Goal: Task Accomplishment & Management: Manage account settings

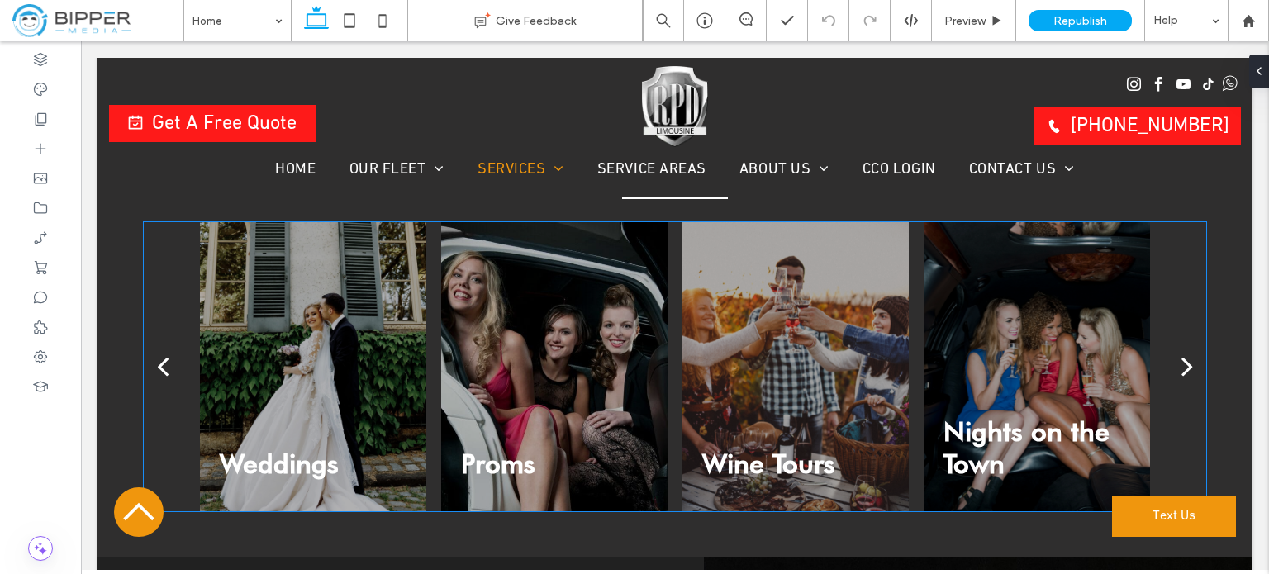
scroll to position [3387, 0]
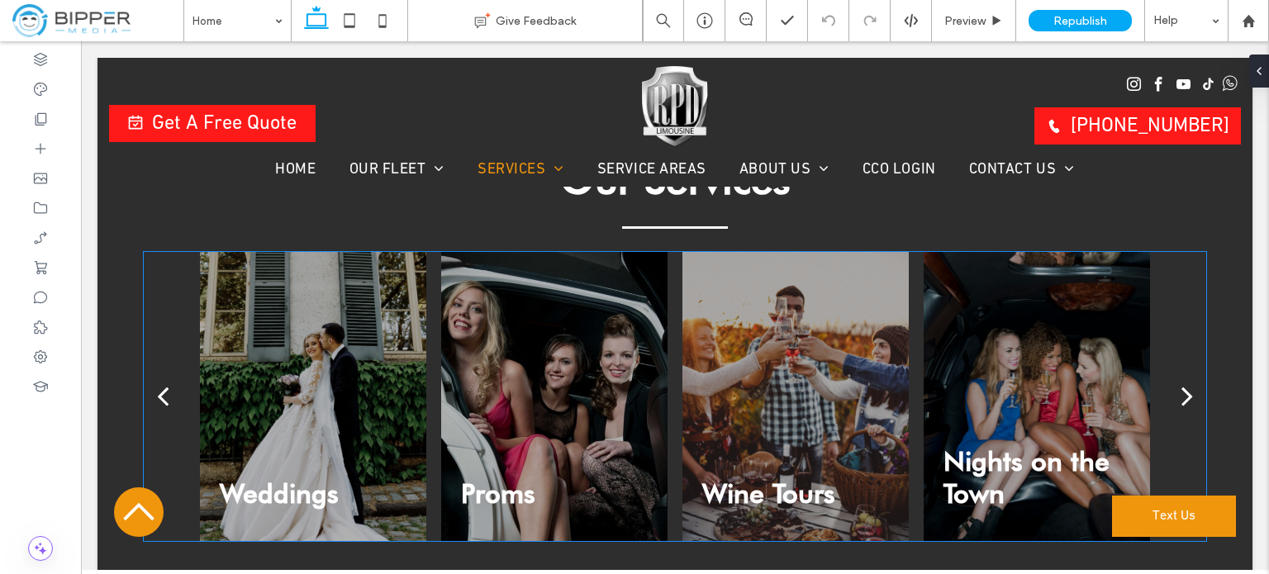
click at [278, 299] on div at bounding box center [313, 396] width 227 height 289
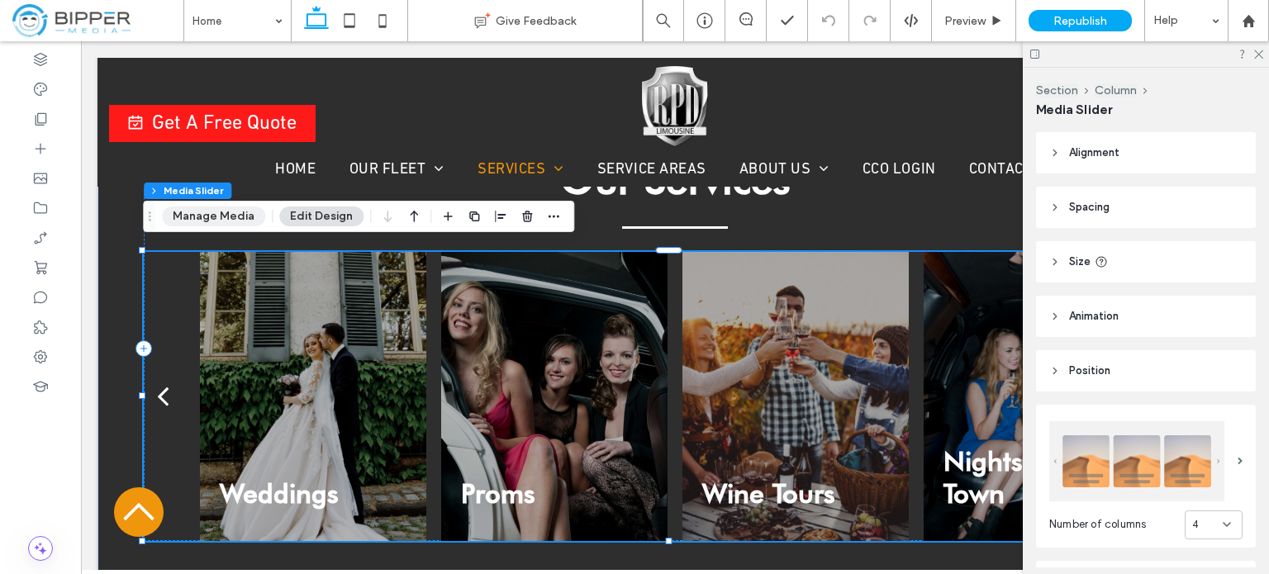
click at [222, 221] on button "Manage Media" at bounding box center [213, 217] width 103 height 20
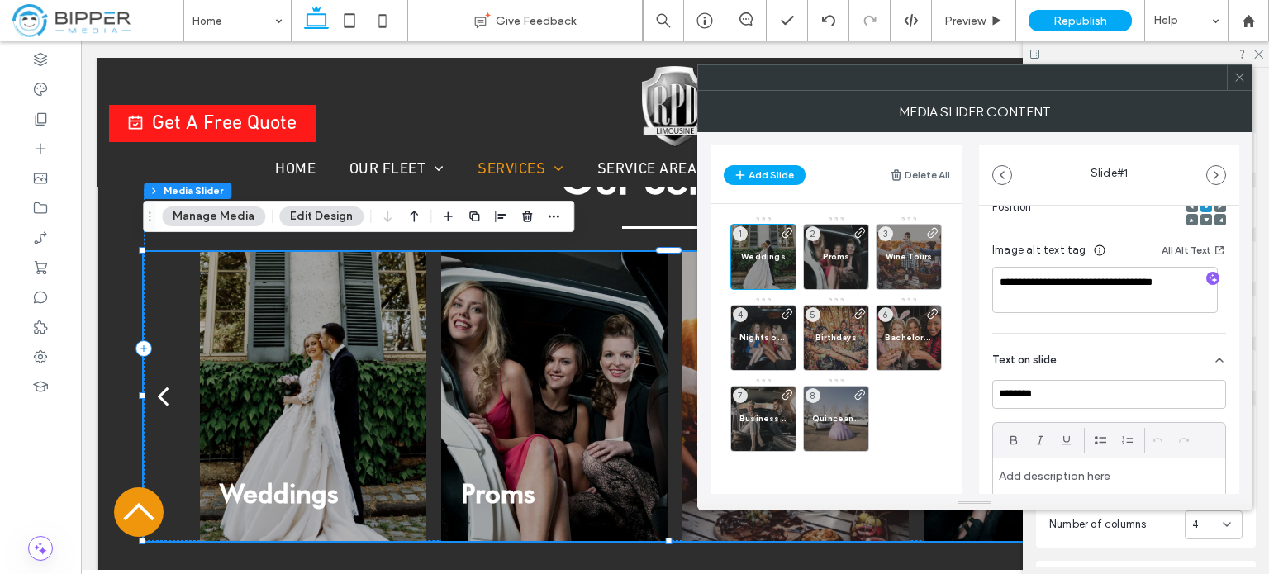
scroll to position [330, 0]
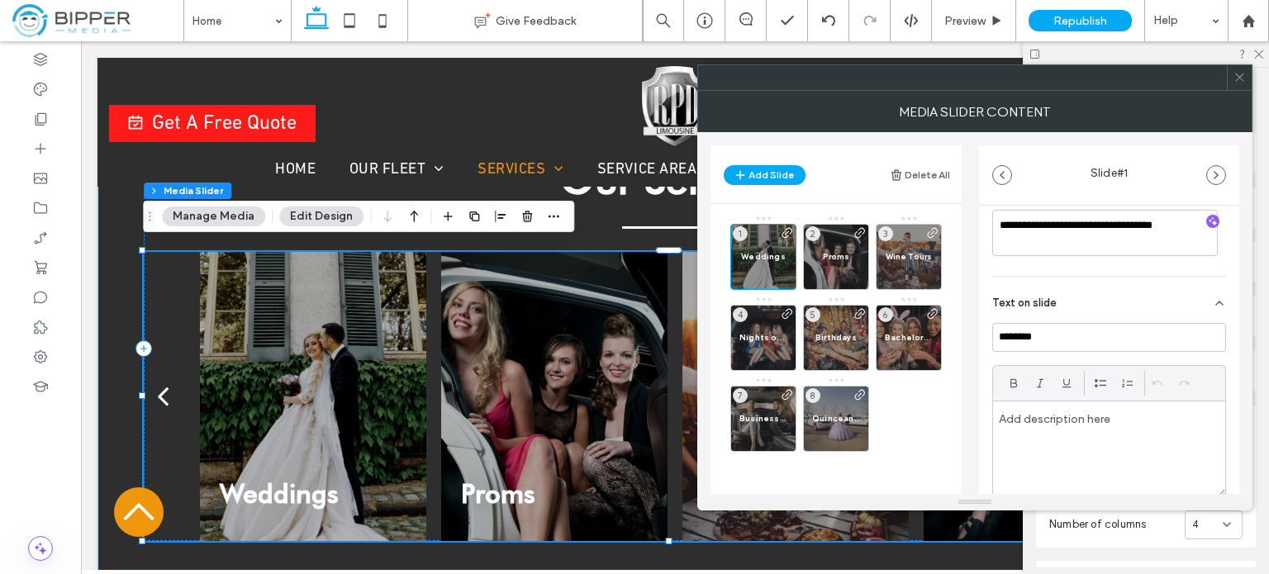
click at [910, 414] on div "Weddings 1 Proms 2 Wine Tours 3 Nights on the Town 4 Birthdays 5 Bachelorette P…" at bounding box center [845, 334] width 231 height 236
click at [765, 174] on button "Add Slide" at bounding box center [765, 175] width 82 height 20
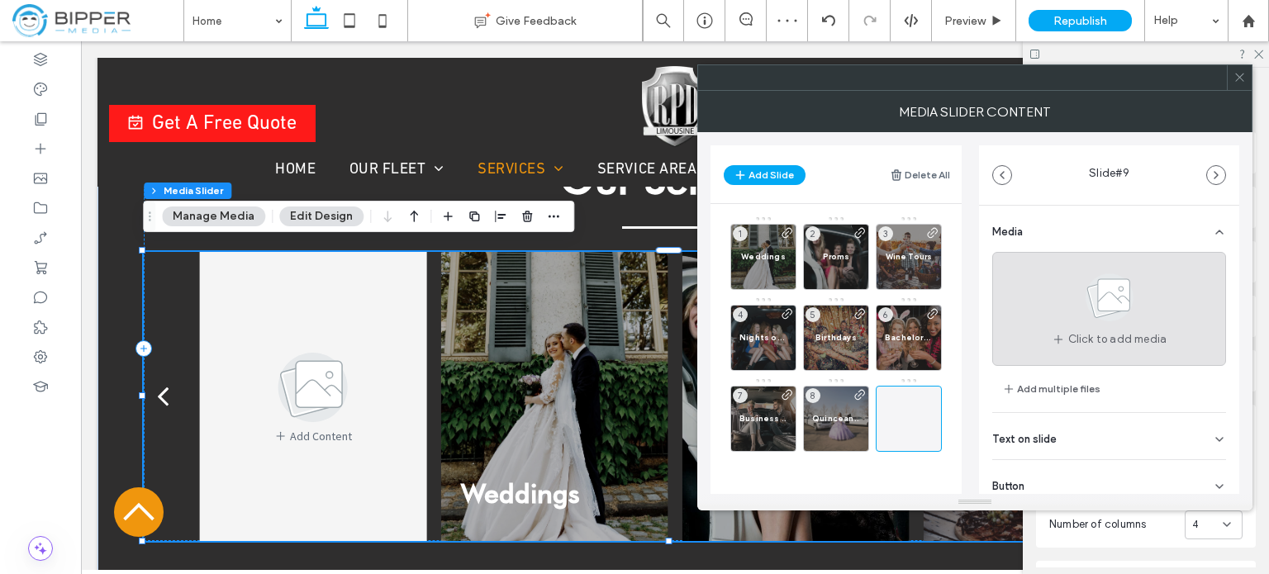
click at [1092, 305] on use at bounding box center [1109, 297] width 48 height 48
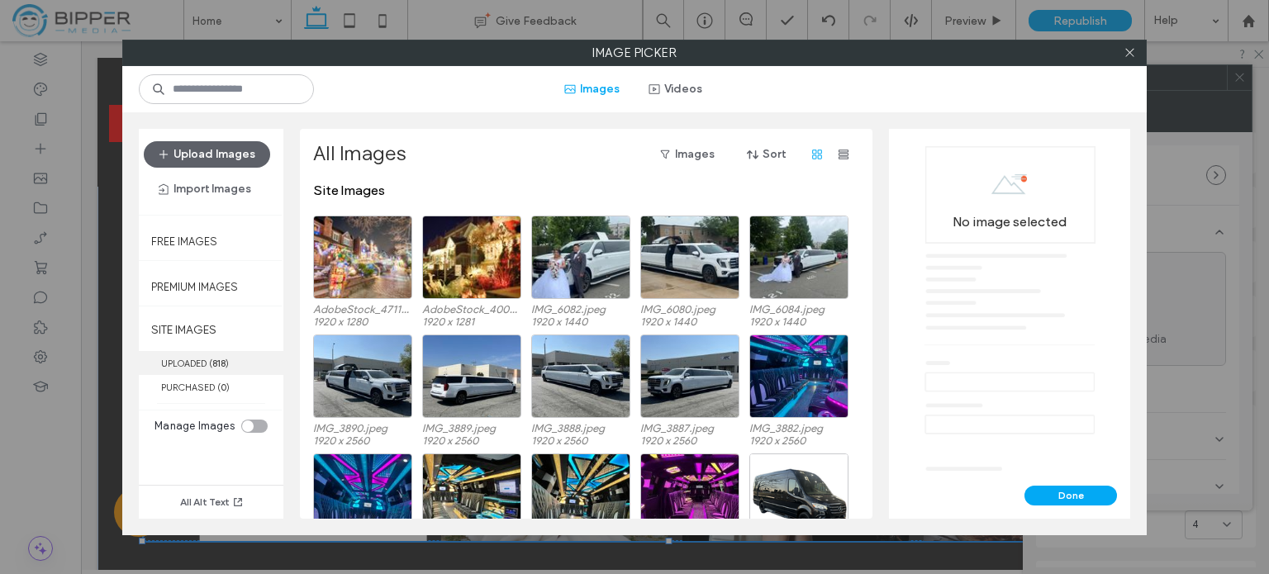
drag, startPoint x: 192, startPoint y: 359, endPoint x: 200, endPoint y: 360, distance: 8.3
click at [192, 360] on label "UPLOADED ( 818 )" at bounding box center [211, 363] width 145 height 24
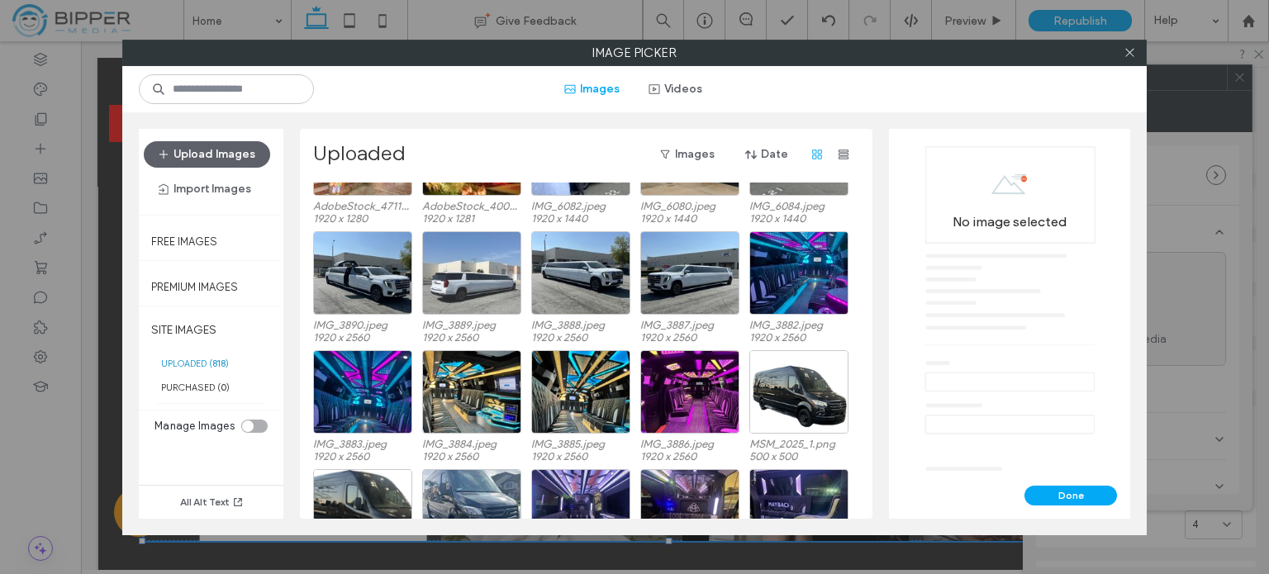
scroll to position [0, 0]
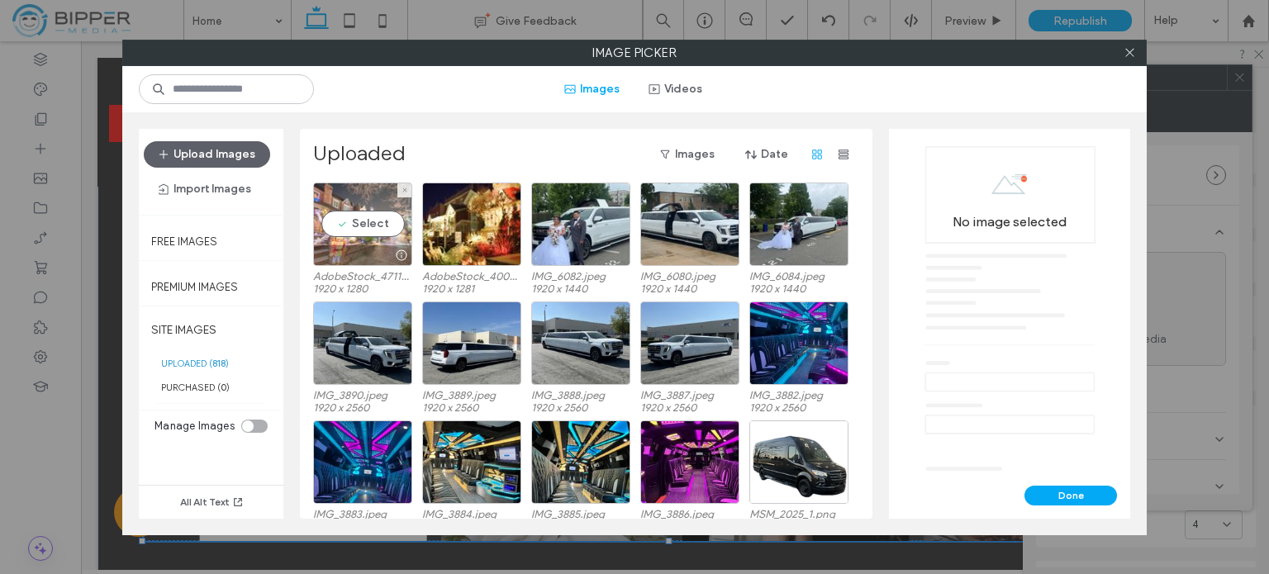
click at [369, 198] on div "Select" at bounding box center [362, 224] width 99 height 83
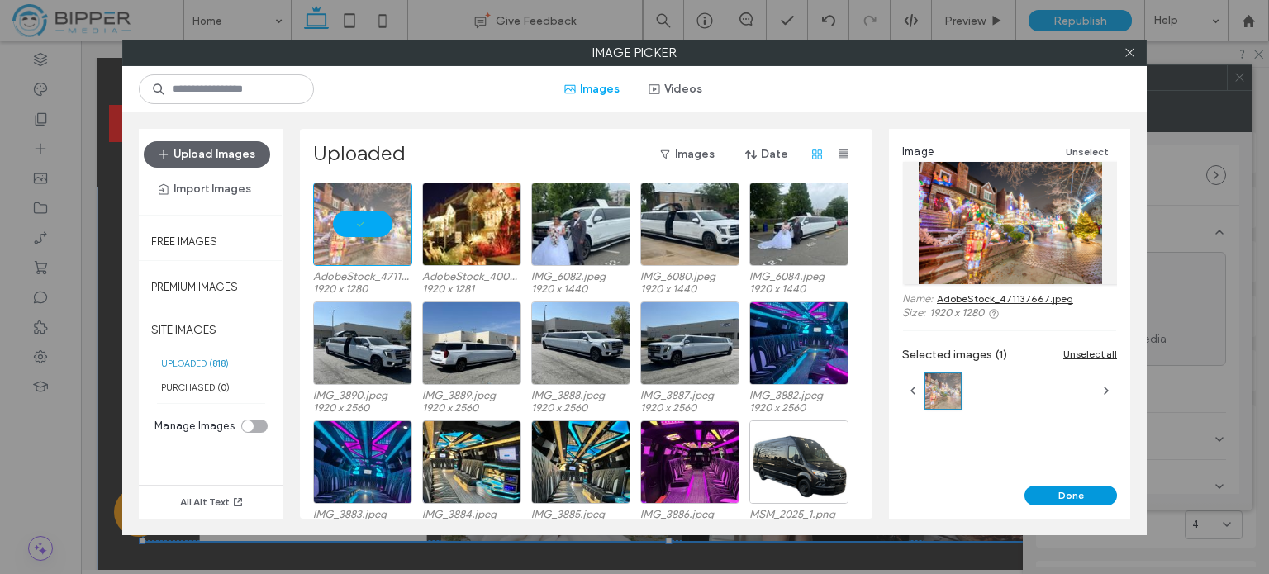
click at [1088, 500] on button "Done" at bounding box center [1070, 496] width 93 height 20
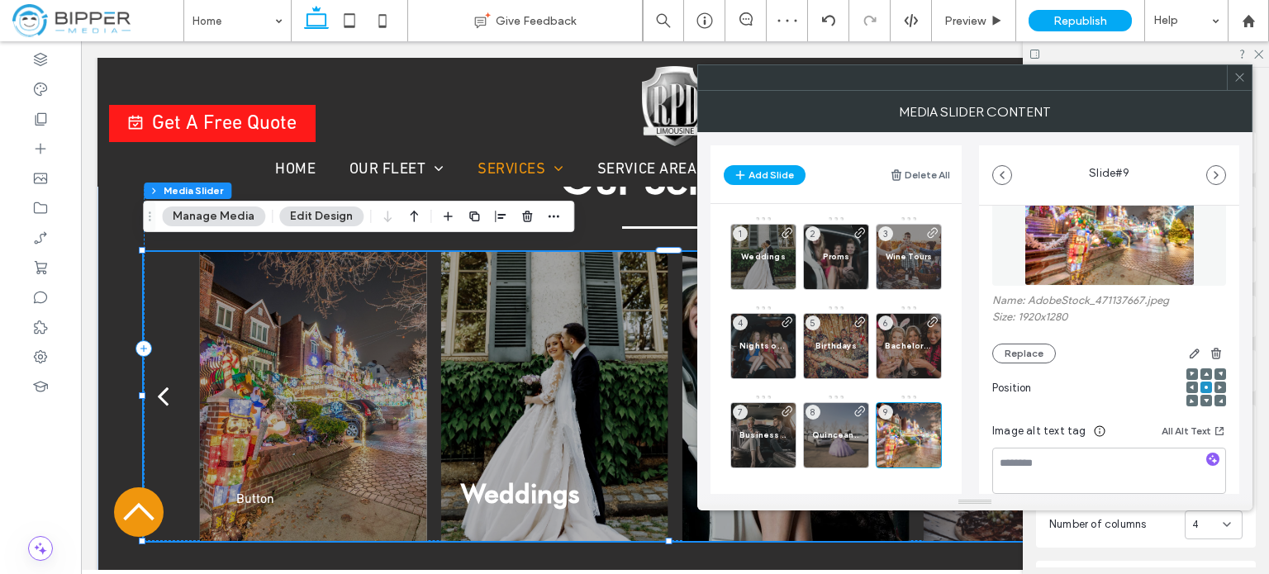
scroll to position [83, 0]
click at [1185, 349] on span "button" at bounding box center [1195, 351] width 20 height 20
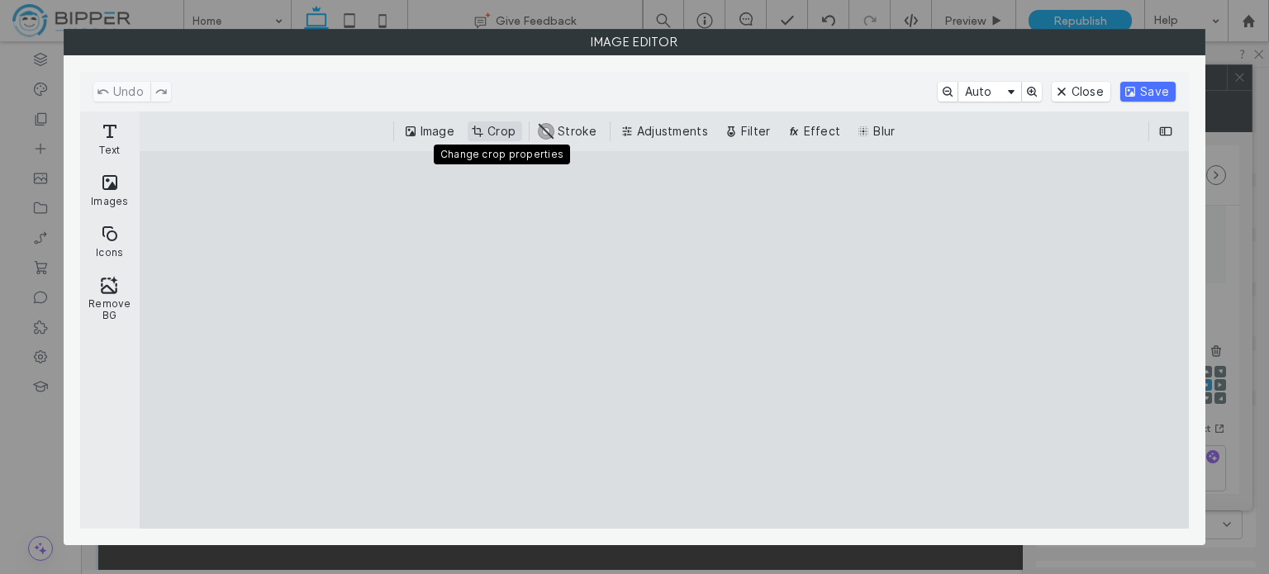
click at [491, 128] on button "Crop" at bounding box center [495, 131] width 55 height 20
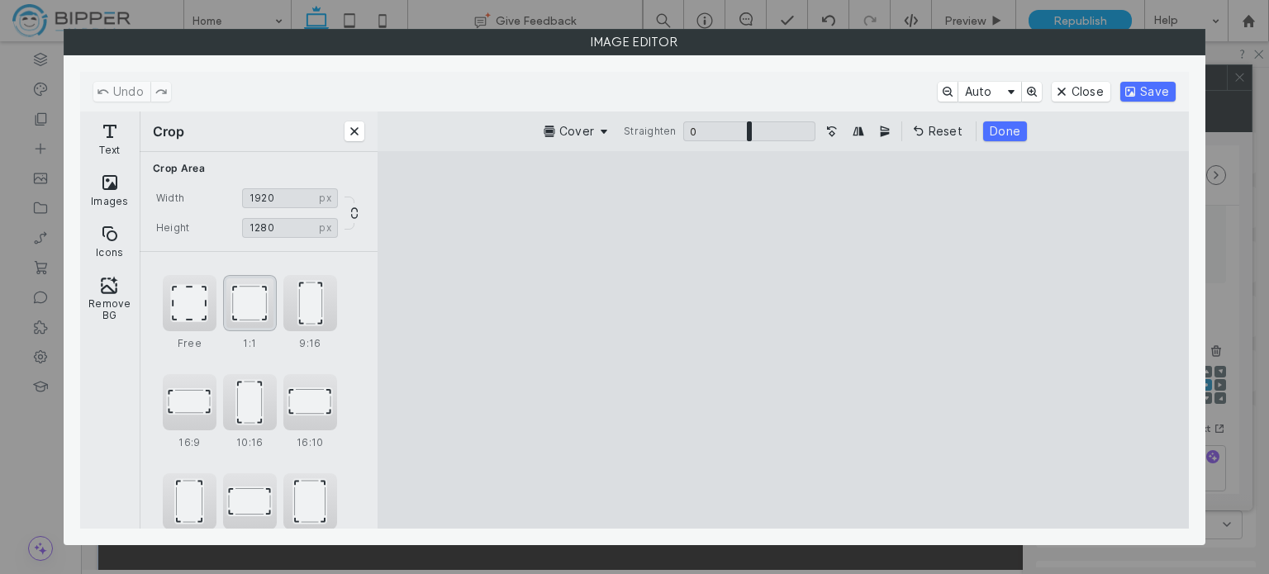
click at [258, 283] on div "1:1" at bounding box center [250, 303] width 54 height 56
type input "****"
drag, startPoint x: 829, startPoint y: 341, endPoint x: 809, endPoint y: 339, distance: 20.7
click at [783, 340] on cesdk-canvas "Editor canvas" at bounding box center [783, 340] width 0 height 0
click at [989, 123] on button "Done" at bounding box center [1002, 131] width 44 height 20
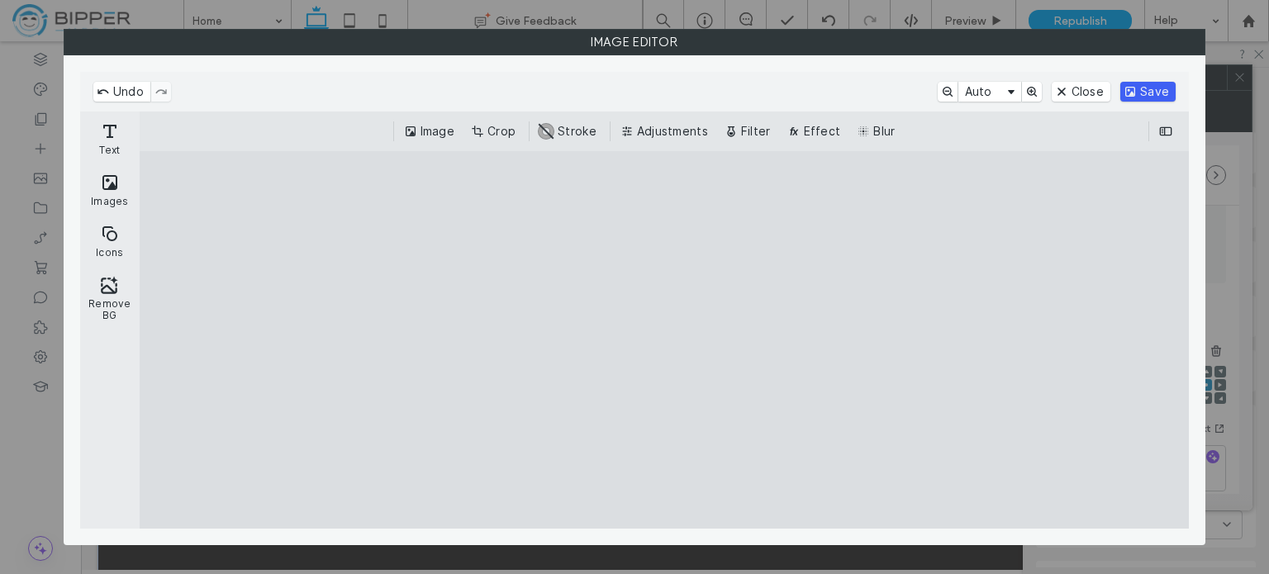
click at [1147, 88] on button "Save" at bounding box center [1147, 92] width 55 height 20
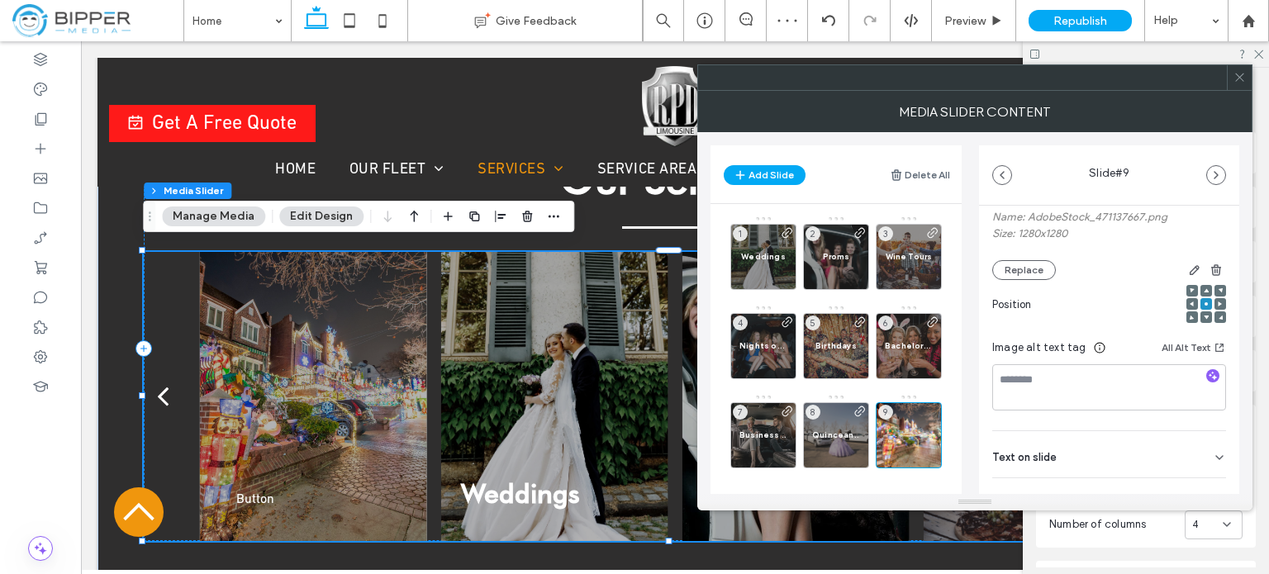
scroll to position [165, 0]
drag, startPoint x: 848, startPoint y: 431, endPoint x: 857, endPoint y: 430, distance: 8.3
click at [848, 431] on span "Quinceaneras" at bounding box center [836, 435] width 48 height 11
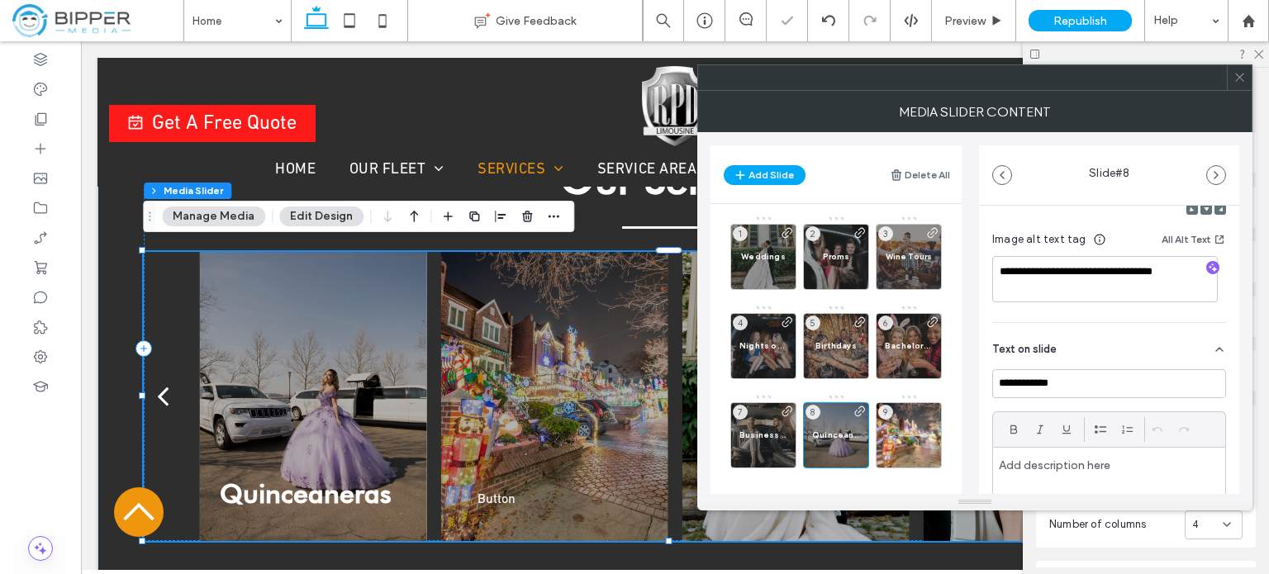
scroll to position [330, 0]
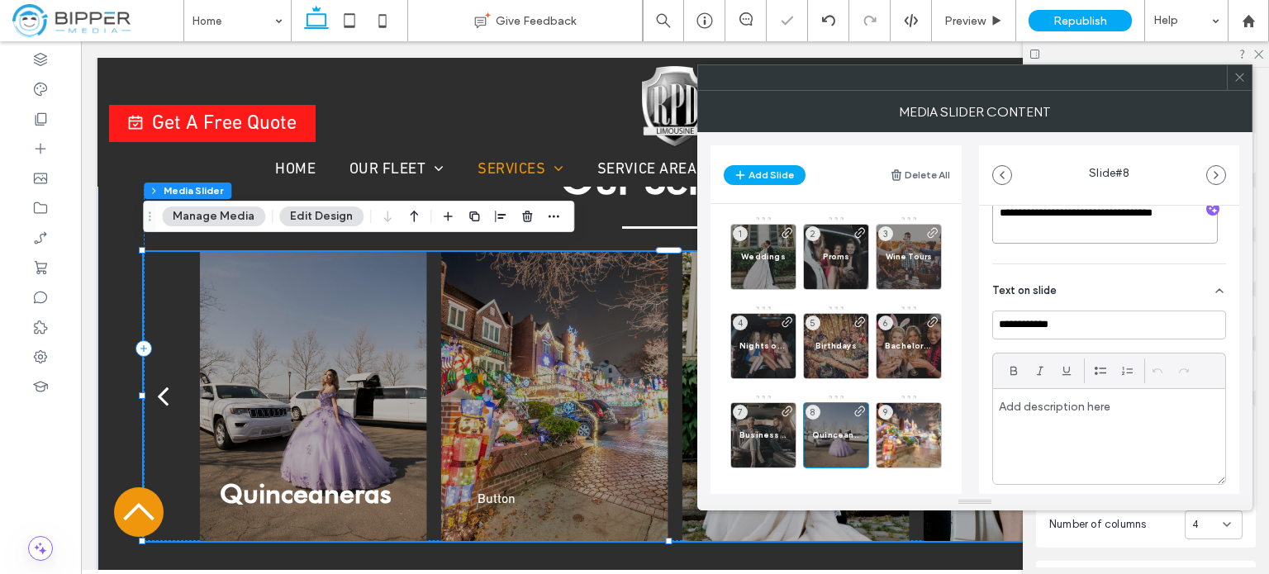
click at [1074, 233] on textarea "**********" at bounding box center [1105, 220] width 226 height 46
click at [909, 429] on div "9" at bounding box center [909, 435] width 66 height 66
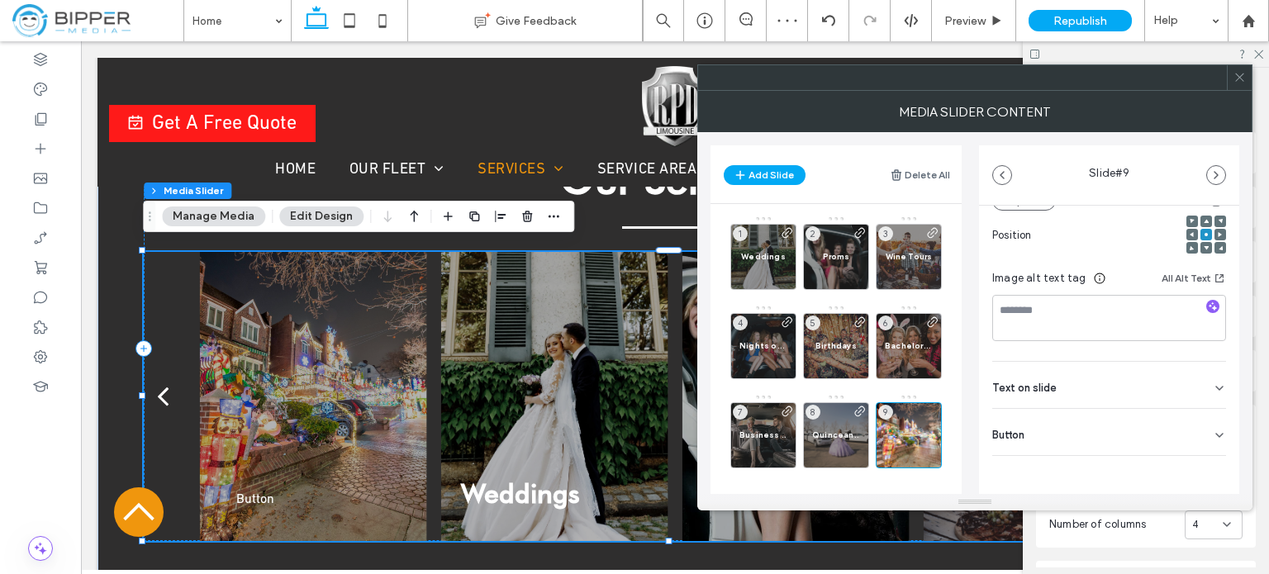
scroll to position [234, 0]
click at [1094, 323] on textarea at bounding box center [1109, 317] width 234 height 46
paste textarea "**********"
type textarea "**********"
click at [1066, 388] on div "Text on slide" at bounding box center [1109, 384] width 234 height 46
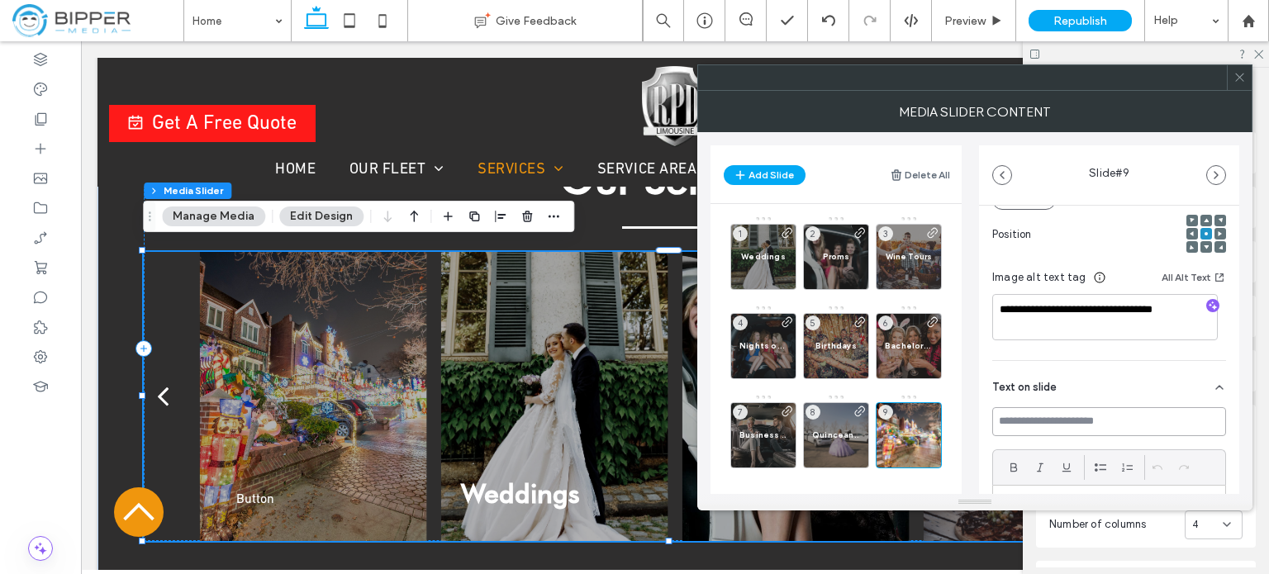
click at [1069, 415] on input at bounding box center [1109, 421] width 234 height 29
click at [839, 432] on span "Quinceaneras" at bounding box center [836, 435] width 48 height 11
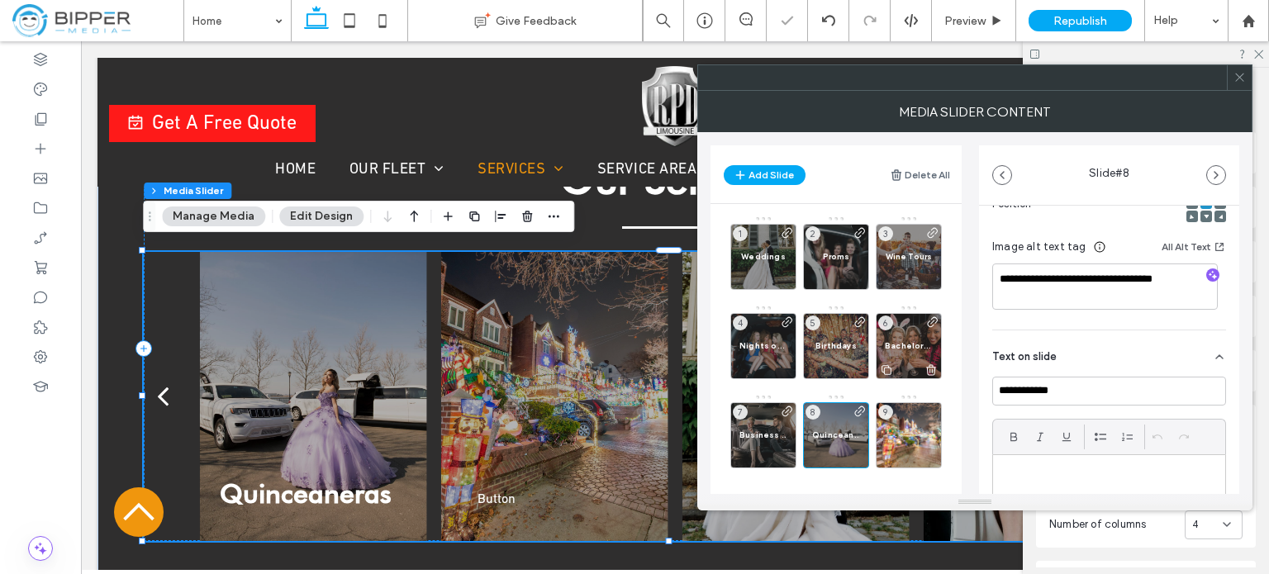
scroll to position [248, 0]
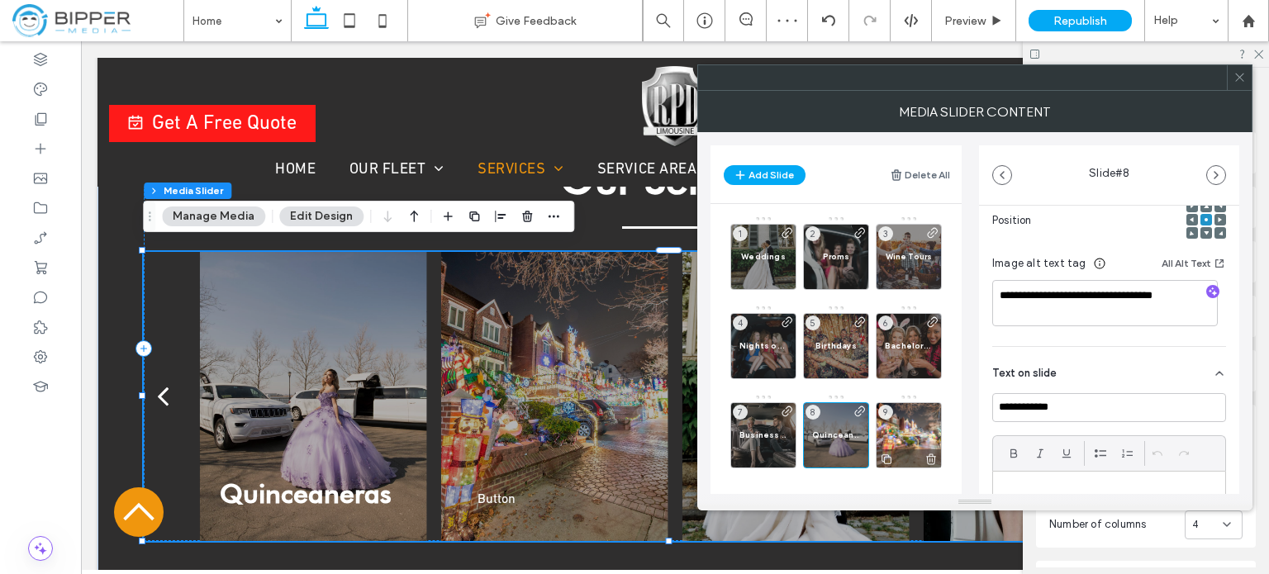
click at [922, 428] on div "9" at bounding box center [909, 435] width 66 height 66
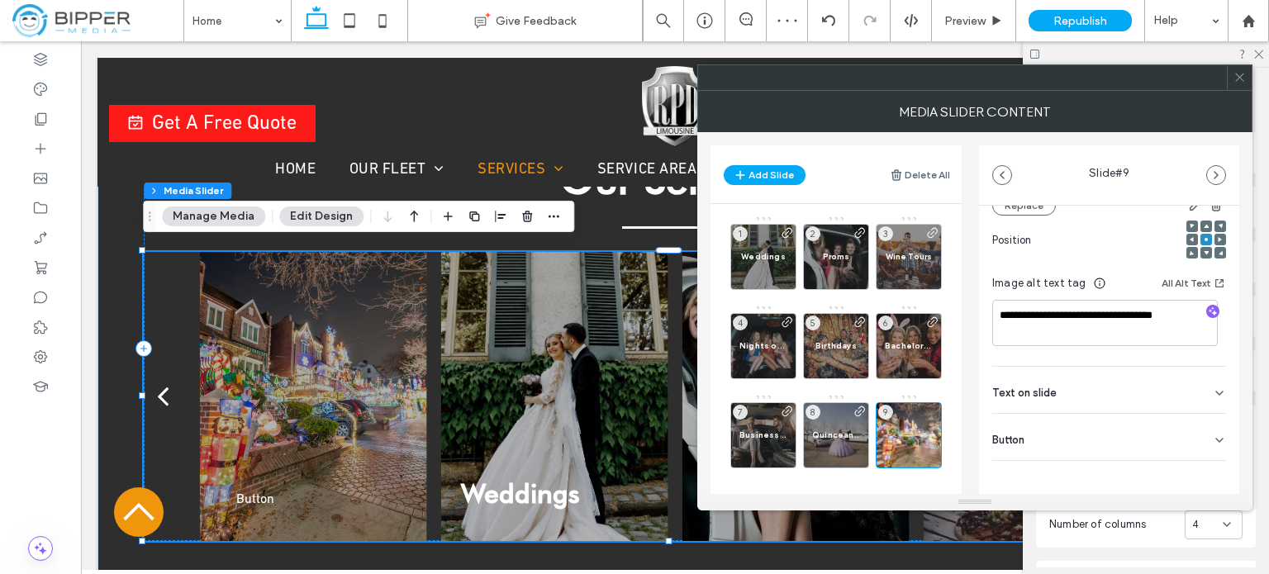
scroll to position [234, 0]
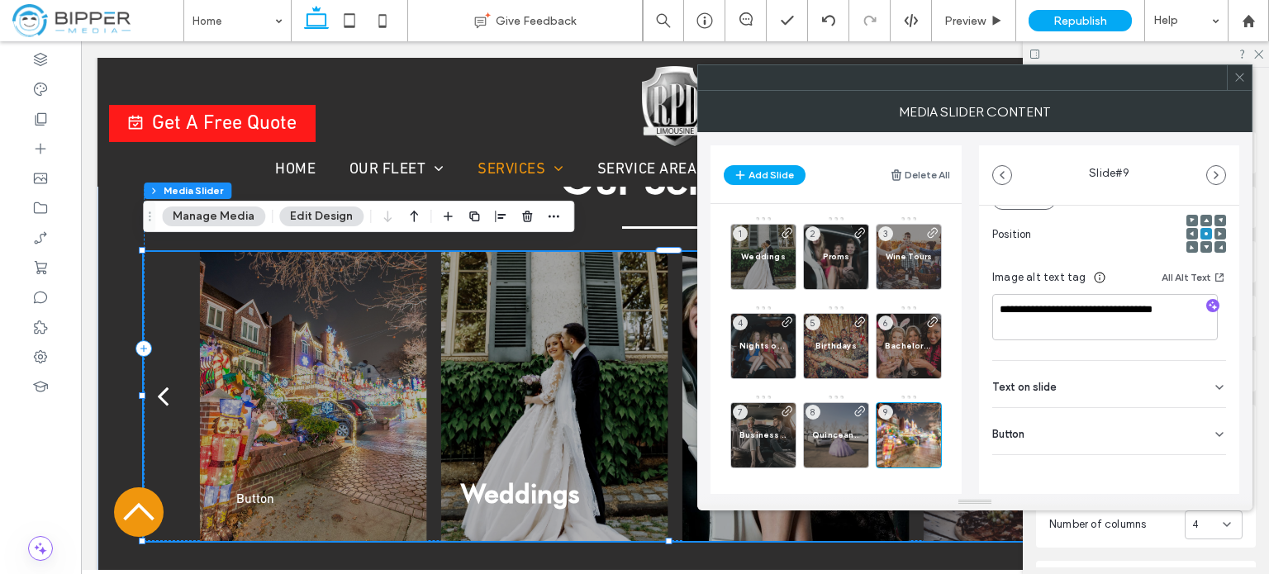
click at [1047, 383] on span "Text on slide" at bounding box center [1024, 387] width 64 height 11
click at [1051, 417] on input at bounding box center [1109, 421] width 234 height 29
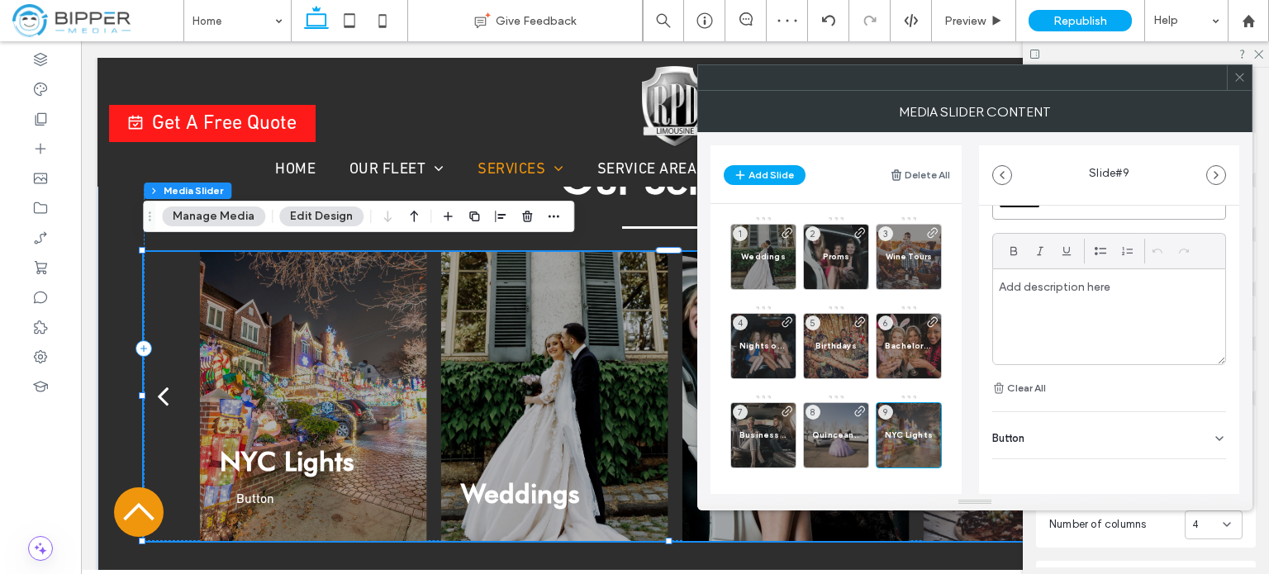
scroll to position [454, 0]
type input "**********"
click at [1028, 429] on div "Button" at bounding box center [1109, 431] width 234 height 46
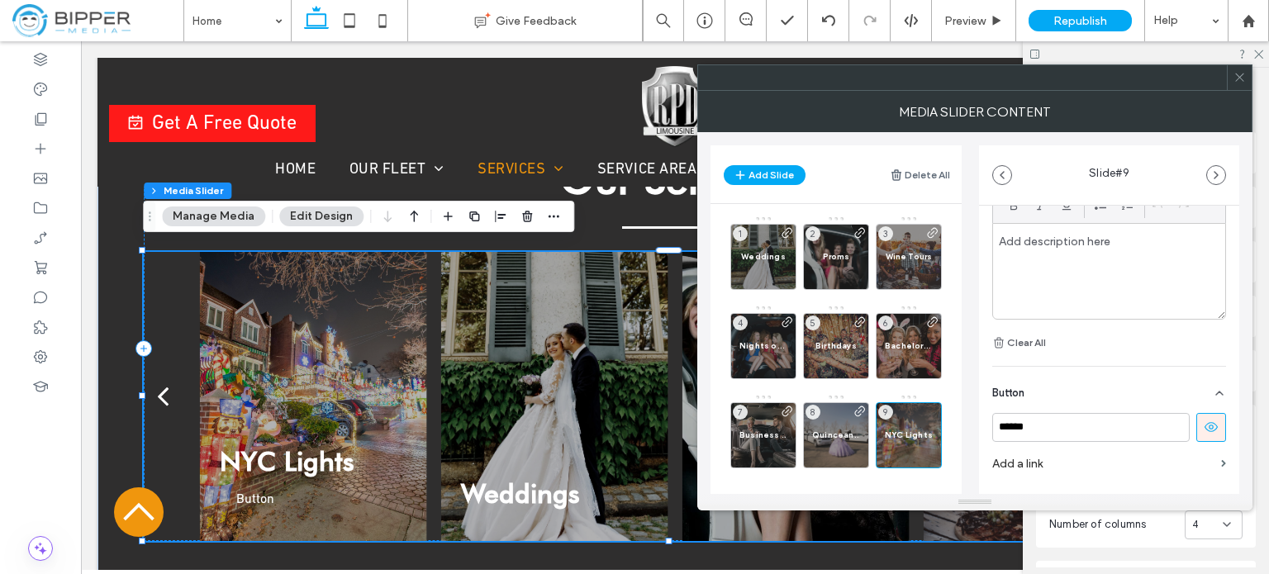
scroll to position [533, 0]
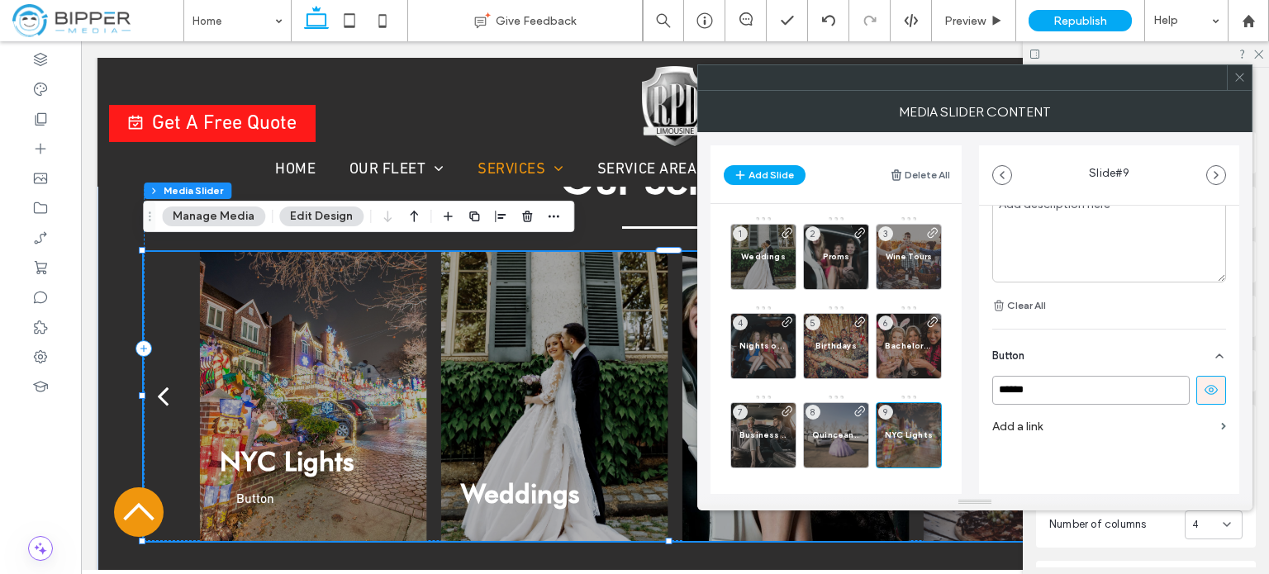
click at [1057, 387] on input "******" at bounding box center [1090, 390] width 197 height 29
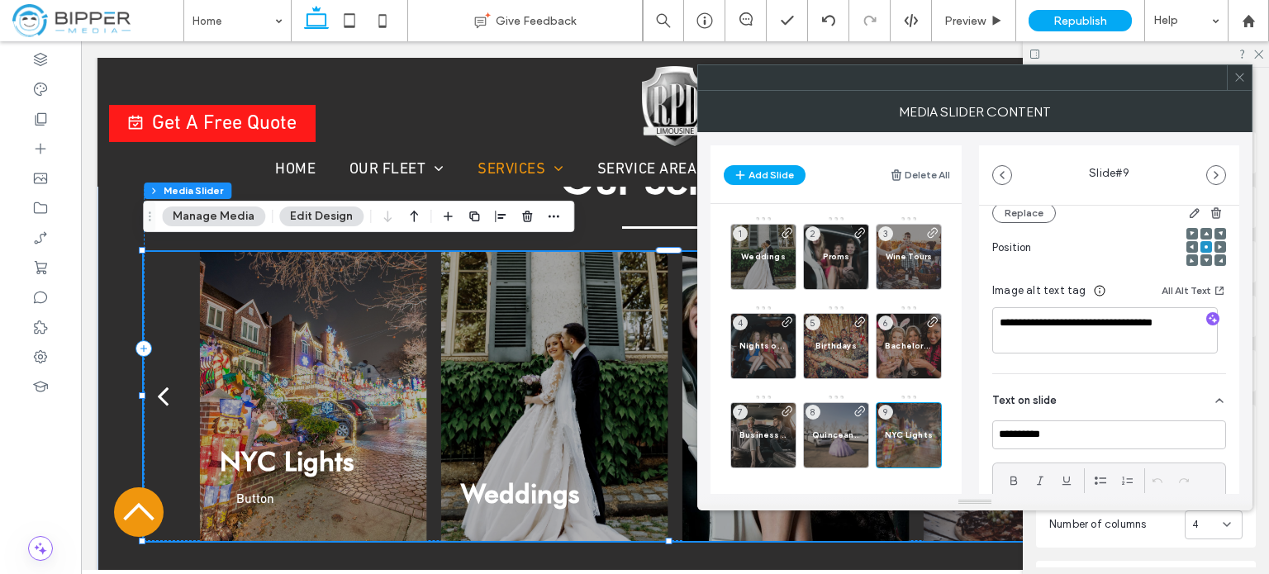
scroll to position [202, 0]
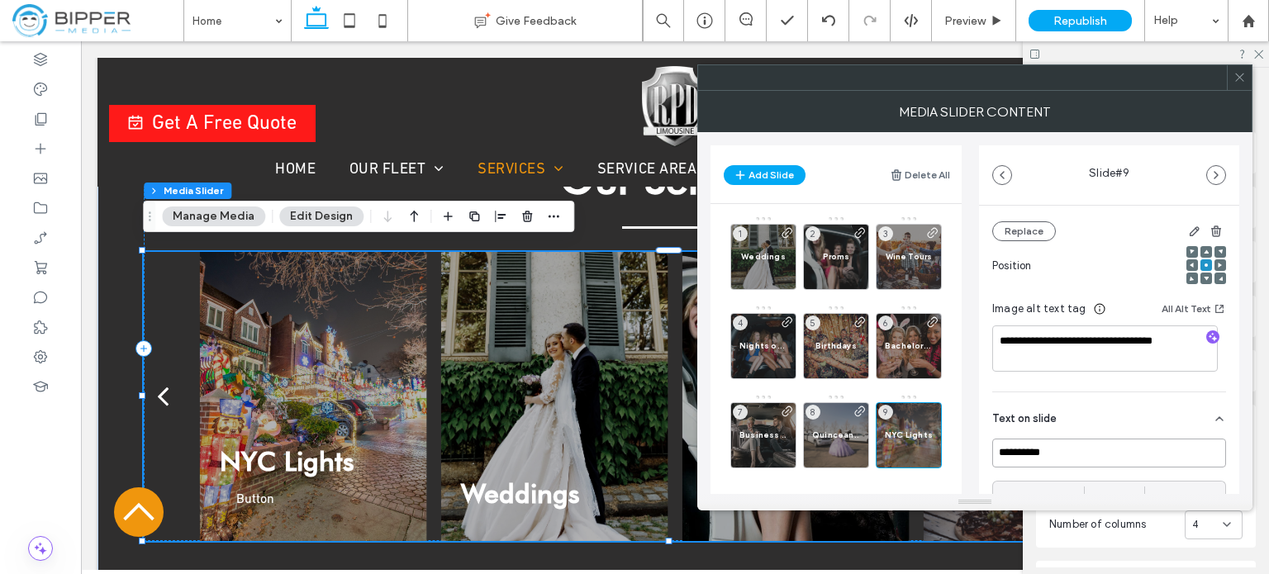
click at [1079, 449] on input "**********" at bounding box center [1109, 453] width 234 height 29
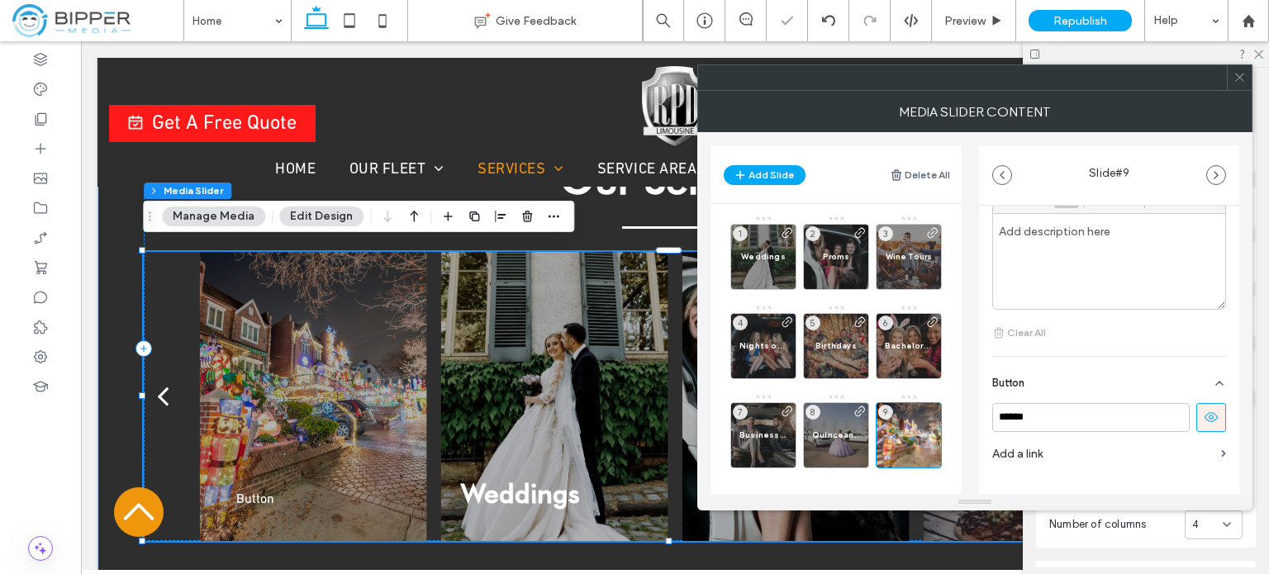
scroll to position [533, 0]
click at [1070, 396] on input "******" at bounding box center [1090, 390] width 197 height 29
paste input "****"
type input "**********"
click at [1036, 425] on label "Add a link" at bounding box center [1103, 426] width 222 height 31
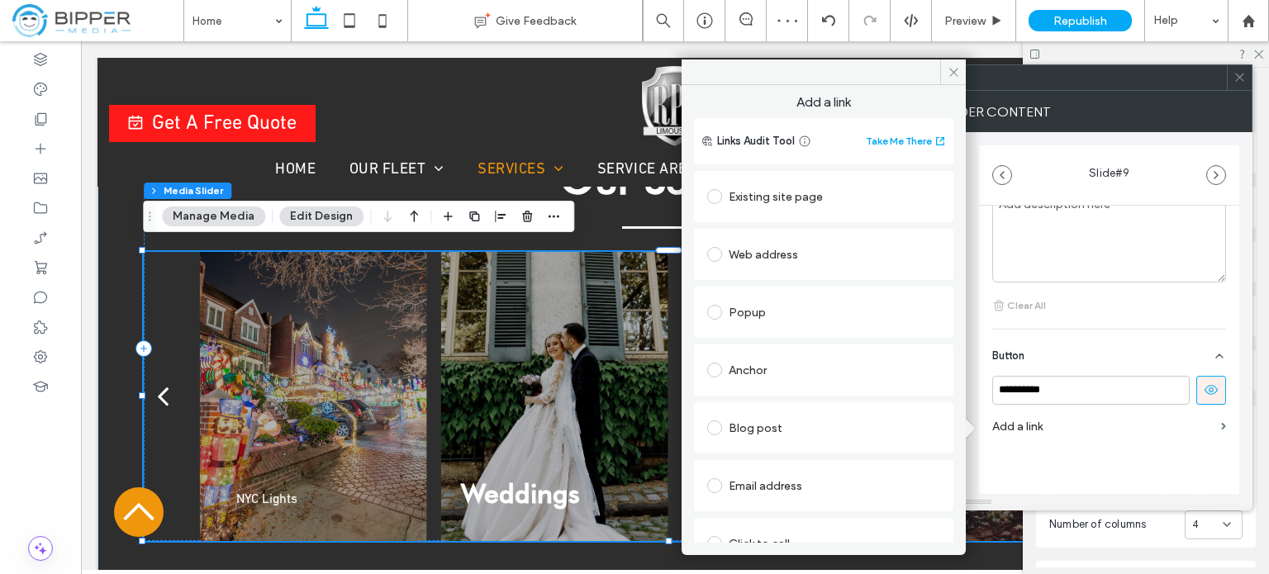
click at [791, 194] on div "Existing site page" at bounding box center [823, 196] width 233 height 26
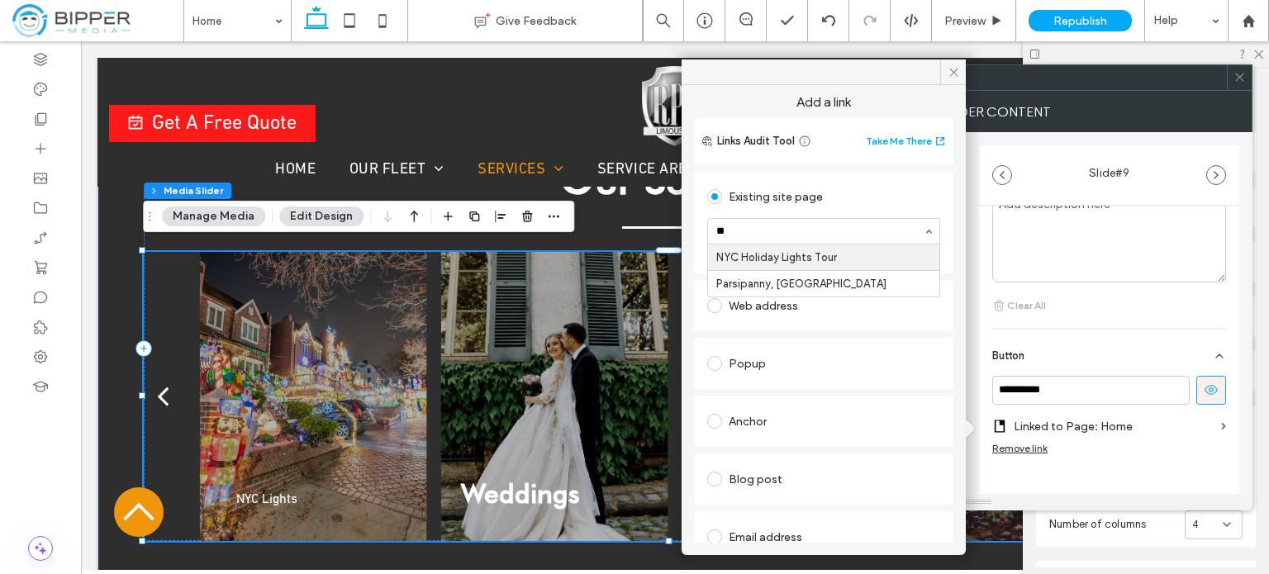
type input "***"
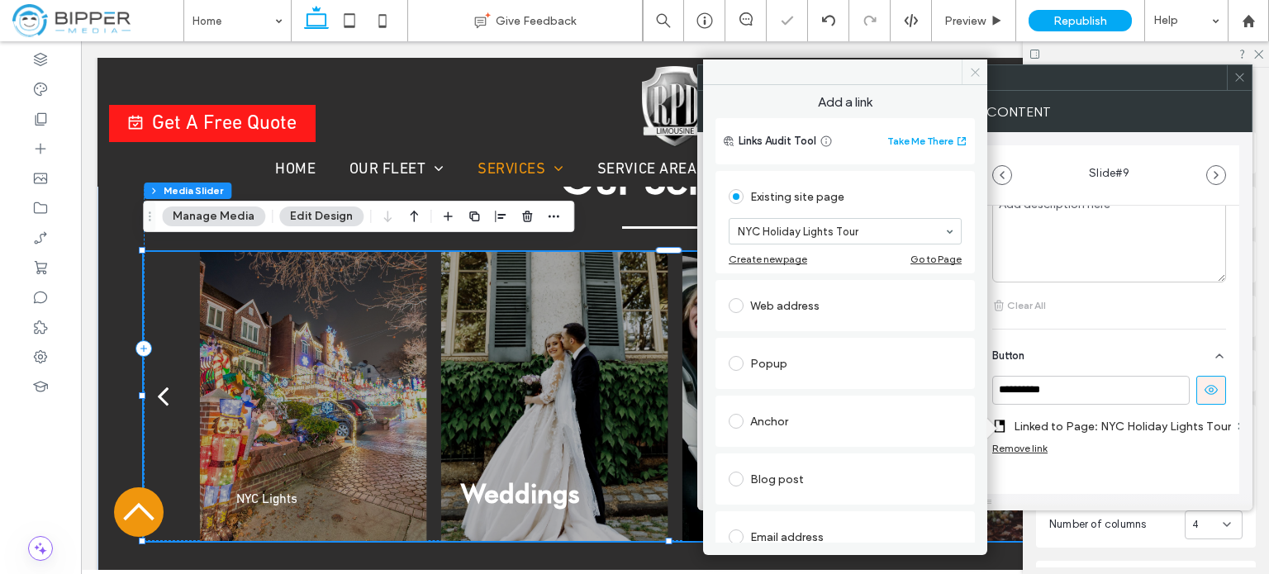
click at [974, 75] on icon at bounding box center [975, 72] width 12 height 12
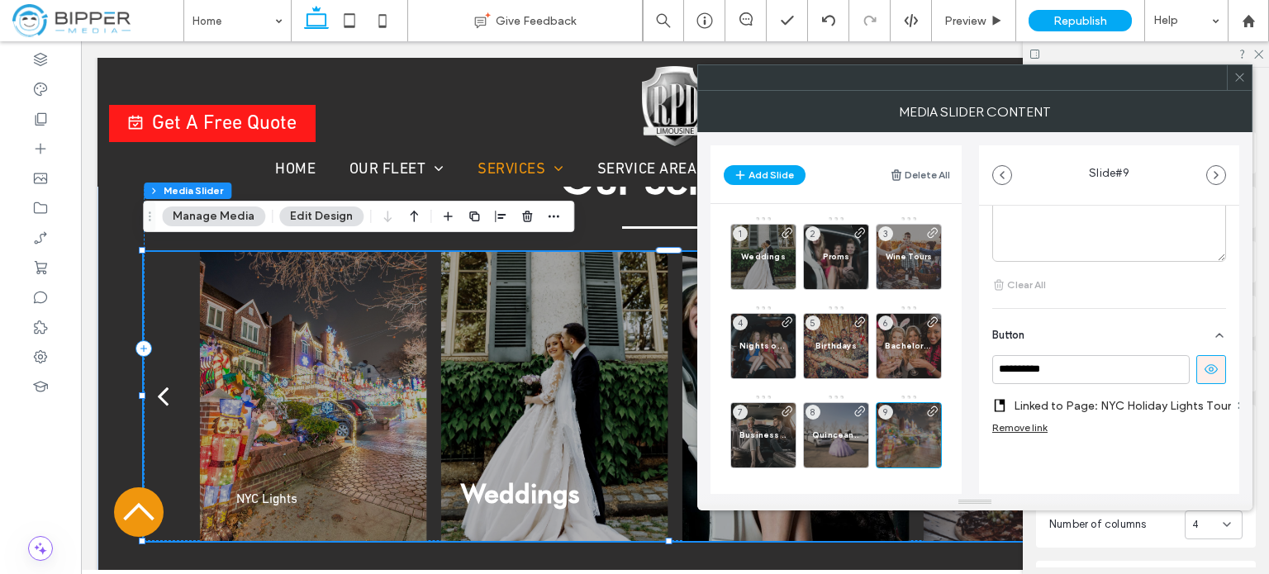
scroll to position [565, 0]
drag, startPoint x: 833, startPoint y: 422, endPoint x: 884, endPoint y: 402, distance: 54.9
click at [832, 422] on div "Quinceaneras 8" at bounding box center [836, 435] width 66 height 66
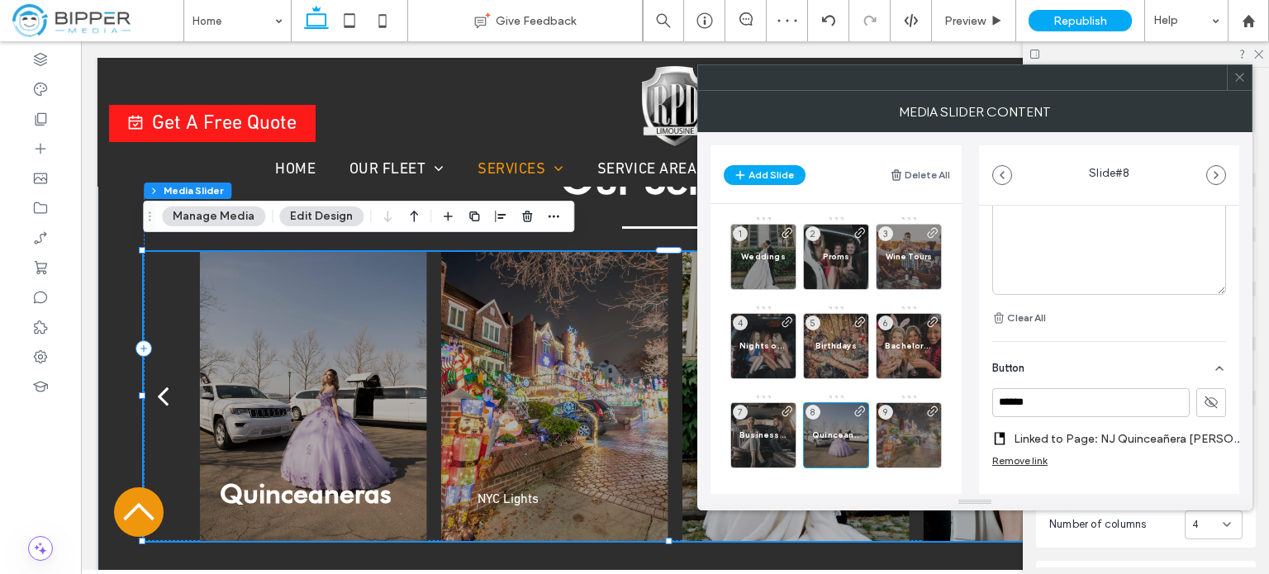
scroll to position [553, 0]
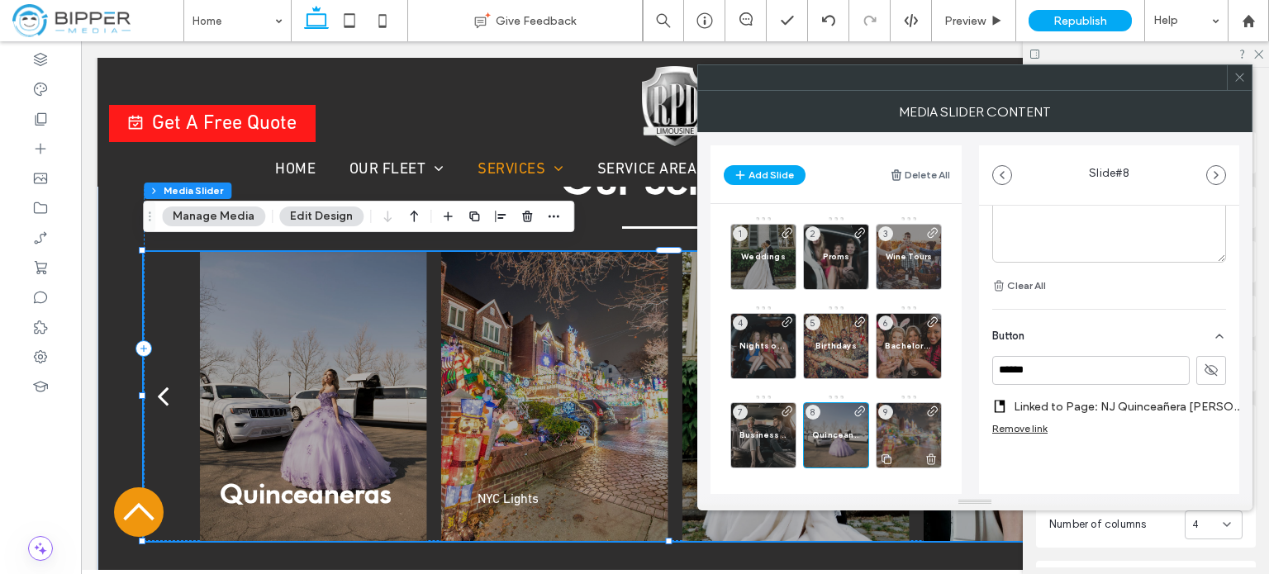
click at [914, 439] on div "9" at bounding box center [909, 435] width 66 height 66
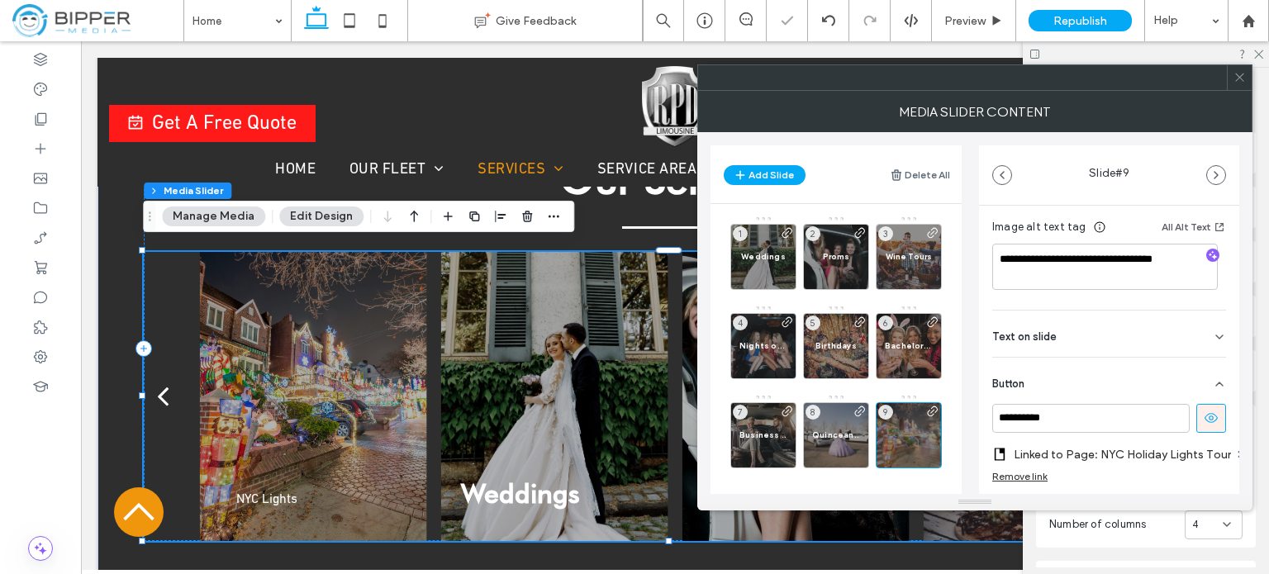
scroll to position [345, 0]
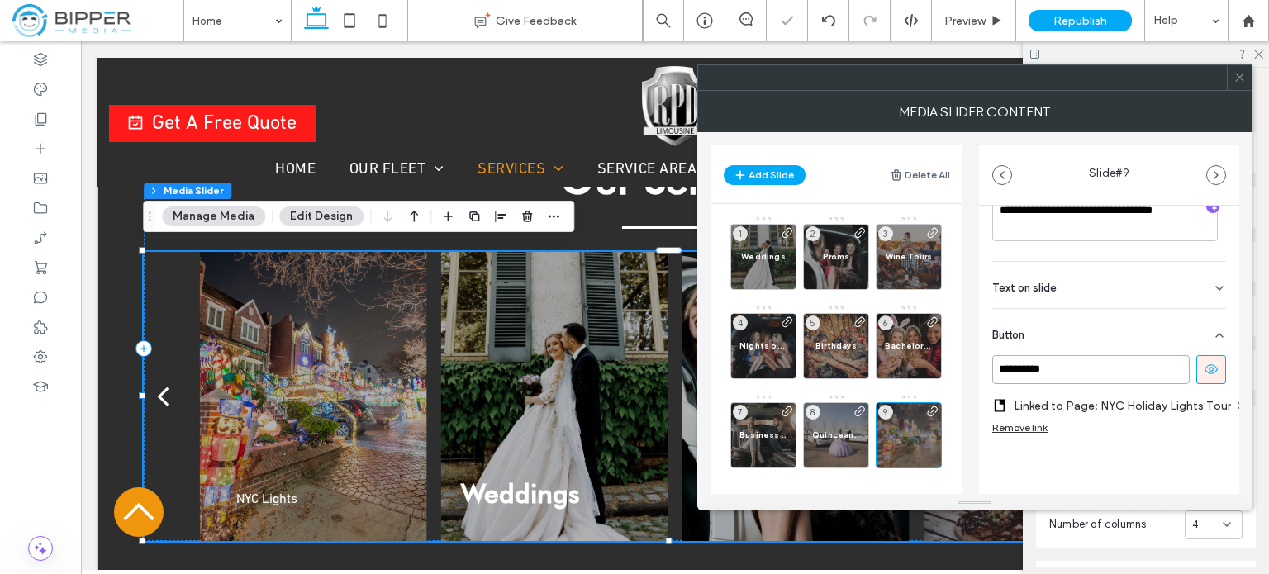
click at [1103, 362] on input "**********" at bounding box center [1090, 369] width 197 height 29
click at [1204, 362] on icon at bounding box center [1211, 369] width 15 height 15
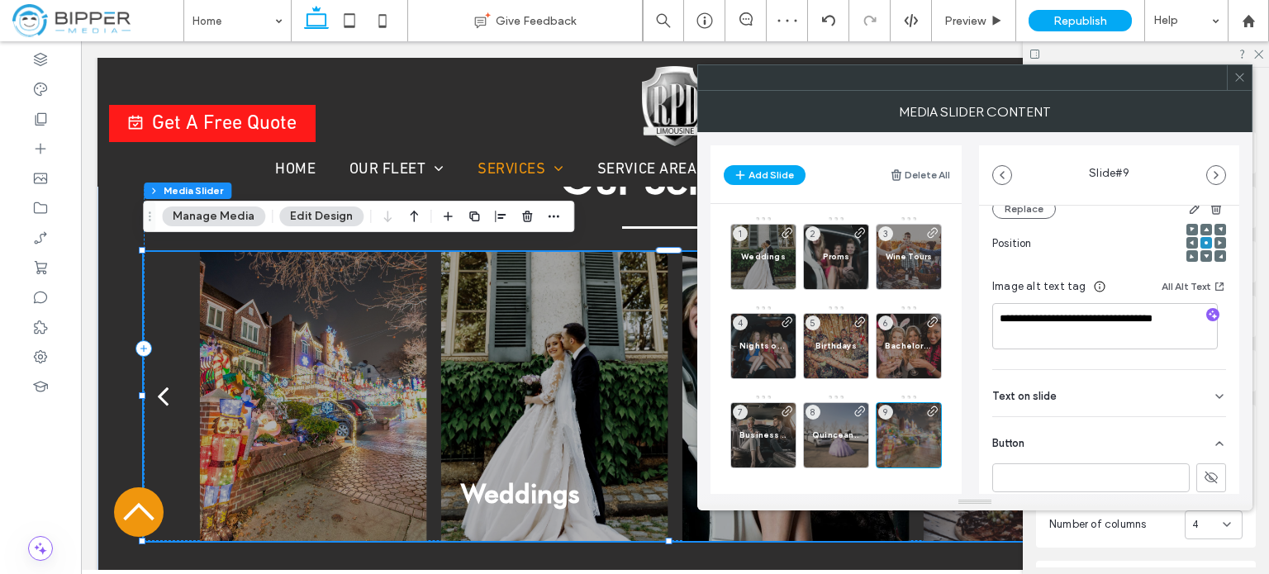
scroll to position [180, 0]
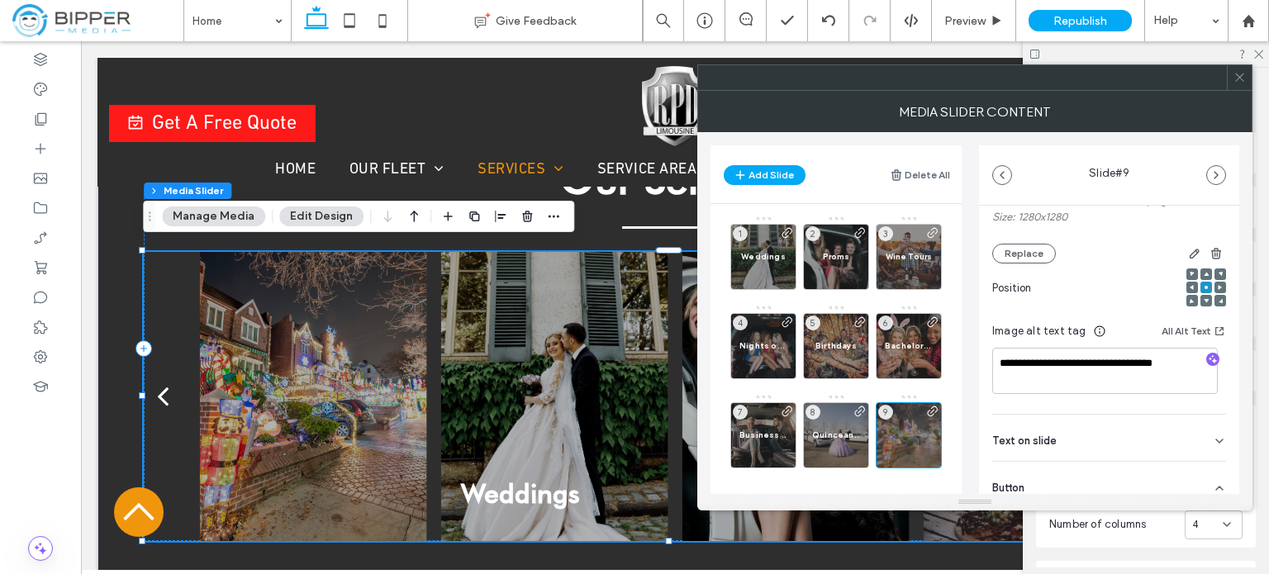
click at [1035, 438] on span "Text on slide" at bounding box center [1024, 440] width 64 height 11
click at [1050, 467] on input at bounding box center [1109, 475] width 234 height 29
paste input "**********"
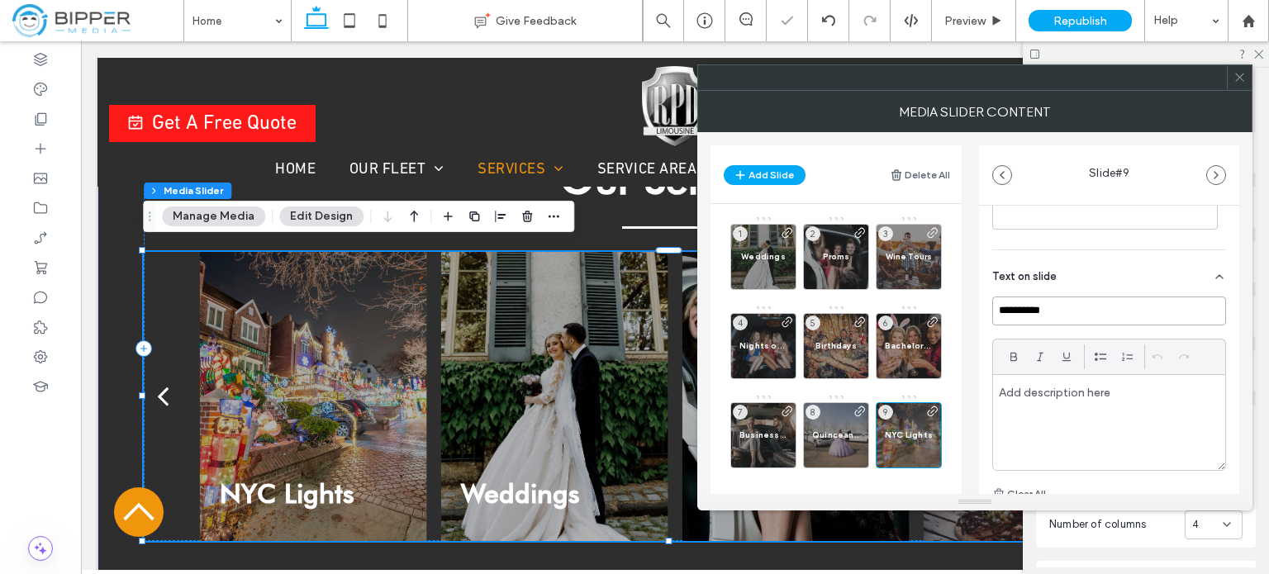
scroll to position [345, 0]
type input "**********"
click at [843, 430] on span "Quinceaneras" at bounding box center [836, 435] width 48 height 11
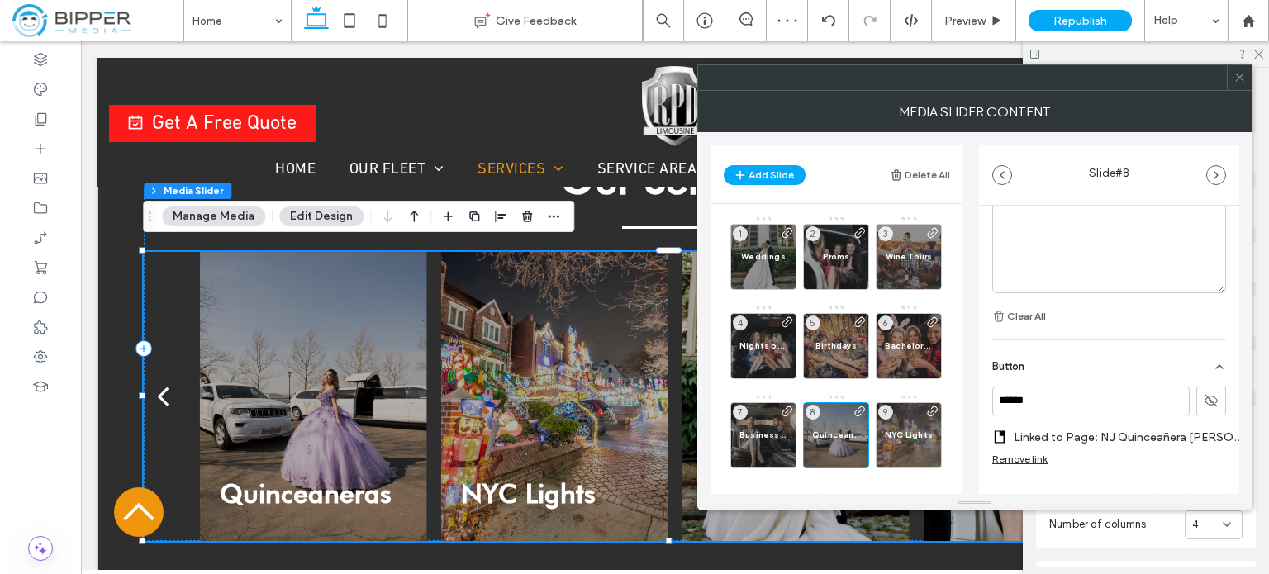
scroll to position [553, 0]
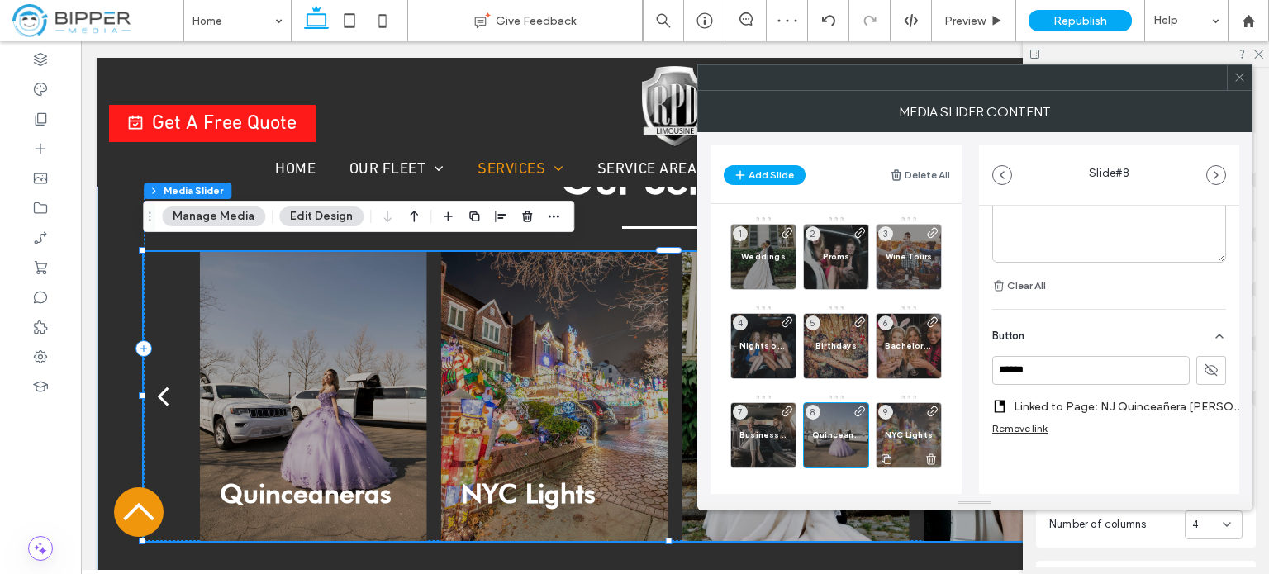
click at [905, 425] on div "NYC Lights 9" at bounding box center [909, 435] width 66 height 66
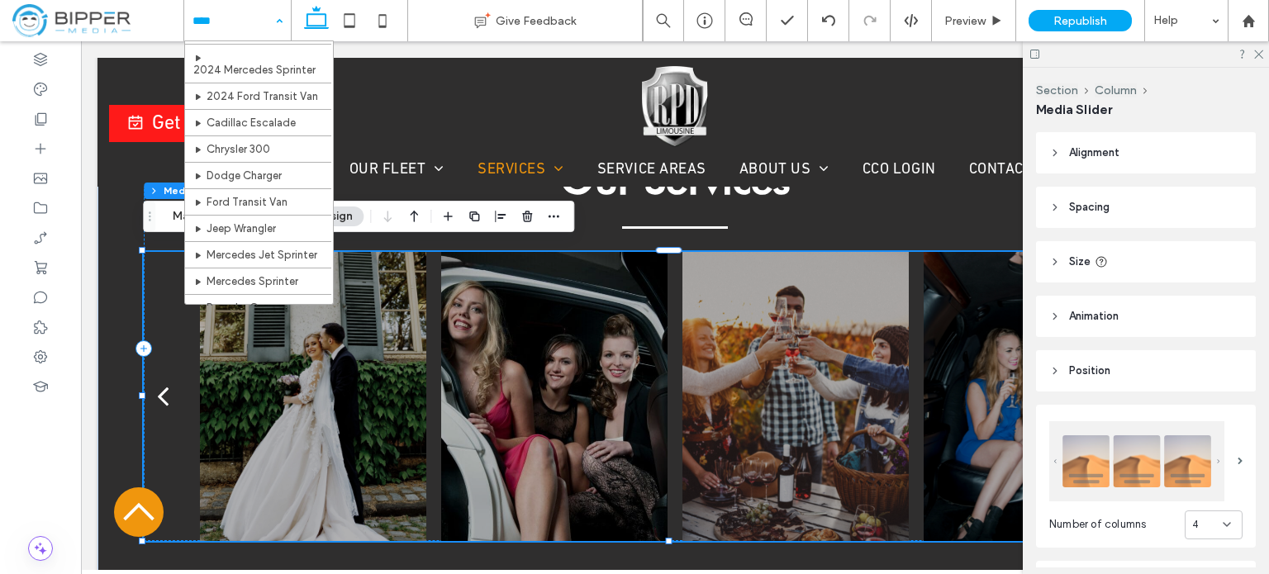
scroll to position [330, 0]
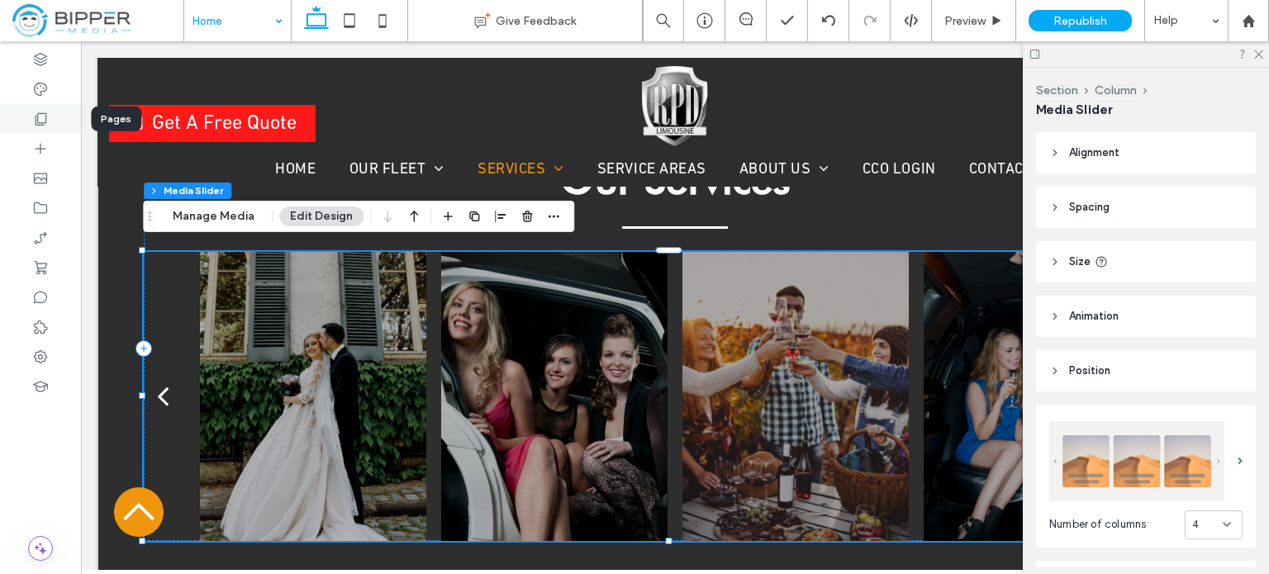
click at [40, 112] on icon at bounding box center [40, 119] width 17 height 17
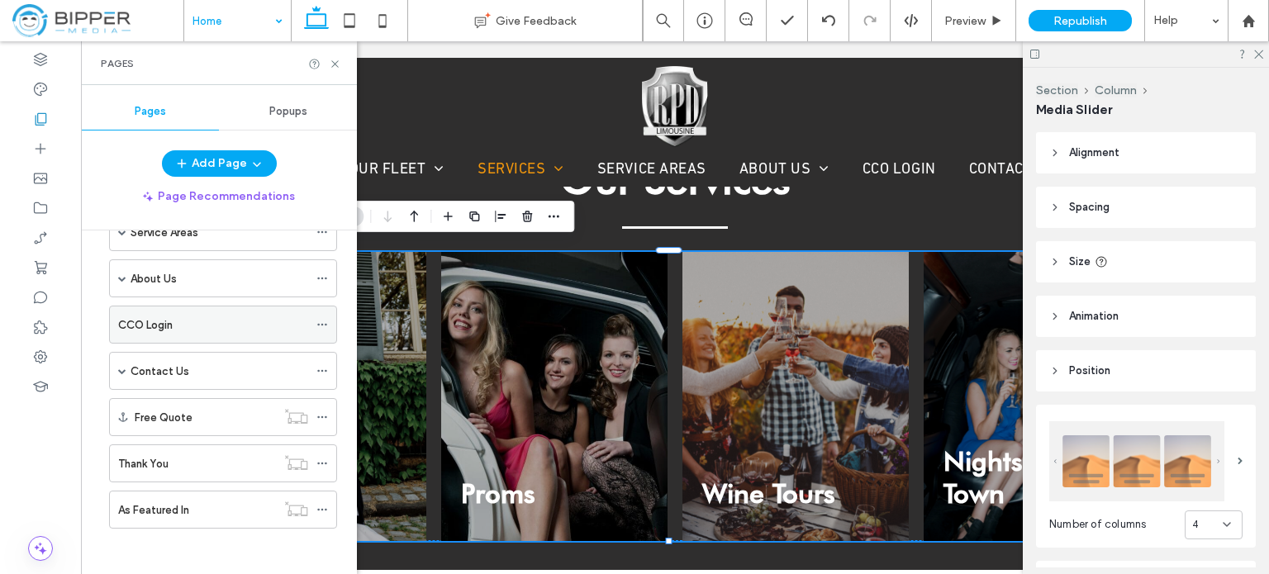
scroll to position [102, 0]
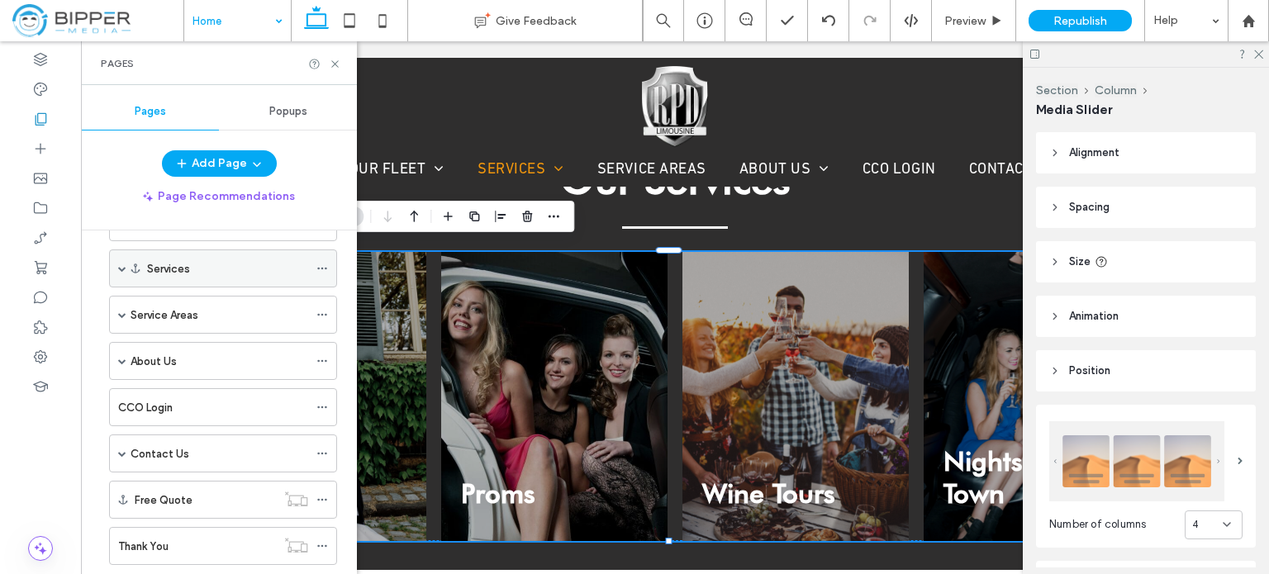
click at [118, 272] on span at bounding box center [122, 268] width 8 height 36
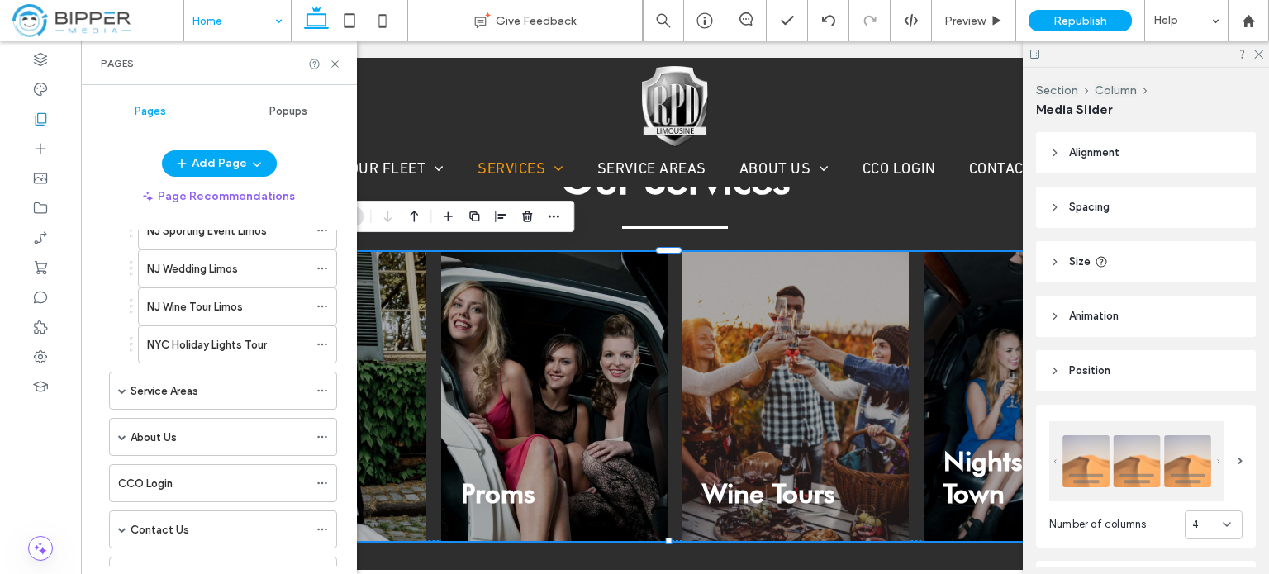
scroll to position [597, 0]
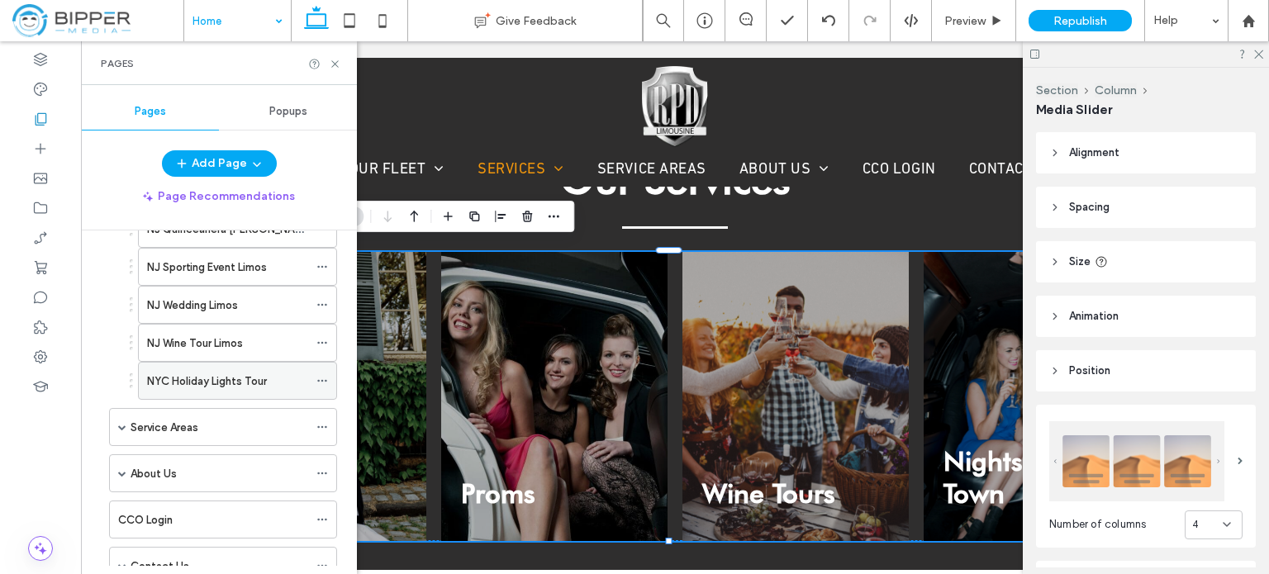
click at [184, 377] on label "NYC Holiday Lights Tour" at bounding box center [207, 381] width 120 height 29
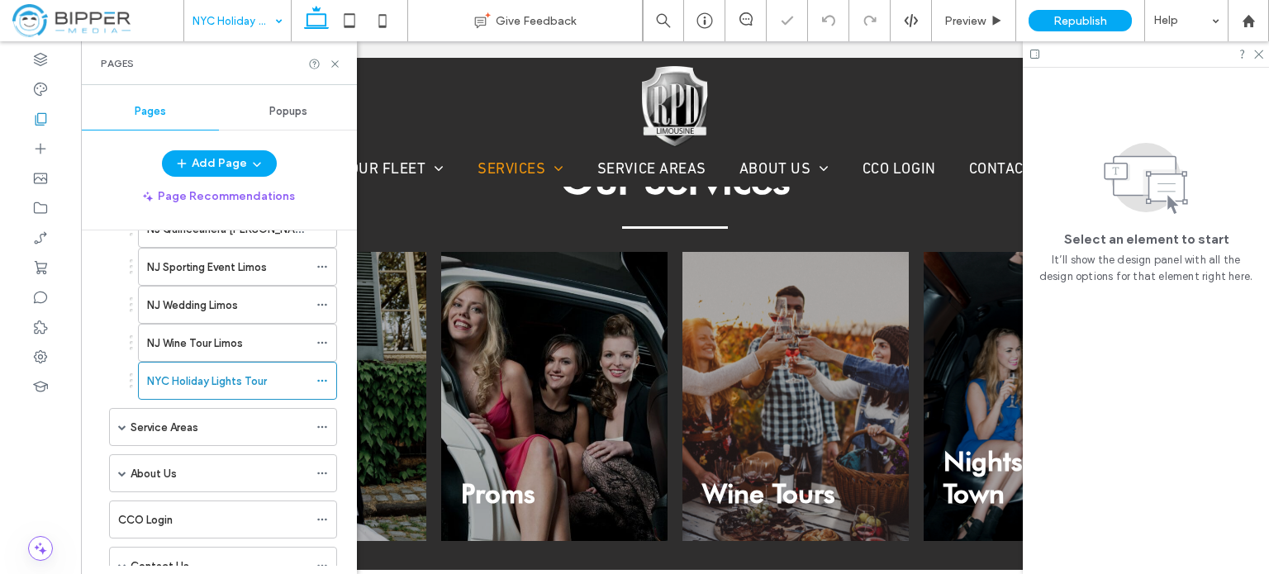
click at [324, 62] on div at bounding box center [324, 64] width 33 height 12
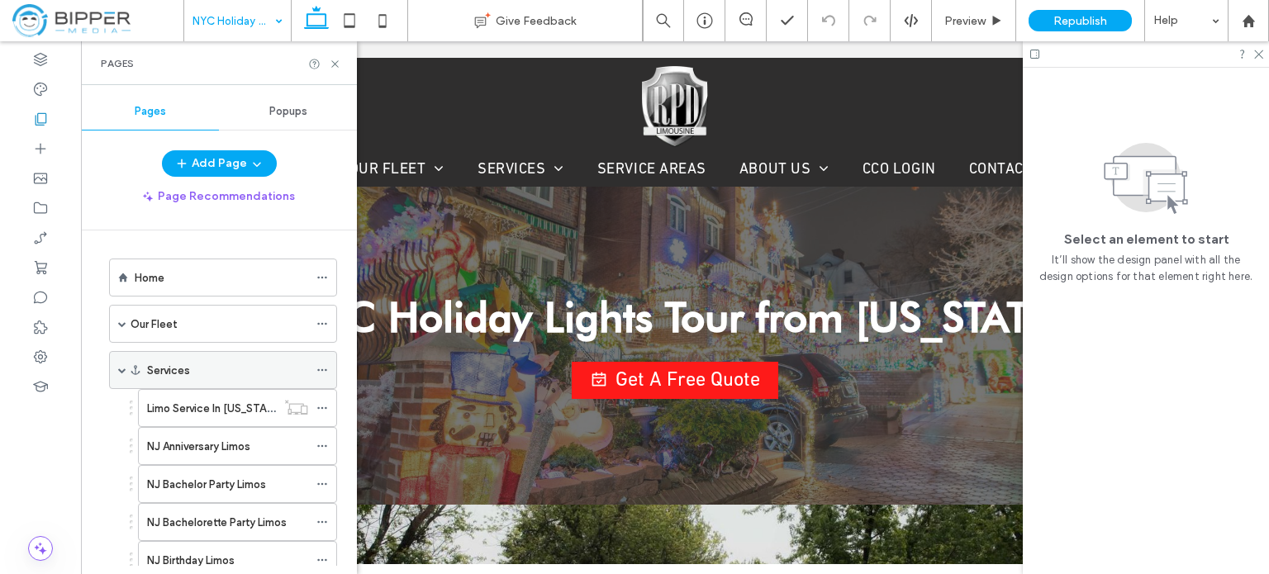
click at [122, 367] on span at bounding box center [122, 370] width 8 height 8
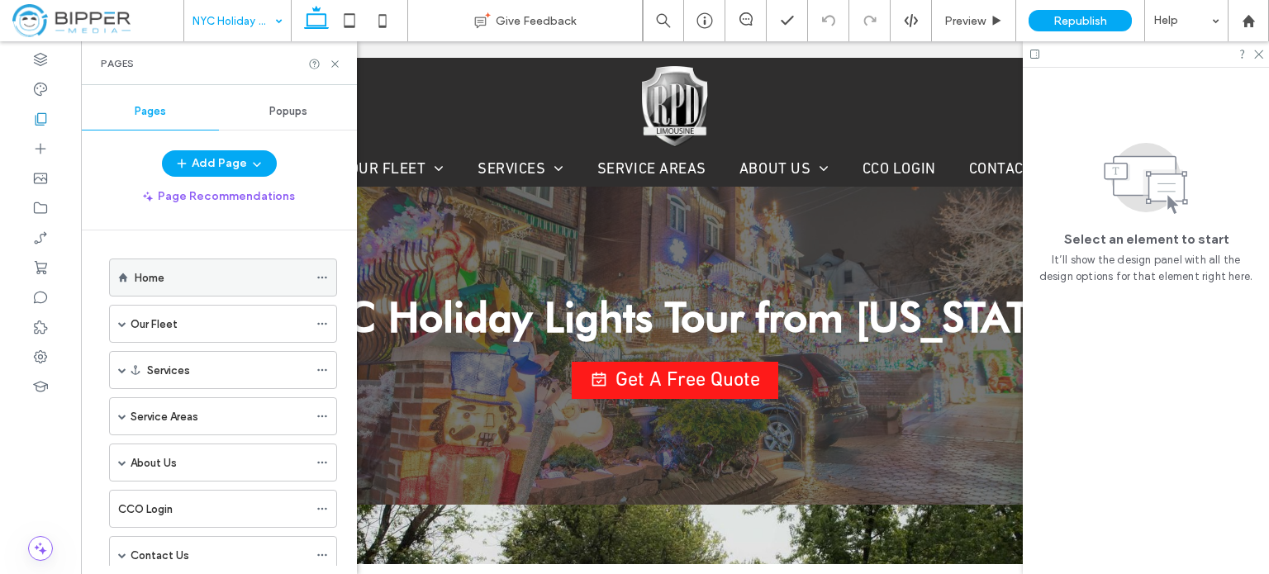
click at [178, 271] on div "Home" at bounding box center [221, 277] width 173 height 17
click at [339, 66] on icon at bounding box center [335, 64] width 12 height 12
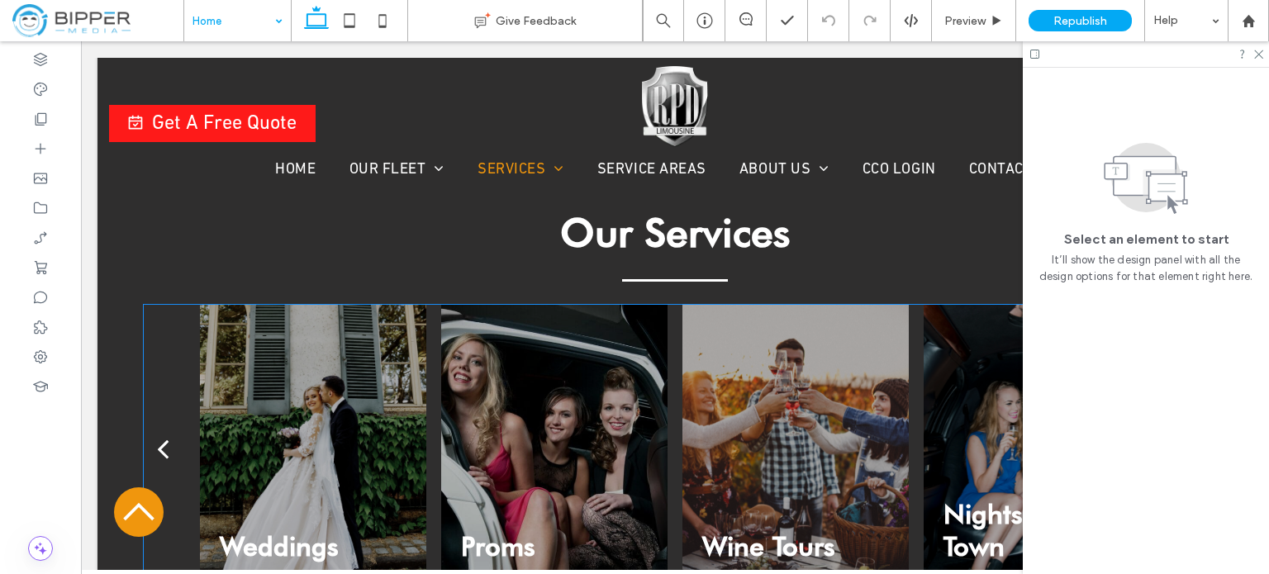
scroll to position [3304, 0]
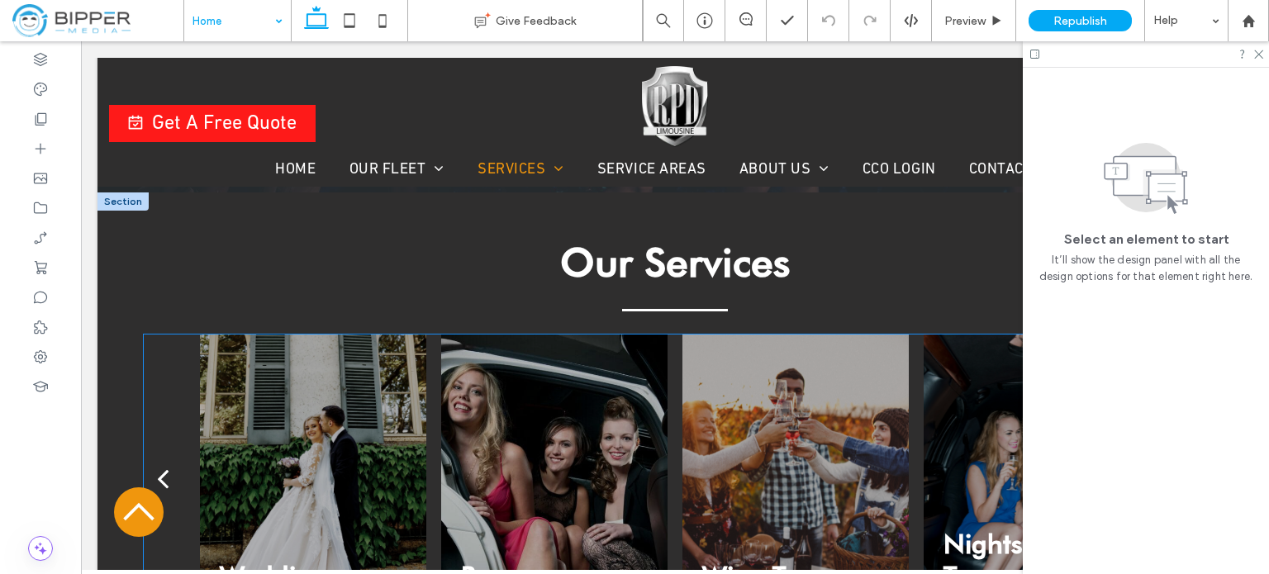
click at [291, 461] on div at bounding box center [313, 479] width 227 height 289
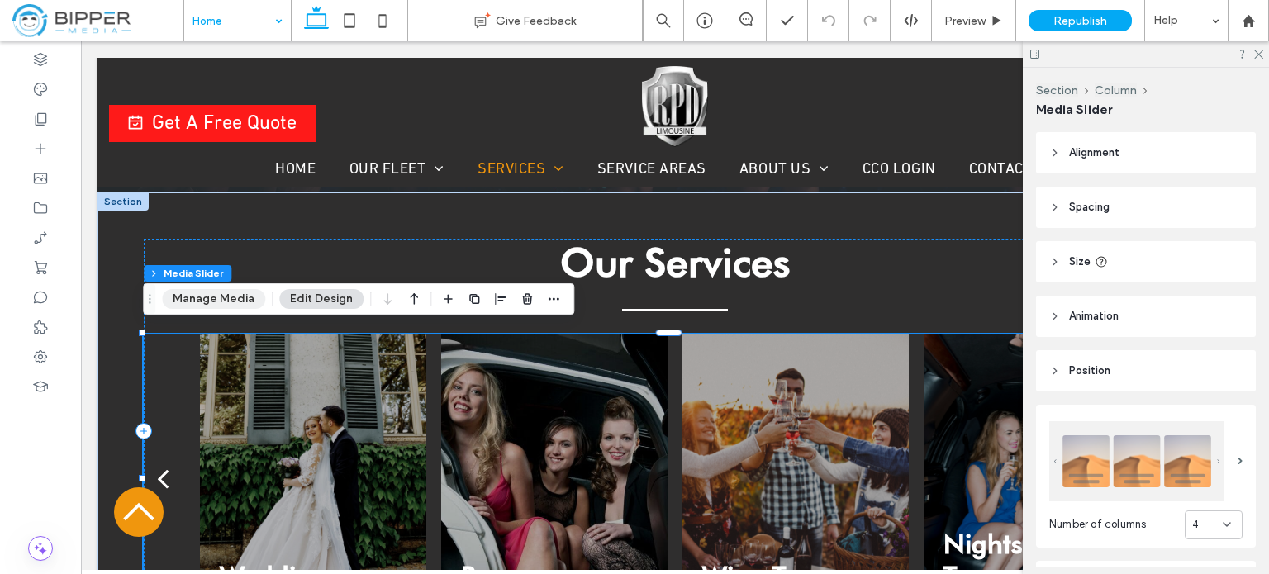
click at [175, 300] on button "Manage Media" at bounding box center [213, 299] width 103 height 20
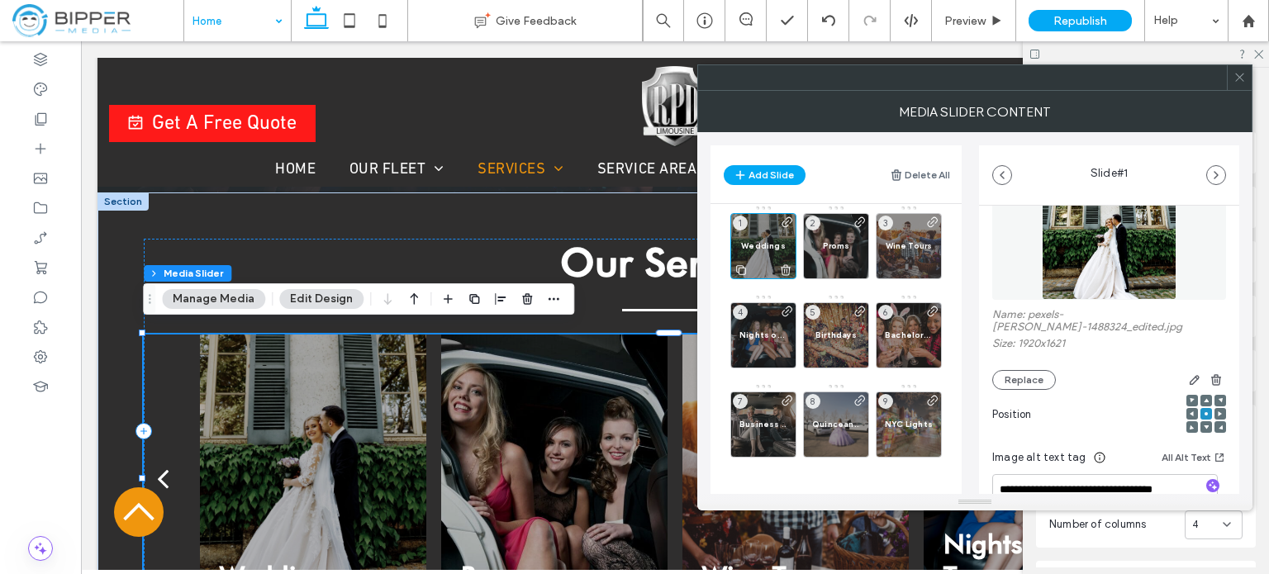
scroll to position [83, 0]
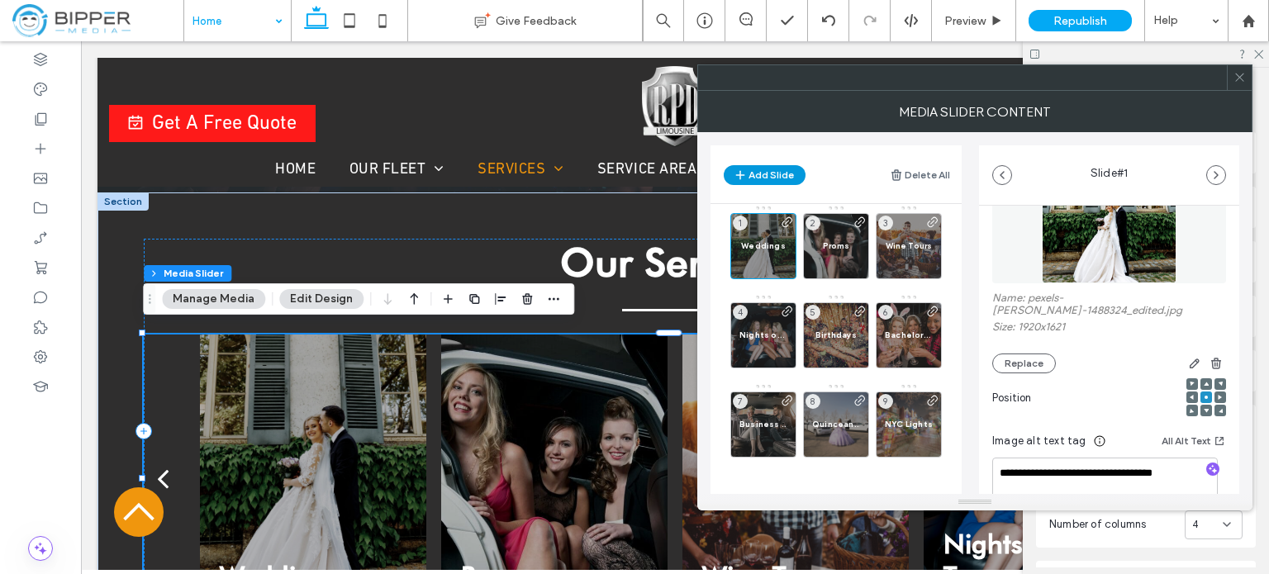
click at [774, 170] on button "Add Slide" at bounding box center [765, 175] width 82 height 20
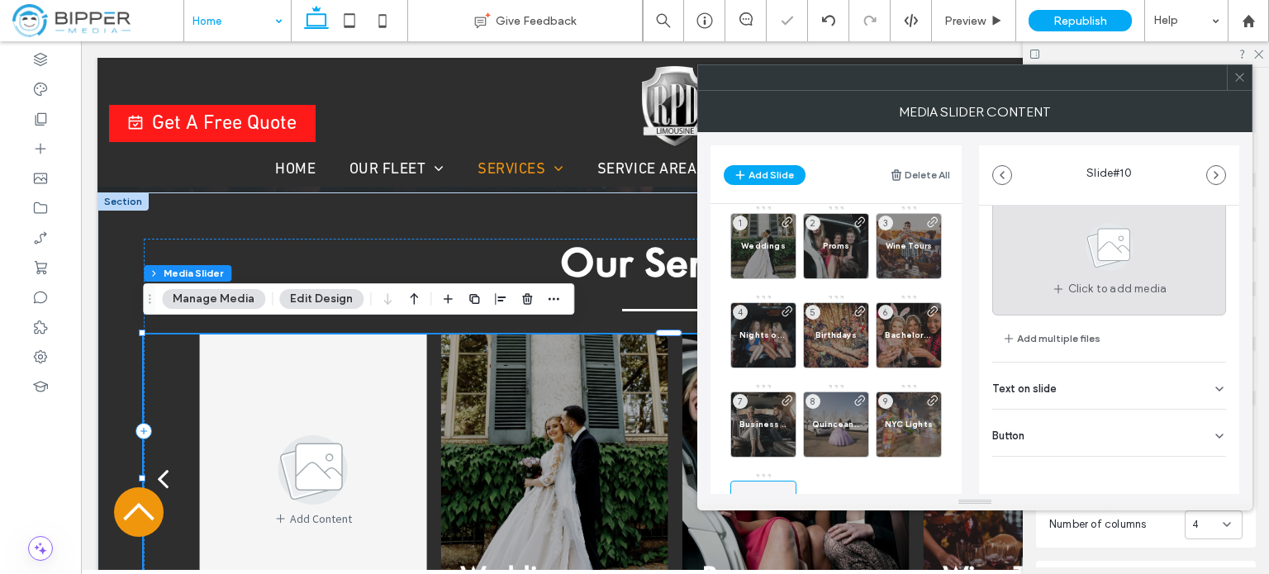
scroll to position [0, 0]
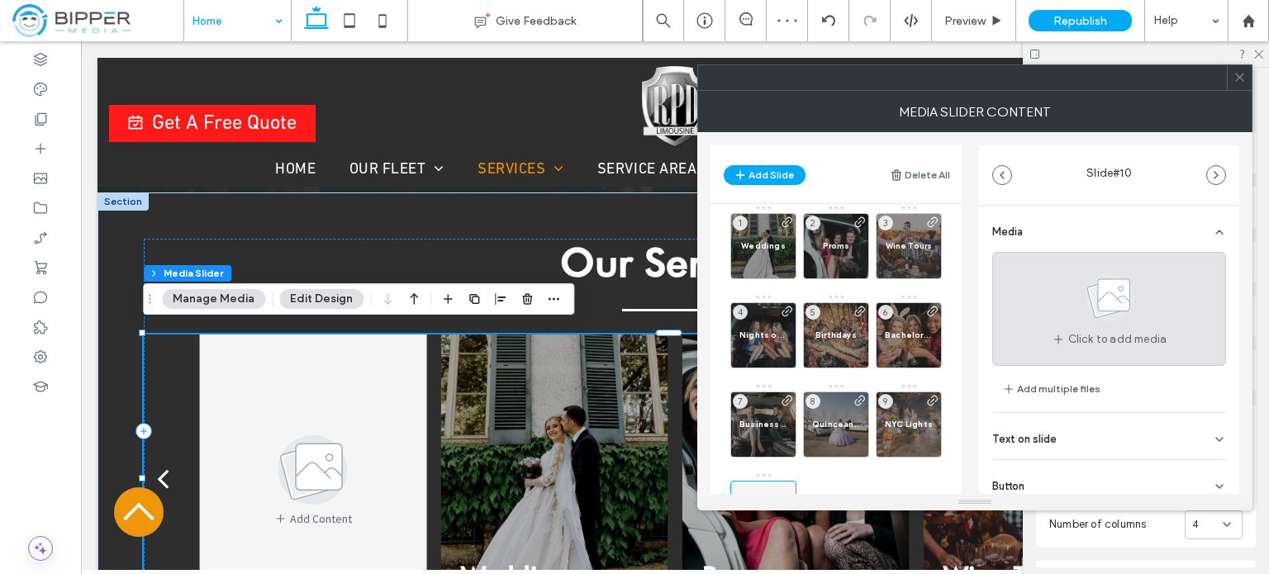
click at [1097, 283] on use at bounding box center [1109, 297] width 48 height 48
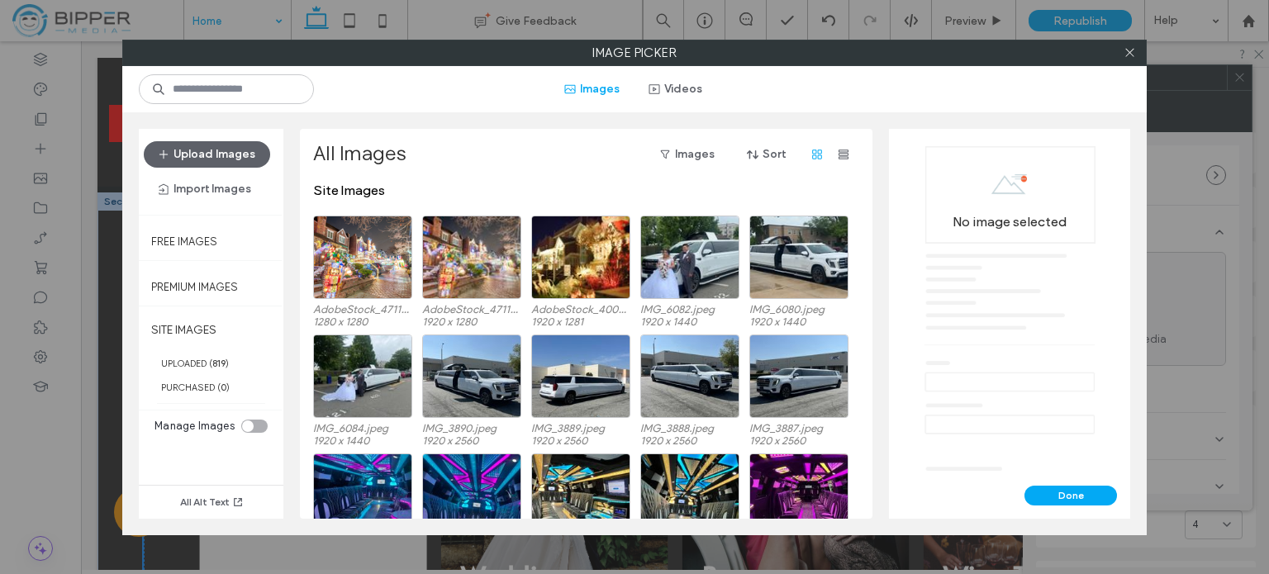
click at [562, 50] on label "Image Picker" at bounding box center [634, 52] width 1023 height 25
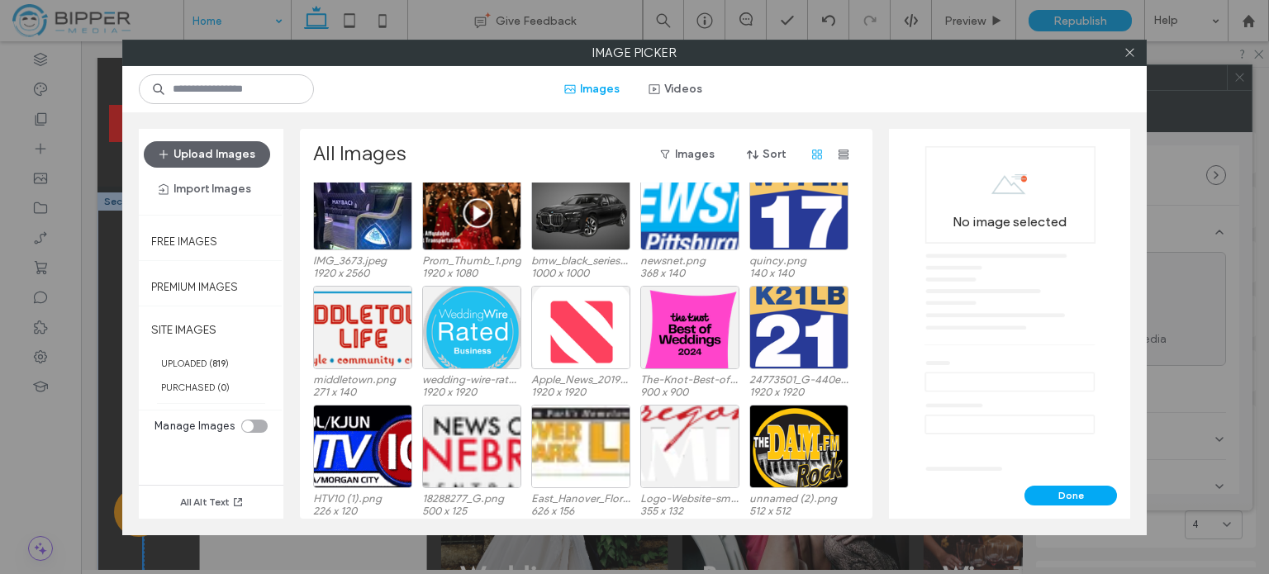
scroll to position [661, 0]
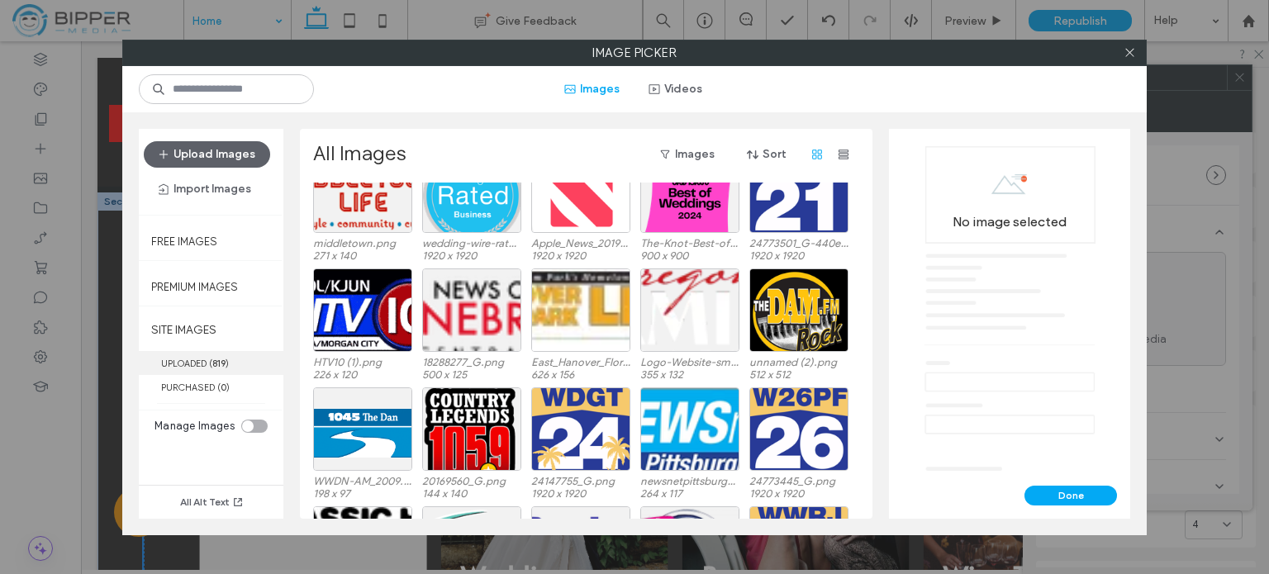
click at [159, 359] on label "UPLOADED ( 819 )" at bounding box center [211, 363] width 145 height 24
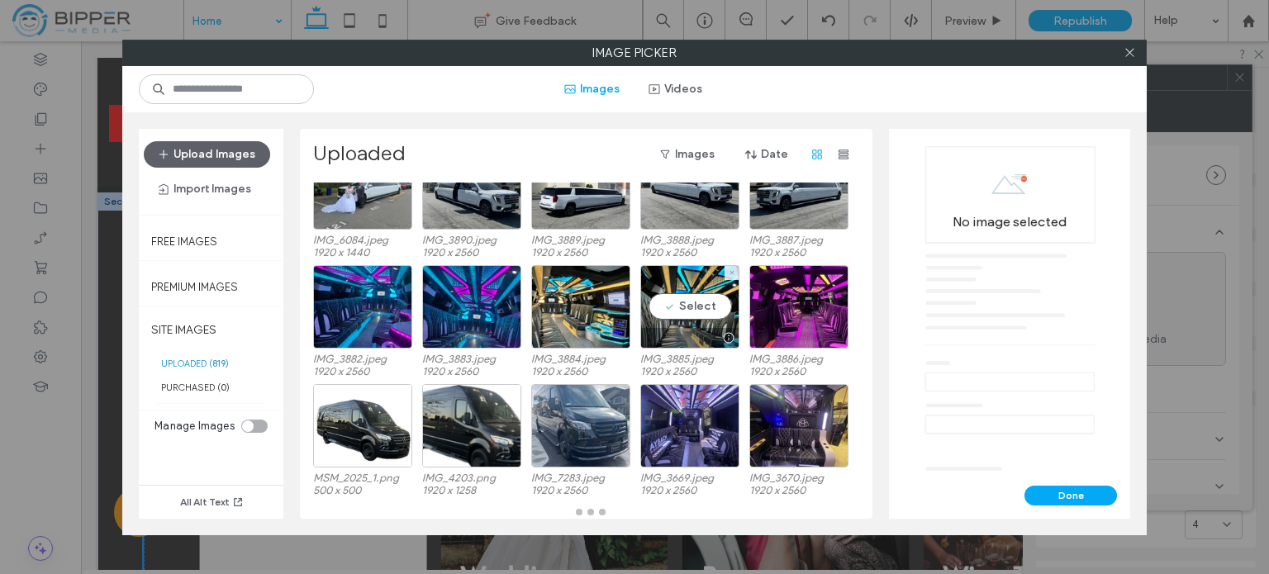
scroll to position [155, 0]
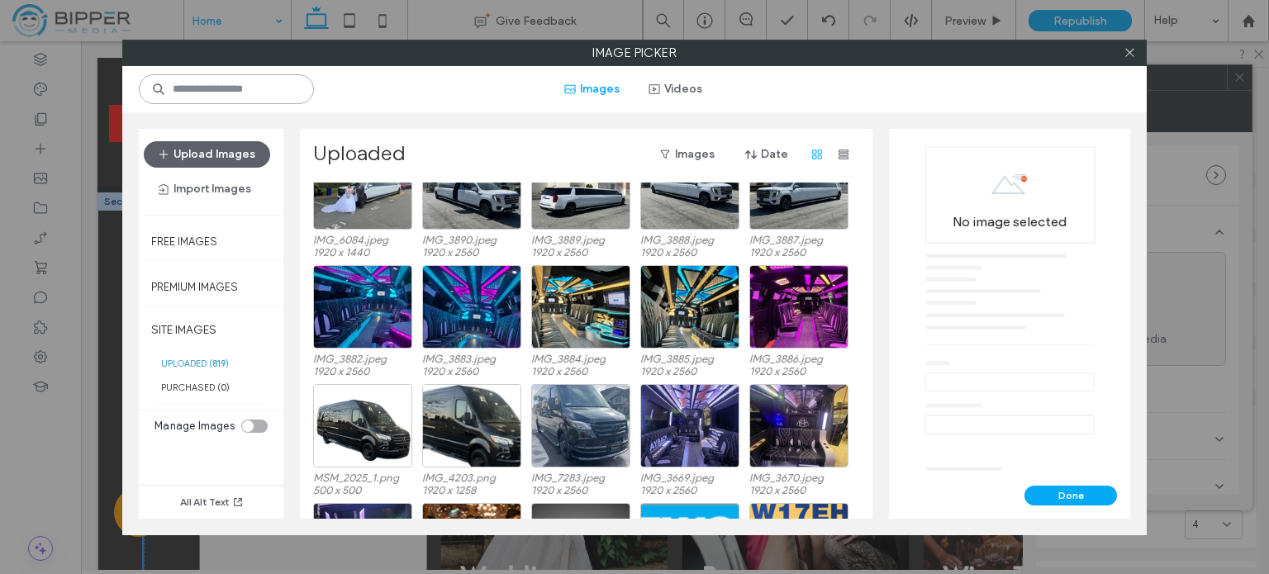
click at [248, 89] on input at bounding box center [226, 89] width 175 height 30
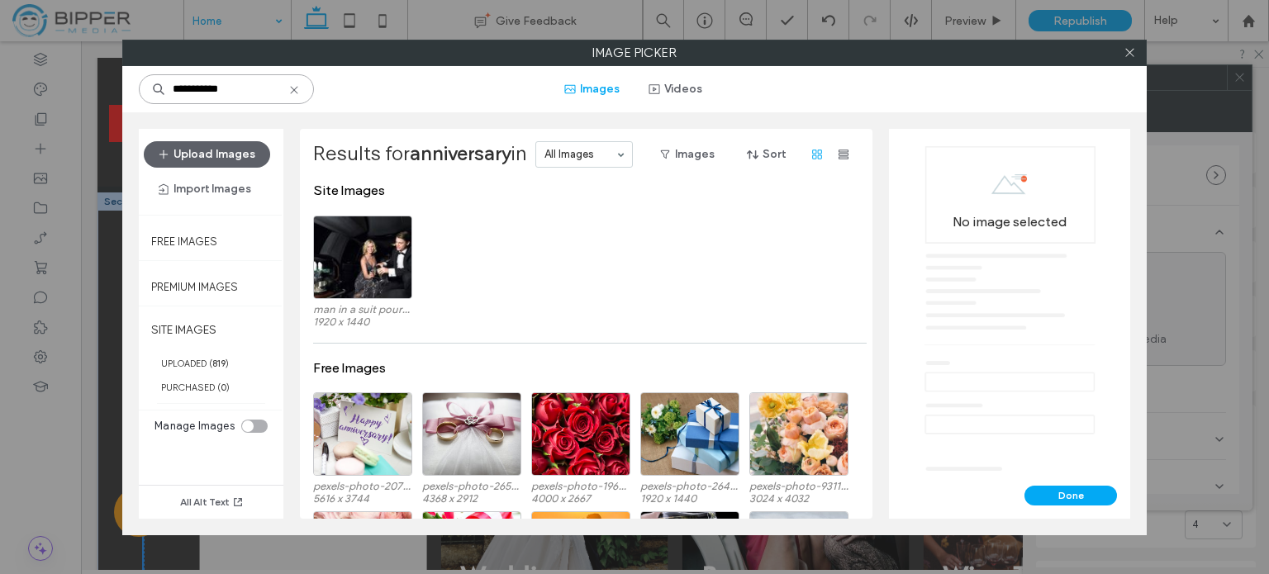
type input "**********"
click at [294, 90] on icon at bounding box center [293, 89] width 13 height 13
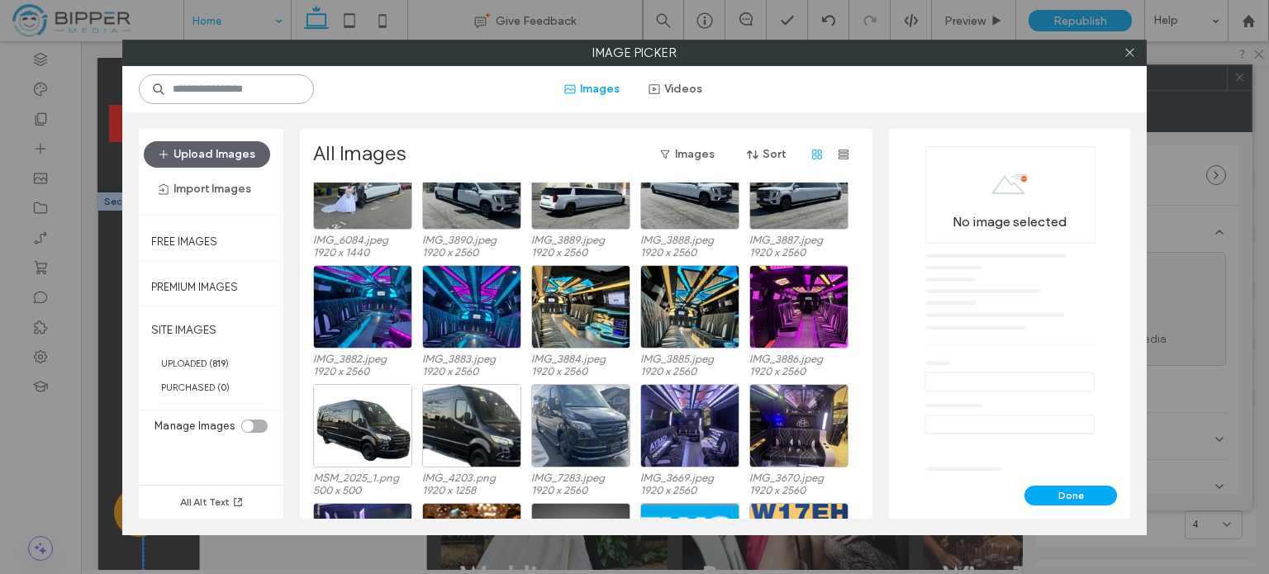
scroll to position [0, 0]
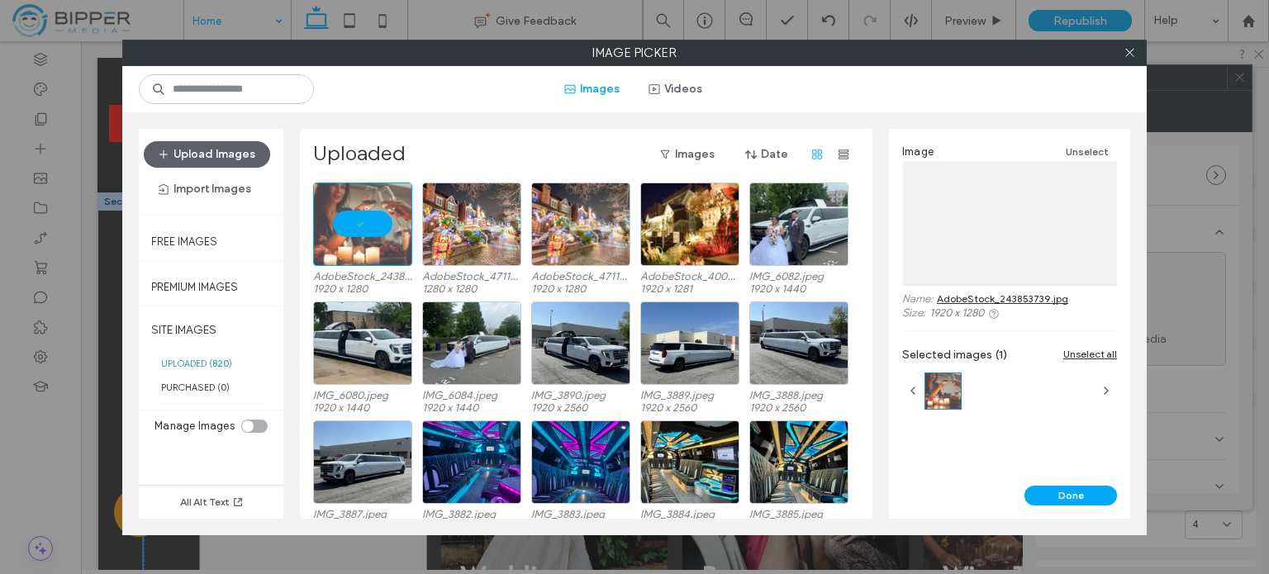
click at [1083, 495] on button "Done" at bounding box center [1070, 496] width 93 height 20
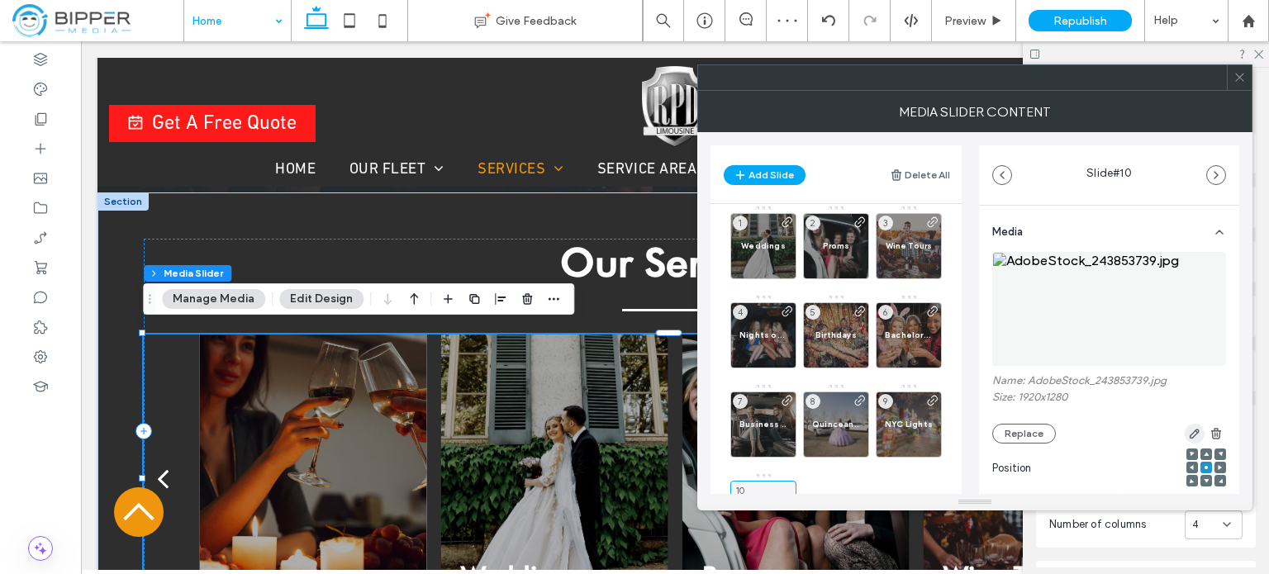
click at [1188, 439] on icon "button" at bounding box center [1194, 433] width 13 height 13
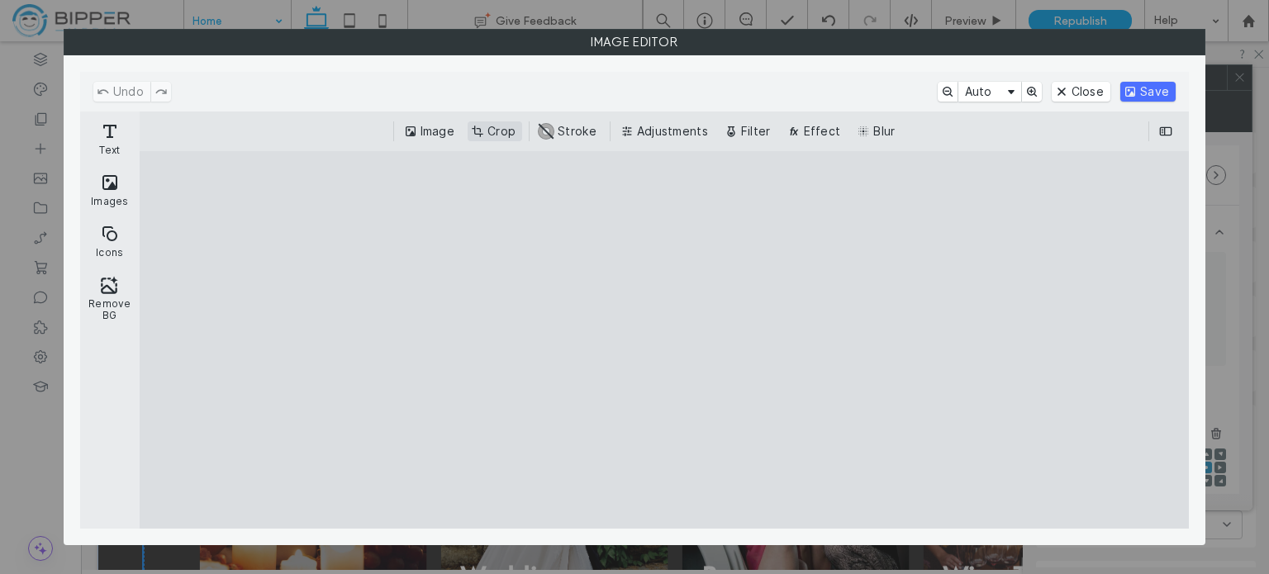
click at [487, 130] on button "Crop" at bounding box center [495, 131] width 55 height 20
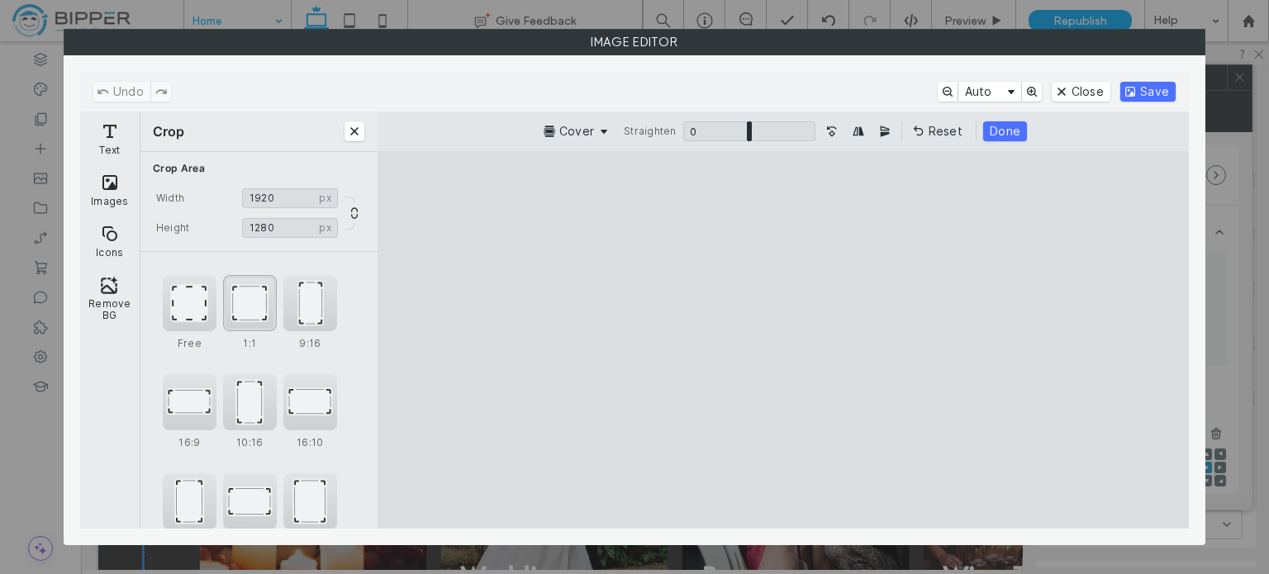
click at [246, 300] on div "1:1" at bounding box center [250, 303] width 54 height 56
type input "****"
drag, startPoint x: 800, startPoint y: 282, endPoint x: 725, endPoint y: 266, distance: 76.0
click at [783, 340] on cesdk-canvas "Editor canvas" at bounding box center [783, 340] width 0 height 0
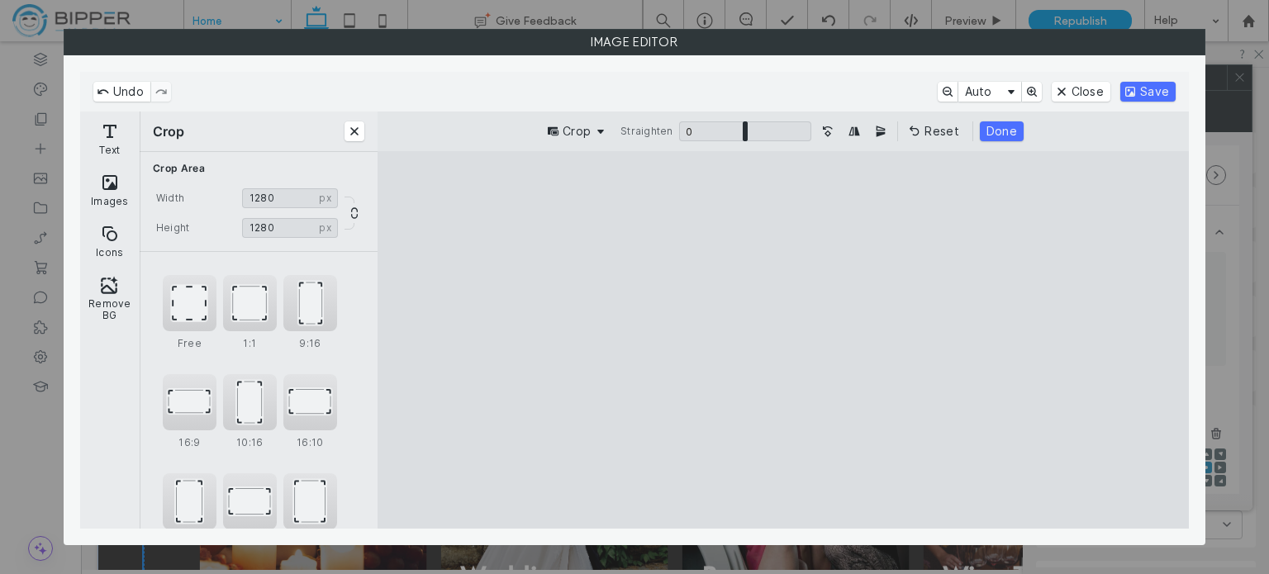
click at [783, 340] on cesdk-canvas "Editor canvas" at bounding box center [783, 340] width 0 height 0
click at [1156, 86] on button "Save" at bounding box center [1147, 92] width 55 height 20
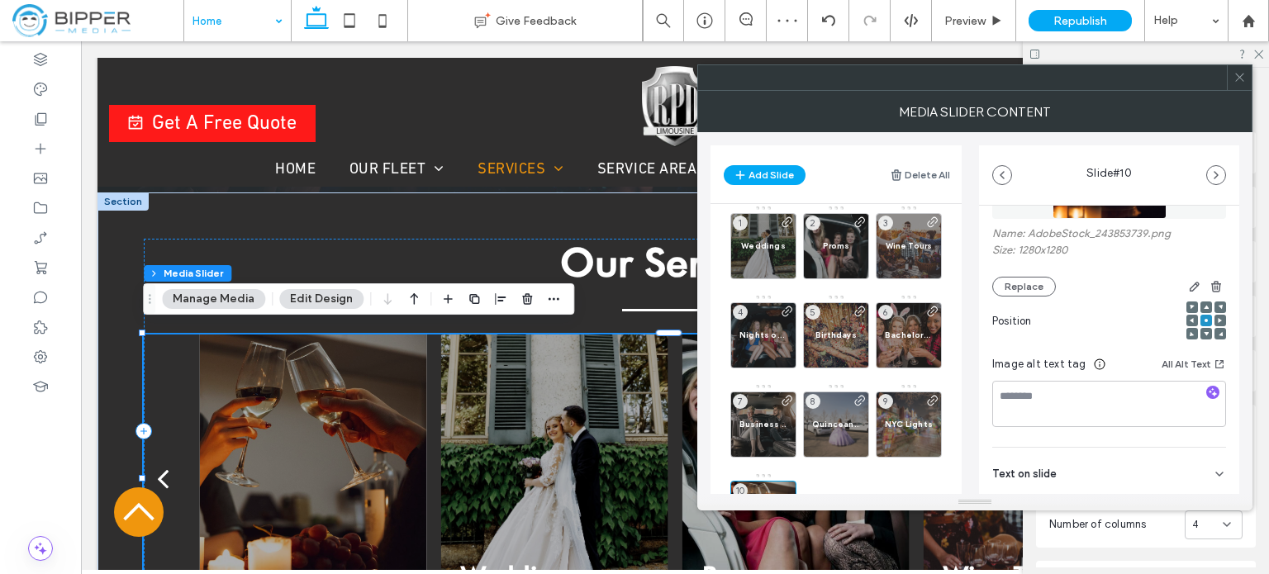
scroll to position [234, 0]
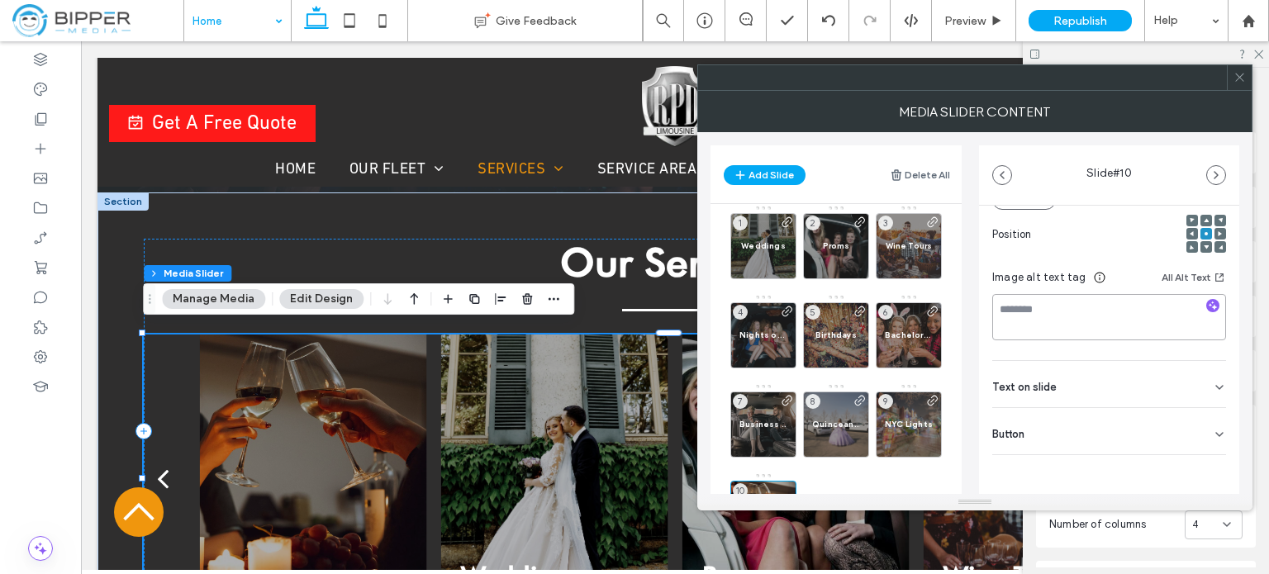
click at [1088, 330] on textarea at bounding box center [1109, 317] width 234 height 46
paste textarea "**********"
type textarea "**********"
click at [912, 335] on span "Bachelorette Parties" at bounding box center [909, 335] width 48 height 11
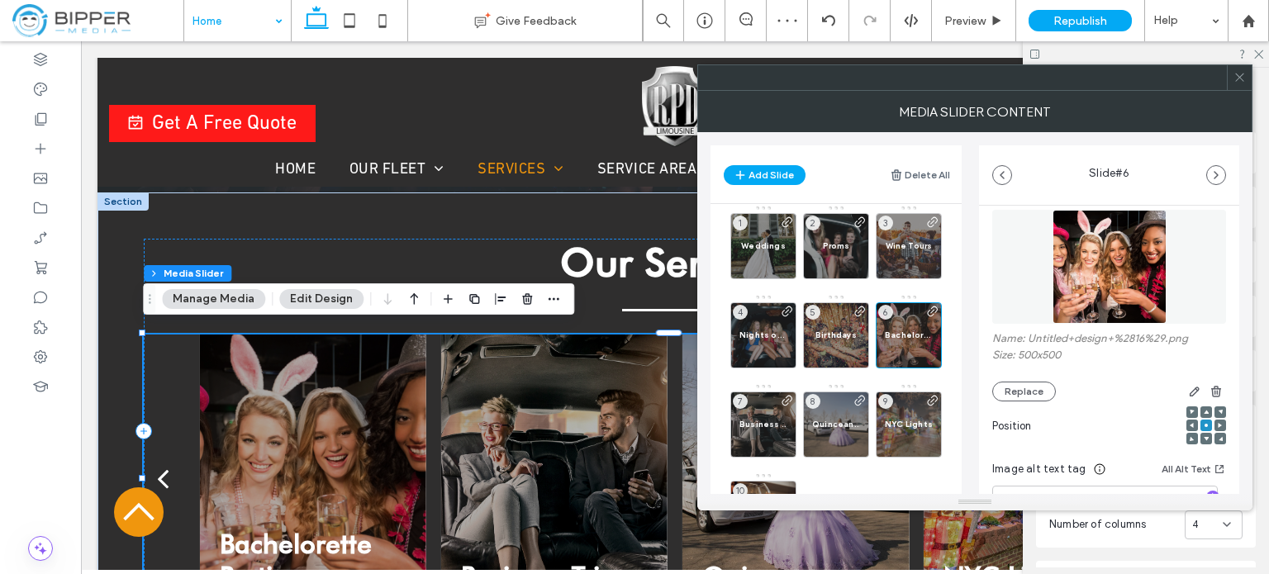
scroll to position [83, 0]
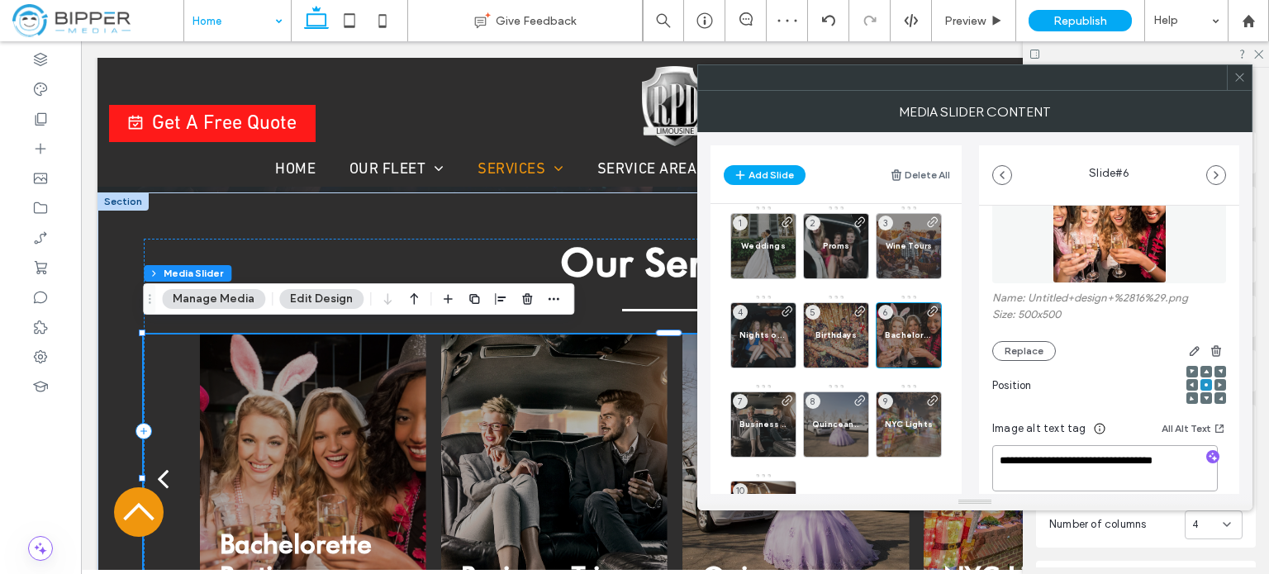
click at [1039, 458] on textarea "**********" at bounding box center [1105, 468] width 226 height 46
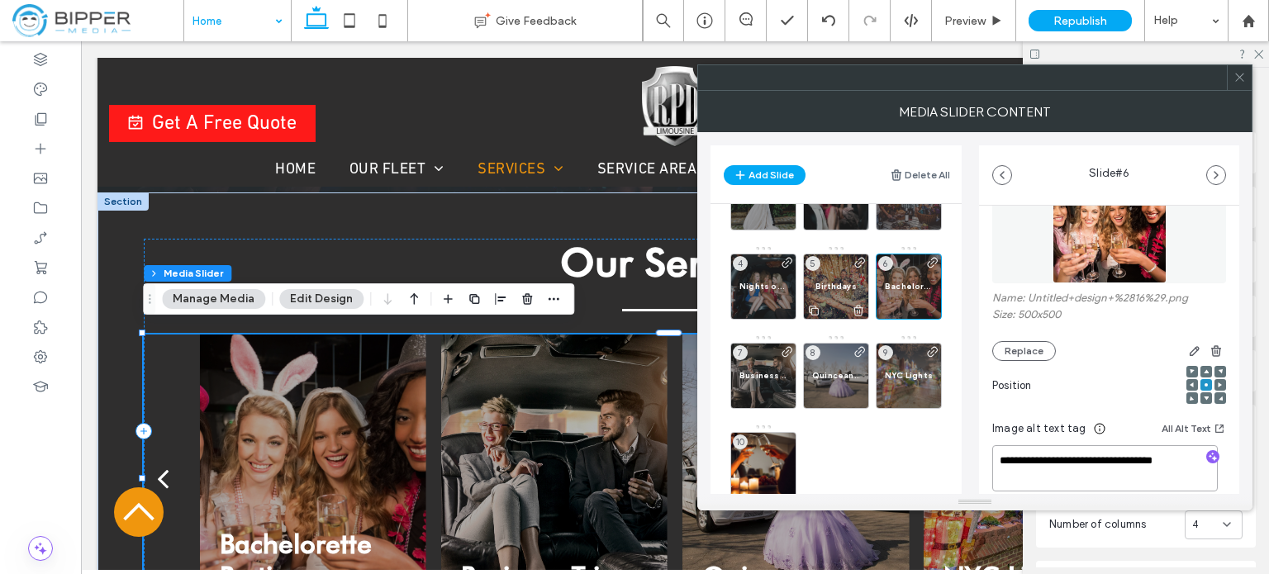
scroll to position [100, 0]
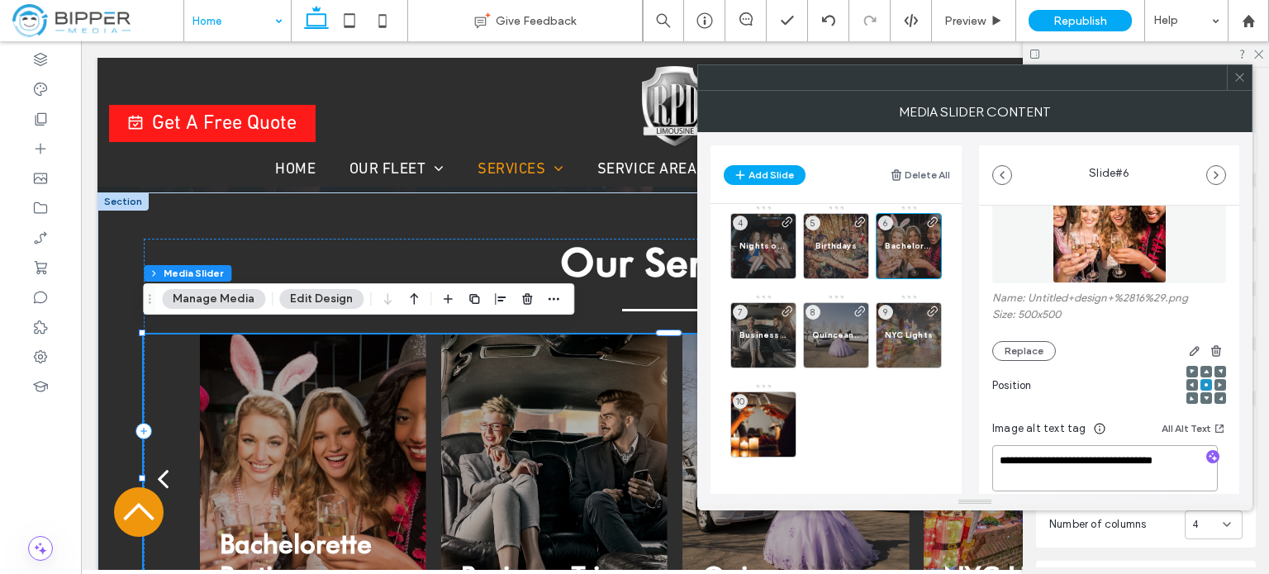
click at [1009, 469] on textarea "**********" at bounding box center [1105, 468] width 226 height 46
click at [999, 472] on textarea "**********" at bounding box center [1105, 468] width 226 height 46
type textarea "**********"
click at [771, 413] on div "10" at bounding box center [763, 425] width 66 height 66
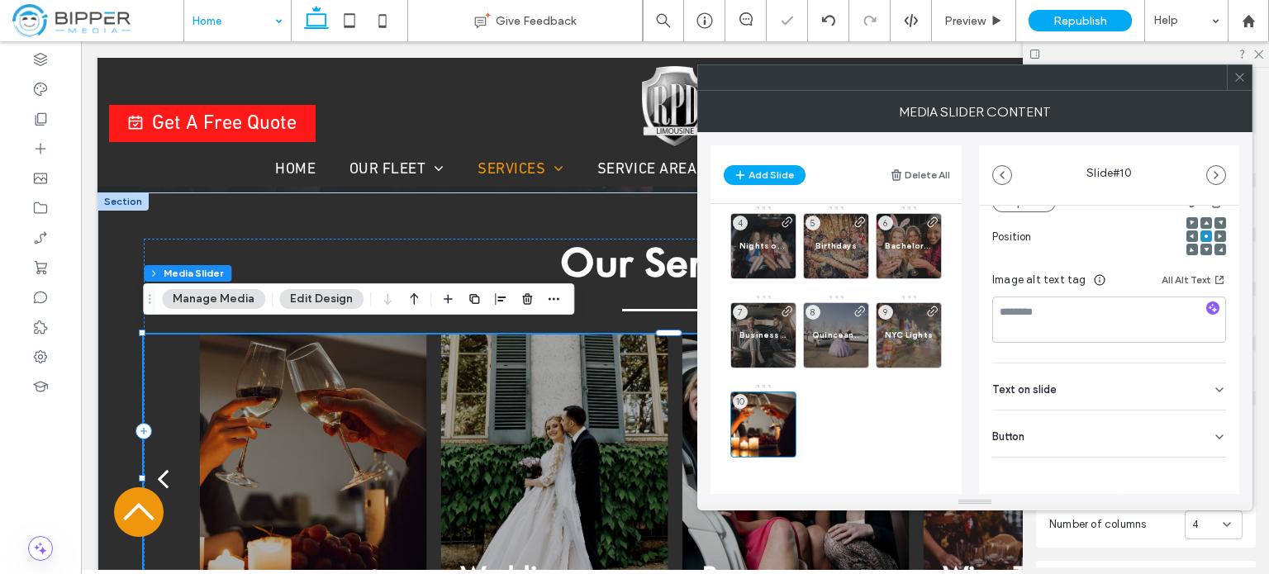
scroll to position [234, 0]
click at [1051, 327] on textarea at bounding box center [1109, 317] width 234 height 46
paste textarea "**********"
type textarea "**********"
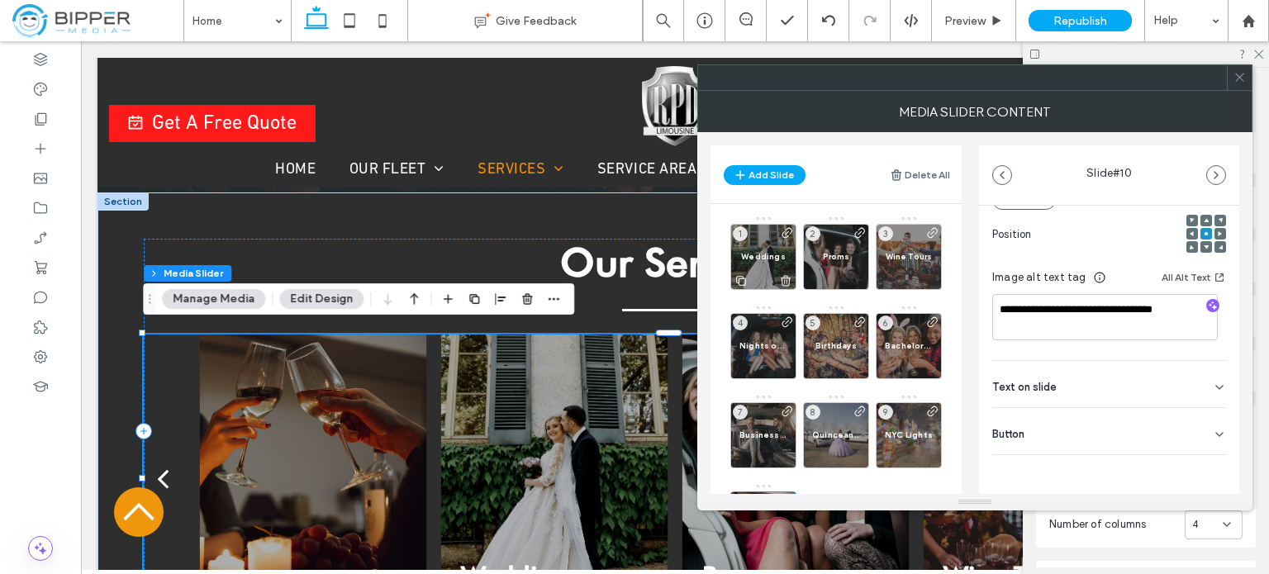
type textarea "**********"
click at [769, 245] on div "Weddings 1" at bounding box center [763, 257] width 66 height 66
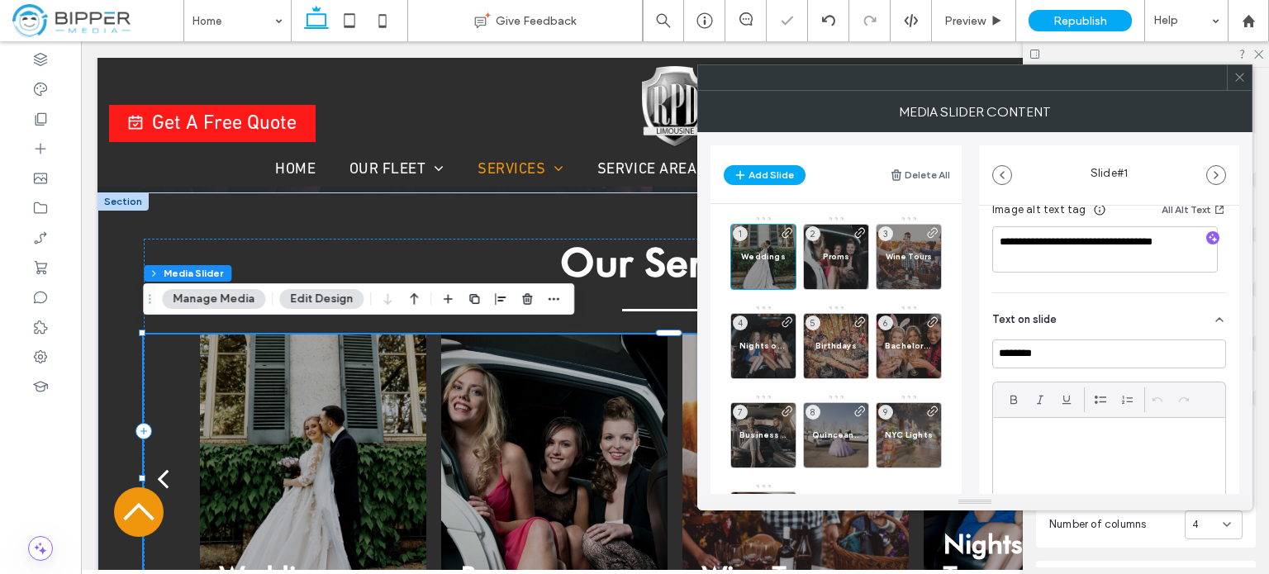
scroll to position [330, 0]
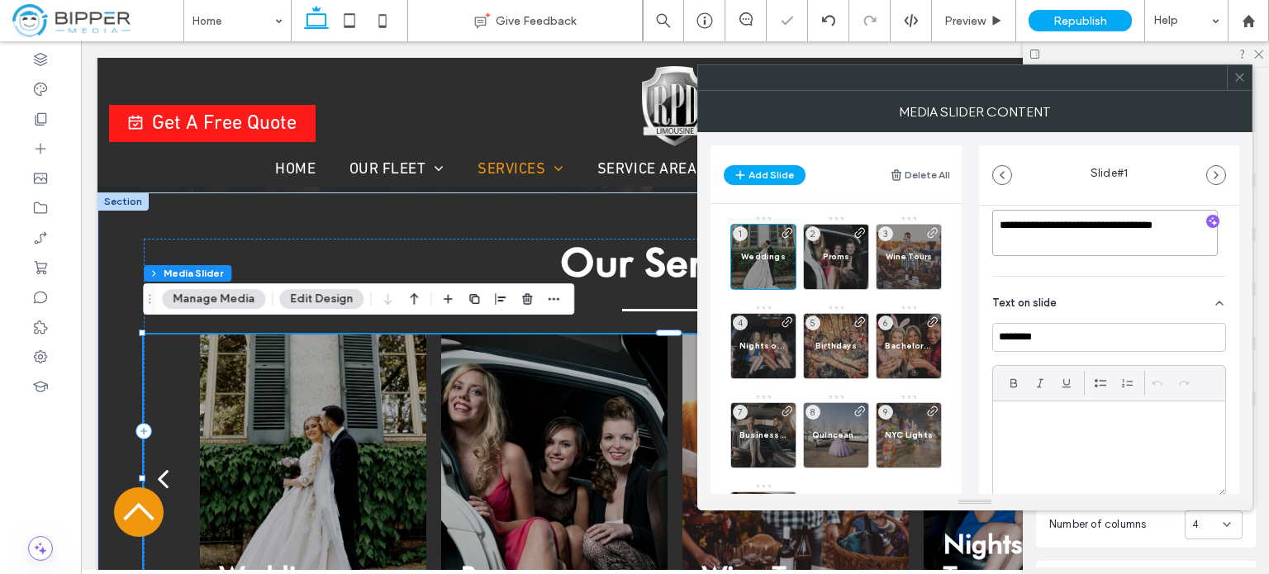
click at [1070, 238] on textarea "**********" at bounding box center [1105, 233] width 226 height 46
paste textarea
type textarea "**********"
click at [836, 244] on div "Proms 2" at bounding box center [836, 257] width 66 height 66
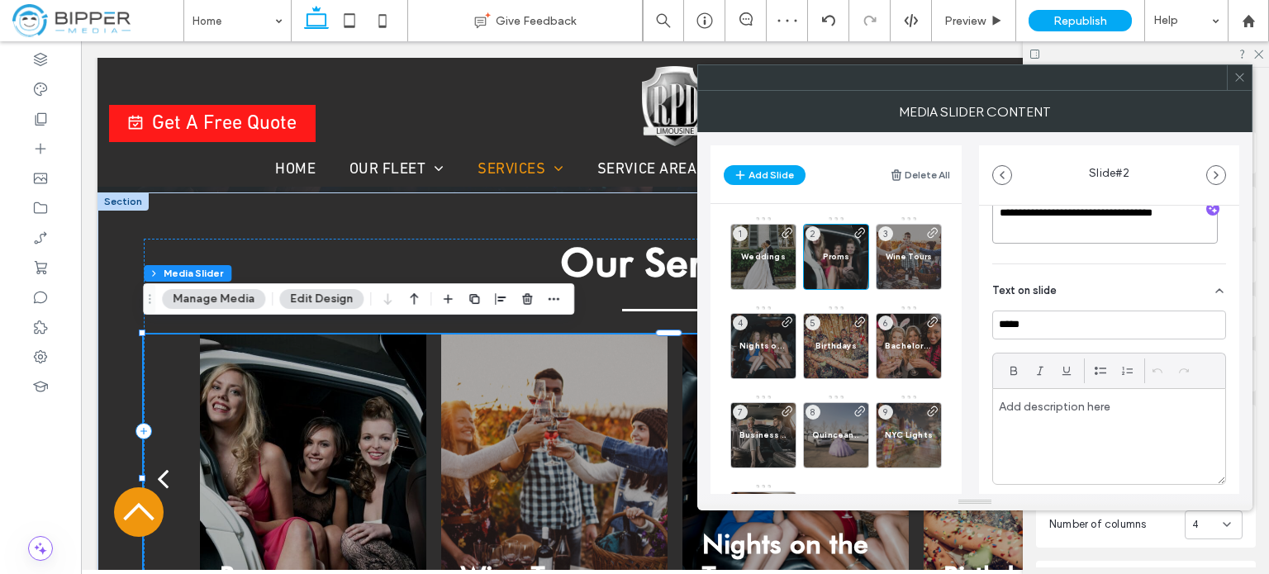
click at [1094, 226] on textarea "**********" at bounding box center [1105, 220] width 226 height 46
paste textarea
type textarea "**********"
click at [1221, 174] on icon "button" at bounding box center [1215, 175] width 13 height 13
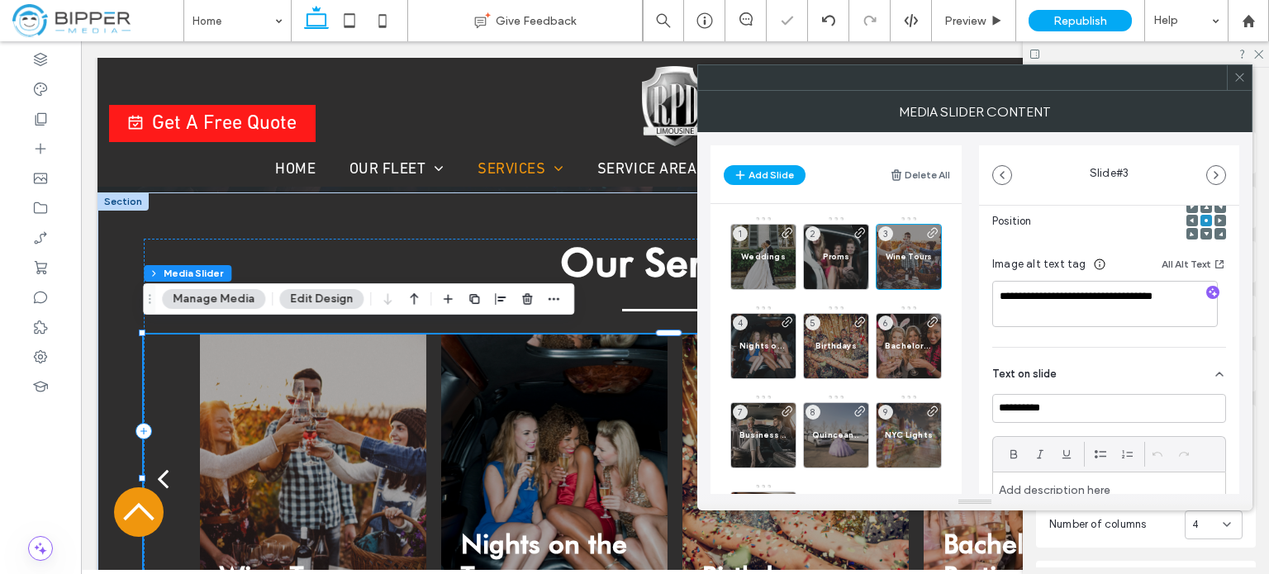
scroll to position [248, 0]
click at [1067, 315] on textarea "**********" at bounding box center [1105, 303] width 226 height 46
paste textarea
type textarea "**********"
click at [1216, 171] on icon "button" at bounding box center [1215, 175] width 13 height 13
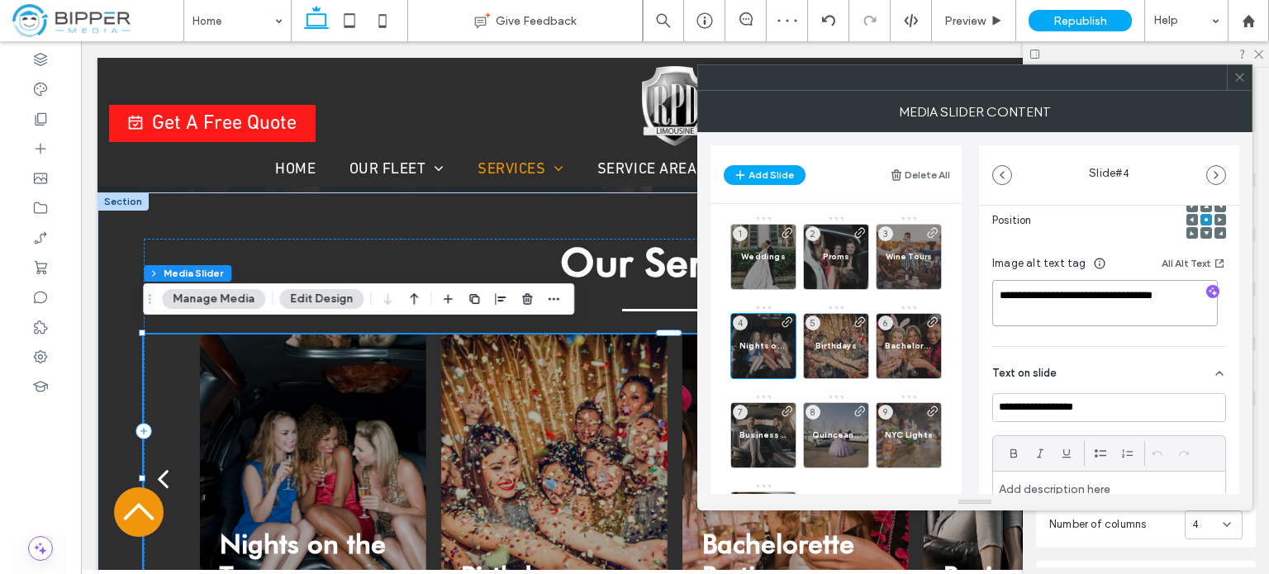
click at [1107, 307] on textarea "**********" at bounding box center [1105, 303] width 226 height 46
paste textarea
type textarea "**********"
click at [1213, 169] on icon "button" at bounding box center [1215, 175] width 13 height 13
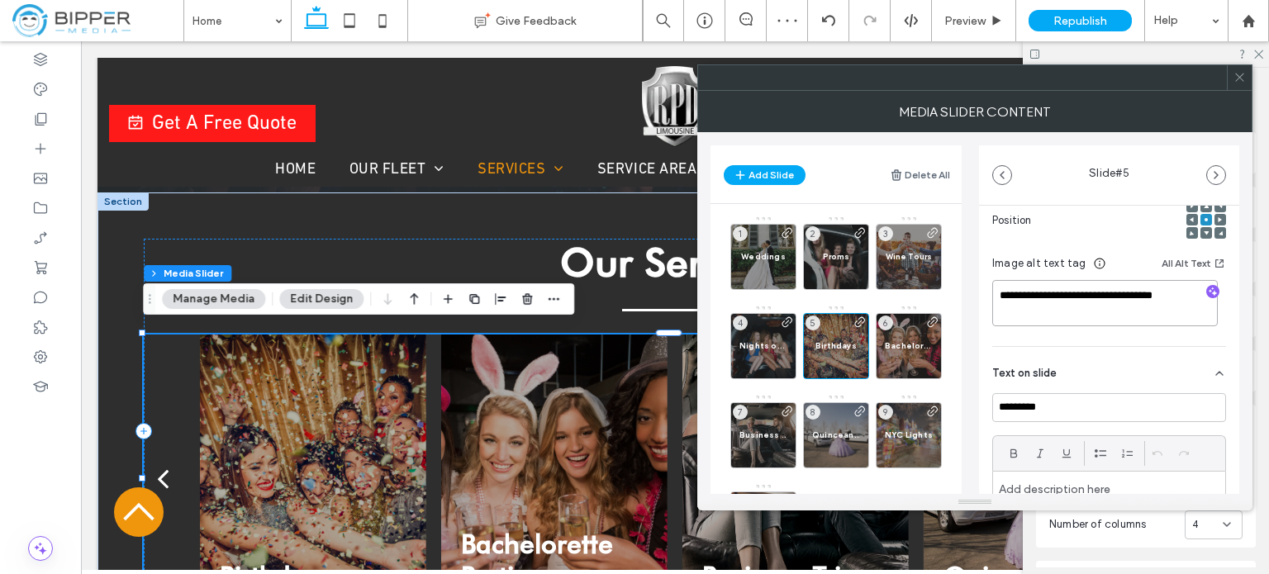
click at [1084, 311] on textarea "**********" at bounding box center [1105, 303] width 226 height 46
paste textarea
type textarea "**********"
click at [1209, 181] on span "button" at bounding box center [1216, 175] width 18 height 18
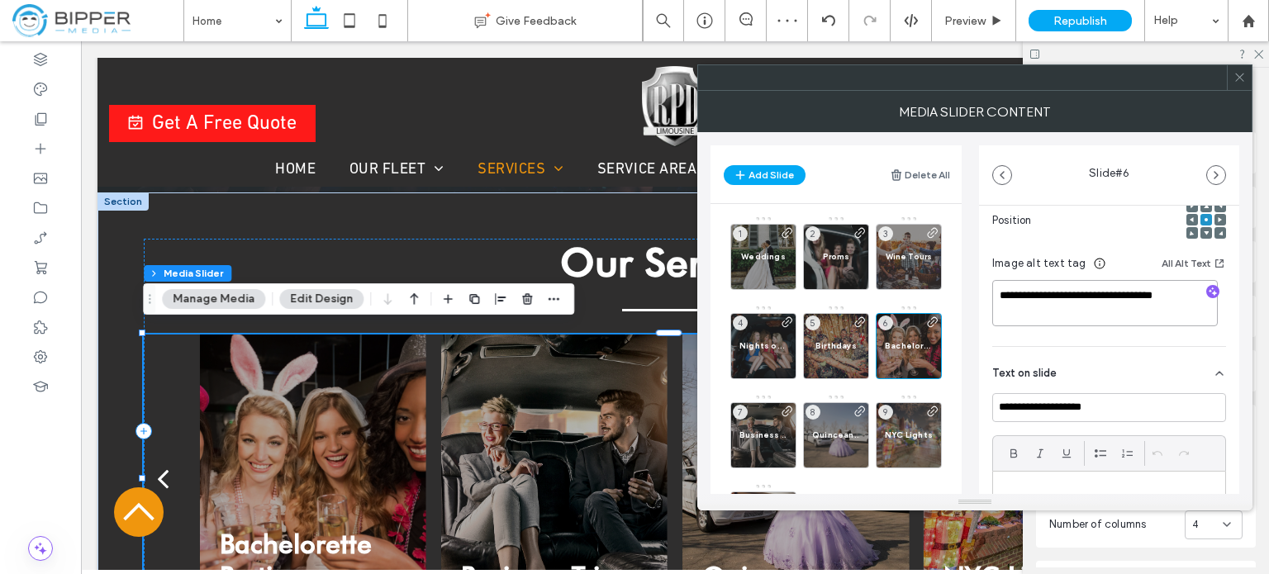
click at [1096, 303] on textarea "**********" at bounding box center [1105, 303] width 226 height 46
click at [1208, 173] on span "button" at bounding box center [1216, 175] width 18 height 18
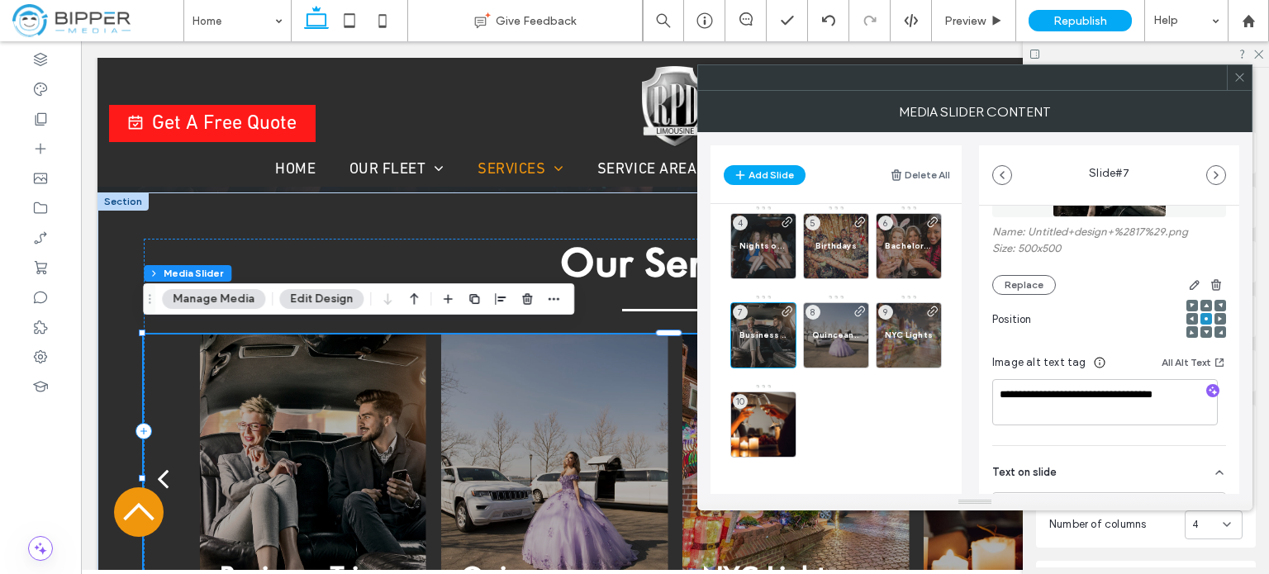
scroll to position [165, 0]
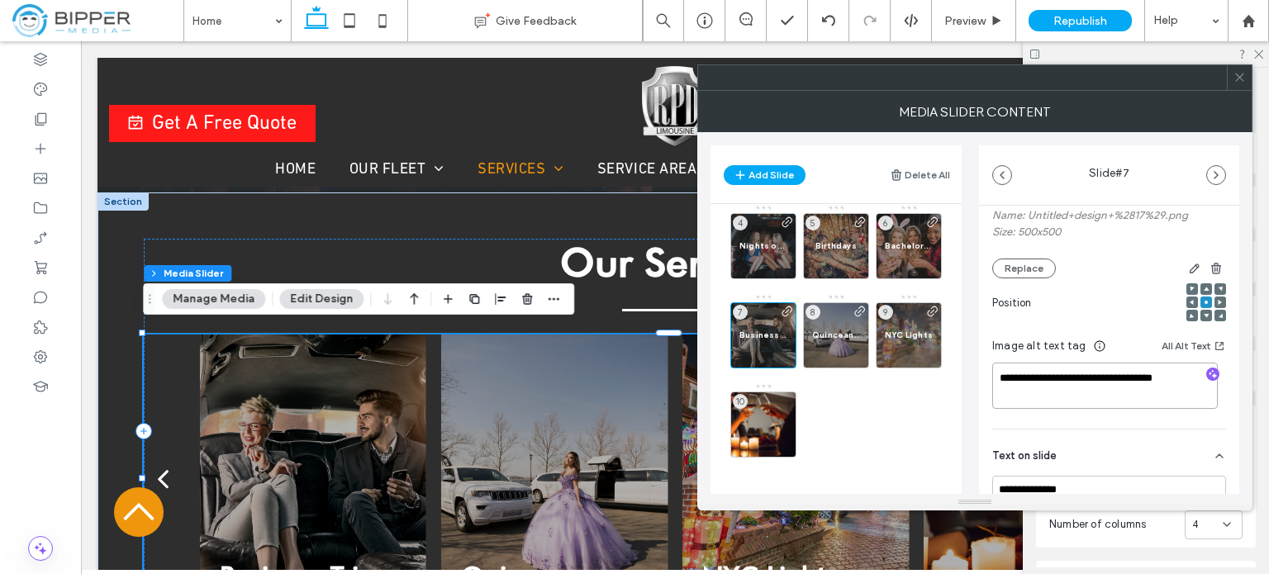
click at [1113, 382] on textarea "**********" at bounding box center [1105, 386] width 226 height 46
paste textarea
type textarea "**********"
drag, startPoint x: 1226, startPoint y: 184, endPoint x: 1218, endPoint y: 178, distance: 9.9
click at [1221, 181] on div "Slide # 7" at bounding box center [1109, 174] width 260 height 59
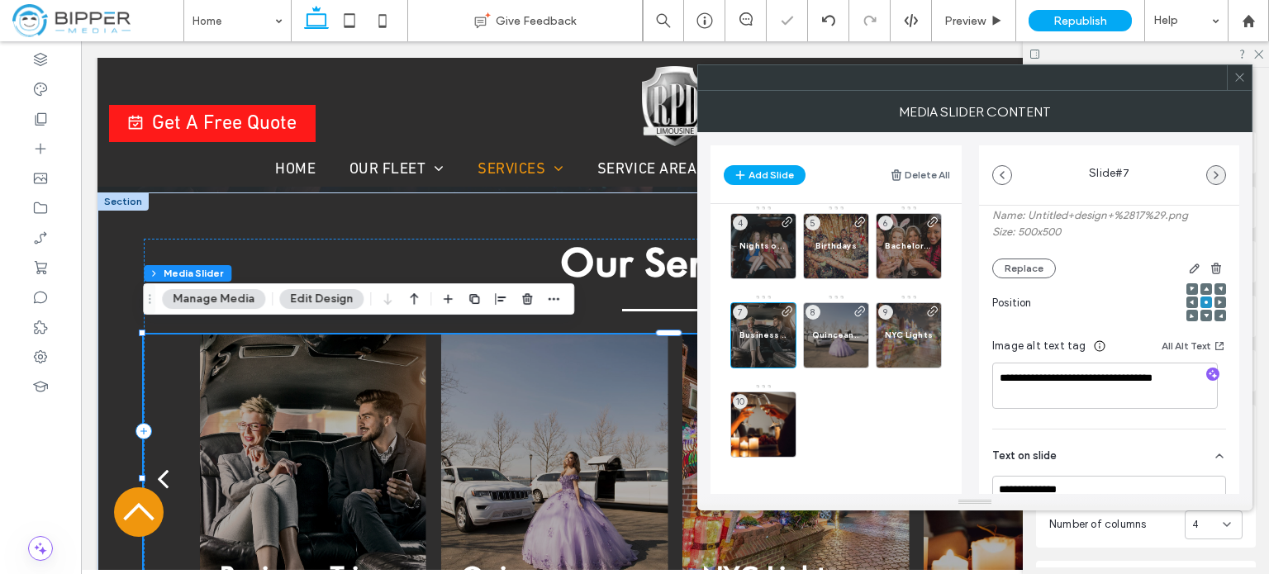
click at [1218, 178] on icon "button" at bounding box center [1215, 175] width 13 height 13
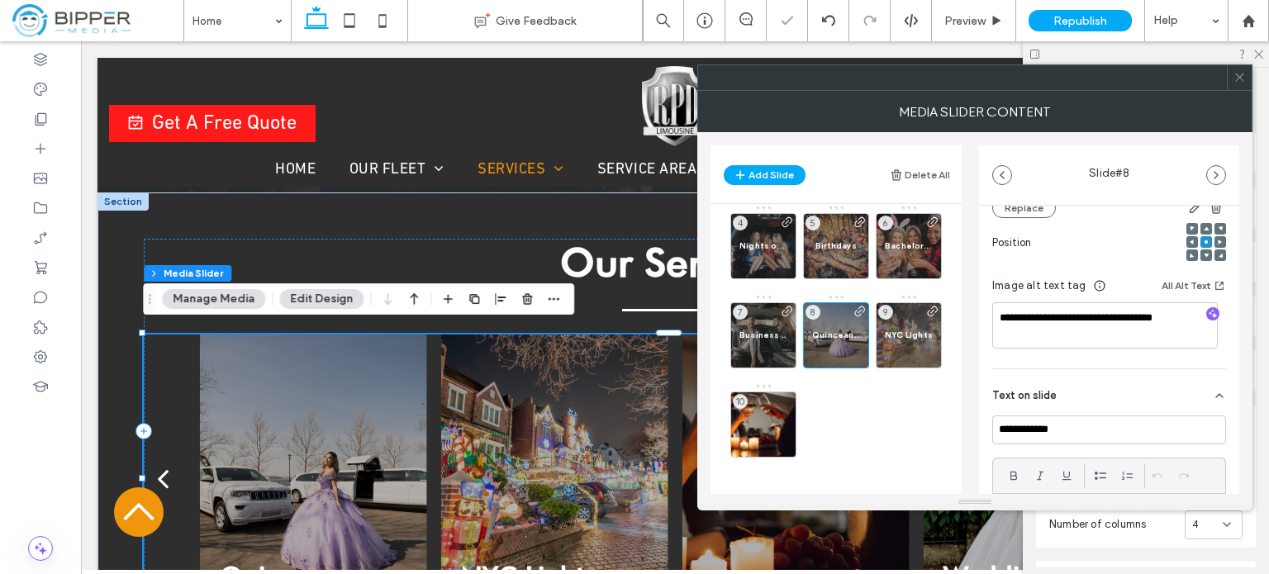
scroll to position [248, 0]
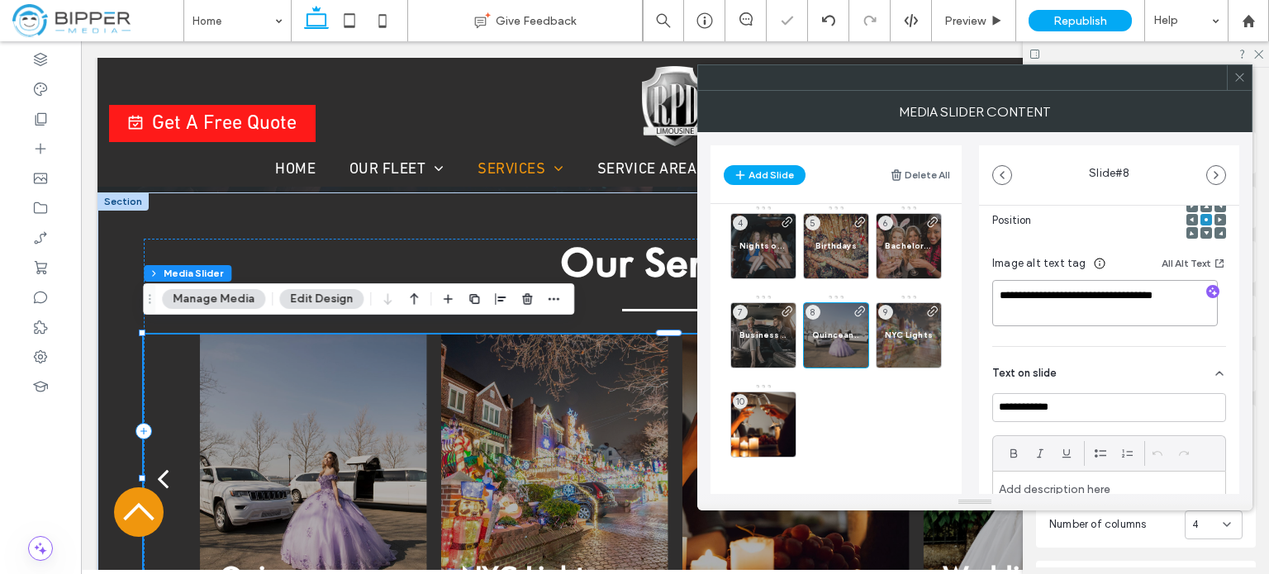
click at [1094, 310] on textarea "**********" at bounding box center [1105, 303] width 226 height 46
paste textarea
type textarea "**********"
click at [1216, 171] on icon "button" at bounding box center [1215, 175] width 13 height 13
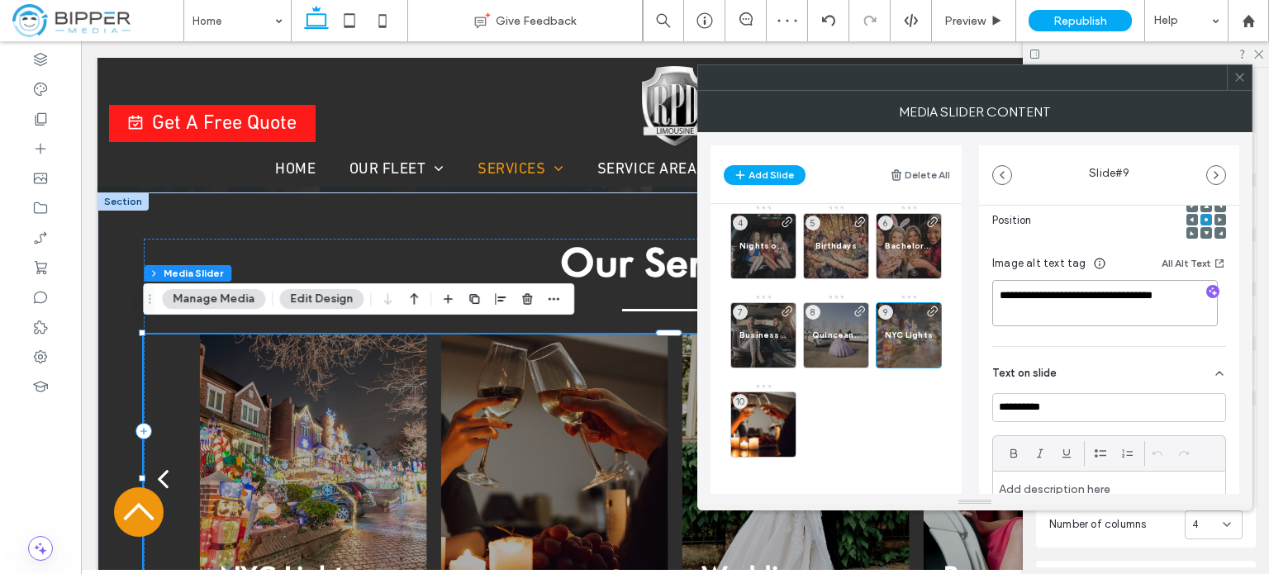
click at [1120, 306] on textarea "**********" at bounding box center [1105, 303] width 226 height 46
paste textarea
type textarea "**********"
click at [1219, 174] on icon "button" at bounding box center [1215, 175] width 13 height 13
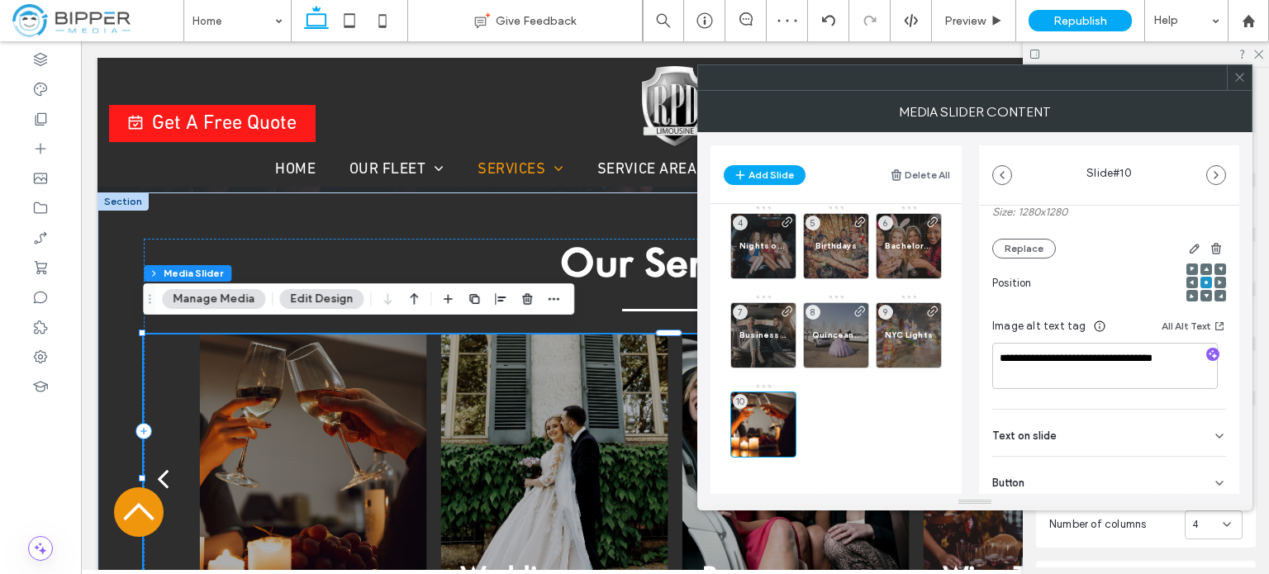
scroll to position [234, 0]
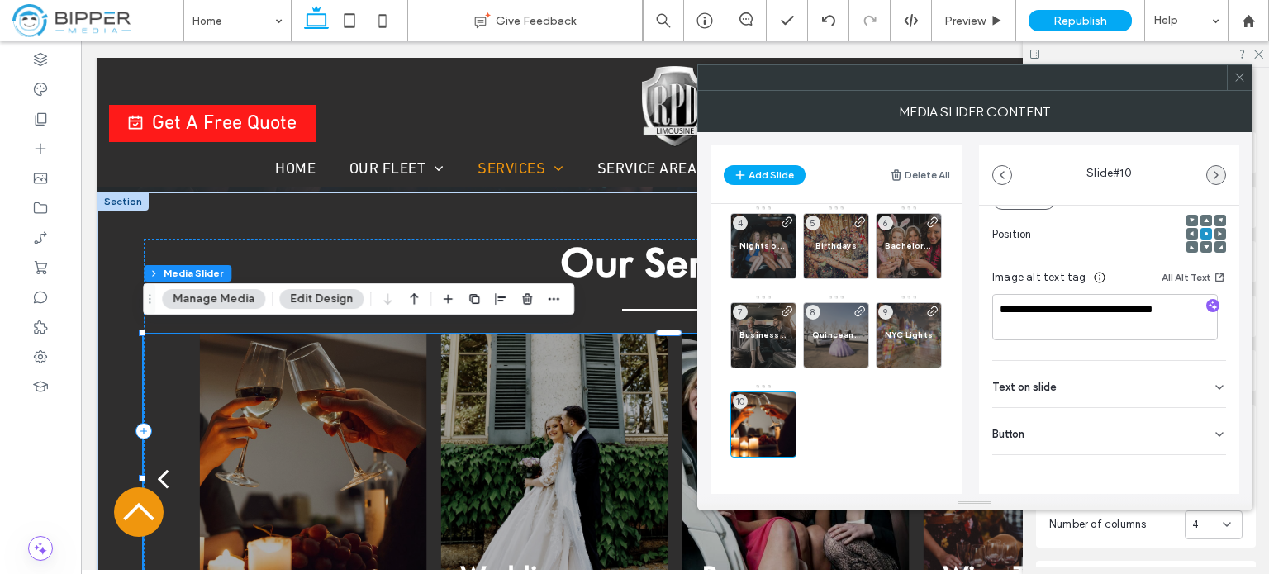
click at [1223, 171] on span "button" at bounding box center [1216, 175] width 18 height 18
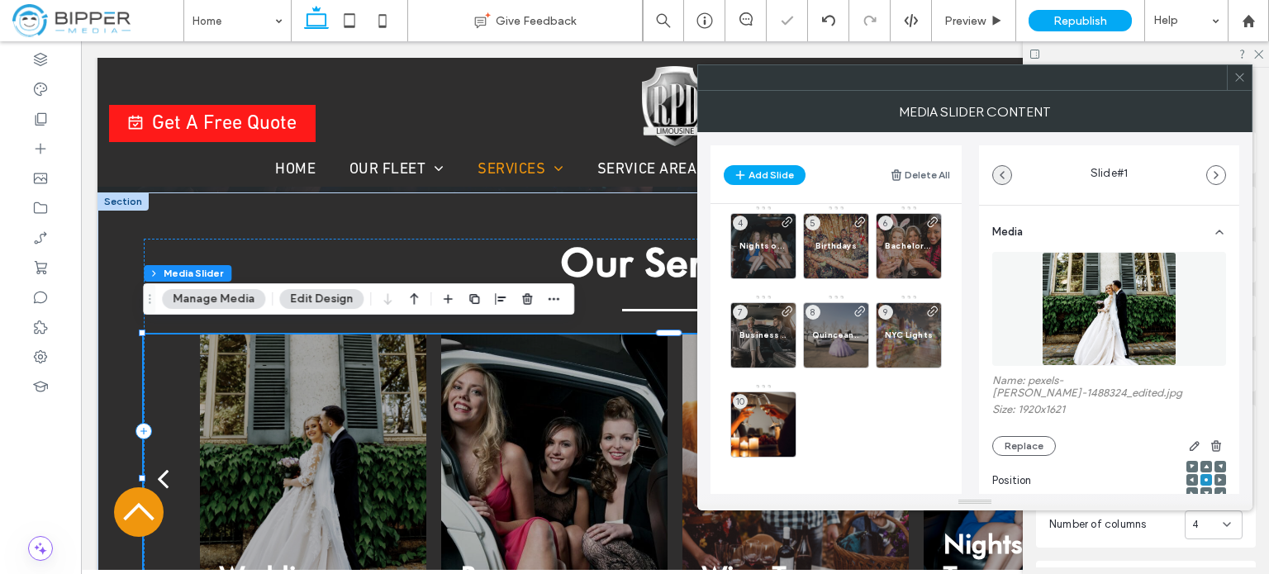
click at [1001, 177] on icon "button" at bounding box center [1001, 175] width 13 height 13
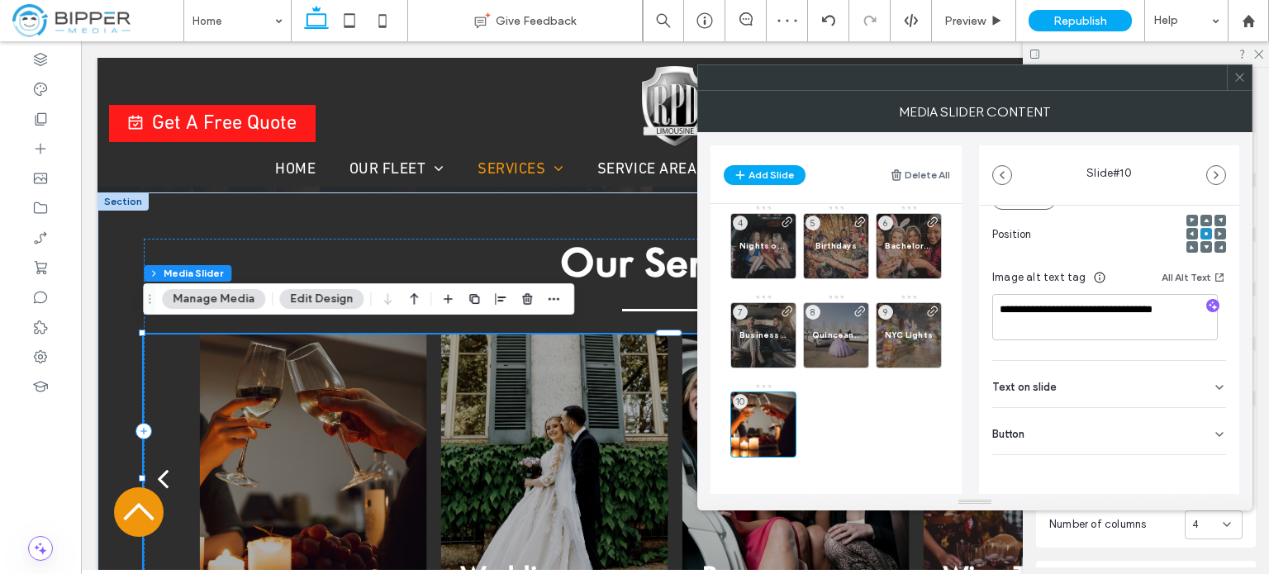
click at [1069, 390] on div "Text on slide" at bounding box center [1109, 384] width 234 height 46
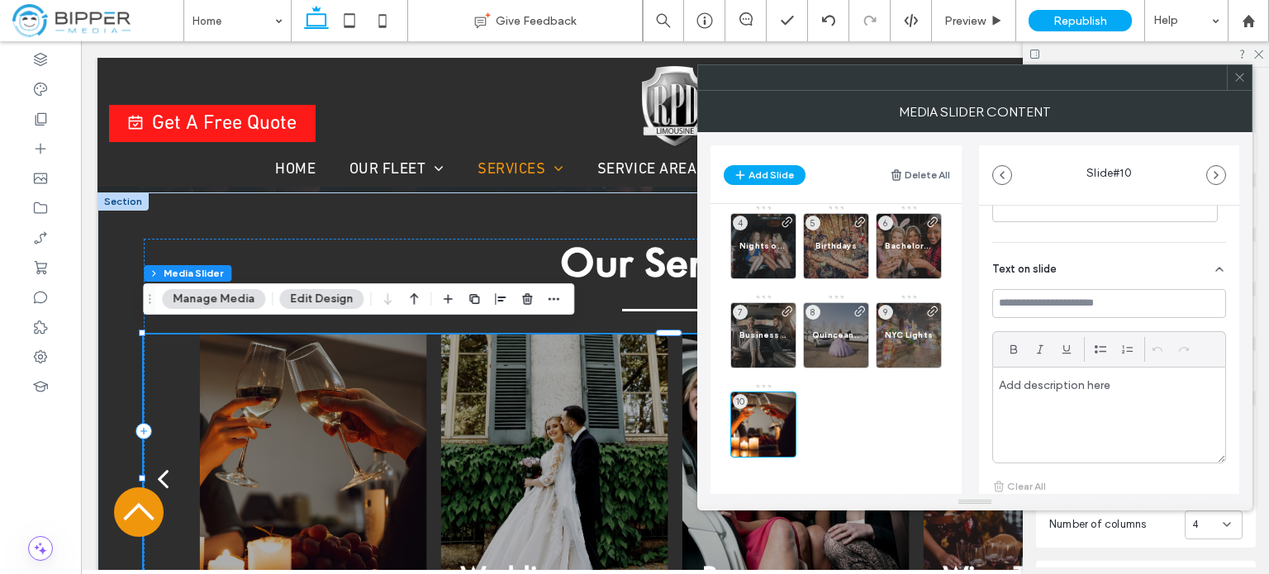
scroll to position [399, 0]
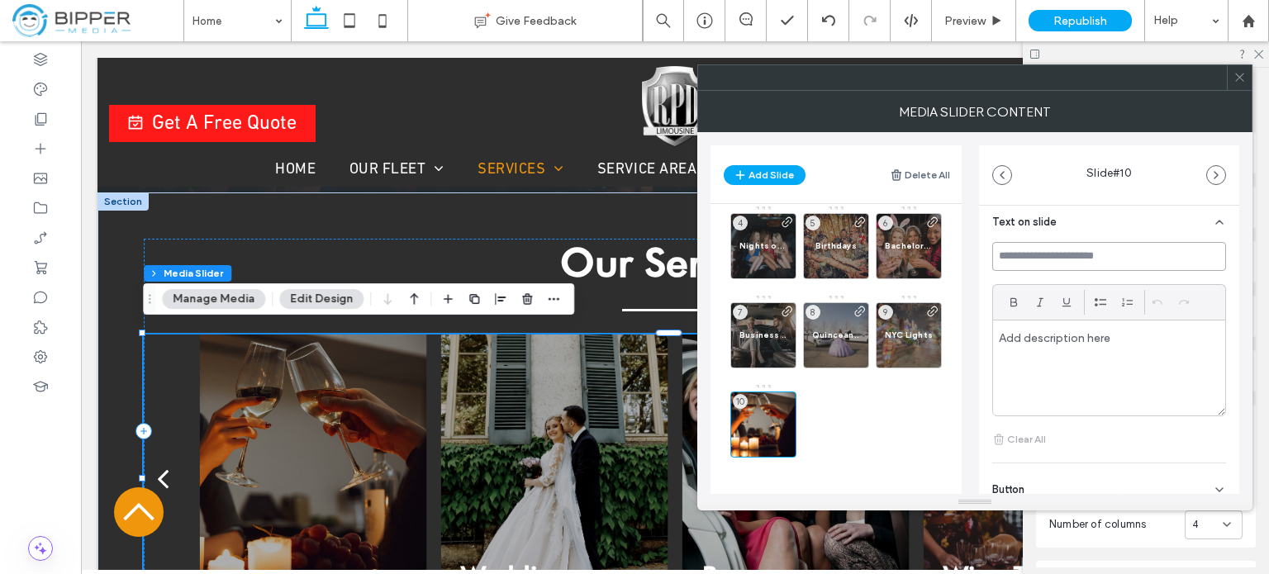
click at [1113, 250] on input at bounding box center [1109, 256] width 234 height 29
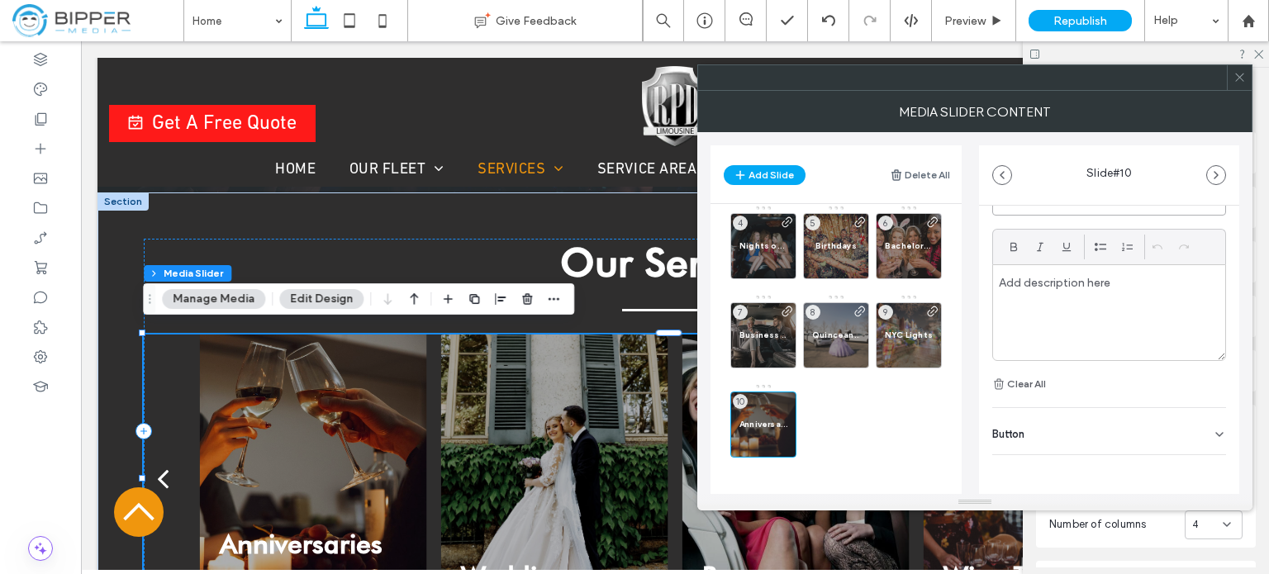
type input "**********"
click at [1117, 435] on div "Button" at bounding box center [1109, 431] width 234 height 46
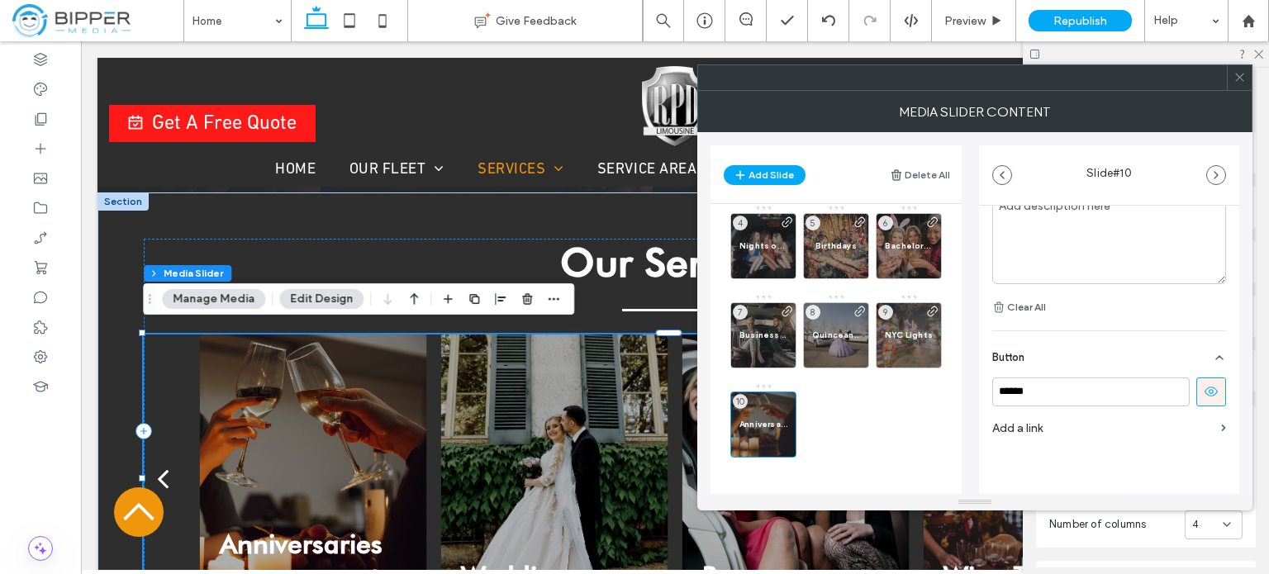
scroll to position [533, 0]
click at [1204, 392] on icon at bounding box center [1211, 389] width 15 height 15
click at [1028, 422] on label "Add a link" at bounding box center [1103, 426] width 222 height 31
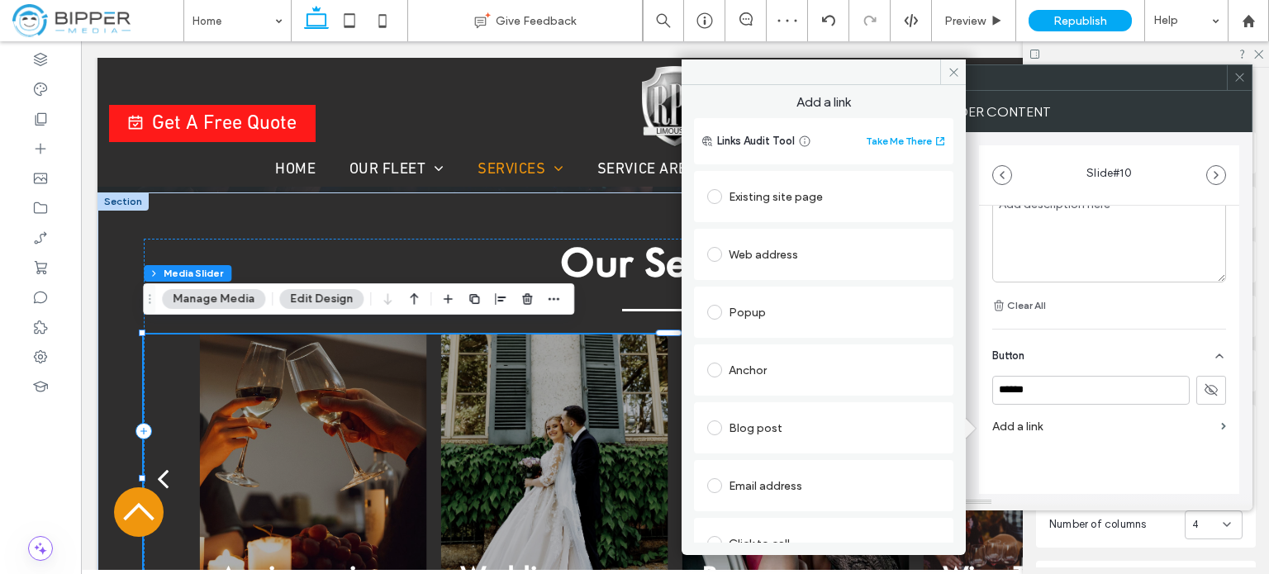
click at [809, 197] on div "Existing site page" at bounding box center [823, 196] width 233 height 26
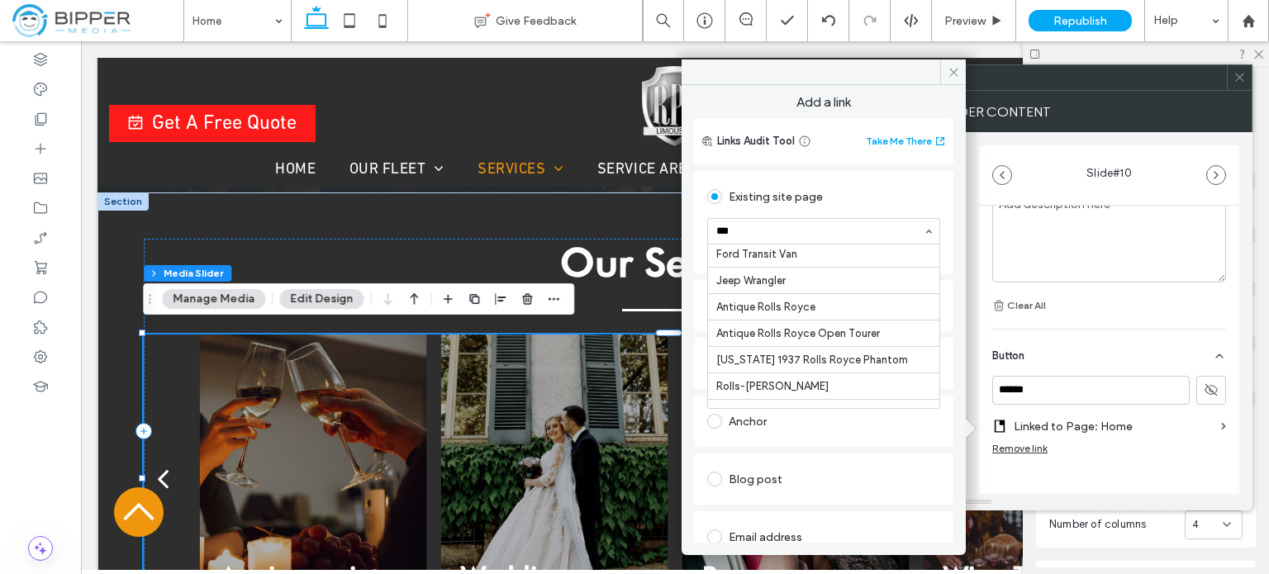
scroll to position [0, 0]
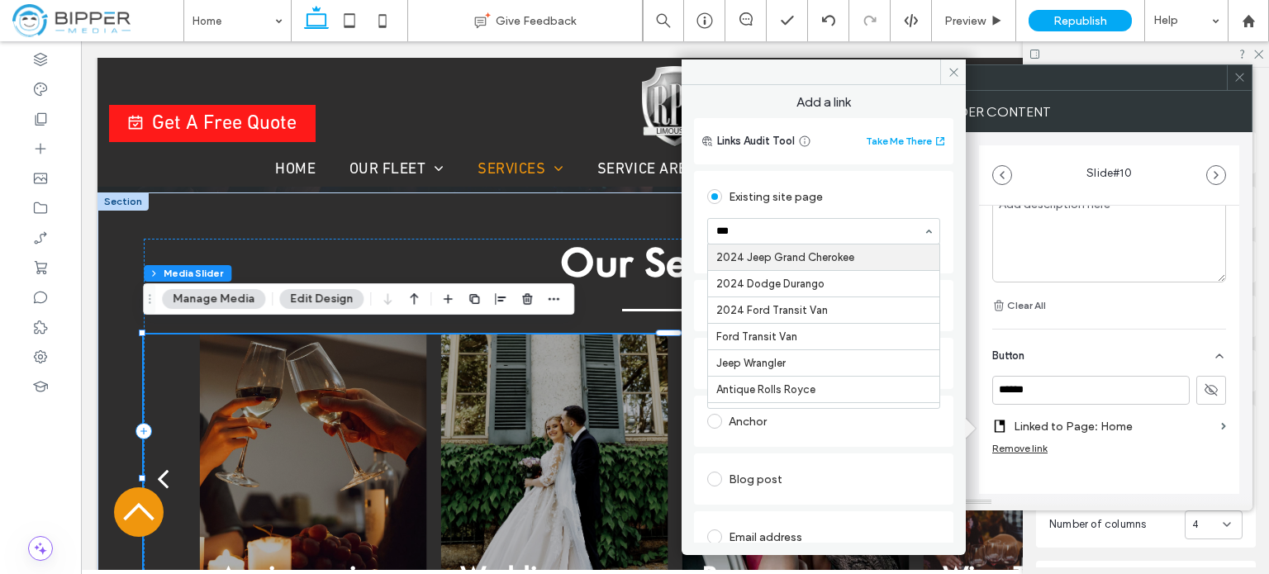
type input "****"
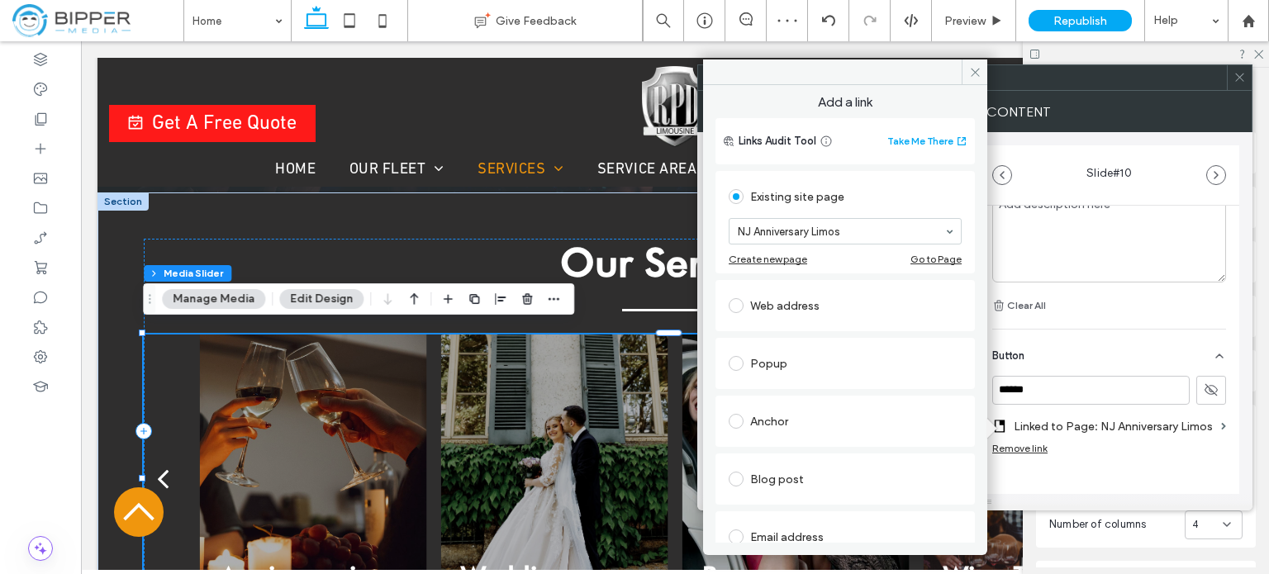
drag, startPoint x: 1145, startPoint y: 360, endPoint x: 1046, endPoint y: 325, distance: 105.0
click at [1144, 360] on div "Button" at bounding box center [1109, 353] width 234 height 46
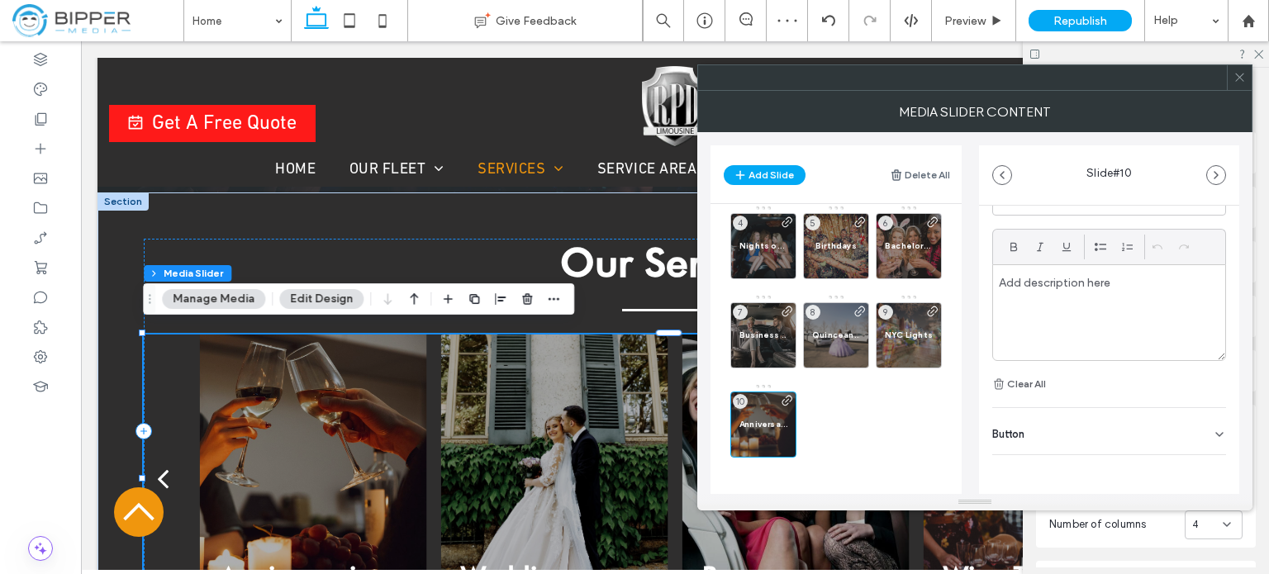
scroll to position [454, 0]
click at [1216, 434] on use at bounding box center [1219, 434] width 7 height 3
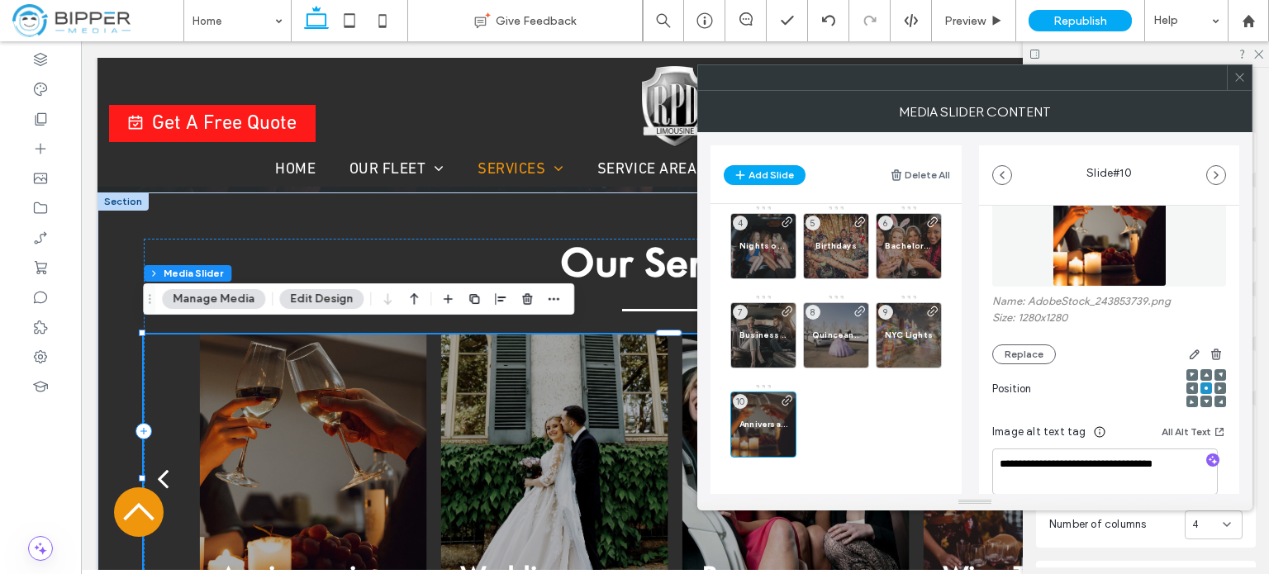
scroll to position [0, 0]
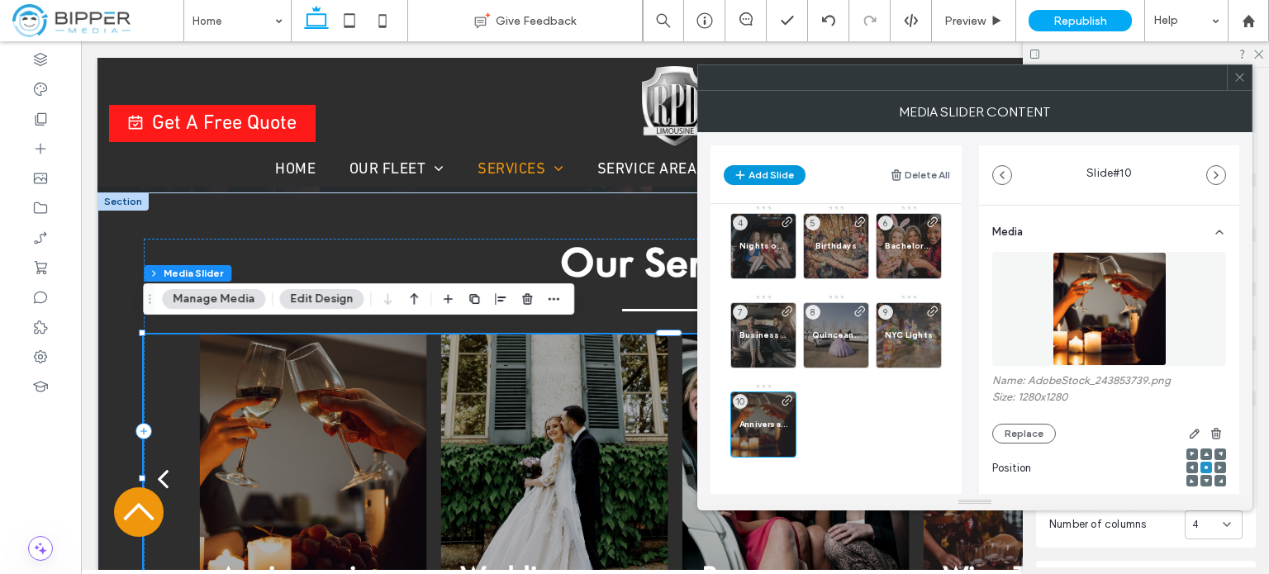
click at [777, 175] on button "Add Slide" at bounding box center [765, 175] width 82 height 20
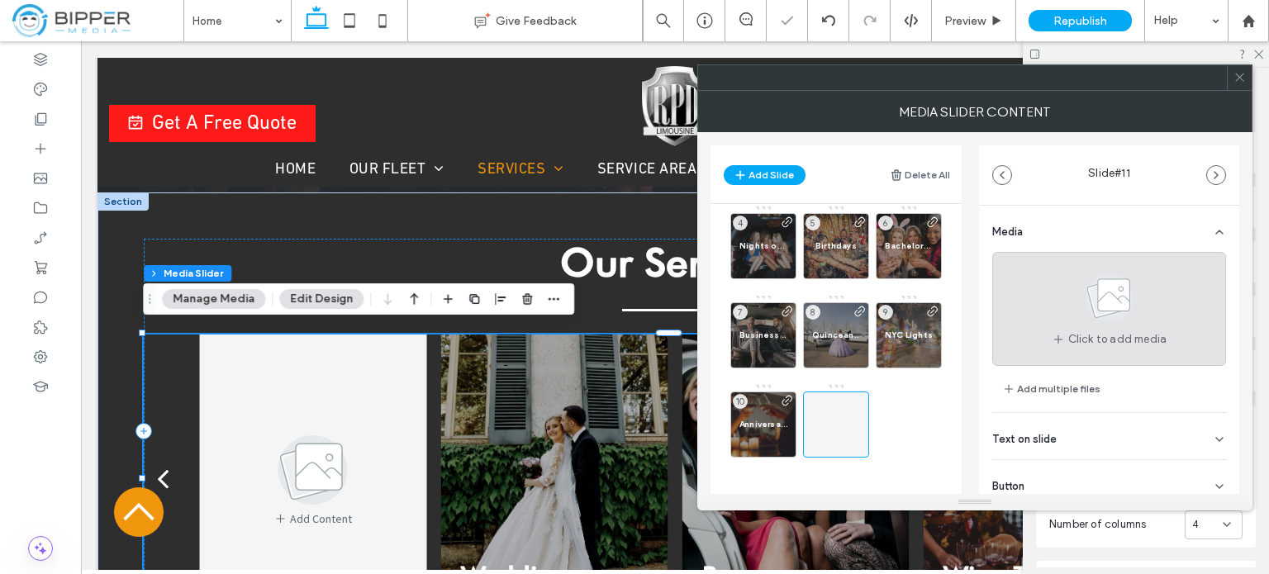
click at [1101, 300] on use at bounding box center [1109, 297] width 48 height 48
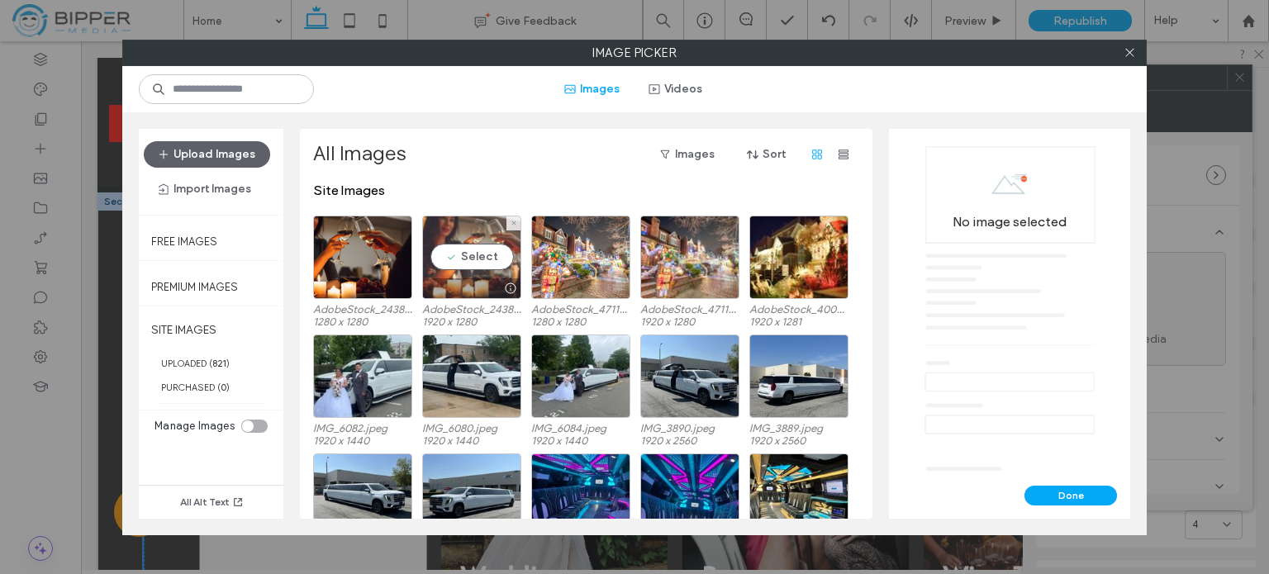
click at [466, 230] on div "Select" at bounding box center [471, 257] width 99 height 83
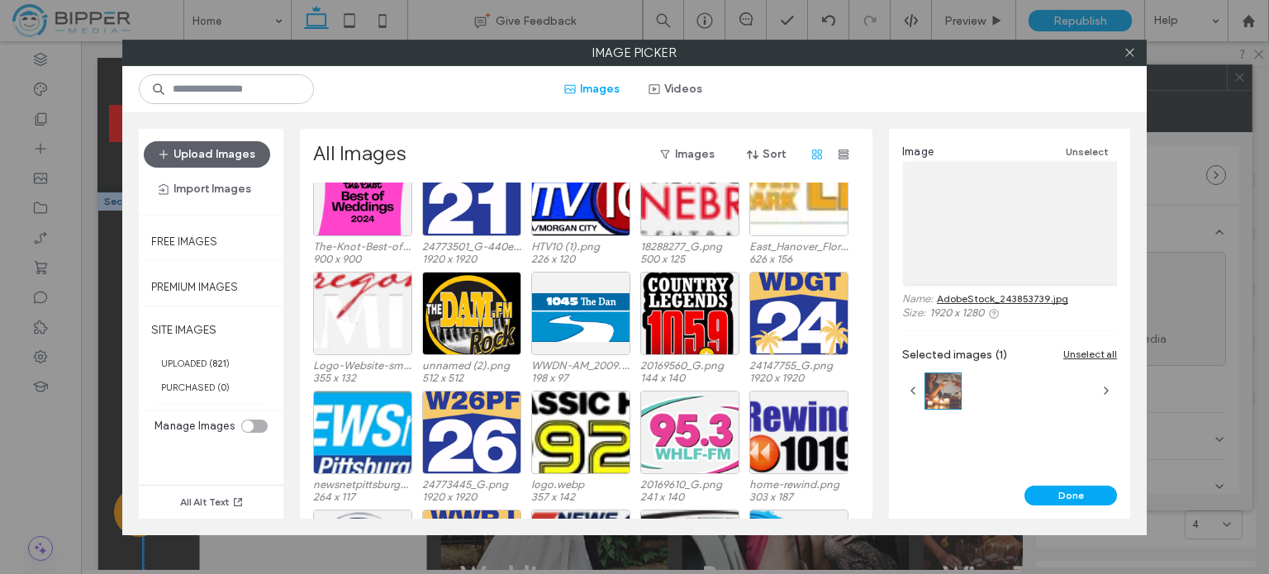
scroll to position [783, 0]
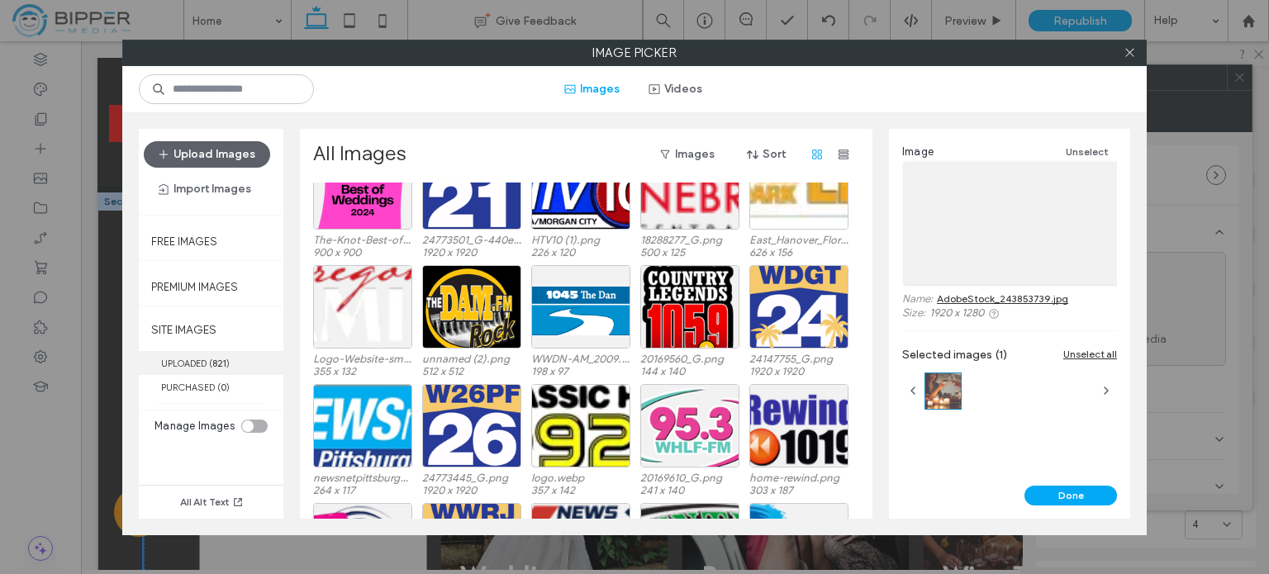
click at [197, 366] on label "UPLOADED ( 821 )" at bounding box center [211, 363] width 145 height 24
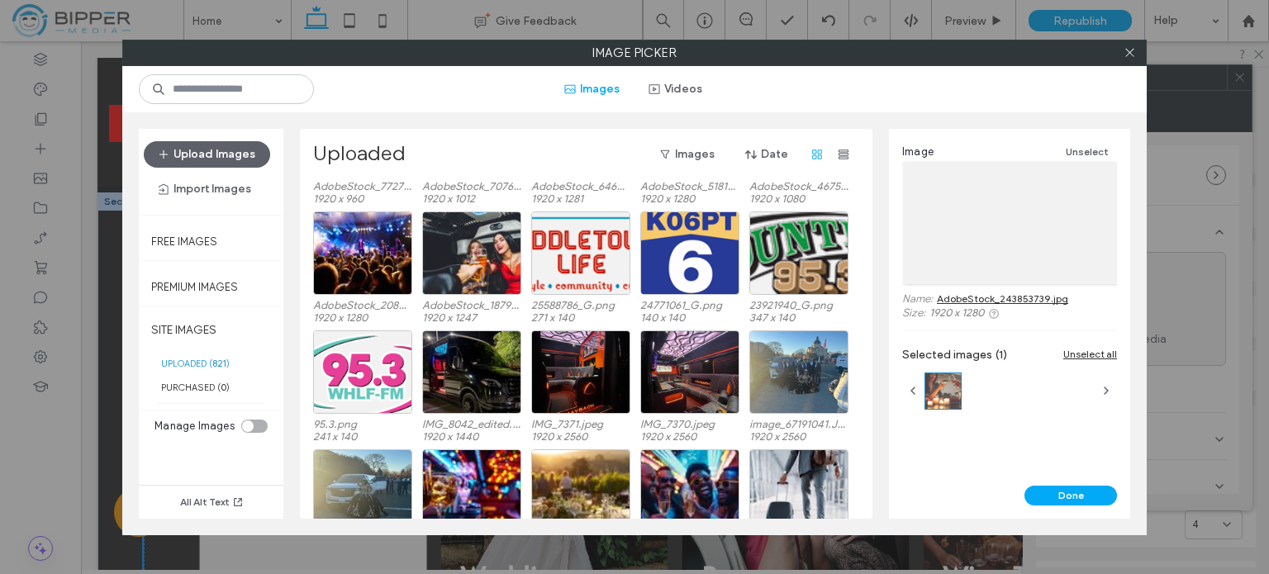
scroll to position [4791, 0]
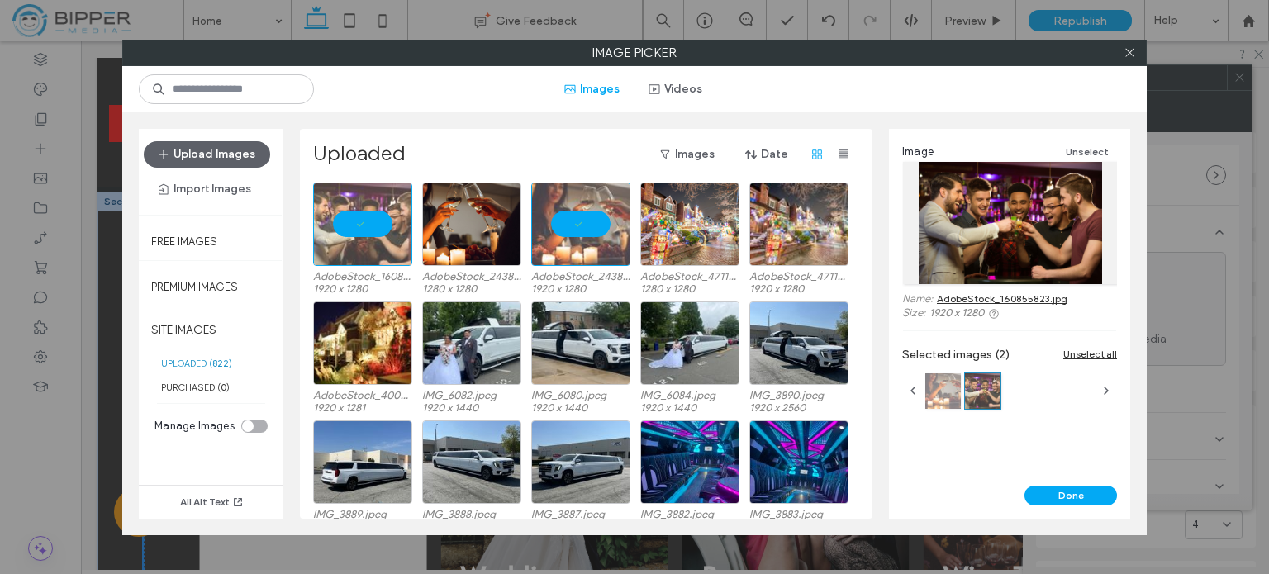
click at [942, 391] on div at bounding box center [943, 391] width 36 height 36
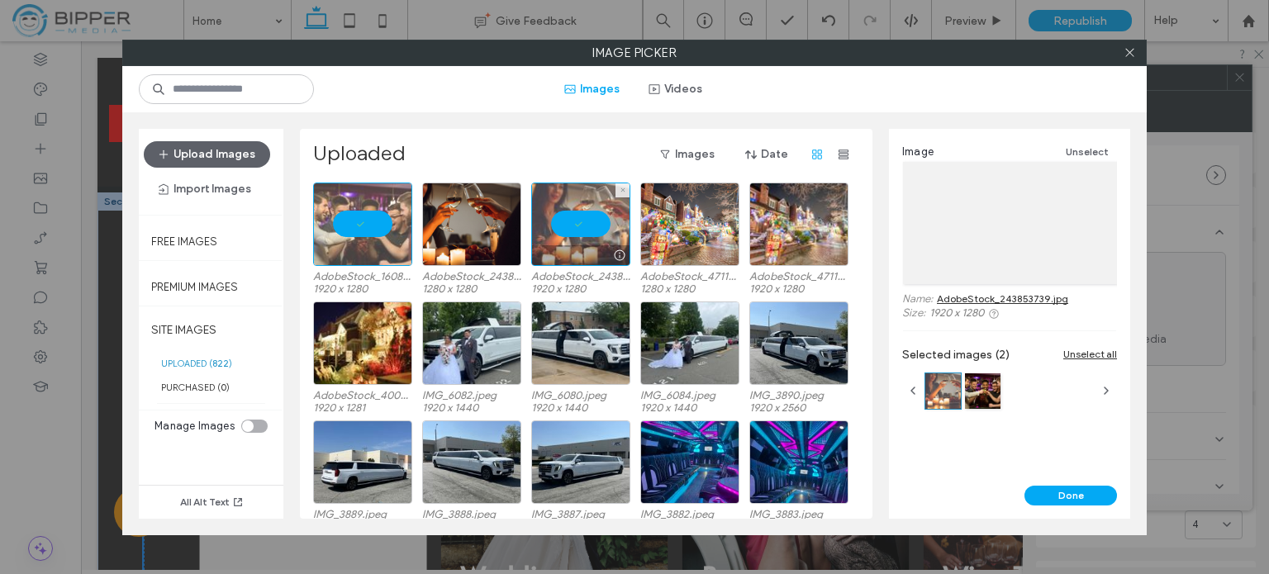
click at [552, 217] on div at bounding box center [580, 224] width 99 height 83
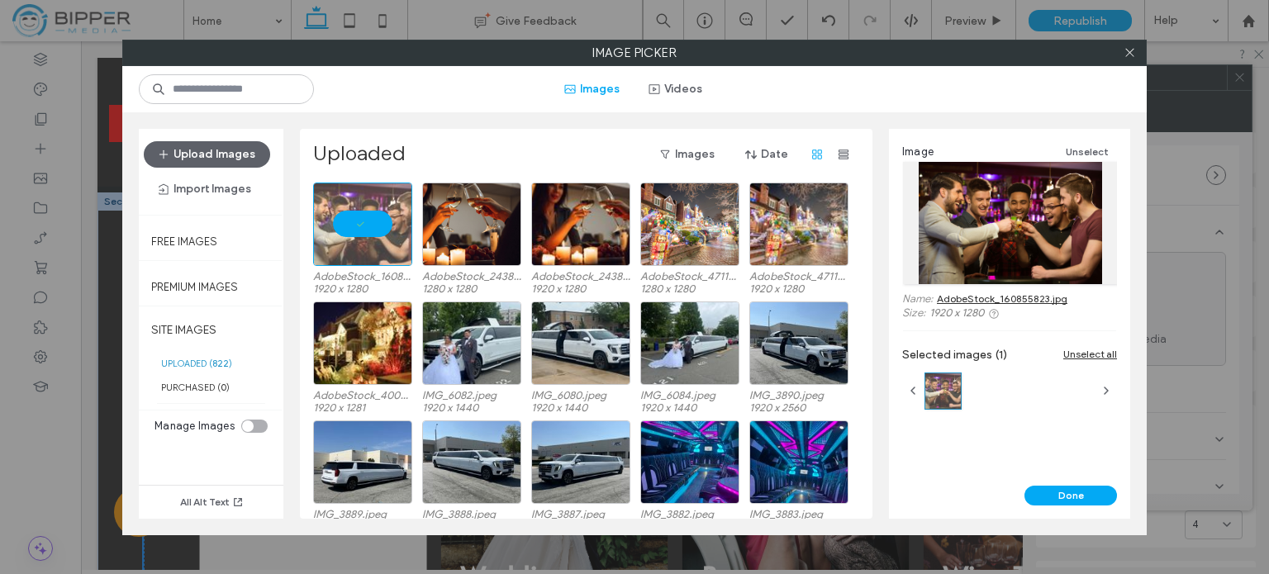
click at [1028, 211] on div at bounding box center [1010, 223] width 215 height 122
click at [1083, 498] on button "Done" at bounding box center [1070, 496] width 93 height 20
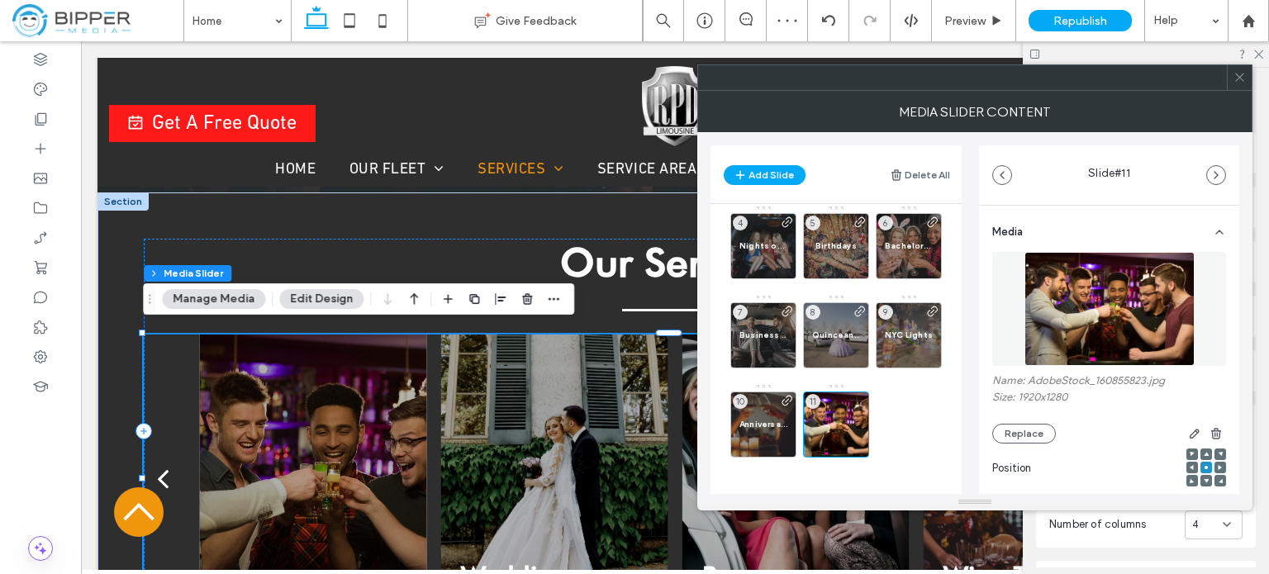
click at [1108, 293] on img at bounding box center [1109, 309] width 170 height 114
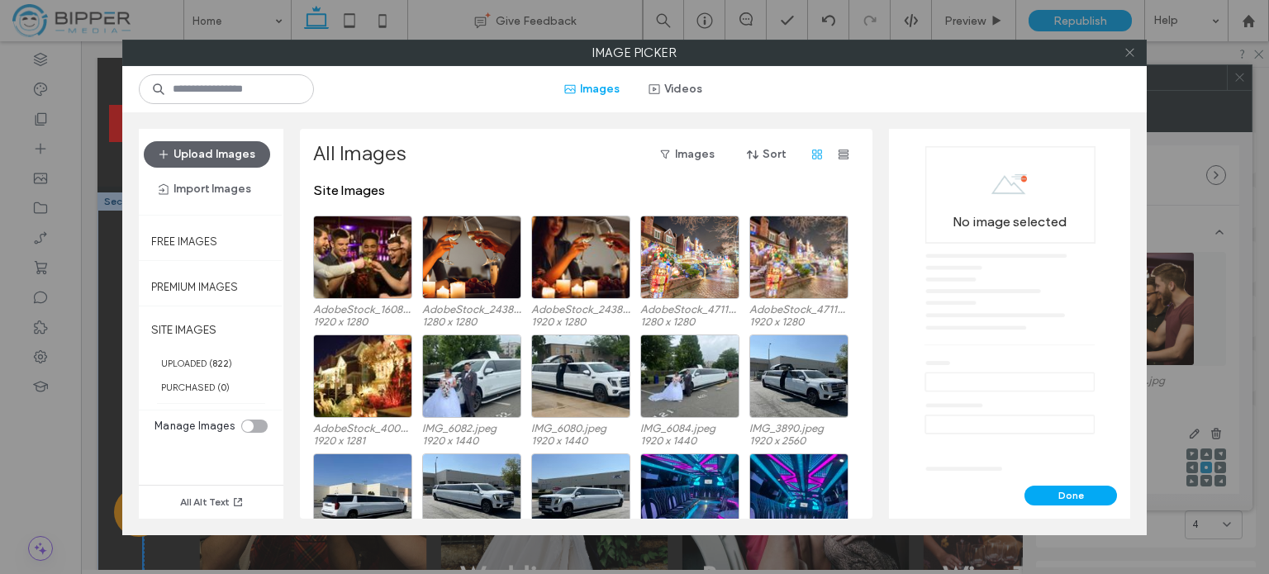
click at [1130, 53] on use at bounding box center [1129, 53] width 8 height 8
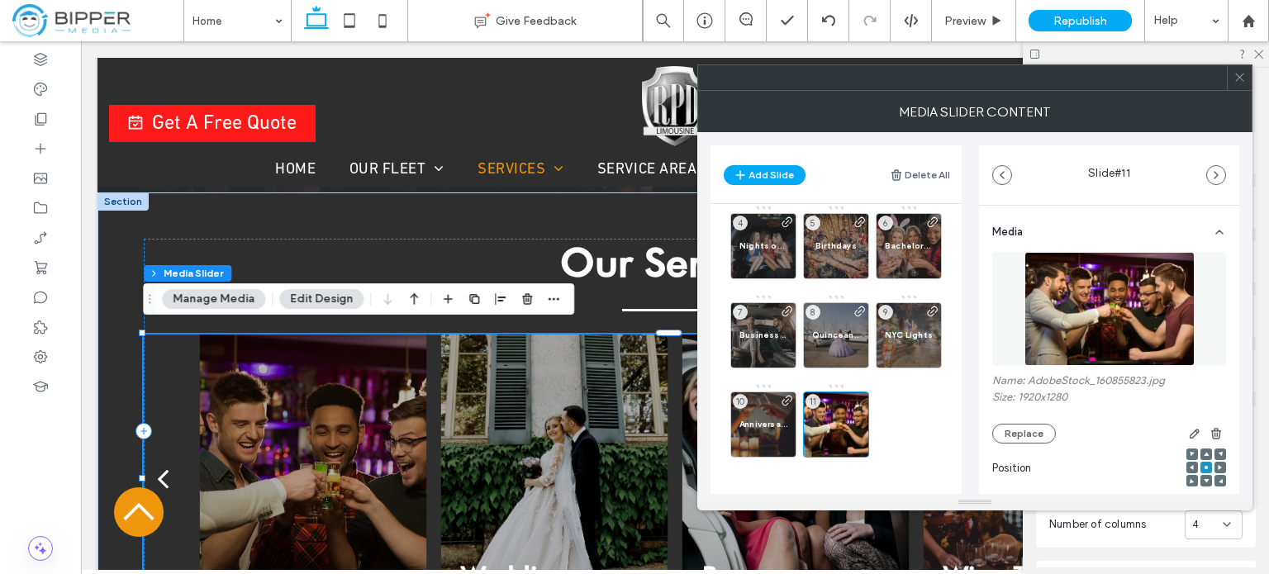
drag, startPoint x: 1182, startPoint y: 433, endPoint x: 1164, endPoint y: 426, distance: 19.3
click at [1188, 432] on icon "button" at bounding box center [1194, 433] width 13 height 13
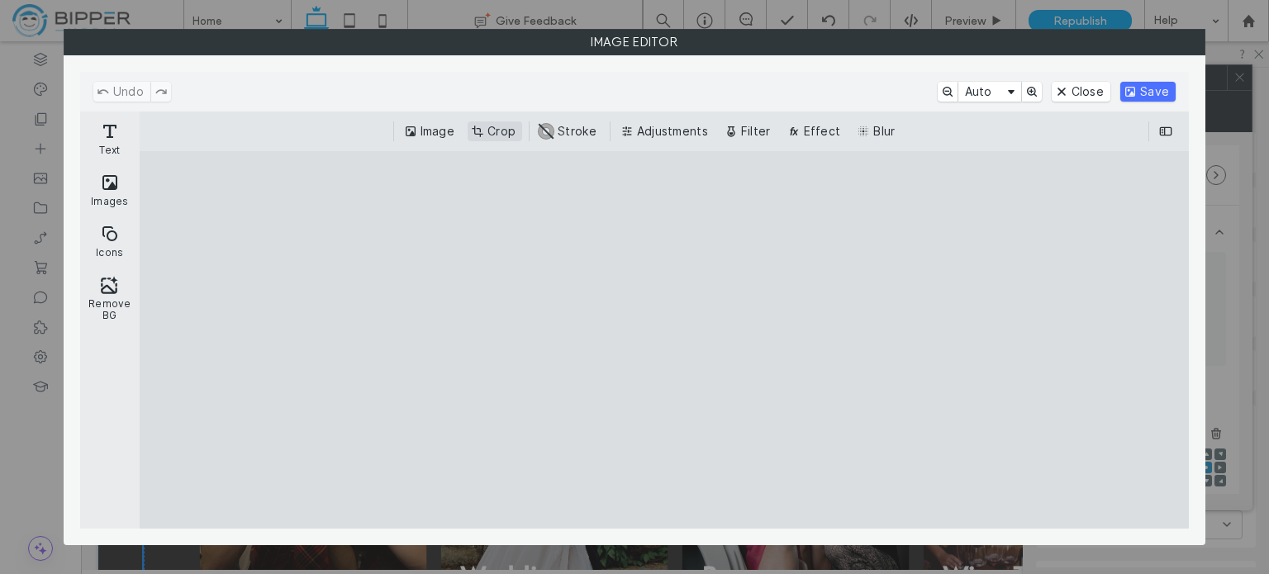
click at [501, 126] on button "Crop" at bounding box center [495, 131] width 55 height 20
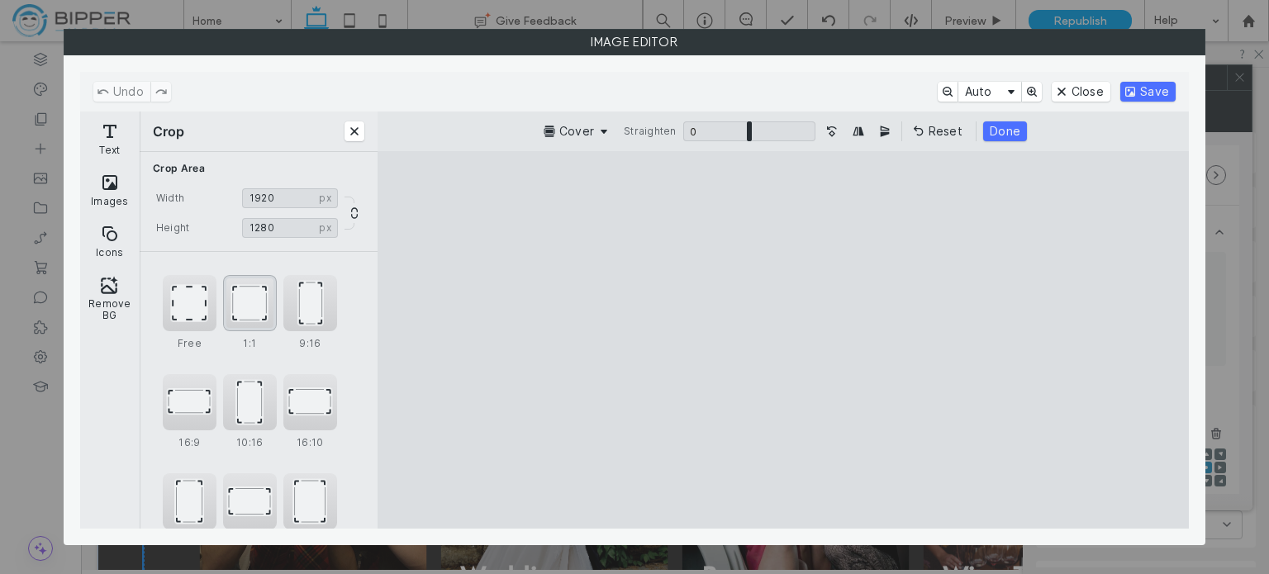
click at [259, 303] on div "1:1" at bounding box center [250, 303] width 54 height 56
type input "****"
click at [783, 340] on cesdk-canvas "Editor canvas" at bounding box center [783, 340] width 0 height 0
click at [1155, 93] on button "Save" at bounding box center [1147, 92] width 55 height 20
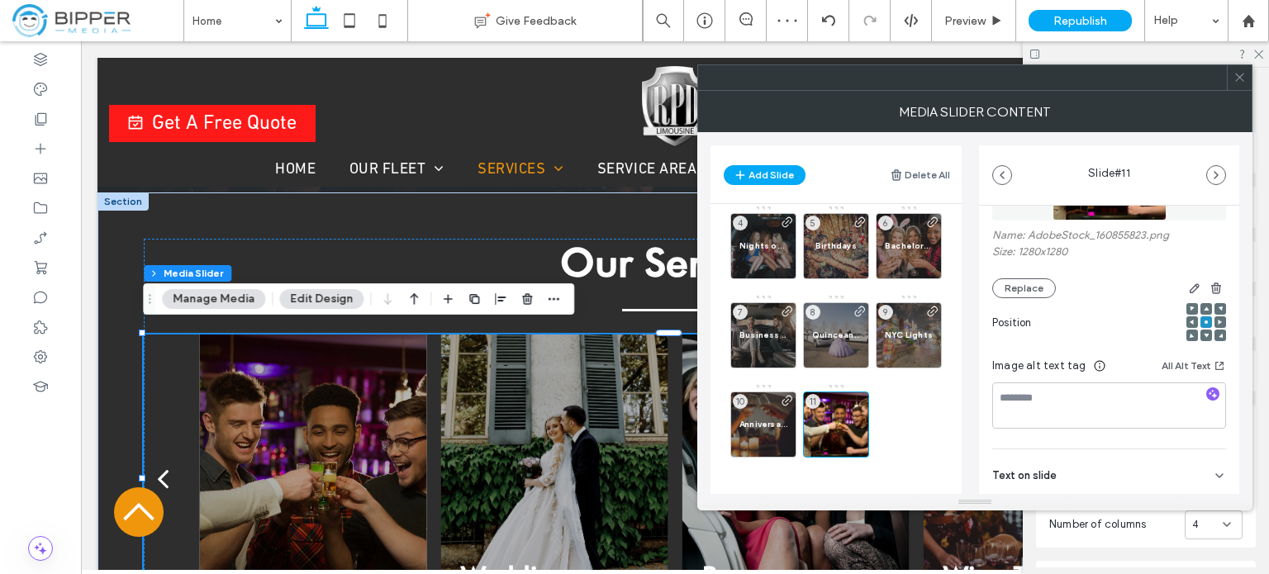
scroll to position [234, 0]
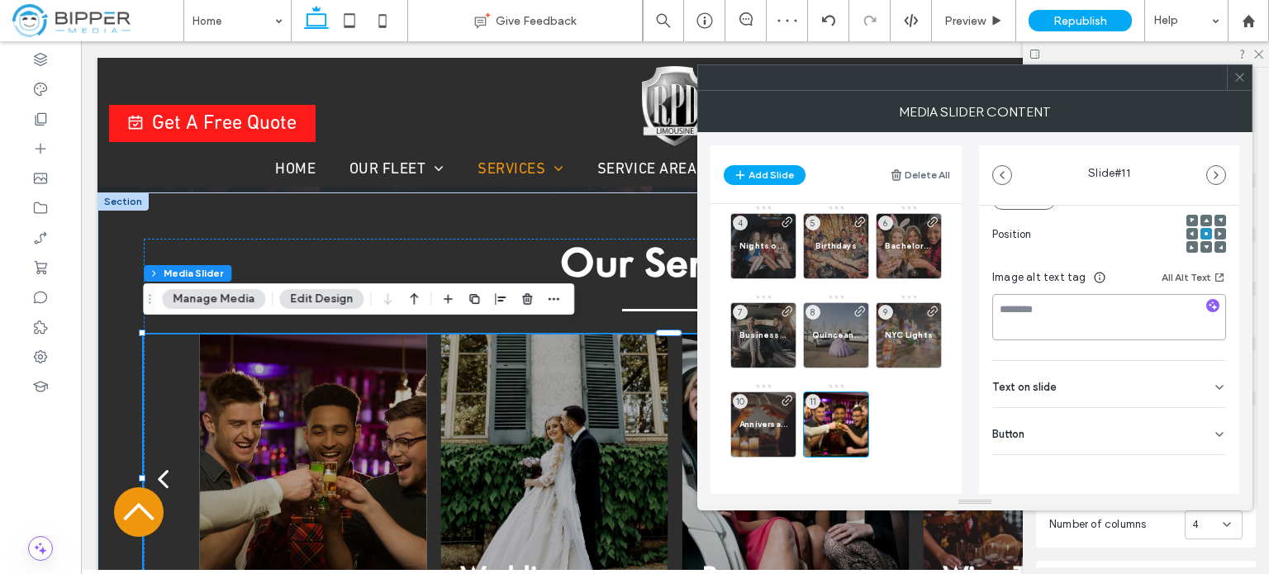
click at [1053, 315] on textarea at bounding box center [1109, 317] width 234 height 46
click at [1004, 173] on icon "button" at bounding box center [1001, 175] width 13 height 13
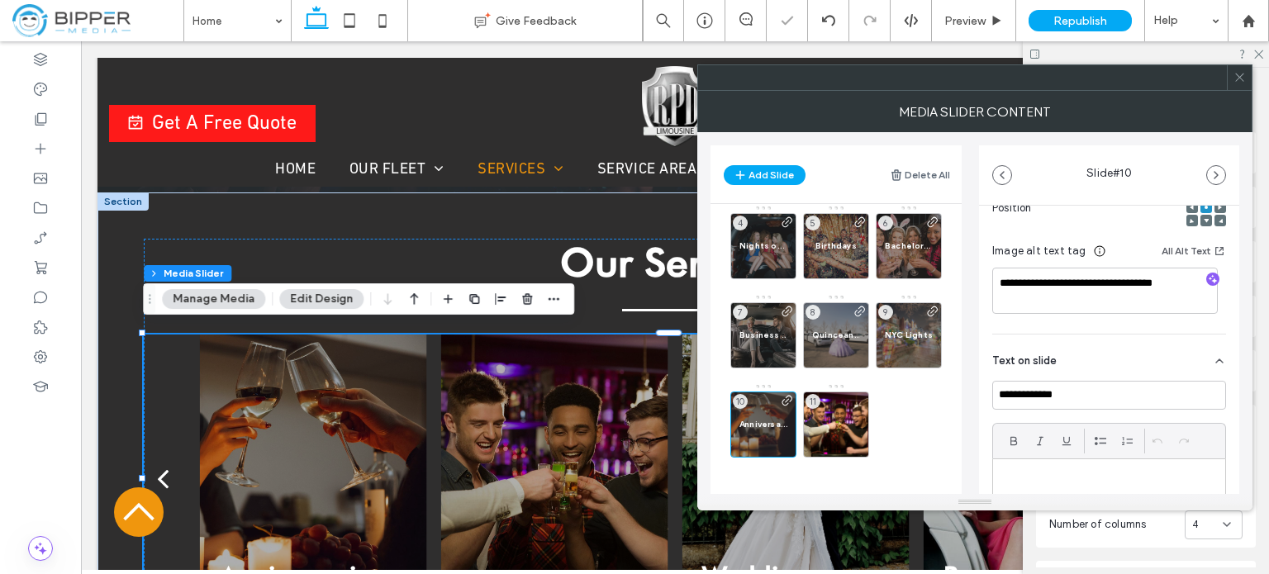
scroll to position [248, 0]
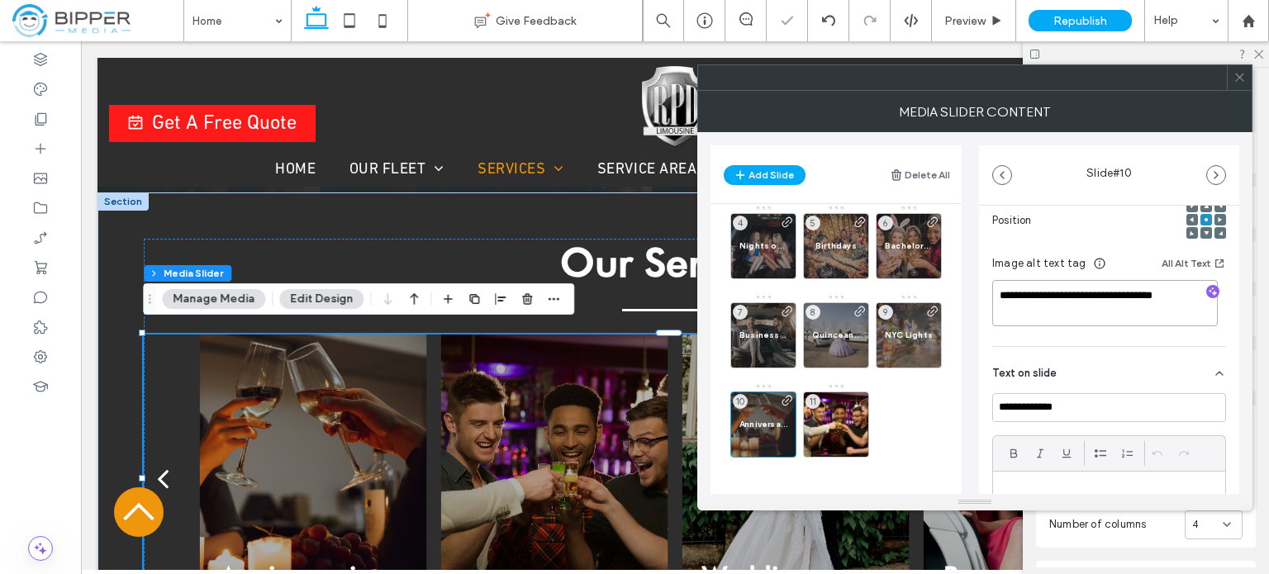
click at [1106, 287] on textarea "**********" at bounding box center [1105, 303] width 226 height 46
click at [1216, 181] on icon "button" at bounding box center [1215, 175] width 13 height 13
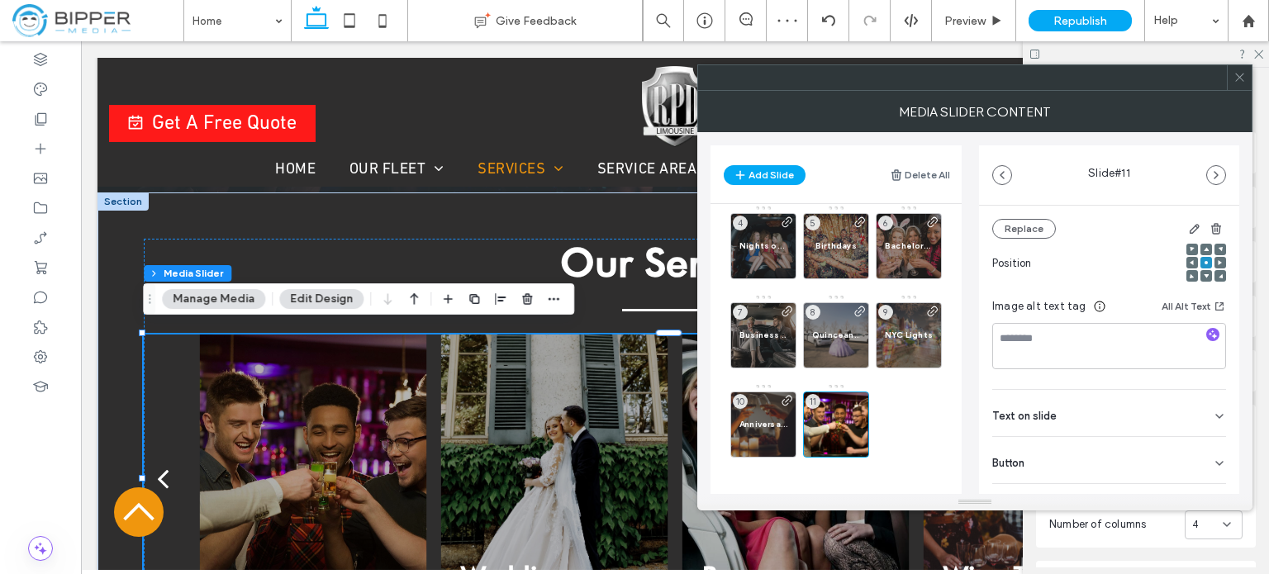
scroll to position [234, 0]
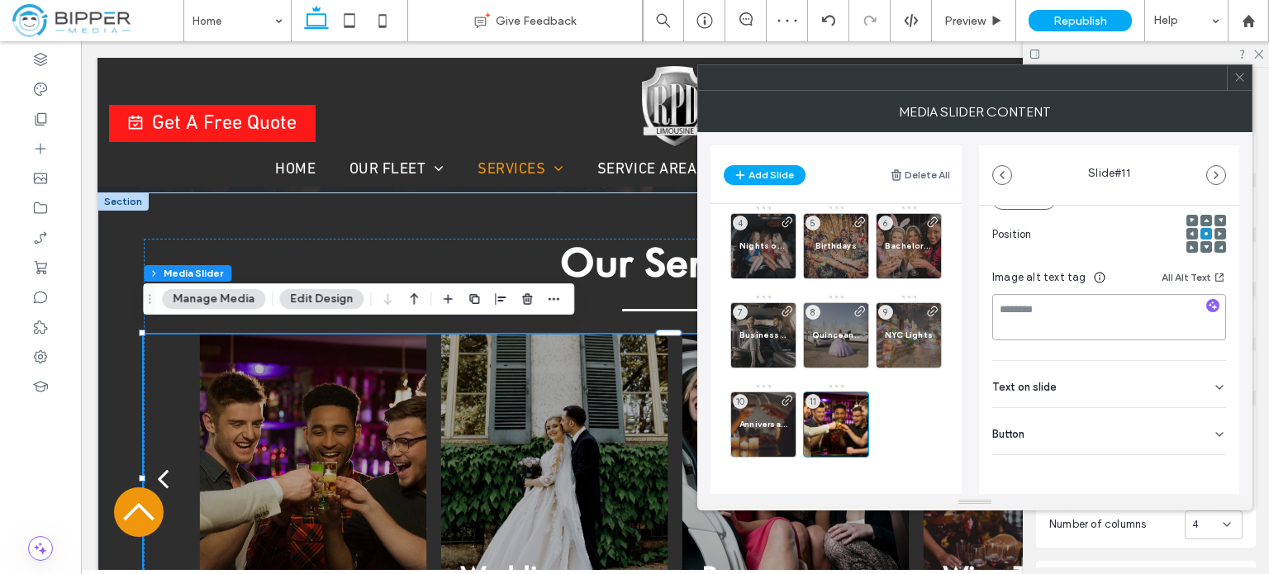
click at [1094, 313] on textarea at bounding box center [1109, 317] width 234 height 46
paste textarea "**********"
type textarea "**********"
drag, startPoint x: 1198, startPoint y: 385, endPoint x: 1176, endPoint y: 387, distance: 21.5
click at [1197, 385] on div "Text on slide" at bounding box center [1109, 384] width 234 height 46
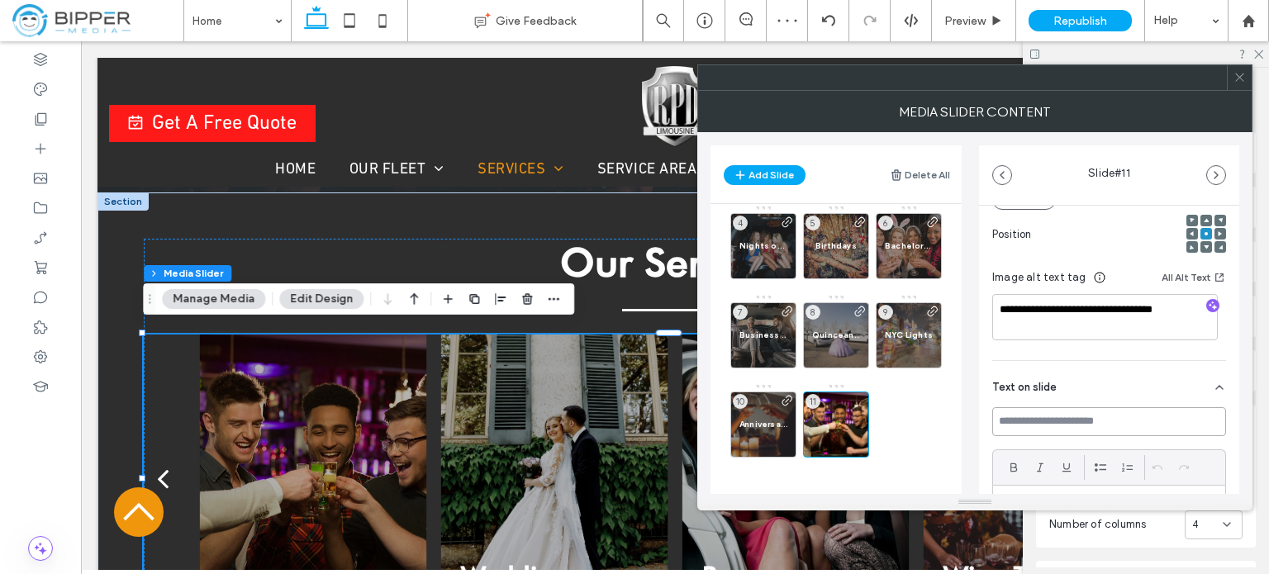
click at [1069, 419] on input at bounding box center [1109, 421] width 234 height 29
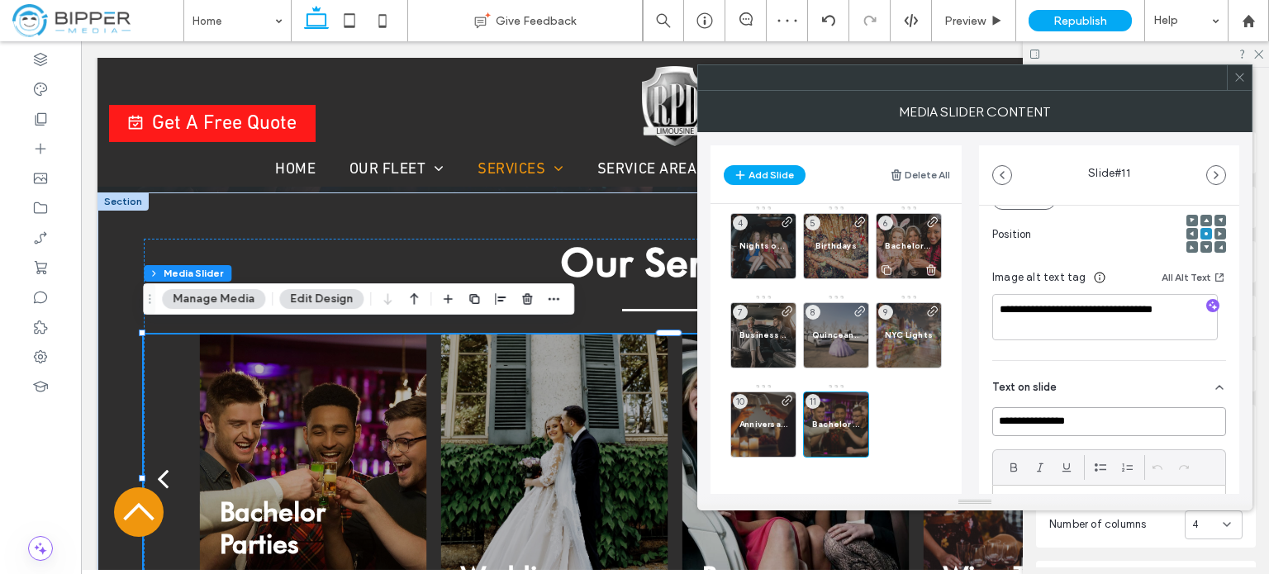
type input "**********"
click at [913, 245] on span "Bachelorette Parties" at bounding box center [909, 245] width 48 height 11
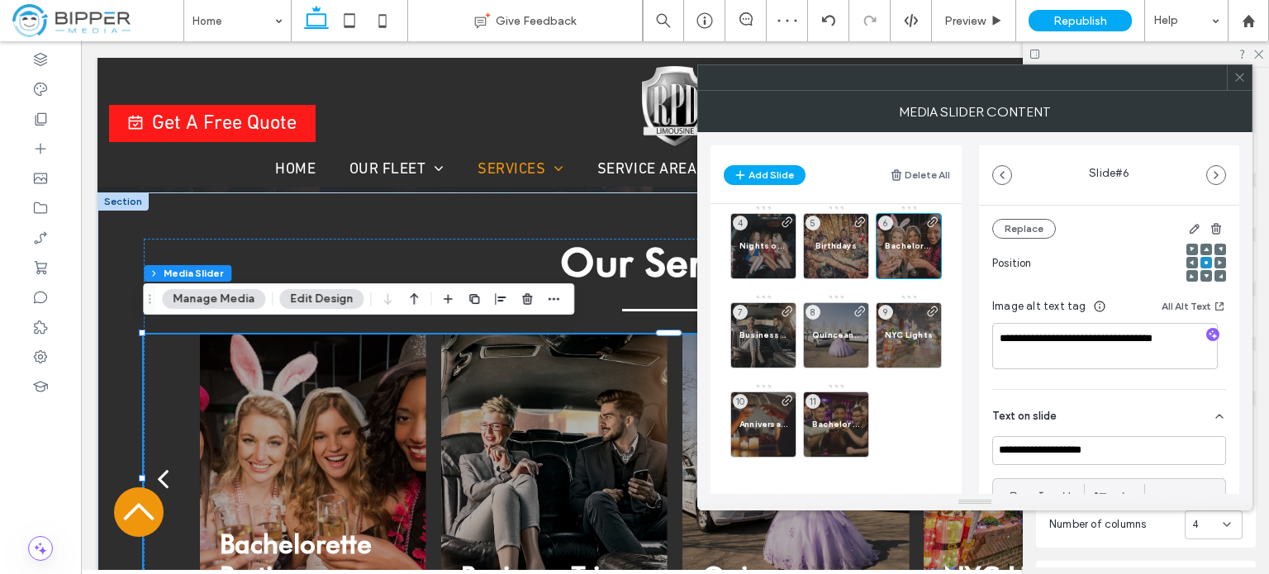
scroll to position [248, 0]
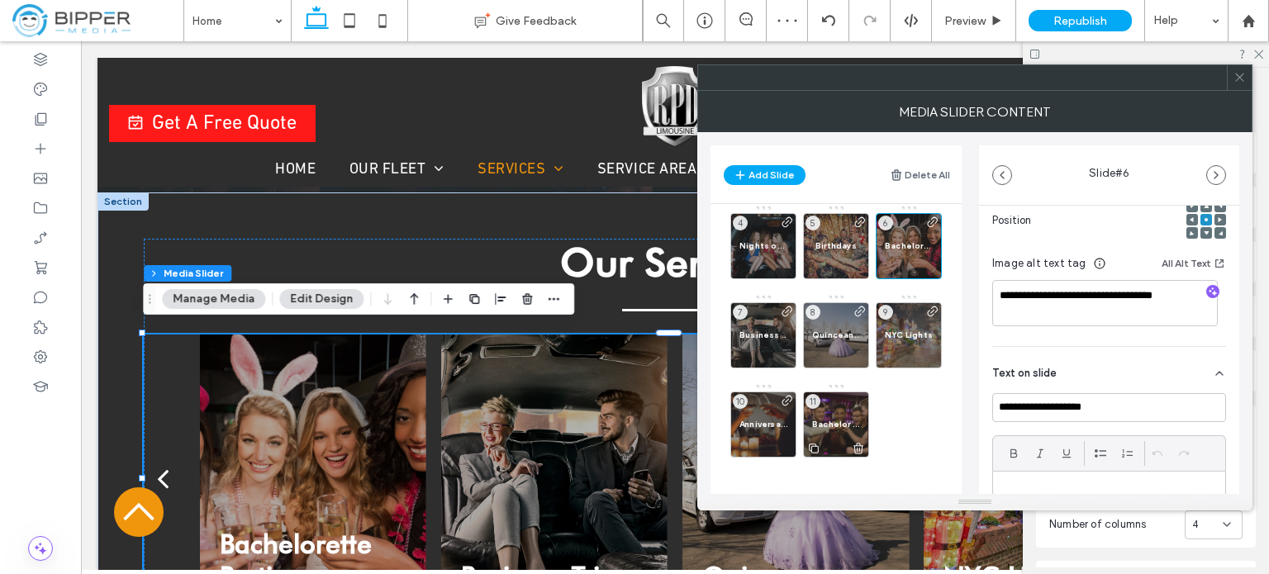
click at [830, 421] on span "Bachelor Parties" at bounding box center [836, 424] width 48 height 11
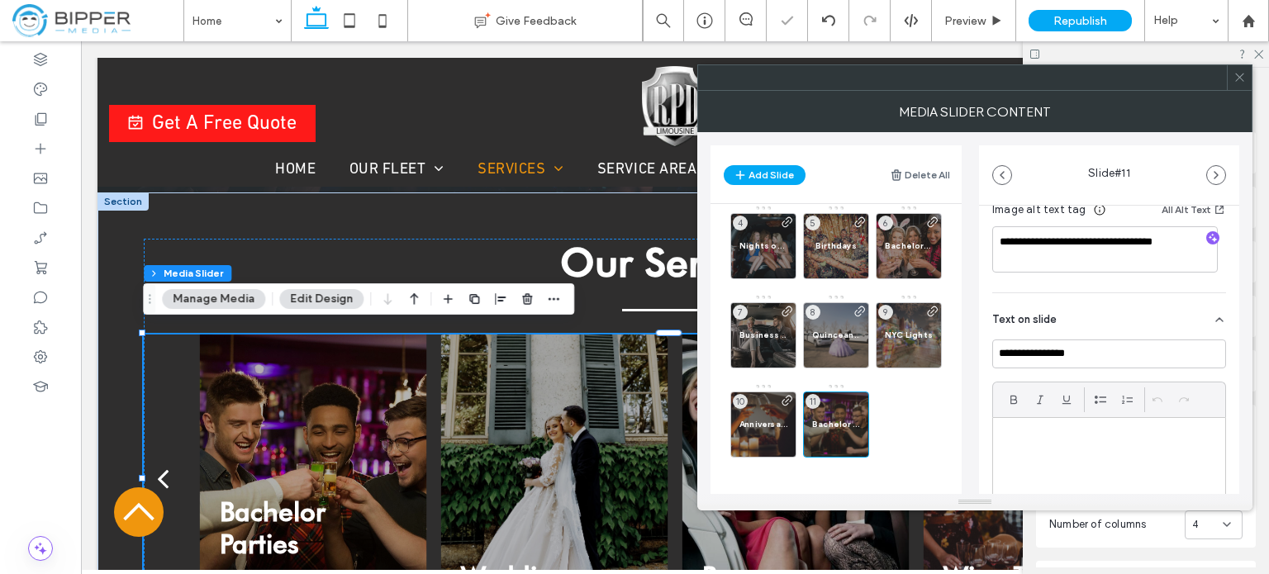
scroll to position [454, 0]
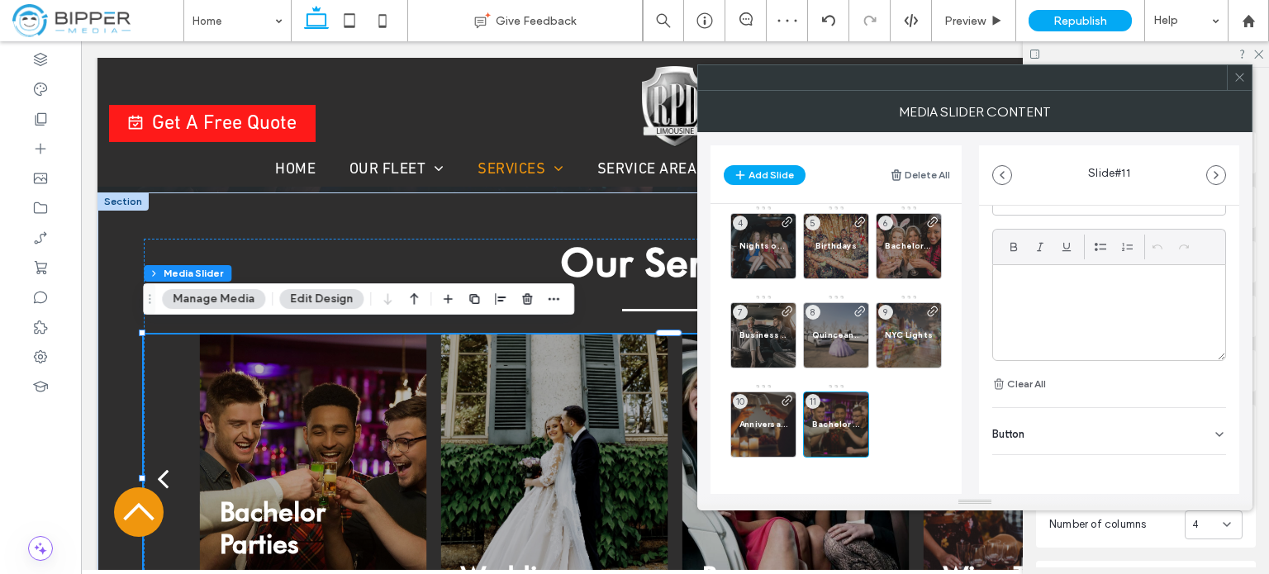
click at [1213, 431] on icon at bounding box center [1219, 434] width 13 height 13
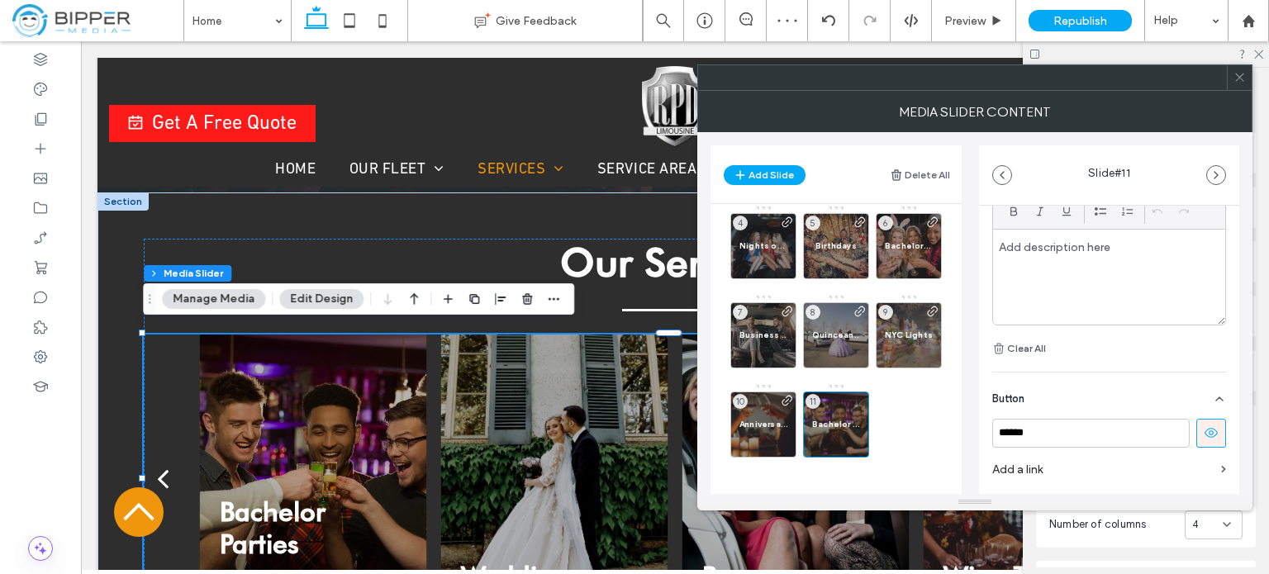
scroll to position [533, 0]
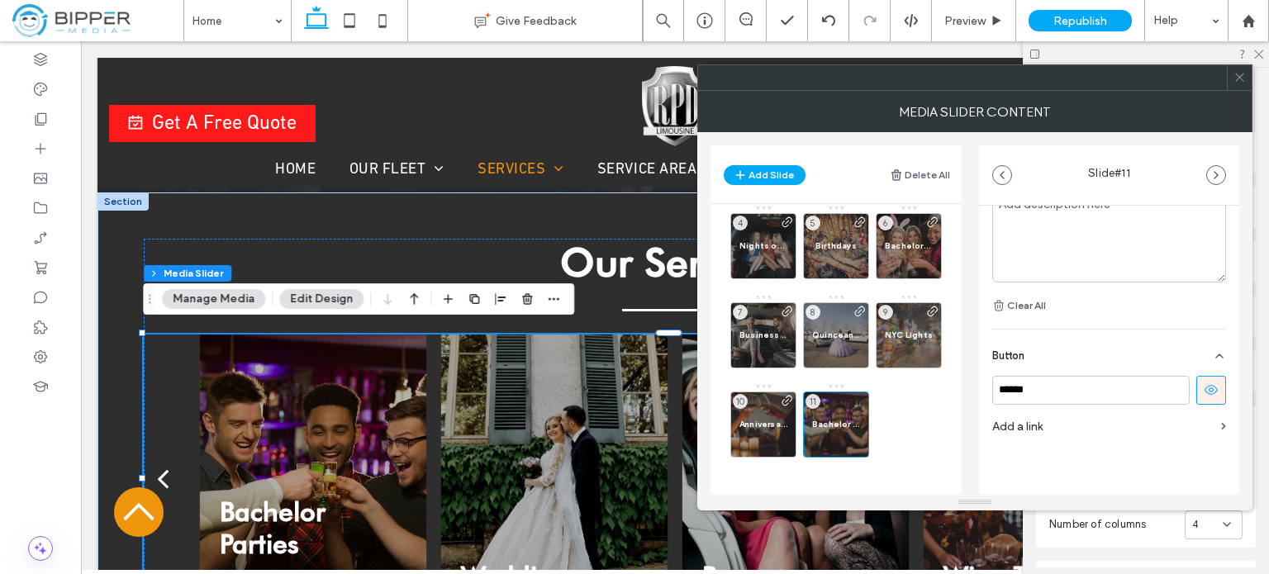
click at [1204, 389] on icon at bounding box center [1211, 389] width 15 height 15
click at [1206, 425] on section "Add a link" at bounding box center [1109, 426] width 234 height 31
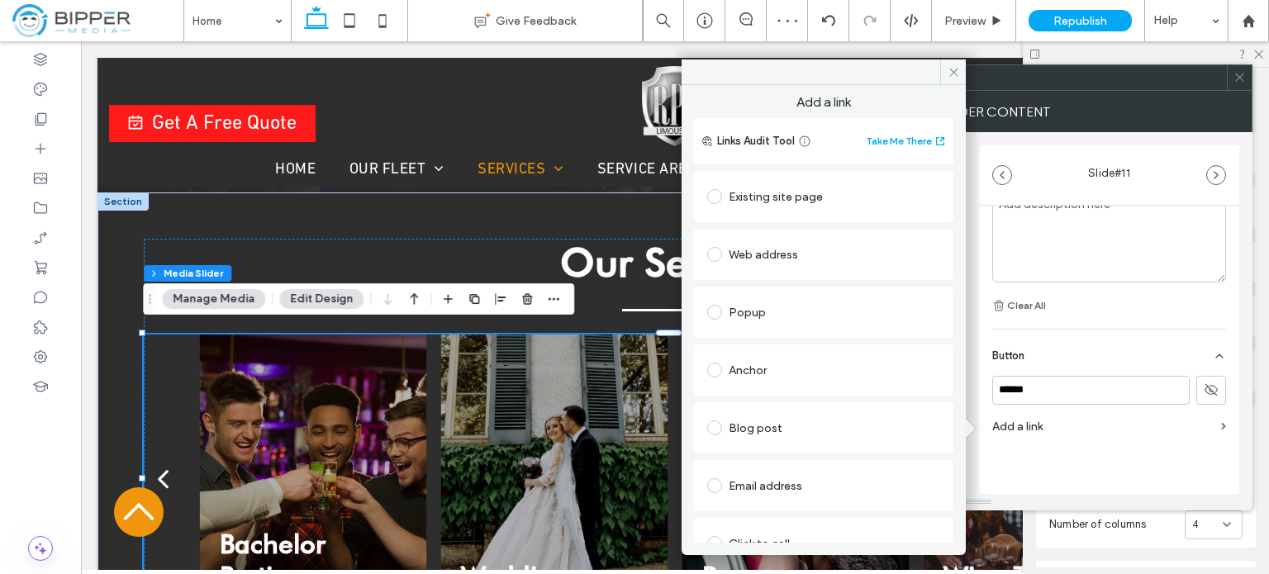
click at [800, 193] on div "Existing site page" at bounding box center [823, 196] width 233 height 26
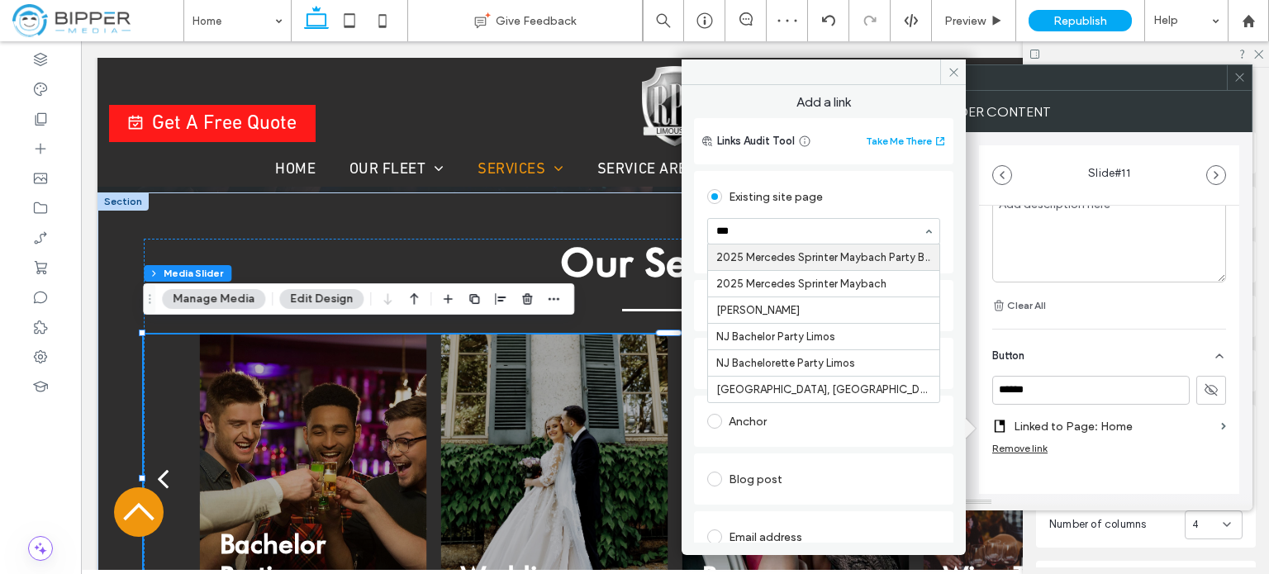
type input "****"
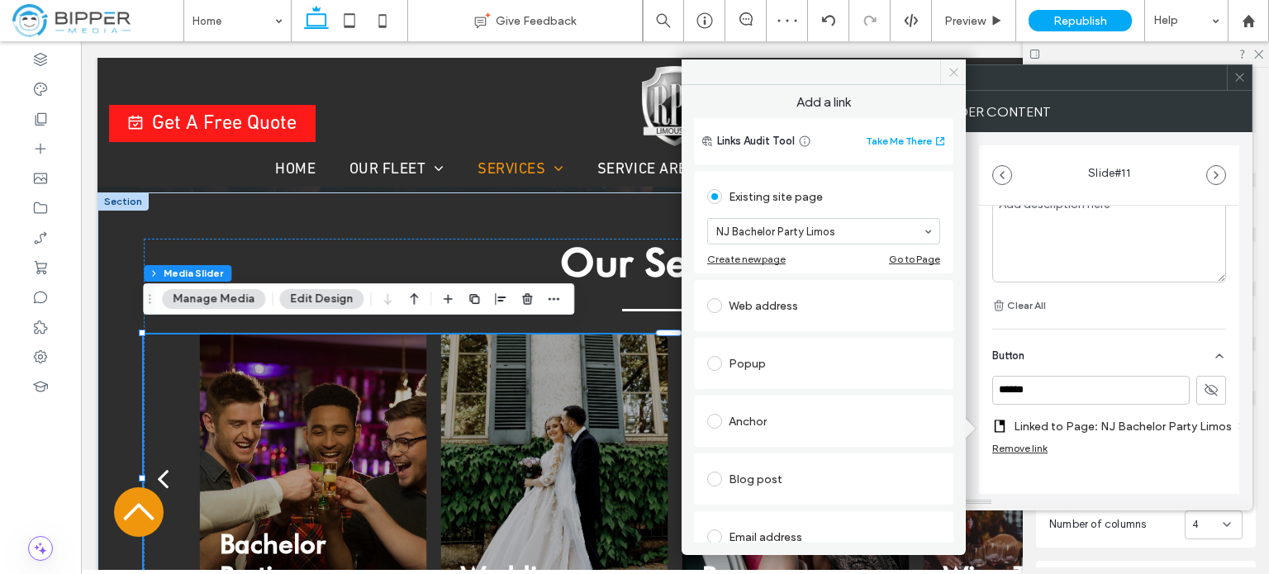
click at [954, 74] on icon at bounding box center [953, 72] width 12 height 12
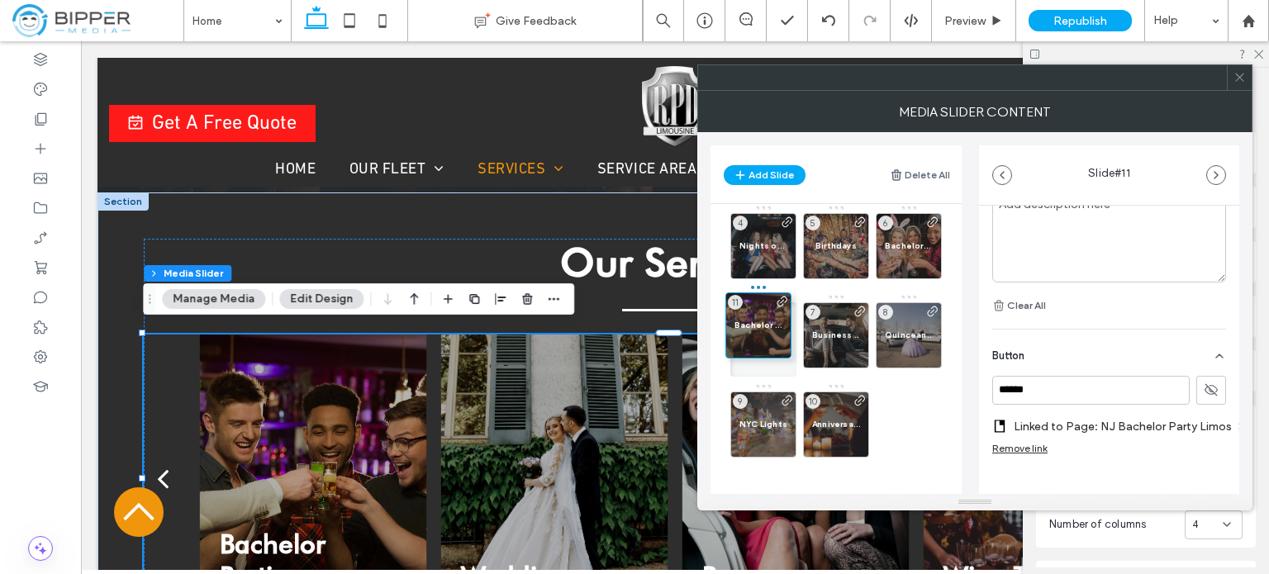
drag, startPoint x: 831, startPoint y: 423, endPoint x: 743, endPoint y: 313, distance: 140.5
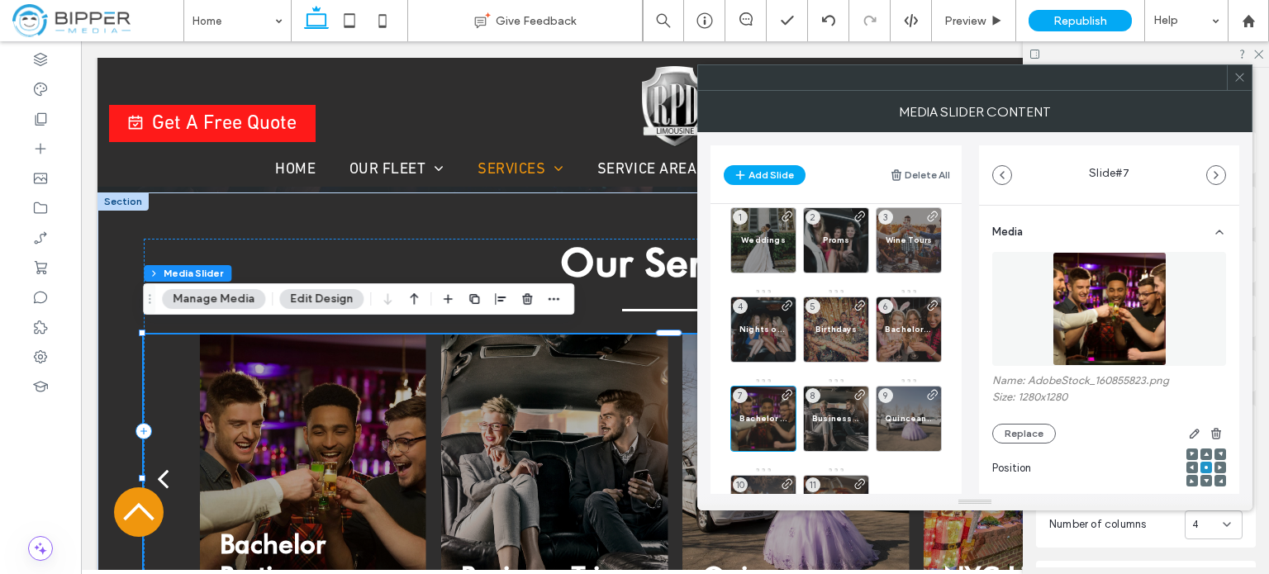
scroll to position [0, 0]
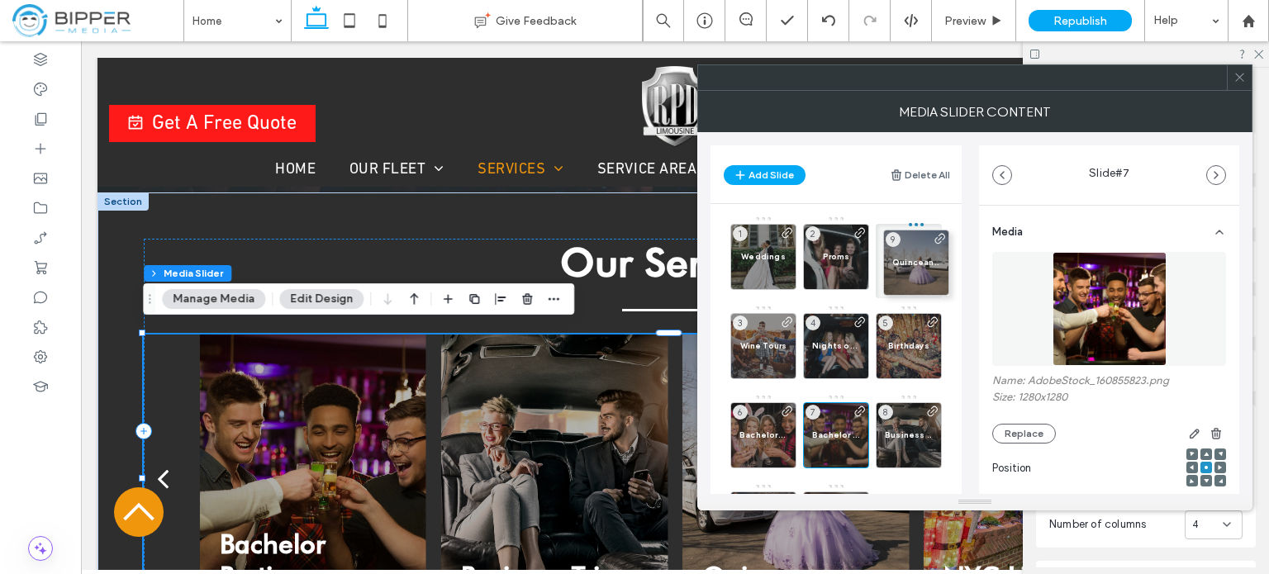
drag, startPoint x: 904, startPoint y: 433, endPoint x: 909, endPoint y: 249, distance: 183.4
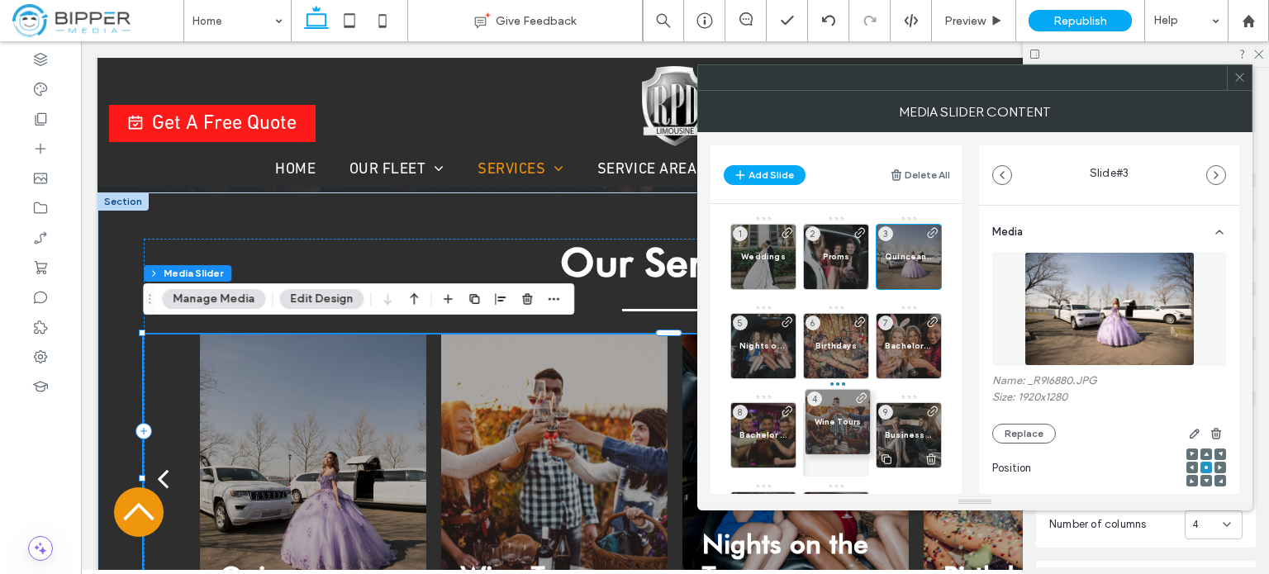
drag, startPoint x: 776, startPoint y: 347, endPoint x: 876, endPoint y: 458, distance: 150.3
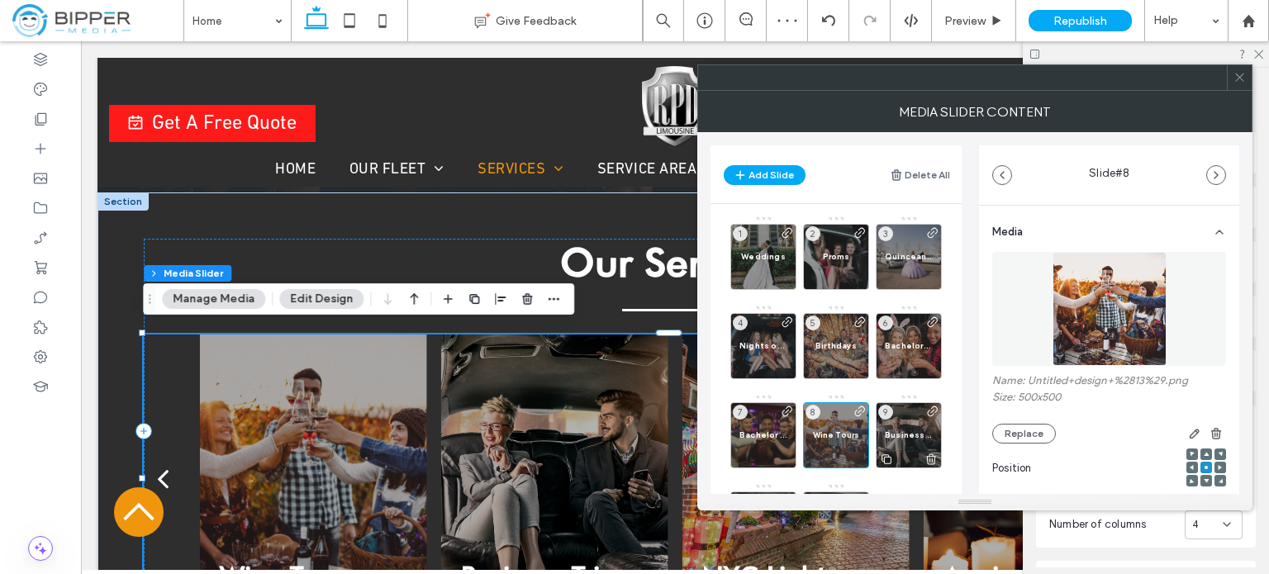
scroll to position [83, 0]
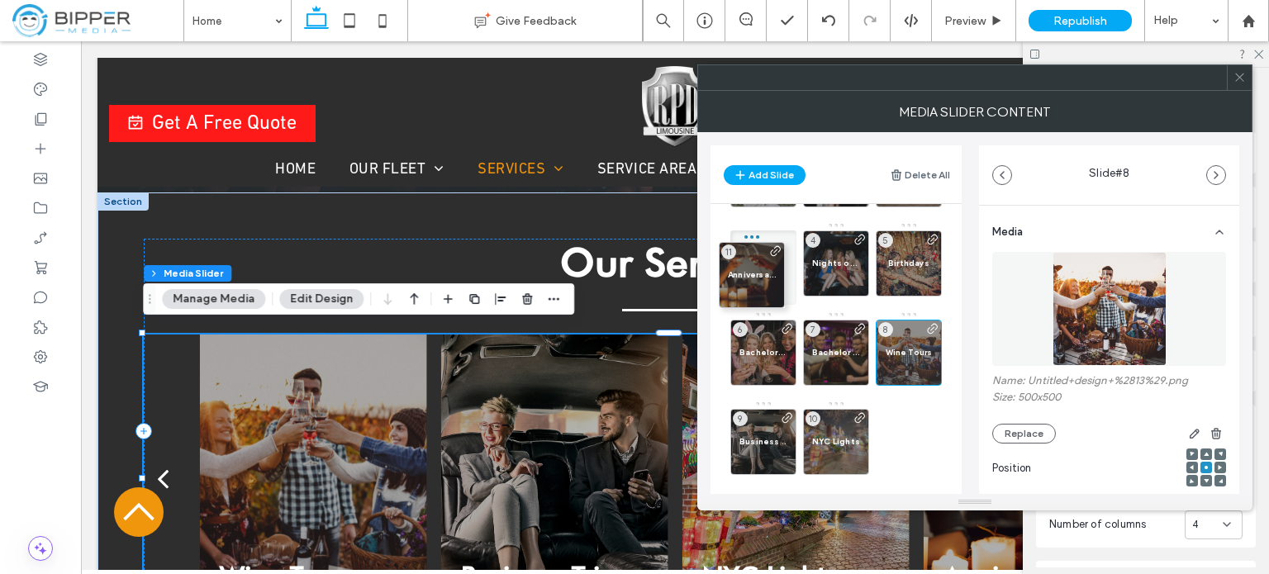
drag, startPoint x: 833, startPoint y: 436, endPoint x: 732, endPoint y: 212, distance: 245.5
click at [732, 212] on div "Weddings 1 Proms 2 Quinceaneras 3 Anniversaries 11 Nights on the Town 4 Birthda…" at bounding box center [845, 308] width 231 height 350
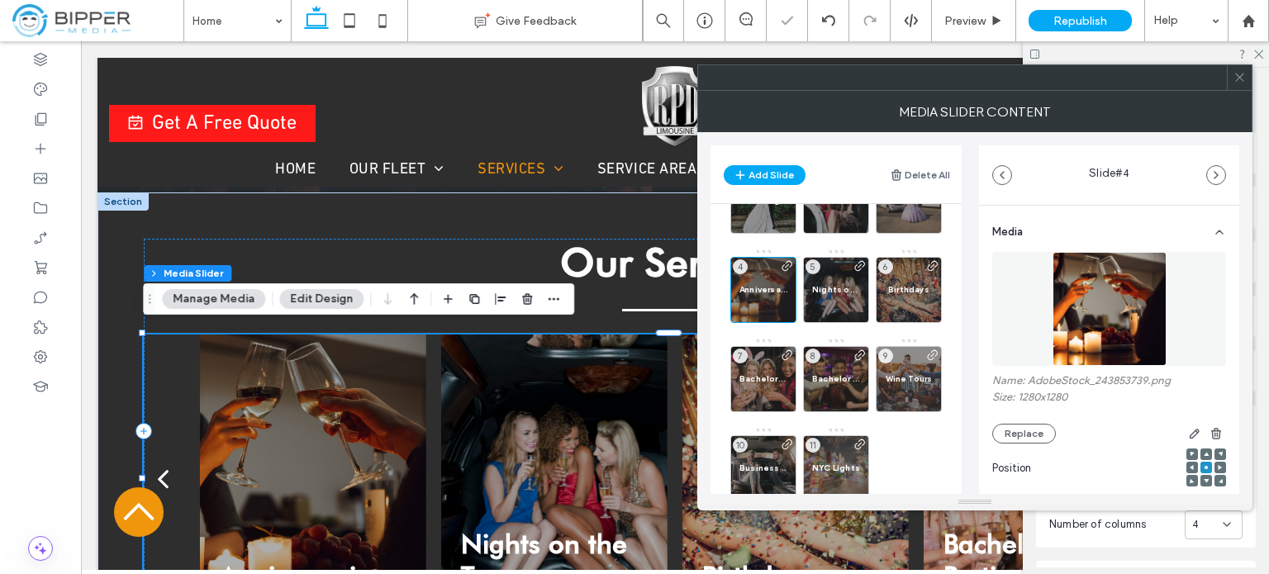
scroll to position [0, 0]
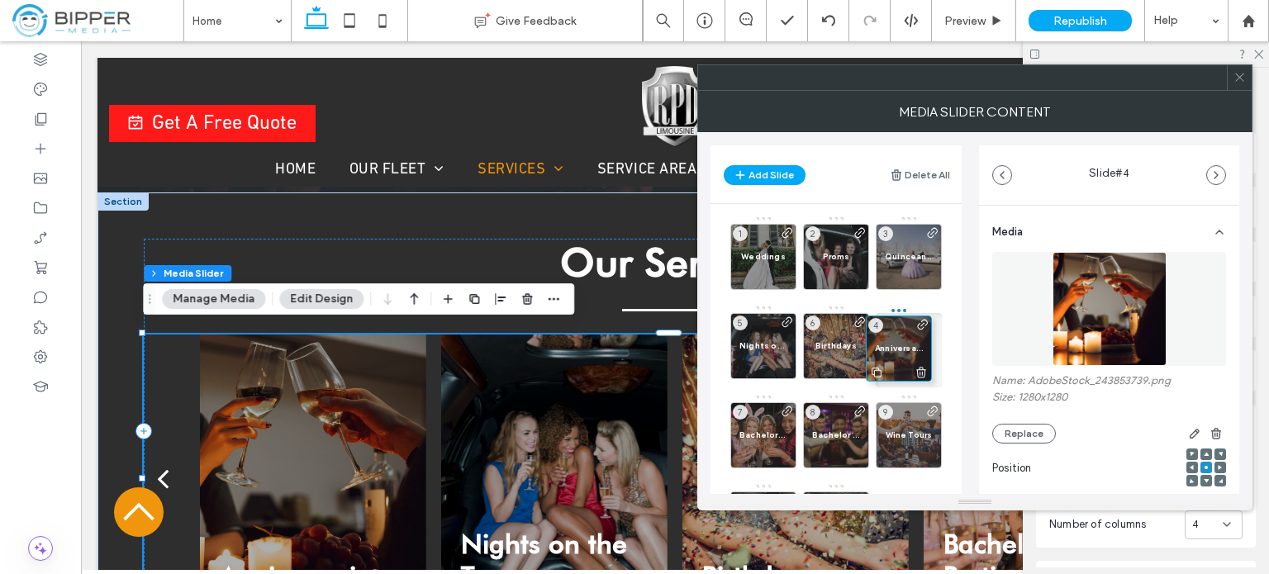
drag, startPoint x: 763, startPoint y: 352, endPoint x: 925, endPoint y: 354, distance: 161.9
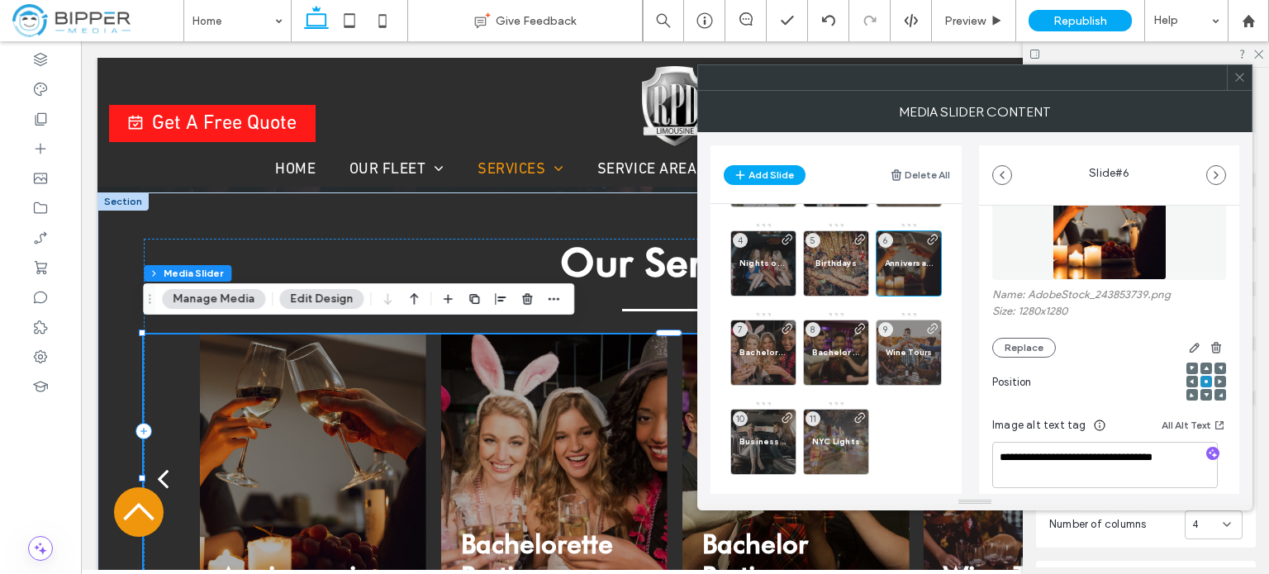
scroll to position [165, 0]
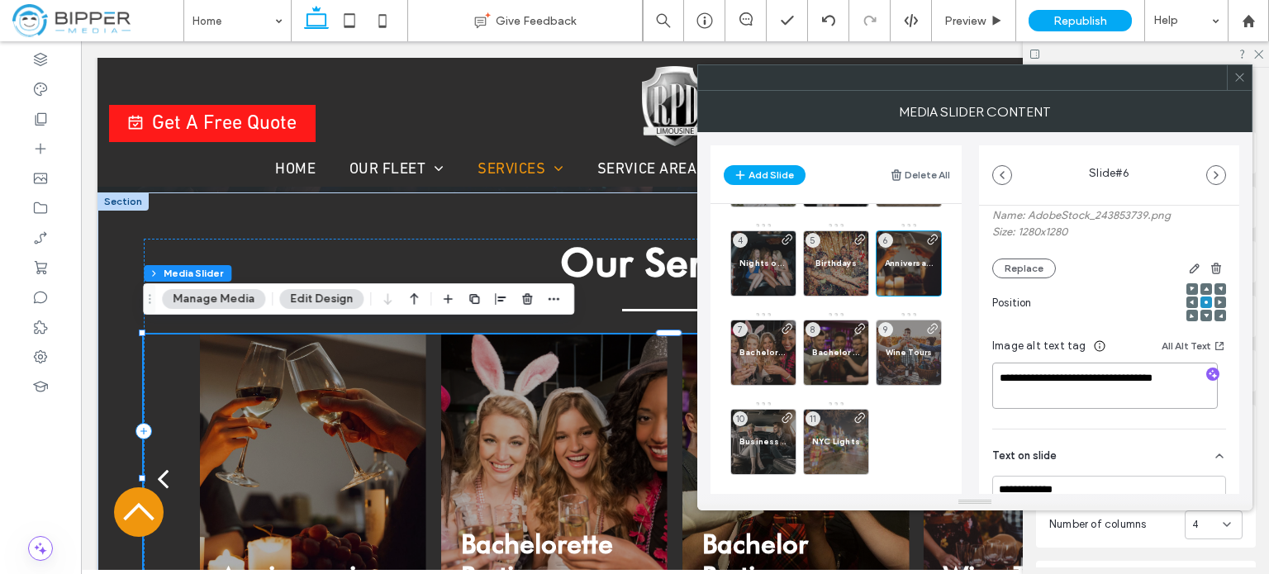
click at [1057, 399] on textarea "**********" at bounding box center [1105, 386] width 226 height 46
click at [765, 169] on button "Add Slide" at bounding box center [765, 175] width 82 height 20
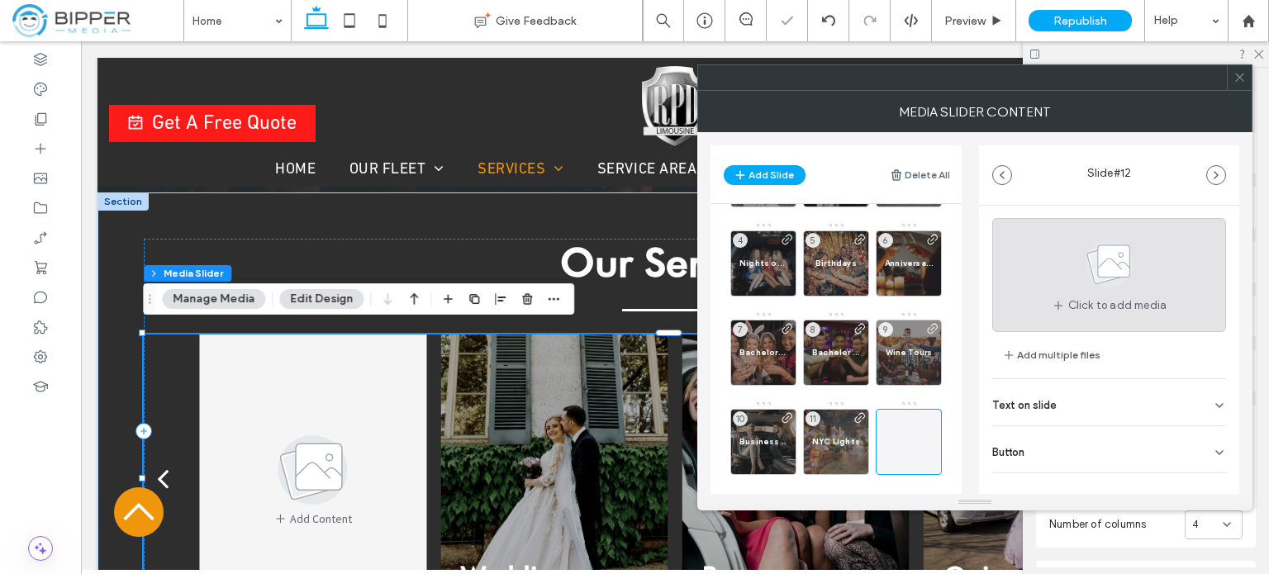
scroll to position [50, 0]
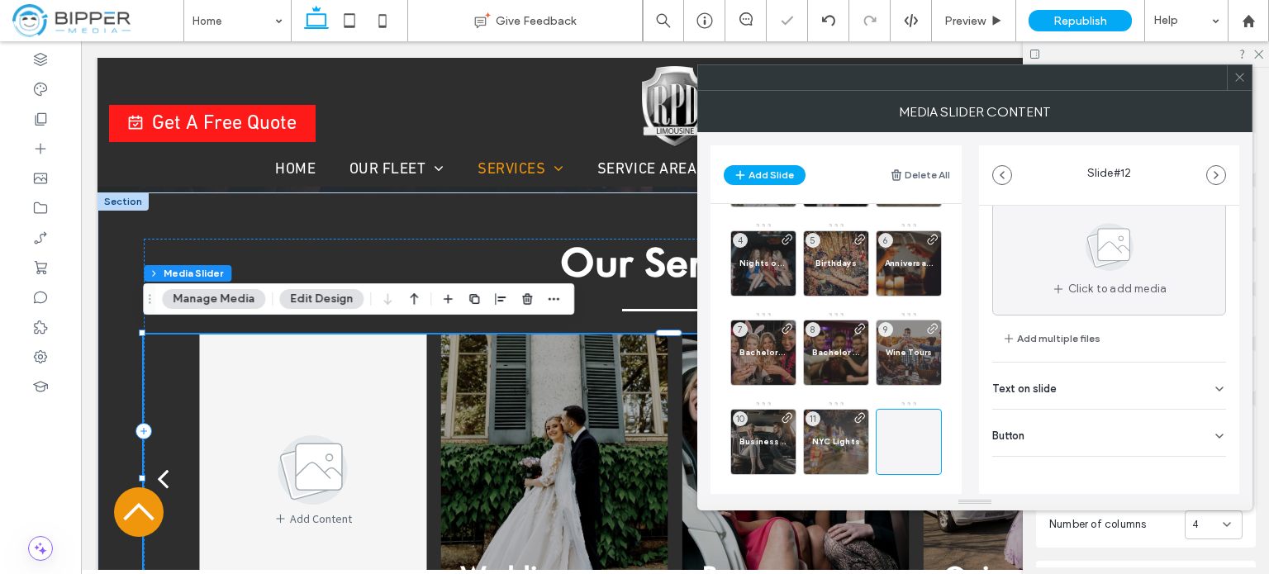
click at [1080, 396] on div "Text on slide" at bounding box center [1109, 386] width 234 height 46
click at [1065, 420] on input at bounding box center [1109, 423] width 234 height 29
paste input "**********"
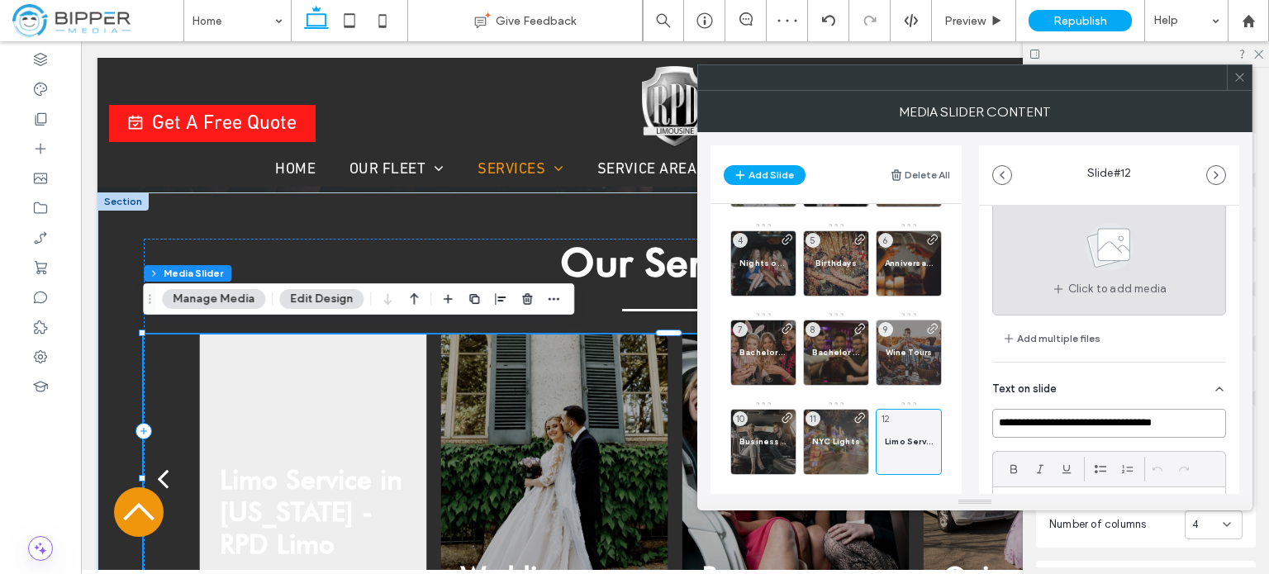
type input "**********"
click at [1111, 248] on use at bounding box center [1109, 247] width 48 height 48
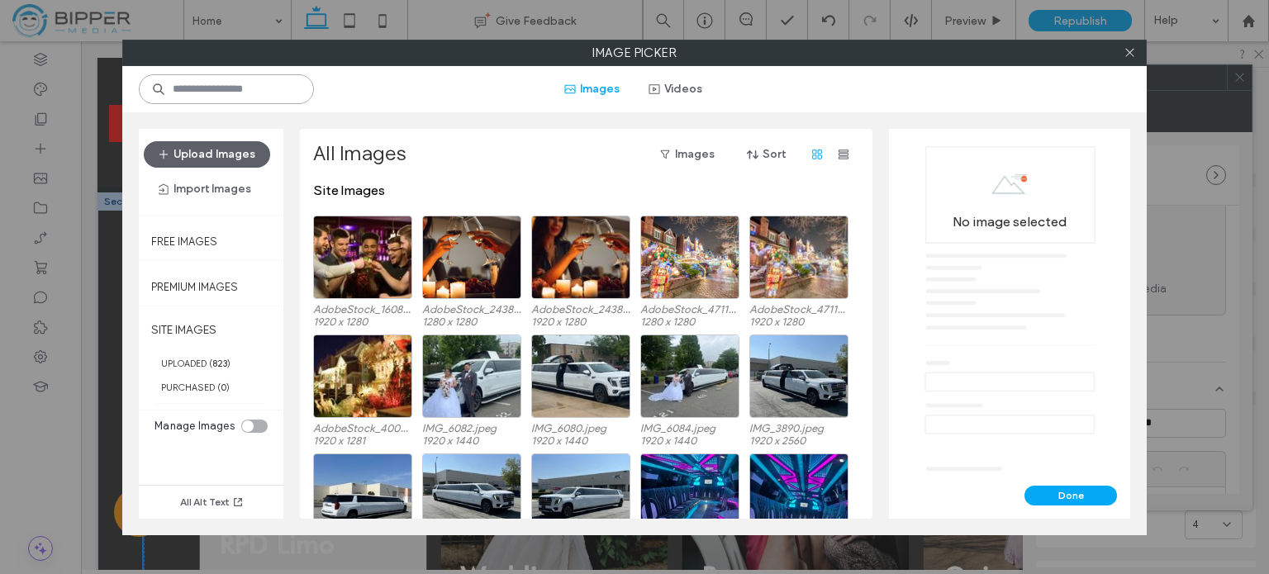
click at [254, 92] on input at bounding box center [226, 89] width 175 height 30
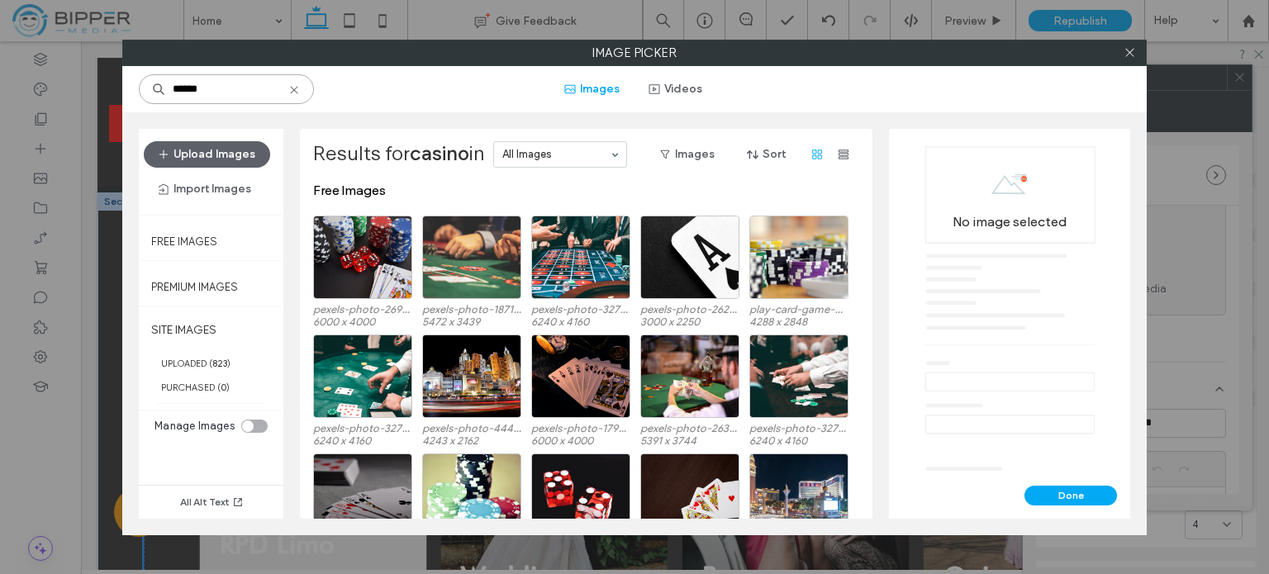
type input "******"
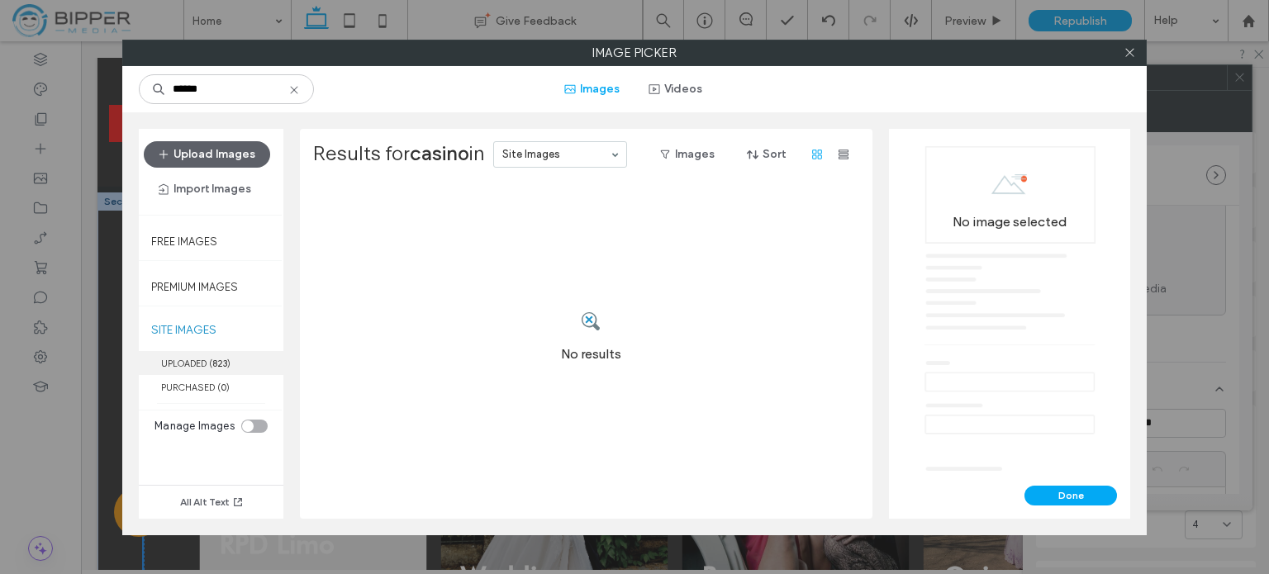
click at [212, 363] on span "( 823 )" at bounding box center [219, 364] width 21 height 12
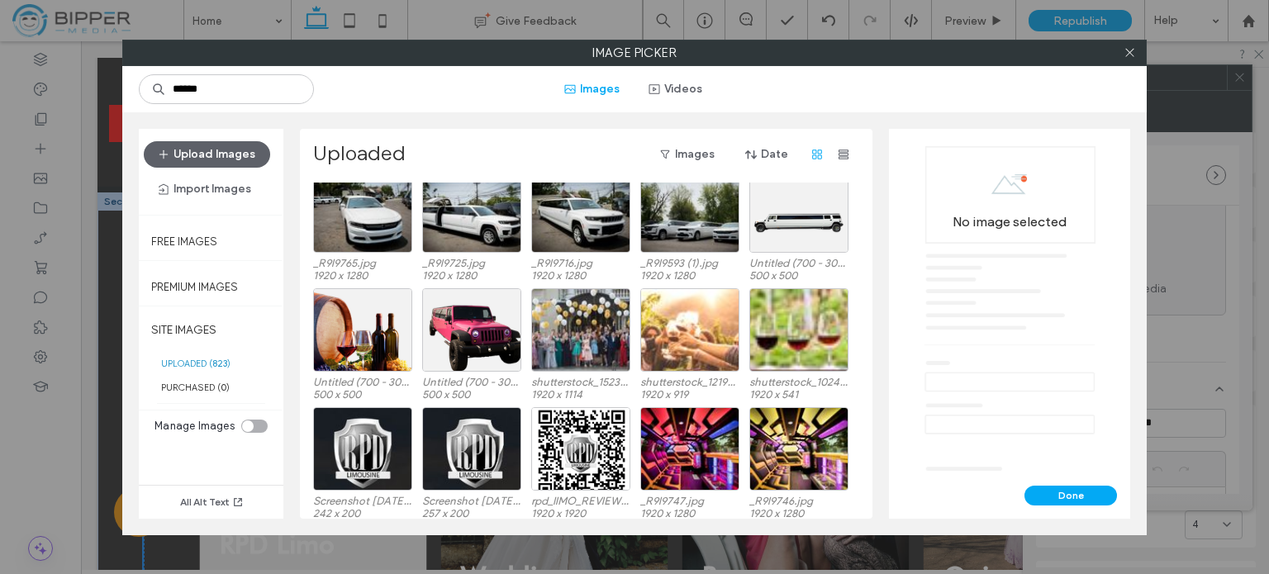
scroll to position [15602, 0]
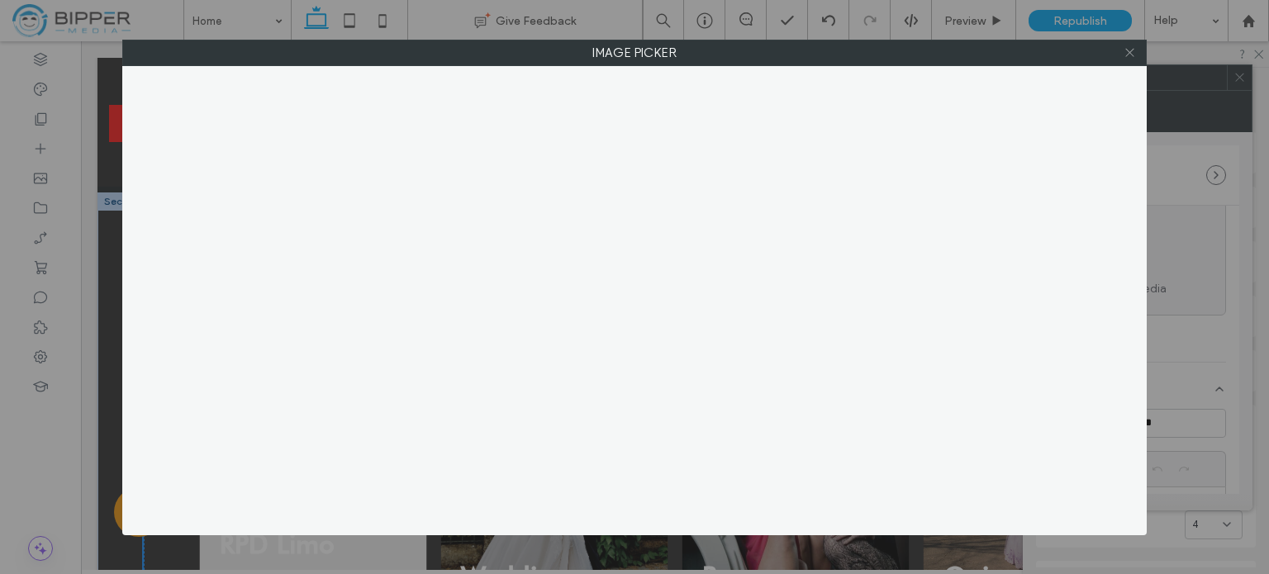
click at [1133, 51] on icon at bounding box center [1129, 52] width 12 height 12
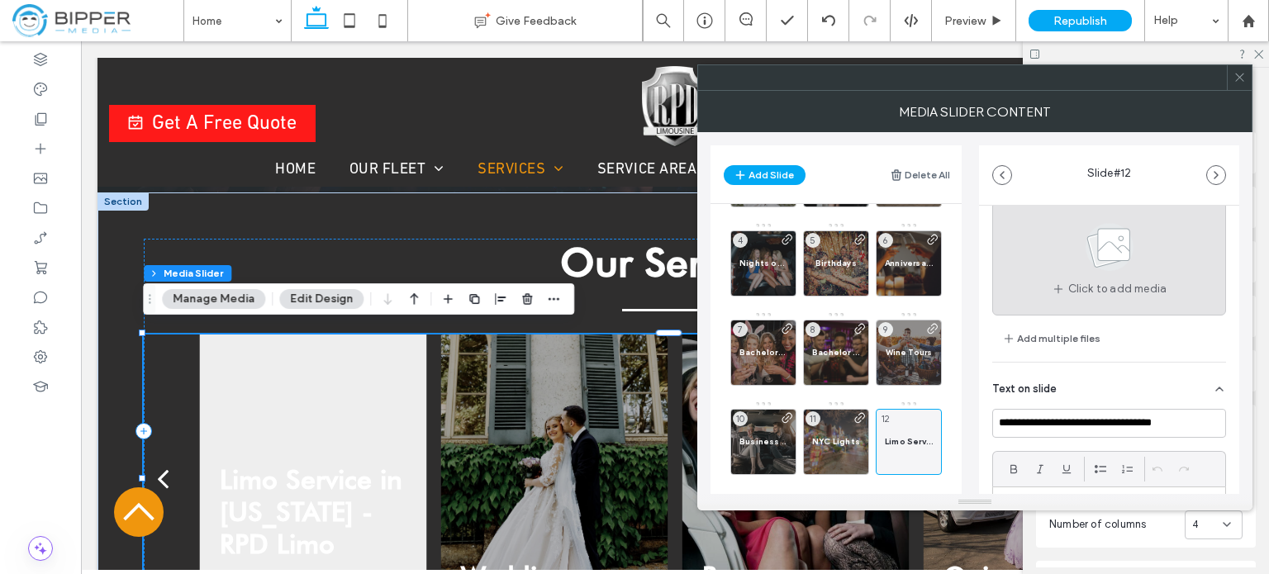
click at [1093, 260] on use at bounding box center [1109, 247] width 48 height 48
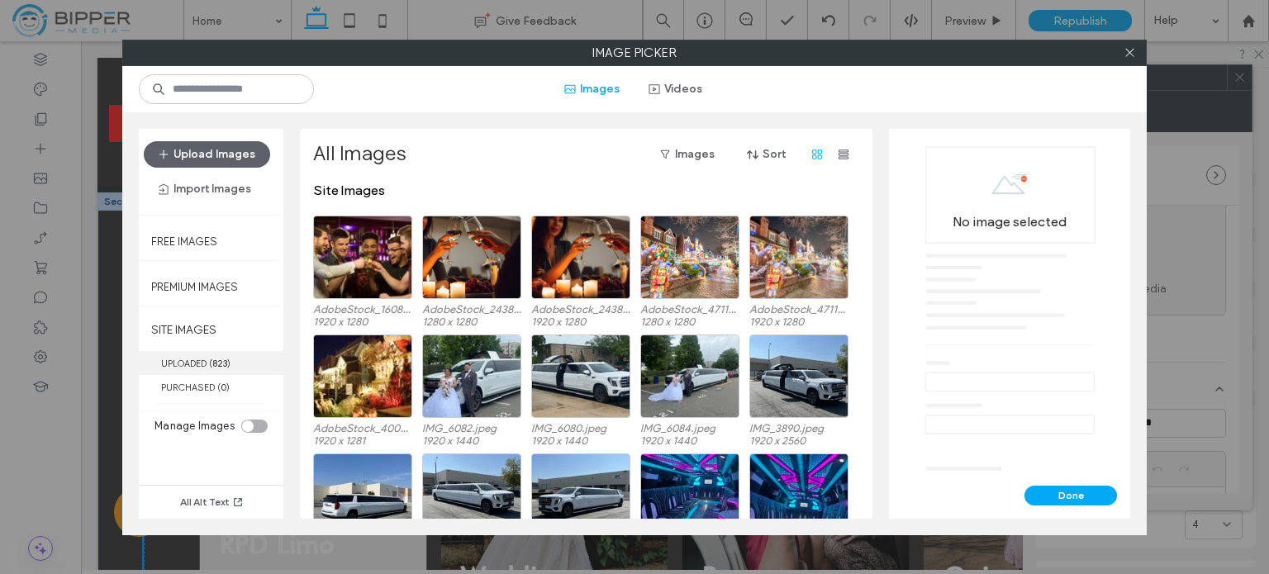
click at [207, 366] on label "UPLOADED ( 823 )" at bounding box center [211, 363] width 145 height 24
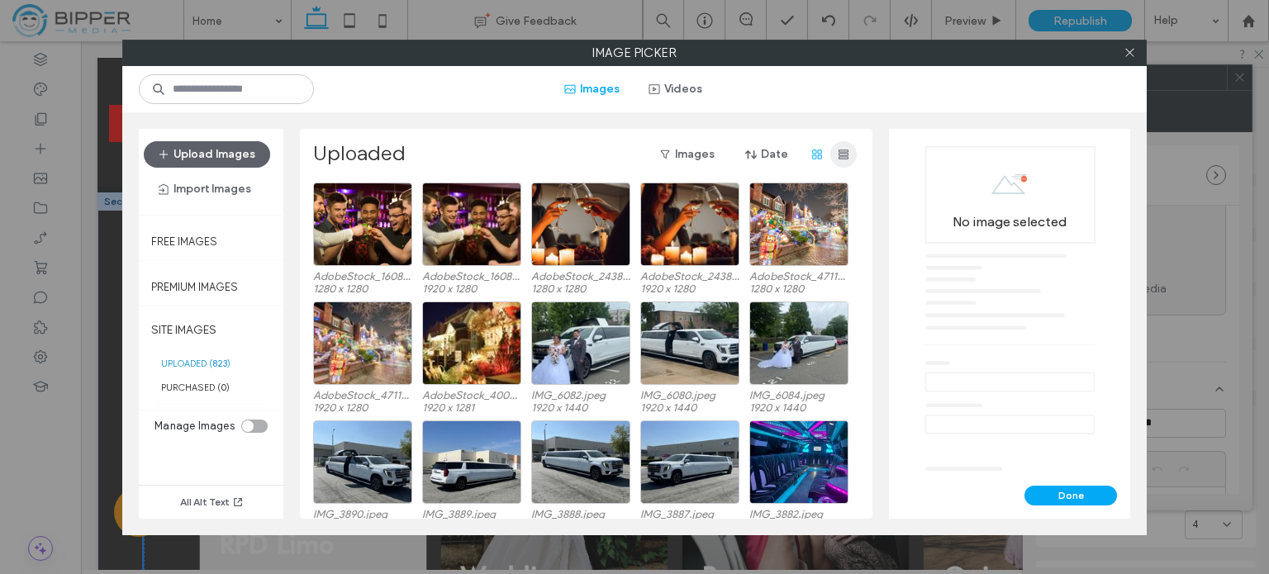
click at [843, 159] on icon "button" at bounding box center [843, 154] width 13 height 13
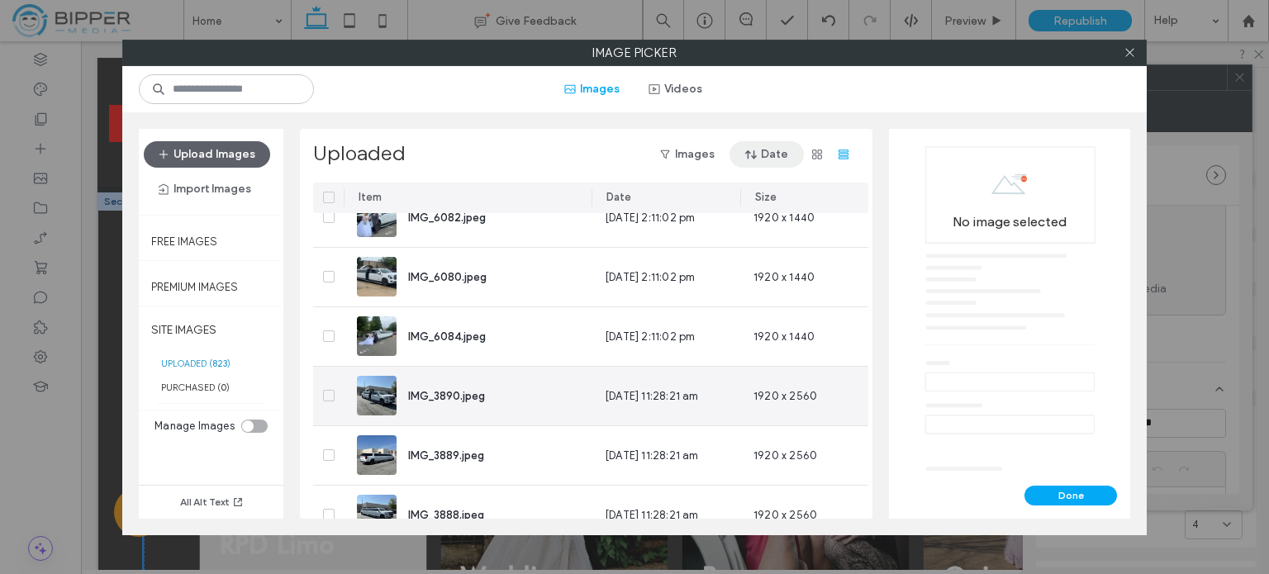
scroll to position [387, 0]
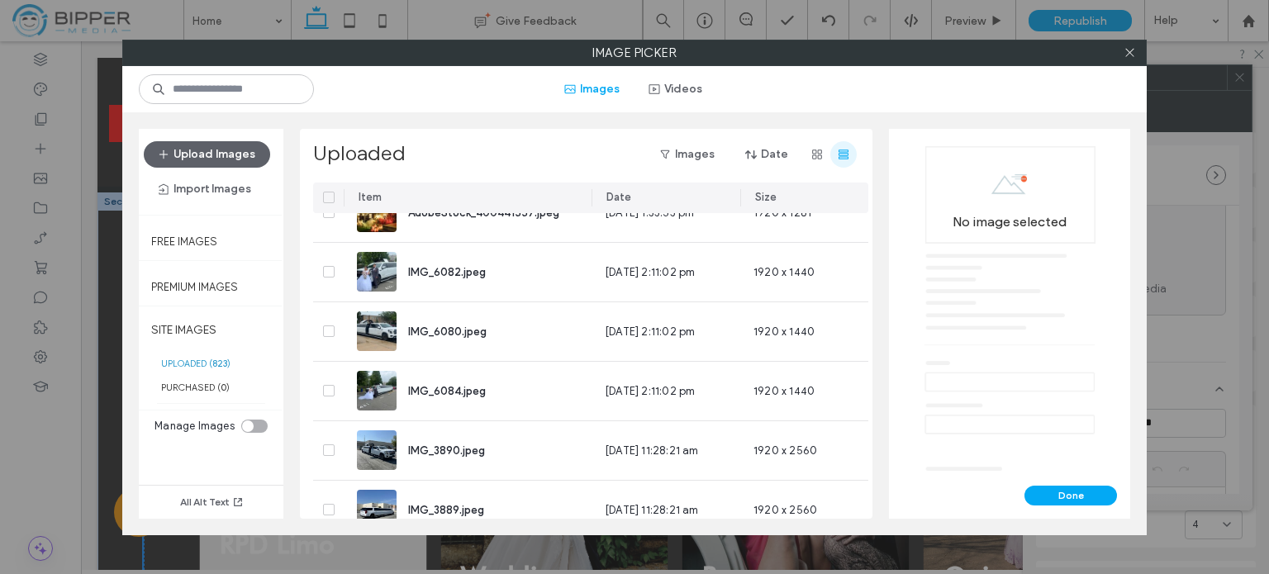
click at [839, 154] on use "button" at bounding box center [843, 155] width 10 height 10
click at [821, 151] on use "button" at bounding box center [817, 155] width 10 height 10
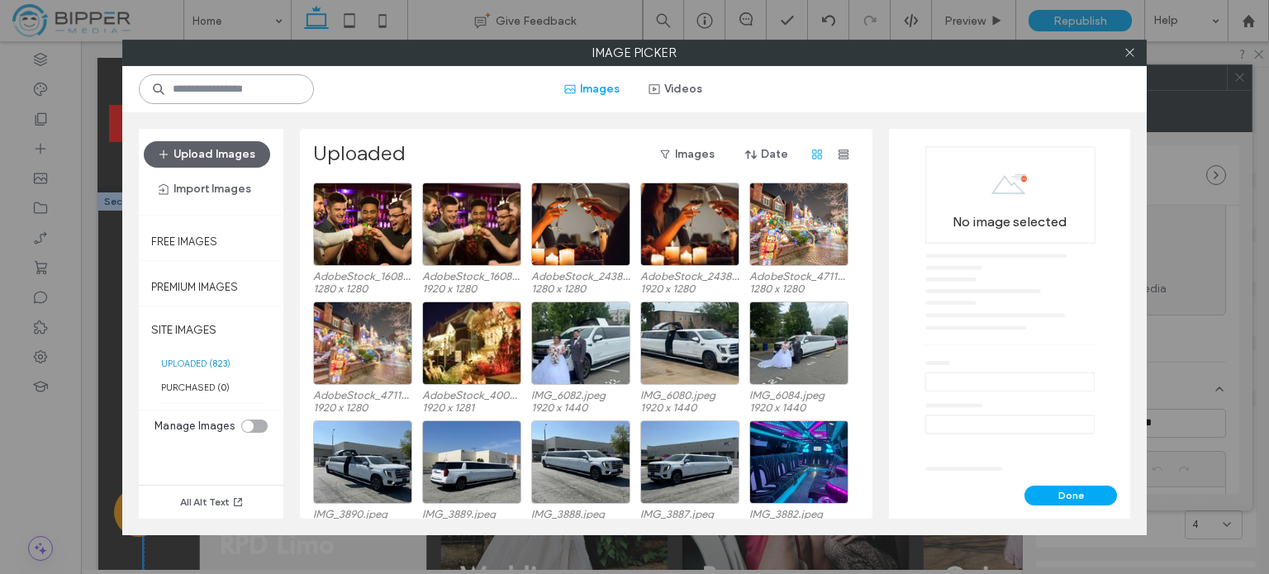
click at [287, 89] on input at bounding box center [226, 89] width 175 height 30
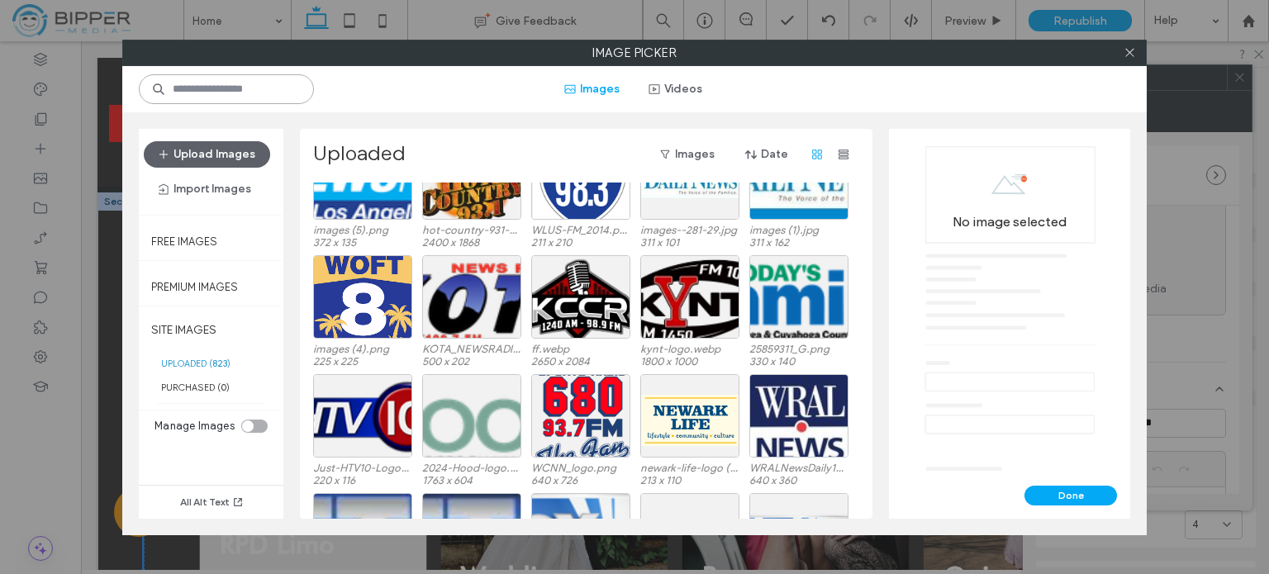
scroll to position [1923, 0]
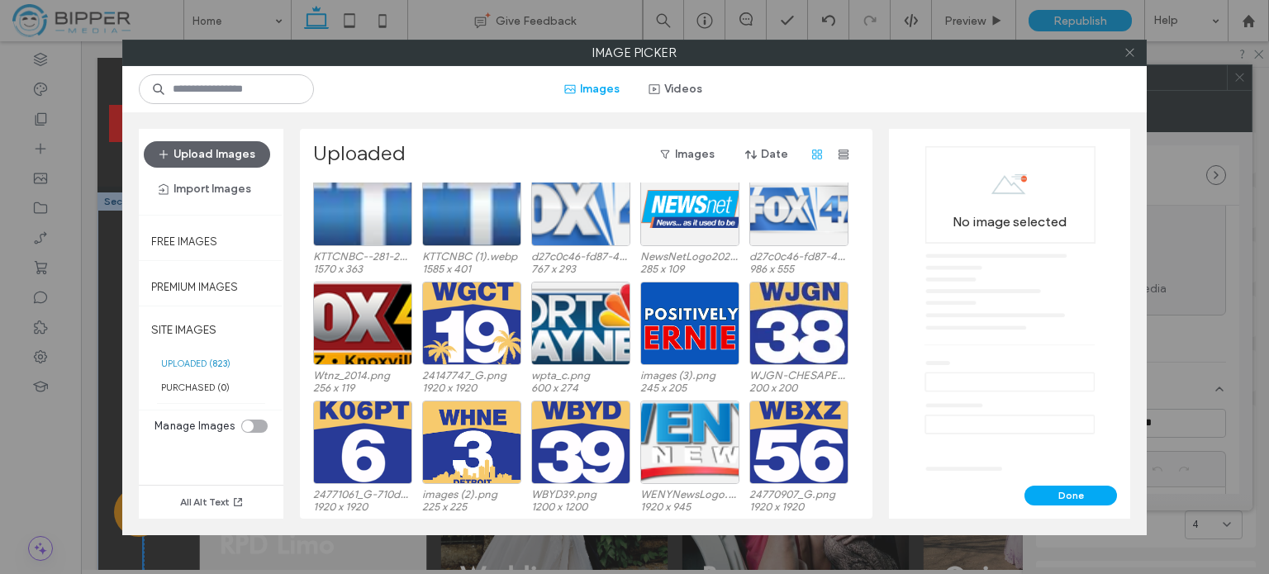
click at [1130, 56] on icon at bounding box center [1129, 52] width 12 height 12
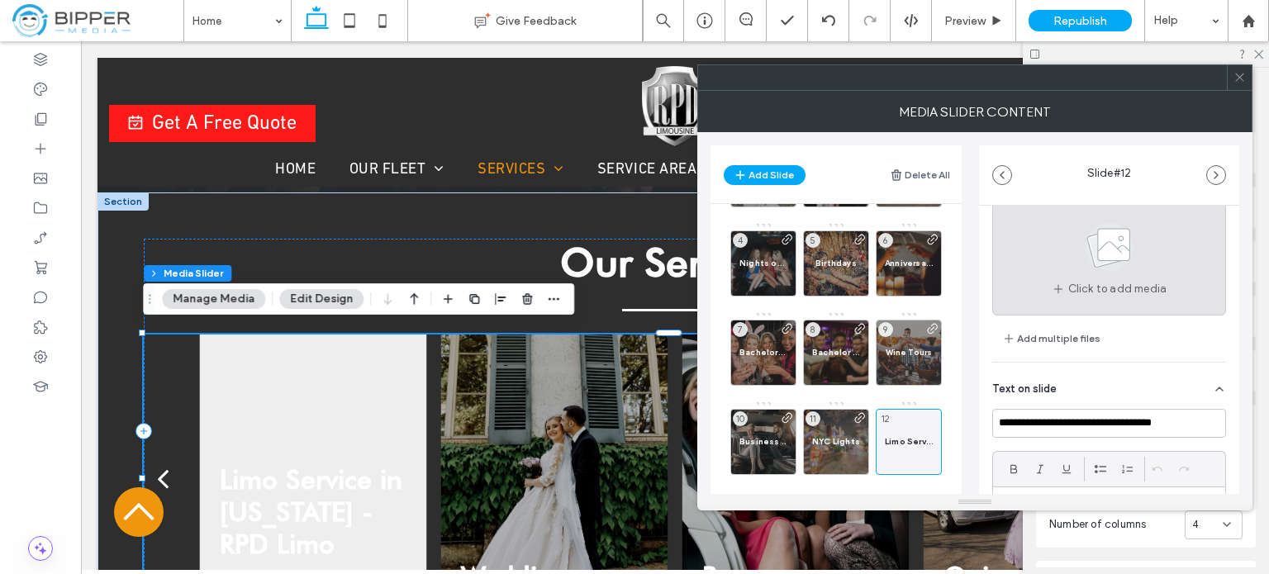
click at [1068, 254] on icon at bounding box center [1109, 247] width 83 height 55
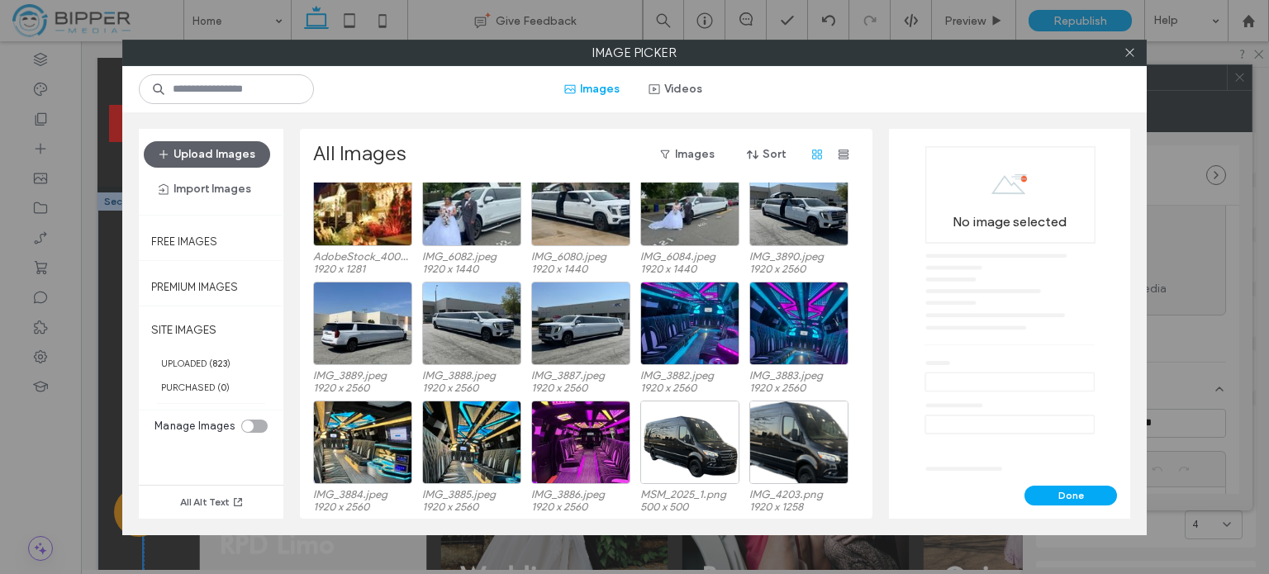
scroll to position [188, 0]
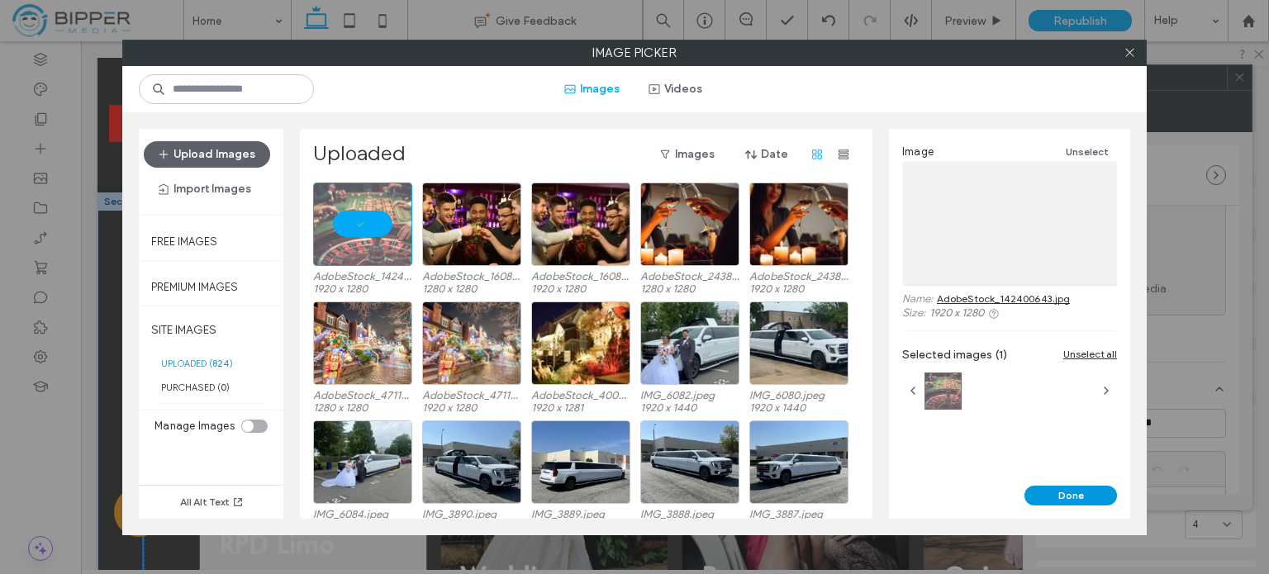
click at [1094, 495] on button "Done" at bounding box center [1070, 496] width 93 height 20
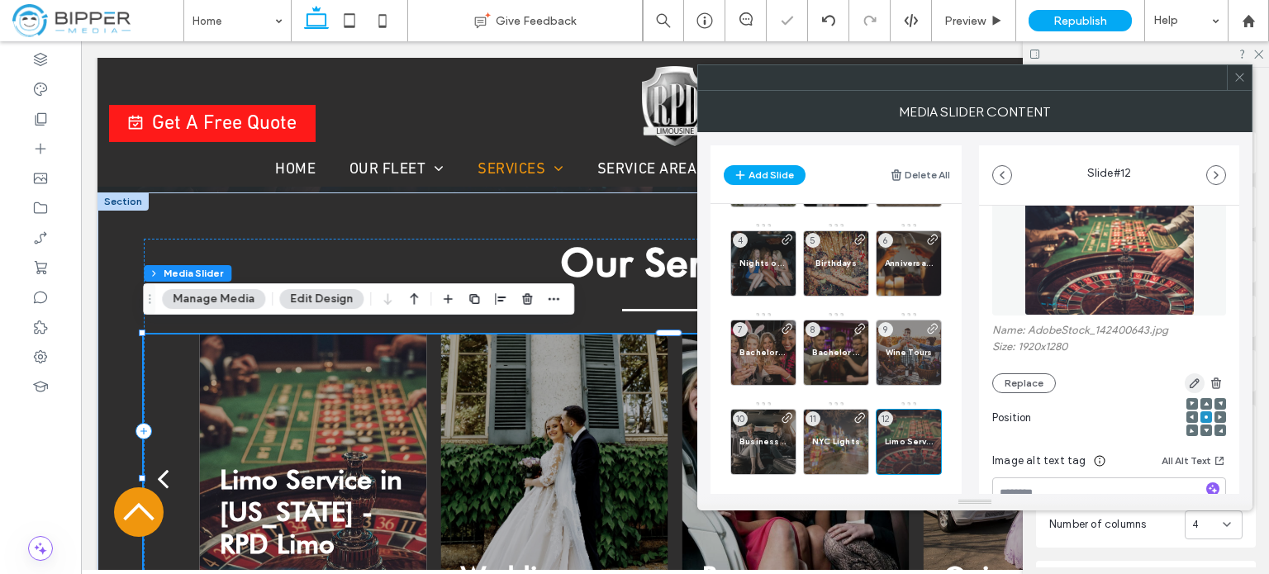
click at [1188, 386] on icon "button" at bounding box center [1194, 383] width 13 height 13
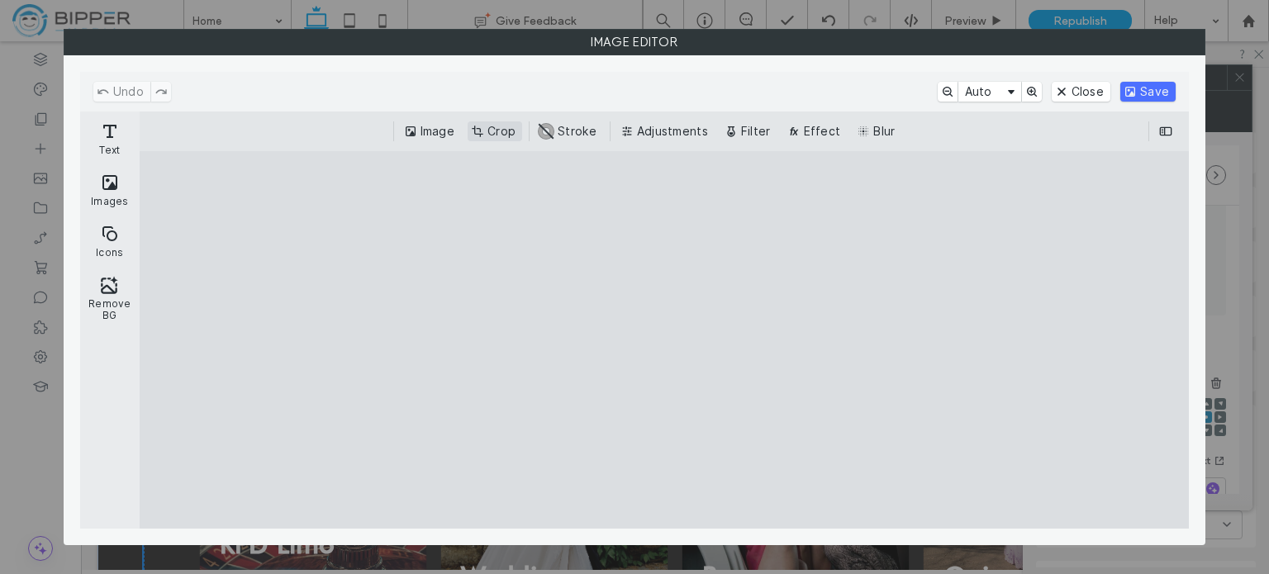
click at [496, 128] on button "Crop" at bounding box center [495, 131] width 55 height 20
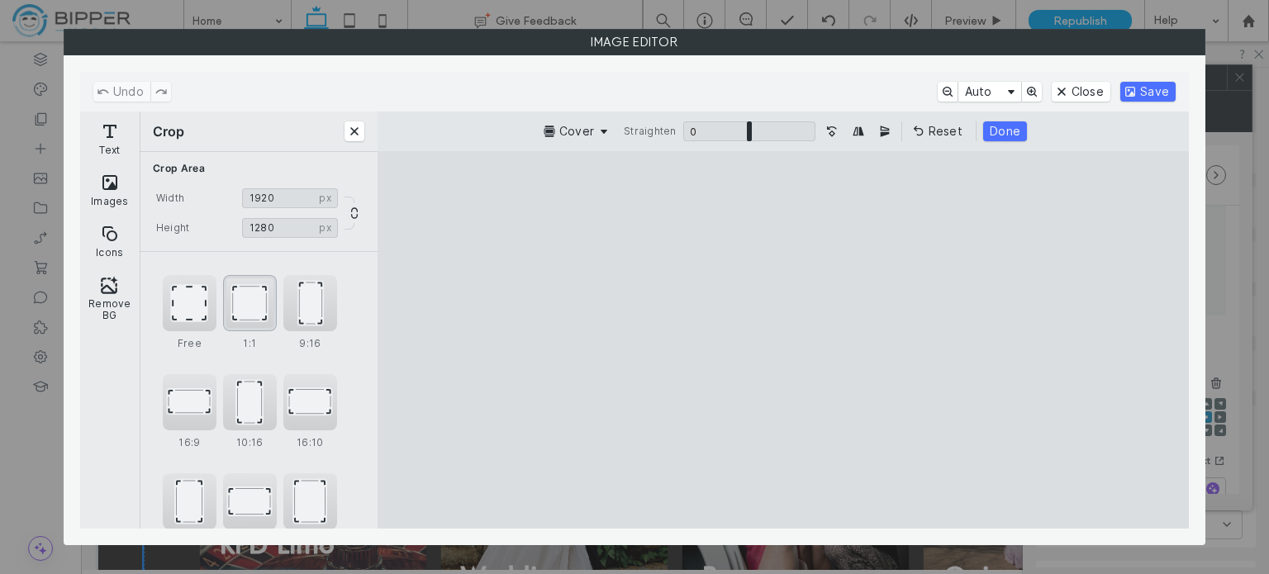
click at [242, 301] on div "1:1" at bounding box center [250, 303] width 54 height 56
type input "****"
drag, startPoint x: 779, startPoint y: 359, endPoint x: 644, endPoint y: 348, distance: 135.1
click at [783, 340] on cesdk-canvas "Editor canvas" at bounding box center [783, 340] width 0 height 0
drag, startPoint x: 737, startPoint y: 354, endPoint x: 789, endPoint y: 354, distance: 52.0
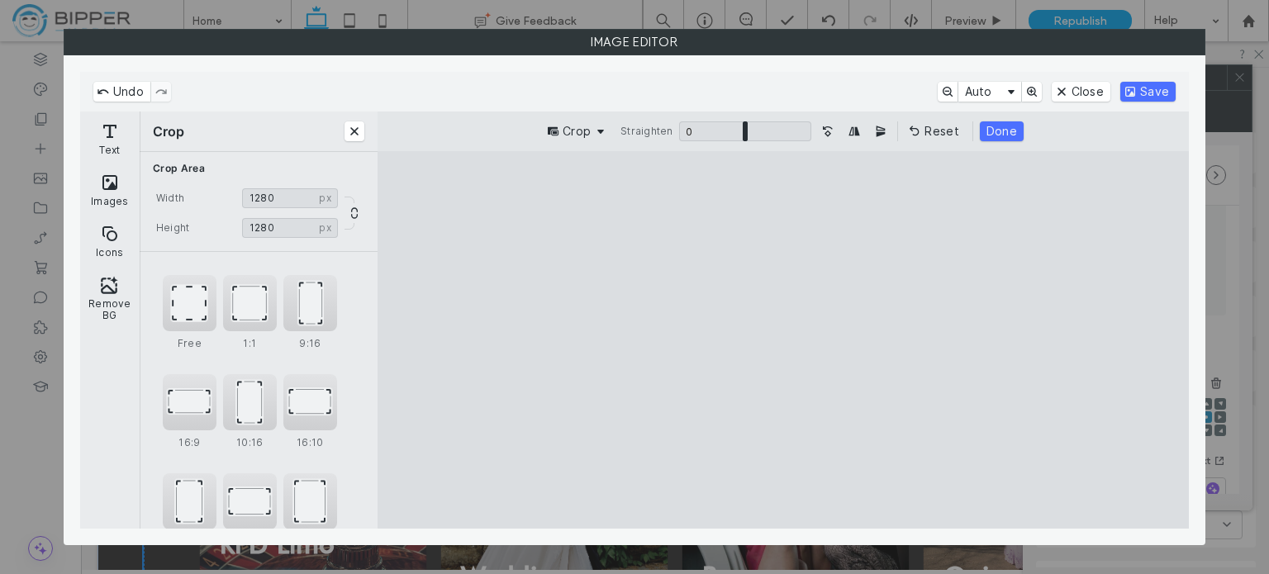
click at [783, 340] on cesdk-canvas "Editor canvas" at bounding box center [783, 340] width 0 height 0
click at [1137, 82] on button "Save" at bounding box center [1147, 92] width 55 height 20
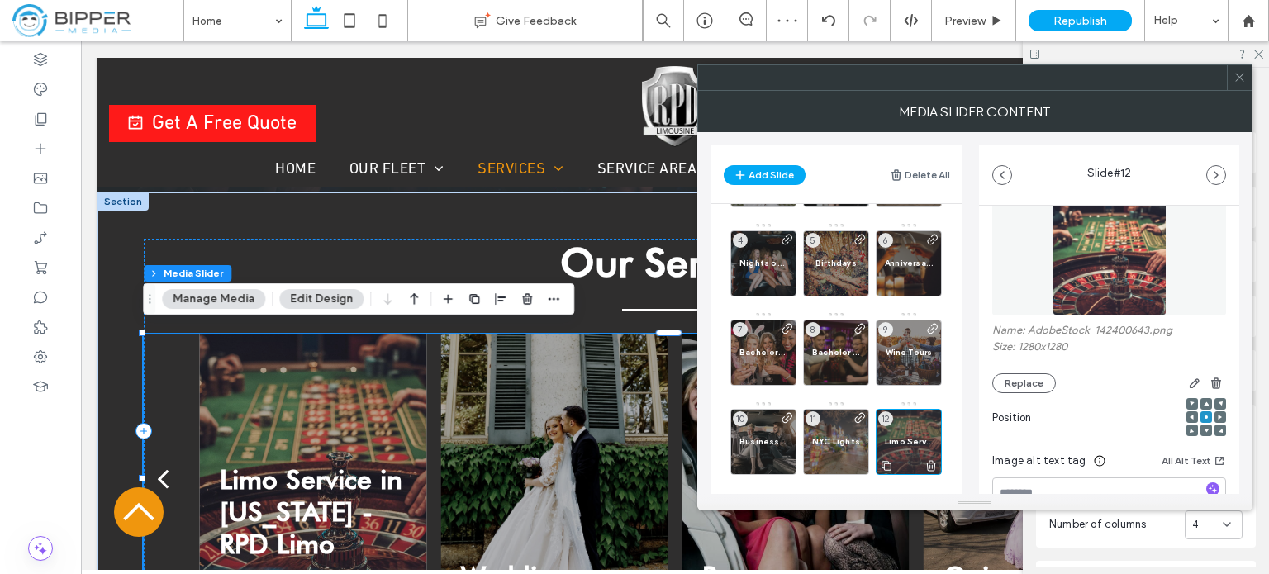
click at [909, 441] on span "Limo Service in New Jersey - RPD Limo" at bounding box center [909, 441] width 48 height 11
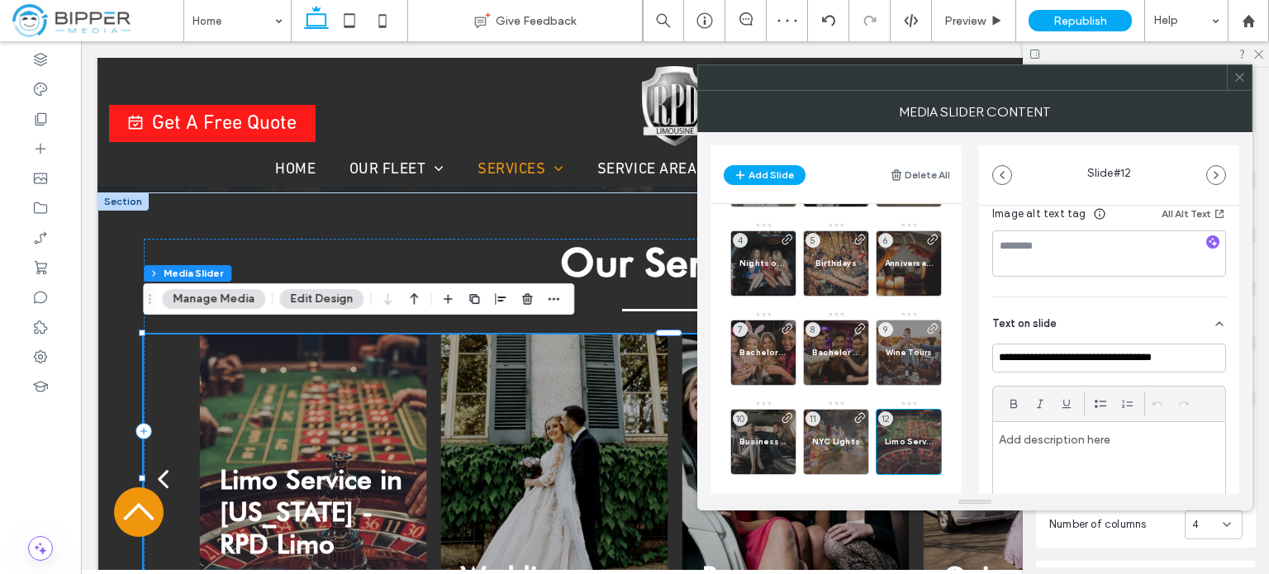
scroll to position [298, 0]
click at [1144, 352] on input "**********" at bounding box center [1109, 357] width 234 height 29
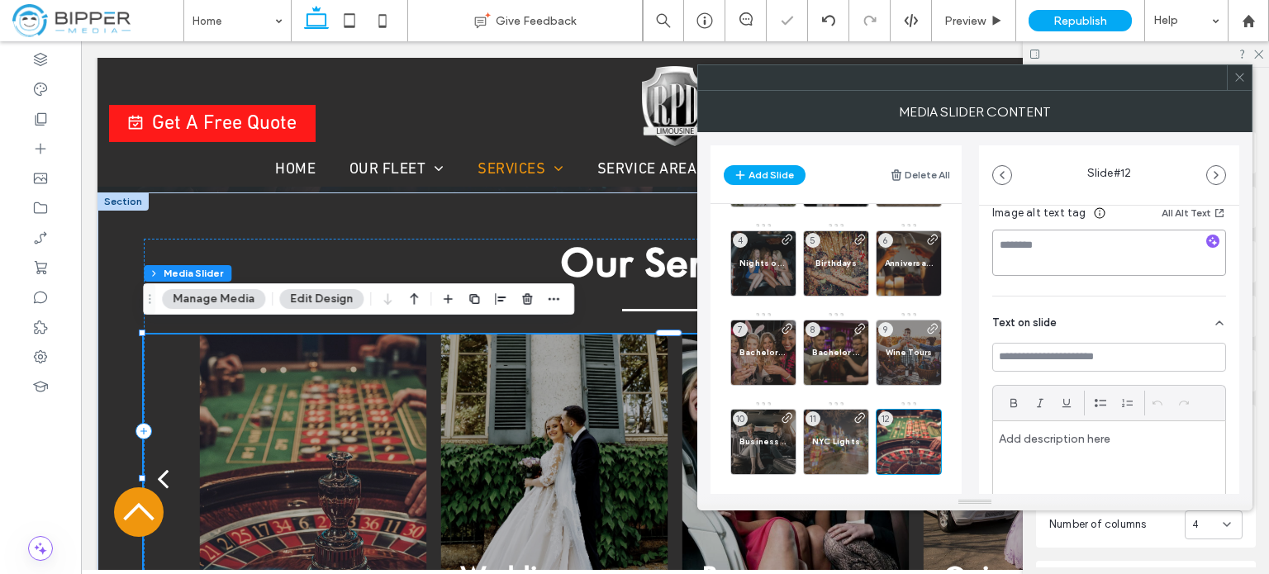
click at [1091, 249] on textarea at bounding box center [1109, 253] width 234 height 46
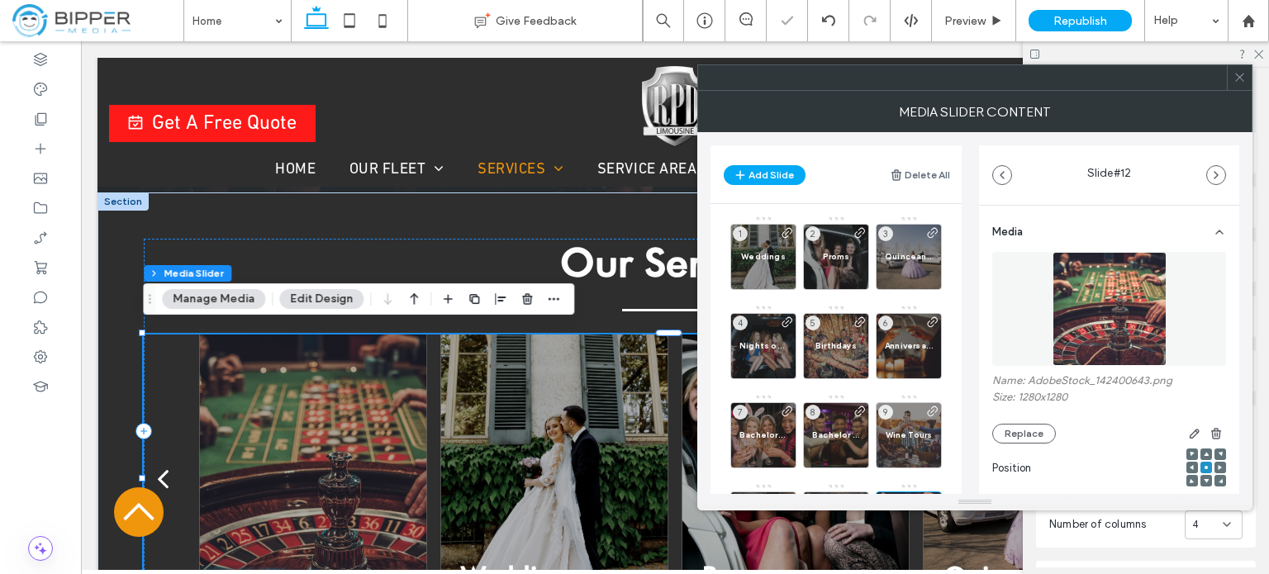
scroll to position [298, 0]
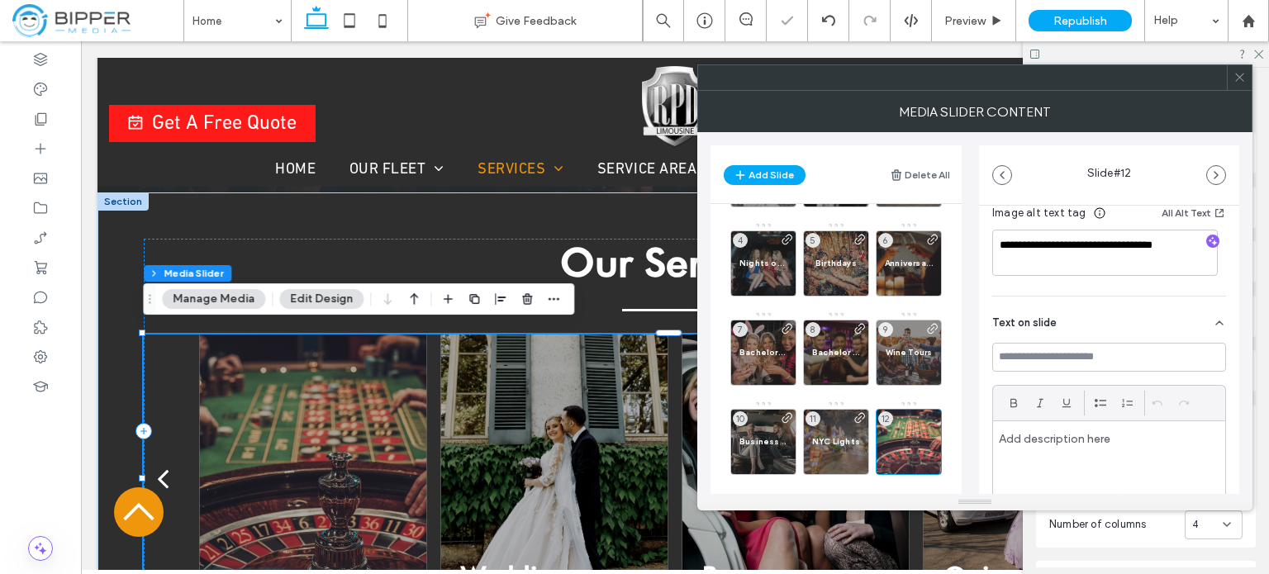
type textarea "**********"
click at [1097, 359] on input at bounding box center [1109, 357] width 234 height 29
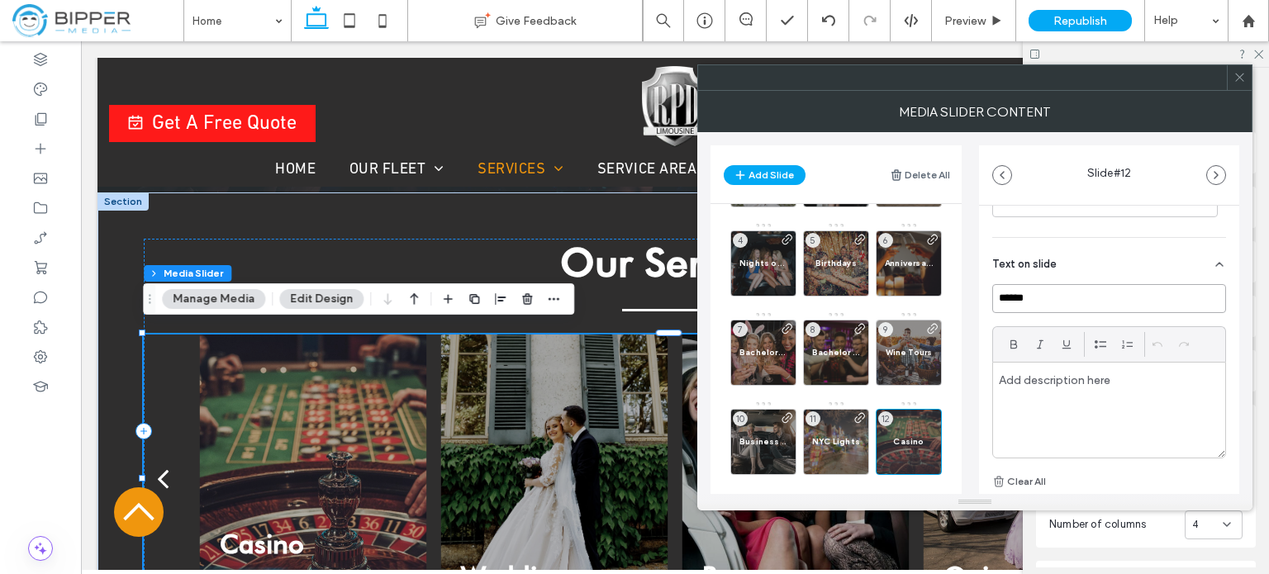
scroll to position [454, 0]
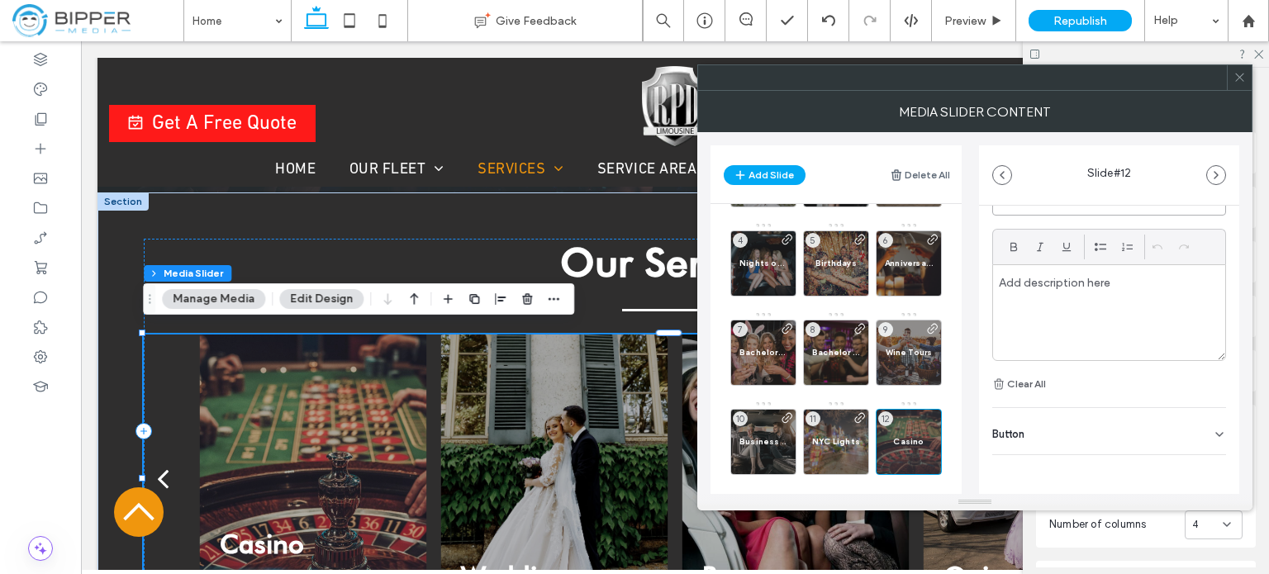
type input "******"
click at [1213, 436] on icon at bounding box center [1219, 434] width 13 height 13
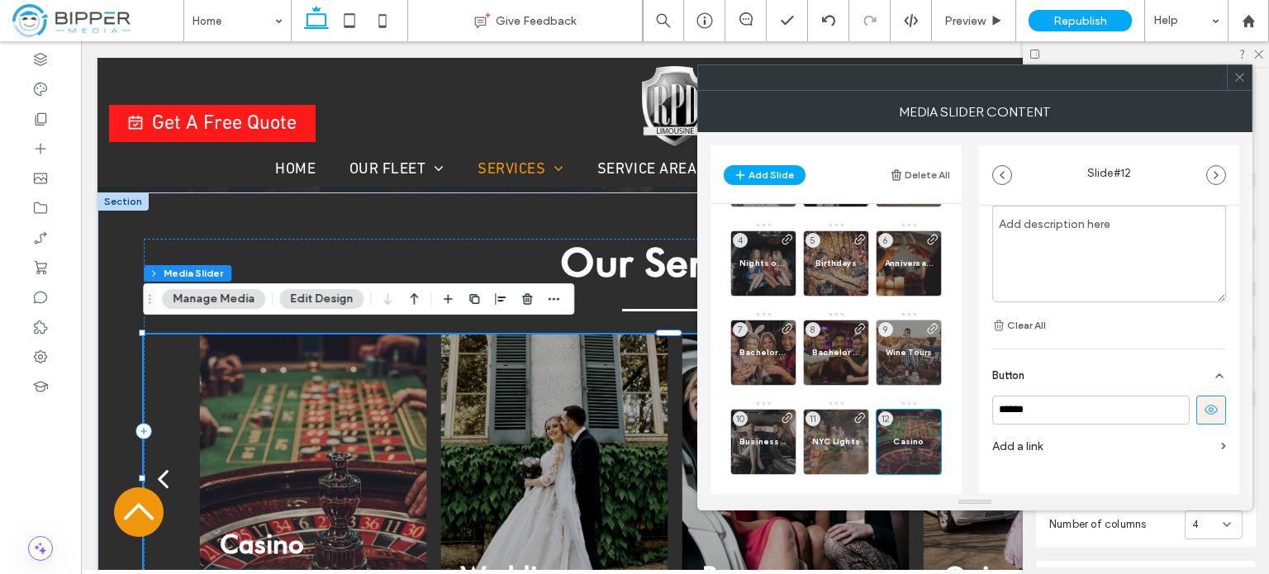
scroll to position [533, 0]
click at [1204, 391] on icon at bounding box center [1211, 389] width 15 height 15
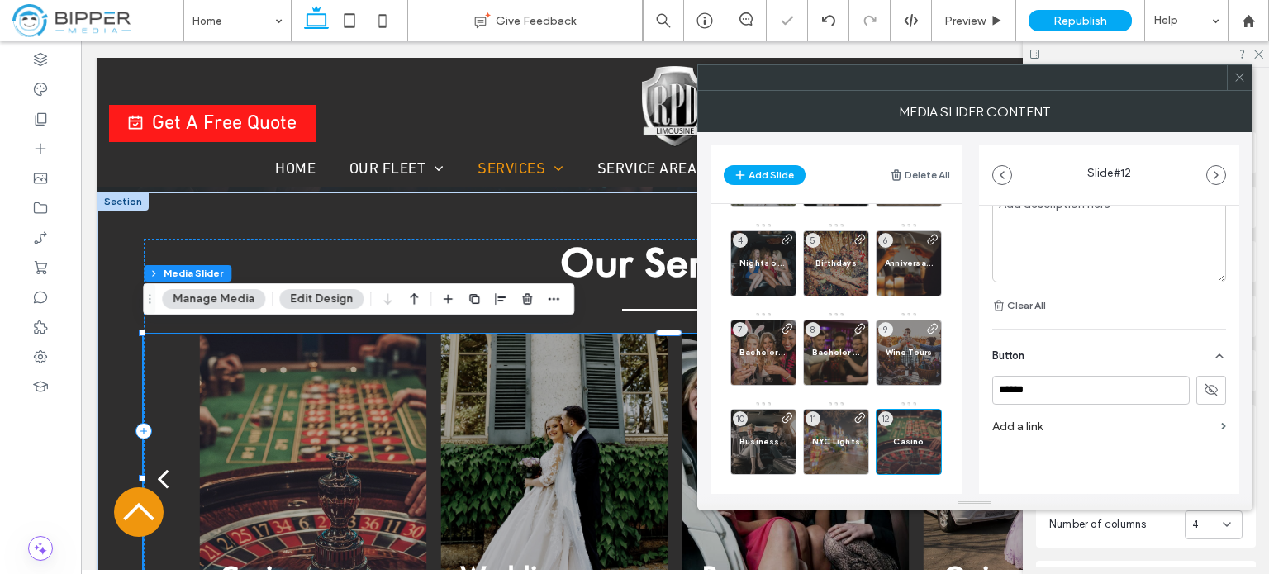
click at [1127, 425] on label "Add a link" at bounding box center [1103, 426] width 222 height 31
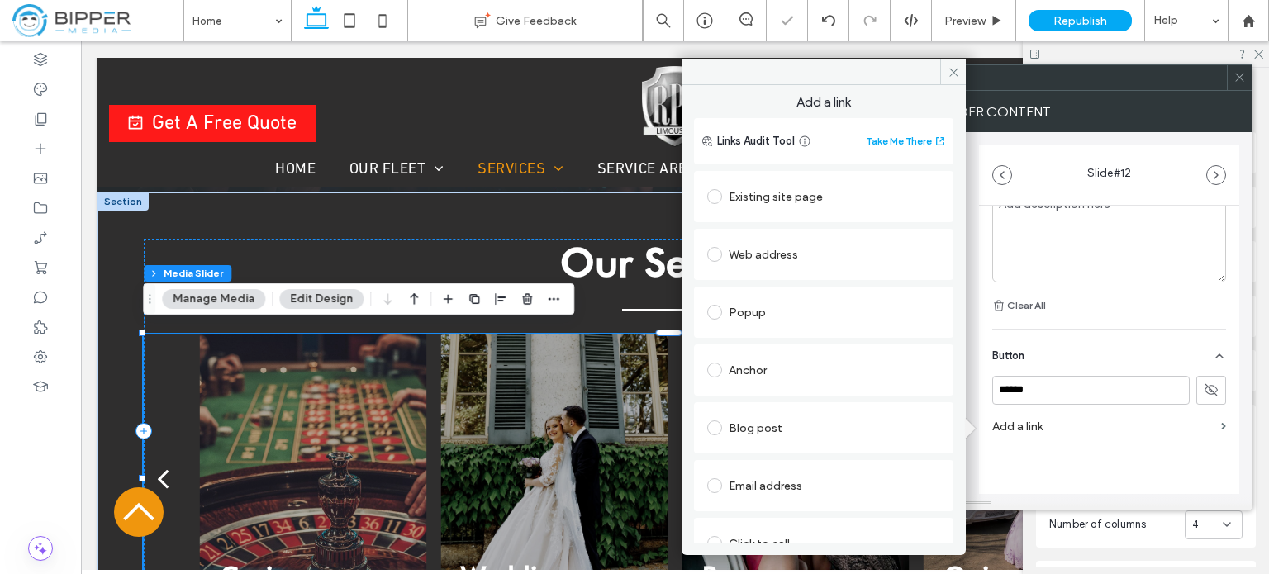
click at [828, 192] on div "Existing site page" at bounding box center [823, 196] width 233 height 26
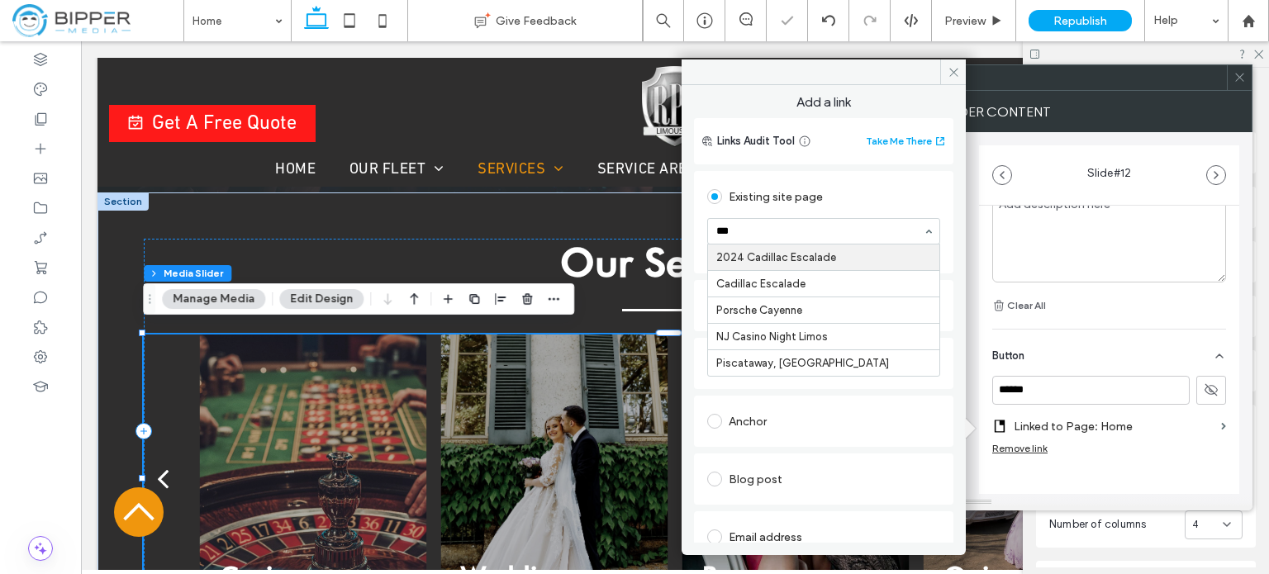
type input "****"
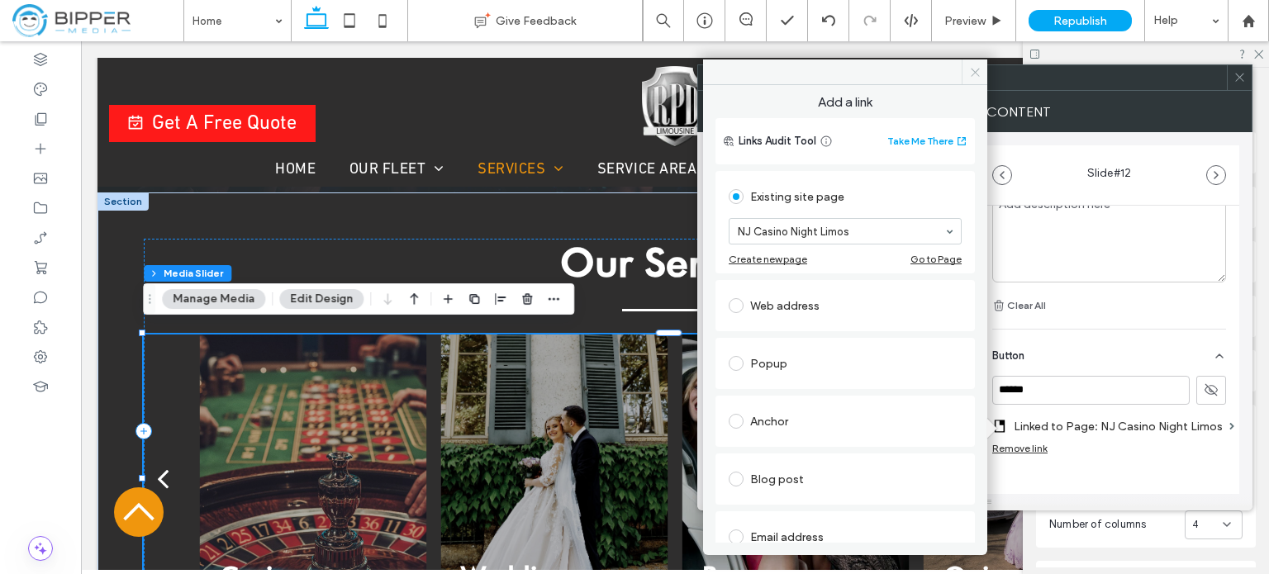
click at [972, 71] on icon at bounding box center [975, 72] width 12 height 12
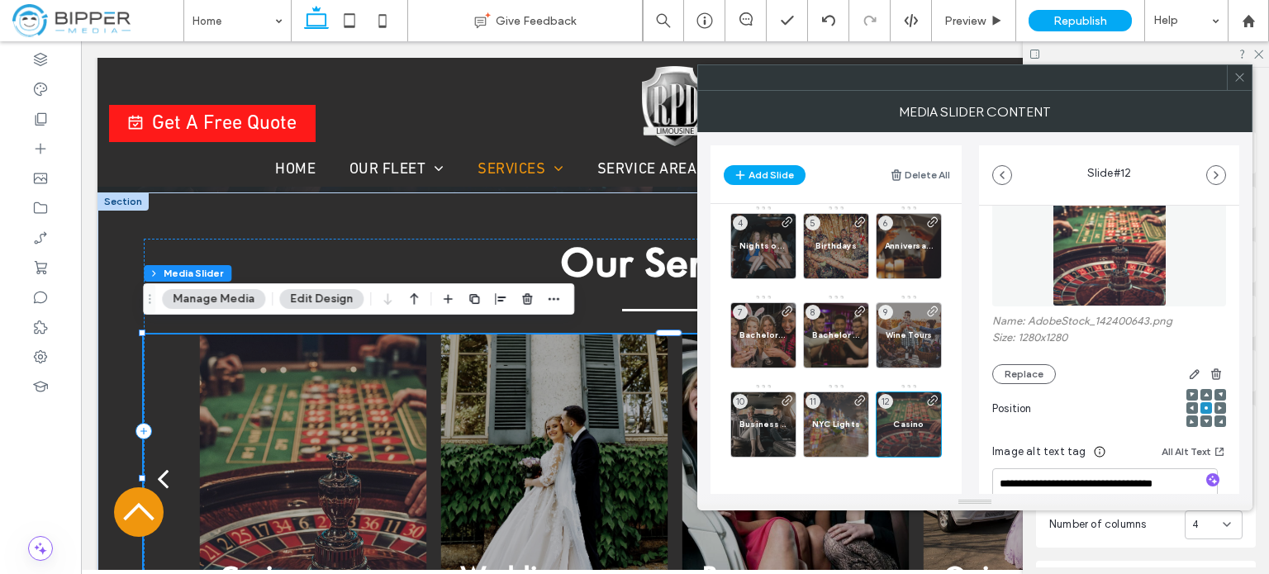
scroll to position [165, 0]
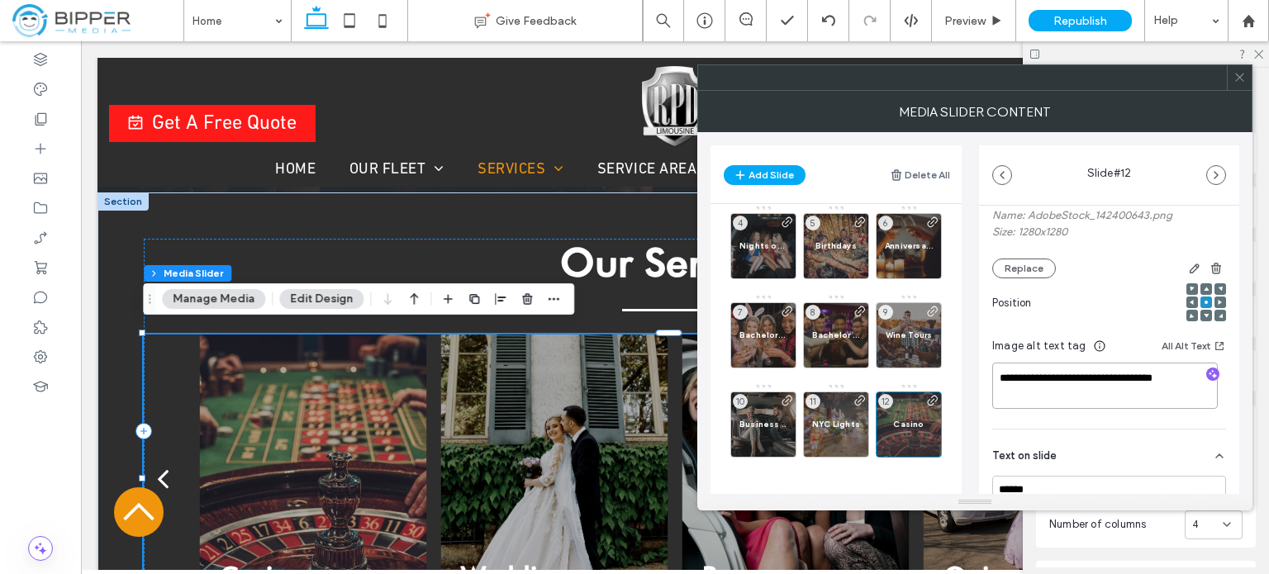
click at [1061, 396] on textarea "**********" at bounding box center [1105, 386] width 226 height 46
click at [765, 165] on button "Add Slide" at bounding box center [765, 175] width 82 height 20
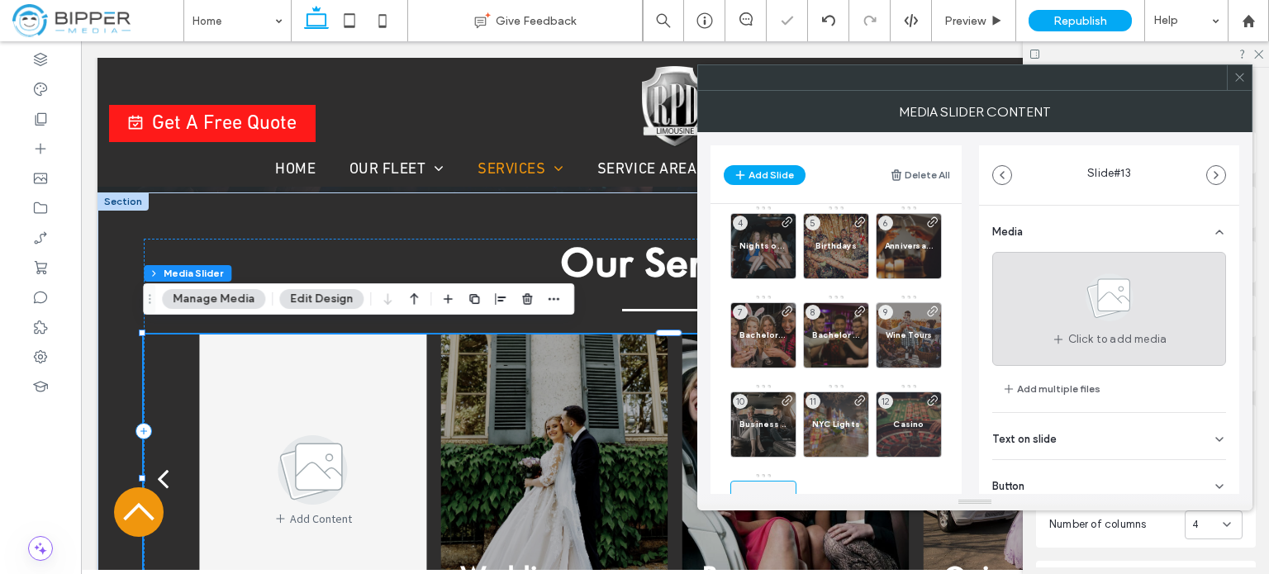
scroll to position [50, 0]
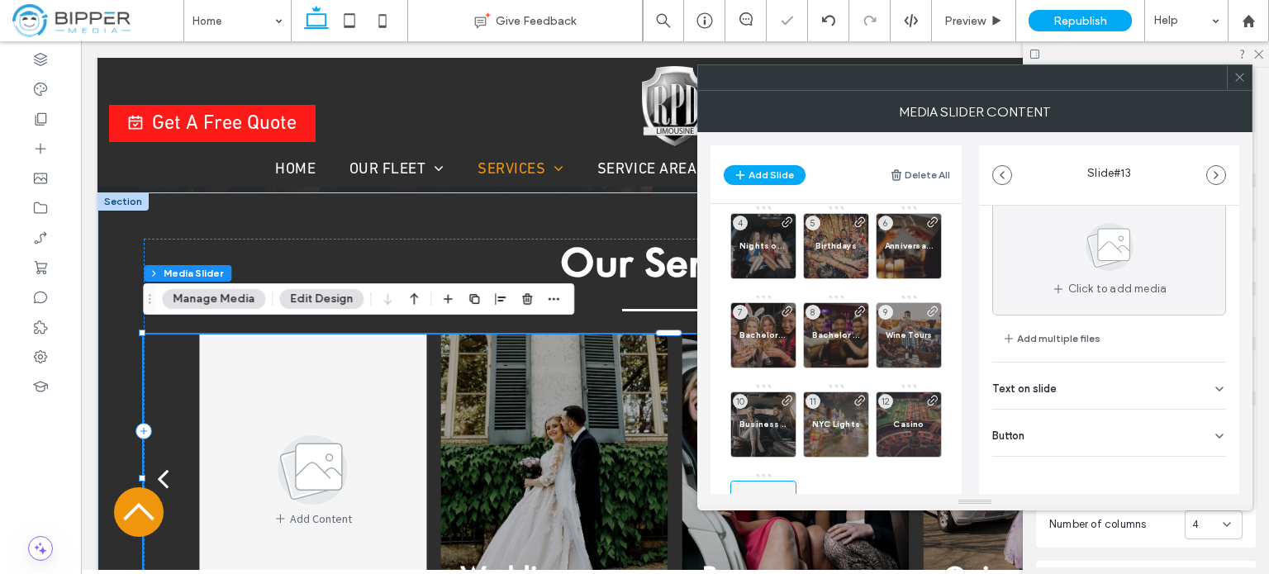
click at [1057, 394] on div "Text on slide" at bounding box center [1109, 386] width 234 height 46
click at [1060, 425] on input at bounding box center [1109, 423] width 234 height 29
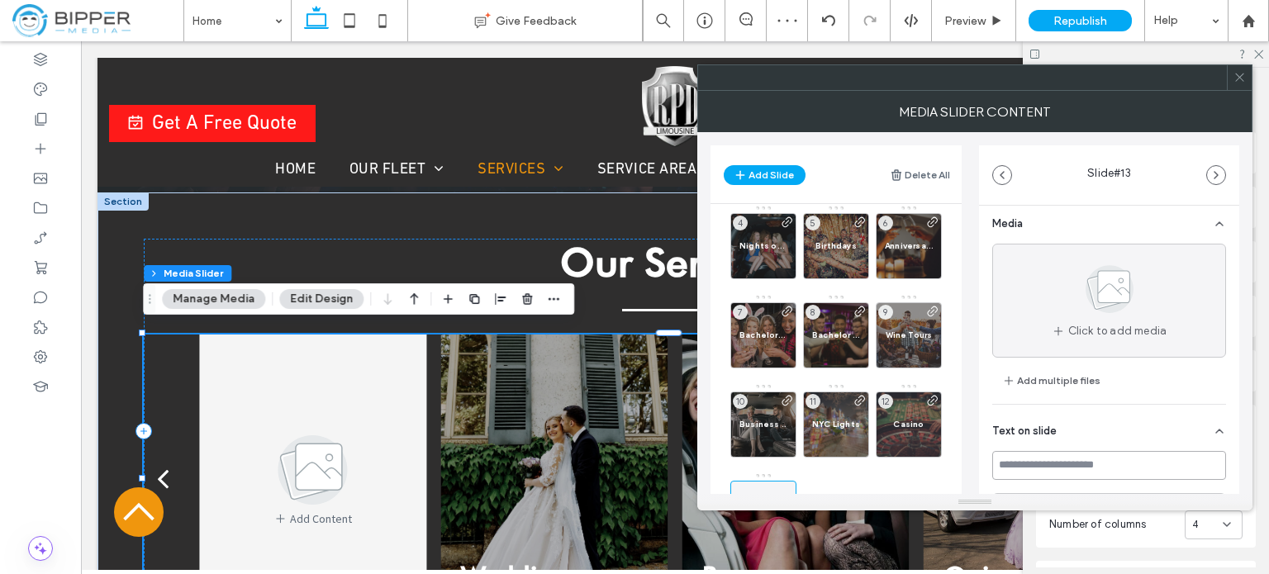
scroll to position [0, 0]
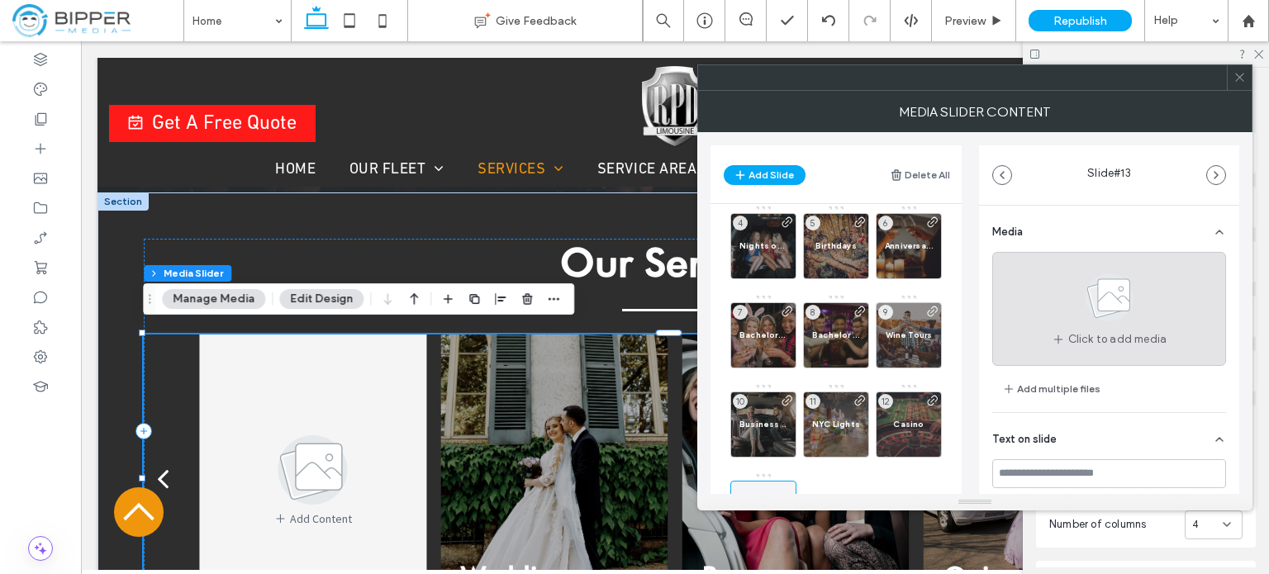
click at [1052, 309] on div "Click to add media" at bounding box center [1109, 309] width 234 height 114
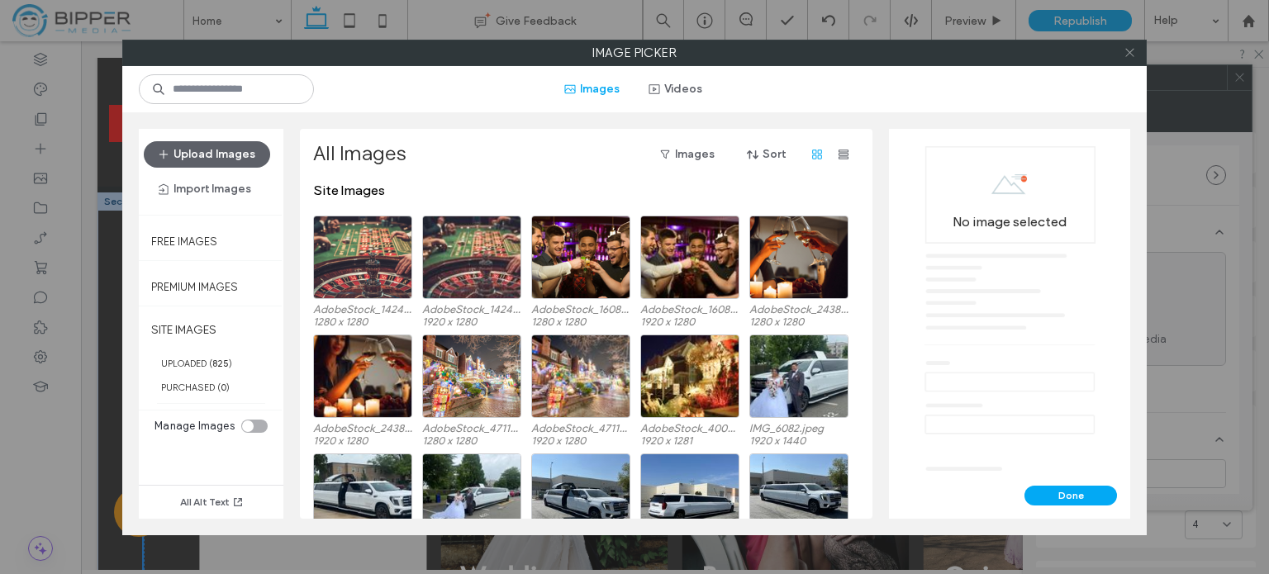
click at [1130, 56] on icon at bounding box center [1129, 52] width 12 height 12
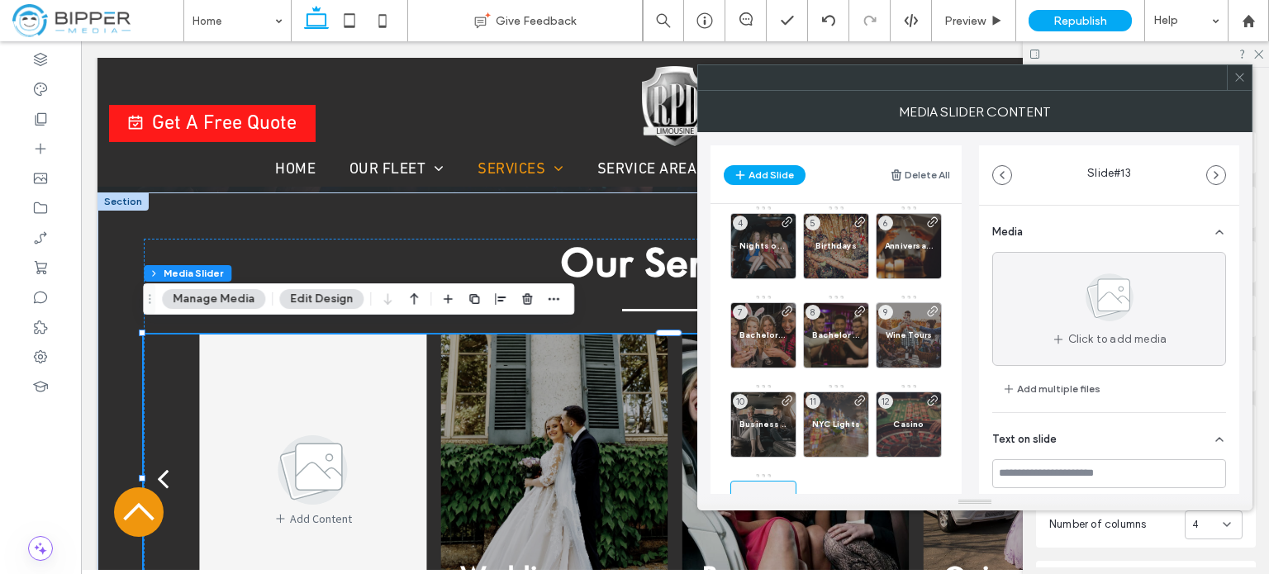
click at [742, 104] on div "MEDIA SLIDER CONTENT" at bounding box center [974, 111] width 555 height 41
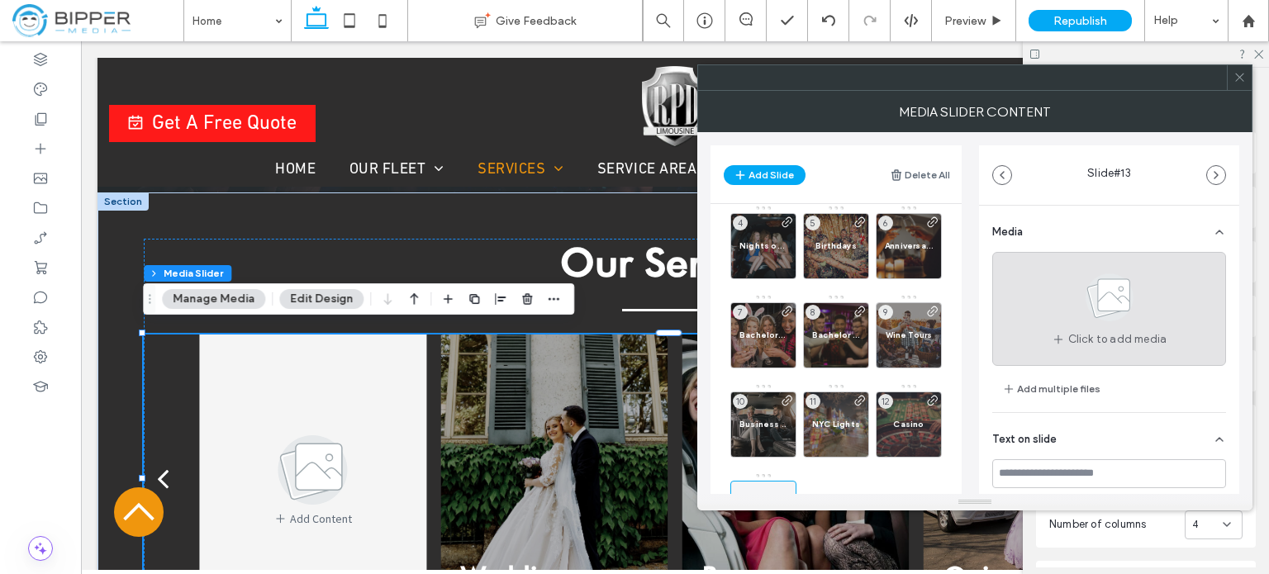
click at [1123, 292] on use at bounding box center [1109, 297] width 48 height 48
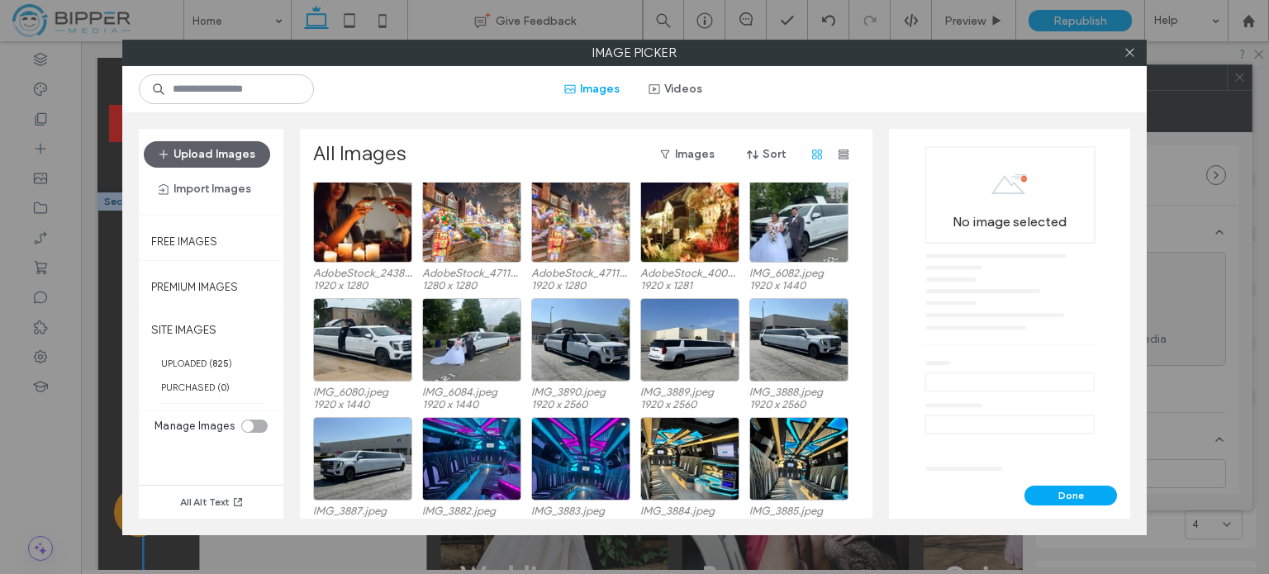
scroll to position [188, 0]
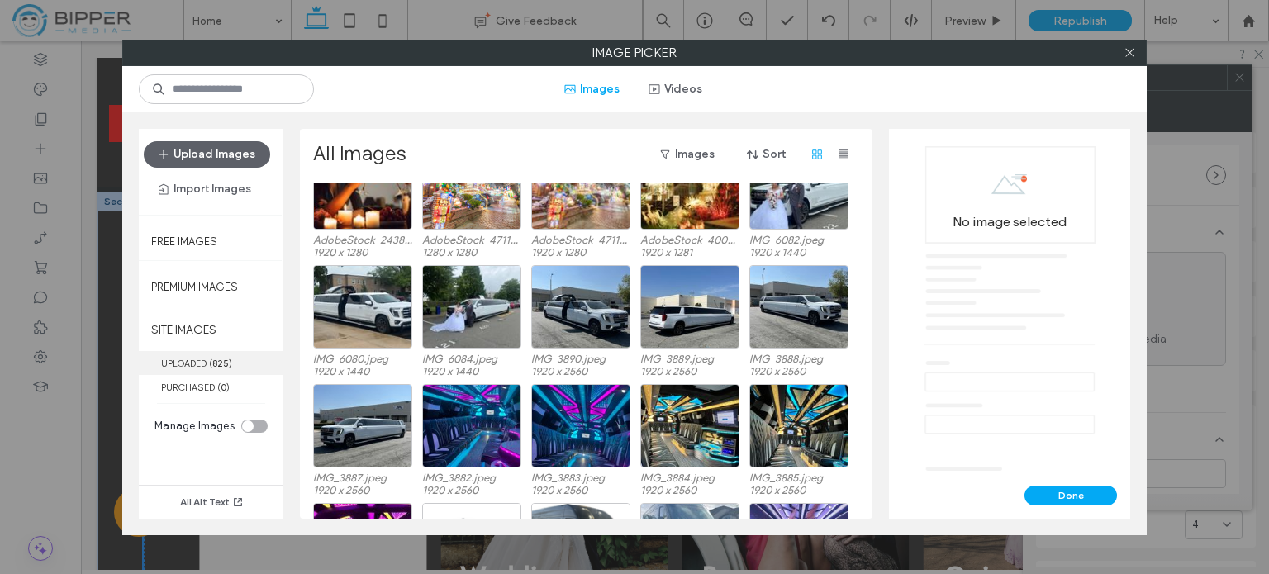
click at [184, 354] on label "UPLOADED ( 825 )" at bounding box center [211, 363] width 145 height 24
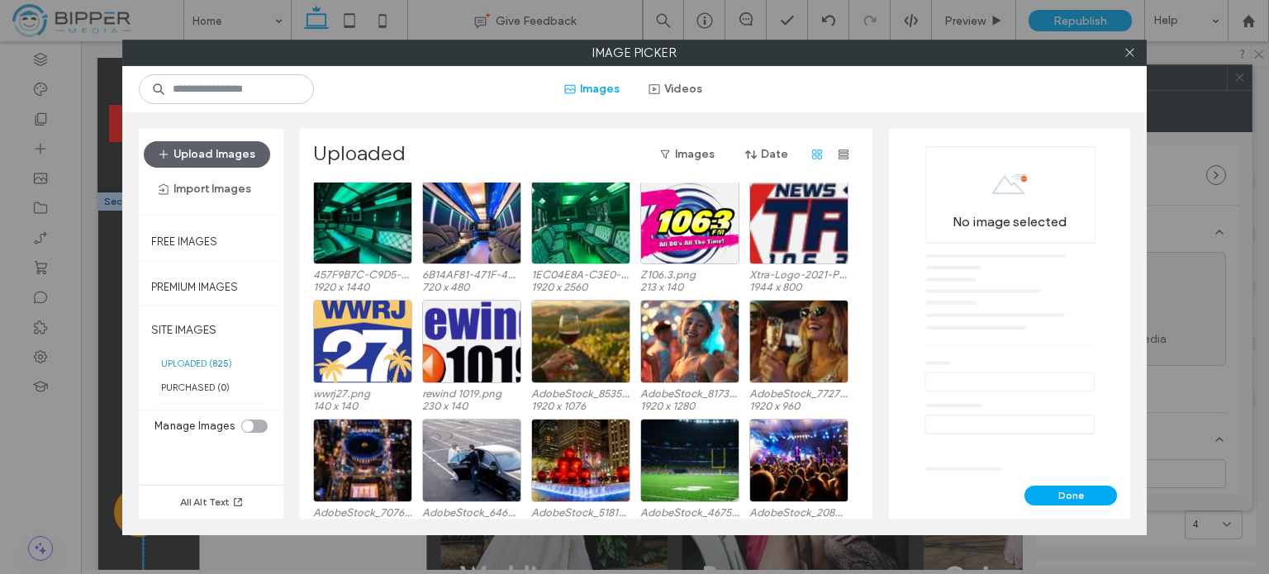
scroll to position [4778, 0]
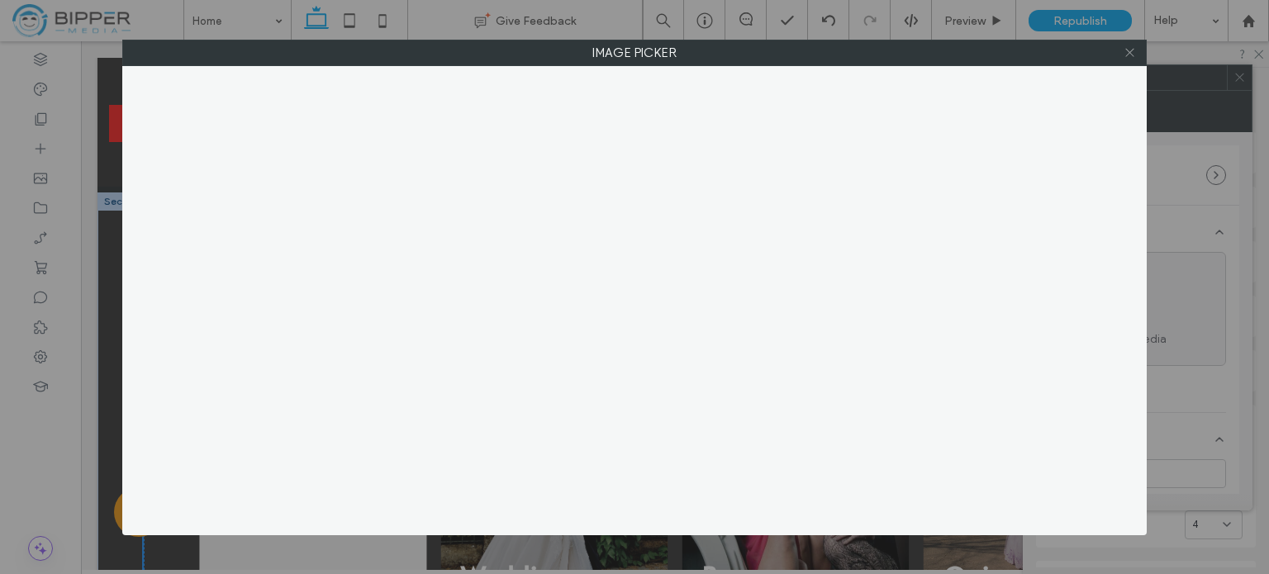
click at [1128, 53] on use at bounding box center [1129, 53] width 8 height 8
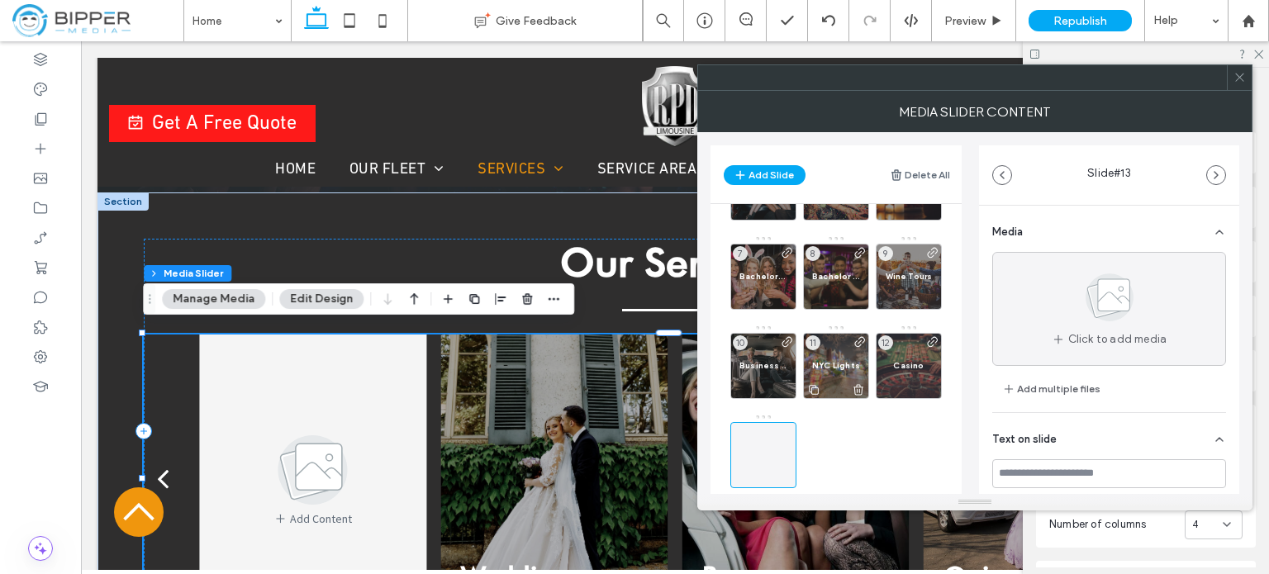
scroll to position [189, 0]
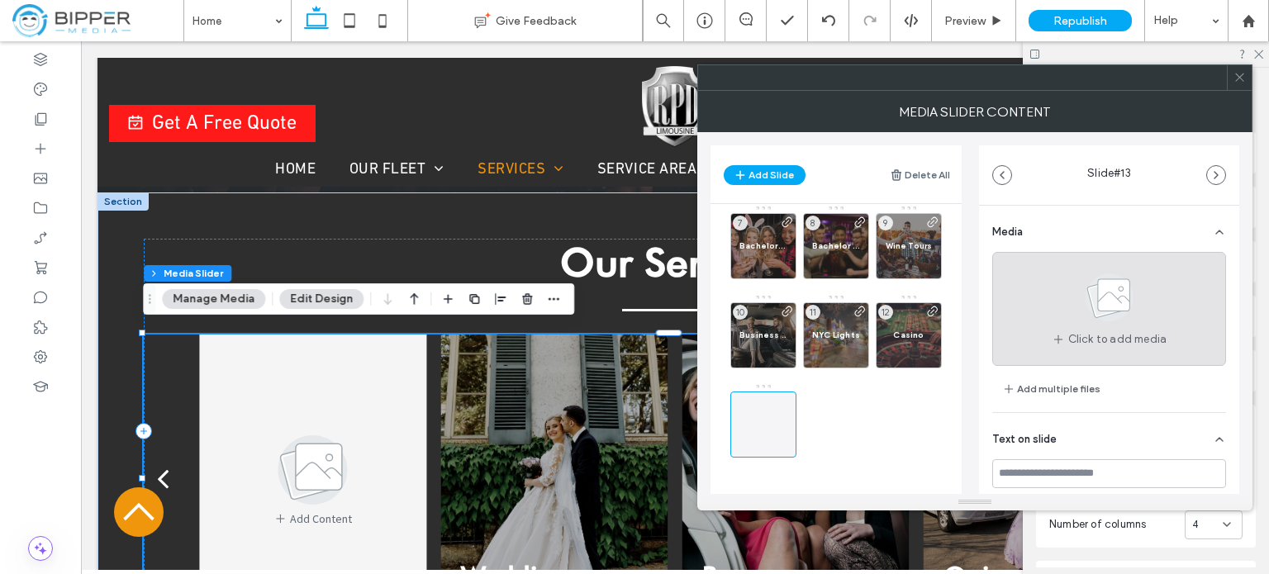
click at [1110, 293] on use at bounding box center [1109, 297] width 48 height 48
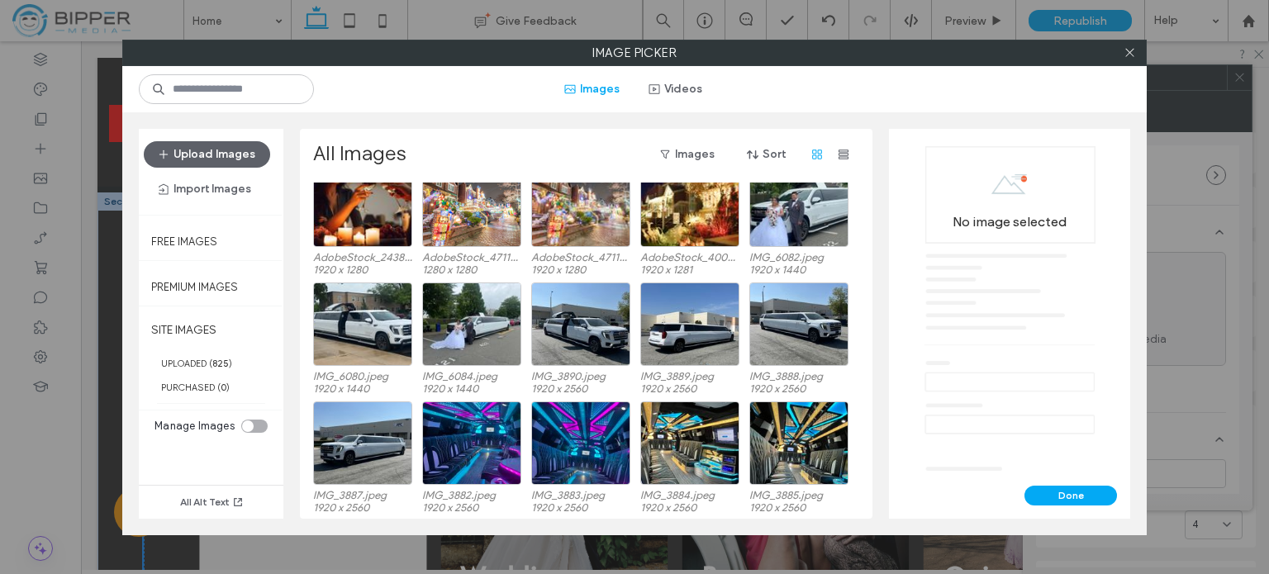
scroll to position [172, 0]
click at [272, 92] on input at bounding box center [226, 89] width 175 height 30
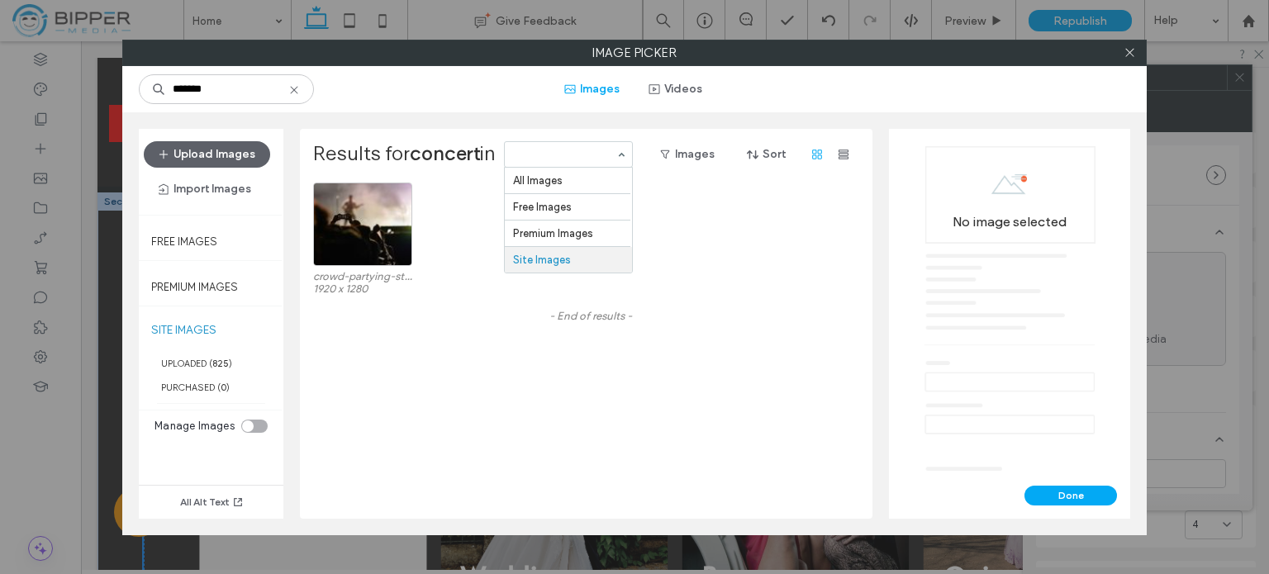
click at [608, 154] on input at bounding box center [564, 155] width 102 height 12
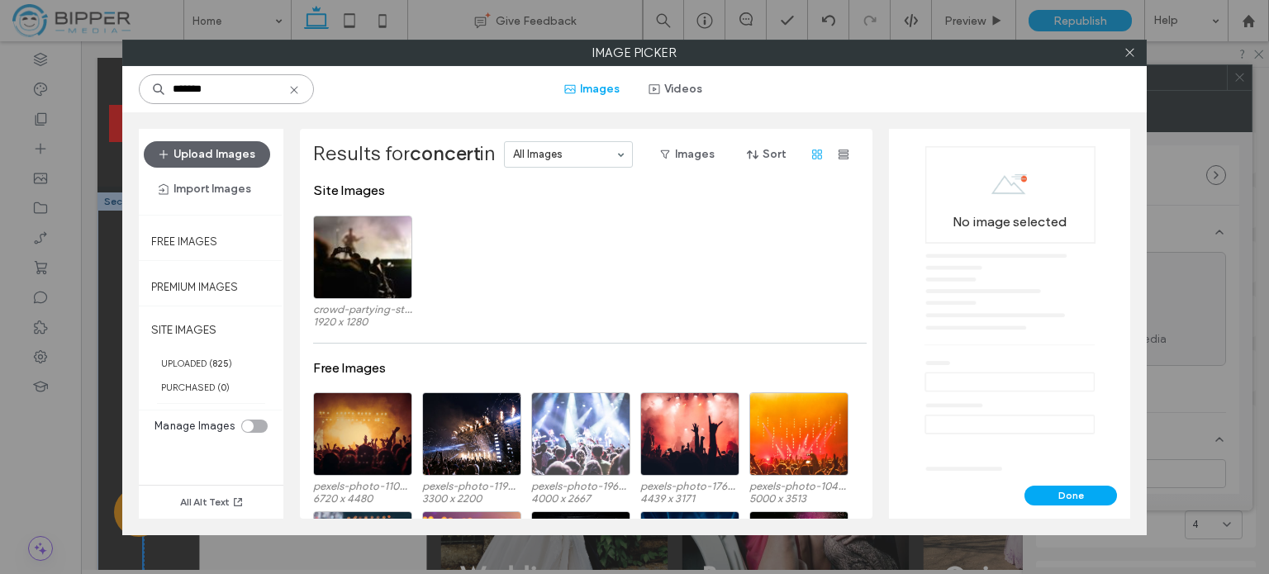
click at [241, 85] on input "*******" at bounding box center [226, 89] width 175 height 30
type input "*****"
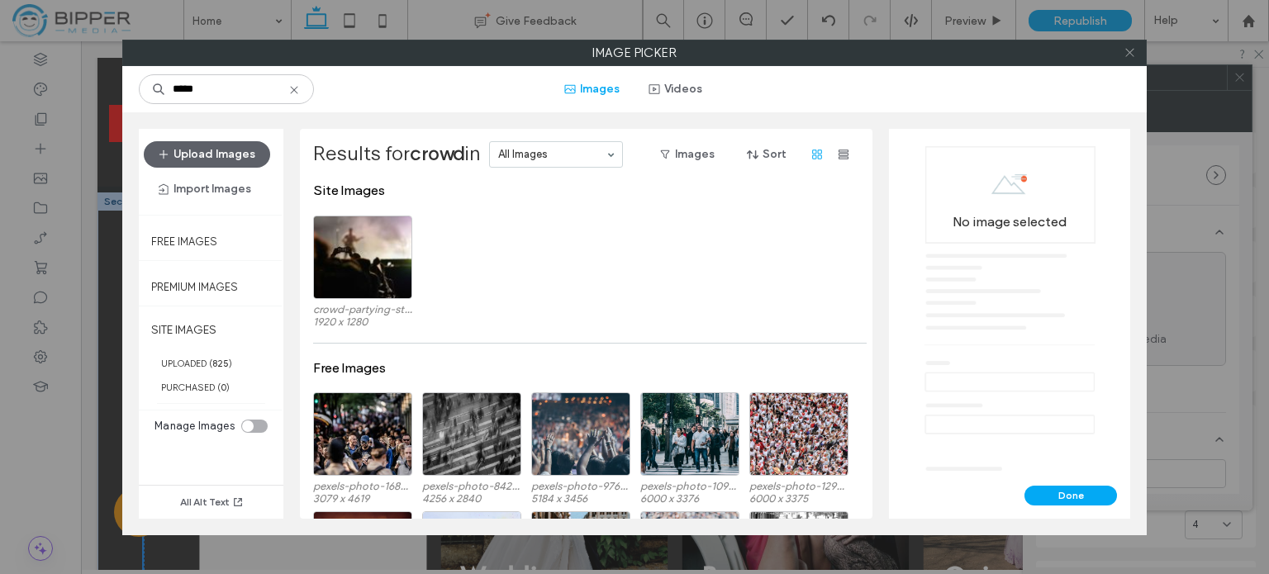
click at [1135, 54] on icon at bounding box center [1129, 52] width 12 height 12
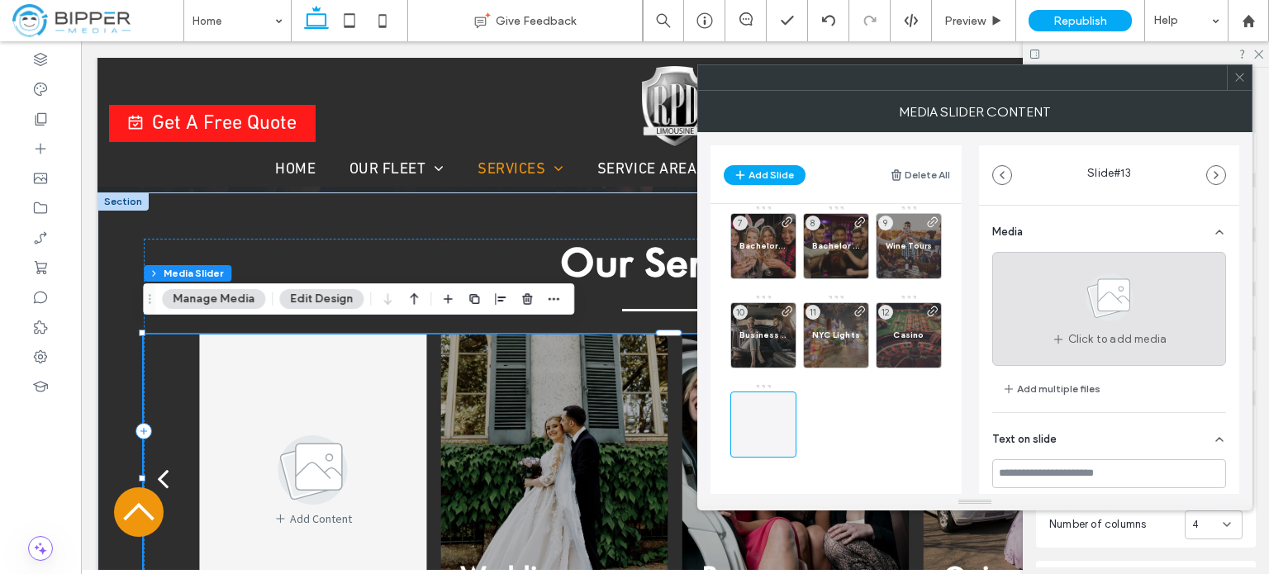
click at [1123, 313] on icon at bounding box center [1109, 297] width 83 height 55
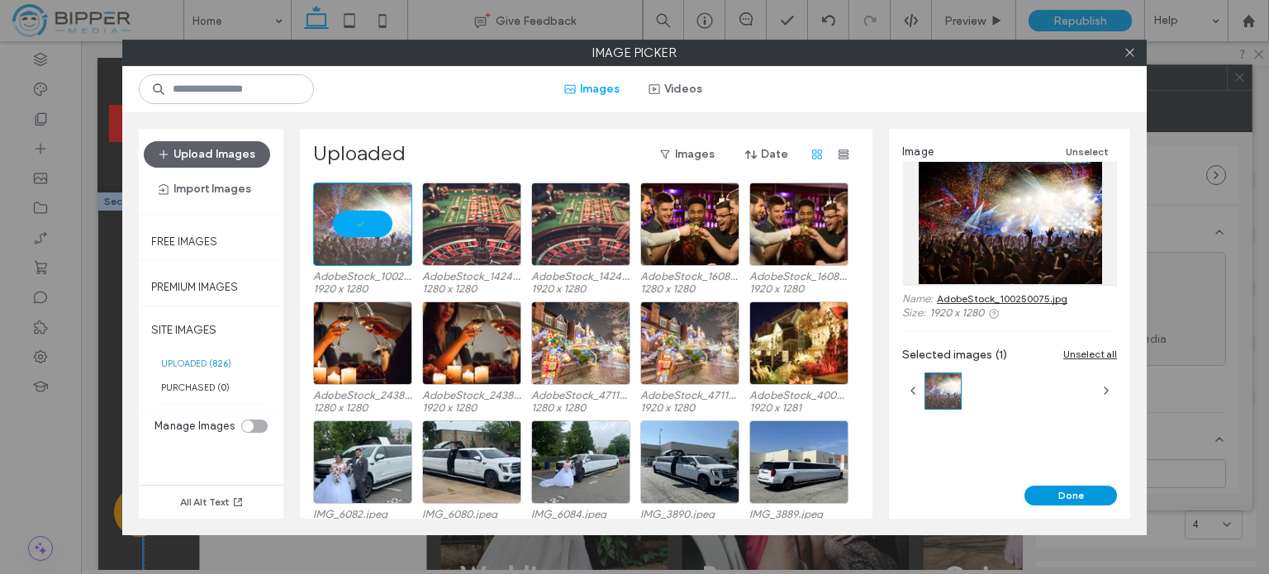
click at [1097, 493] on button "Done" at bounding box center [1070, 496] width 93 height 20
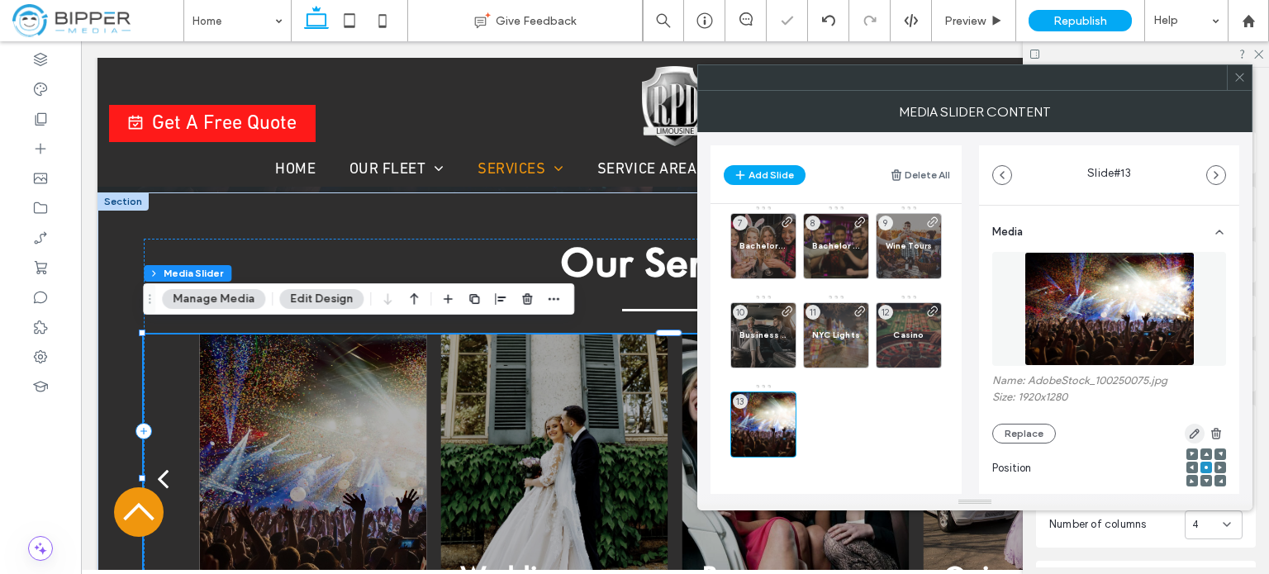
click at [1188, 438] on icon "button" at bounding box center [1194, 433] width 13 height 13
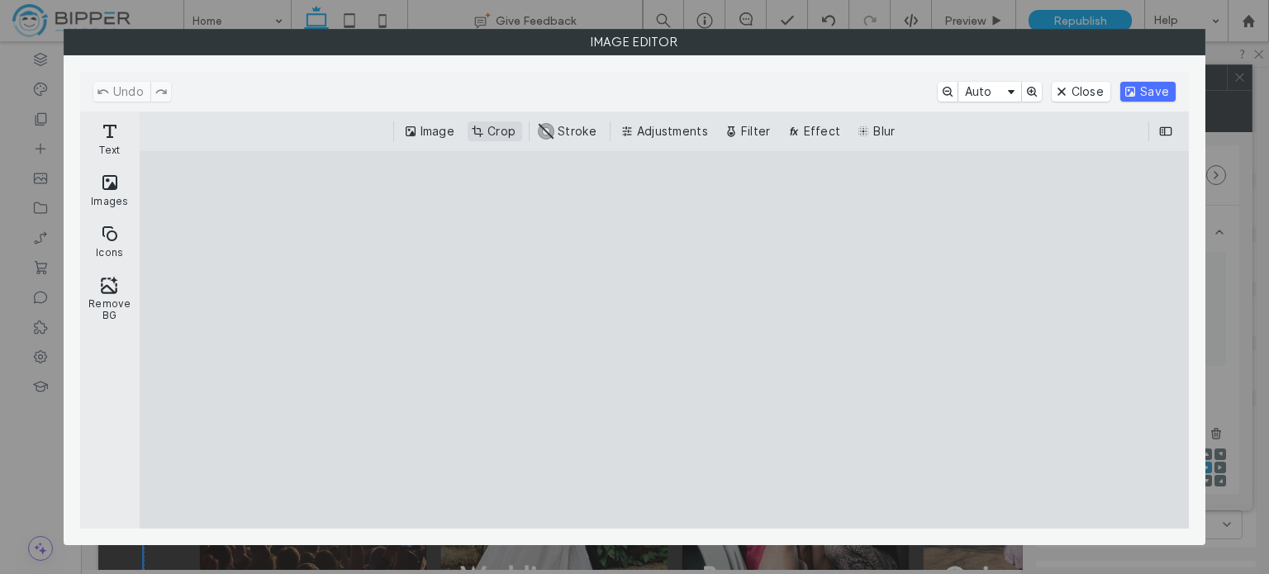
click at [491, 133] on button "Crop" at bounding box center [495, 131] width 55 height 20
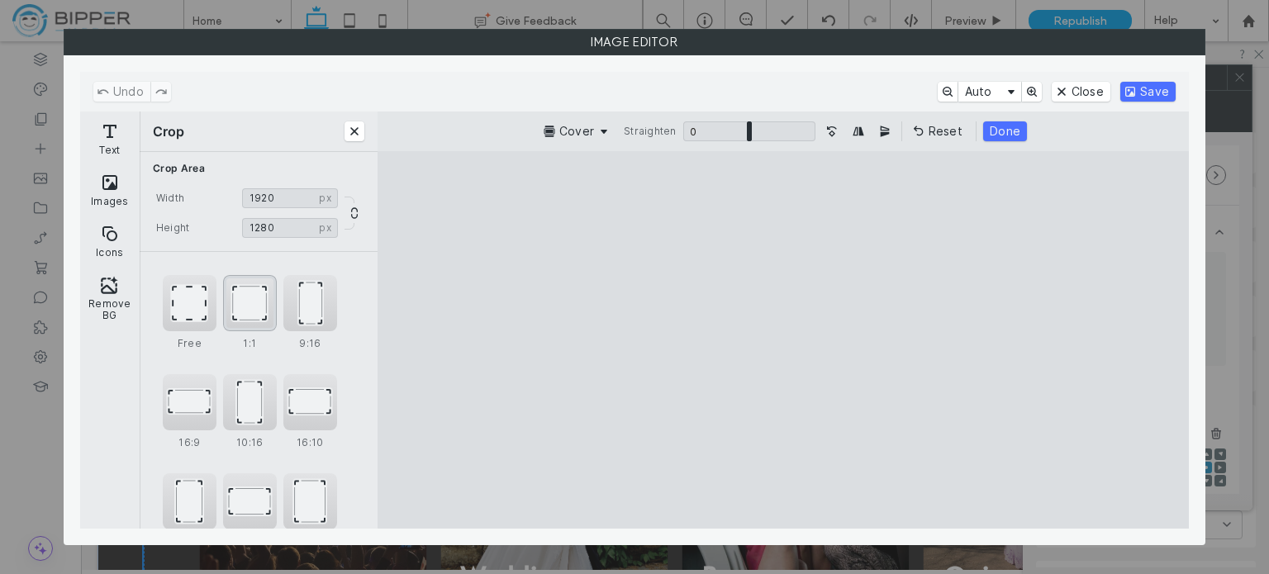
click at [245, 305] on div "1:1" at bounding box center [250, 303] width 54 height 56
type input "****"
click at [1135, 88] on button "Save" at bounding box center [1147, 92] width 55 height 20
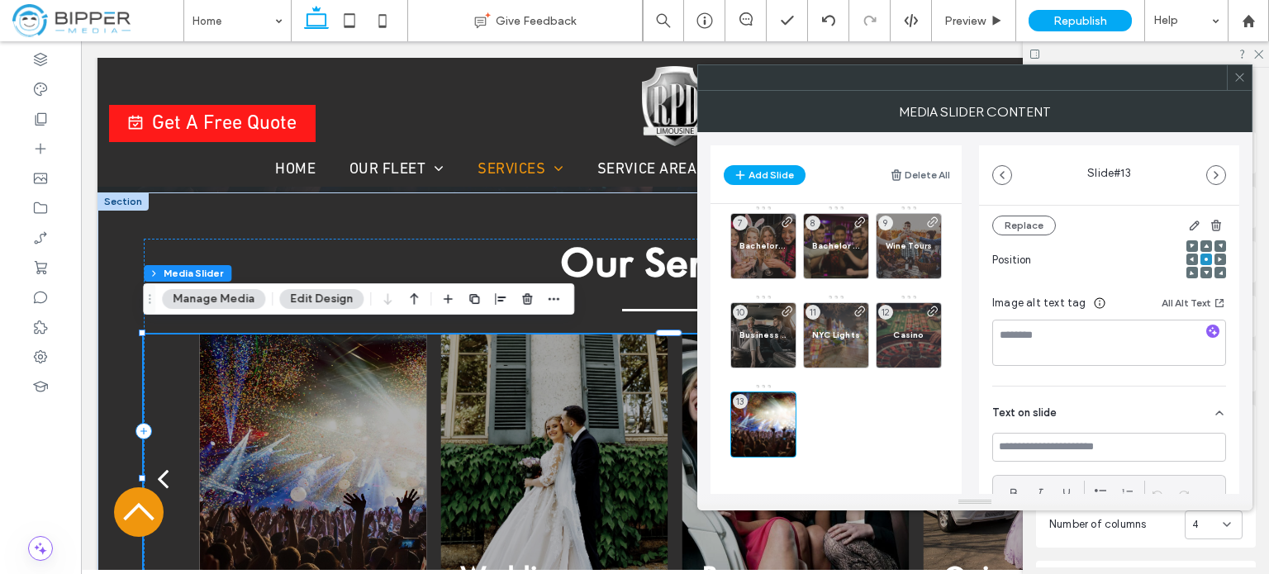
scroll to position [248, 0]
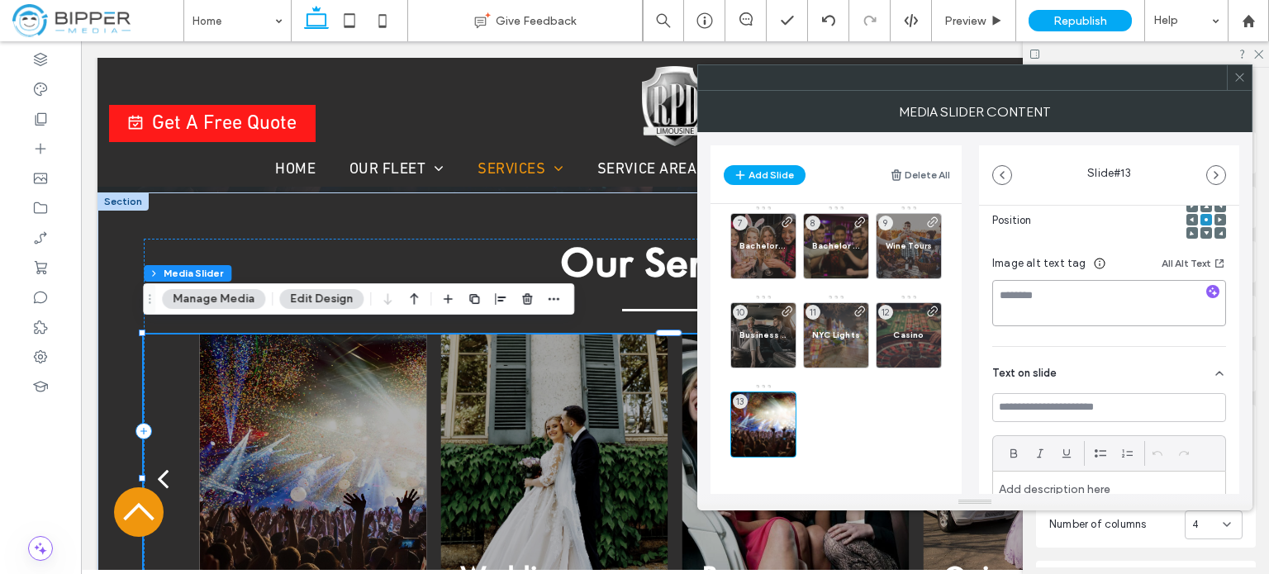
click at [1057, 309] on textarea at bounding box center [1109, 303] width 234 height 46
paste textarea "**********"
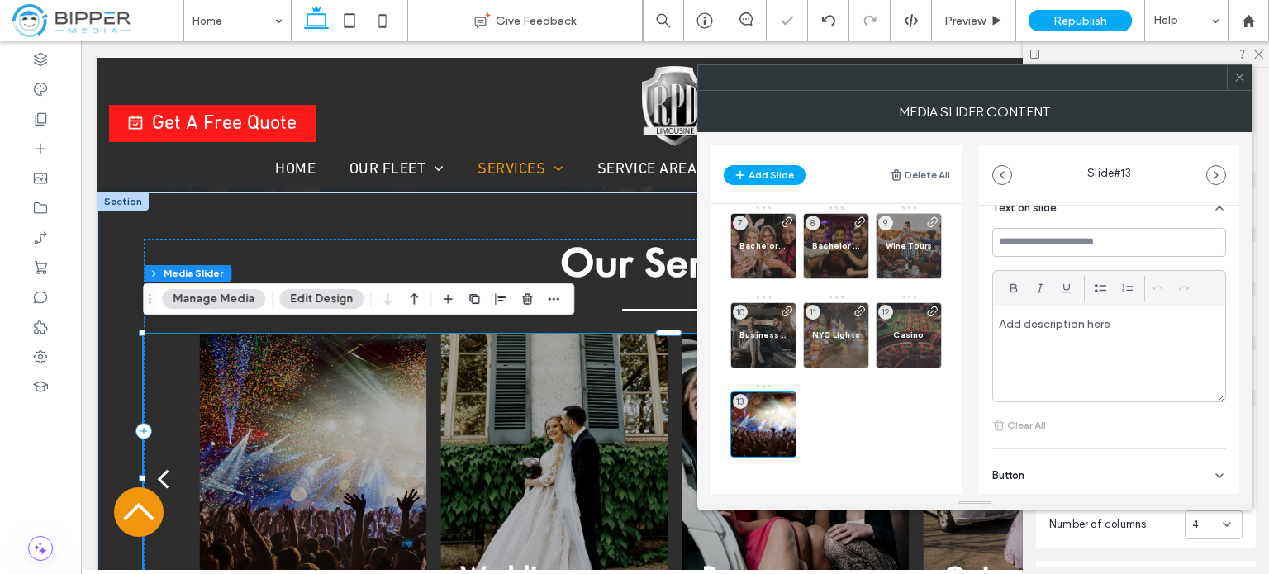
type textarea "**********"
click at [1099, 242] on input at bounding box center [1109, 242] width 234 height 29
type input "********"
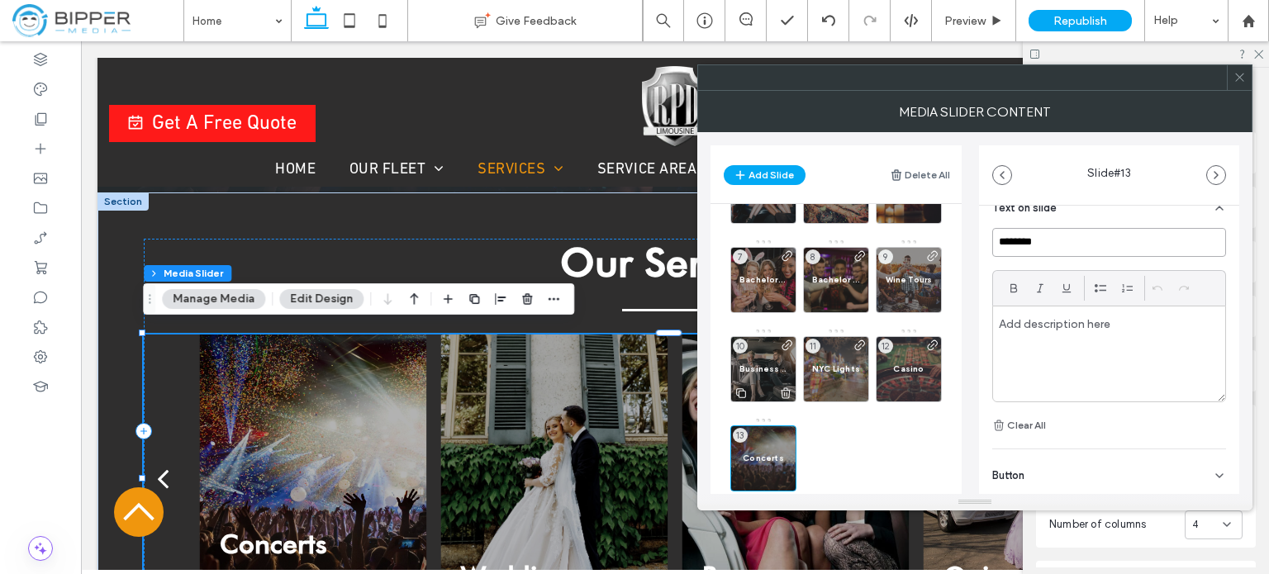
scroll to position [107, 0]
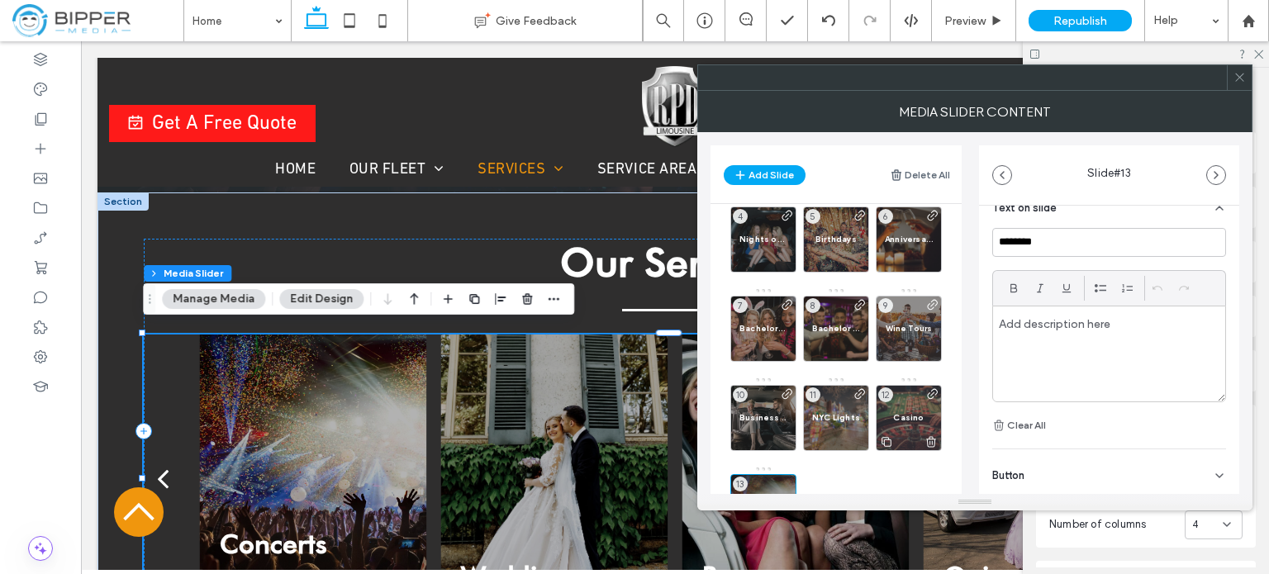
click at [904, 415] on span "Casino" at bounding box center [909, 417] width 48 height 11
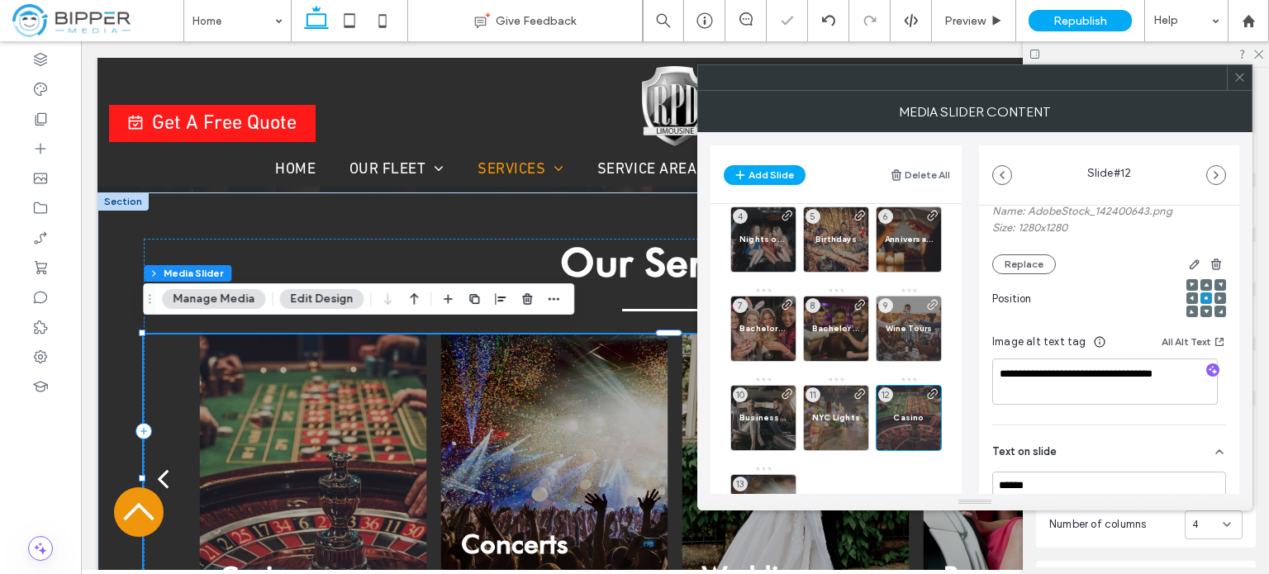
scroll to position [248, 0]
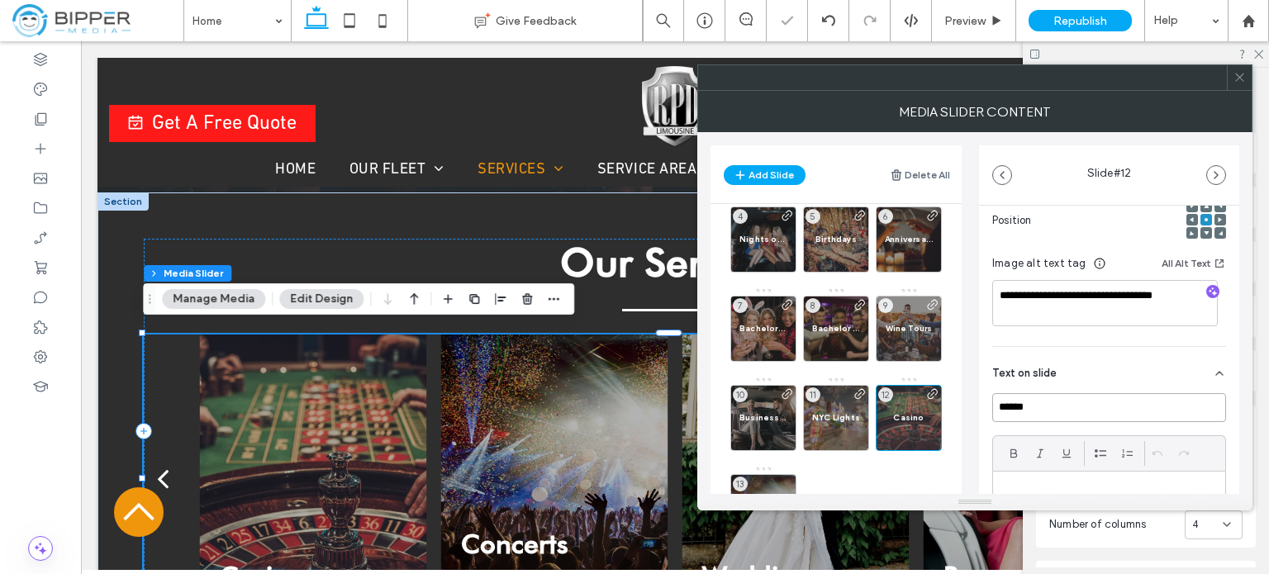
click at [1080, 421] on input "******" at bounding box center [1109, 407] width 234 height 29
type input "*******"
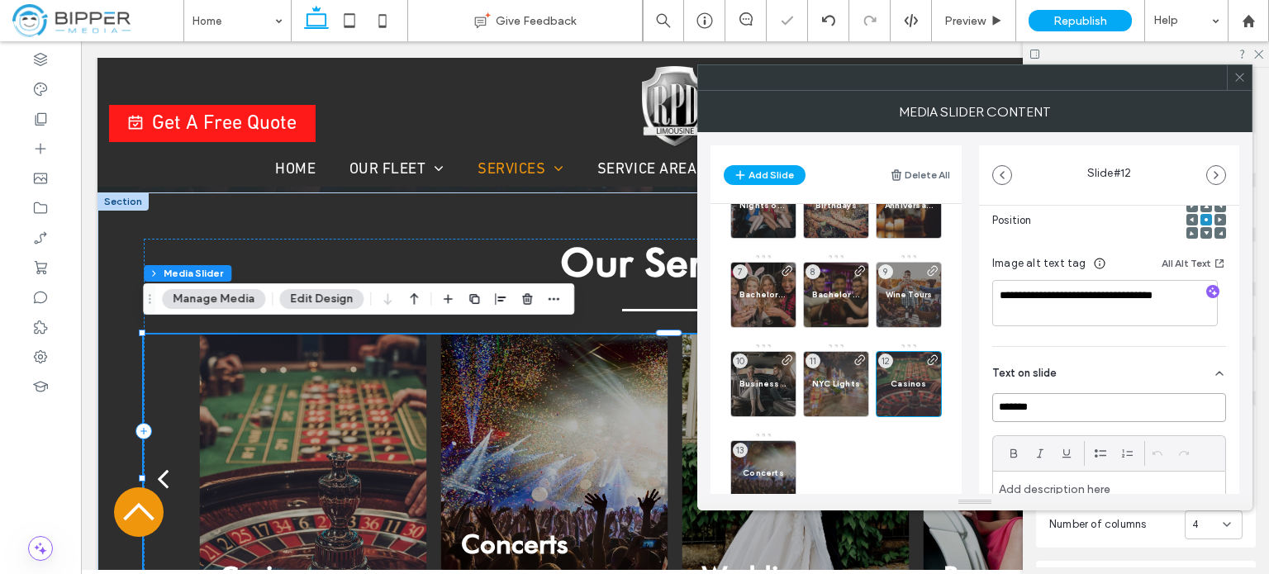
scroll to position [189, 0]
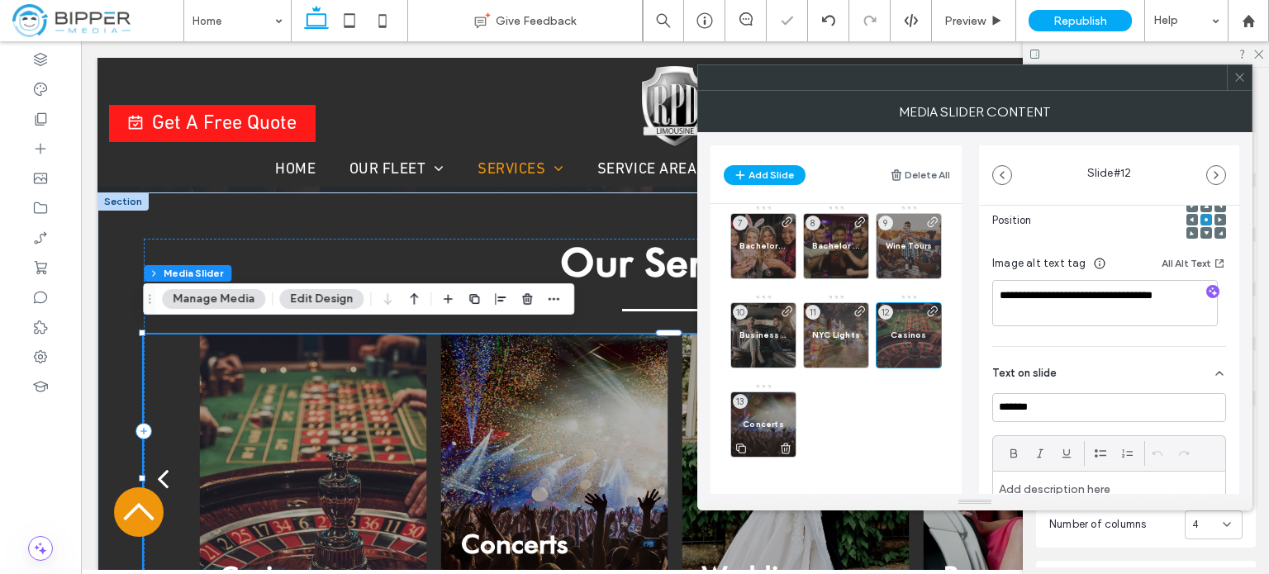
click at [767, 419] on span "Concerts" at bounding box center [763, 424] width 48 height 11
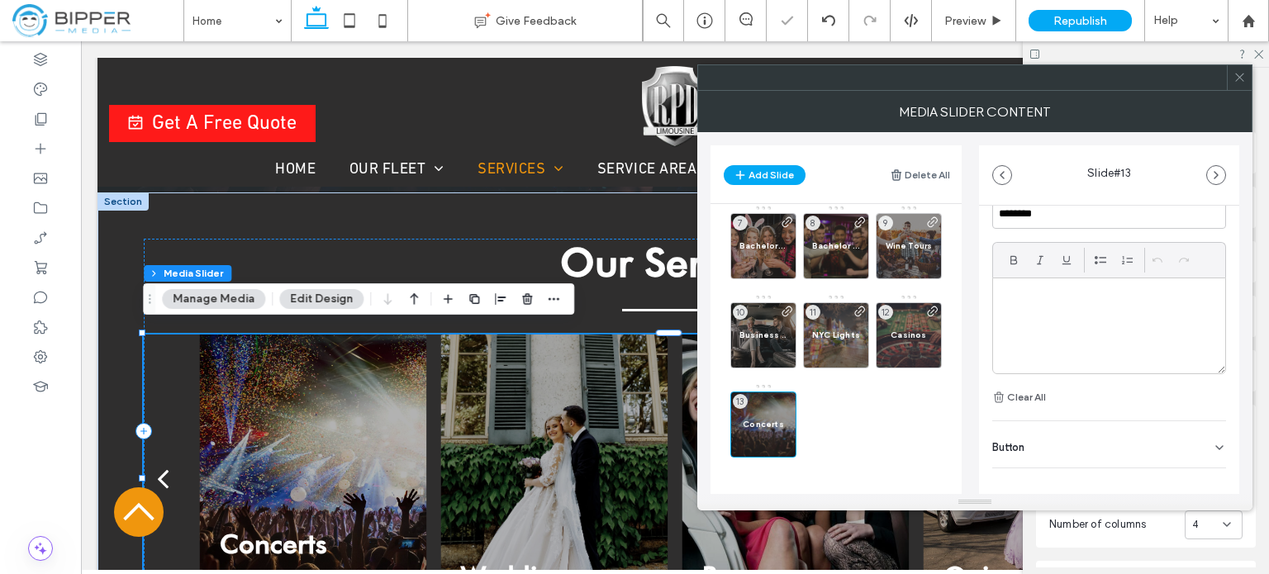
scroll to position [454, 0]
click at [1213, 434] on icon at bounding box center [1219, 434] width 13 height 13
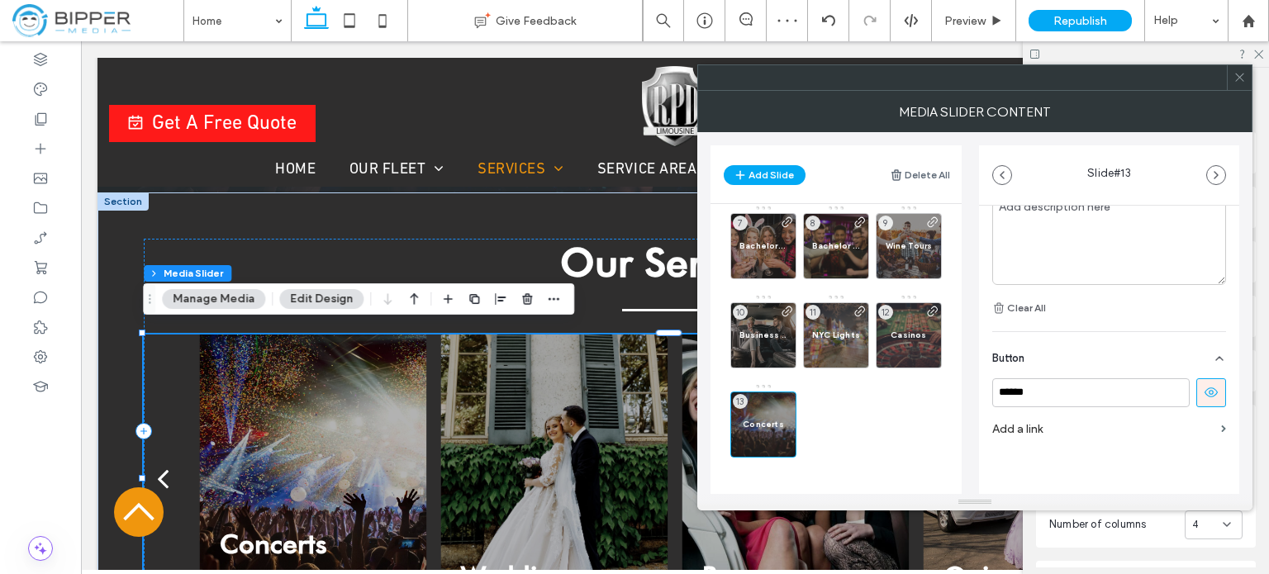
scroll to position [532, 0]
click at [1205, 383] on icon at bounding box center [1211, 390] width 15 height 15
click at [1024, 426] on label "Add a link" at bounding box center [1103, 426] width 222 height 31
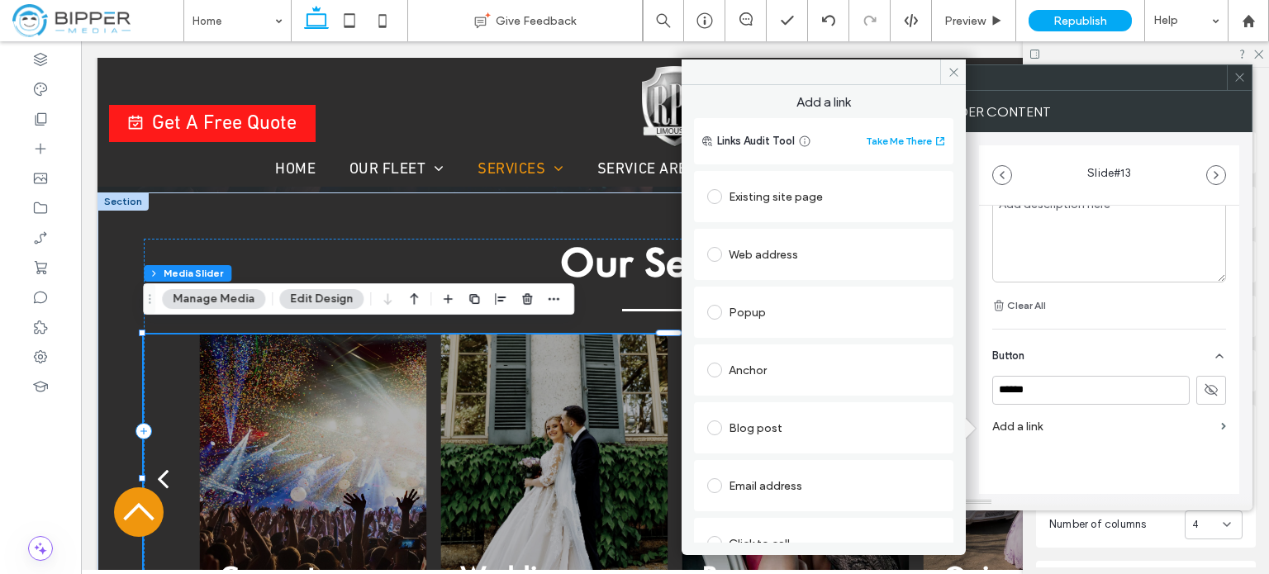
click at [753, 186] on div "Existing site page" at bounding box center [823, 196] width 233 height 26
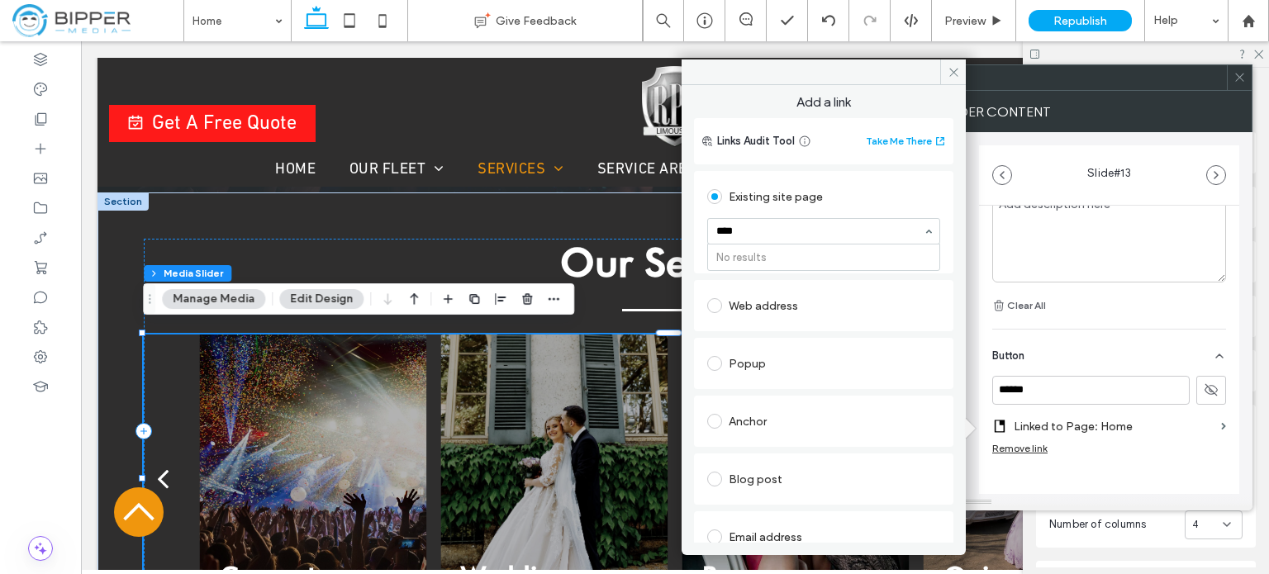
type input "***"
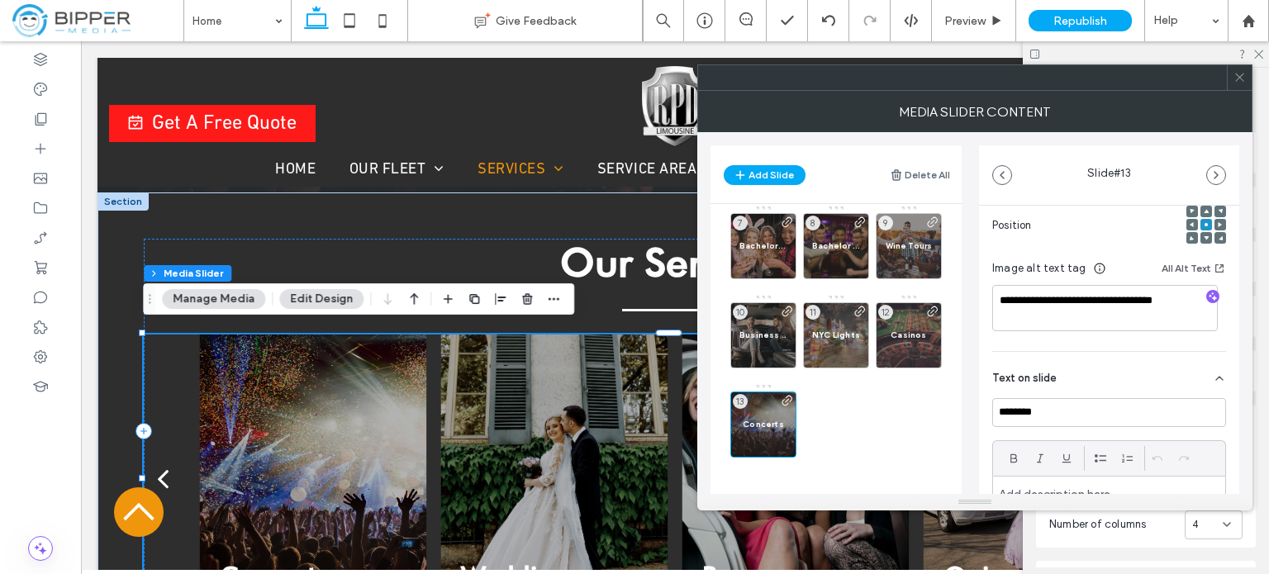
scroll to position [248, 0]
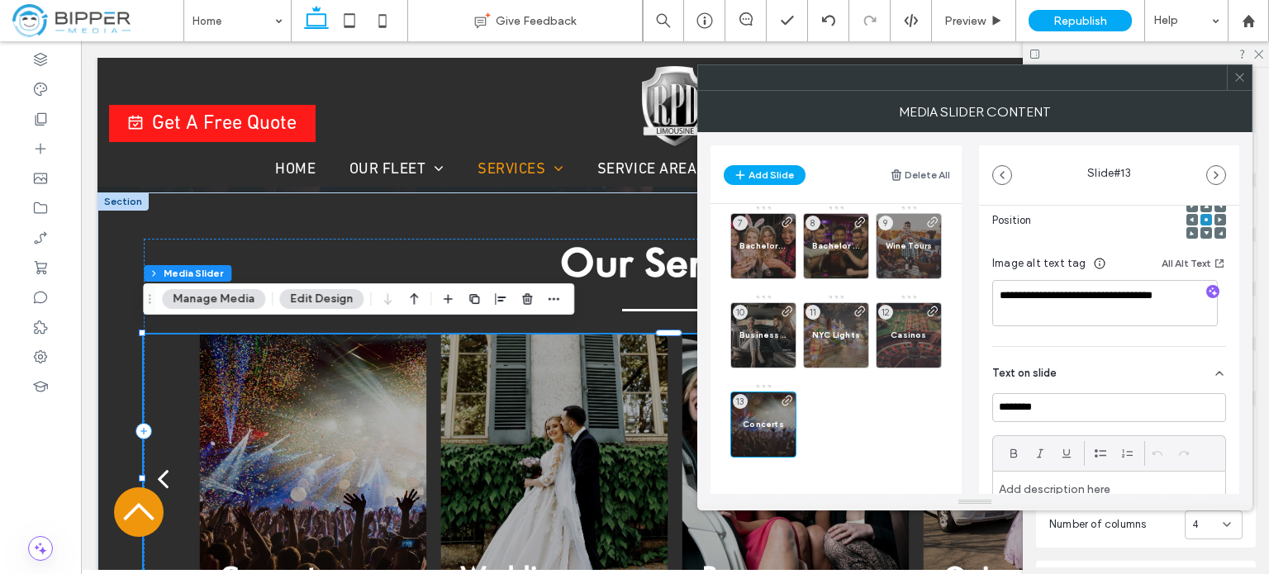
click at [877, 430] on div "Weddings 1 Proms 2 Quinceaneras 3 Nights on the Town 4 Birthdays 5 Anniversarie…" at bounding box center [845, 245] width 231 height 439
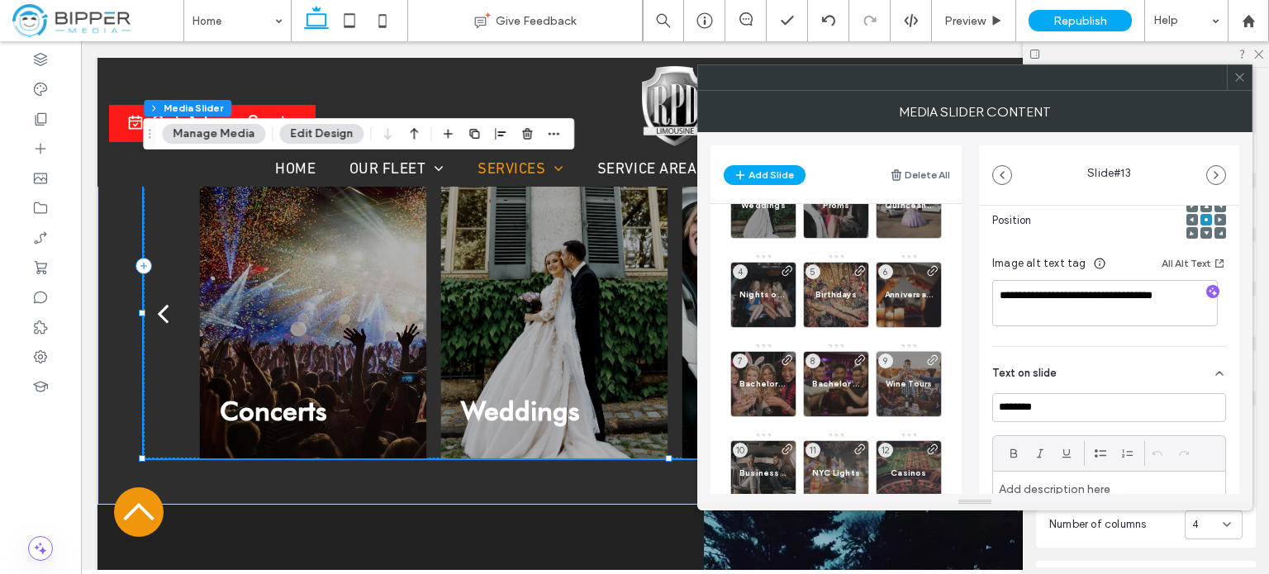
scroll to position [0, 0]
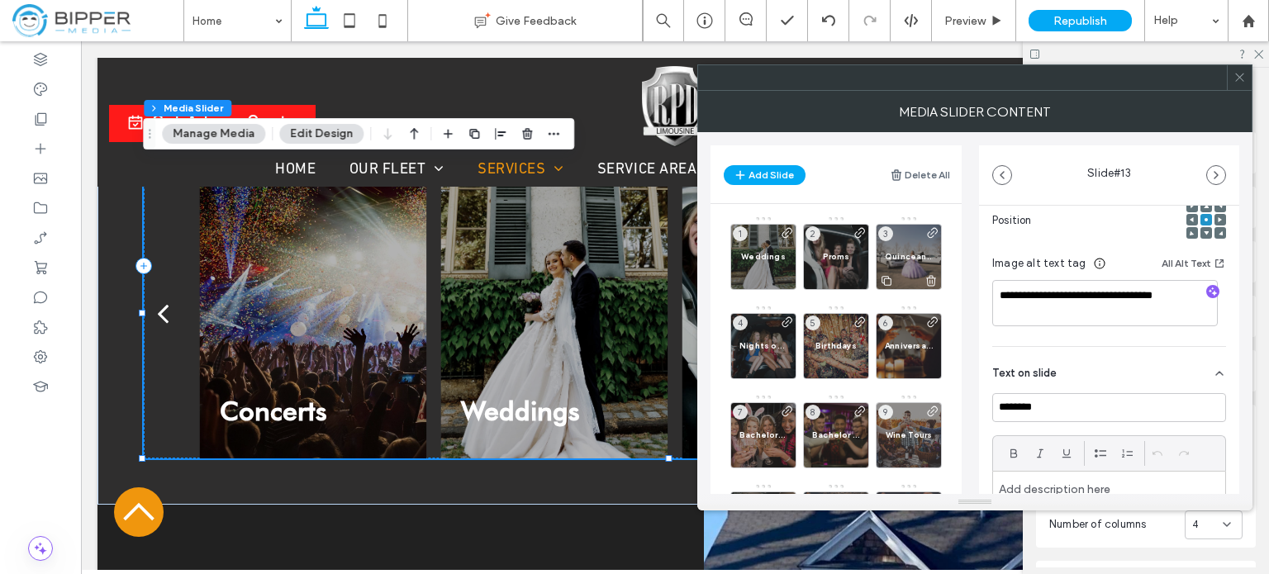
click at [909, 254] on span "Quinceaneras" at bounding box center [909, 256] width 48 height 11
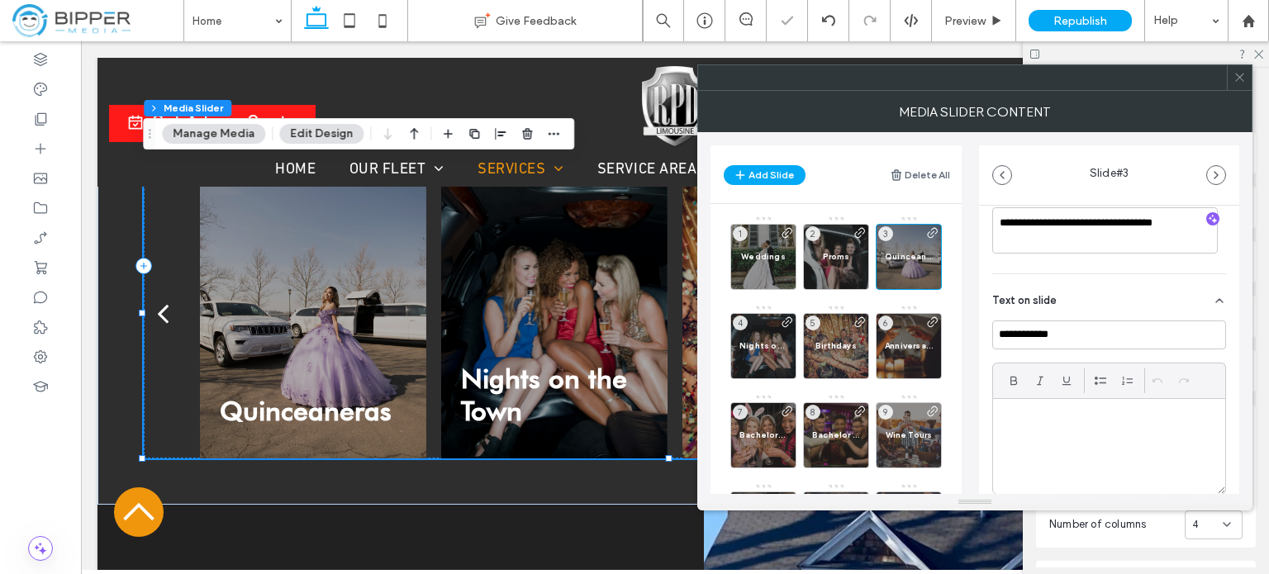
scroll to position [330, 0]
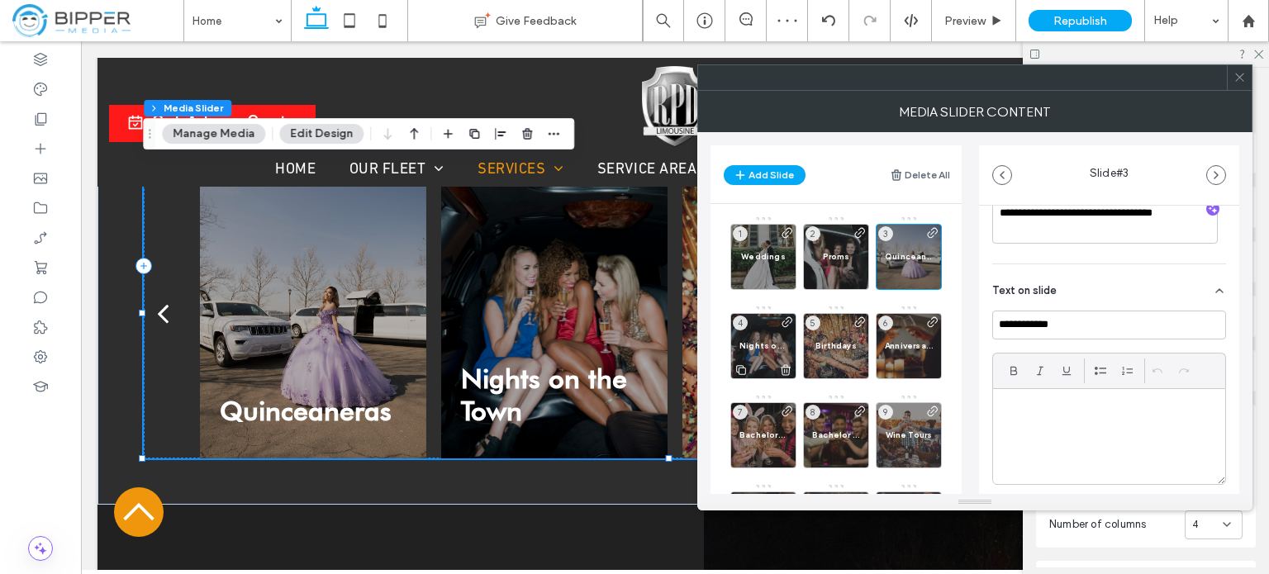
click at [767, 342] on span "Nights on the Town" at bounding box center [763, 345] width 48 height 11
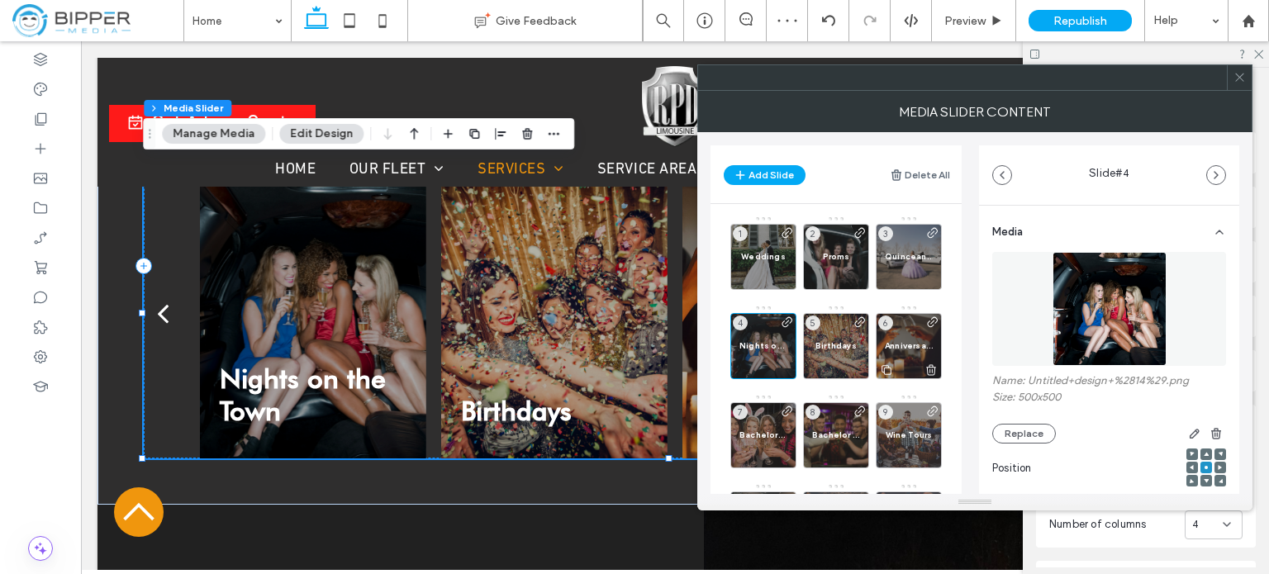
click at [924, 346] on span "Anniversaries" at bounding box center [909, 345] width 48 height 11
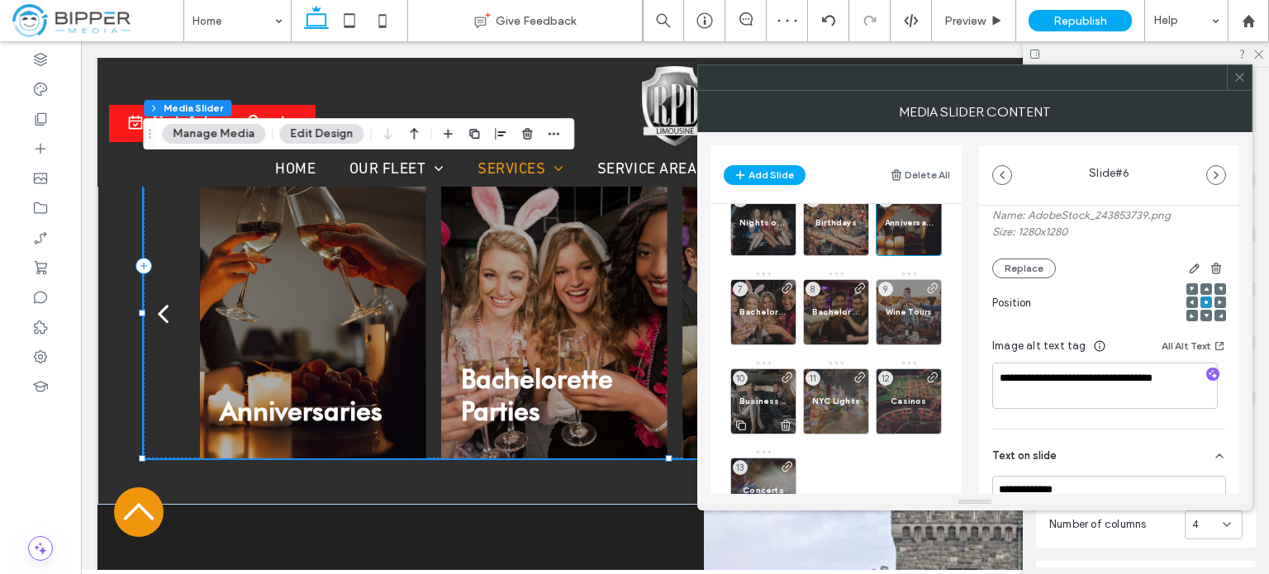
scroll to position [165, 0]
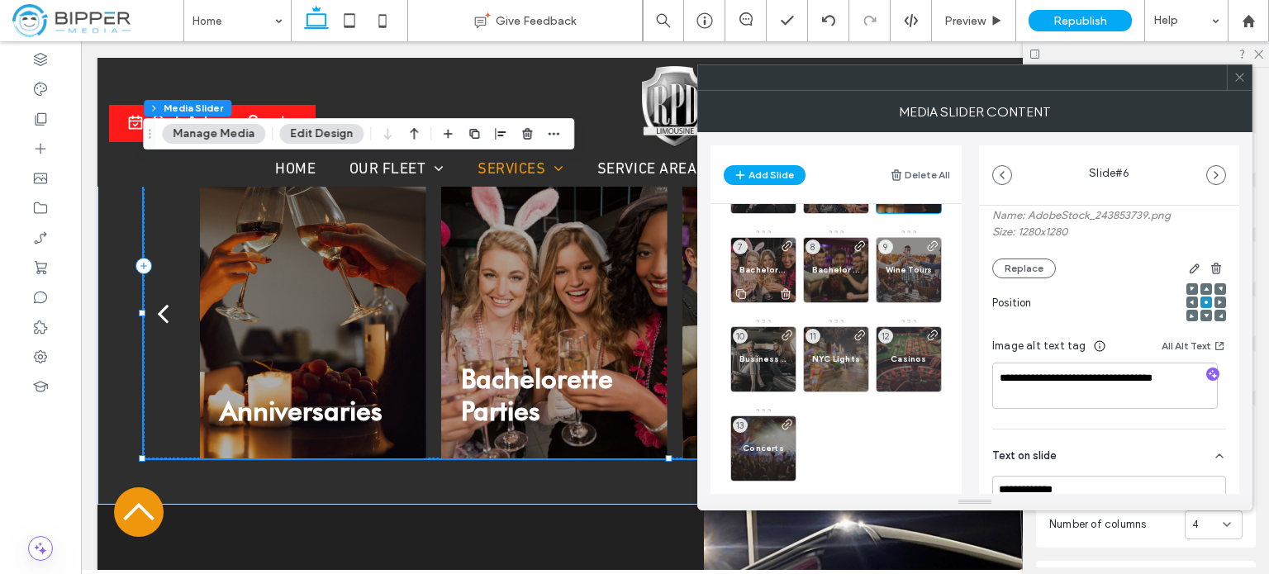
click at [767, 272] on span "Bachelorette Parties" at bounding box center [763, 269] width 48 height 11
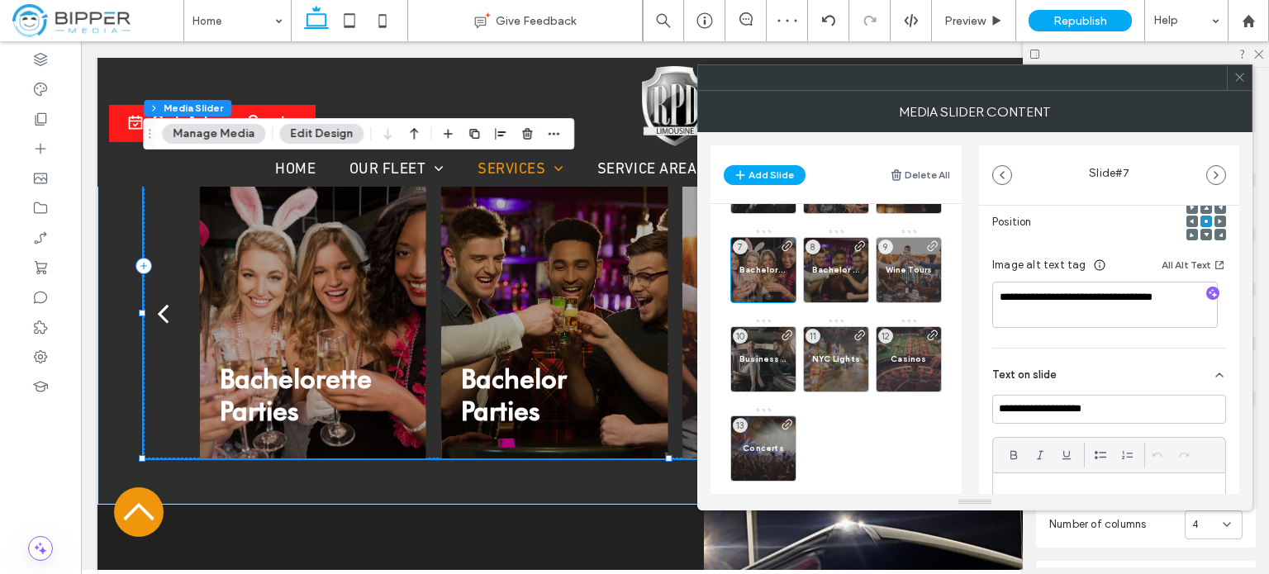
scroll to position [248, 0]
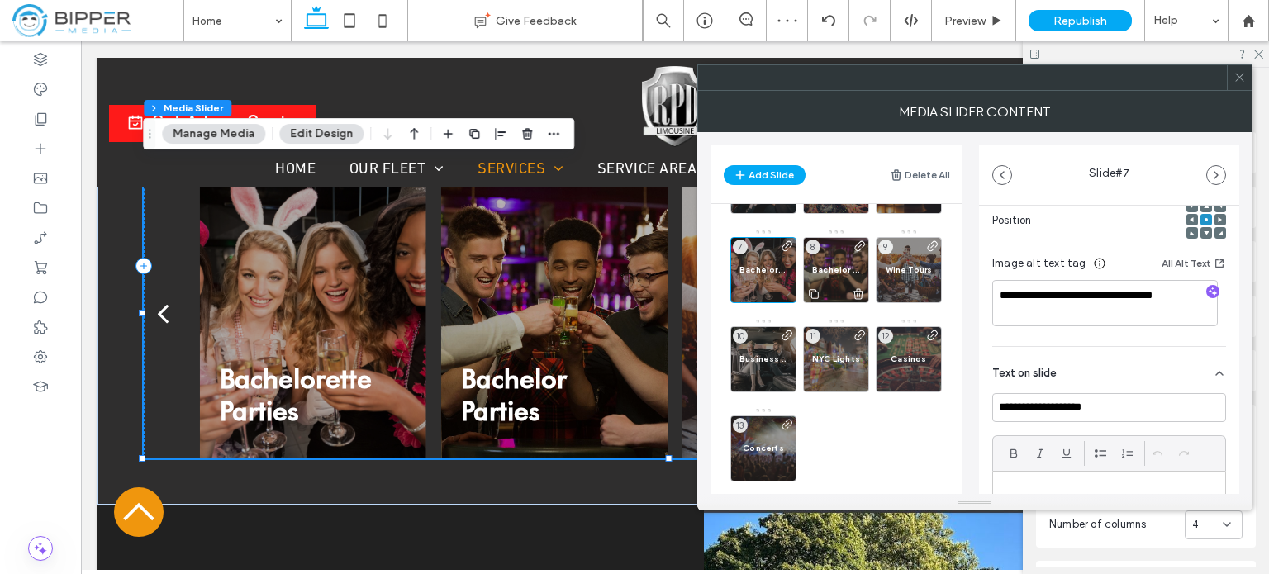
click at [836, 271] on span "Bachelor Parties" at bounding box center [836, 269] width 48 height 11
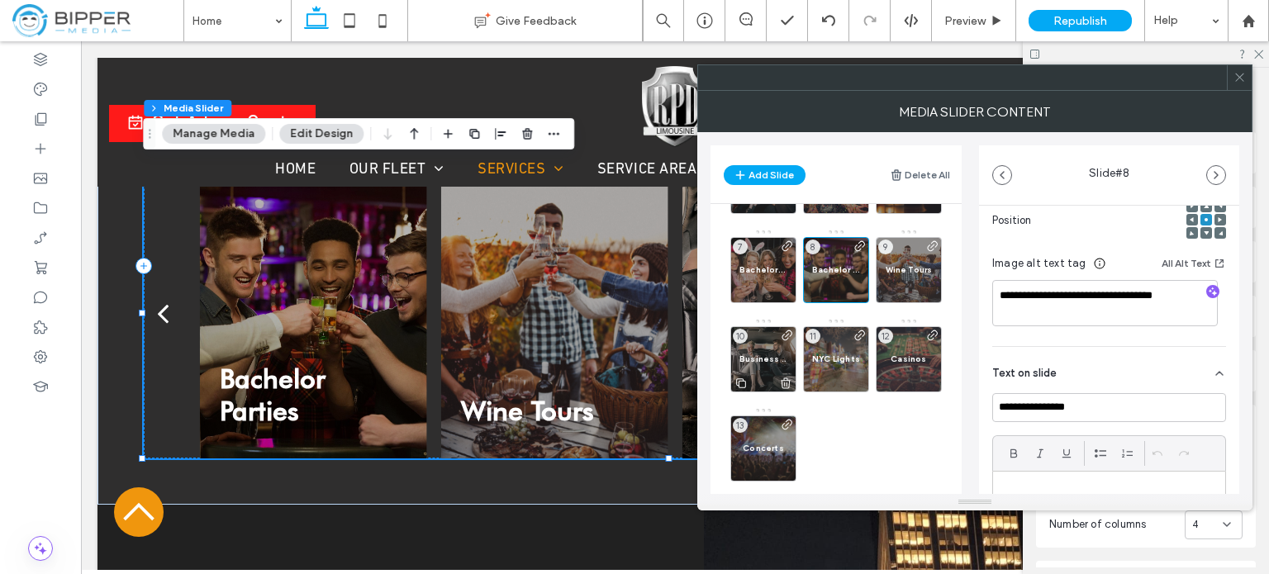
click at [751, 363] on span "Business Trips" at bounding box center [763, 359] width 48 height 11
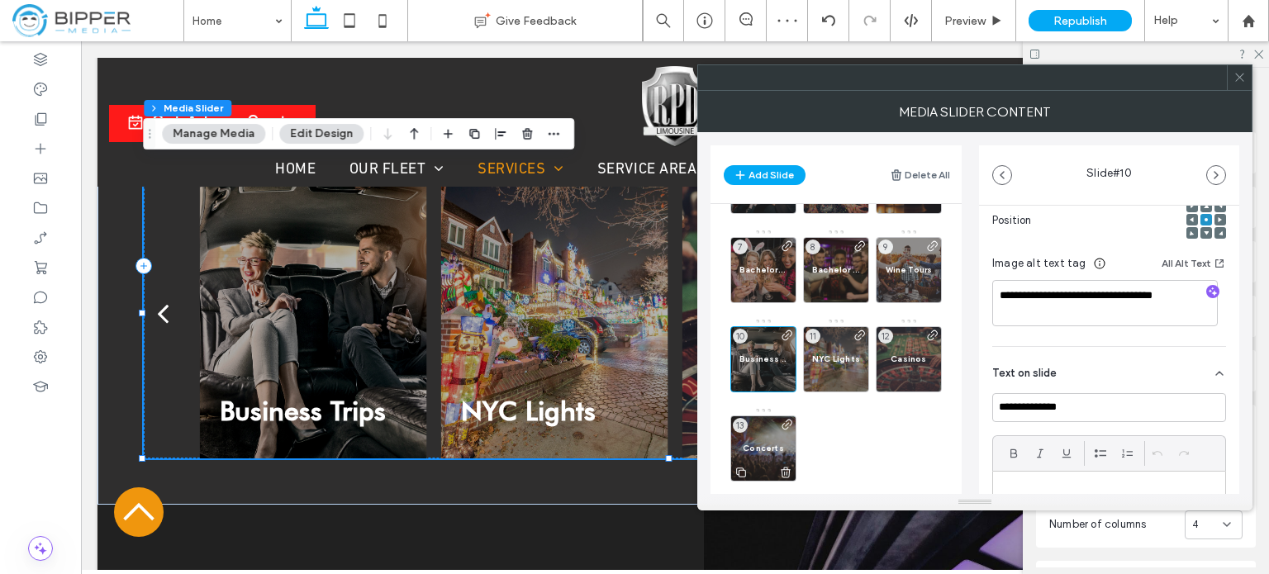
click at [769, 440] on div "Concerts 13" at bounding box center [763, 448] width 66 height 66
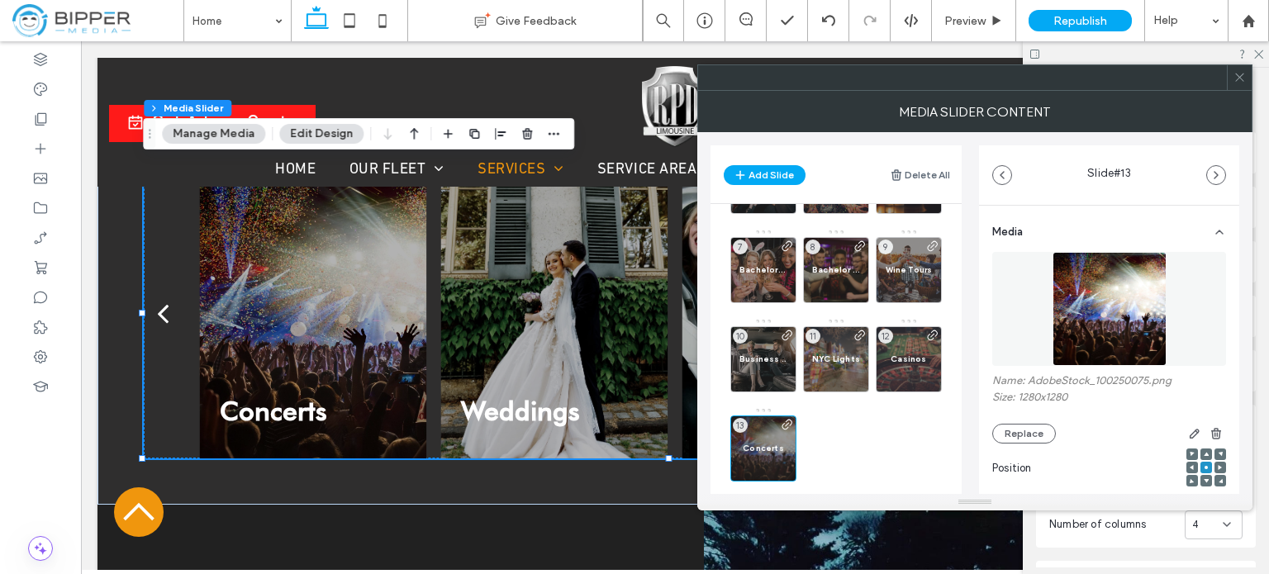
scroll to position [0, 0]
click at [932, 460] on div "Weddings 1 Proms 2 Quinceaneras 3 Nights on the Town 4 Birthdays 5 Anniversarie…" at bounding box center [845, 269] width 231 height 439
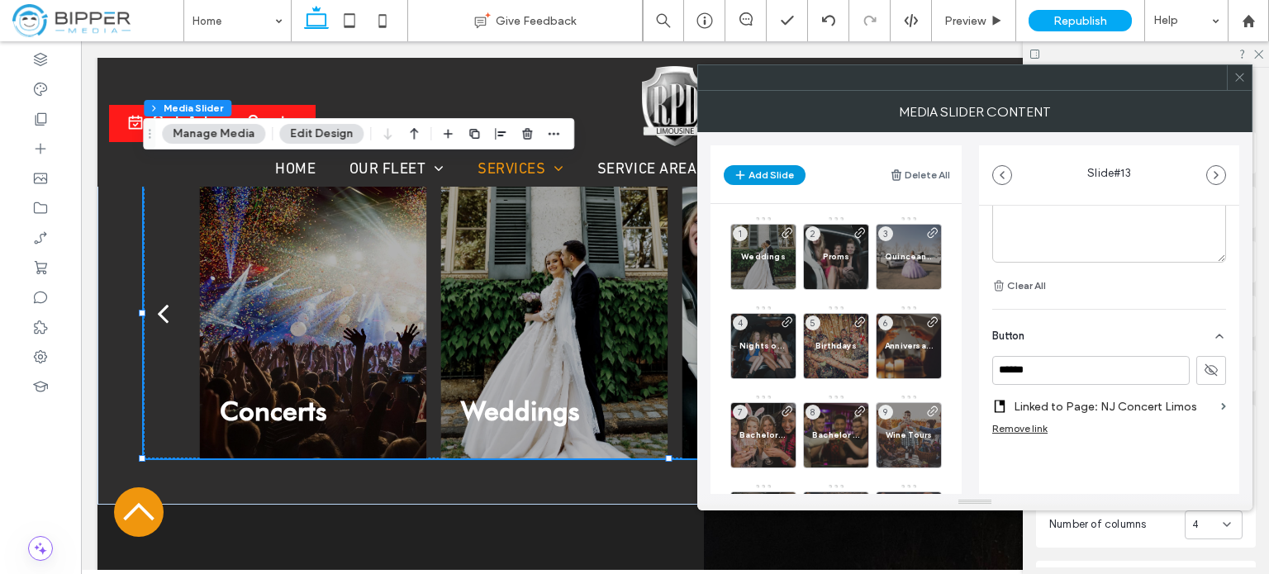
click at [774, 173] on button "Add Slide" at bounding box center [765, 175] width 82 height 20
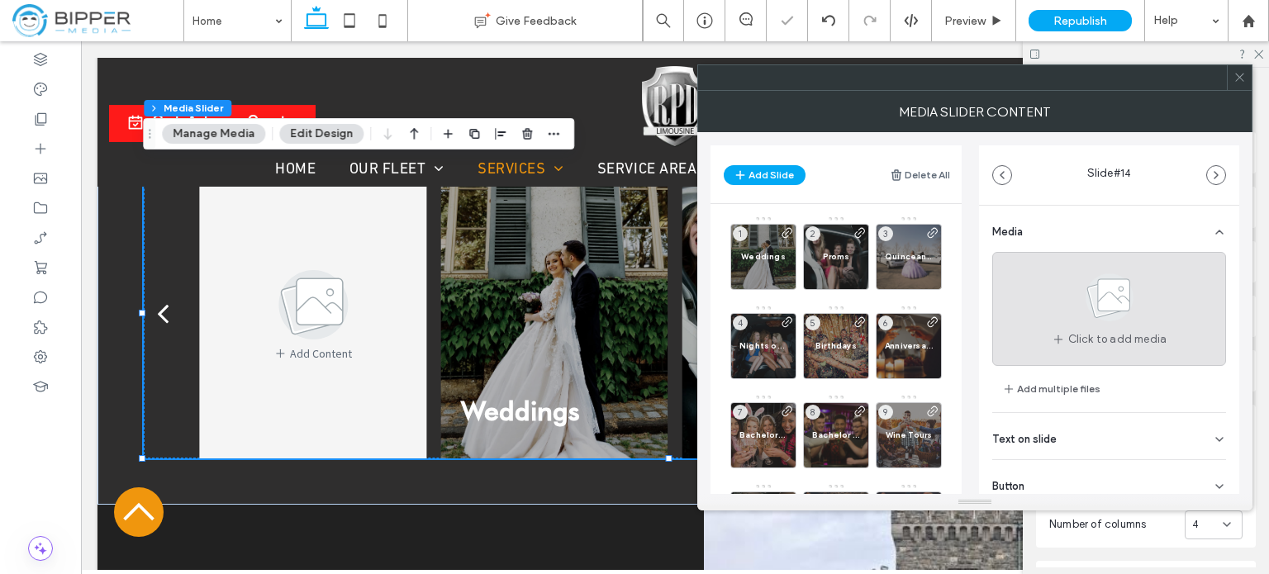
click at [1068, 293] on icon at bounding box center [1109, 297] width 83 height 55
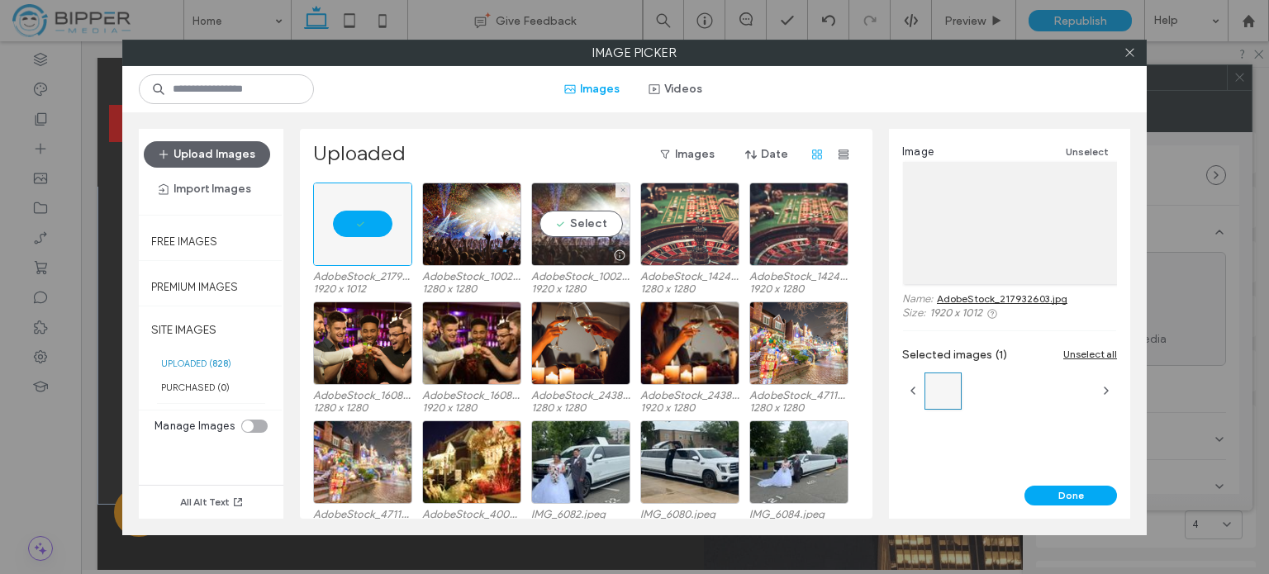
click at [582, 189] on div "Select" at bounding box center [580, 224] width 99 height 83
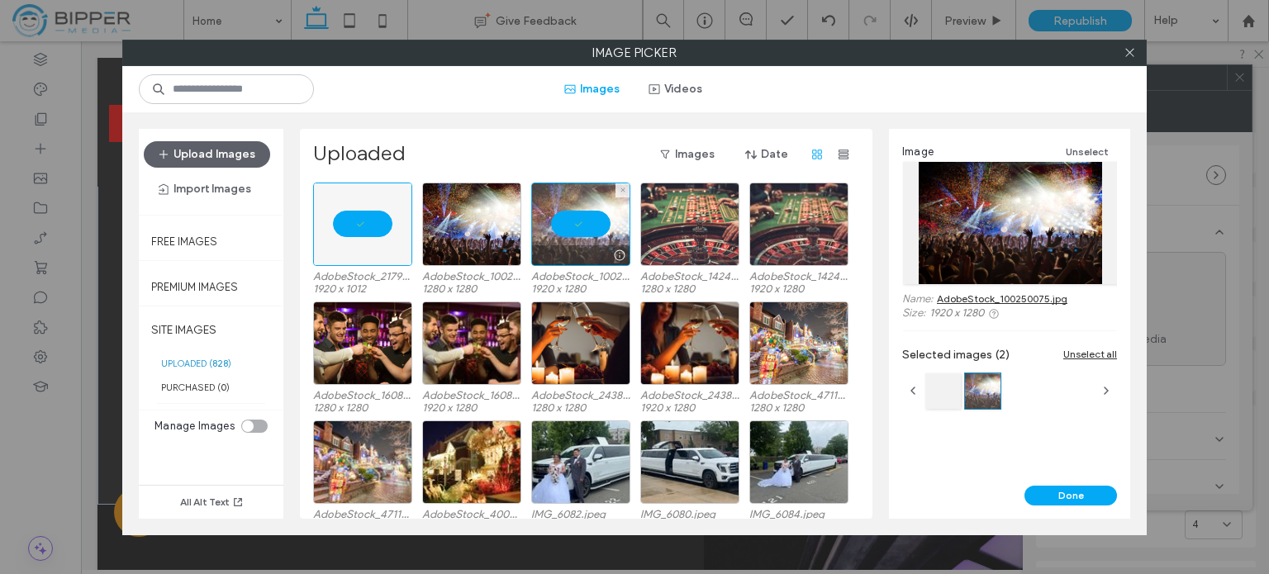
click at [575, 221] on div at bounding box center [580, 224] width 99 height 83
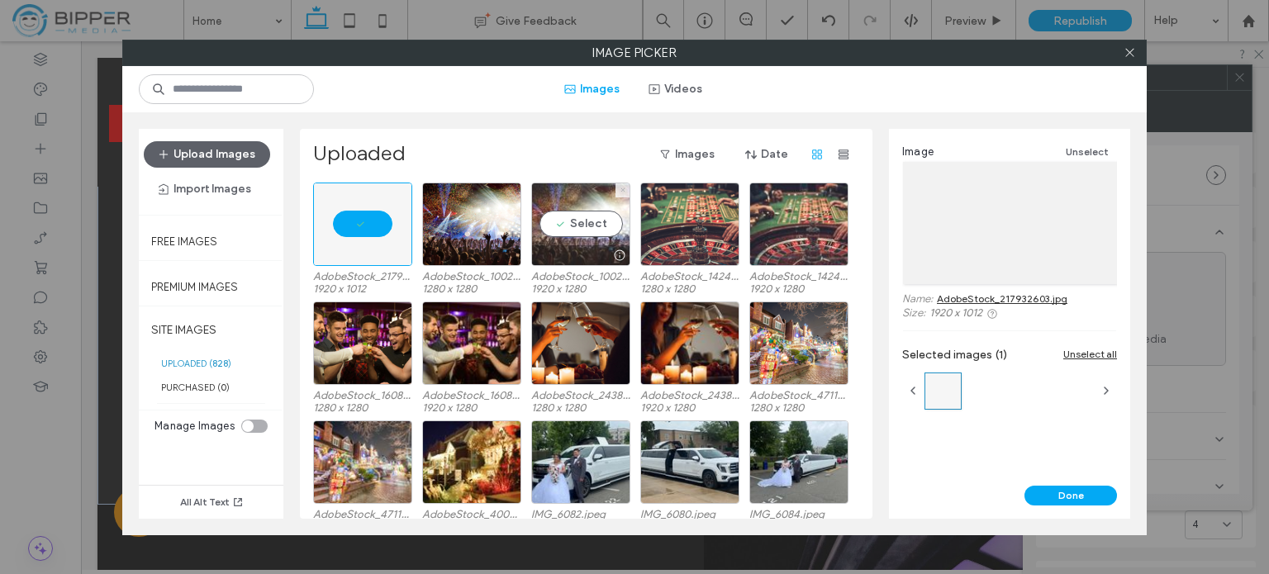
click at [624, 189] on icon at bounding box center [623, 190] width 7 height 7
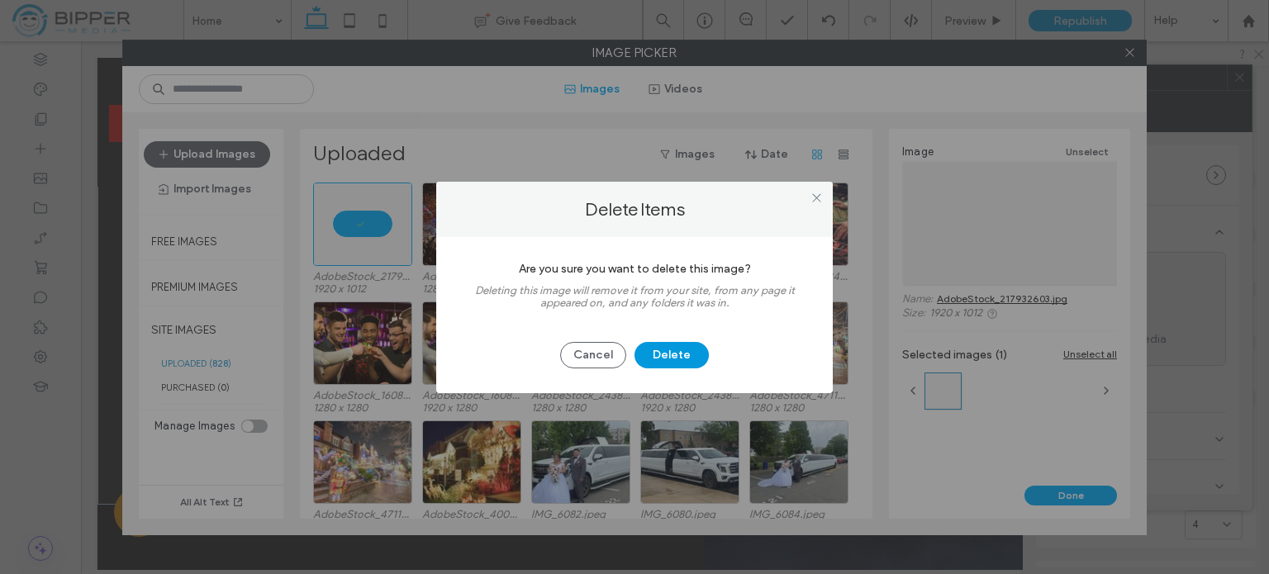
click at [673, 363] on button "Delete" at bounding box center [671, 355] width 74 height 26
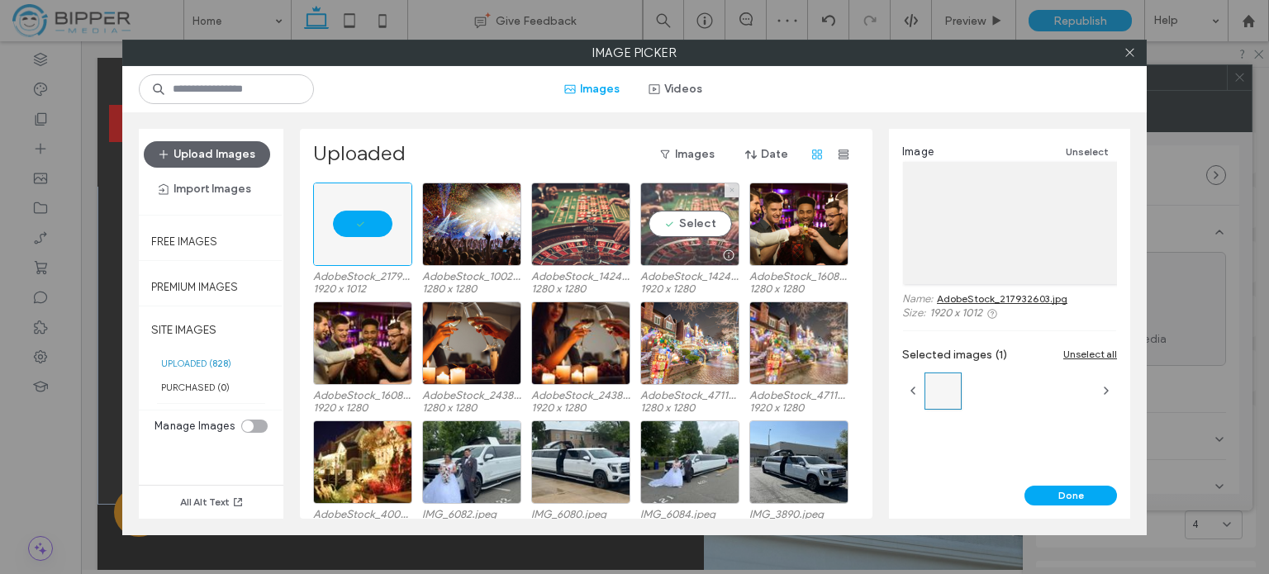
click at [733, 191] on use at bounding box center [731, 190] width 4 height 4
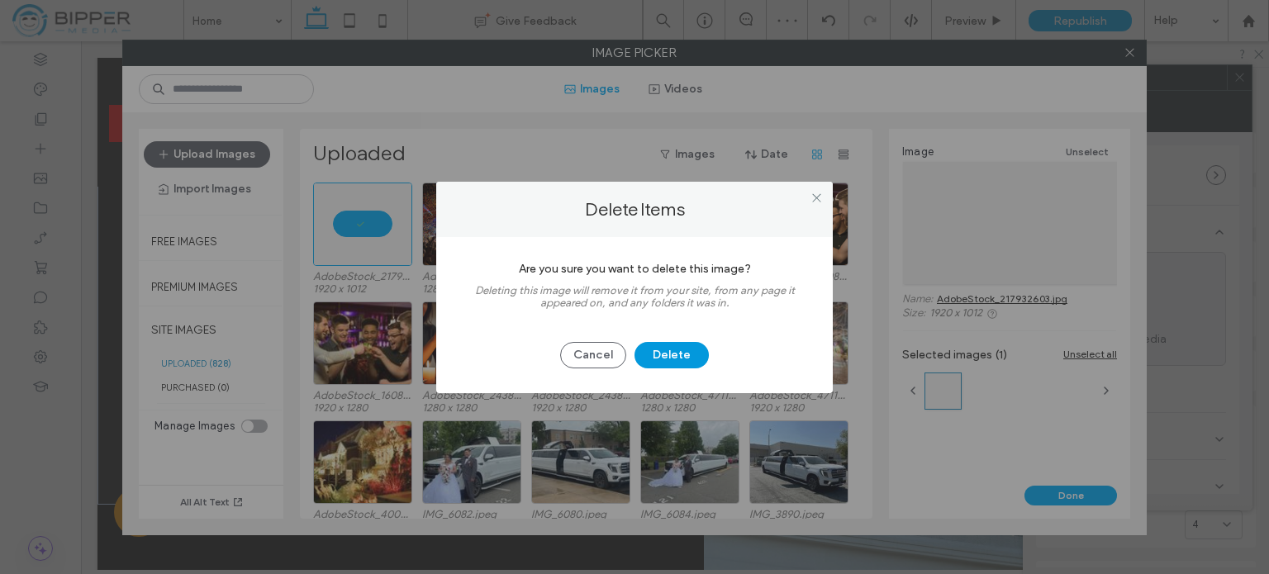
click at [664, 358] on button "Delete" at bounding box center [671, 355] width 74 height 26
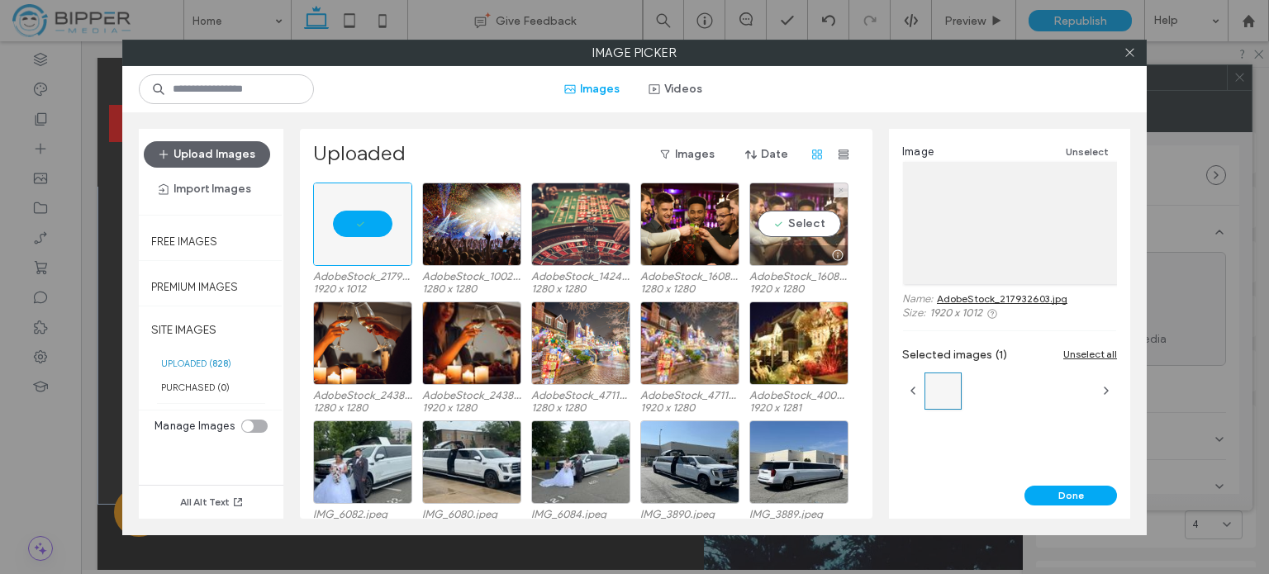
click at [839, 187] on icon at bounding box center [841, 190] width 7 height 7
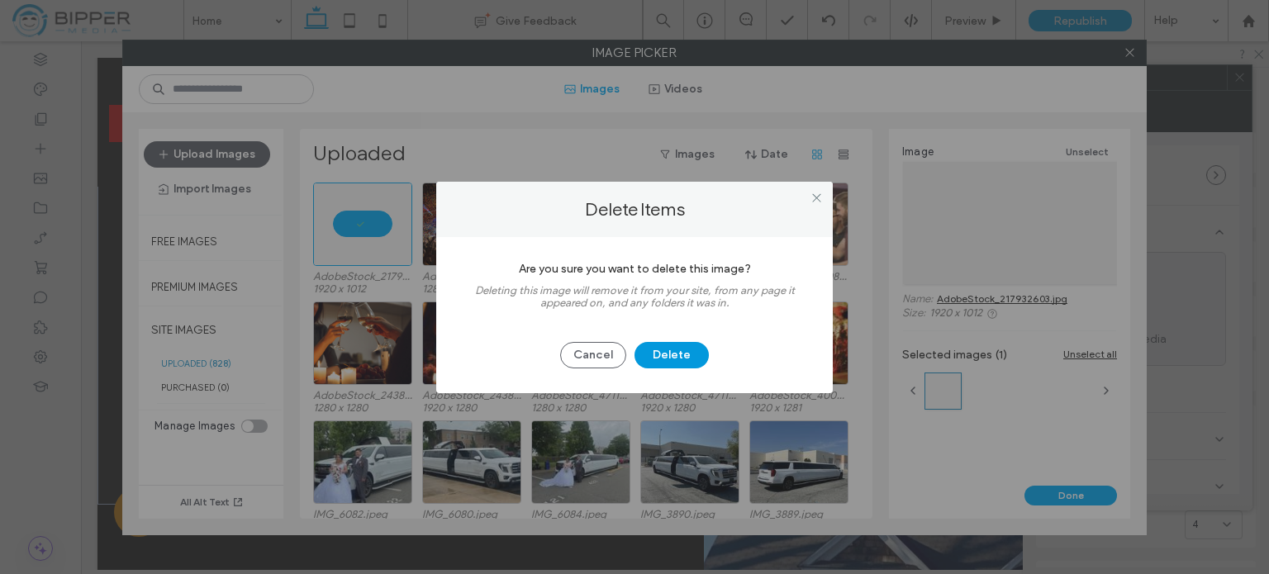
click at [672, 355] on button "Delete" at bounding box center [671, 355] width 74 height 26
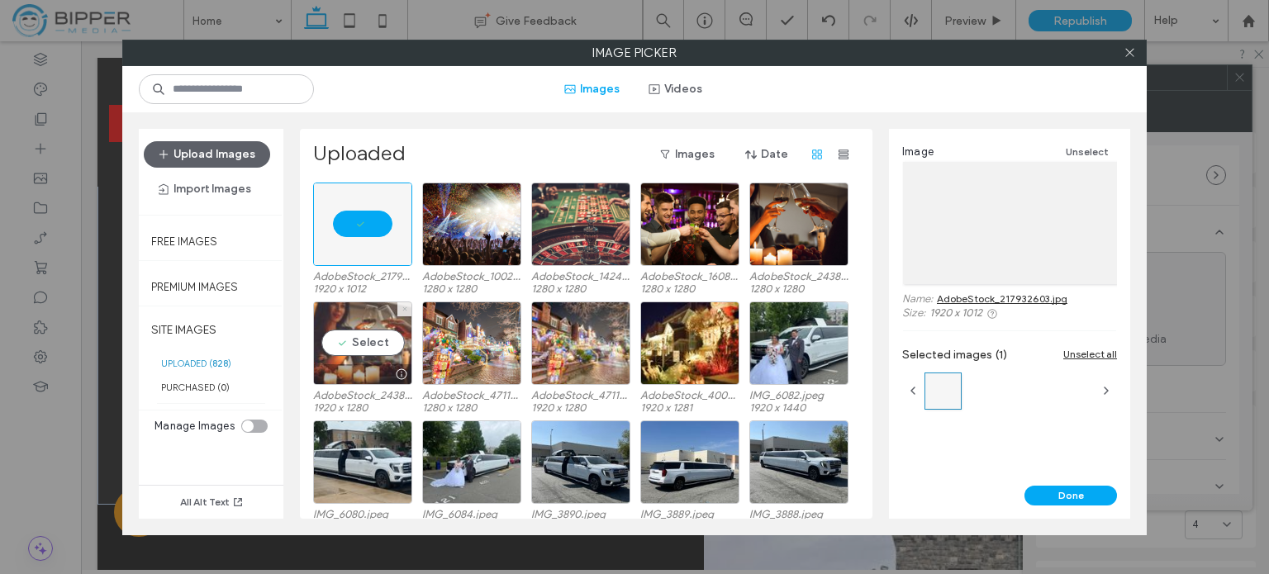
click at [404, 310] on icon at bounding box center [404, 309] width 7 height 7
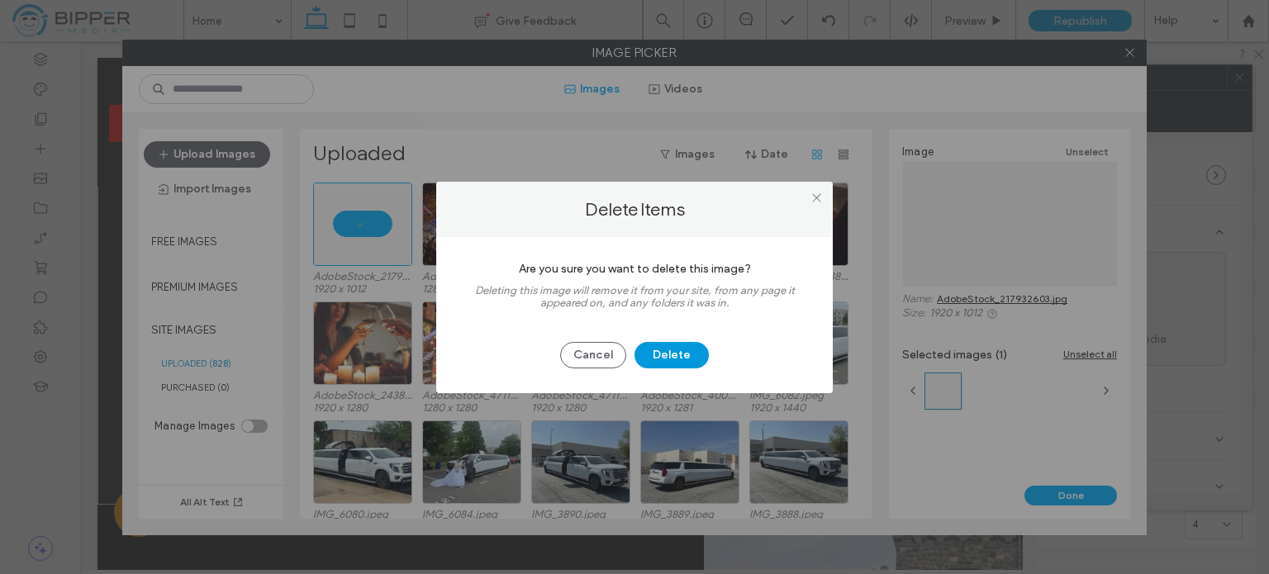
click at [680, 356] on button "Delete" at bounding box center [671, 355] width 74 height 26
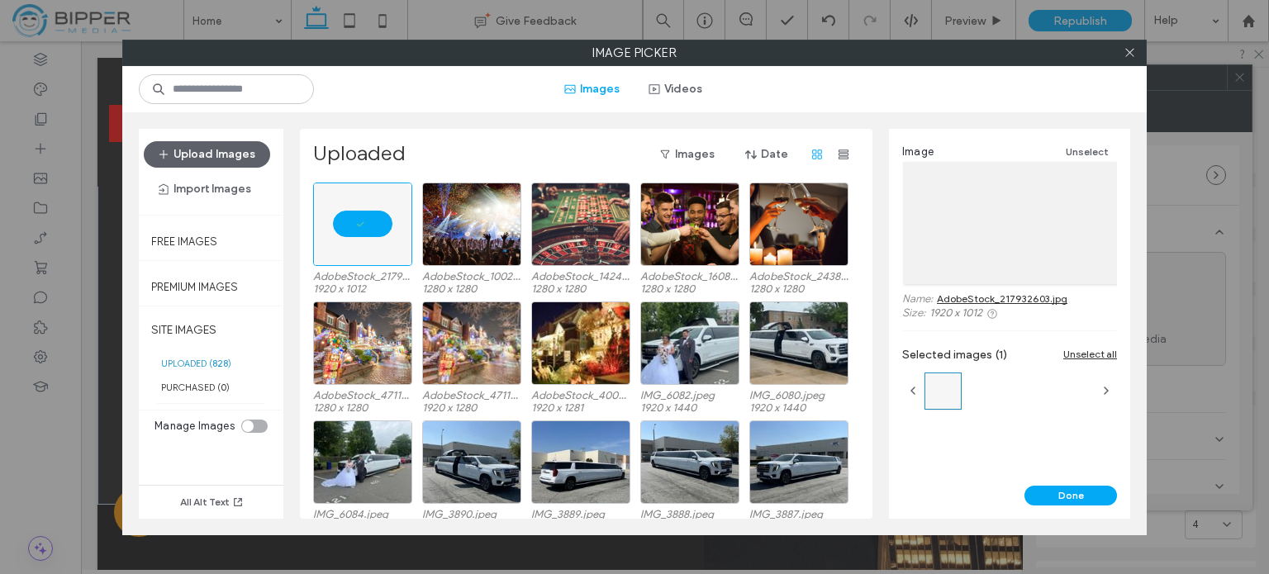
drag, startPoint x: 1075, startPoint y: 495, endPoint x: 1056, endPoint y: 475, distance: 27.5
click at [1075, 495] on button "Done" at bounding box center [1070, 496] width 93 height 20
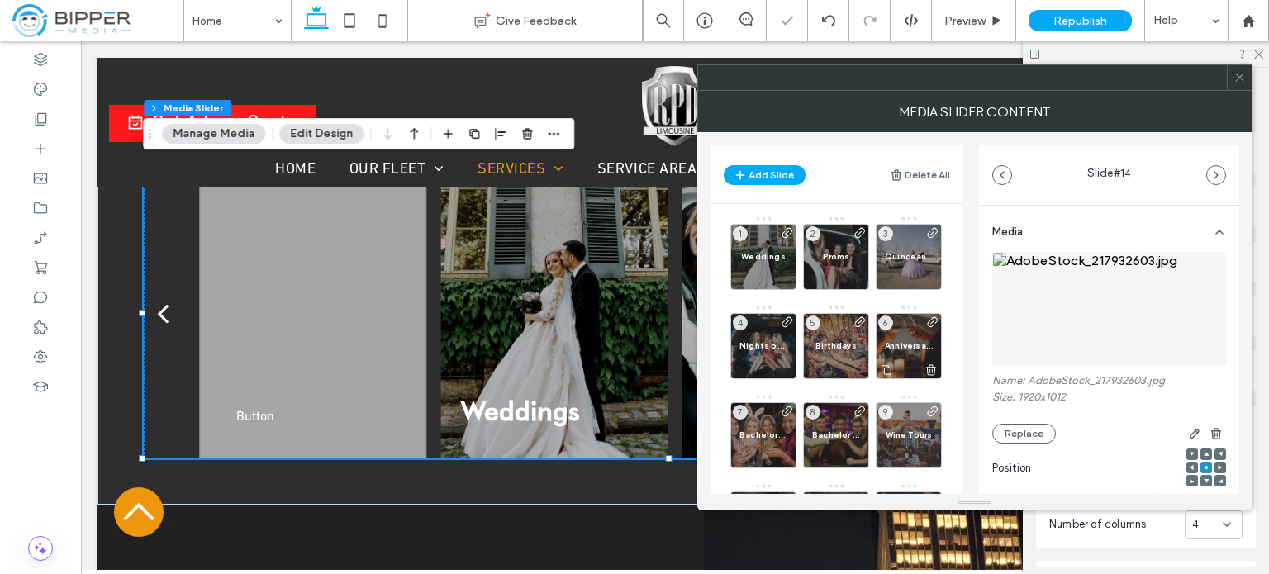
scroll to position [83, 0]
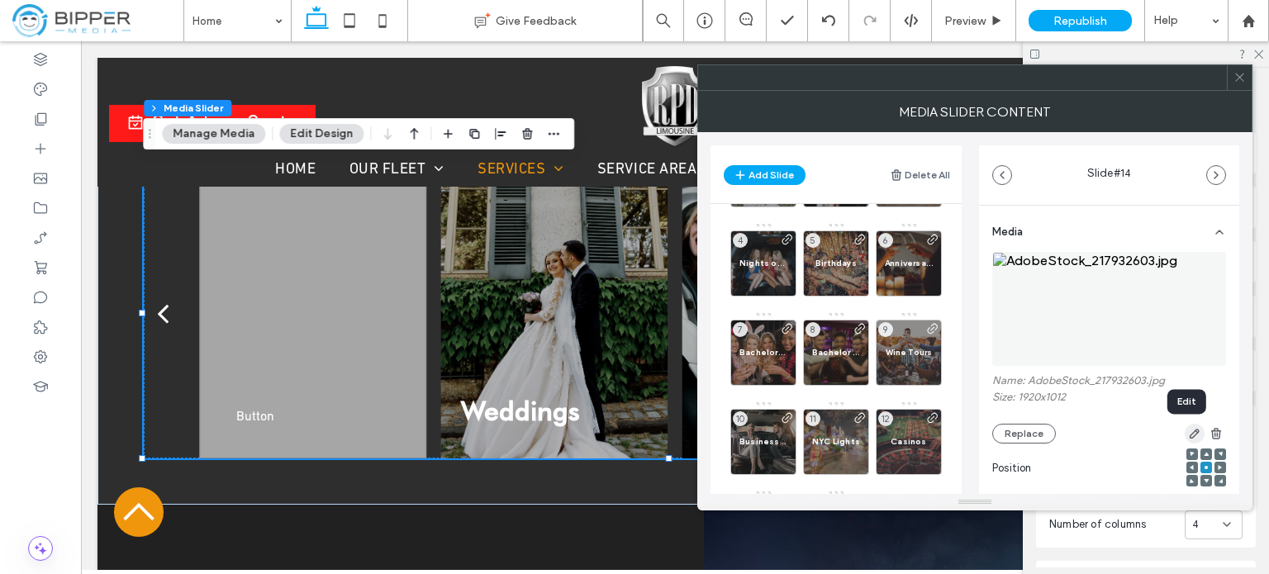
click at [1189, 432] on use "button" at bounding box center [1194, 434] width 10 height 10
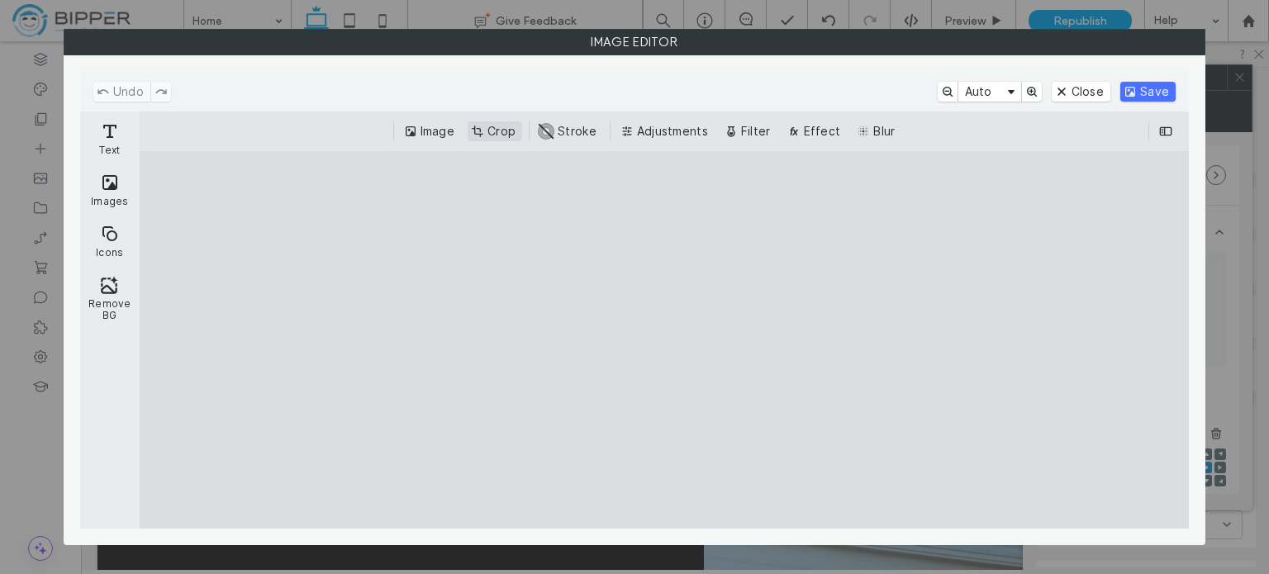
click at [509, 134] on button "Crop" at bounding box center [495, 131] width 55 height 20
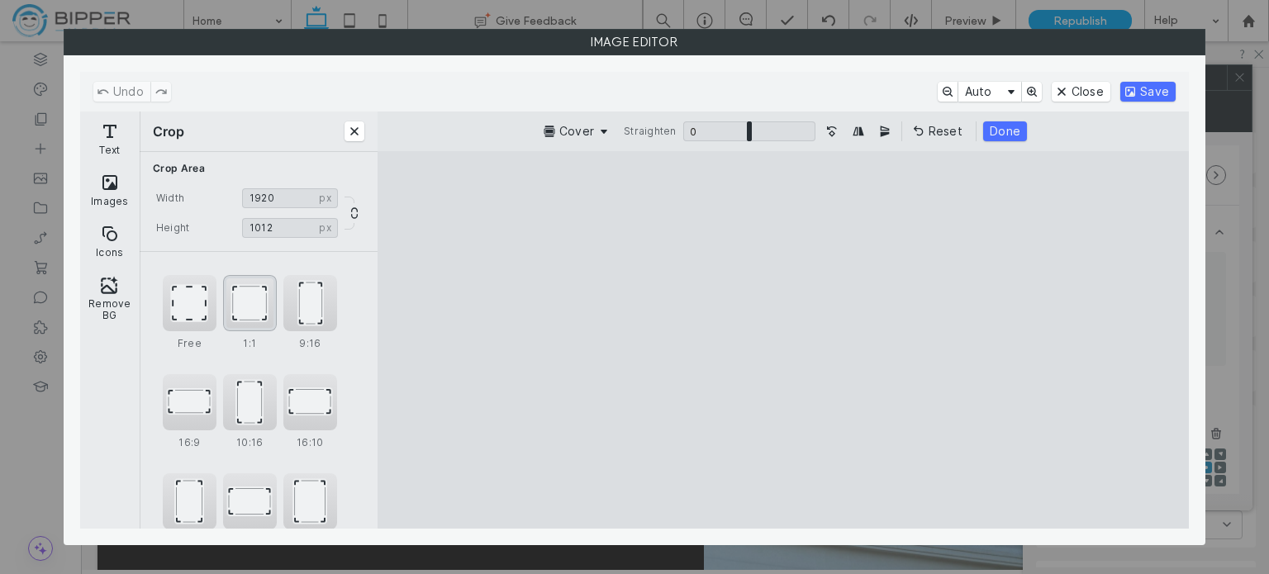
click at [253, 307] on div "1:1" at bounding box center [250, 303] width 54 height 56
type input "****"
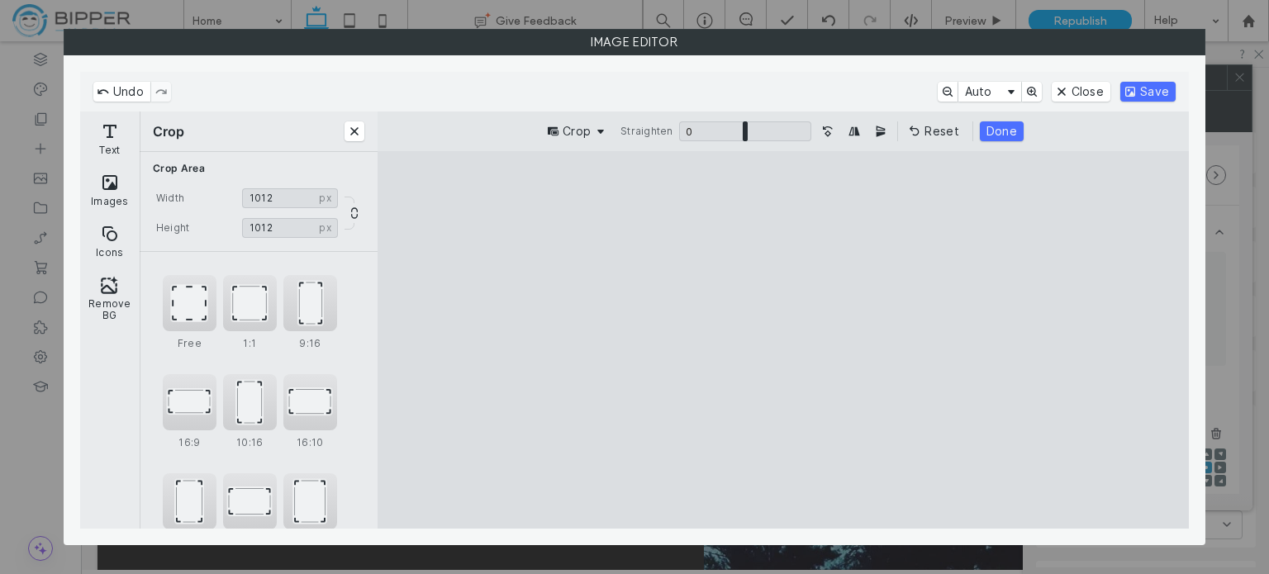
drag, startPoint x: 836, startPoint y: 339, endPoint x: 528, endPoint y: 322, distance: 308.5
click at [783, 340] on cesdk-canvas "Editor canvas" at bounding box center [783, 340] width 0 height 0
drag, startPoint x: 799, startPoint y: 341, endPoint x: 835, endPoint y: 332, distance: 37.5
click at [783, 340] on cesdk-canvas "Editor canvas" at bounding box center [783, 340] width 0 height 0
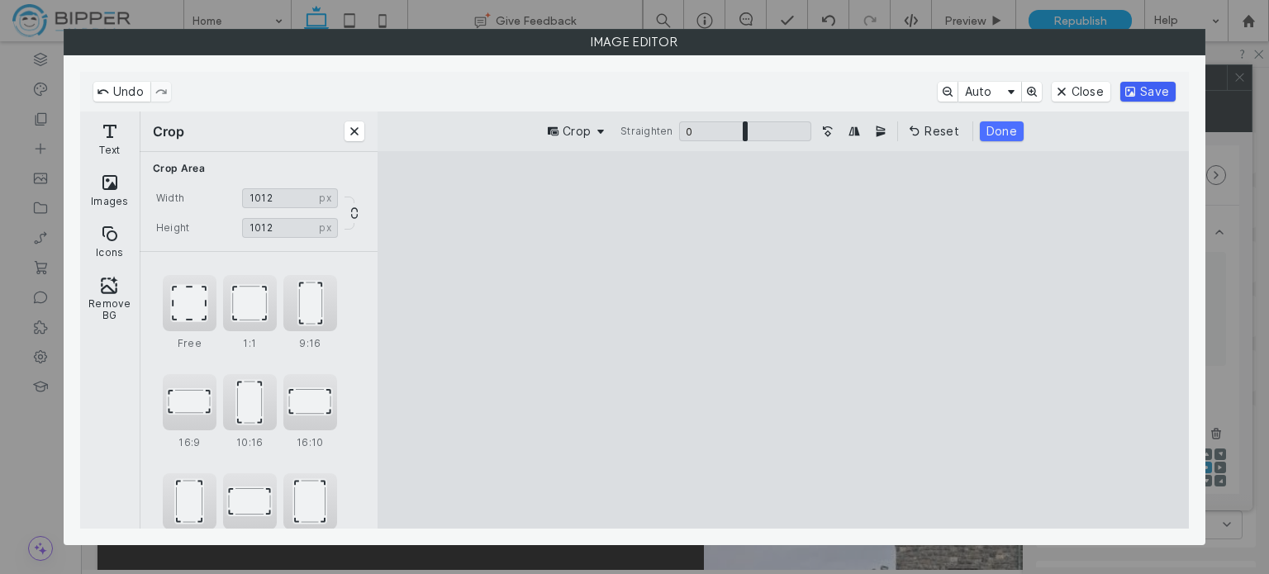
click at [1149, 93] on button "Save" at bounding box center [1147, 92] width 55 height 20
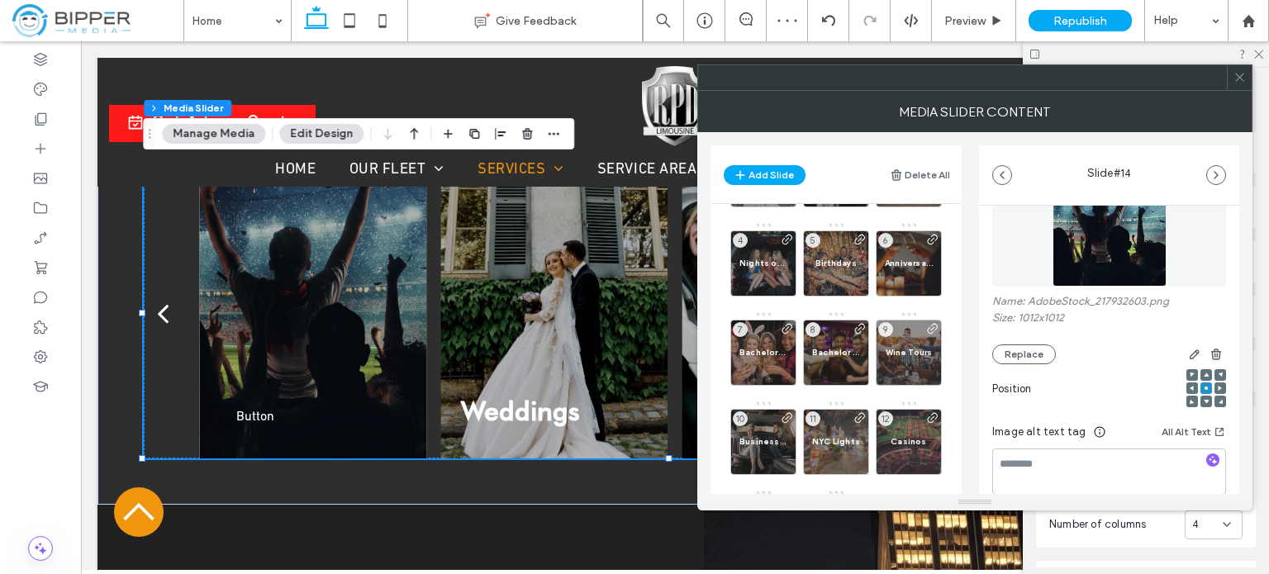
scroll to position [165, 0]
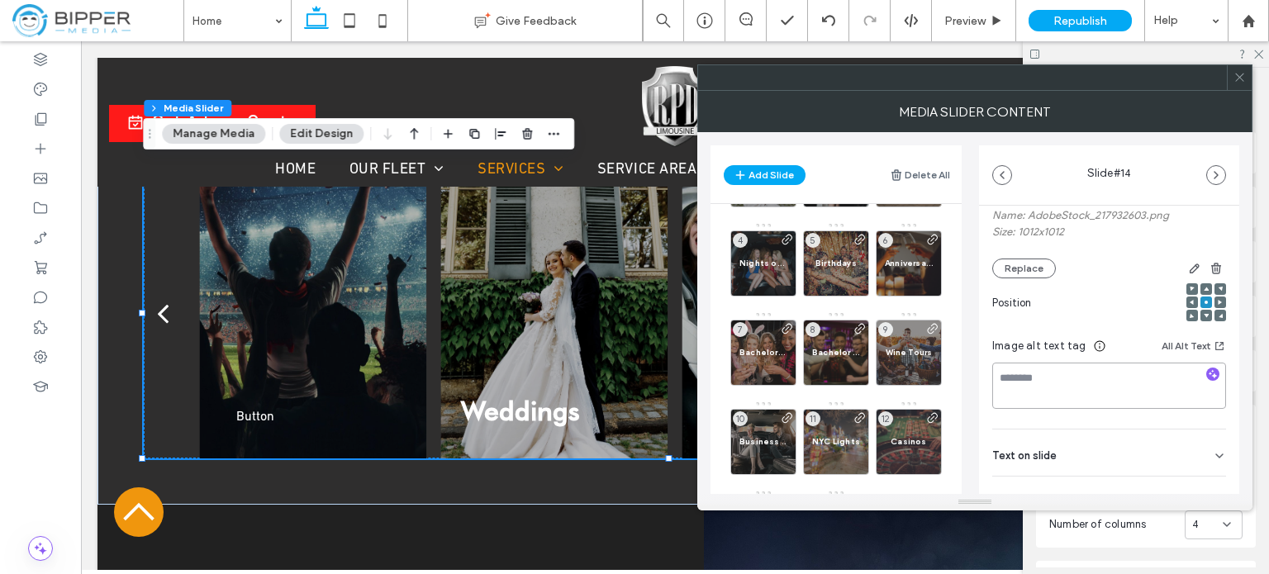
click at [1082, 398] on textarea at bounding box center [1109, 386] width 234 height 46
paste textarea "**********"
type textarea "**********"
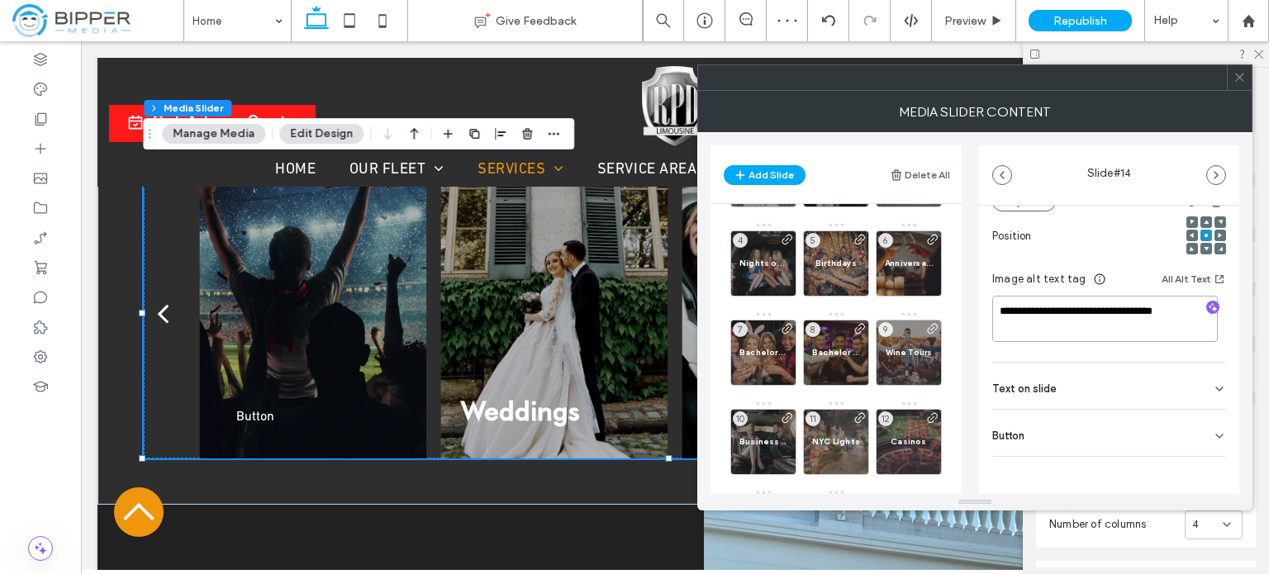
scroll to position [234, 0]
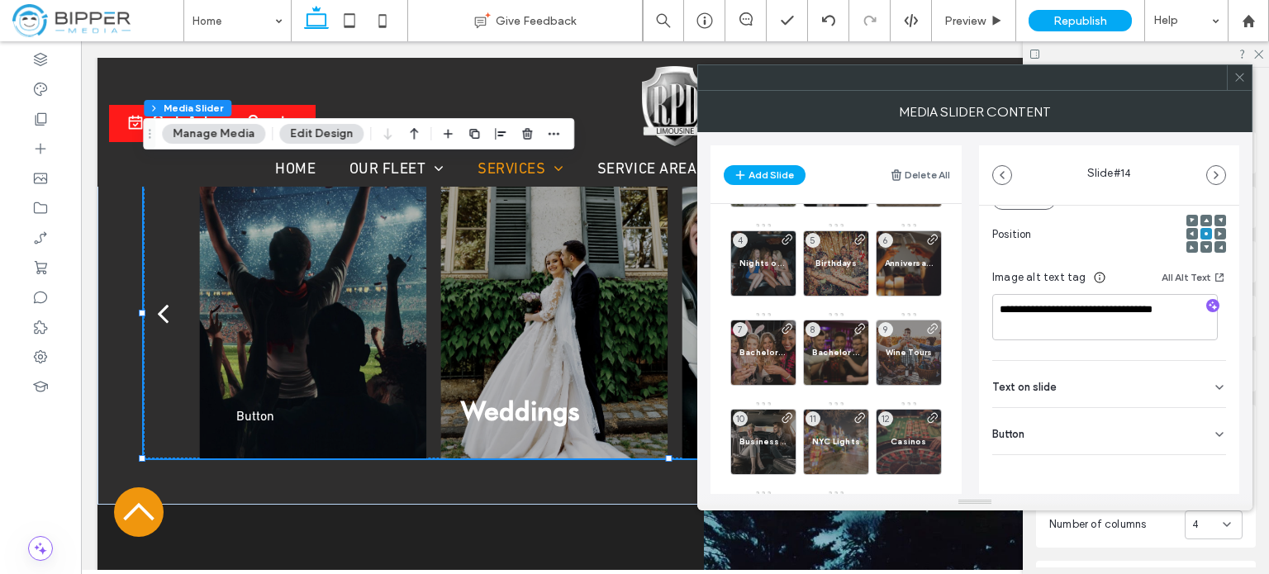
click at [1051, 383] on span "Text on slide" at bounding box center [1024, 387] width 64 height 11
click at [1047, 420] on input at bounding box center [1109, 421] width 234 height 29
paste input "**********"
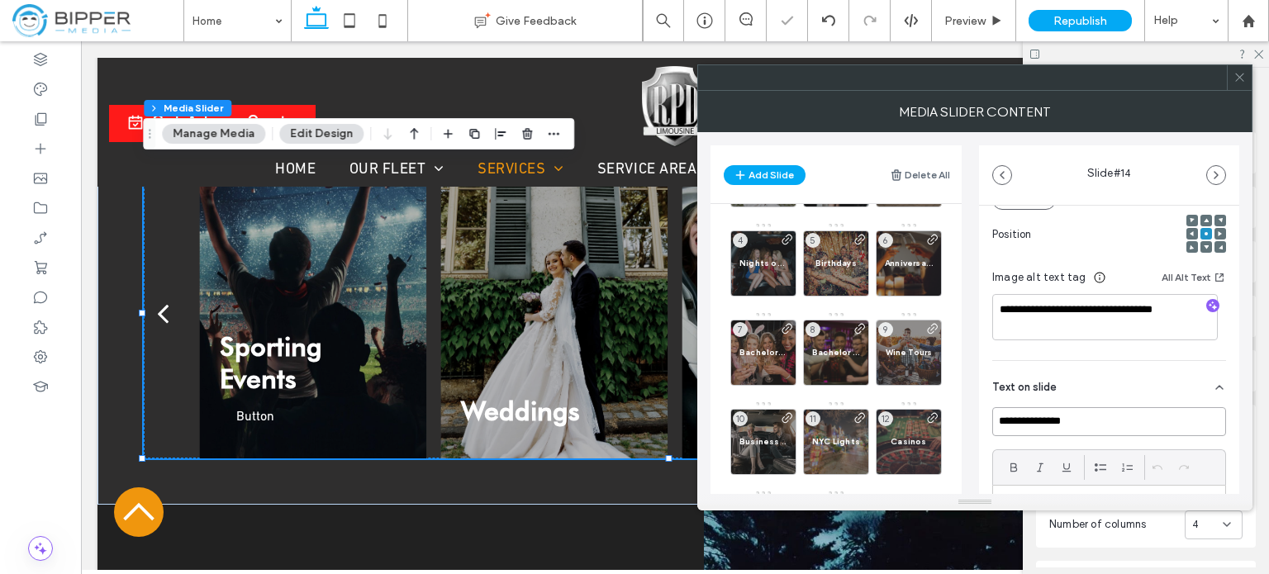
scroll to position [454, 0]
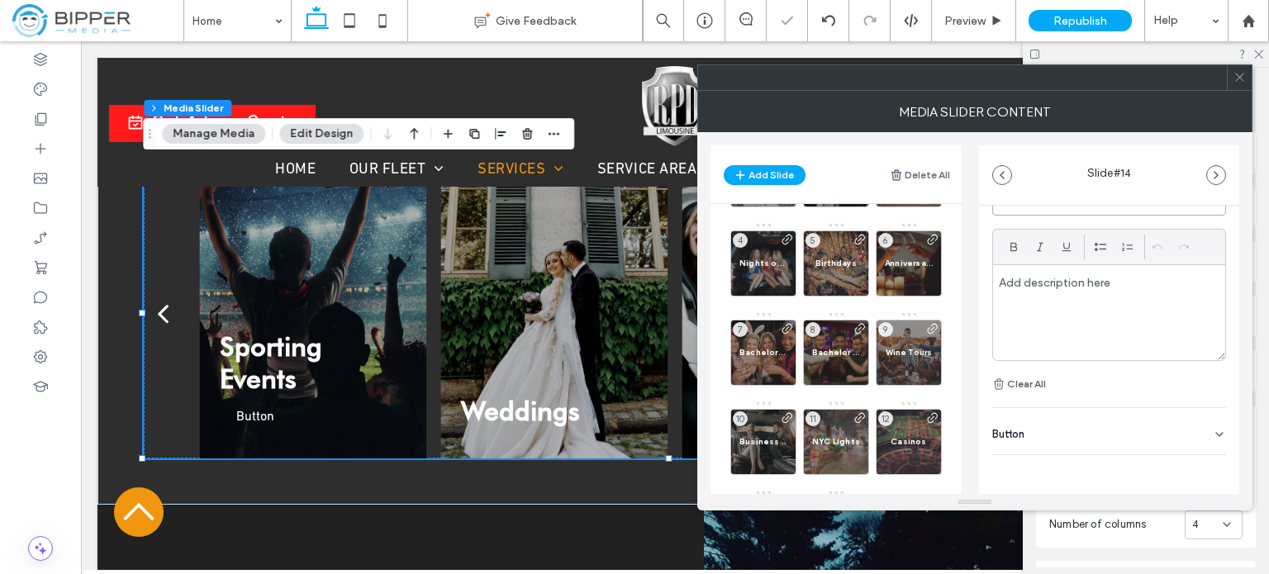
type input "**********"
click at [1029, 435] on div "Button" at bounding box center [1109, 431] width 234 height 46
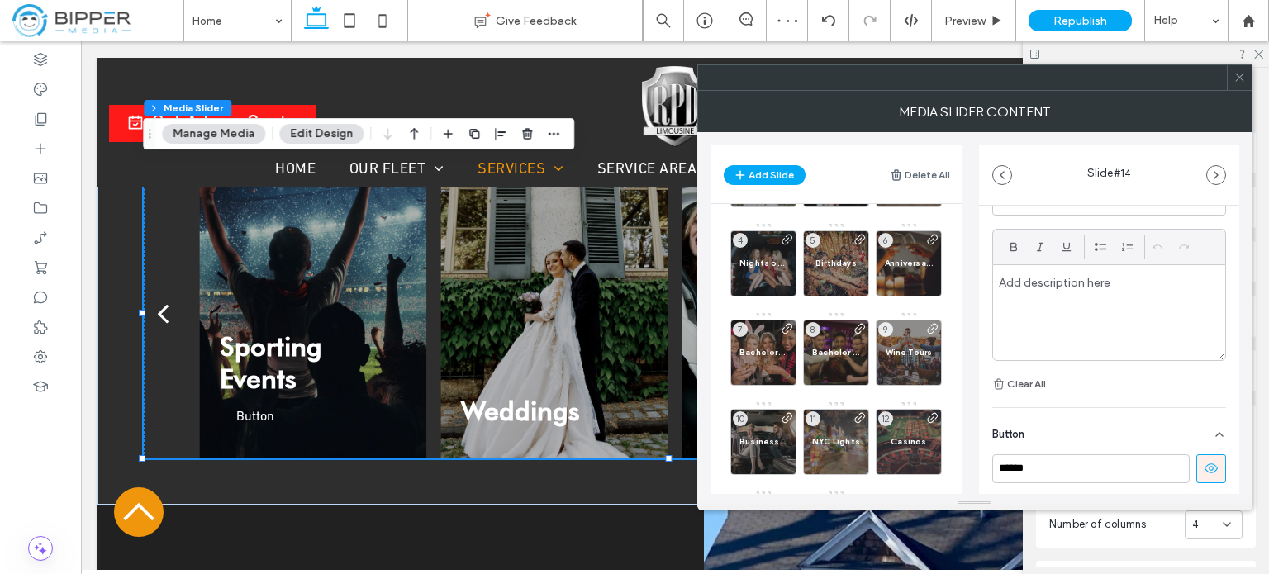
scroll to position [533, 0]
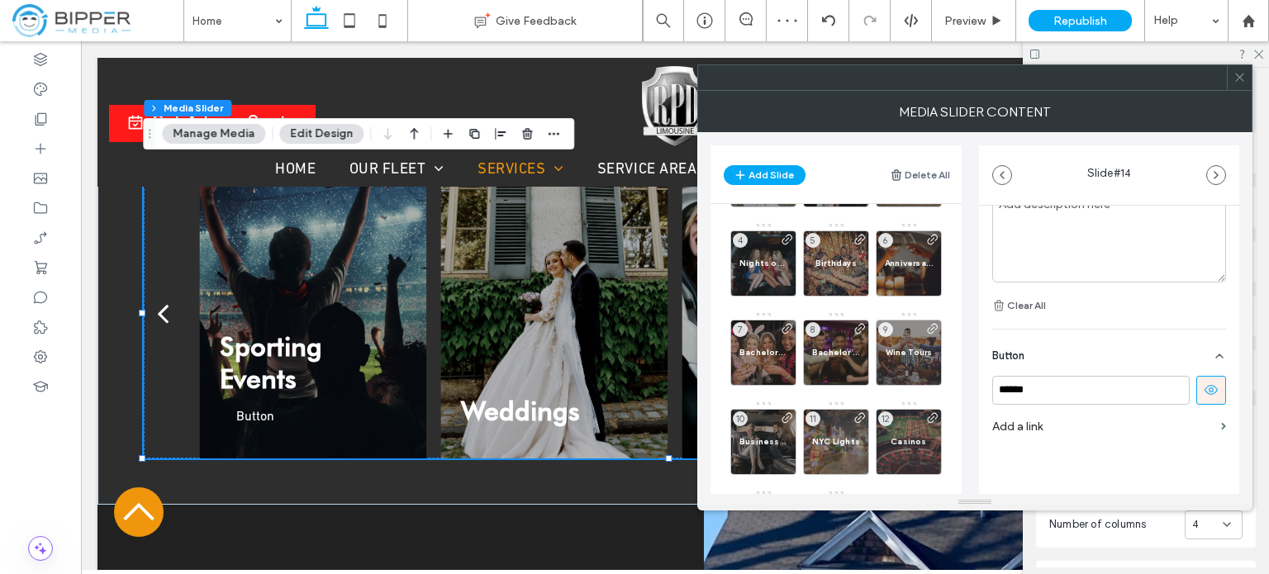
click at [1204, 392] on use at bounding box center [1210, 390] width 13 height 10
click at [1099, 423] on label "Add a link" at bounding box center [1103, 426] width 222 height 31
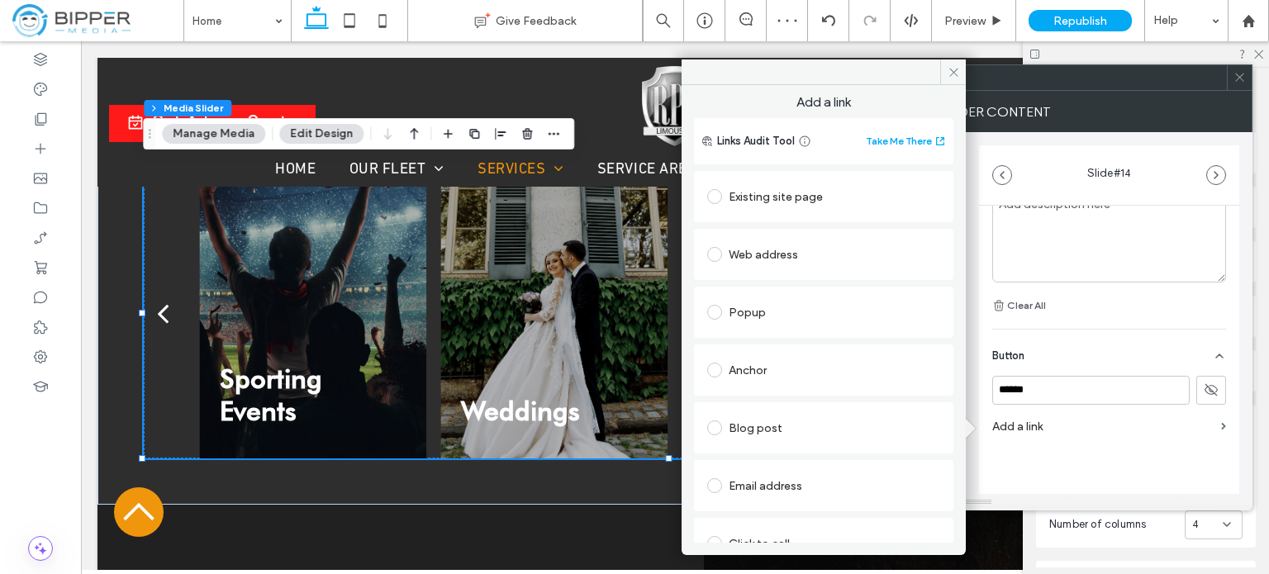
click at [772, 191] on div "Existing site page" at bounding box center [823, 196] width 233 height 26
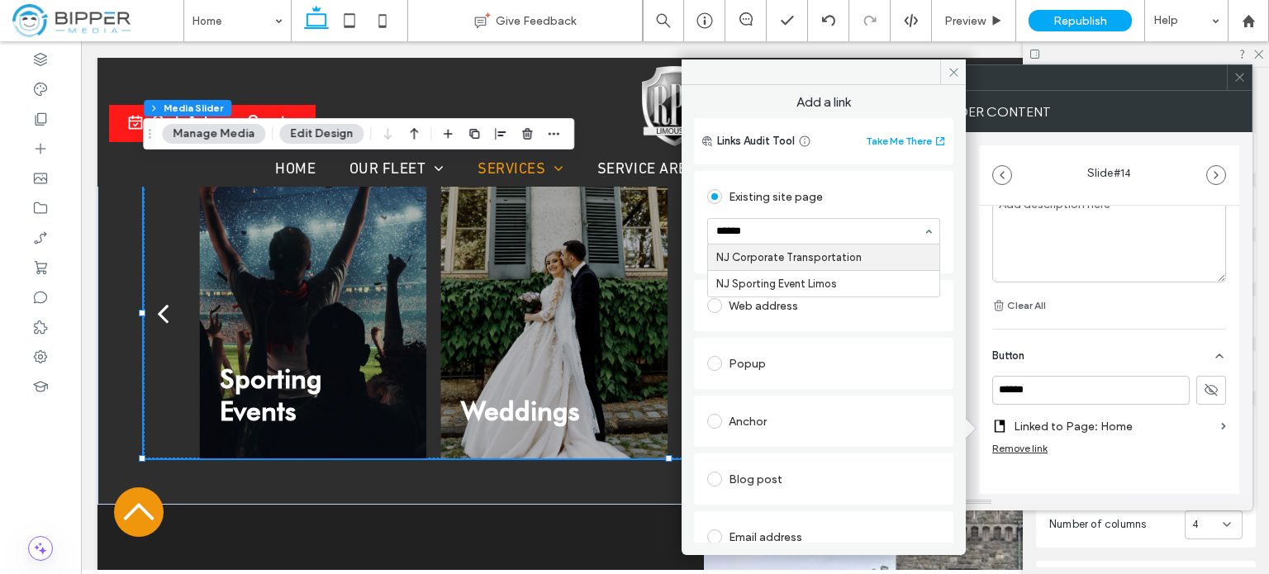
type input "*******"
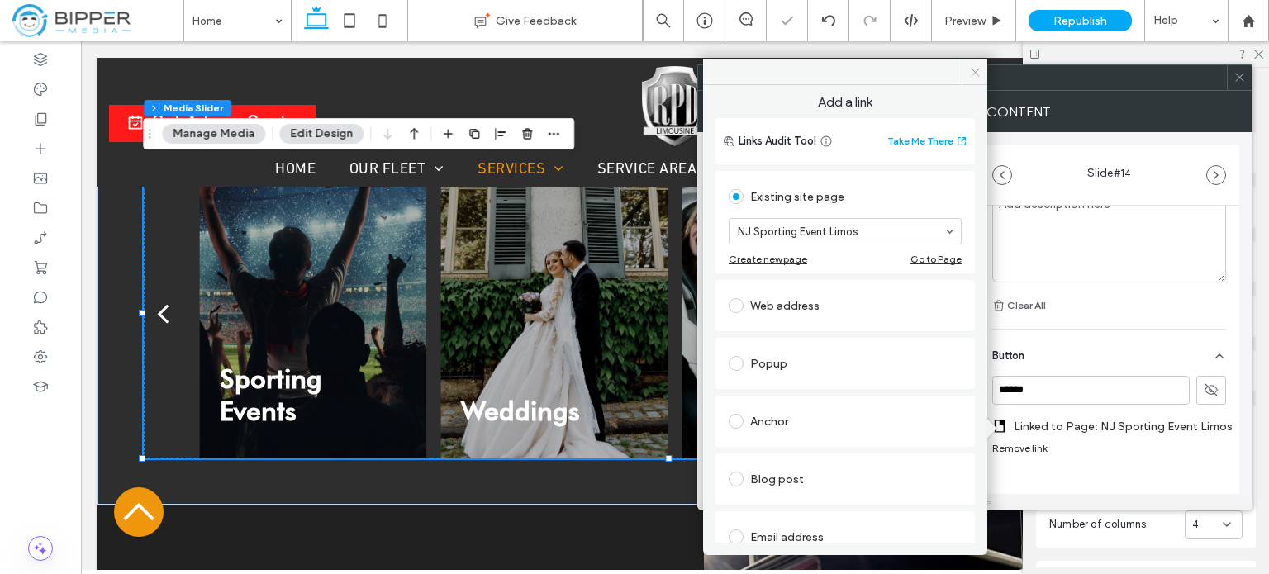
click at [985, 76] on span at bounding box center [974, 71] width 26 height 25
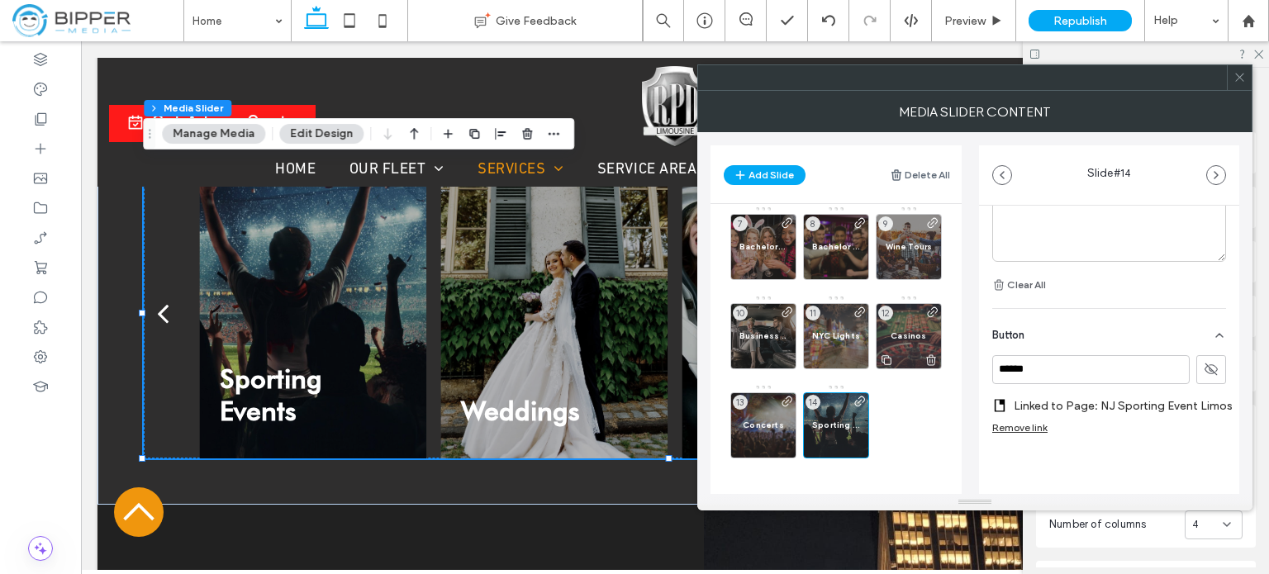
scroll to position [189, 0]
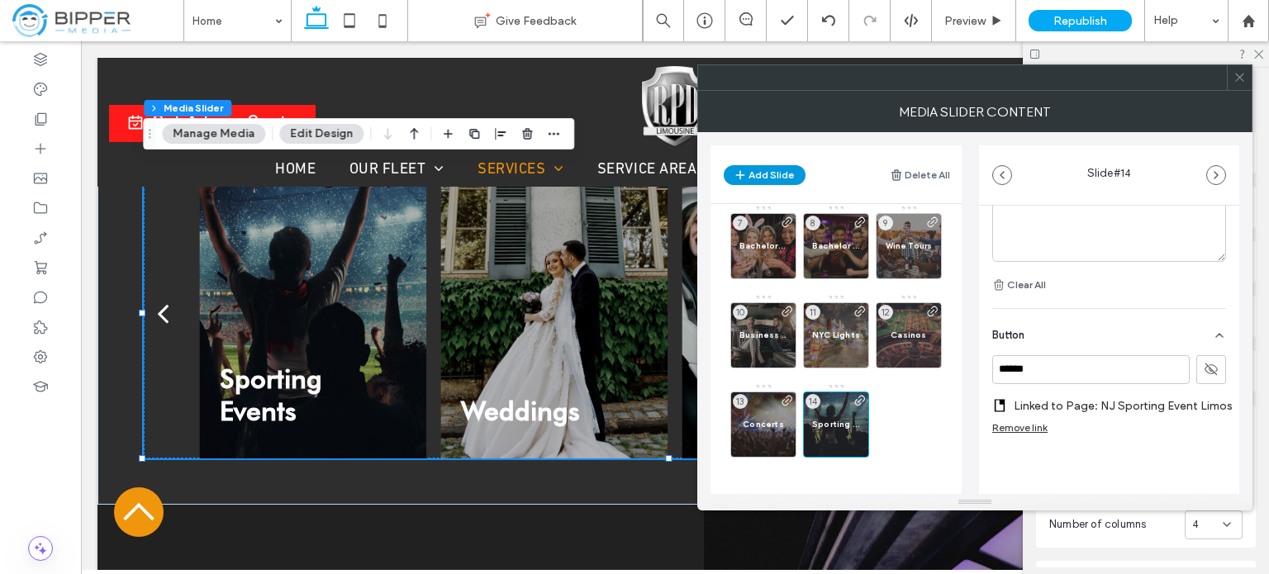
click at [773, 177] on button "Add Slide" at bounding box center [765, 175] width 82 height 20
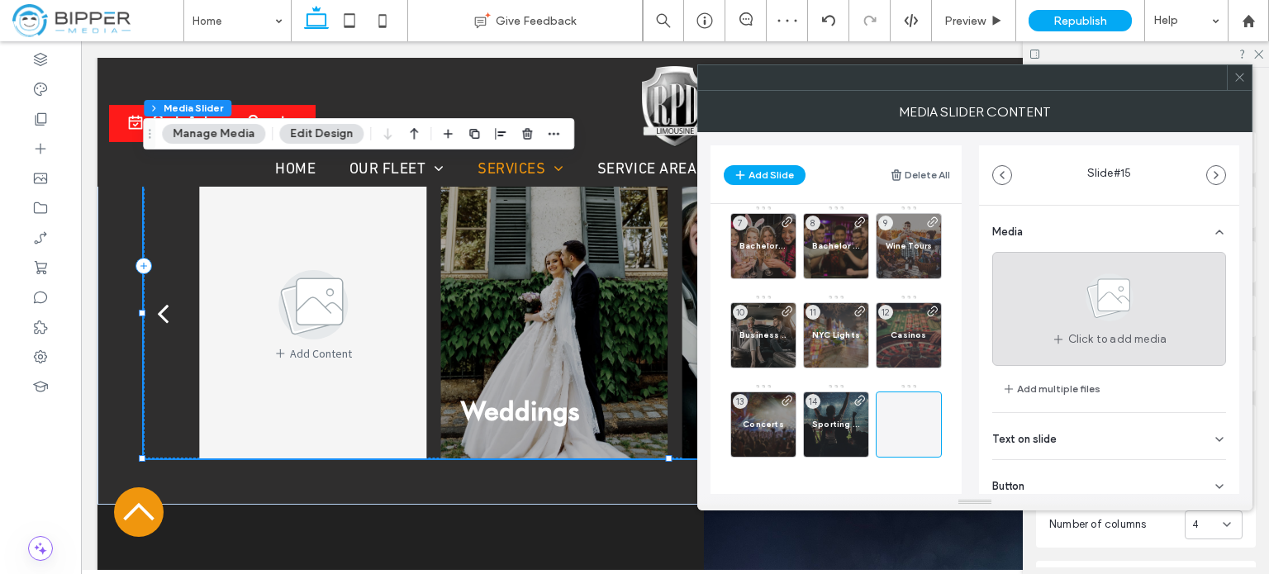
click at [1099, 303] on use at bounding box center [1109, 297] width 48 height 48
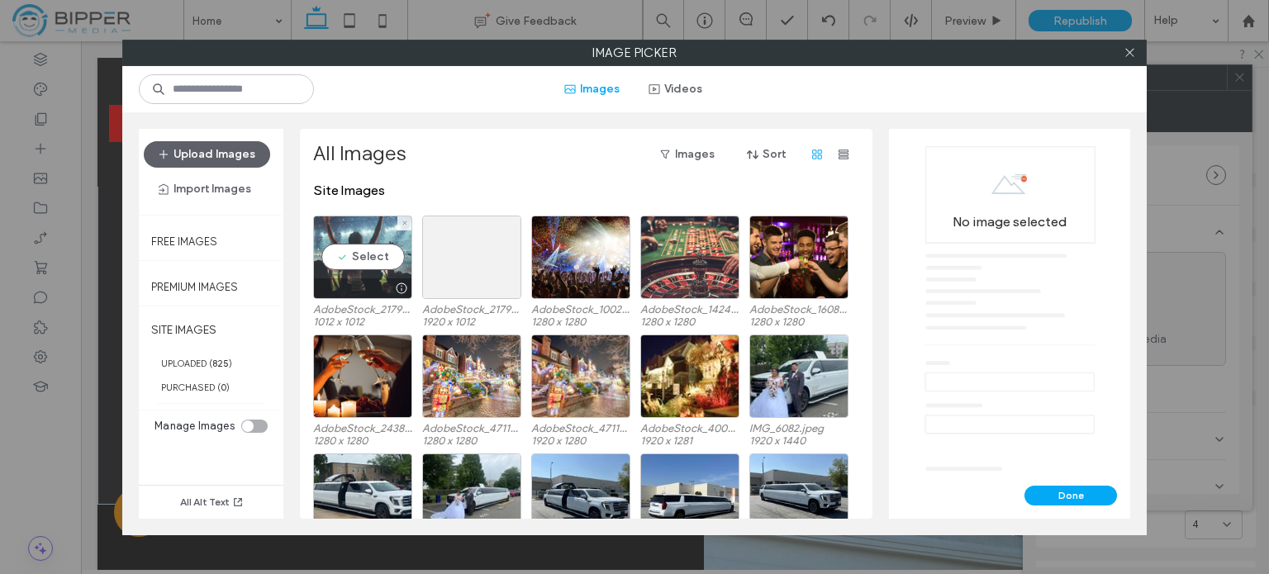
click at [358, 278] on div at bounding box center [362, 288] width 97 height 20
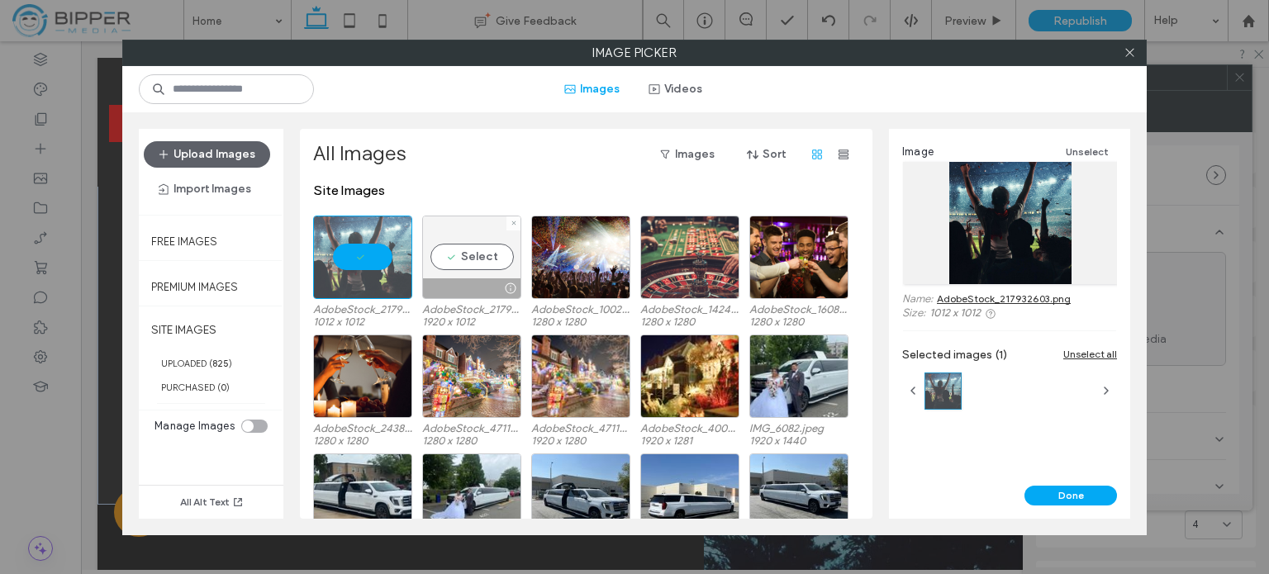
click at [465, 218] on div "Select" at bounding box center [471, 257] width 99 height 83
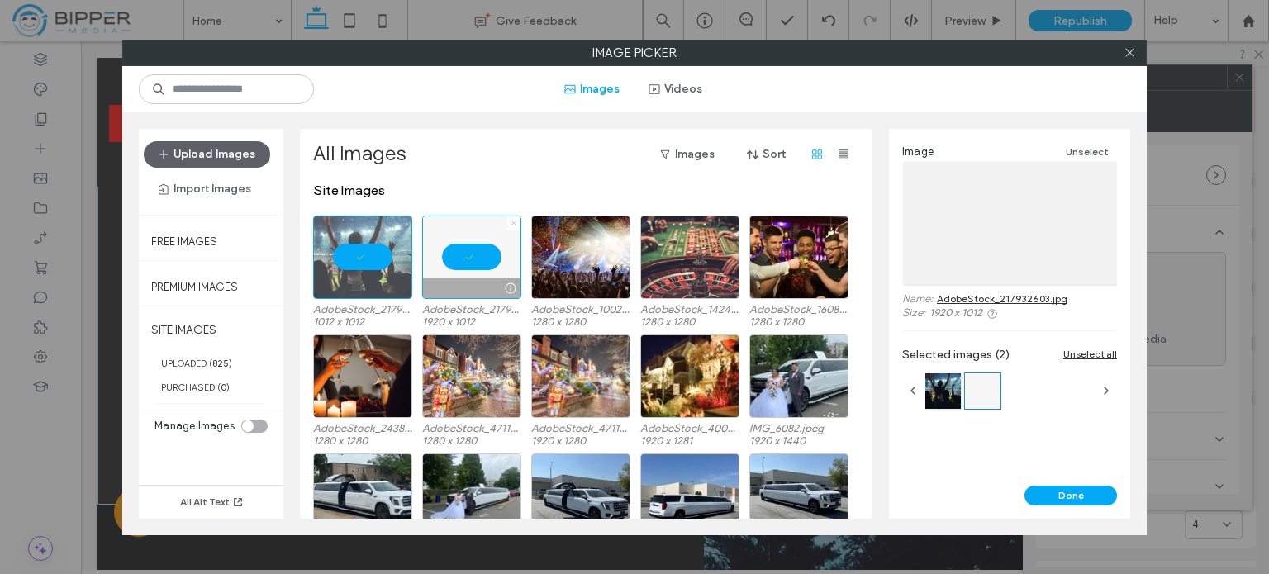
click at [510, 225] on icon at bounding box center [513, 223] width 7 height 7
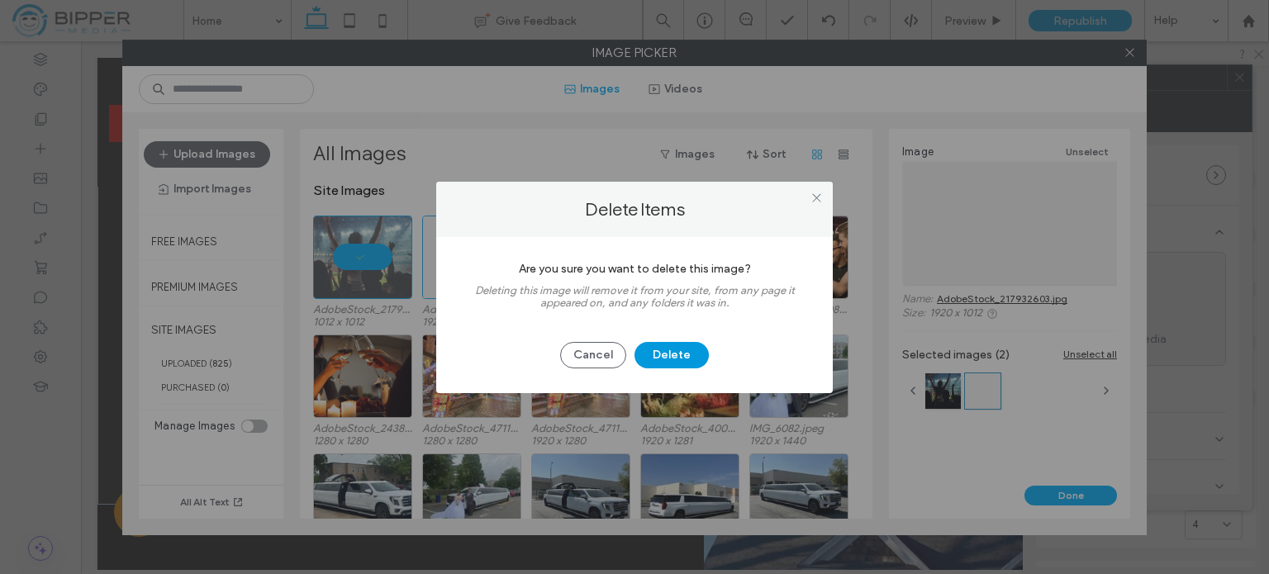
click at [672, 358] on button "Delete" at bounding box center [671, 355] width 74 height 26
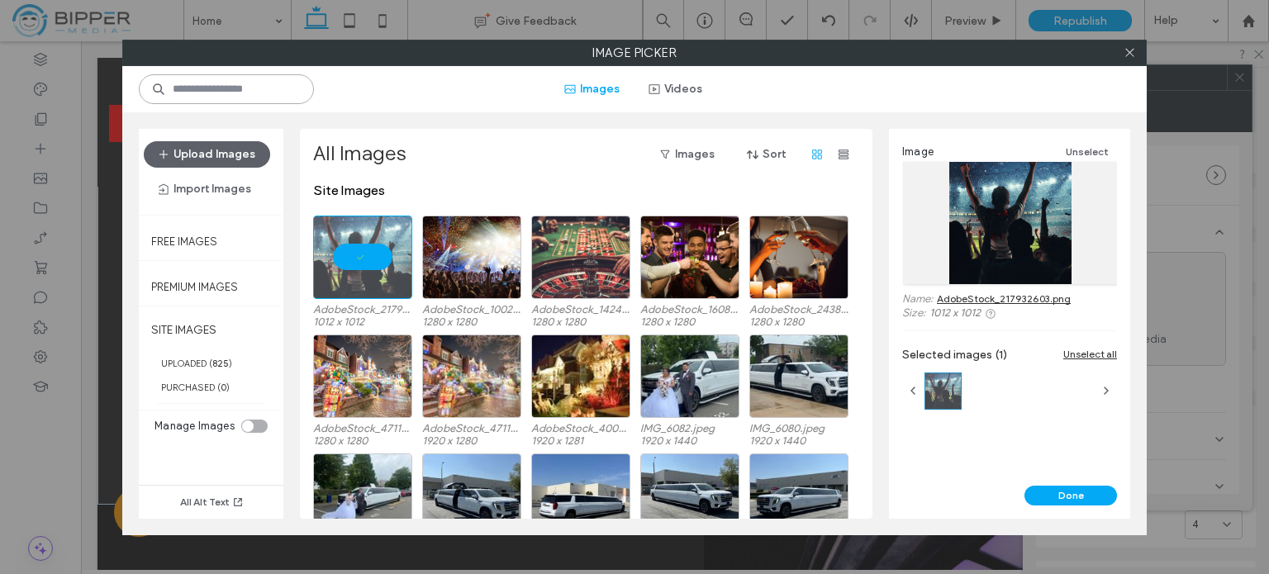
click at [240, 88] on input at bounding box center [226, 89] width 175 height 30
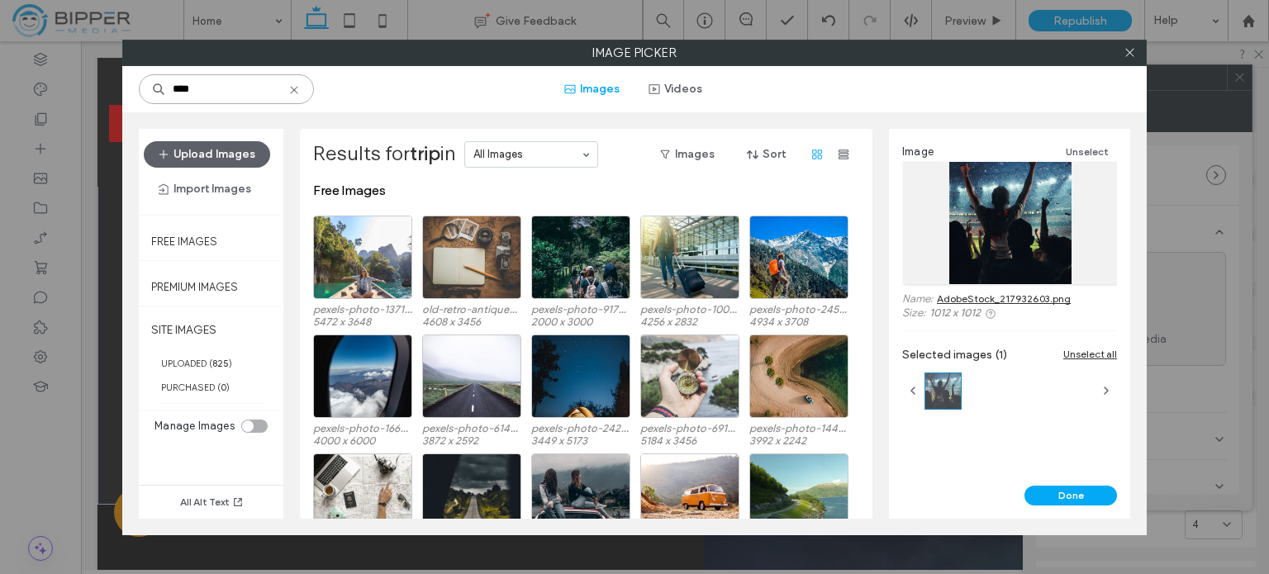
type input "****"
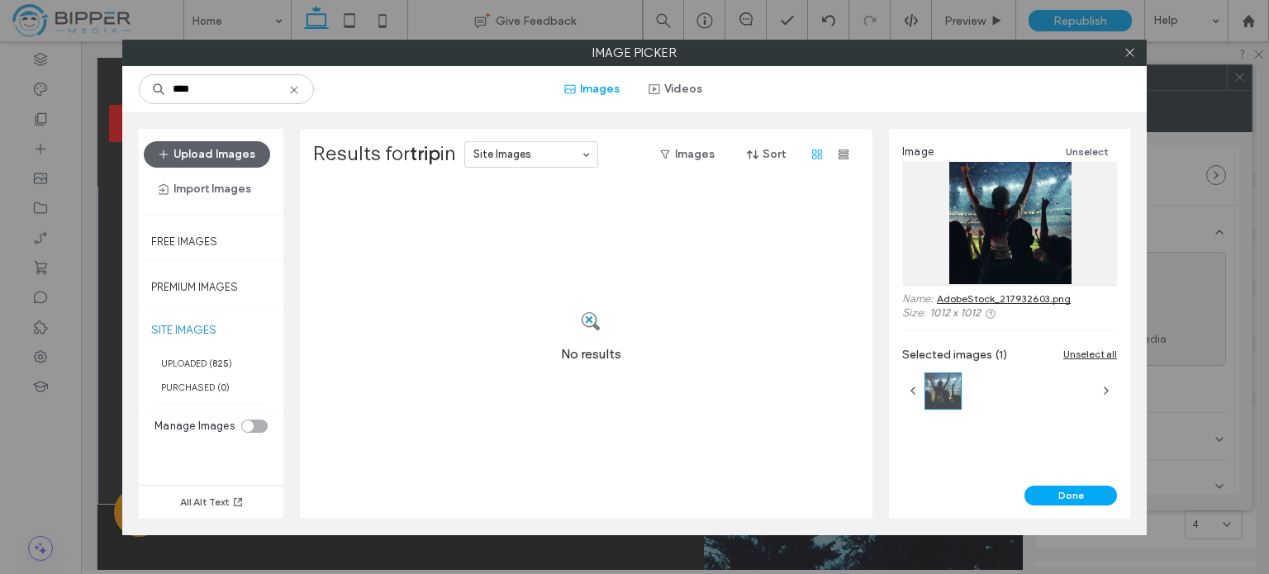
click at [301, 89] on icon at bounding box center [293, 89] width 13 height 13
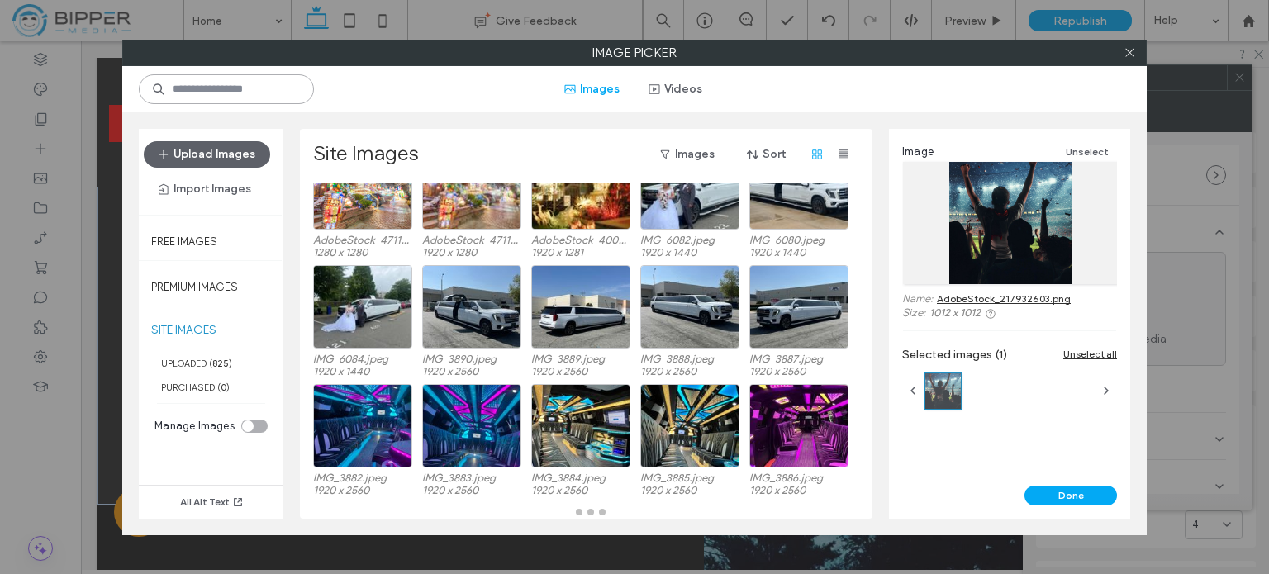
scroll to position [155, 0]
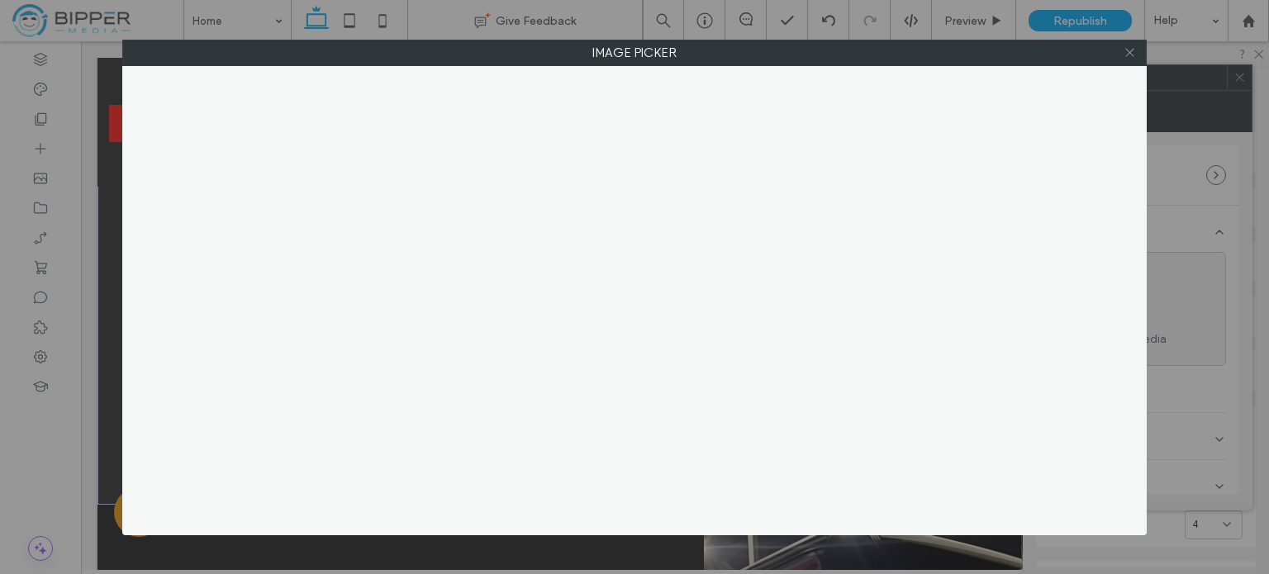
click at [1134, 46] on icon at bounding box center [1129, 52] width 12 height 12
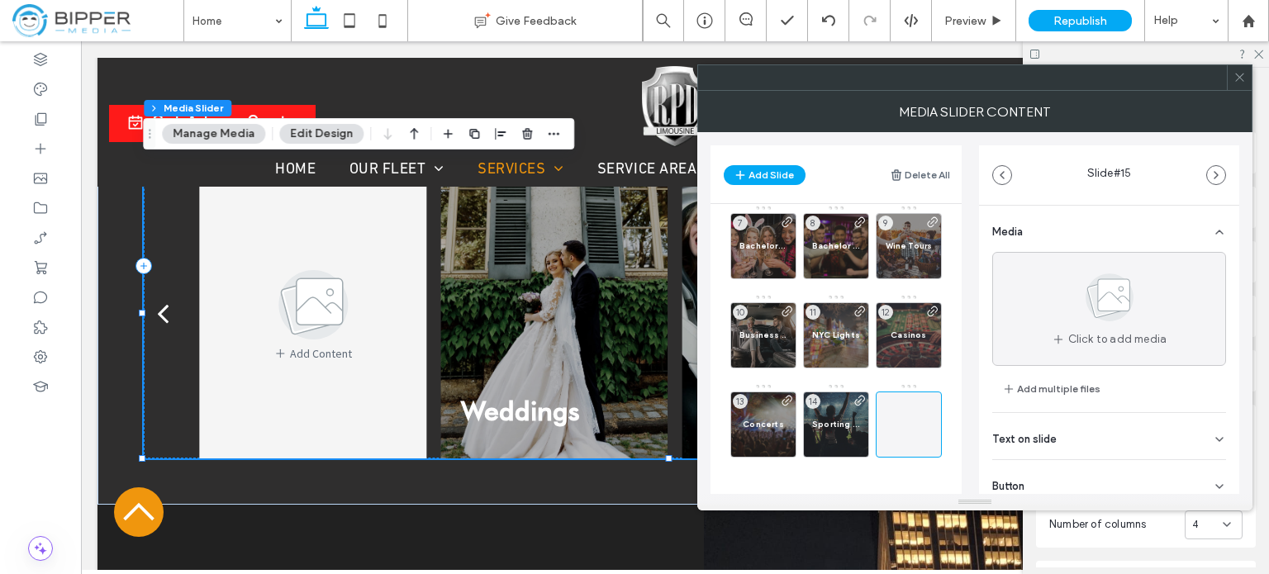
click at [1052, 434] on span "Text on slide" at bounding box center [1024, 439] width 64 height 11
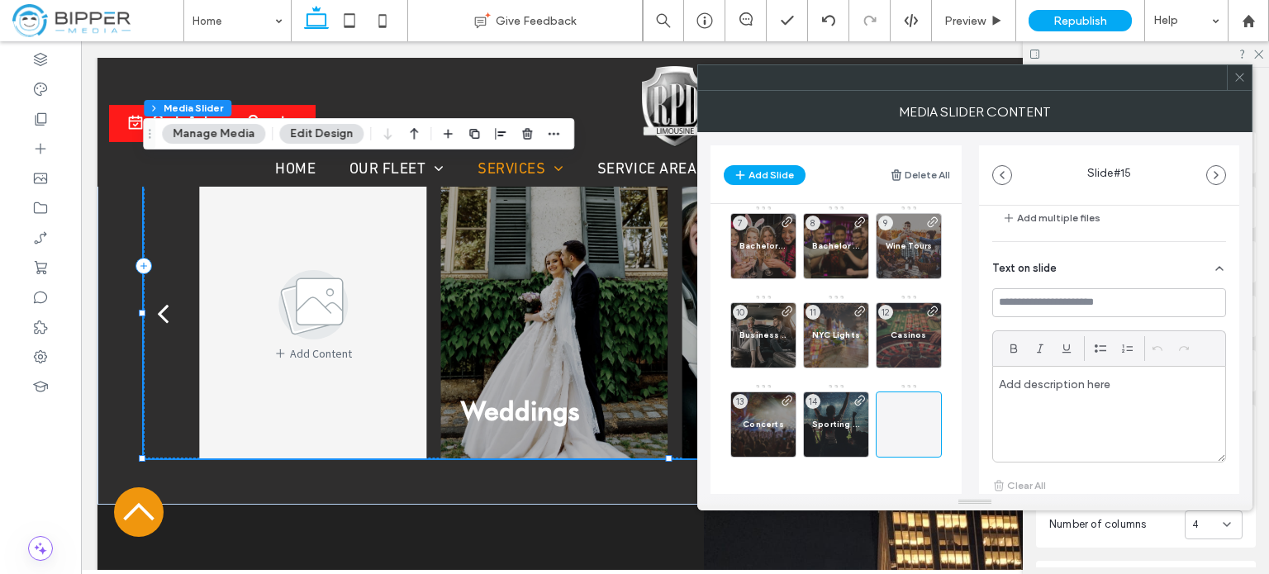
scroll to position [248, 0]
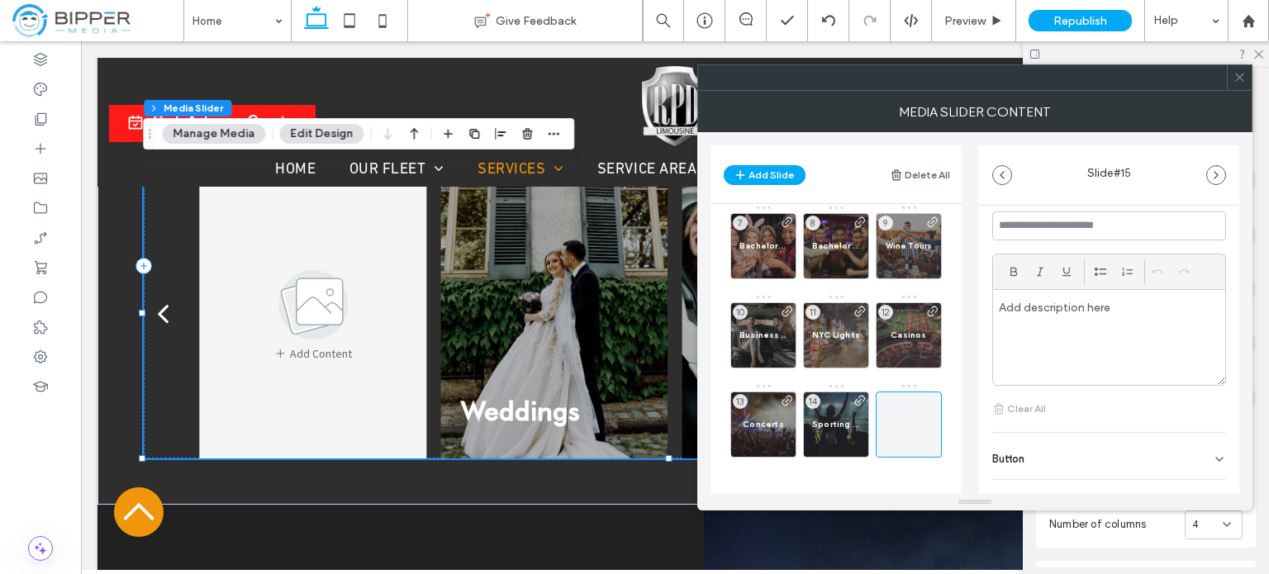
click at [1225, 240] on div "Media Click to add media Add multiple files Text on slide Clear All Button ****…" at bounding box center [1109, 268] width 260 height 621
click at [1077, 223] on input at bounding box center [1109, 225] width 234 height 29
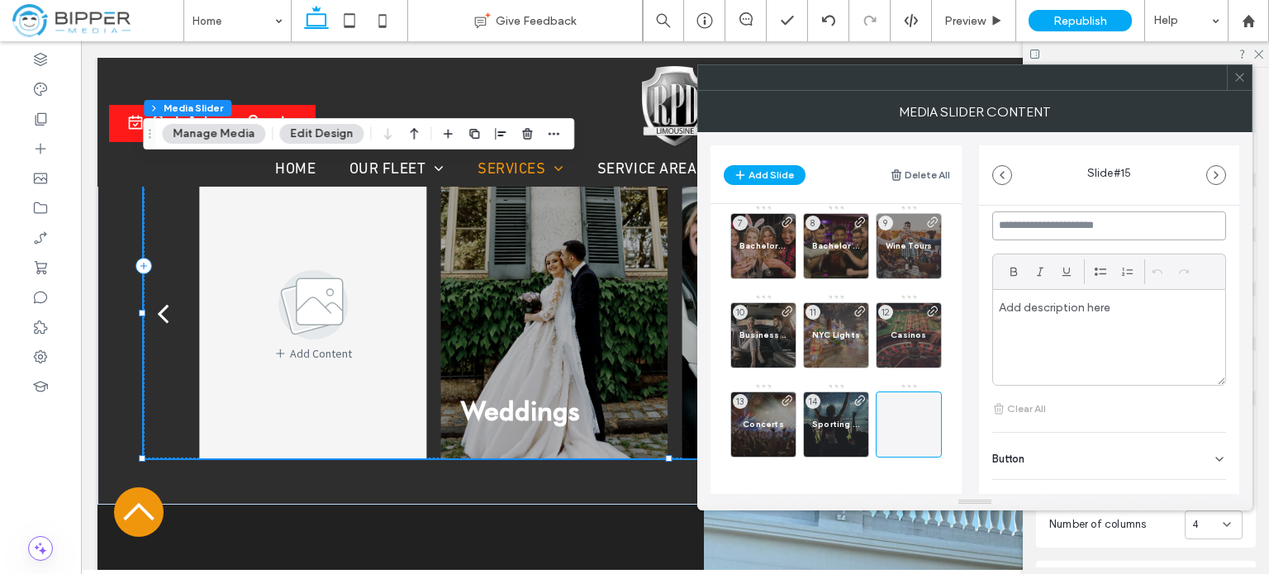
paste input "**********"
type input "**********"
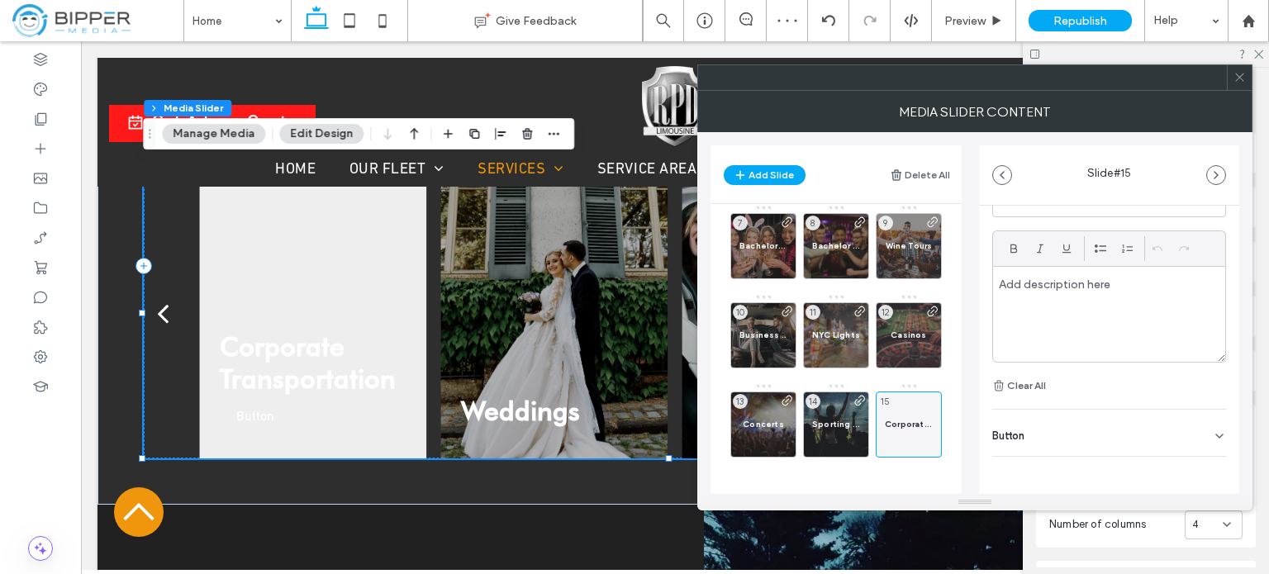
click at [1213, 434] on icon at bounding box center [1219, 436] width 13 height 13
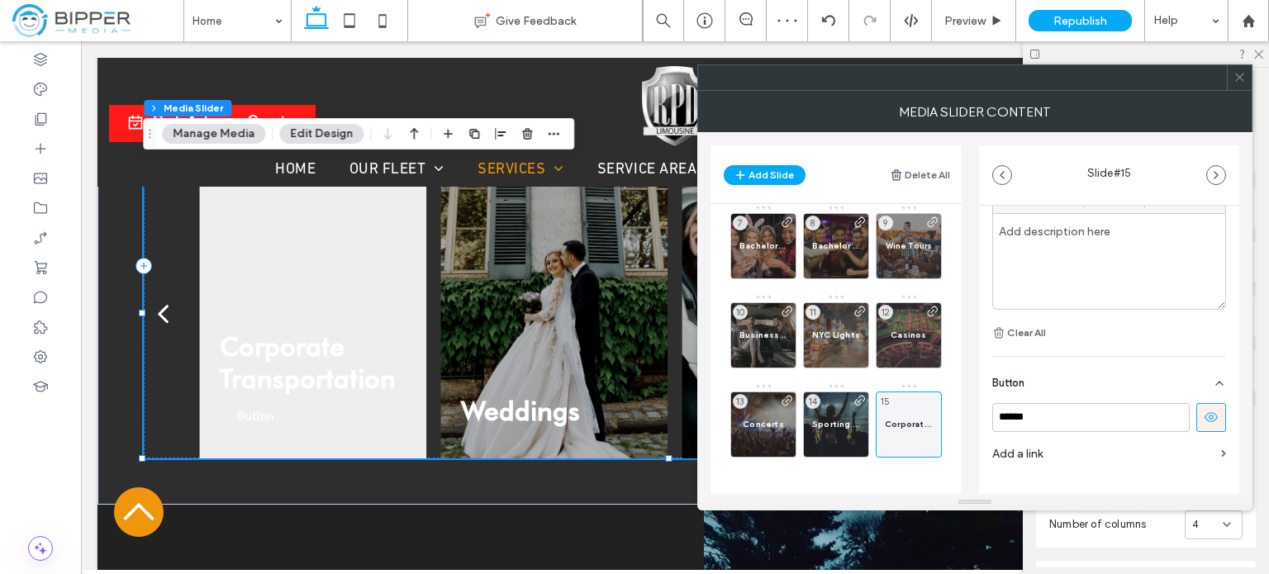
scroll to position [350, 0]
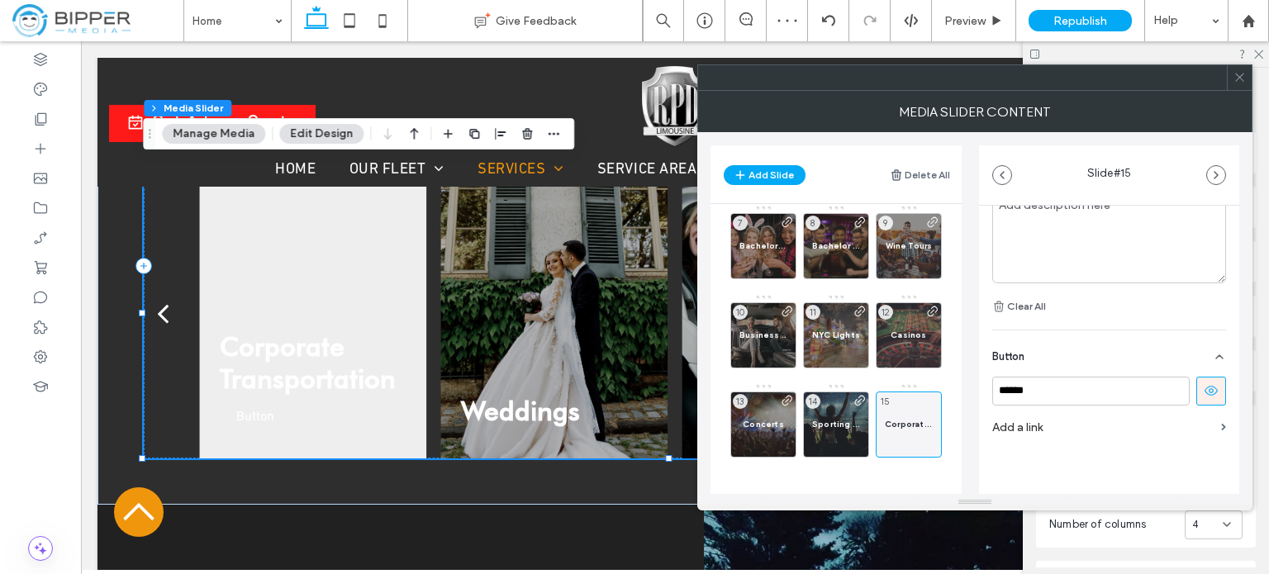
drag, startPoint x: 1198, startPoint y: 382, endPoint x: 1204, endPoint y: 402, distance: 21.7
click at [1204, 383] on icon at bounding box center [1211, 390] width 15 height 15
click at [1151, 424] on label "Add a link" at bounding box center [1103, 427] width 222 height 31
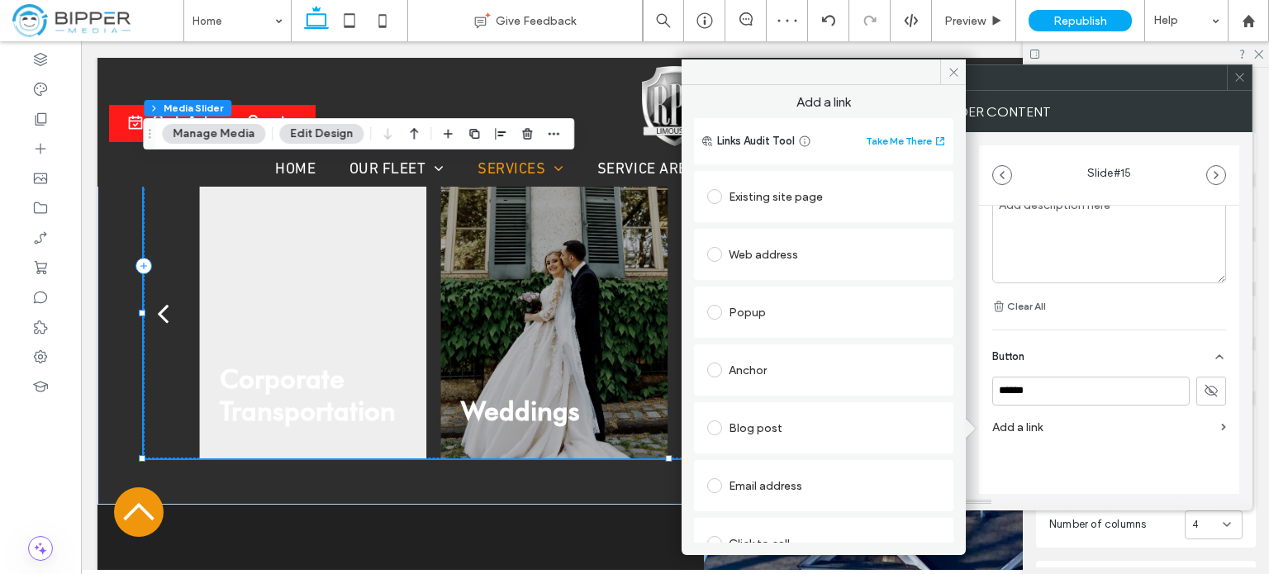
click at [757, 200] on div "Existing site page" at bounding box center [823, 196] width 233 height 26
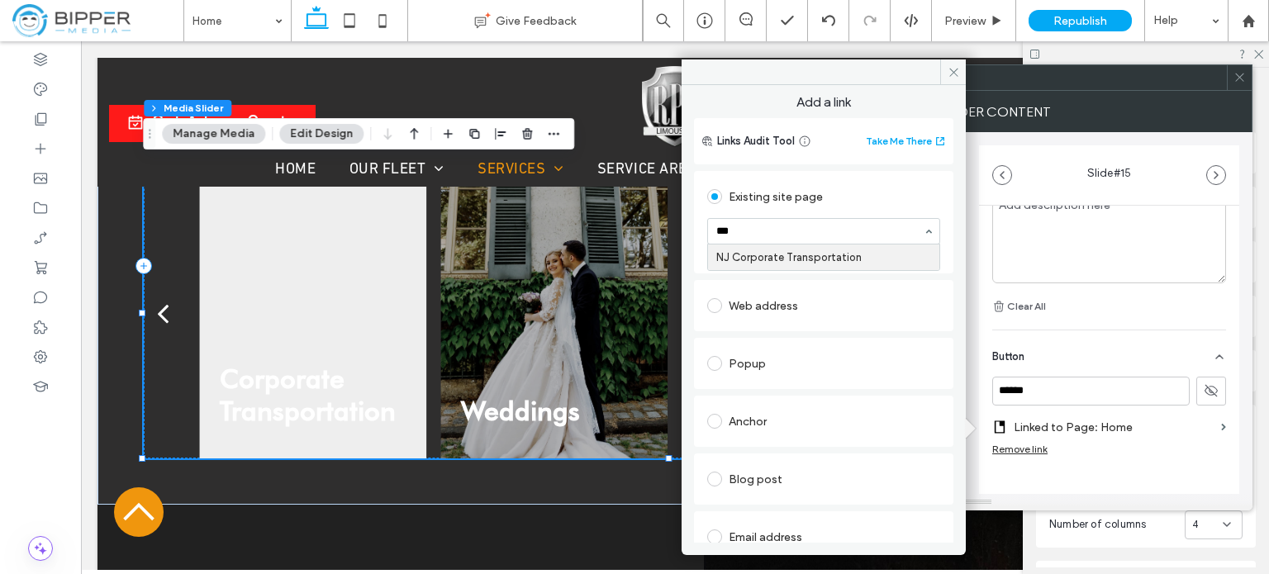
type input "****"
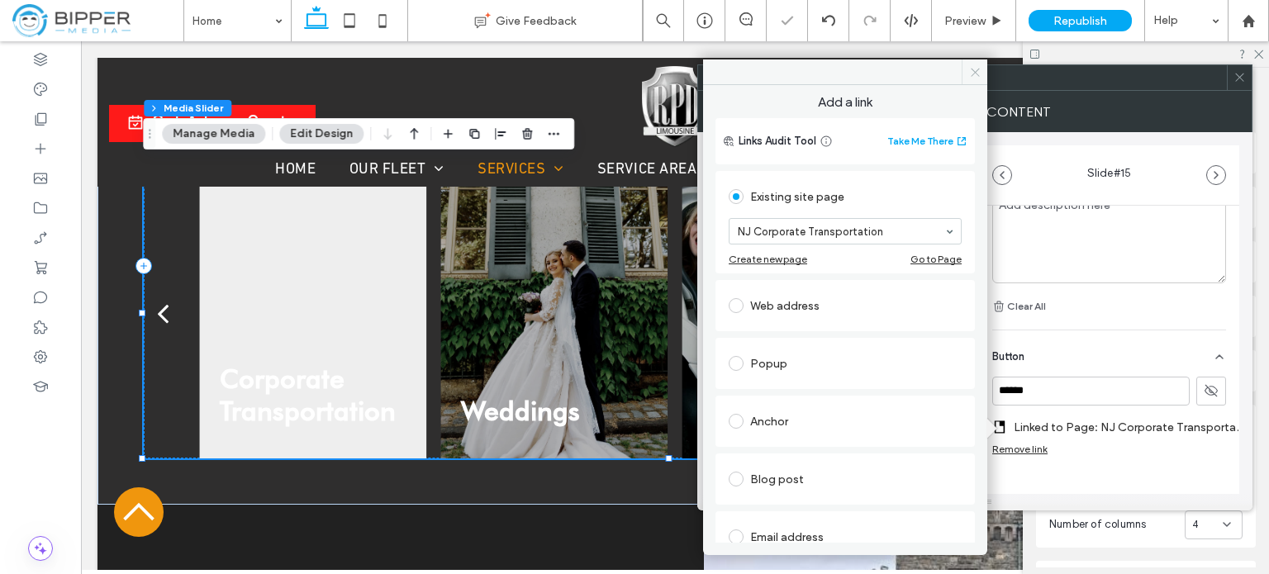
click at [978, 69] on icon at bounding box center [975, 72] width 12 height 12
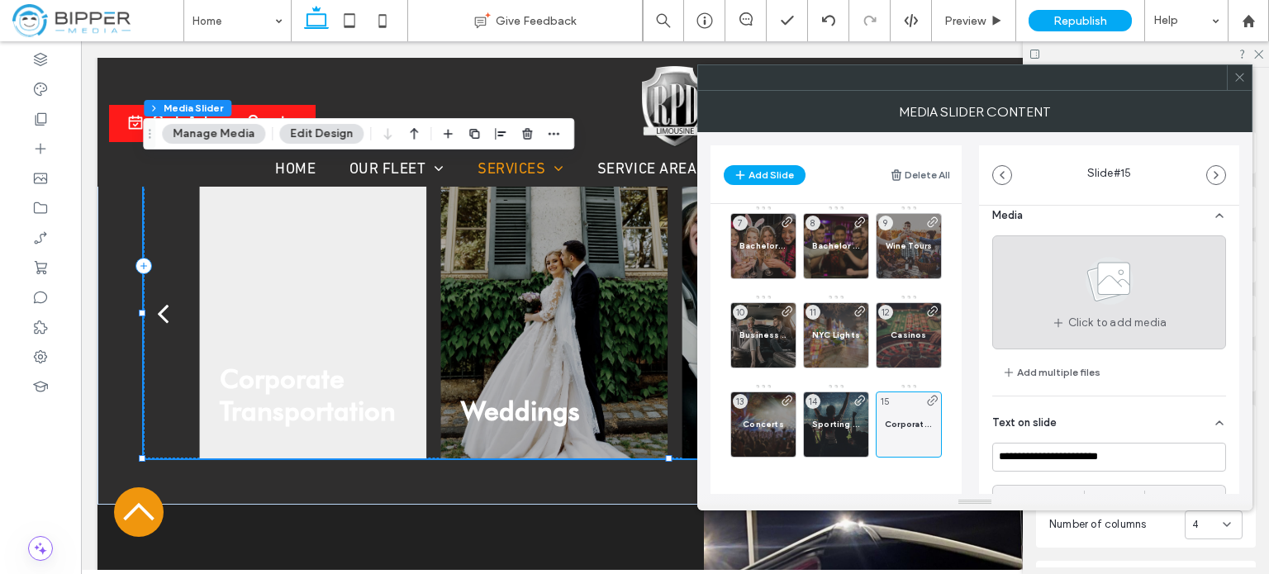
scroll to position [0, 0]
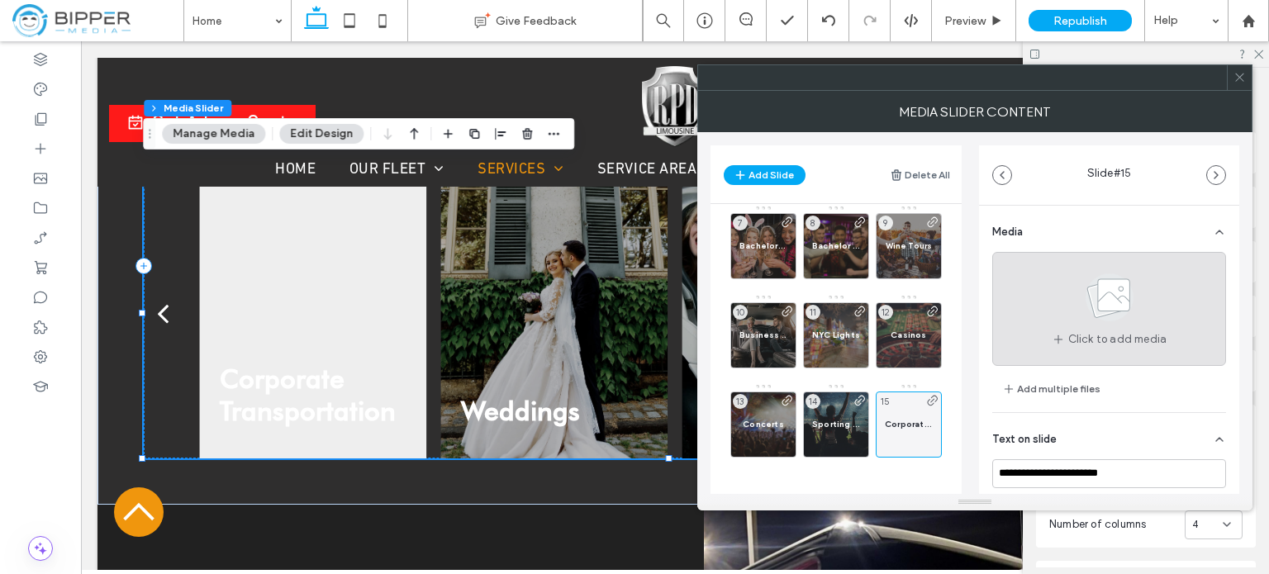
click at [1117, 311] on use at bounding box center [1109, 297] width 48 height 48
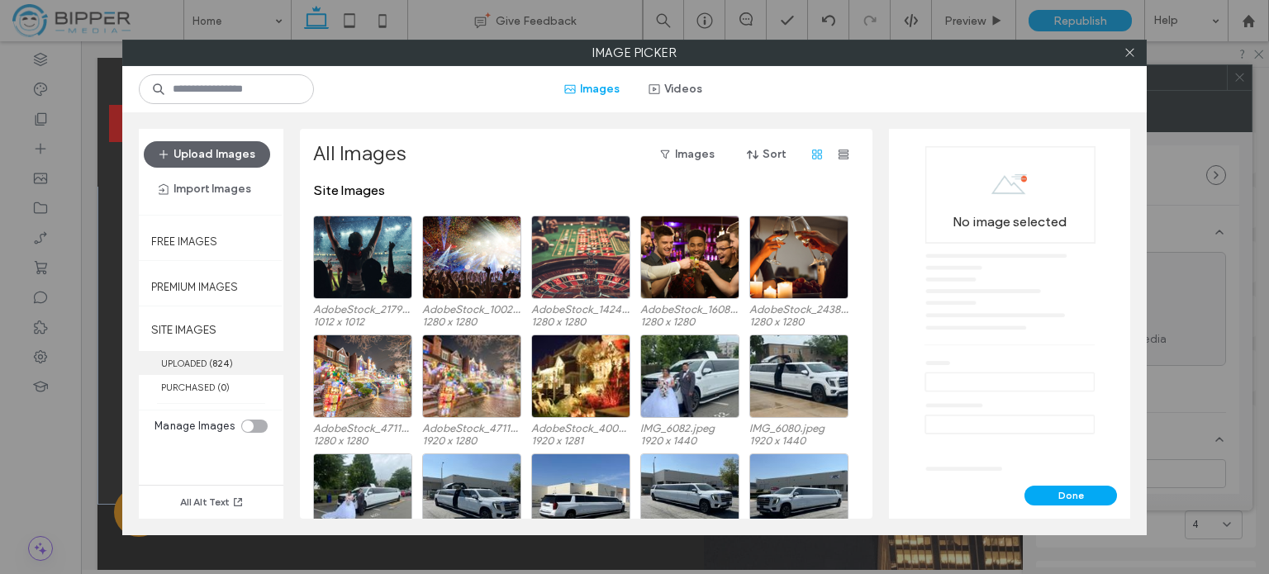
drag, startPoint x: 193, startPoint y: 360, endPoint x: 211, endPoint y: 363, distance: 18.3
click at [195, 362] on label "UPLOADED ( 824 )" at bounding box center [211, 363] width 145 height 24
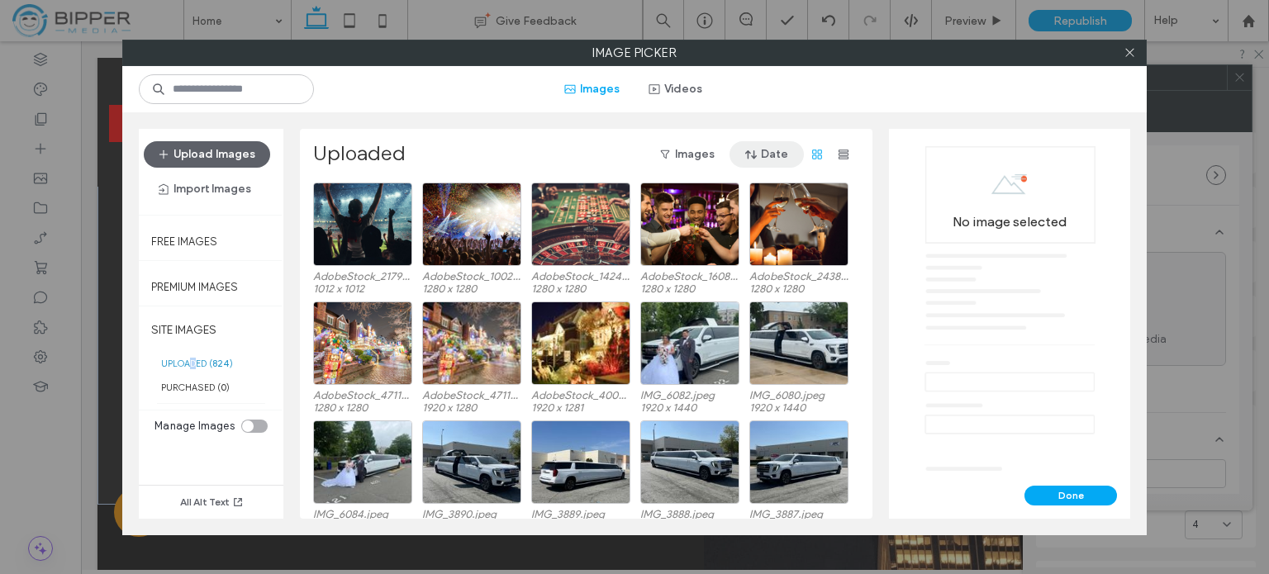
click at [779, 148] on button "Date" at bounding box center [766, 154] width 74 height 26
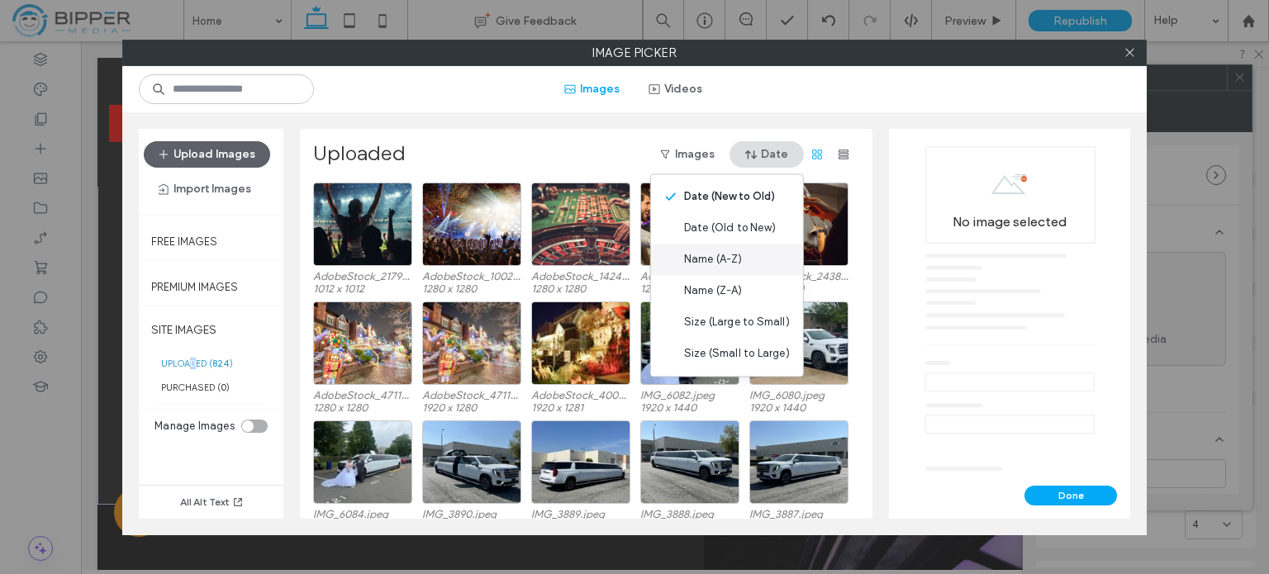
click at [743, 257] on span "Name (A-Z)" at bounding box center [713, 259] width 59 height 17
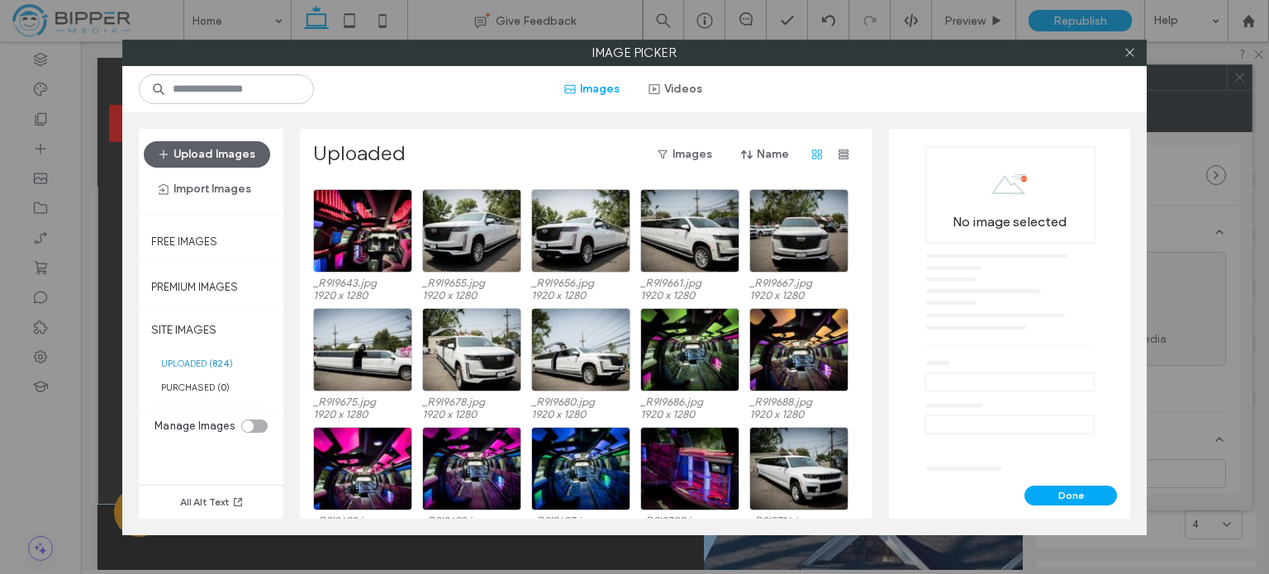
scroll to position [4196, 0]
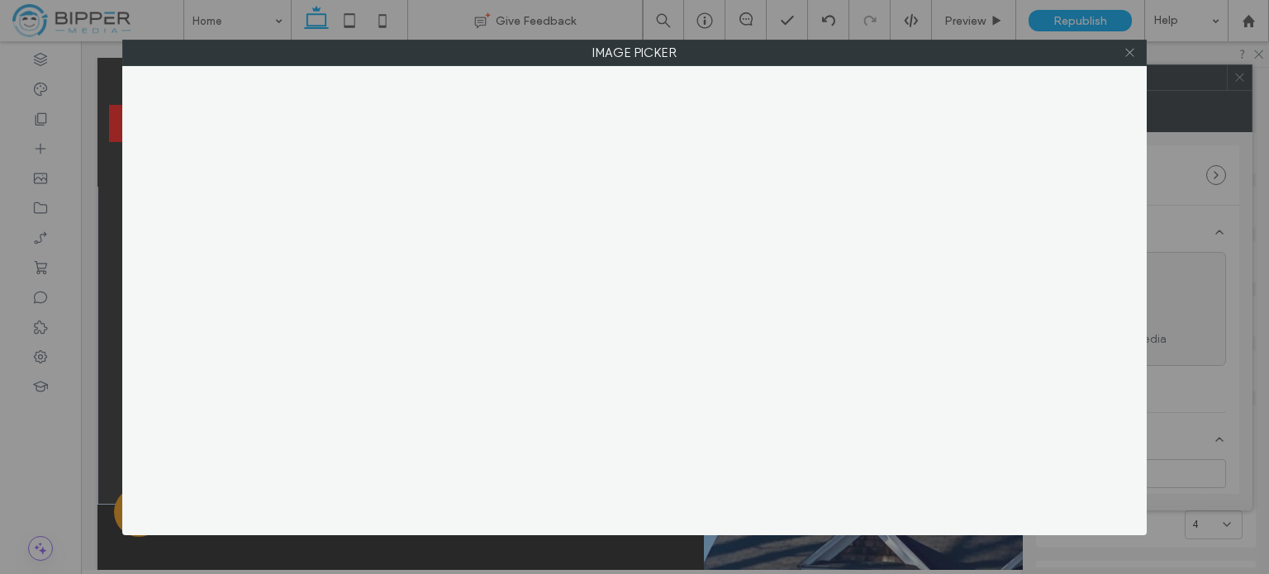
click at [1133, 49] on icon at bounding box center [1129, 52] width 12 height 12
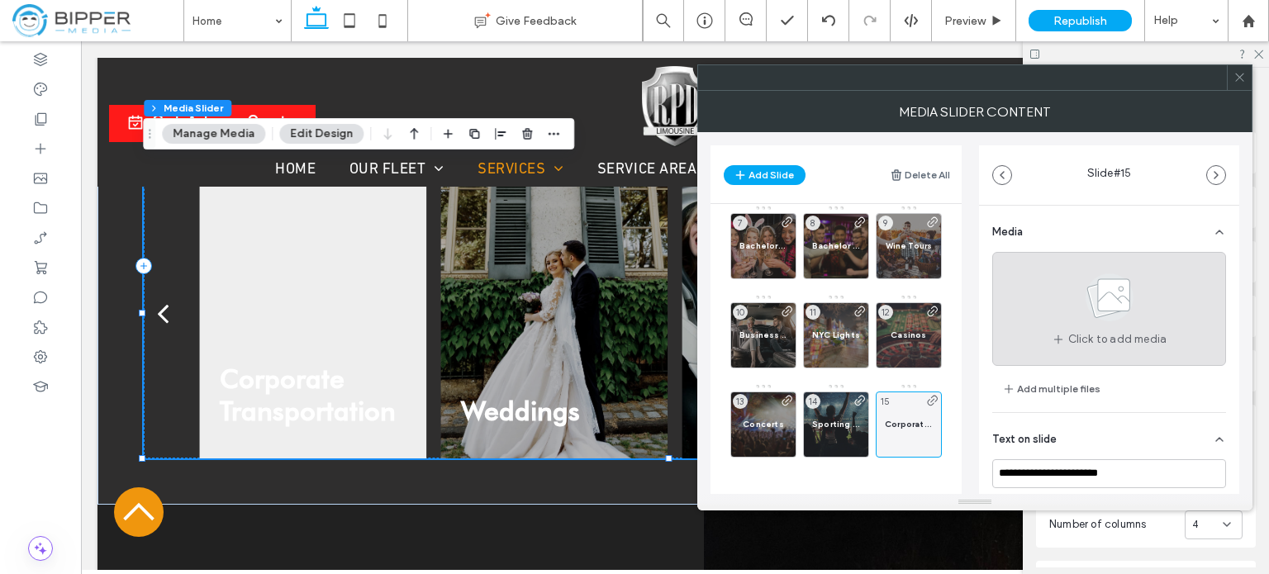
click at [1144, 280] on icon at bounding box center [1109, 297] width 83 height 55
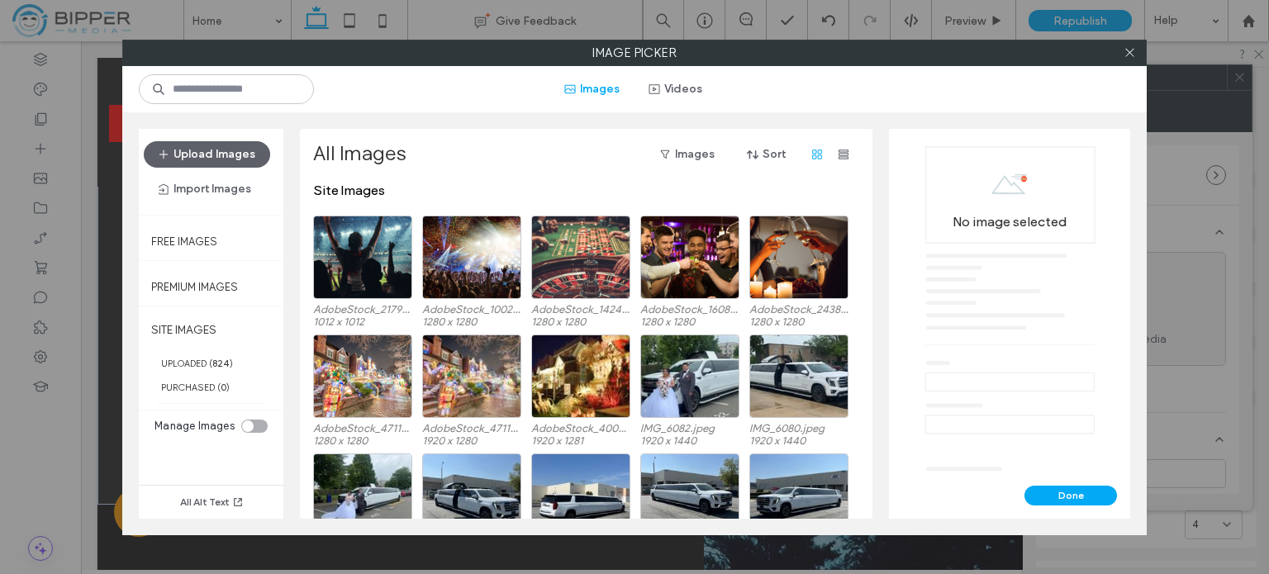
click at [747, 50] on label "Image Picker" at bounding box center [634, 52] width 1023 height 25
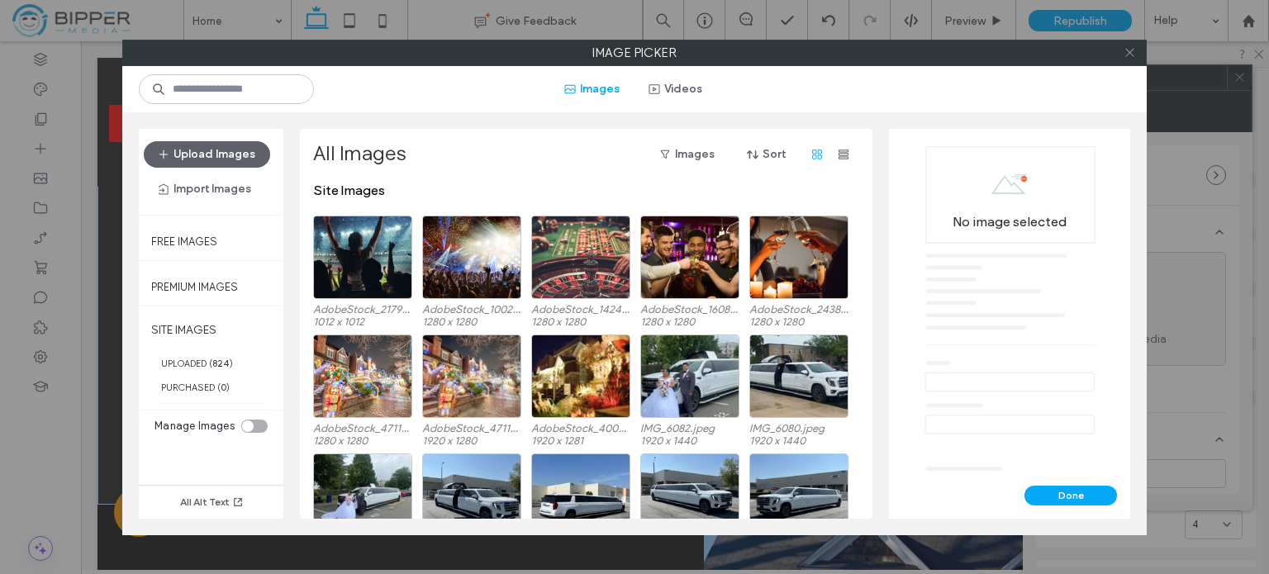
click at [1135, 56] on icon at bounding box center [1129, 52] width 12 height 12
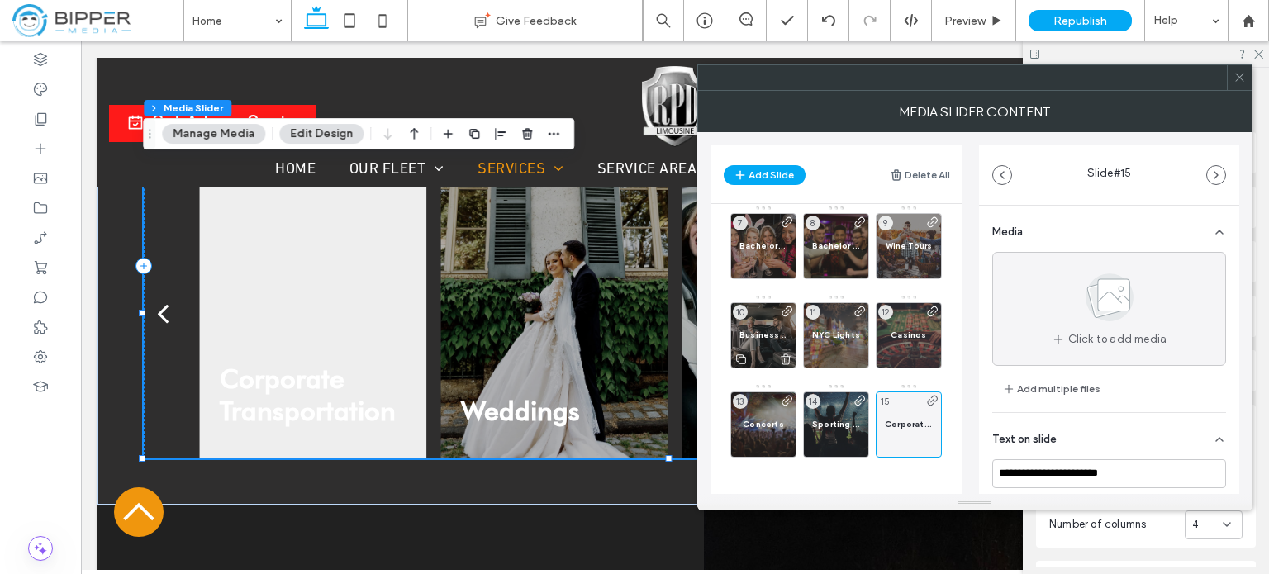
click at [773, 326] on div "Business Trips 10" at bounding box center [763, 335] width 66 height 66
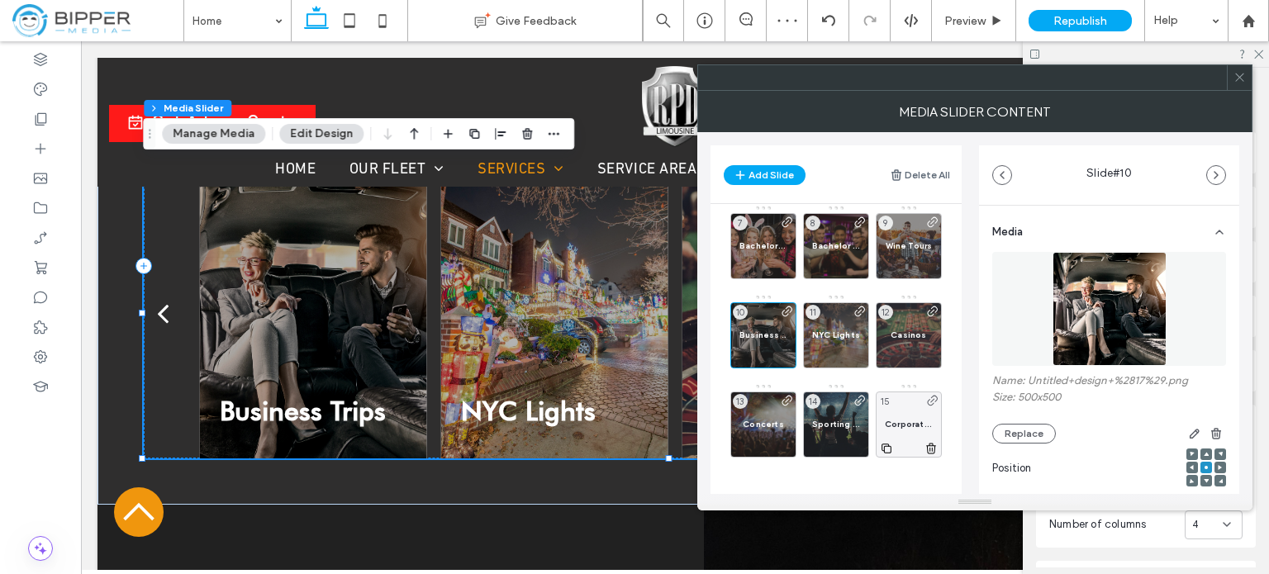
click at [901, 412] on div "Corporate Transportation 15" at bounding box center [909, 425] width 66 height 66
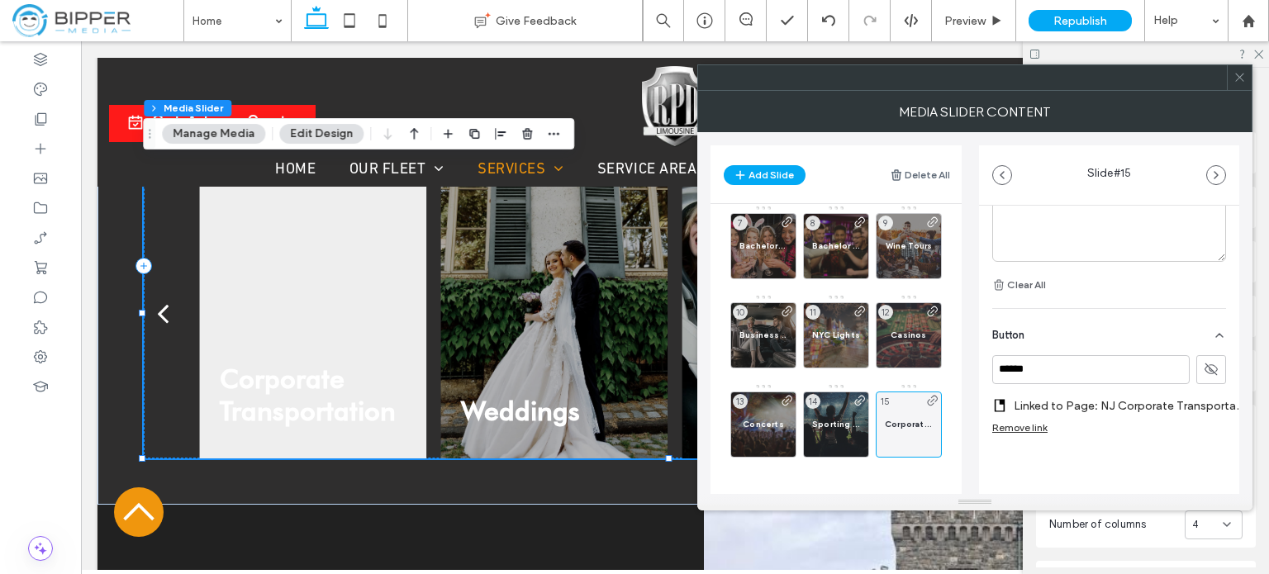
scroll to position [0, 0]
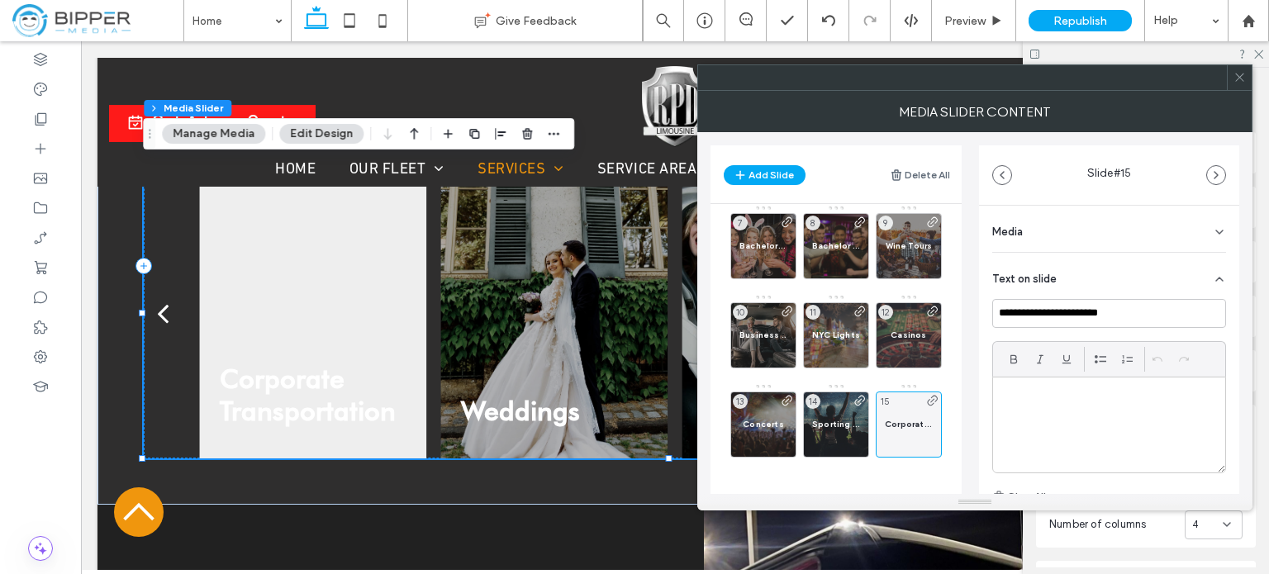
click at [1216, 232] on icon at bounding box center [1219, 232] width 13 height 13
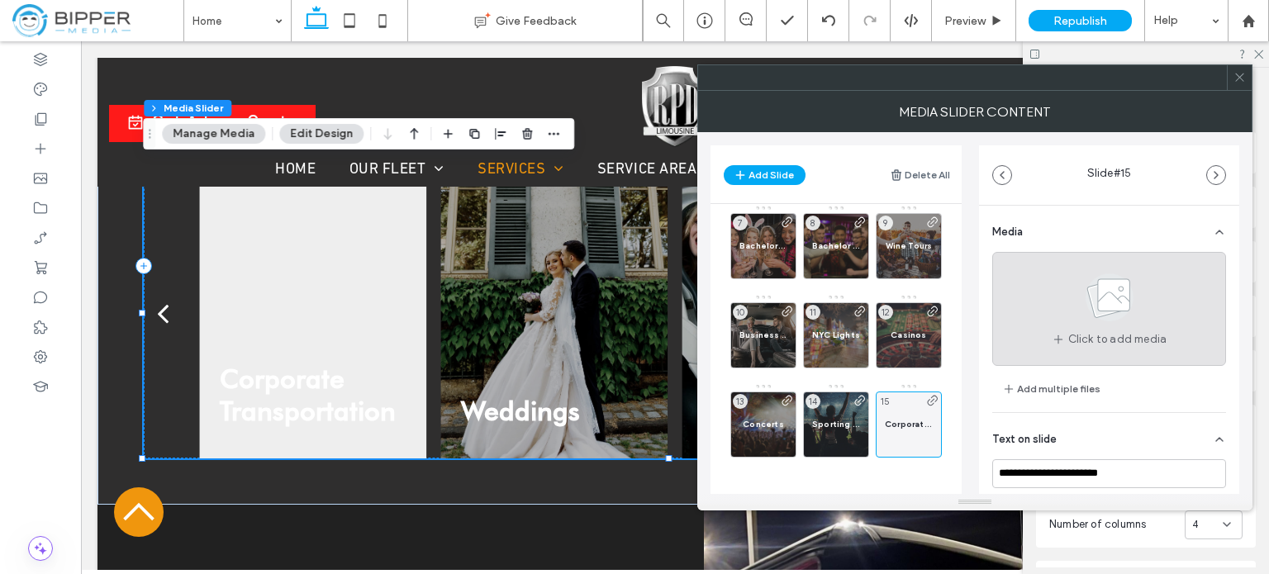
click at [1112, 311] on use at bounding box center [1109, 297] width 48 height 48
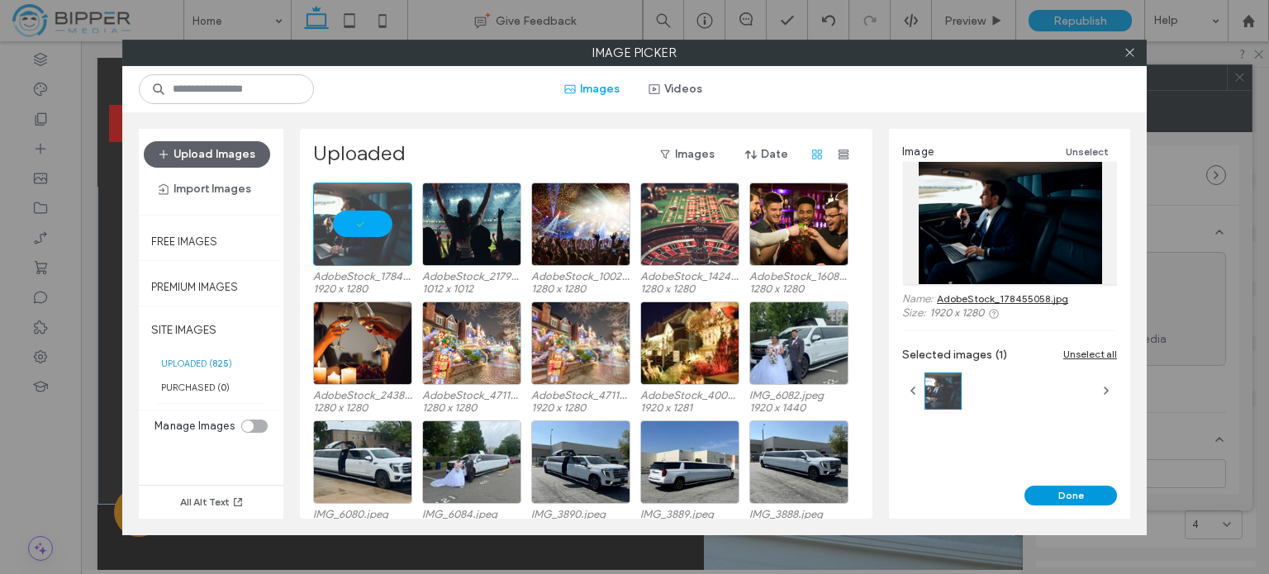
click at [1070, 500] on button "Done" at bounding box center [1070, 496] width 93 height 20
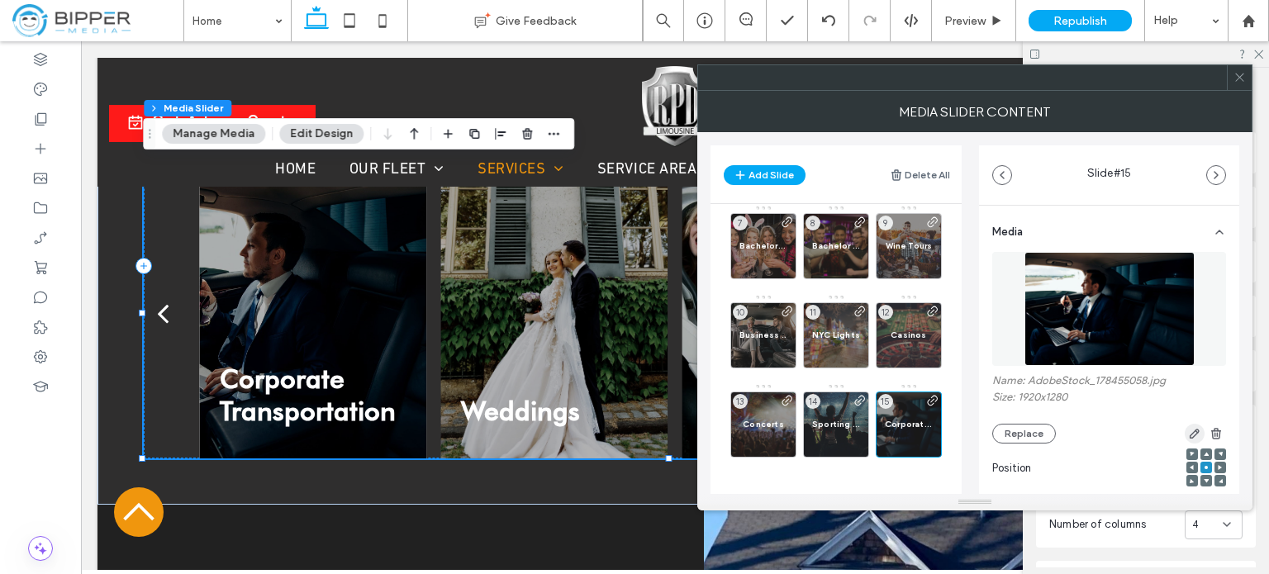
click at [1188, 433] on icon "button" at bounding box center [1194, 433] width 13 height 13
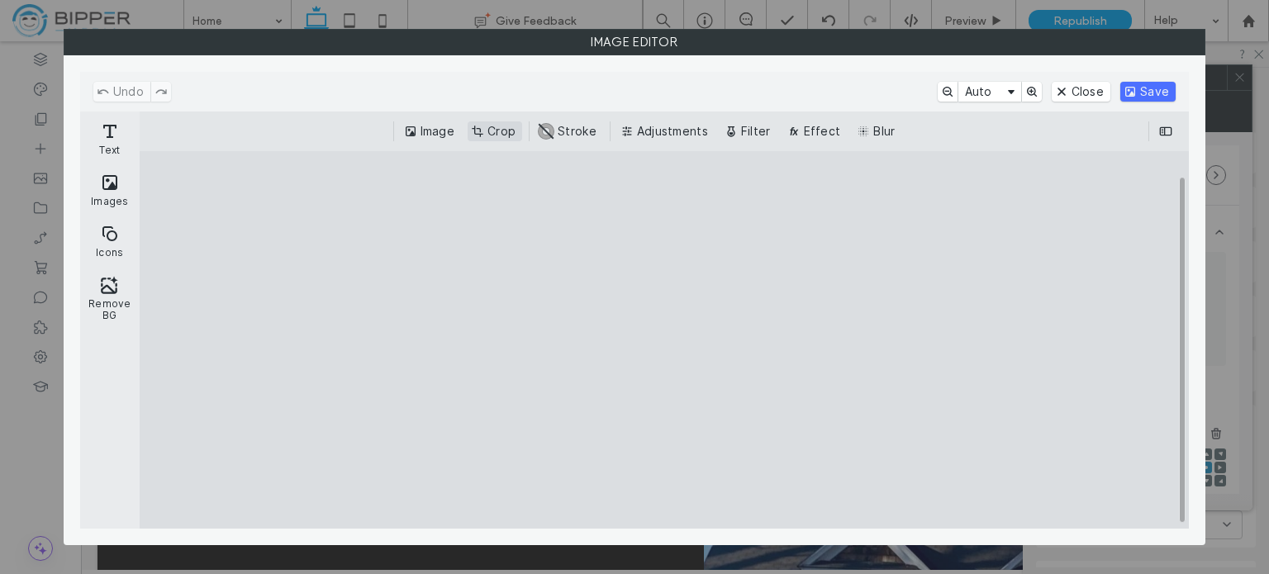
click at [506, 133] on button "Crop" at bounding box center [495, 131] width 55 height 20
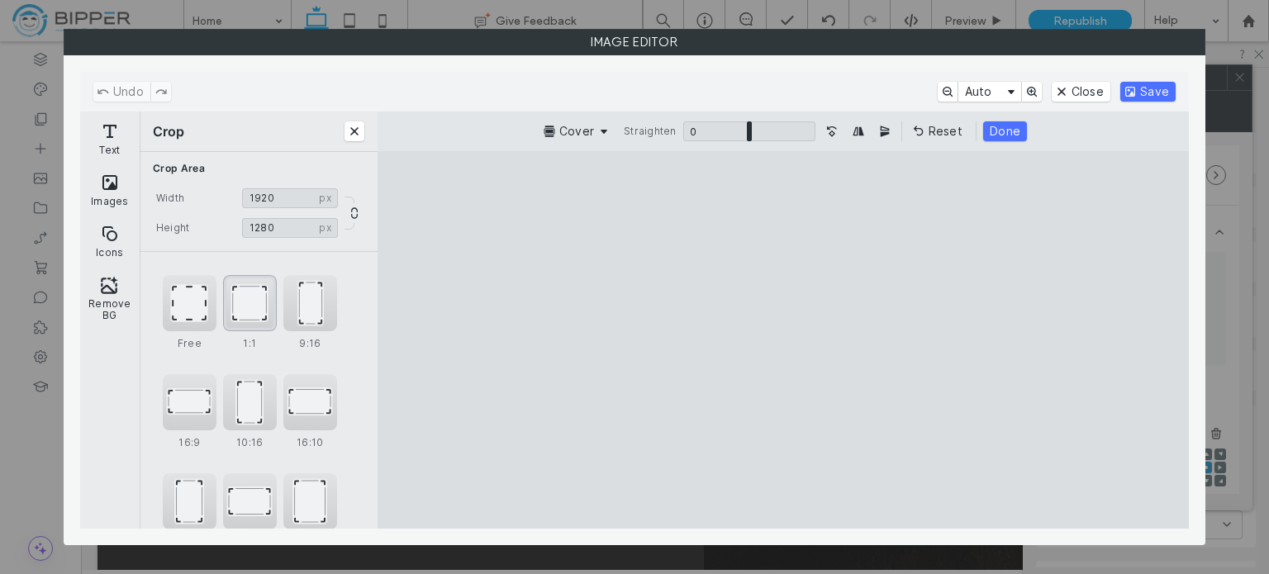
click at [255, 298] on div "1:1" at bounding box center [250, 303] width 54 height 56
type input "****"
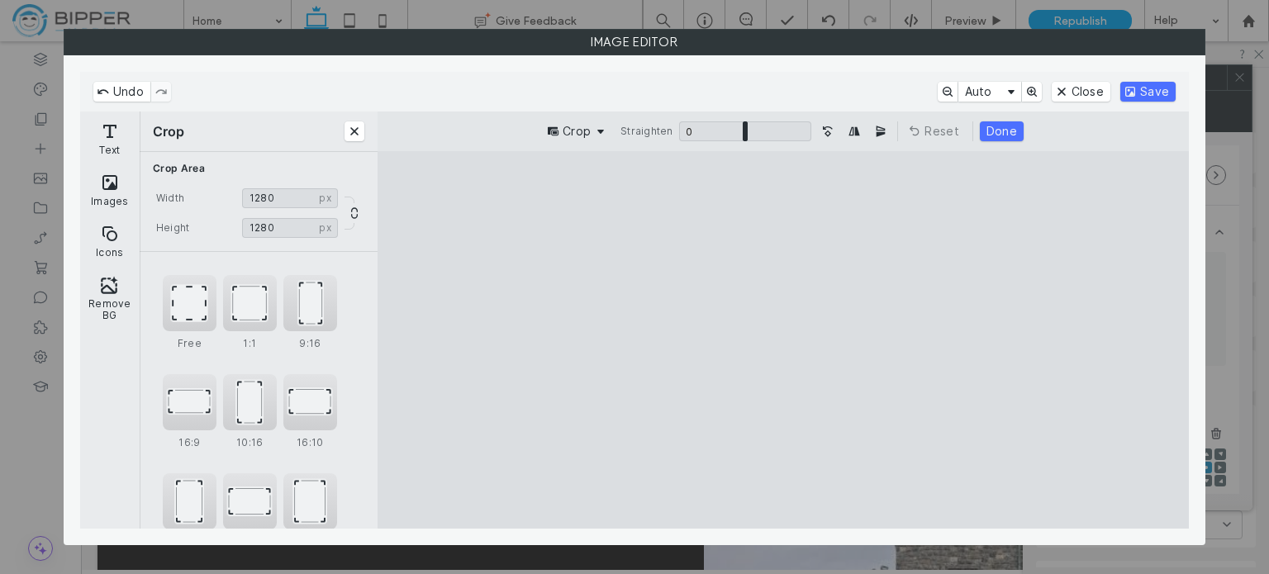
drag, startPoint x: 838, startPoint y: 331, endPoint x: 929, endPoint y: 332, distance: 91.7
click at [783, 340] on cesdk-canvas "Editor canvas" at bounding box center [783, 340] width 0 height 0
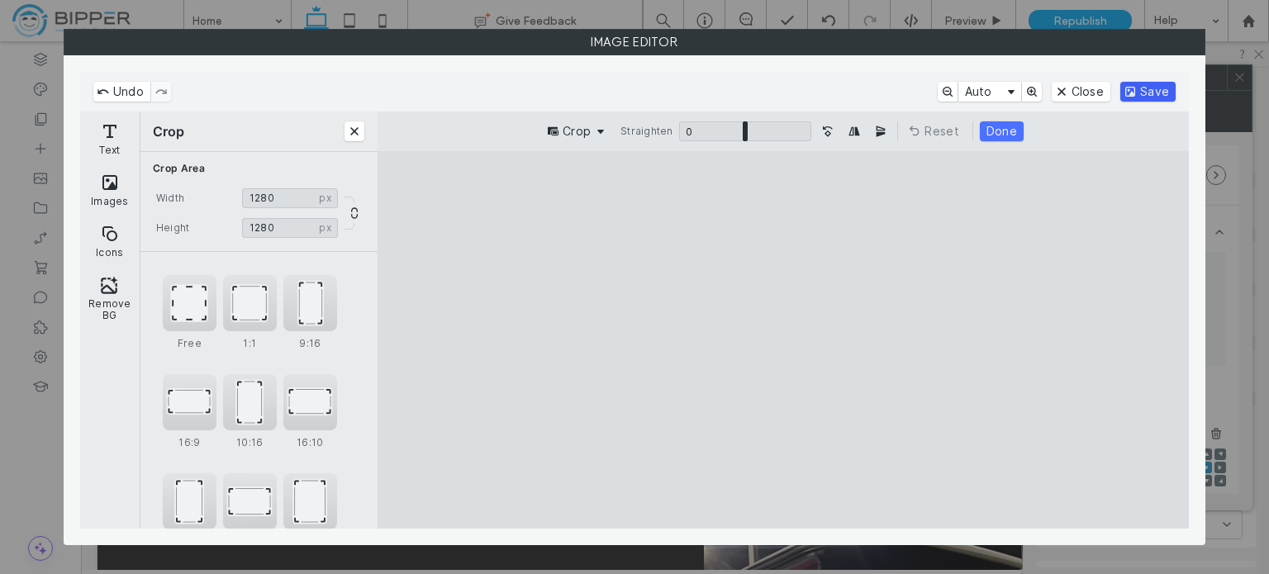
click at [1156, 92] on button "Save" at bounding box center [1147, 92] width 55 height 20
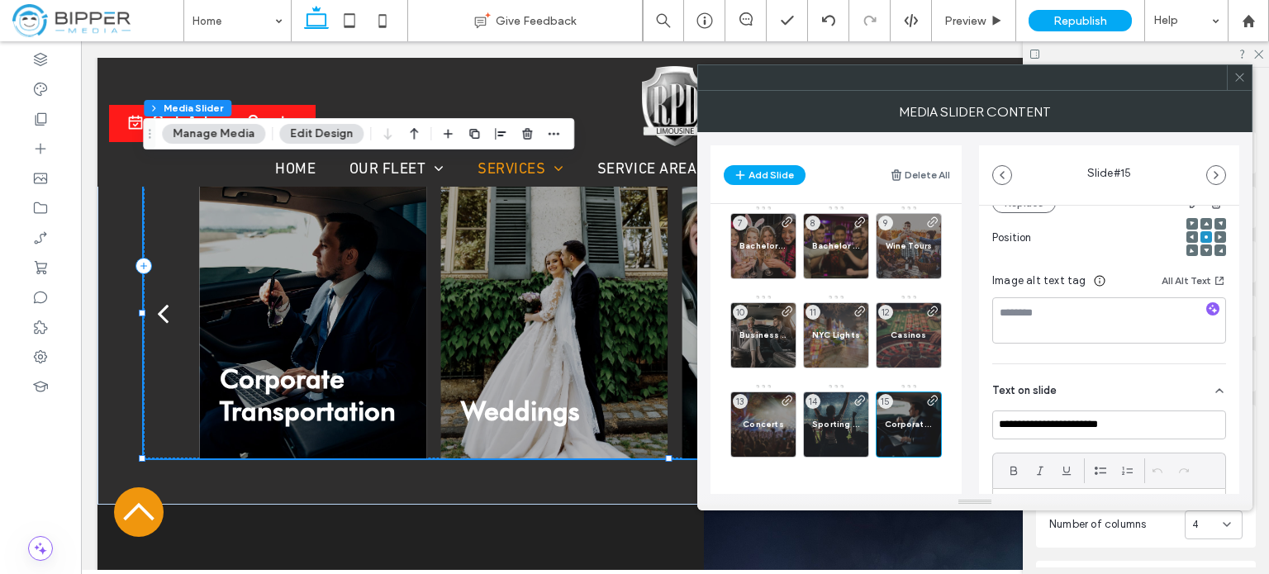
scroll to position [248, 0]
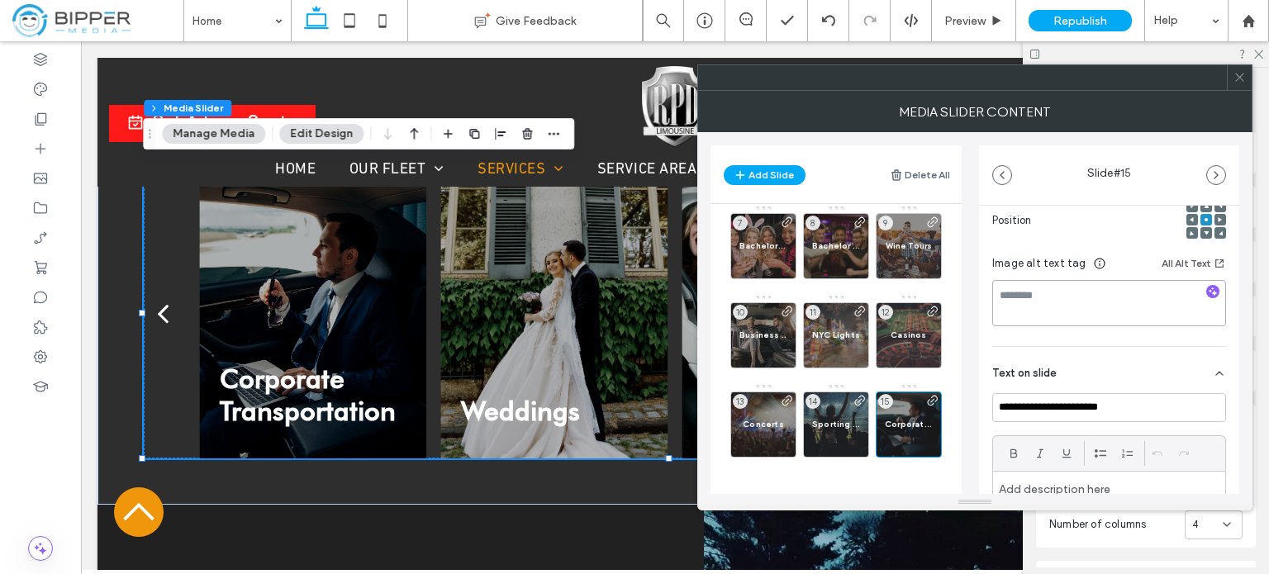
click at [1069, 312] on textarea at bounding box center [1109, 303] width 234 height 46
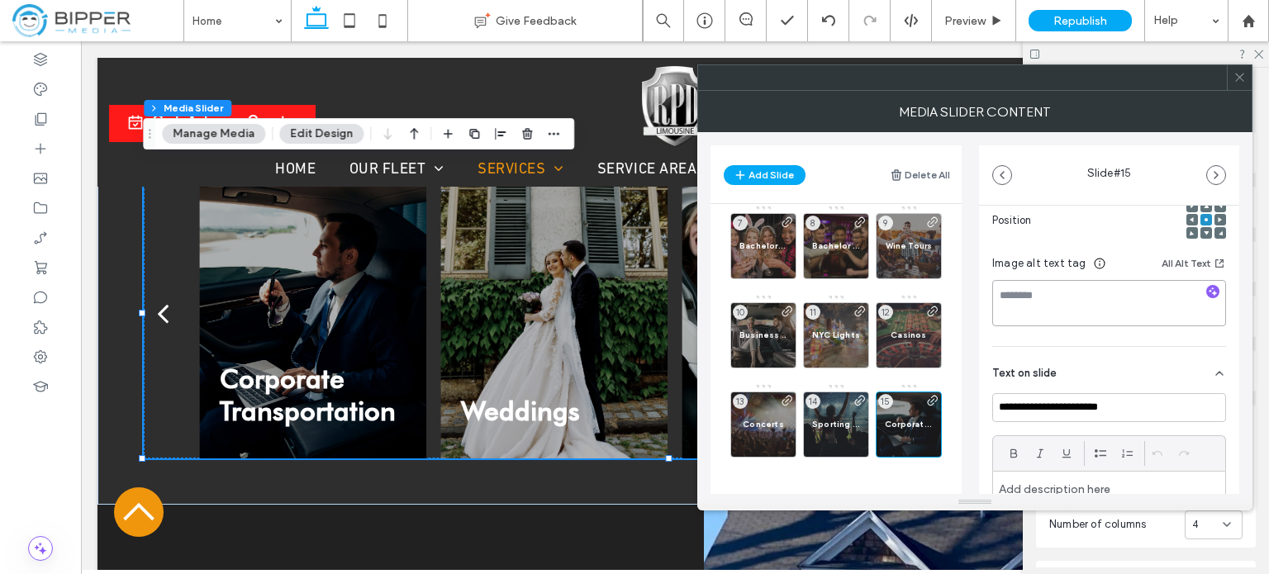
paste textarea "**********"
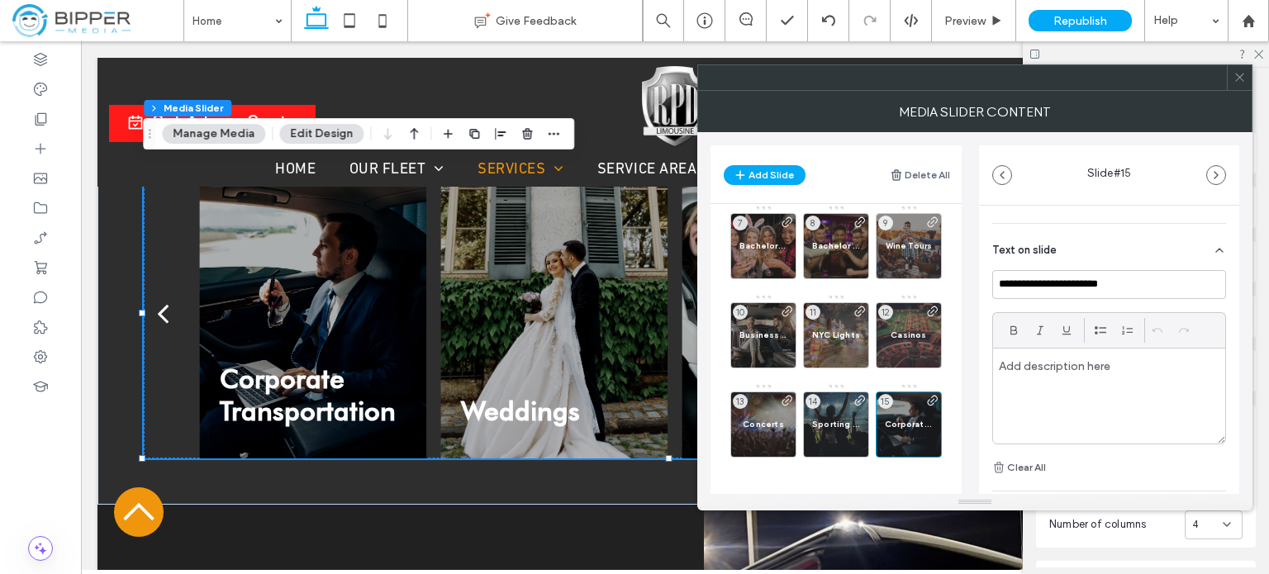
scroll to position [565, 0]
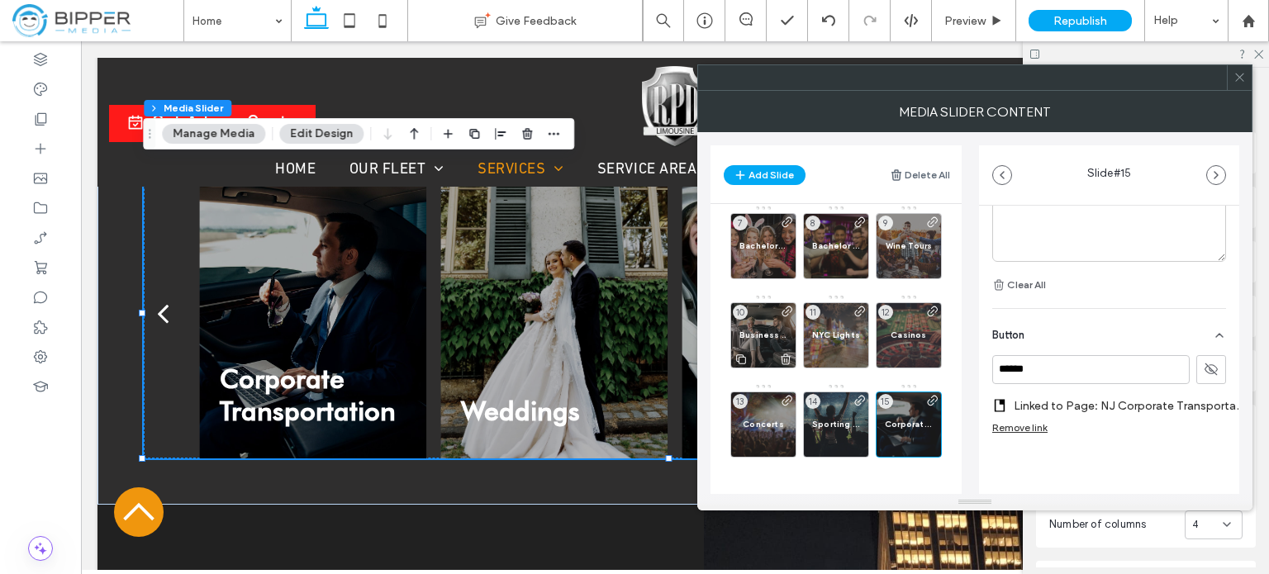
type textarea "**********"
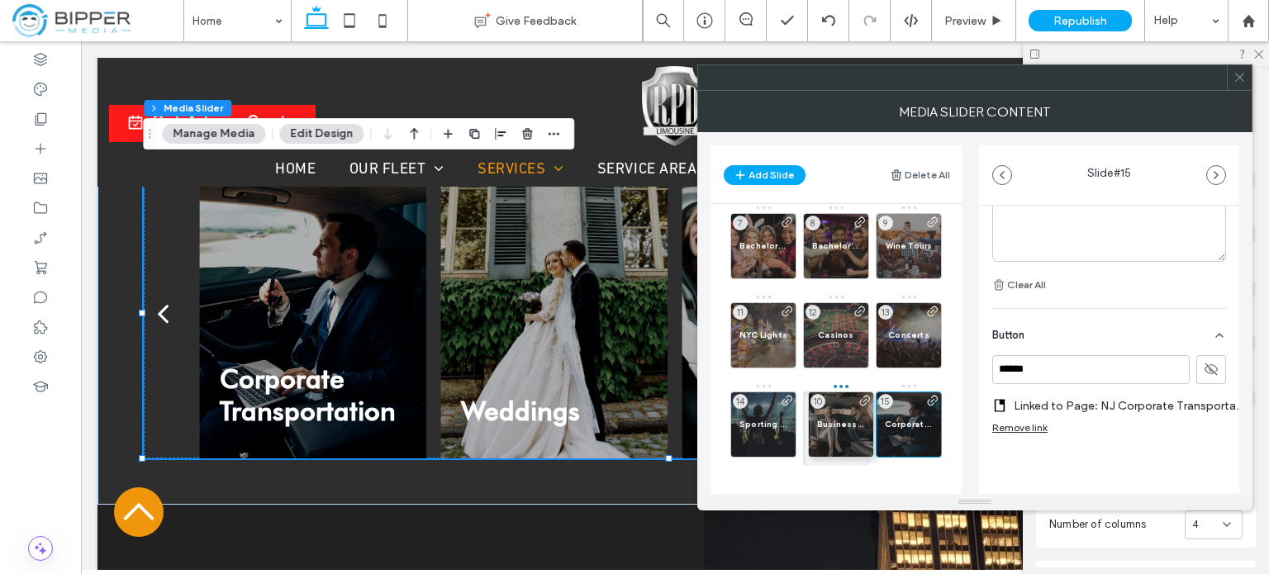
drag, startPoint x: 763, startPoint y: 325, endPoint x: 821, endPoint y: 407, distance: 100.2
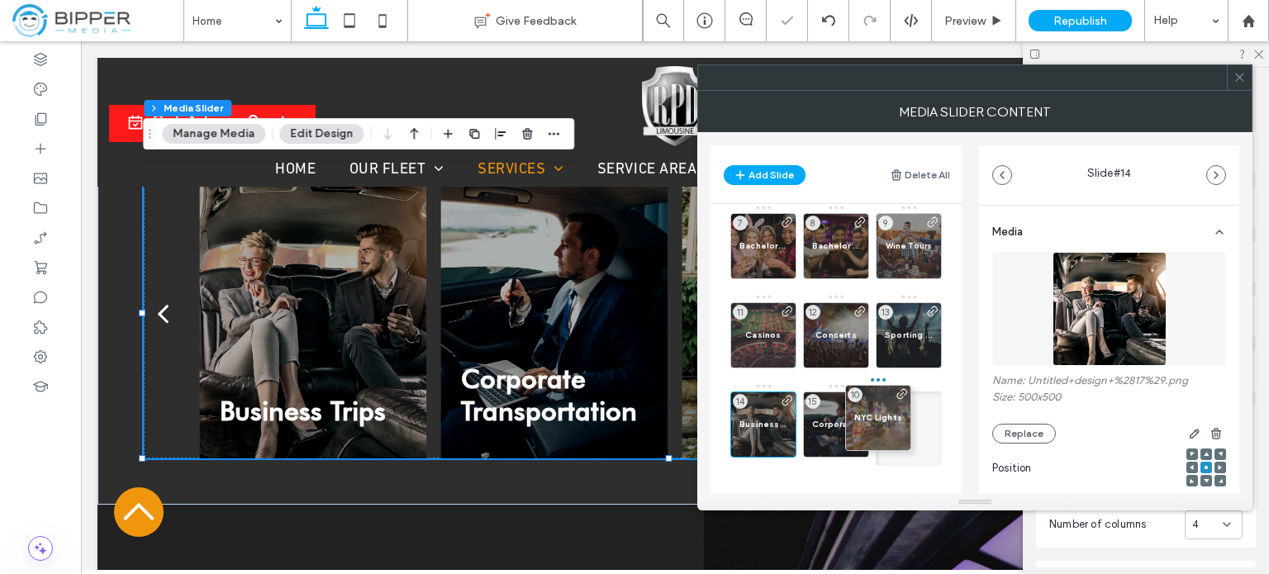
drag, startPoint x: 768, startPoint y: 328, endPoint x: 921, endPoint y: 424, distance: 180.4
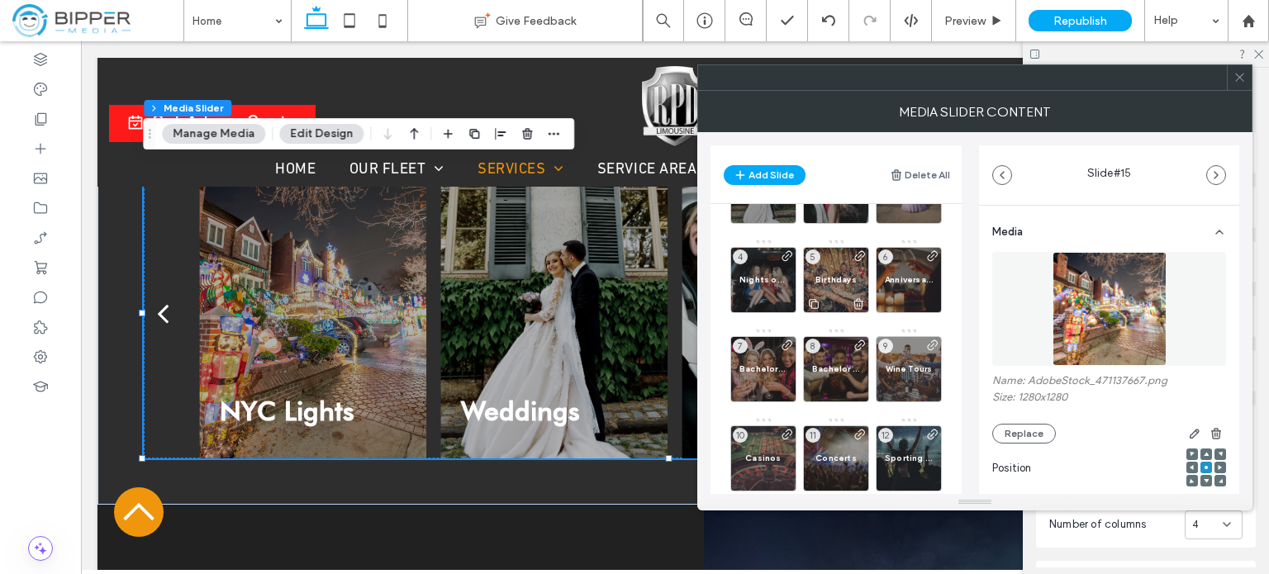
scroll to position [83, 0]
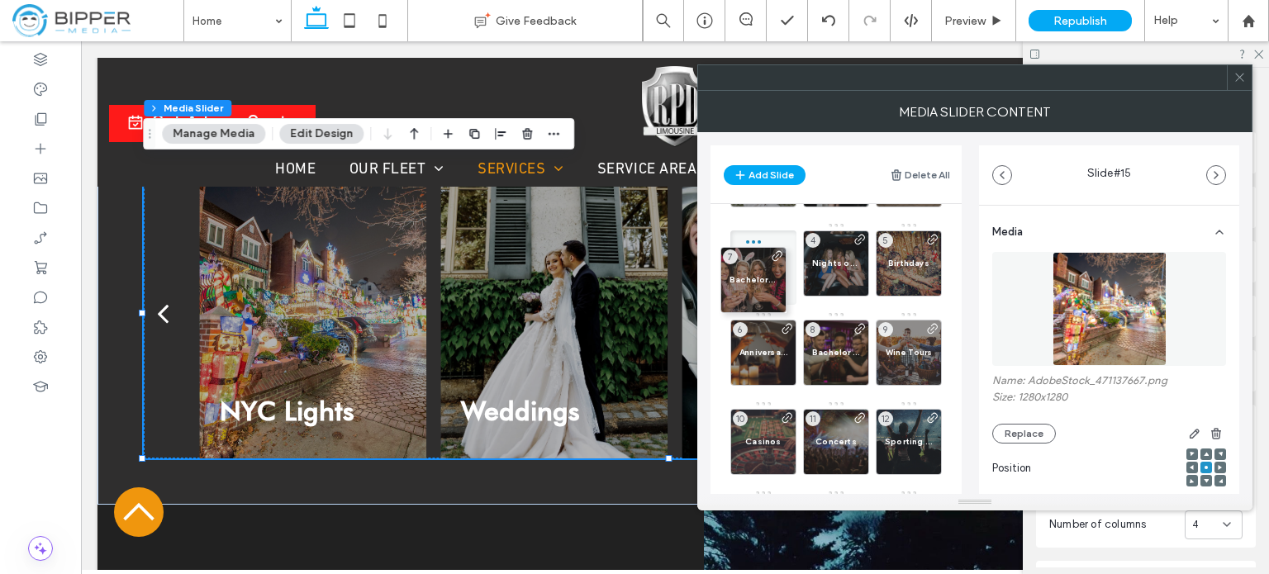
drag, startPoint x: 767, startPoint y: 350, endPoint x: 793, endPoint y: 237, distance: 116.2
click at [794, 234] on div "Bachelorette Parties 7" at bounding box center [763, 267] width 66 height 74
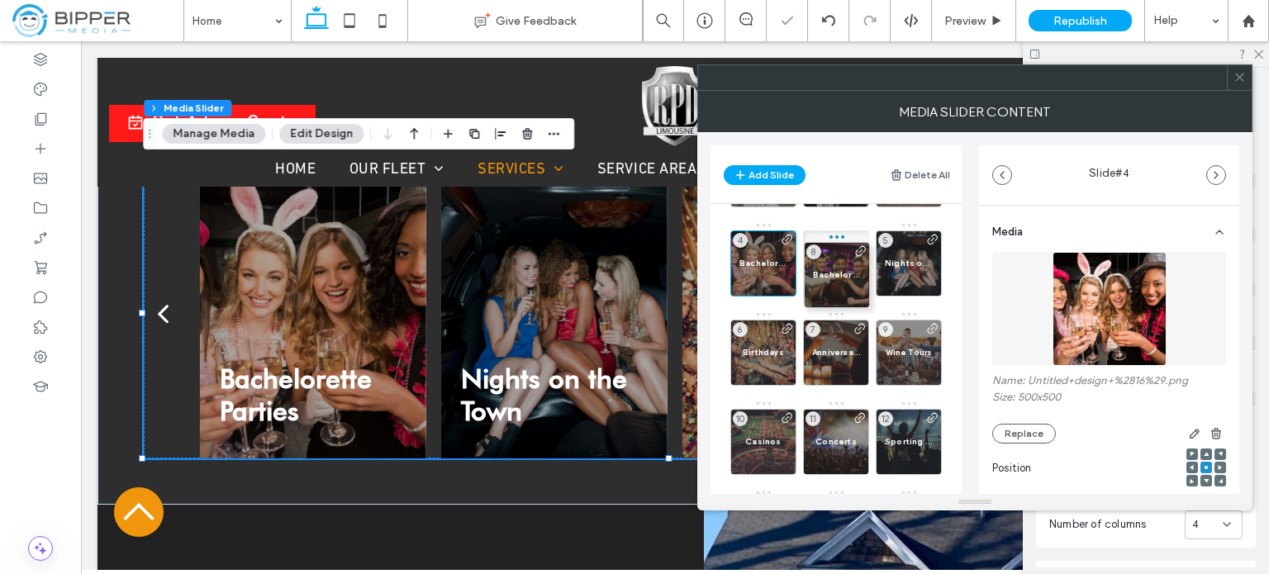
drag, startPoint x: 835, startPoint y: 348, endPoint x: 827, endPoint y: 216, distance: 131.6
click at [833, 216] on div "Weddings 1 Proms 2 Quinceaneras 3 Bachelorette Parties 4 Bachelor Parties 8 Nig…" at bounding box center [845, 352] width 231 height 439
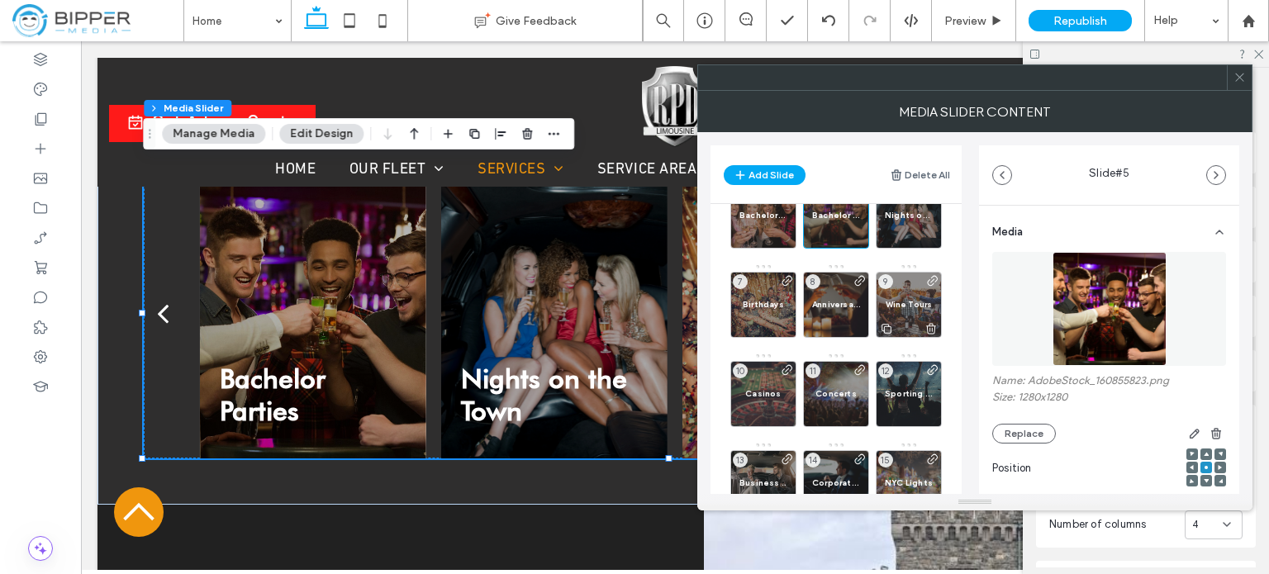
scroll to position [165, 0]
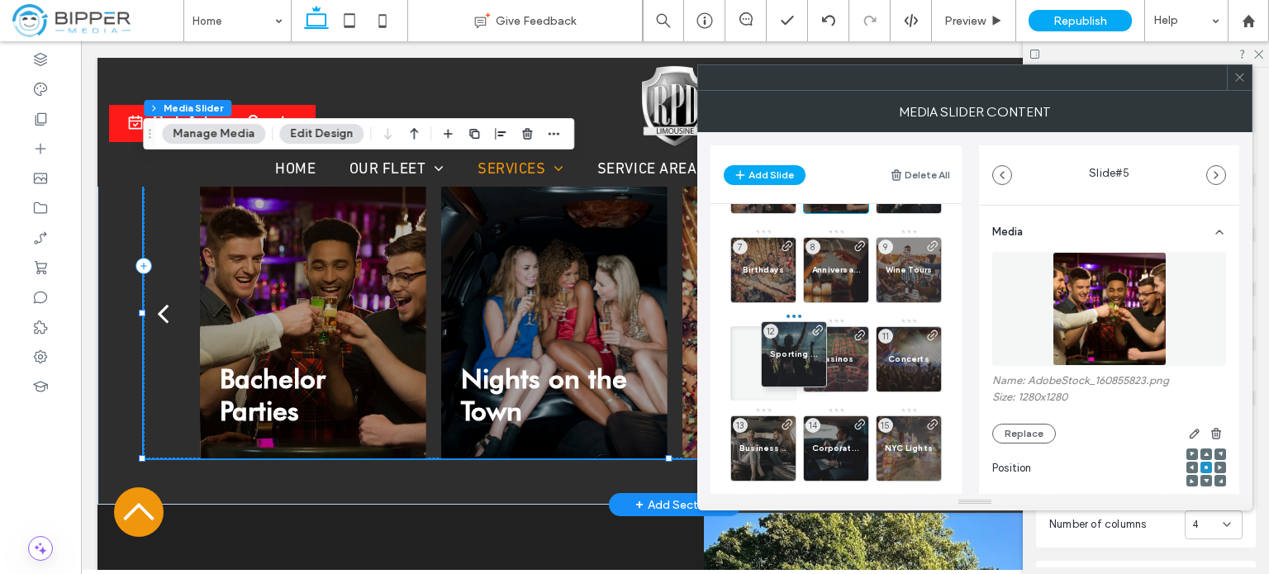
drag, startPoint x: 993, startPoint y: 394, endPoint x: 679, endPoint y: 352, distance: 316.7
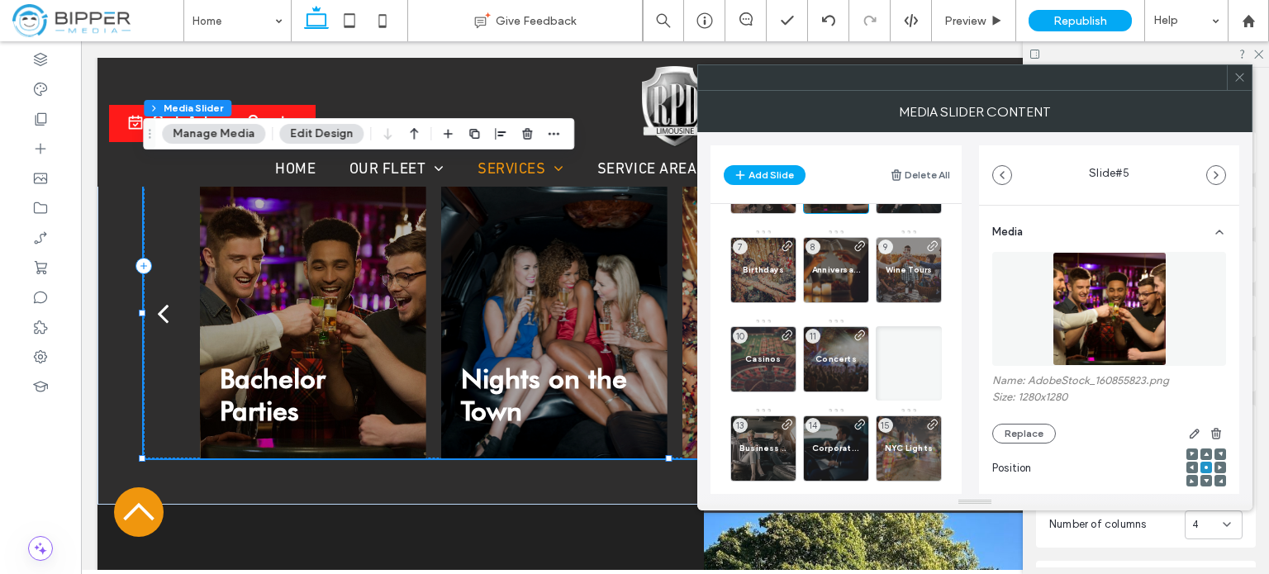
click at [912, 354] on div "Sporting Events 12" at bounding box center [909, 363] width 66 height 74
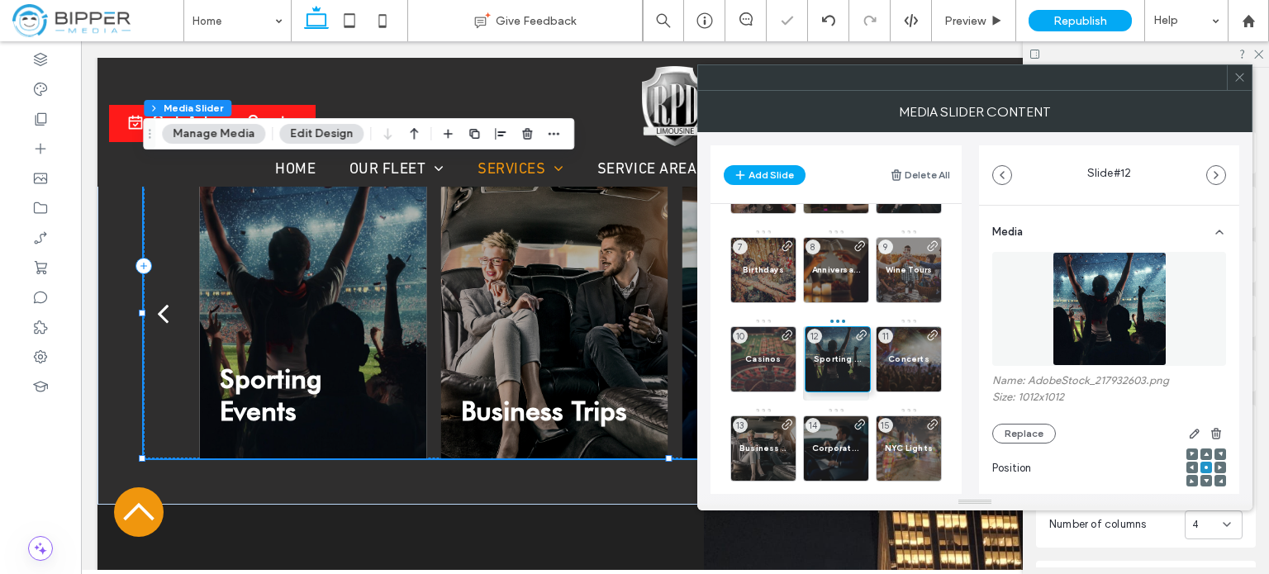
drag, startPoint x: 910, startPoint y: 350, endPoint x: 803, endPoint y: 351, distance: 107.4
click at [803, 351] on div "Sporting Events 12" at bounding box center [836, 363] width 66 height 74
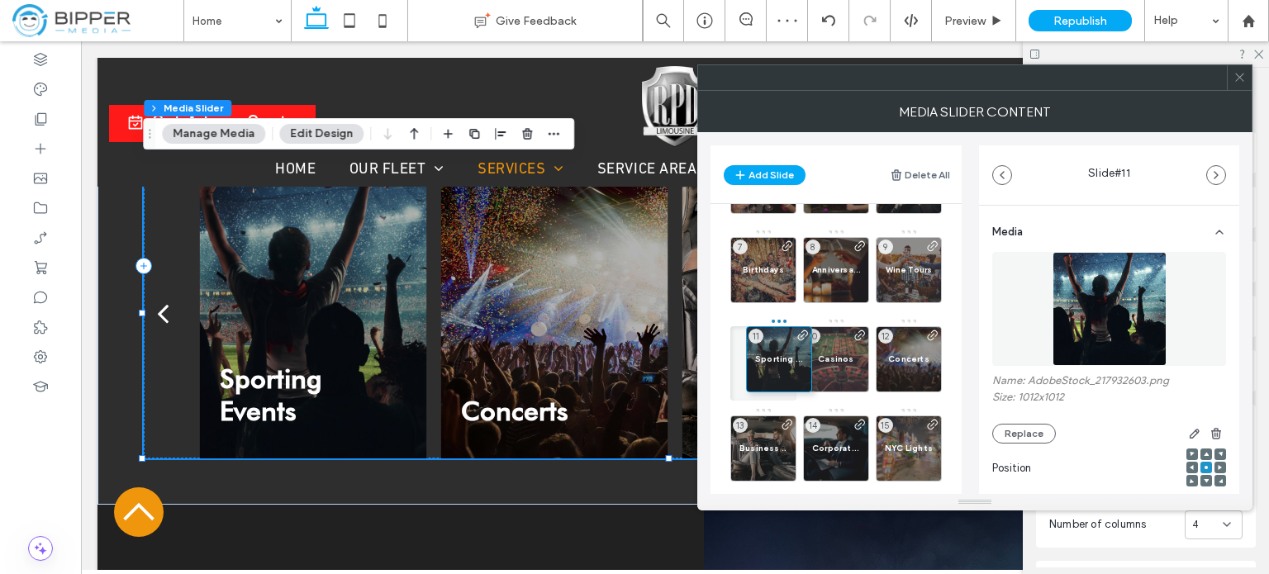
drag, startPoint x: 790, startPoint y: 353, endPoint x: 733, endPoint y: 351, distance: 57.0
click at [729, 351] on main "Weddings 1 Proms 2 Quinceaneras 3 Bachelorette Parties 4 Bachelor Parties 5 Nig…" at bounding box center [835, 384] width 251 height 360
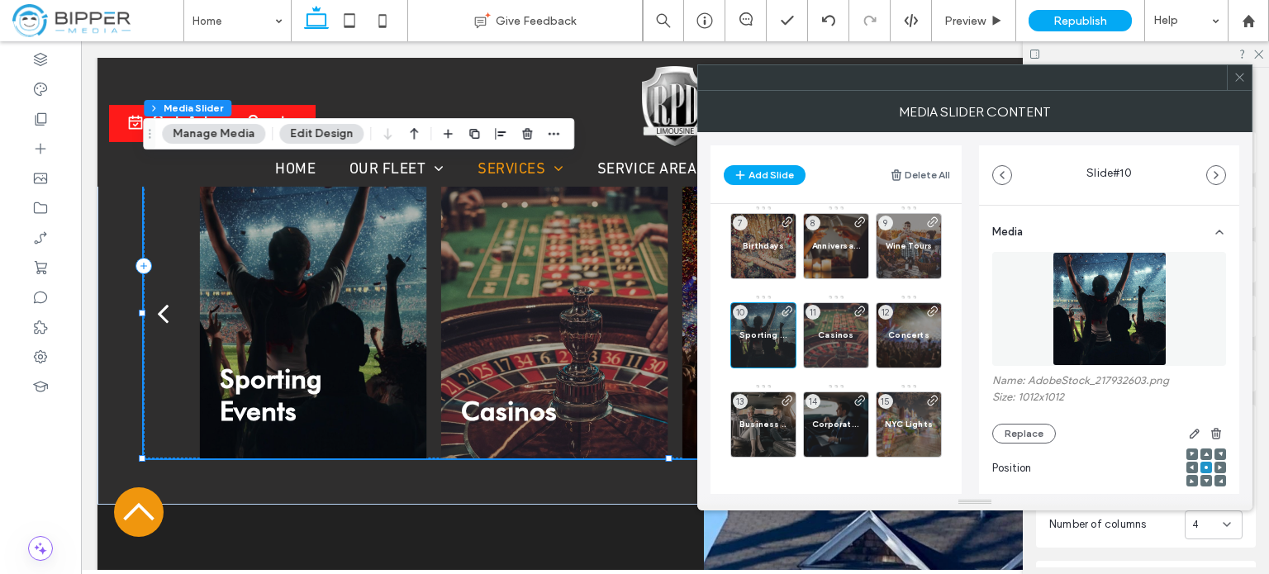
scroll to position [565, 0]
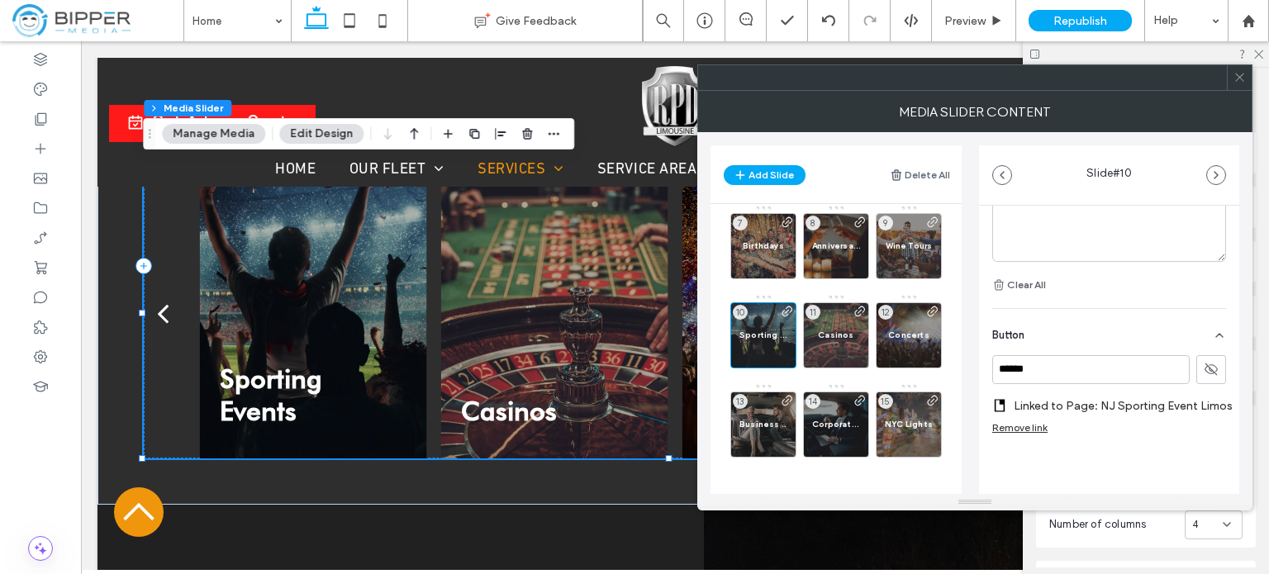
click at [1245, 82] on icon at bounding box center [1239, 77] width 12 height 12
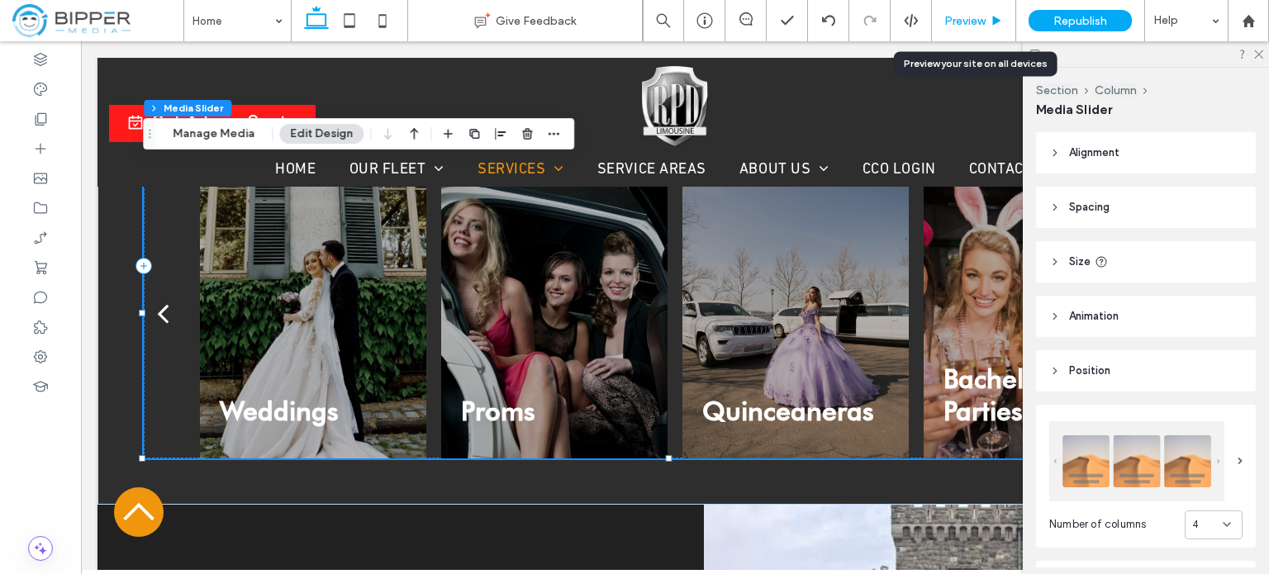
click at [974, 22] on span "Preview" at bounding box center [964, 21] width 41 height 14
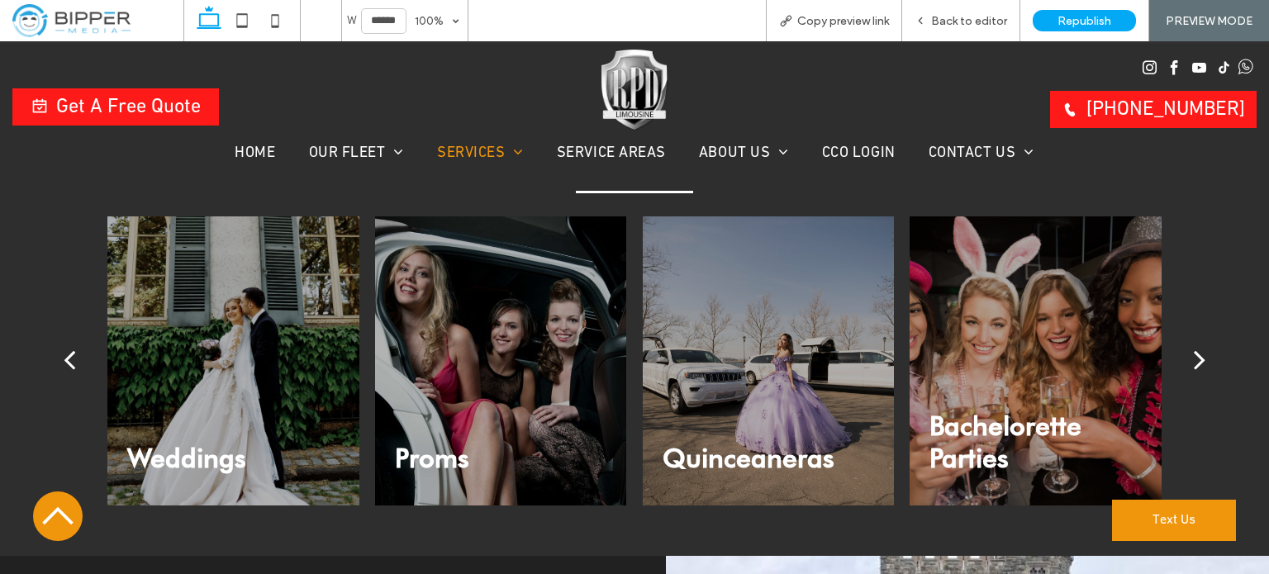
scroll to position [3512, 0]
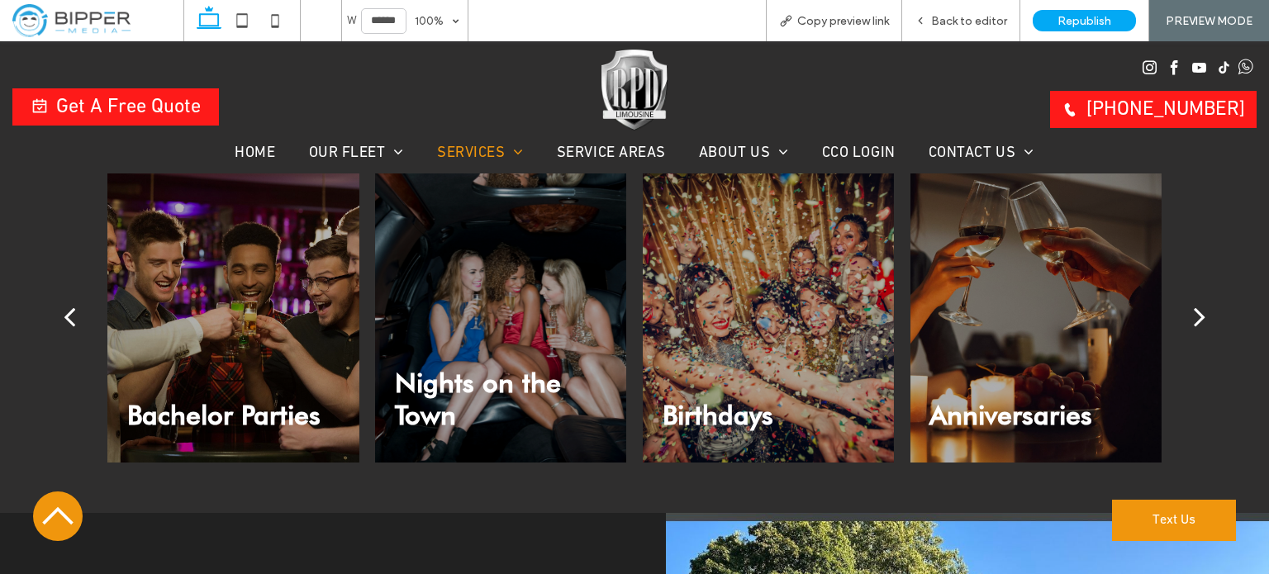
click at [1194, 310] on div "next" at bounding box center [1200, 316] width 12 height 33
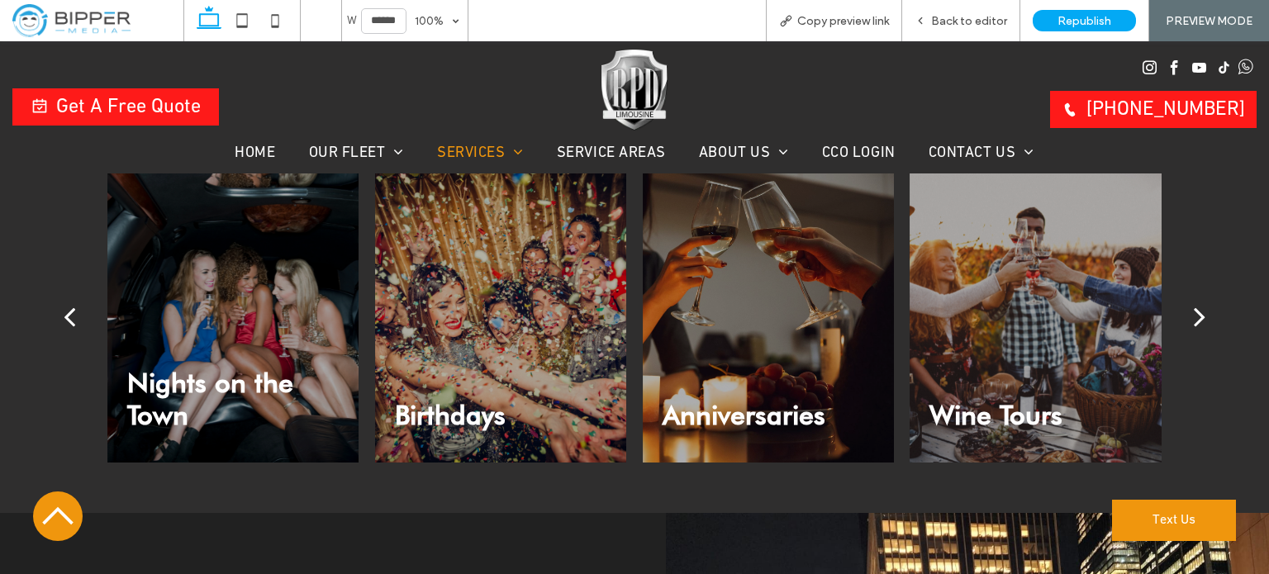
click at [1194, 310] on div "next" at bounding box center [1200, 316] width 12 height 33
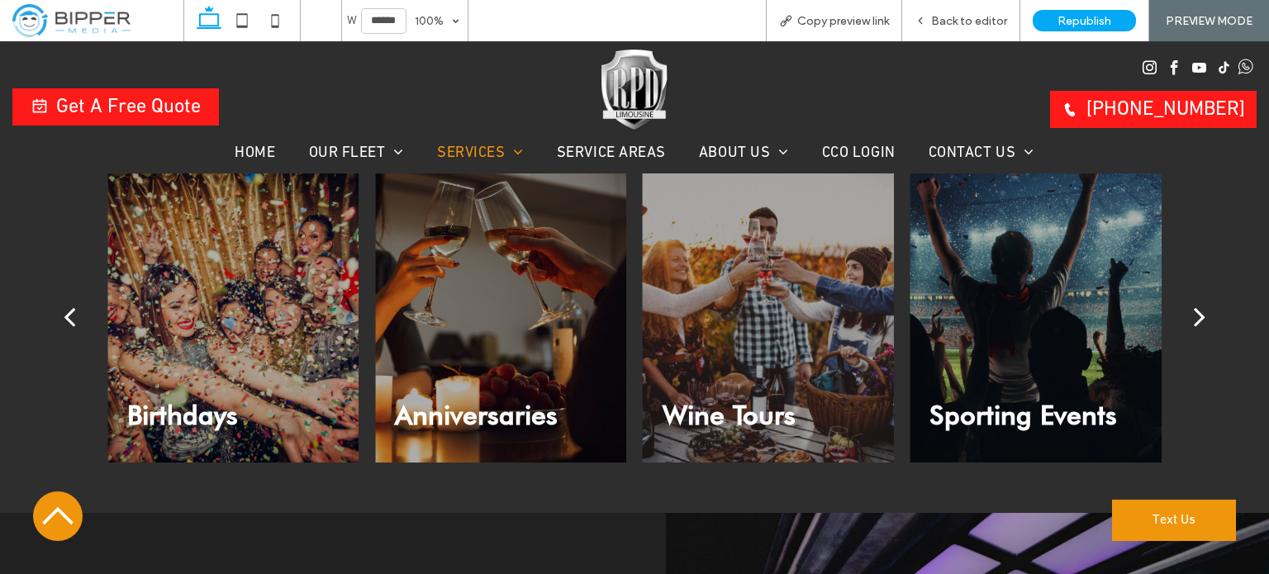
click at [1194, 303] on div "next" at bounding box center [1200, 316] width 12 height 33
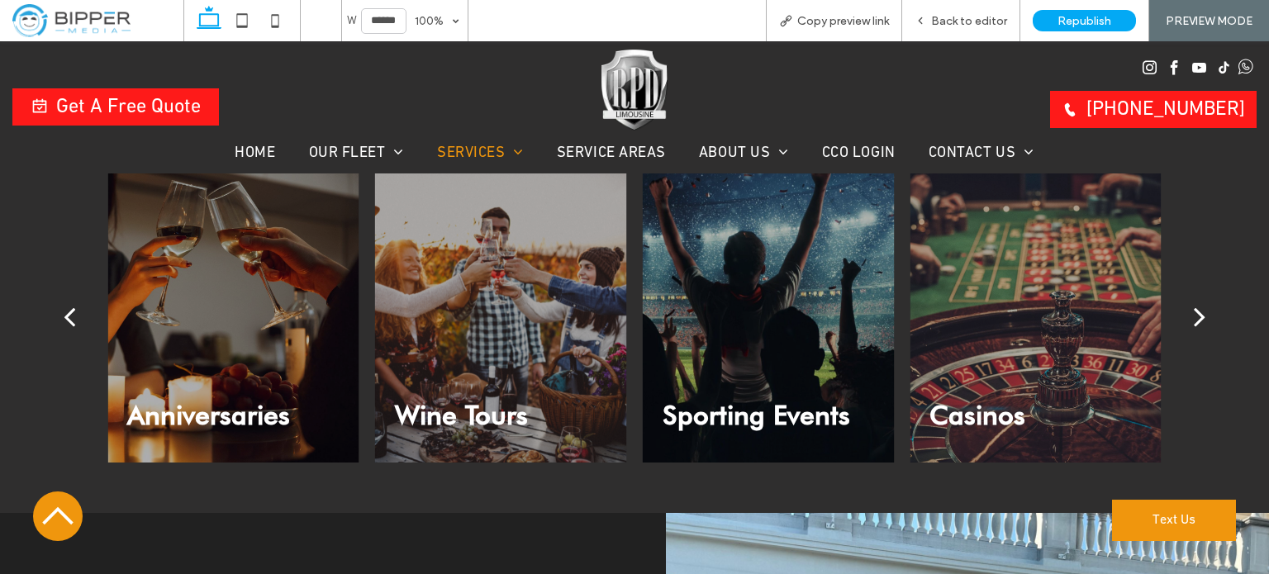
click at [1194, 307] on div "next" at bounding box center [1200, 316] width 12 height 33
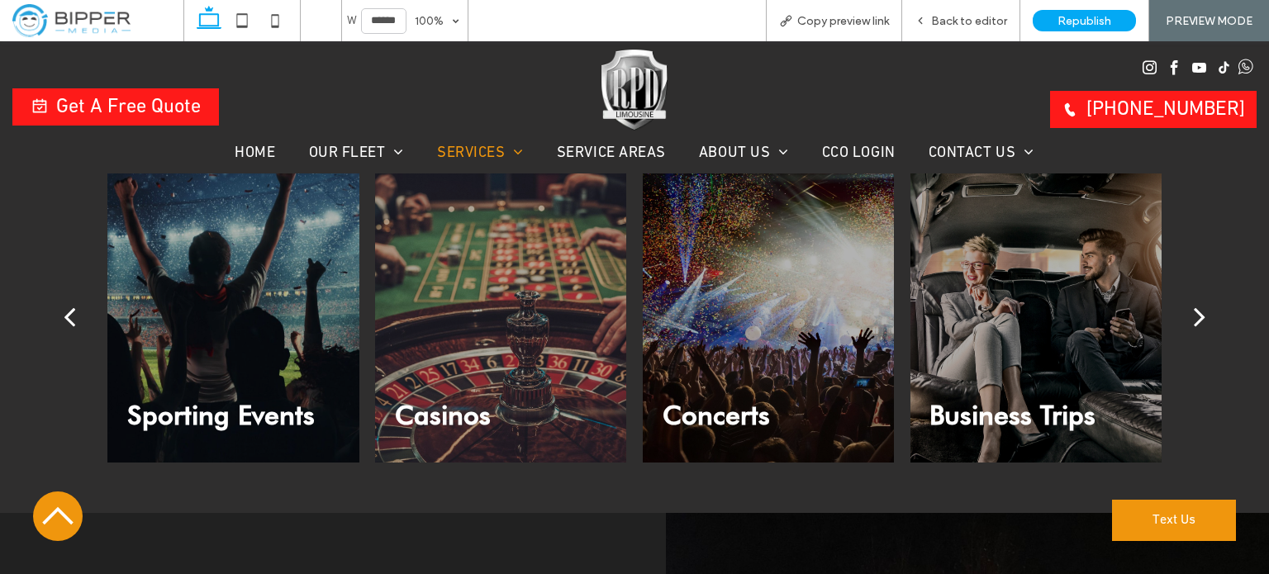
click at [1194, 314] on div "next" at bounding box center [1200, 316] width 12 height 33
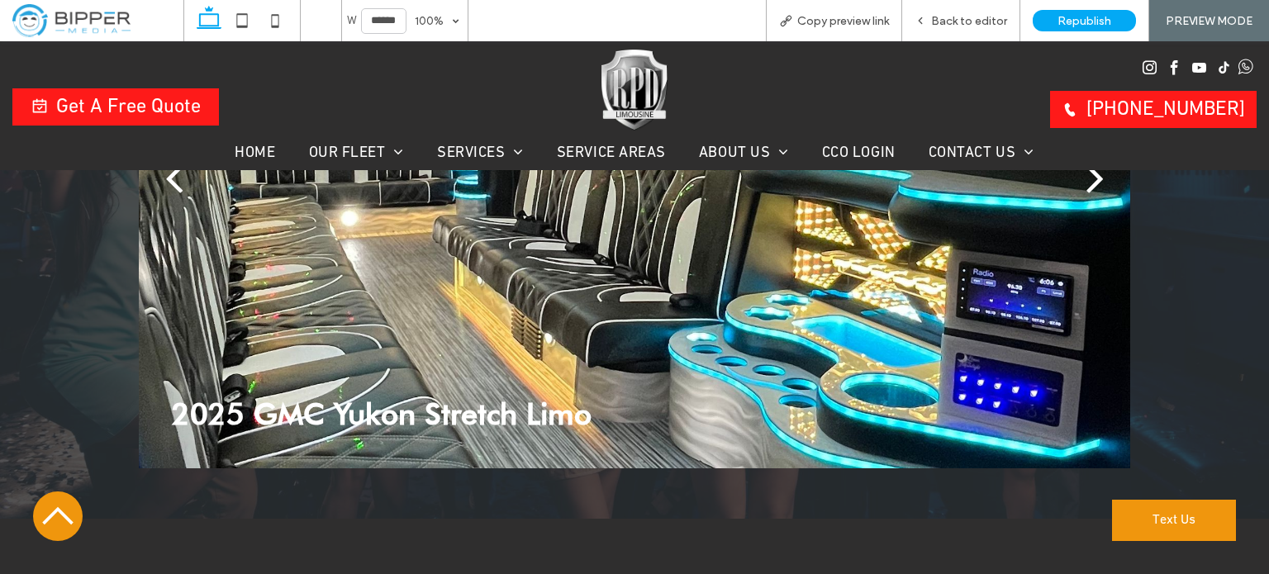
scroll to position [3017, 0]
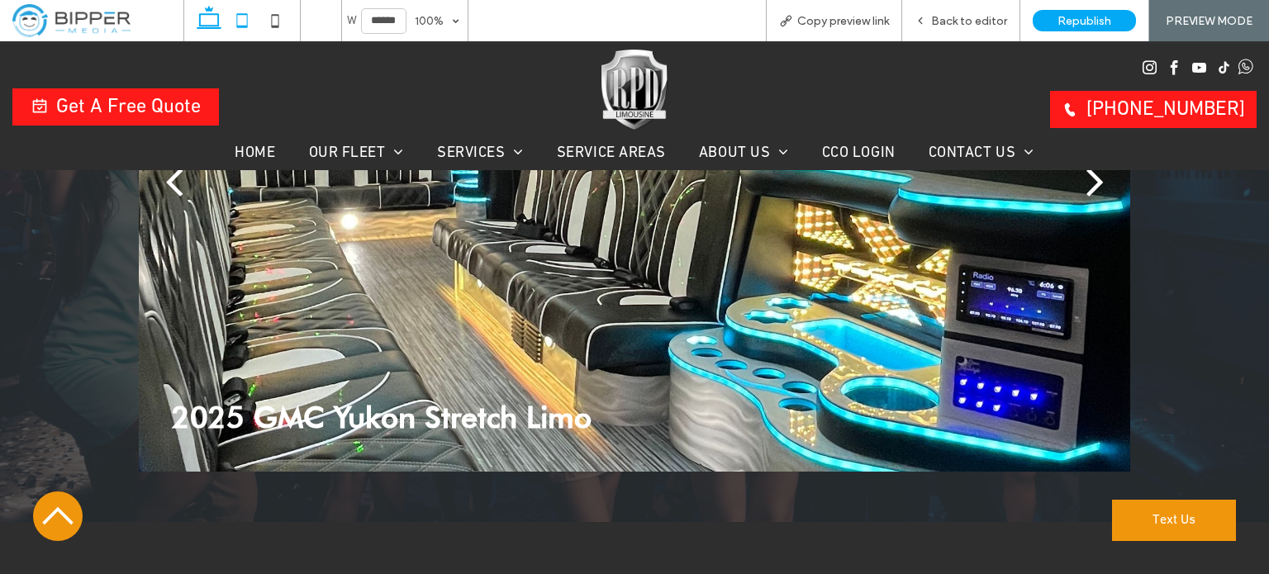
click at [240, 22] on icon at bounding box center [242, 20] width 33 height 33
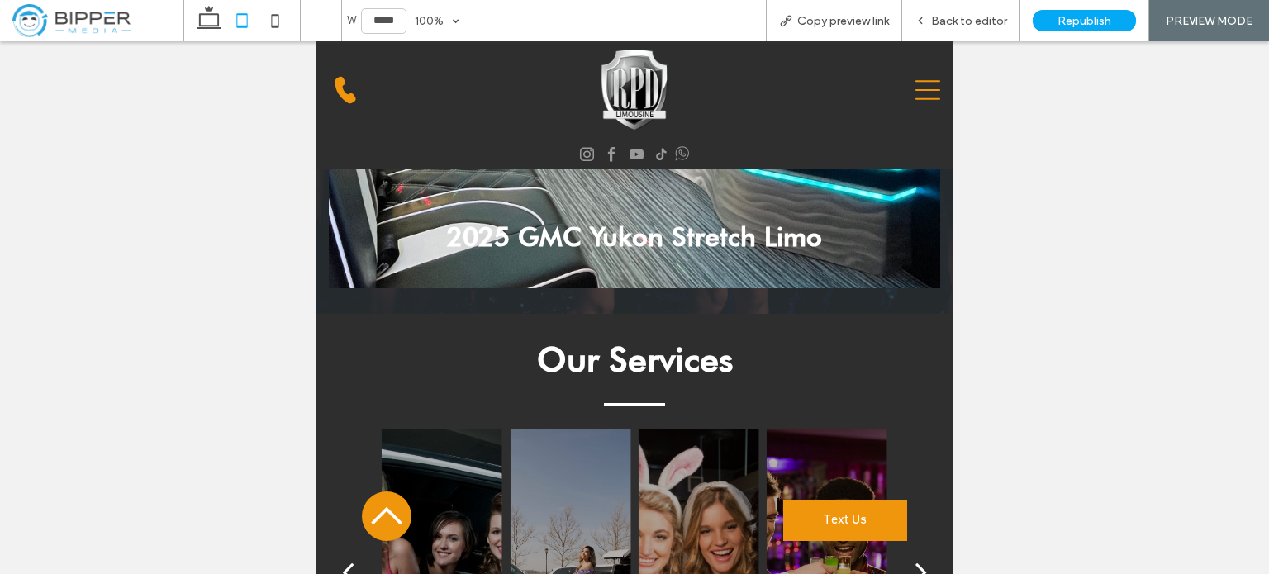
scroll to position [3272, 0]
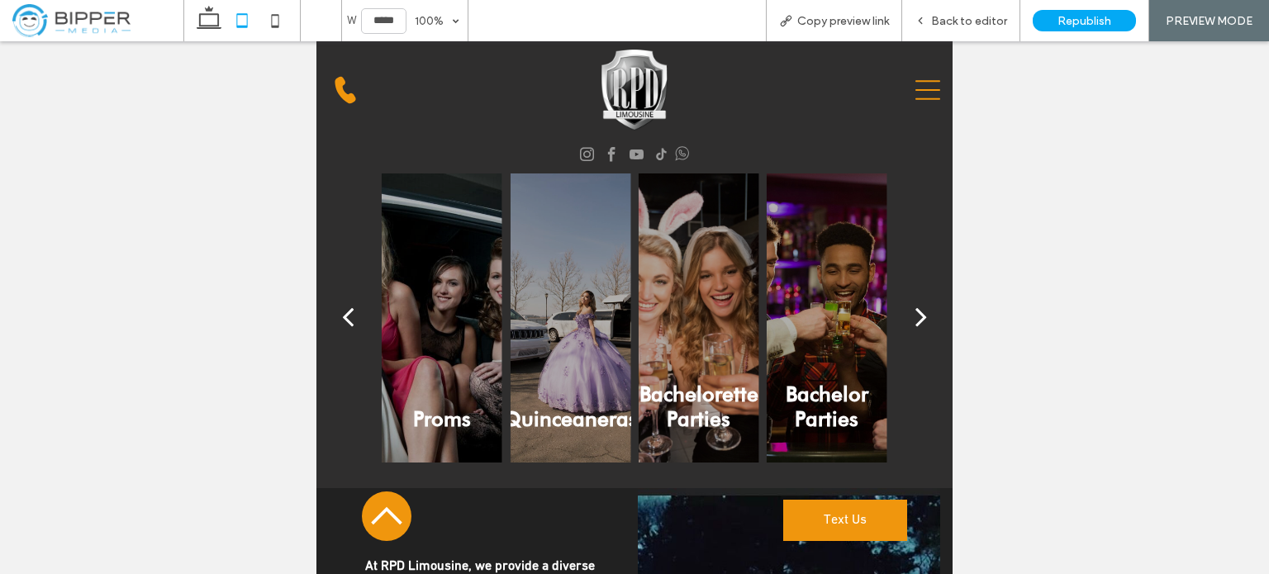
click at [882, 306] on div "Weddings Proms Quinceaneras Bachelorette Parties Bachelor Parties Nights on the…" at bounding box center [634, 317] width 610 height 289
click at [915, 313] on div "next" at bounding box center [921, 316] width 12 height 33
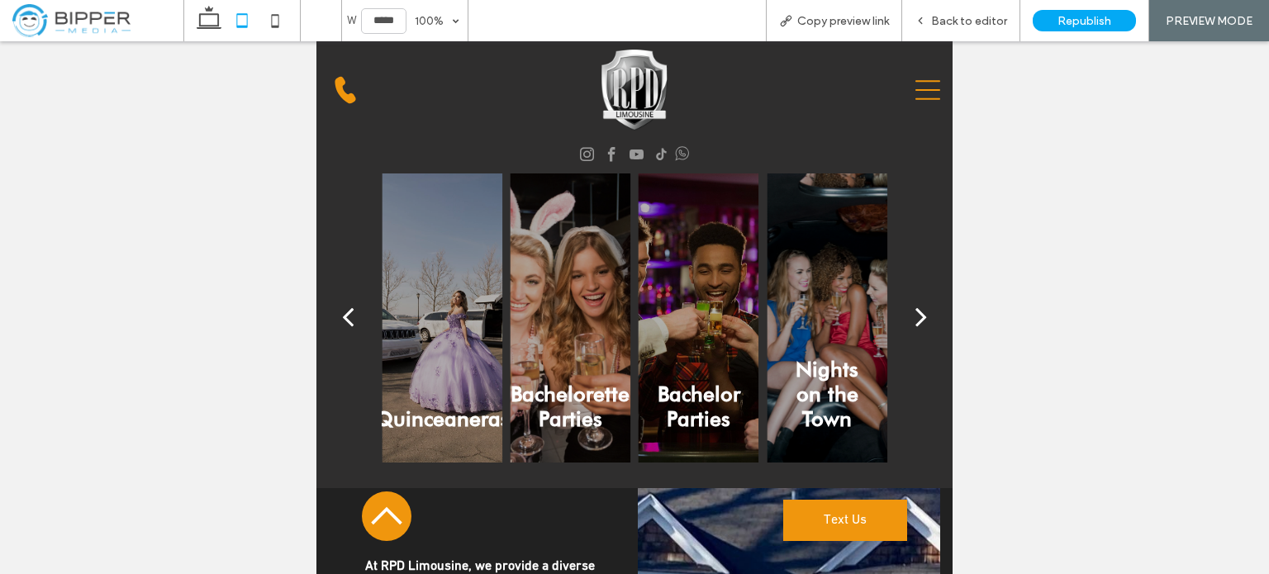
click at [915, 313] on div "next" at bounding box center [921, 316] width 12 height 33
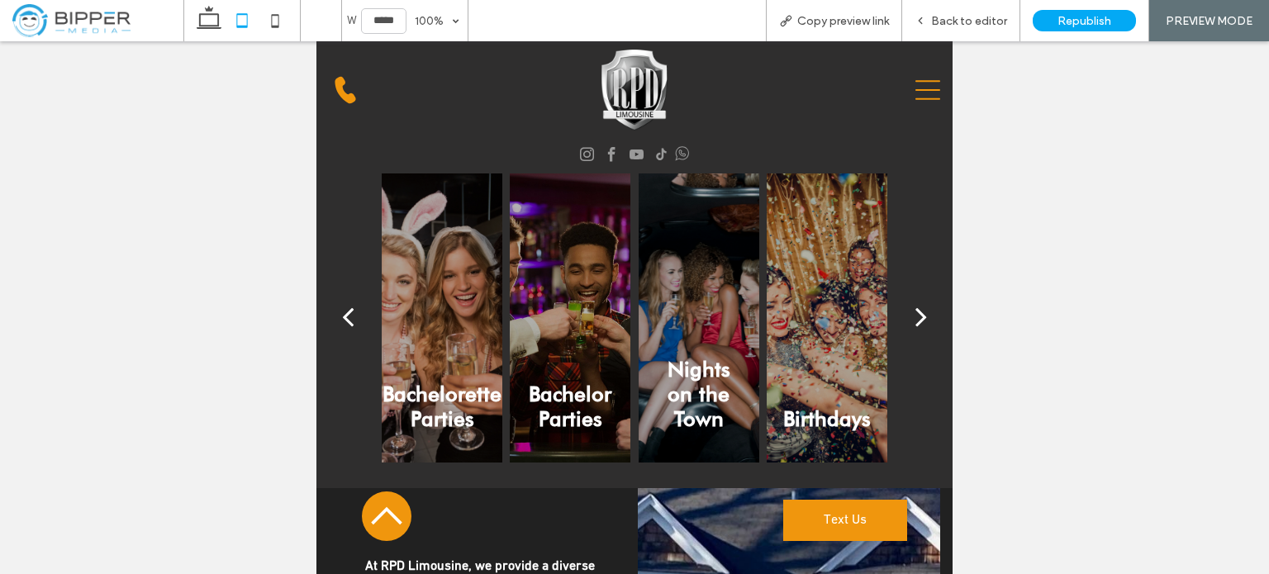
click at [915, 313] on div "next" at bounding box center [921, 316] width 12 height 33
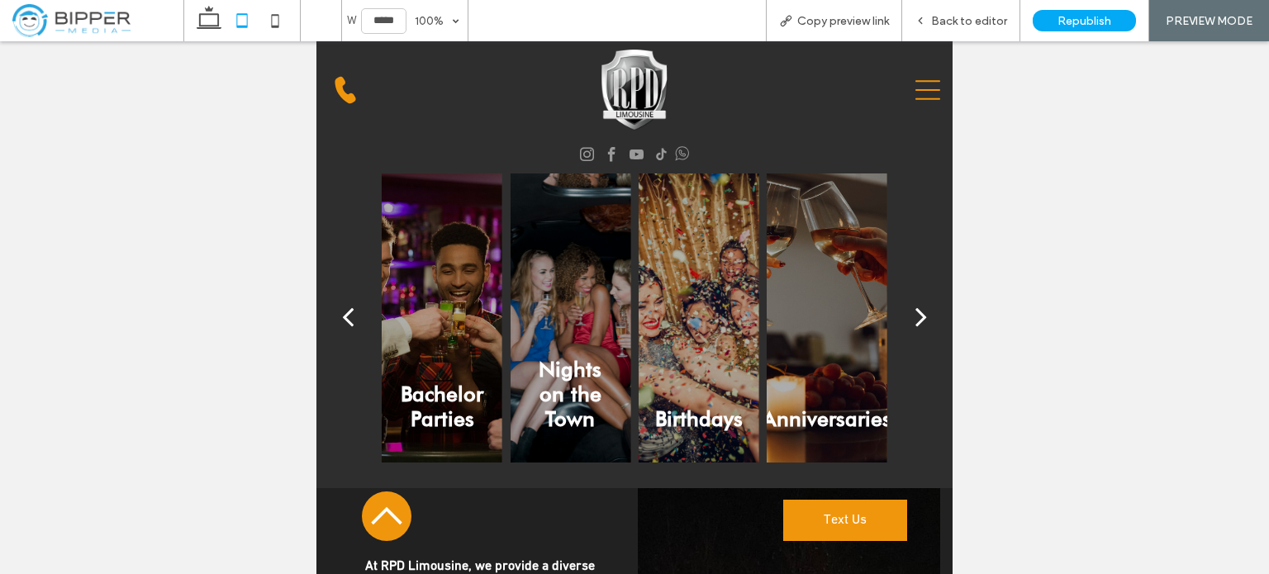
click at [915, 313] on div "next" at bounding box center [921, 316] width 12 height 33
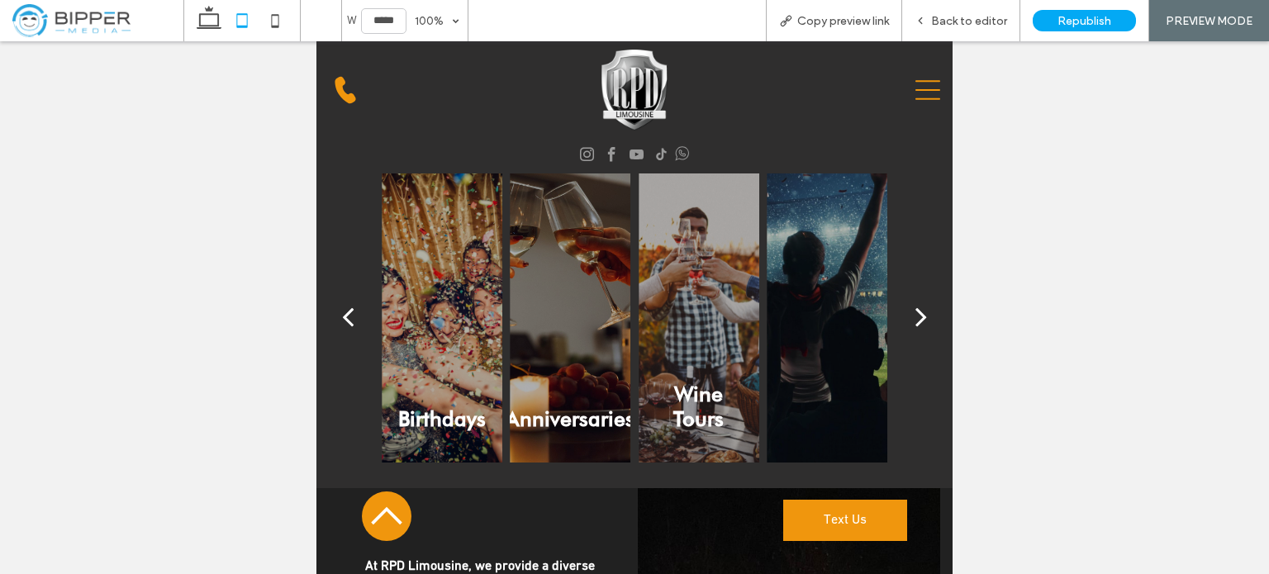
click at [915, 313] on div "next" at bounding box center [921, 316] width 12 height 33
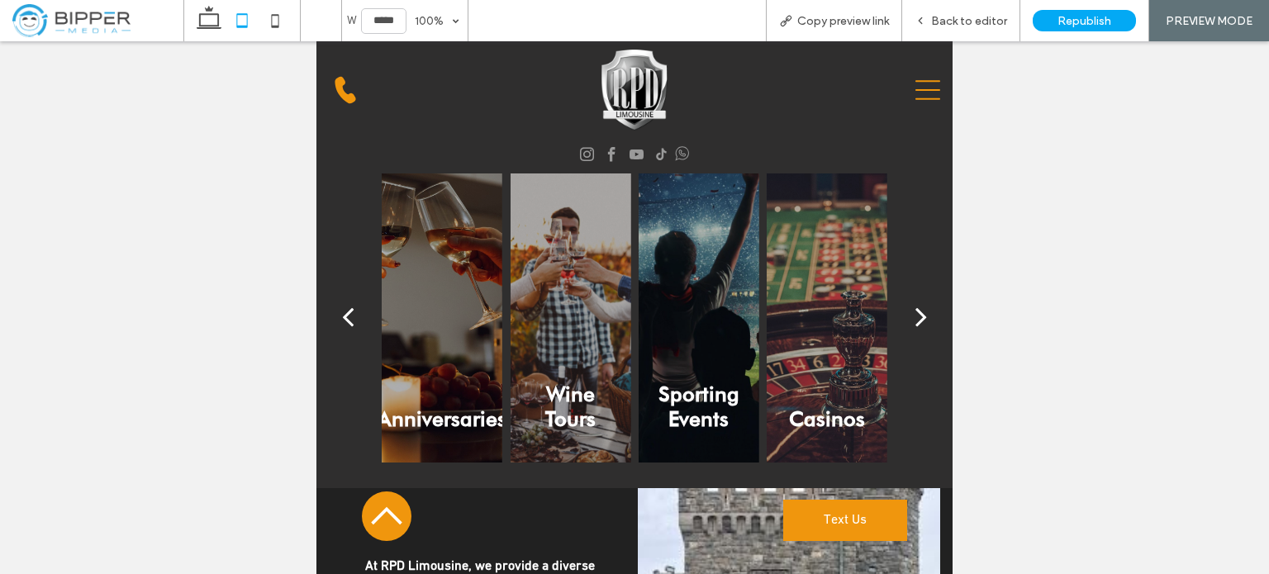
click at [915, 313] on div "next" at bounding box center [921, 316] width 12 height 33
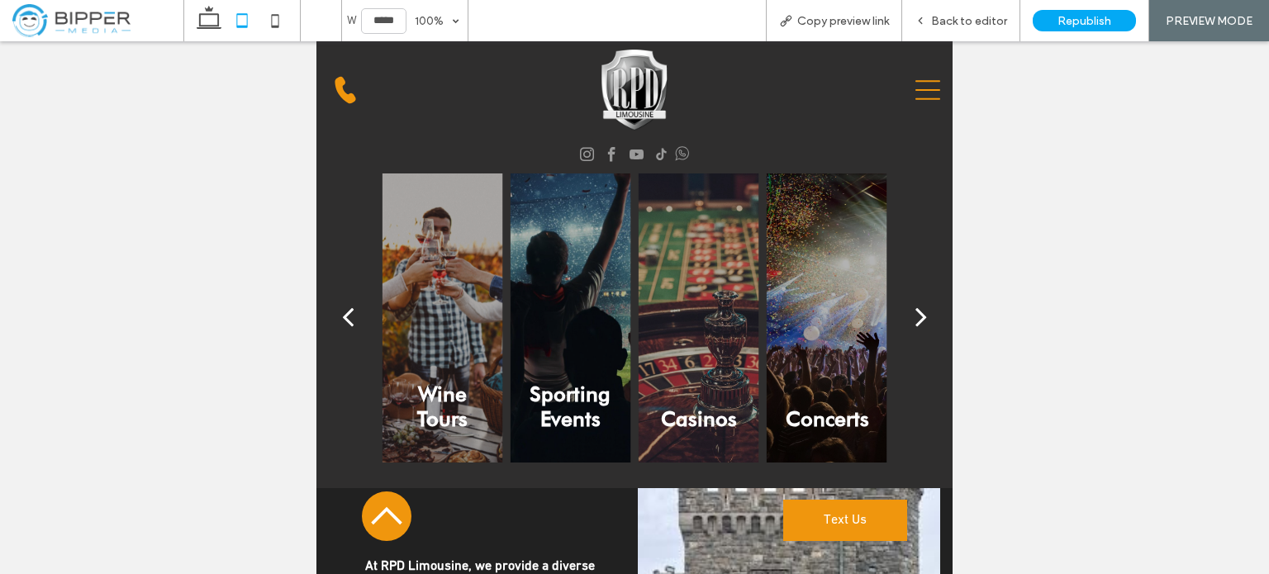
click at [915, 313] on div "next" at bounding box center [921, 316] width 12 height 33
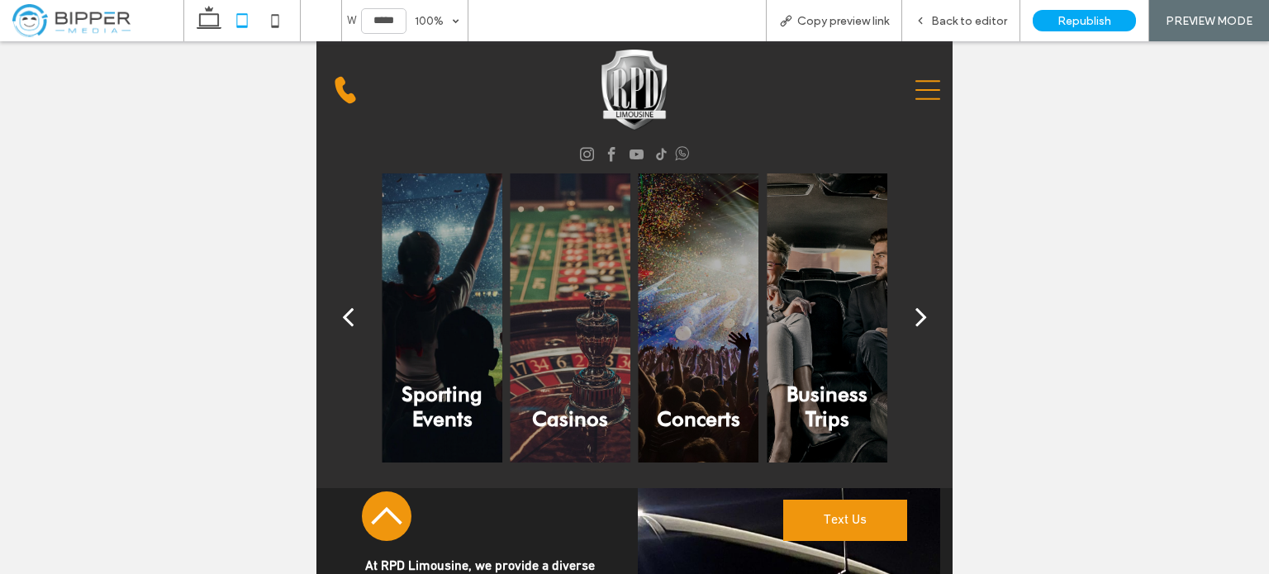
click at [915, 313] on div "next" at bounding box center [921, 316] width 12 height 33
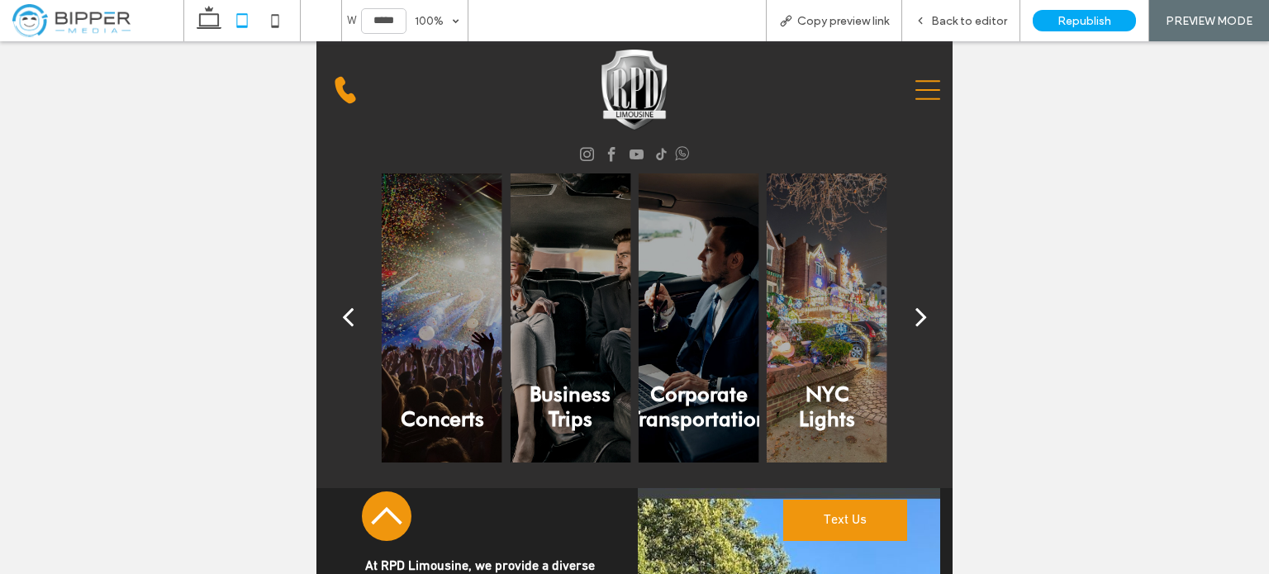
click at [915, 313] on div "next" at bounding box center [921, 316] width 12 height 33
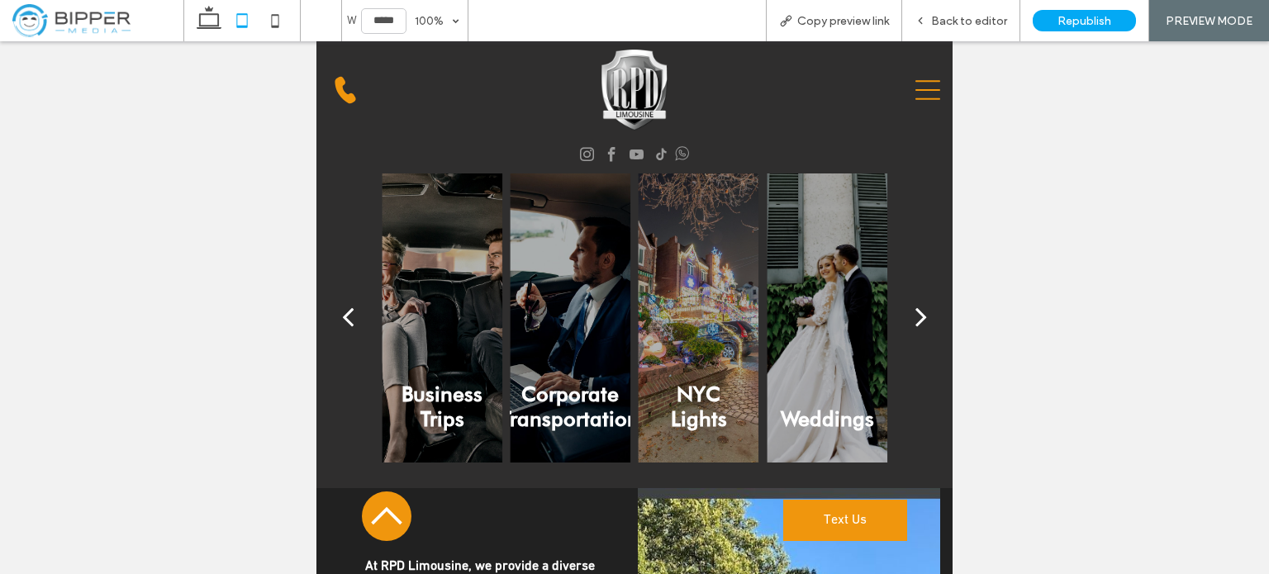
click at [915, 313] on div "next" at bounding box center [921, 316] width 12 height 33
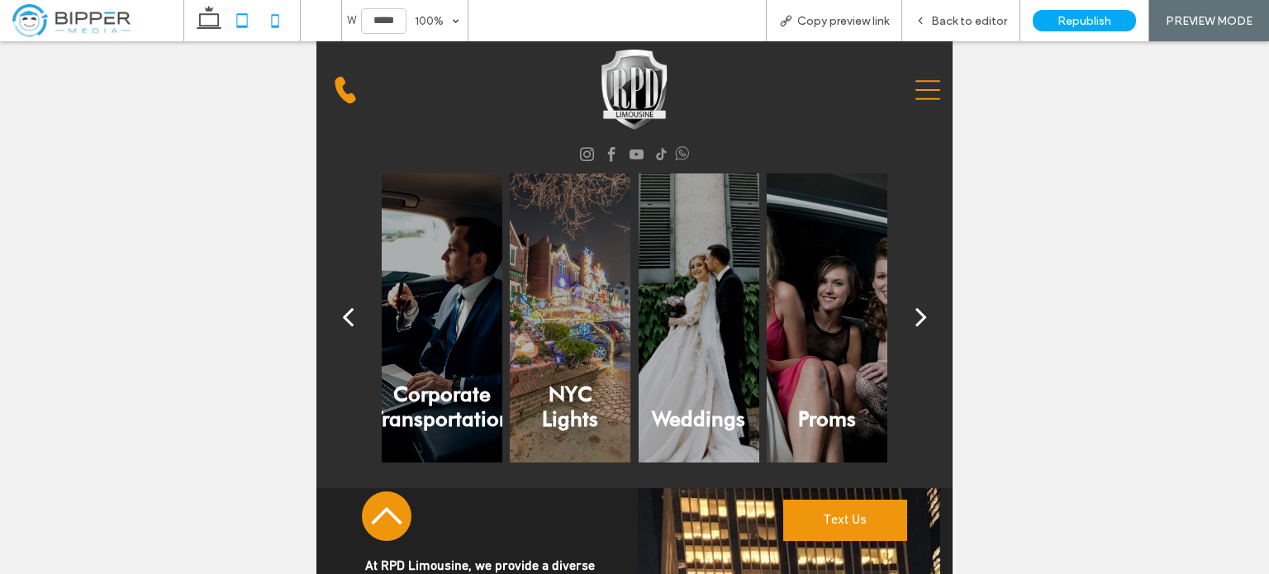
click at [268, 17] on icon at bounding box center [275, 20] width 33 height 33
type input "*****"
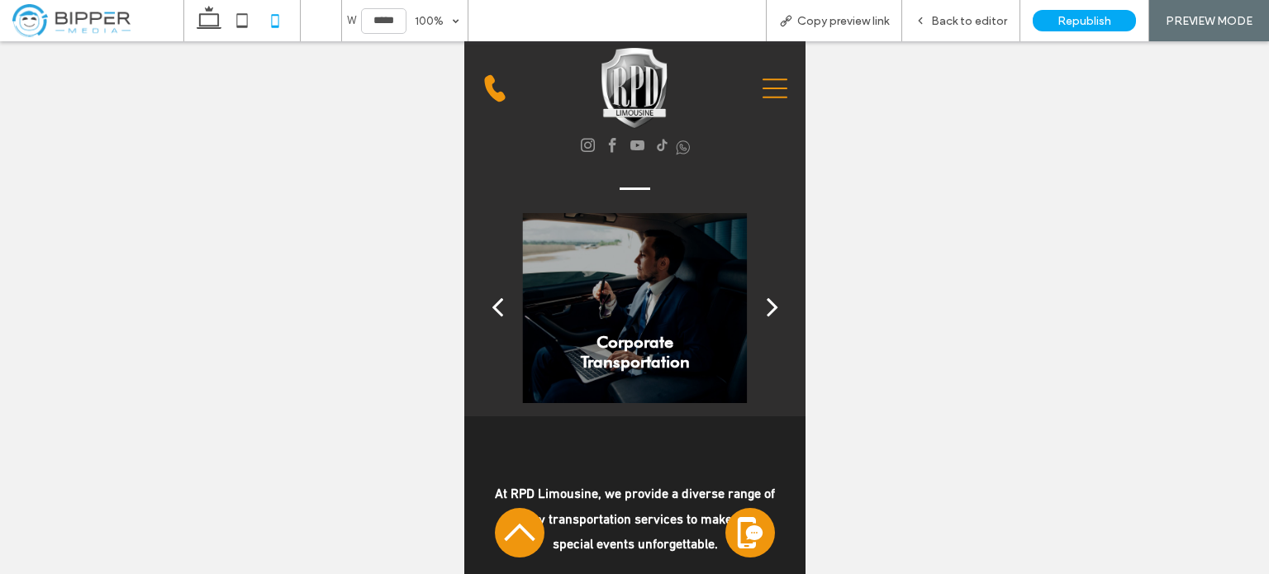
scroll to position [2841, 0]
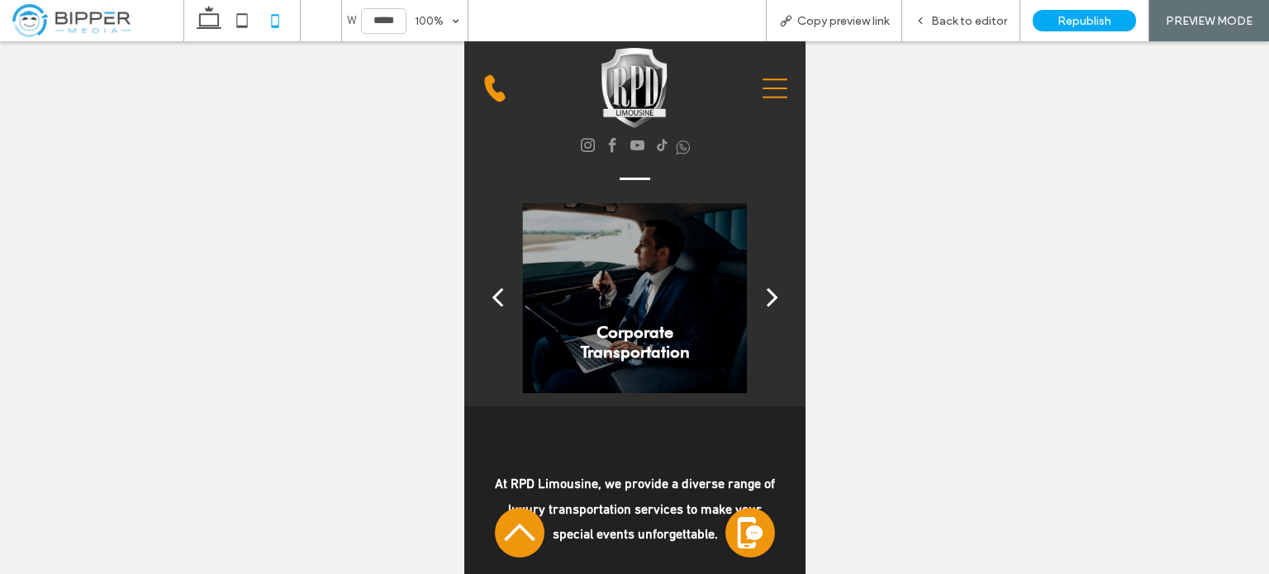
click at [766, 306] on div "next" at bounding box center [772, 296] width 12 height 33
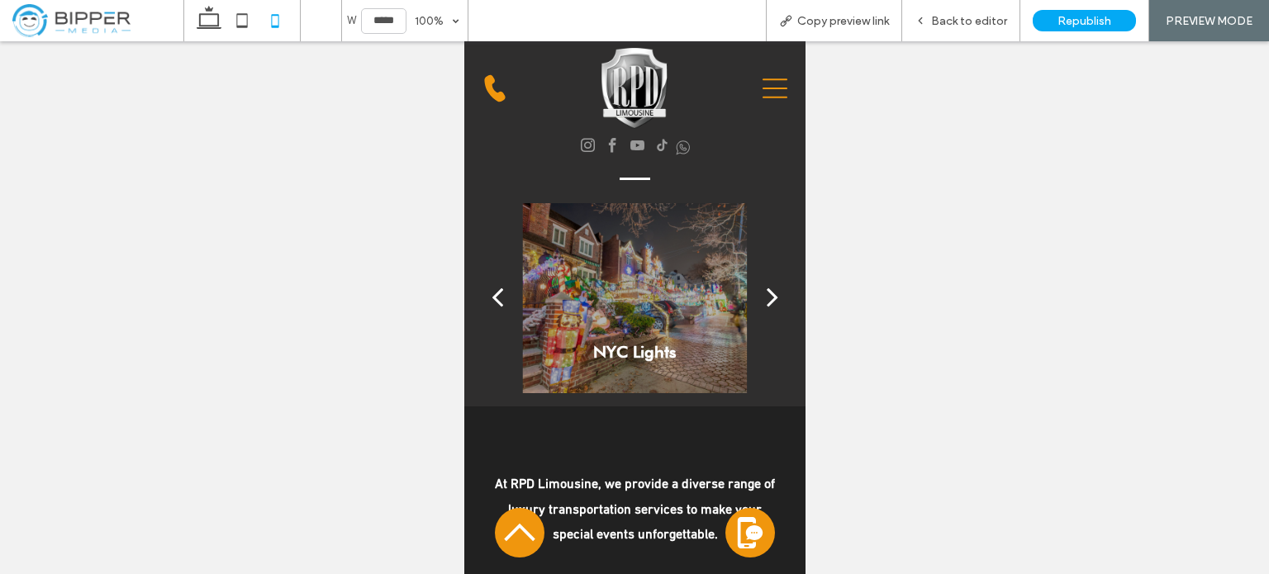
click at [766, 306] on div "next" at bounding box center [772, 296] width 12 height 33
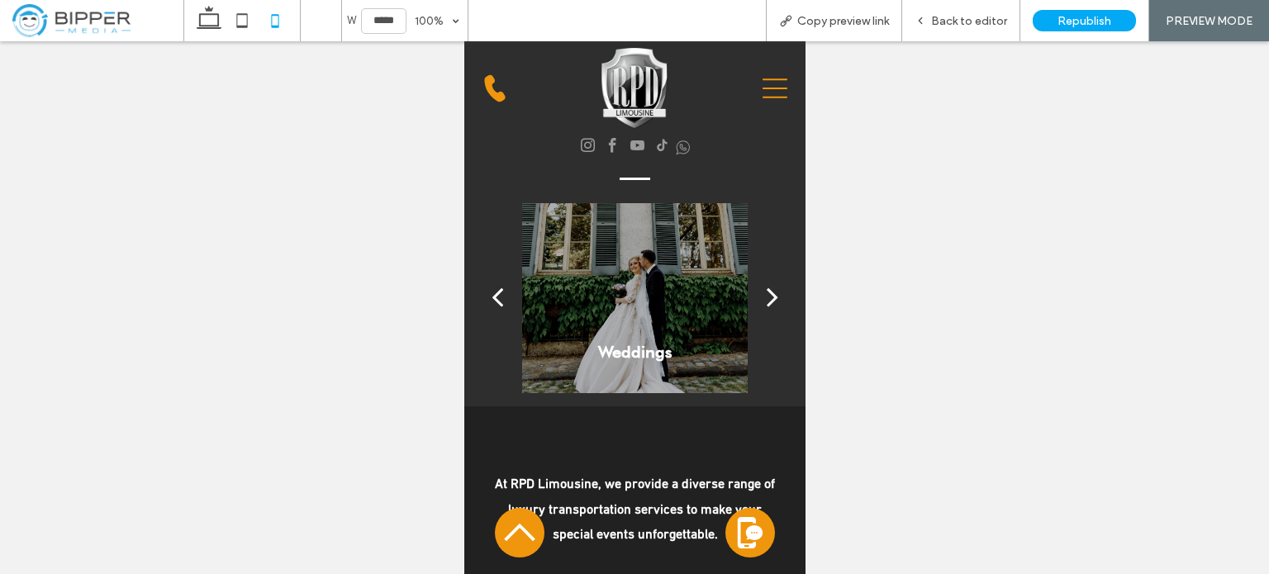
click at [766, 306] on div "next" at bounding box center [772, 296] width 12 height 33
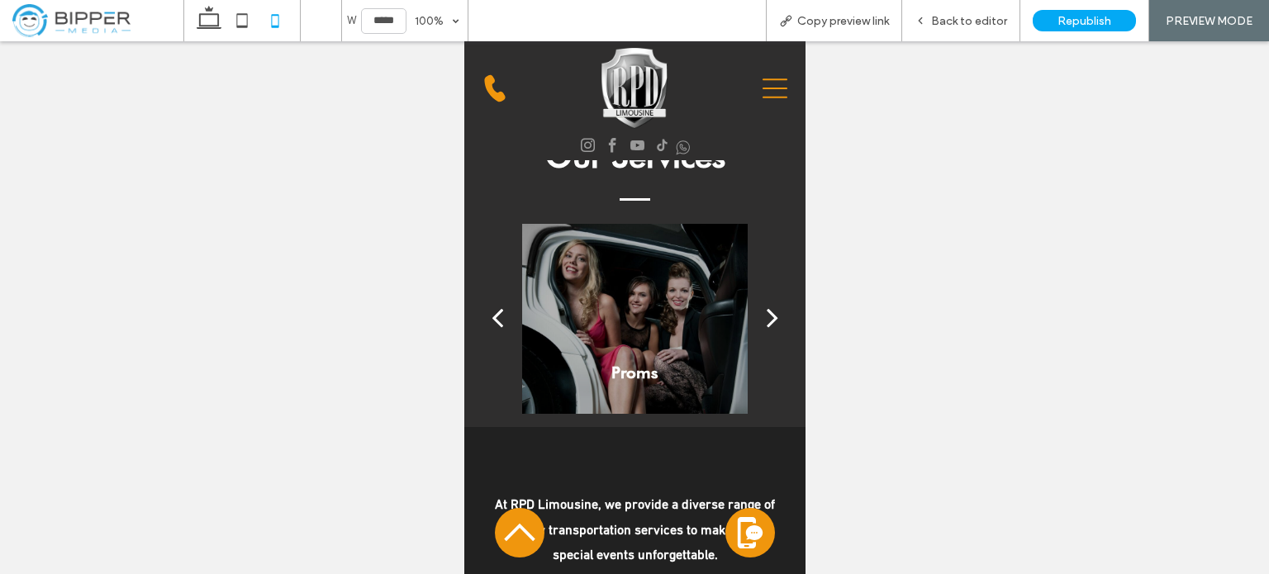
click at [766, 306] on div "next" at bounding box center [772, 317] width 12 height 33
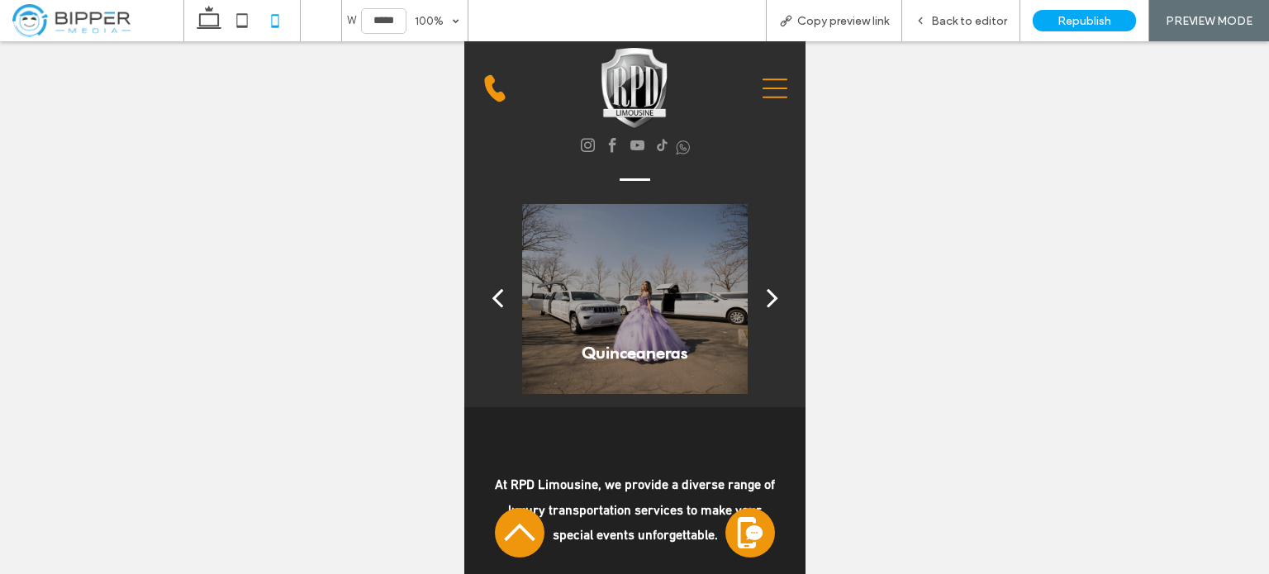
scroll to position [2861, 0]
click at [766, 306] on div "next" at bounding box center [772, 296] width 12 height 33
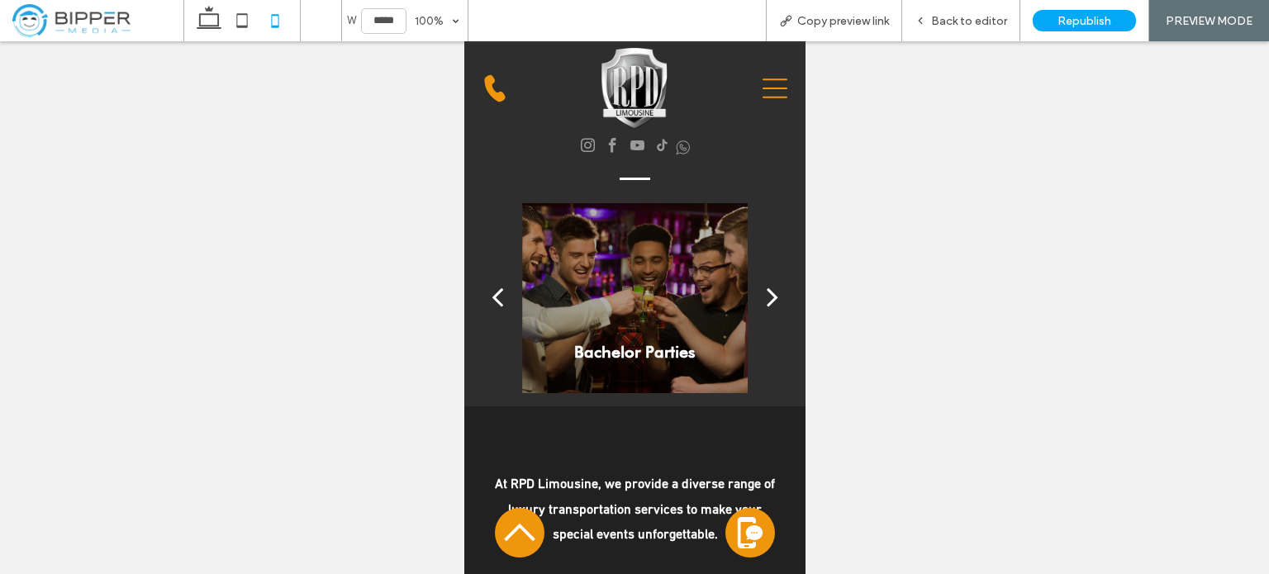
click at [766, 305] on div "next" at bounding box center [772, 296] width 12 height 33
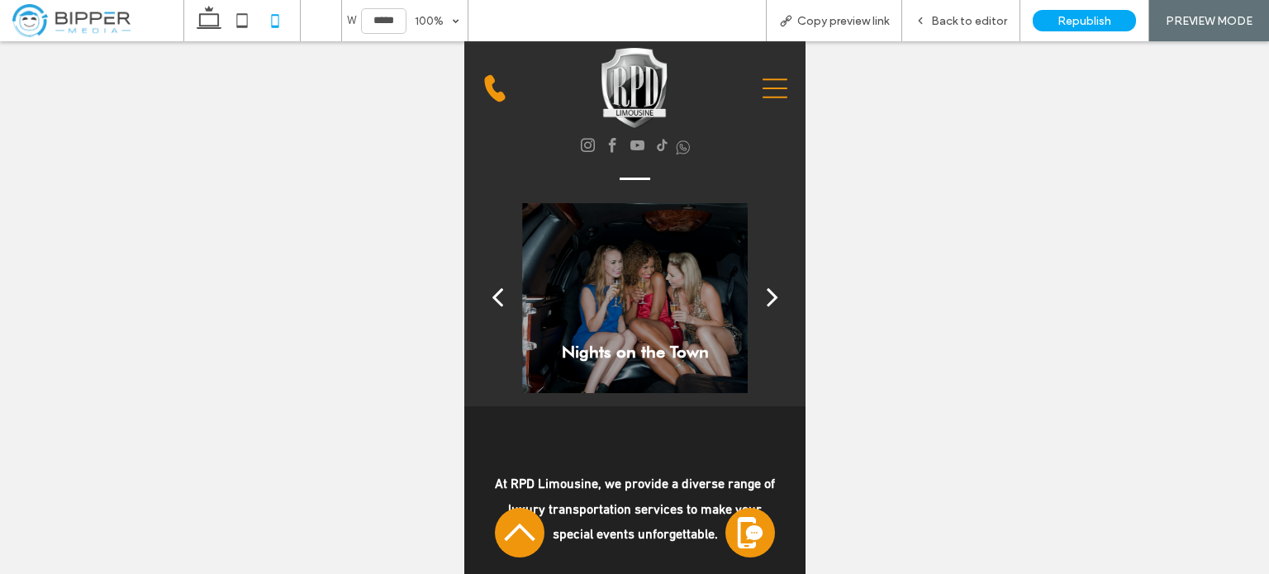
click at [766, 305] on div "next" at bounding box center [772, 296] width 12 height 33
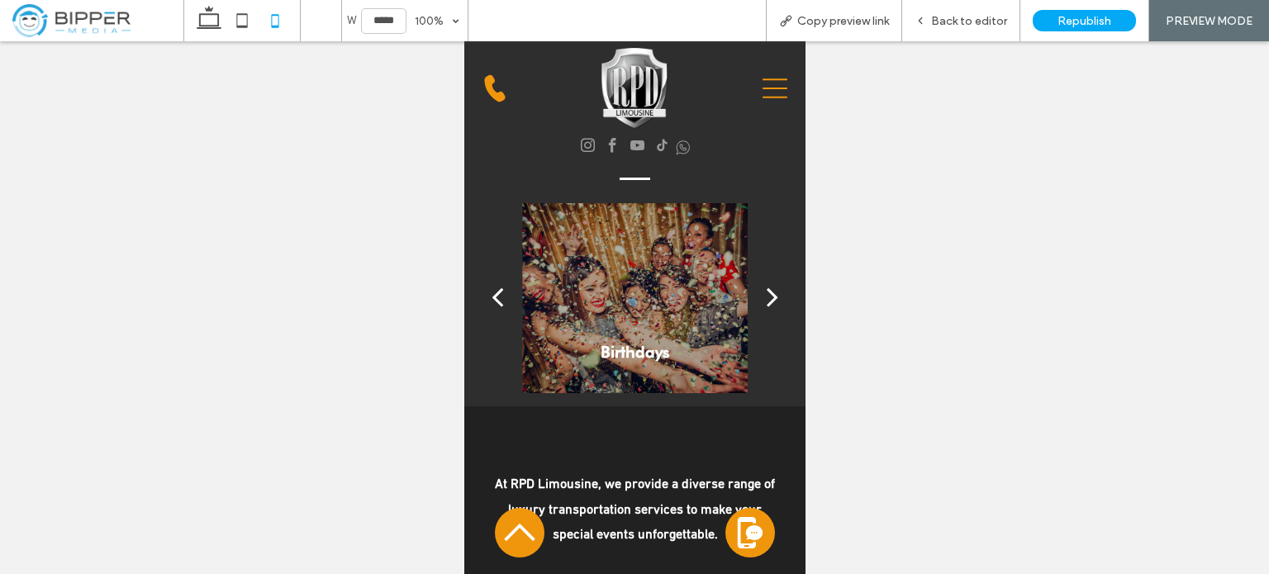
click at [766, 305] on div "next" at bounding box center [772, 296] width 12 height 33
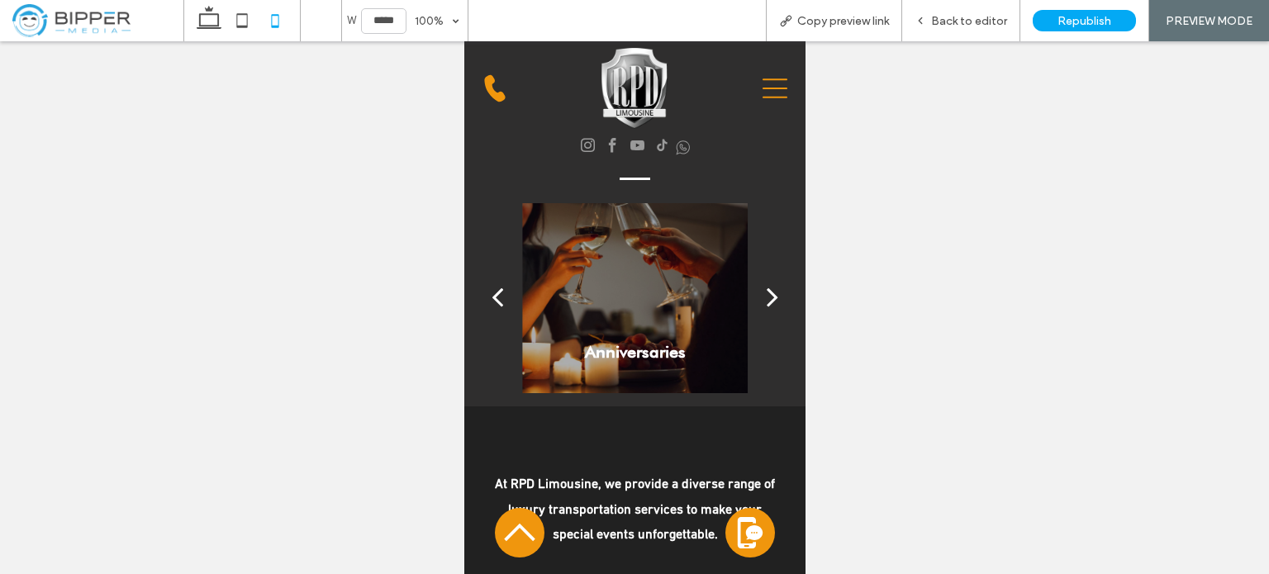
click at [766, 305] on div "next" at bounding box center [772, 296] width 12 height 33
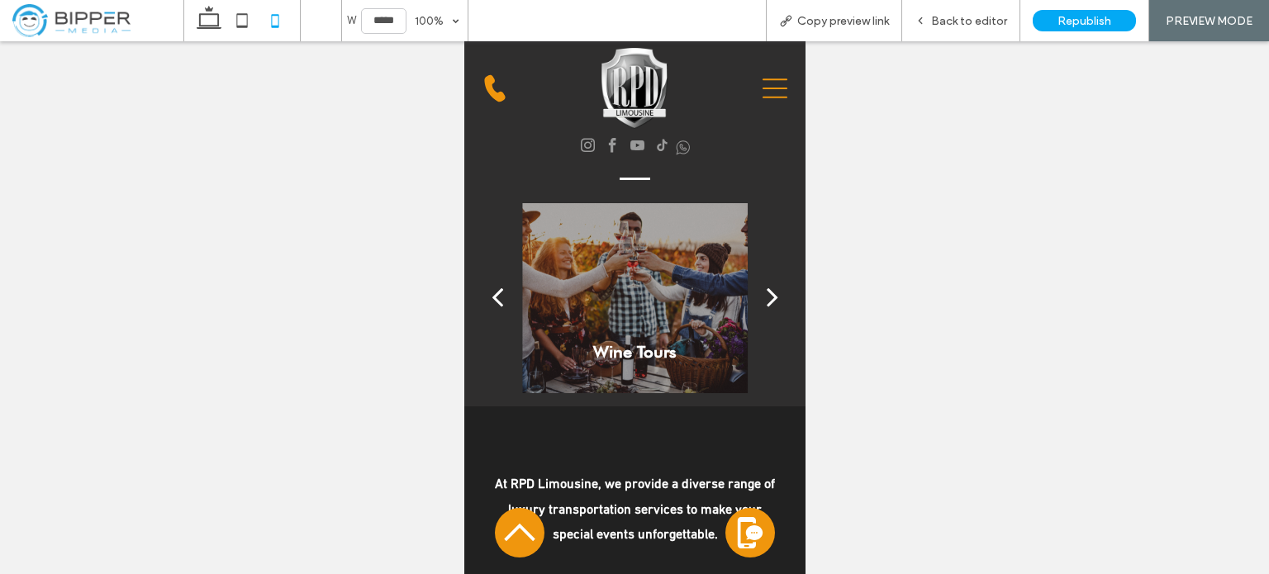
click at [766, 305] on div "next" at bounding box center [772, 296] width 12 height 33
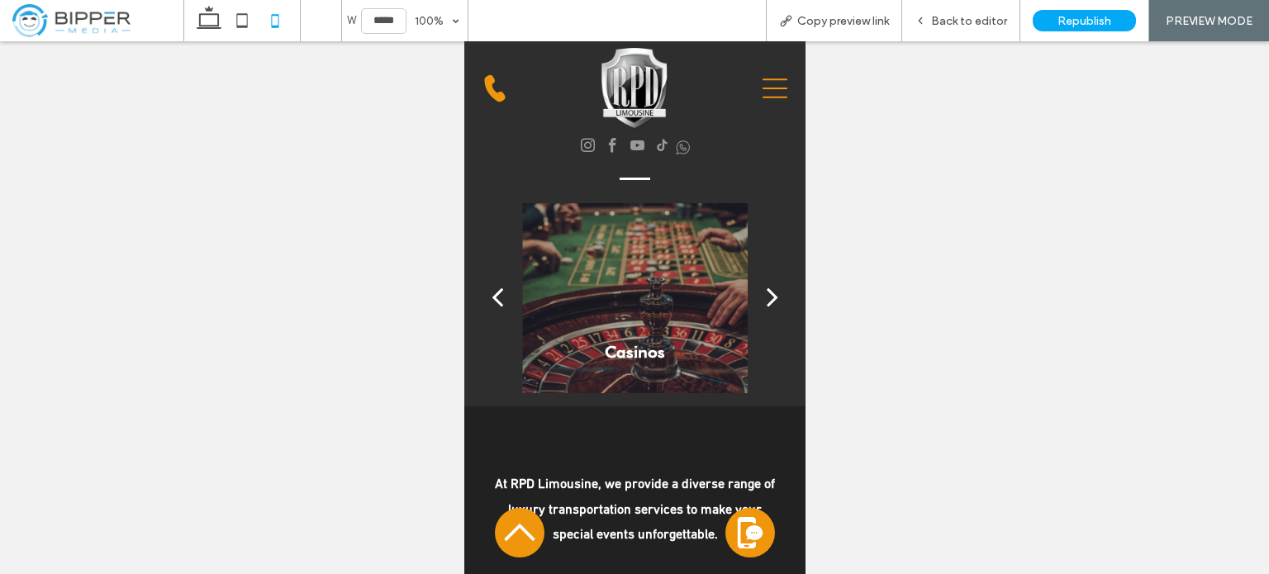
click at [766, 305] on div "next" at bounding box center [772, 296] width 12 height 33
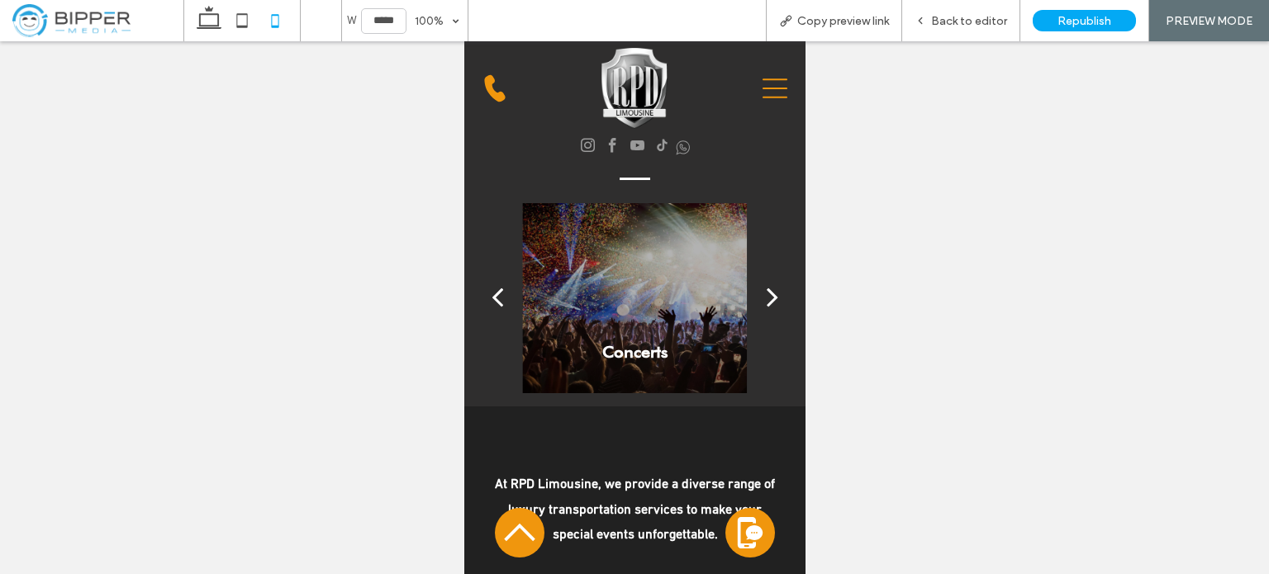
click at [766, 305] on div "next" at bounding box center [772, 296] width 12 height 33
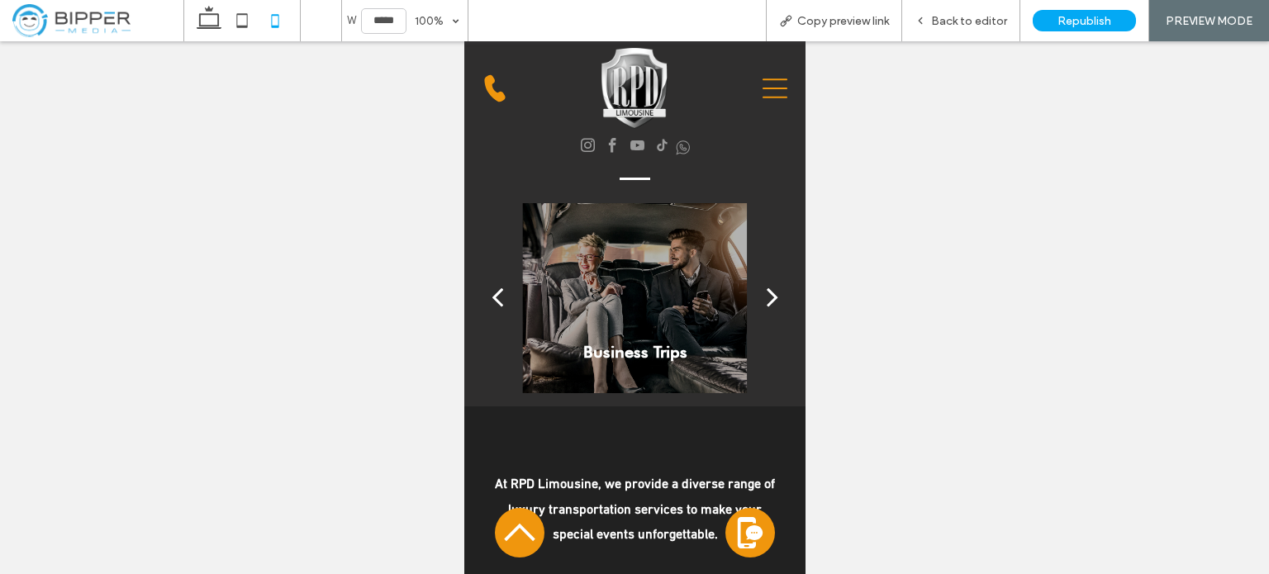
click at [766, 305] on div "next" at bounding box center [772, 296] width 12 height 33
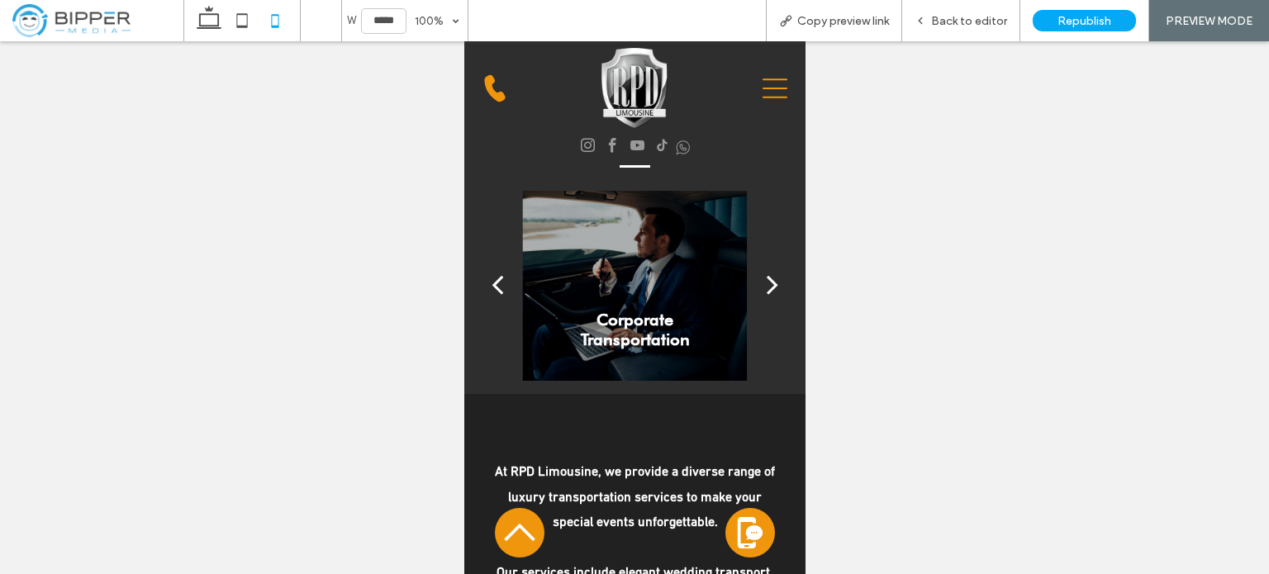
click at [766, 301] on div "next" at bounding box center [772, 284] width 12 height 33
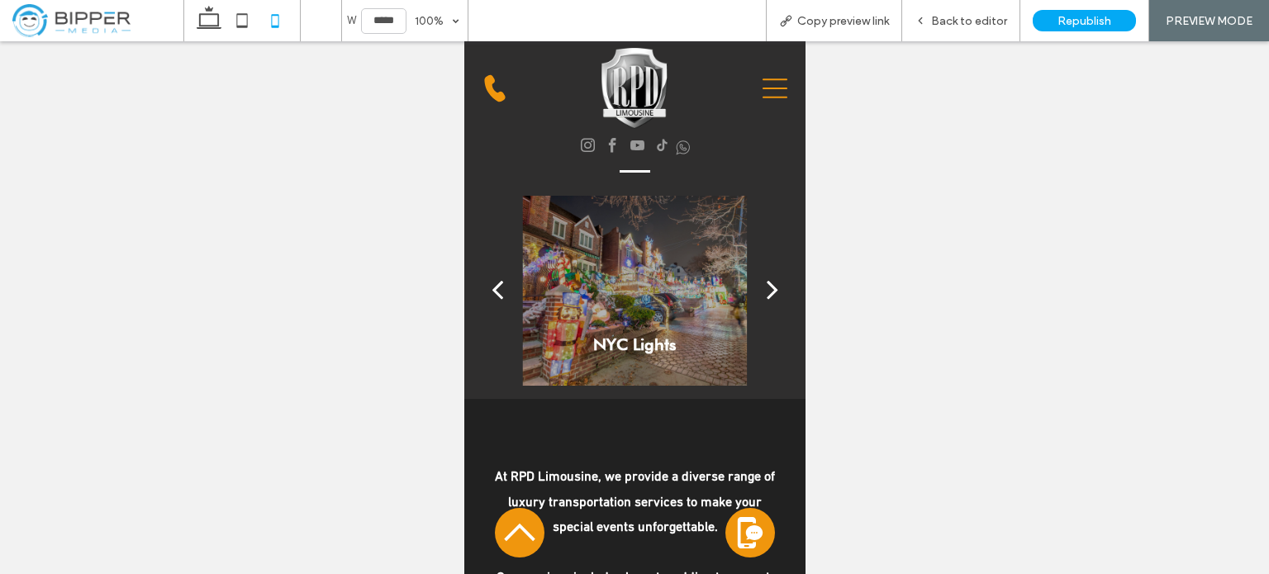
scroll to position [2823, 0]
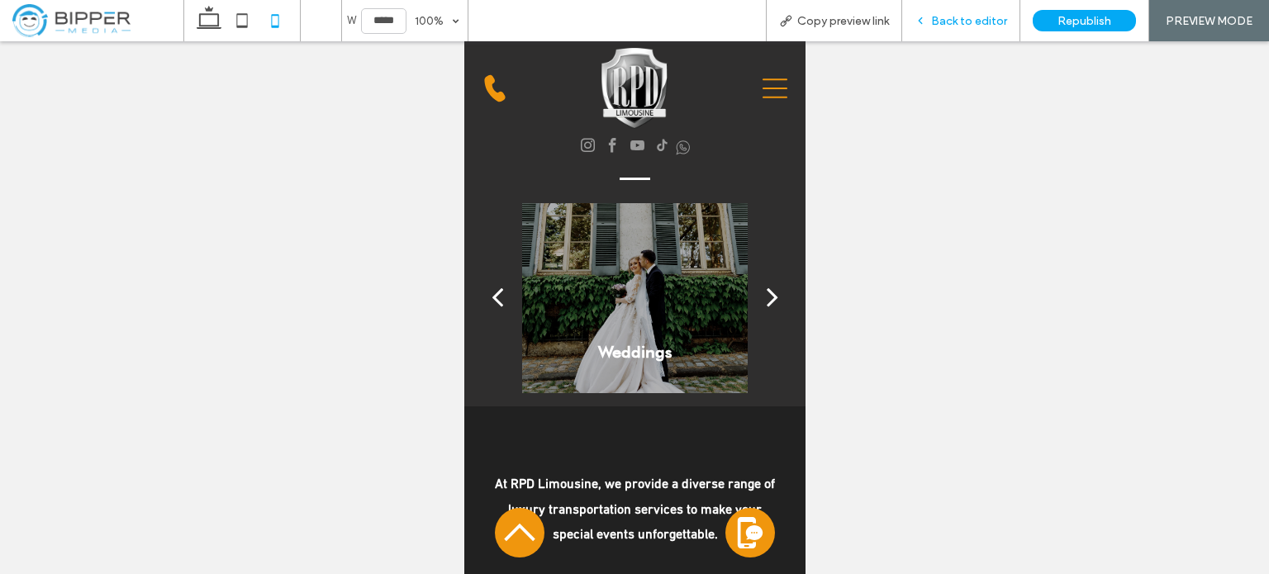
click at [969, 26] on span "Back to editor" at bounding box center [969, 21] width 76 height 14
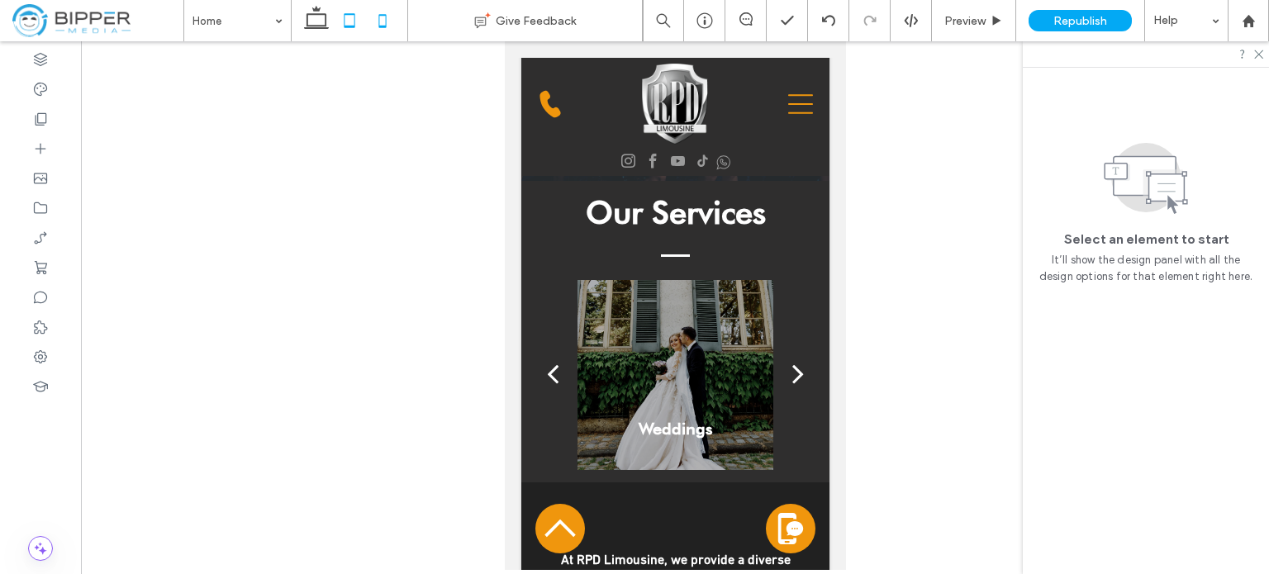
click at [333, 26] on icon at bounding box center [349, 20] width 33 height 33
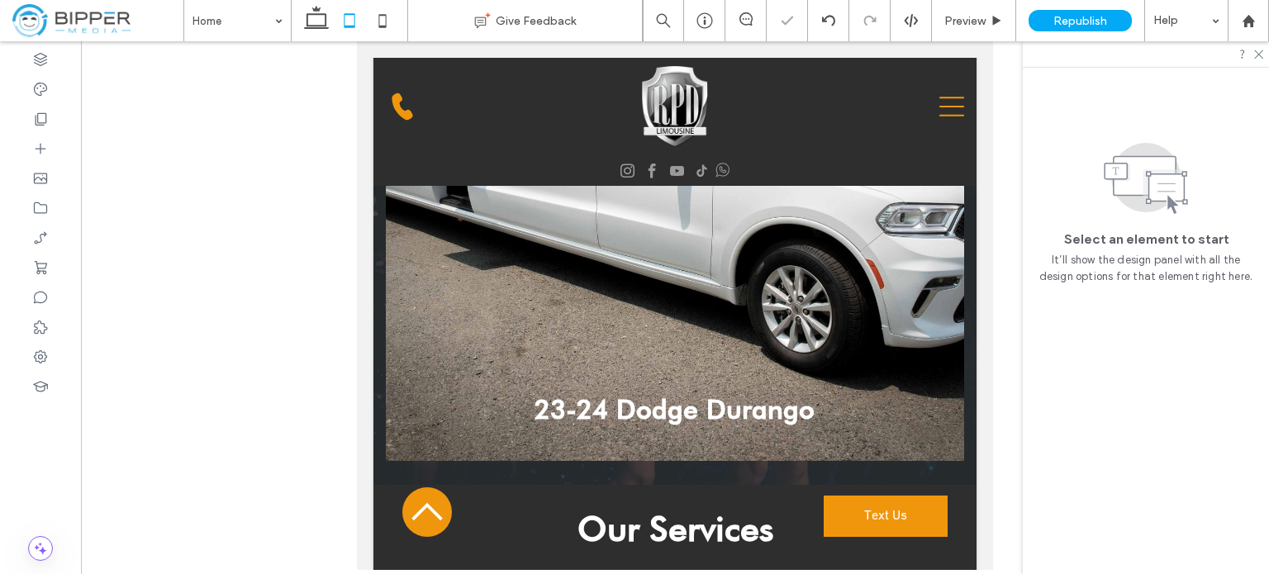
scroll to position [3271, 0]
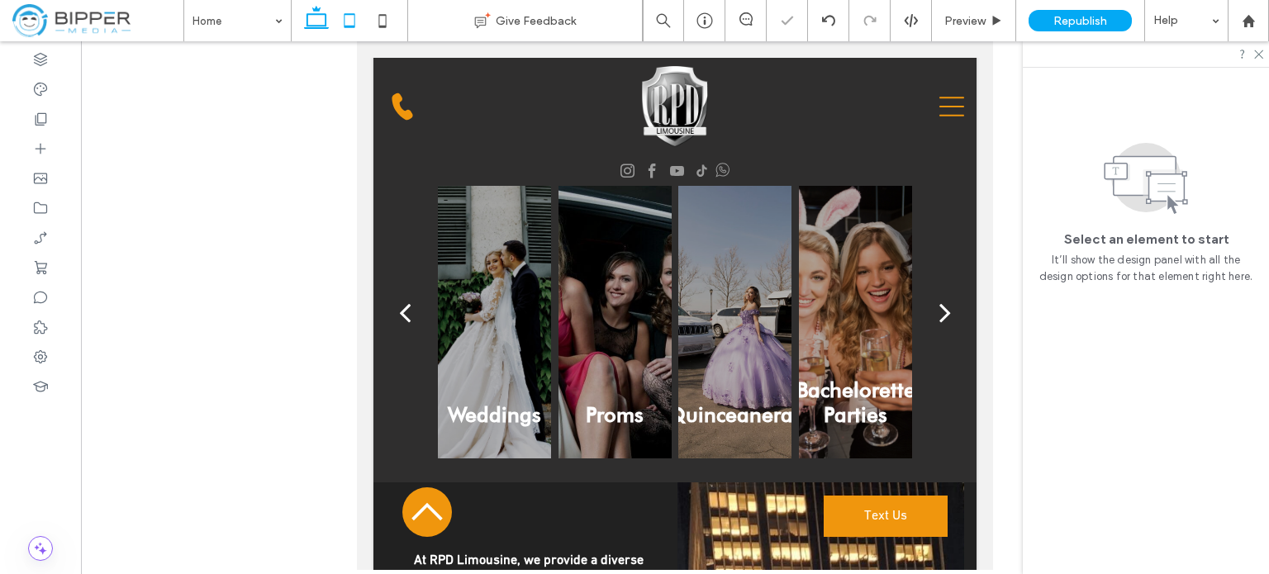
click at [306, 26] on use at bounding box center [316, 17] width 25 height 23
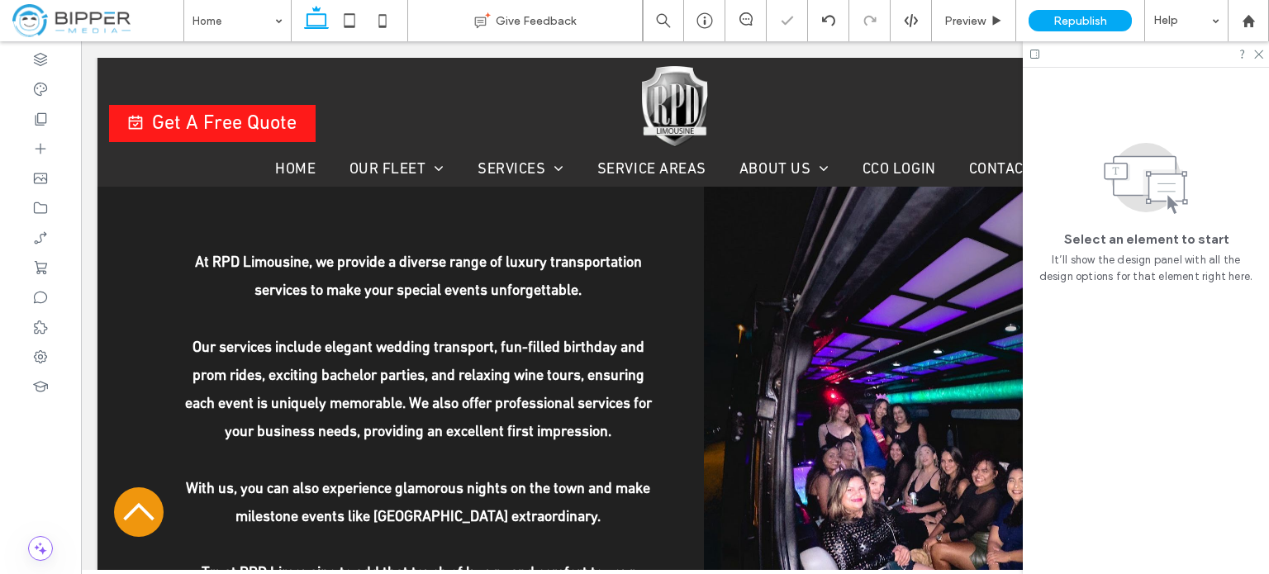
scroll to position [3054, 0]
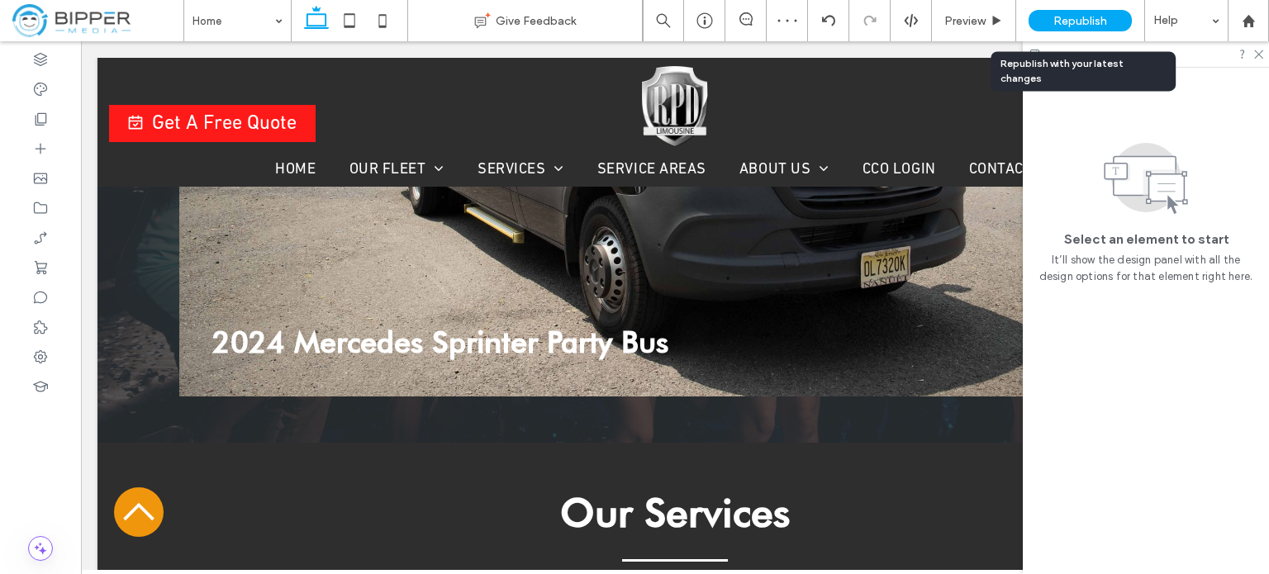
click at [1078, 18] on span "Republish" at bounding box center [1080, 21] width 54 height 14
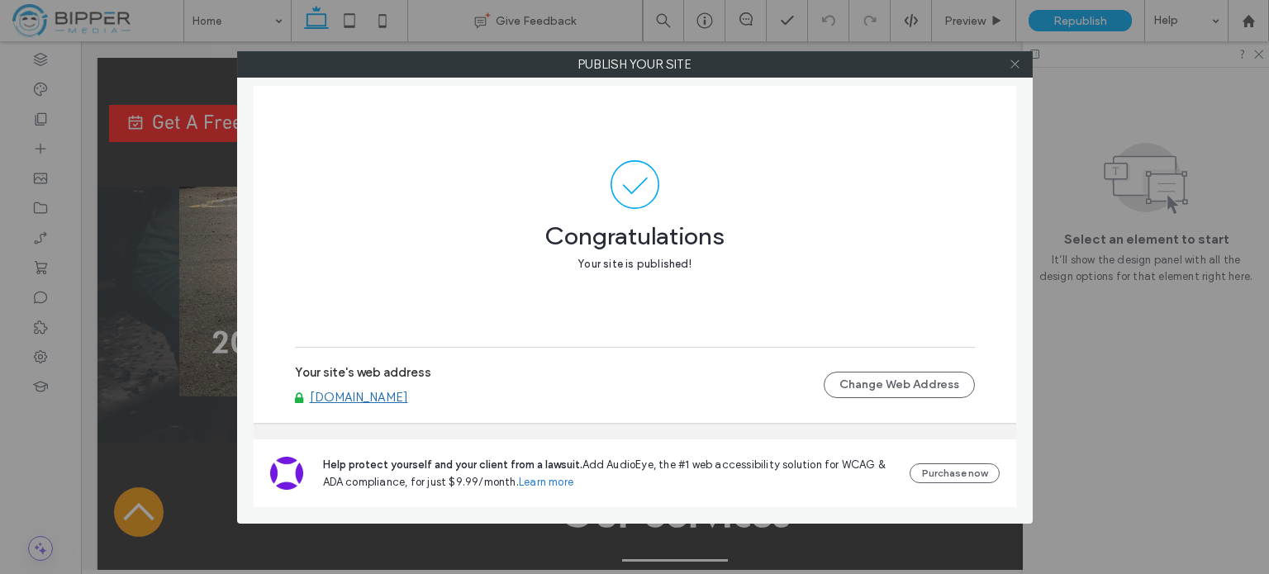
click at [1017, 65] on use at bounding box center [1014, 64] width 8 height 8
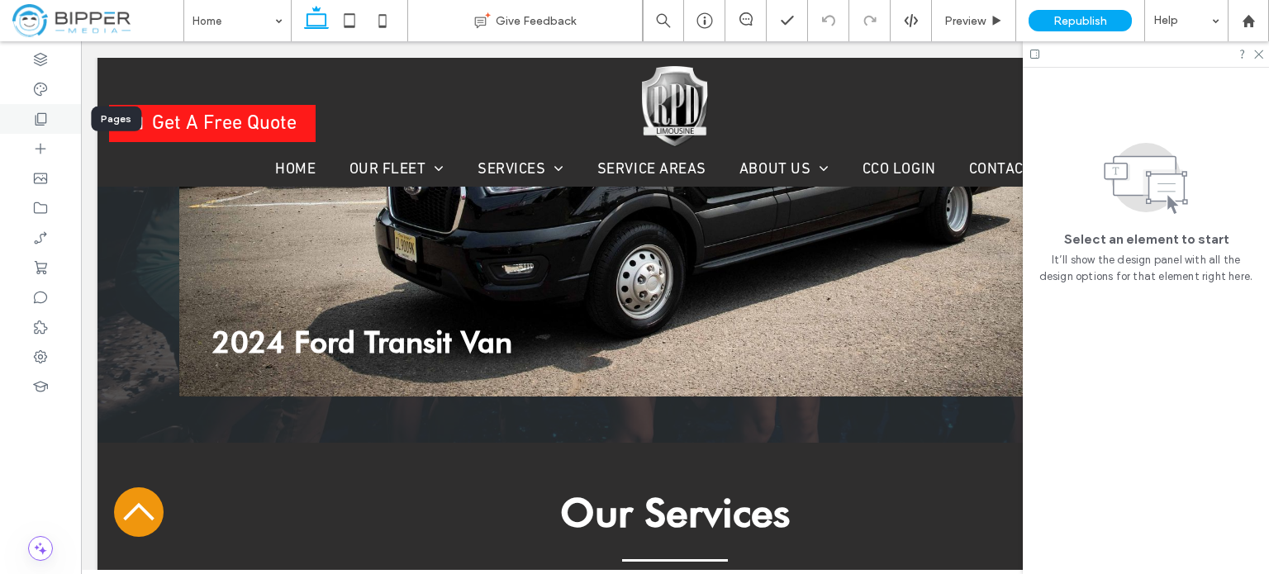
click at [48, 124] on icon at bounding box center [40, 119] width 17 height 17
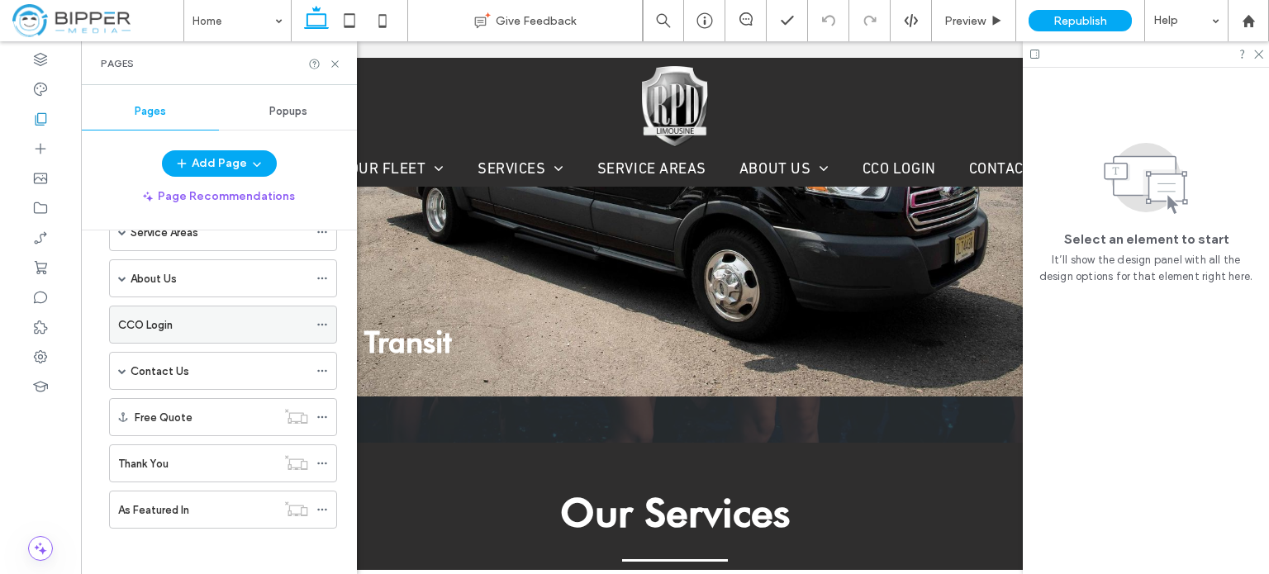
scroll to position [19, 0]
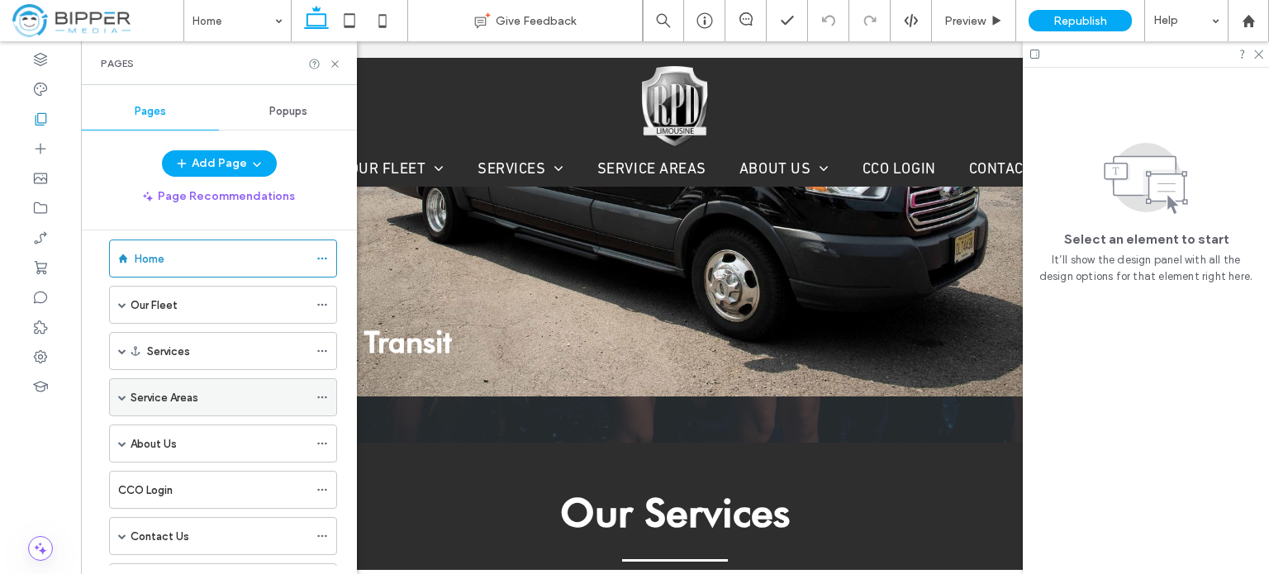
click at [238, 400] on div "Service Areas" at bounding box center [220, 397] width 178 height 17
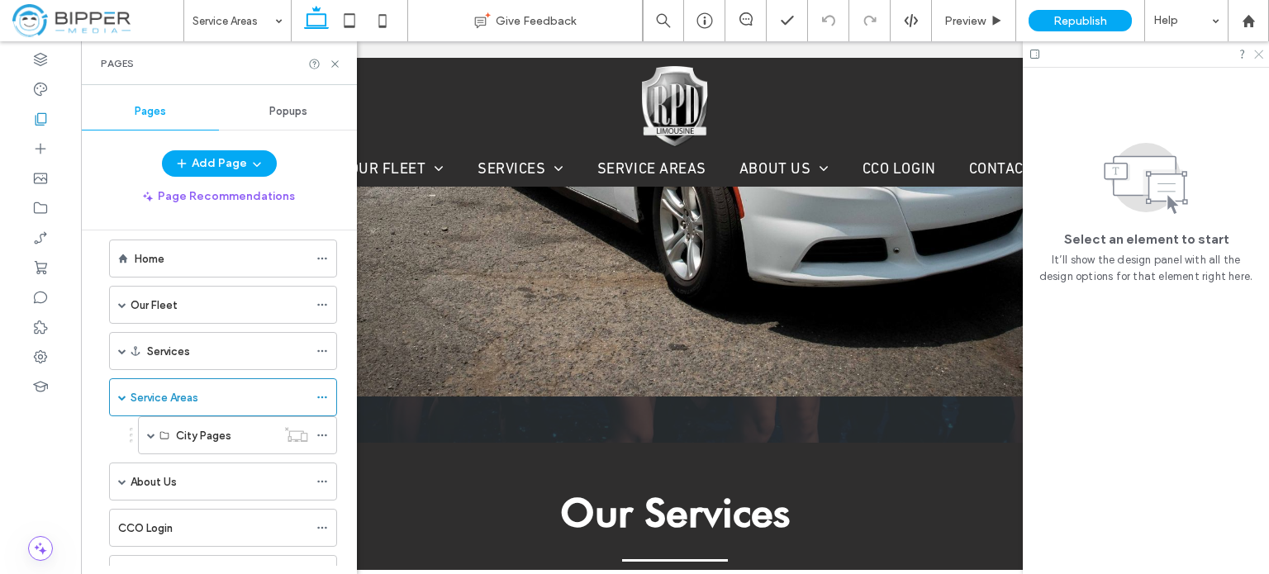
click at [1261, 51] on icon at bounding box center [1257, 53] width 11 height 11
